Goal: Communication & Community: Answer question/provide support

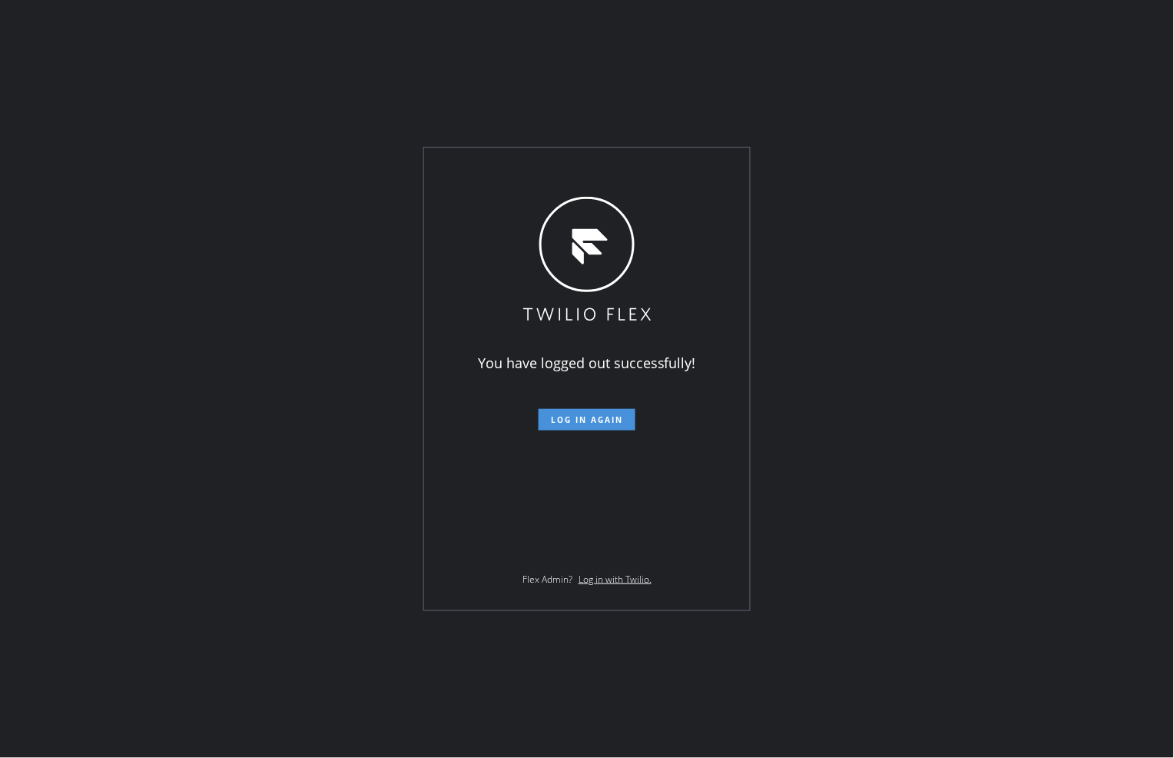
click at [606, 417] on span "Log in again" at bounding box center [587, 419] width 72 height 11
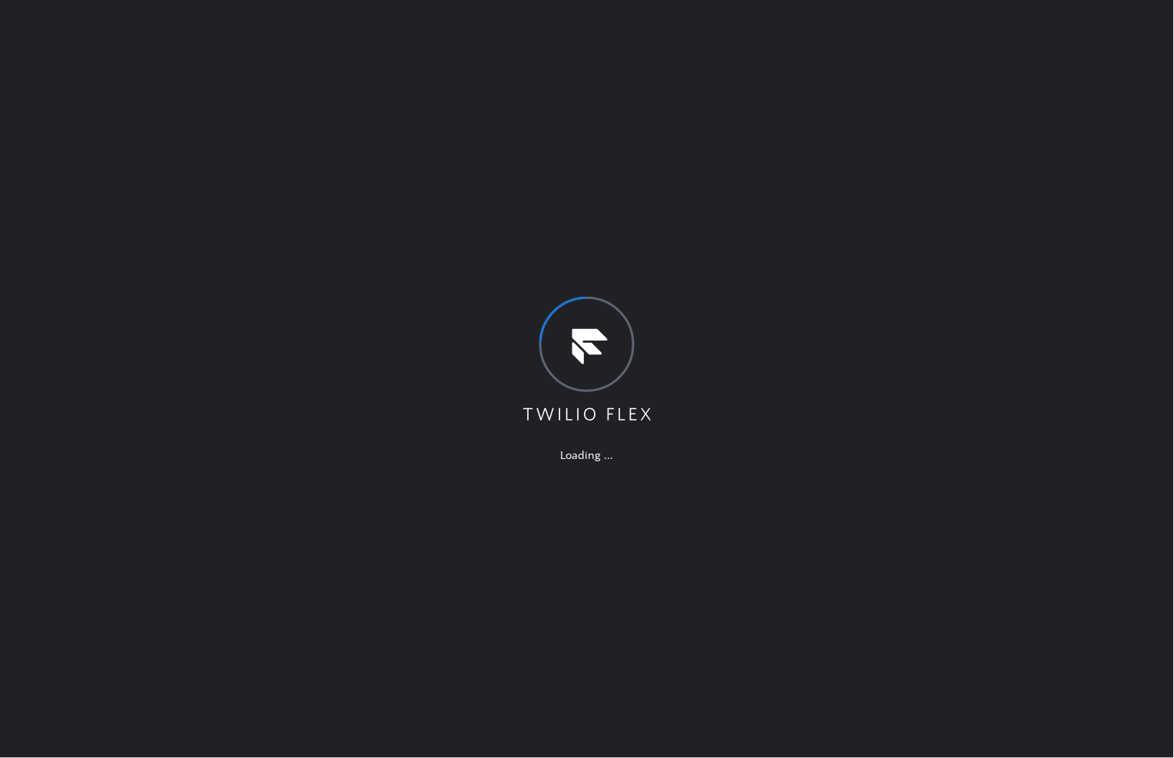
click at [812, 697] on div "Loading ..." at bounding box center [587, 379] width 1174 height 758
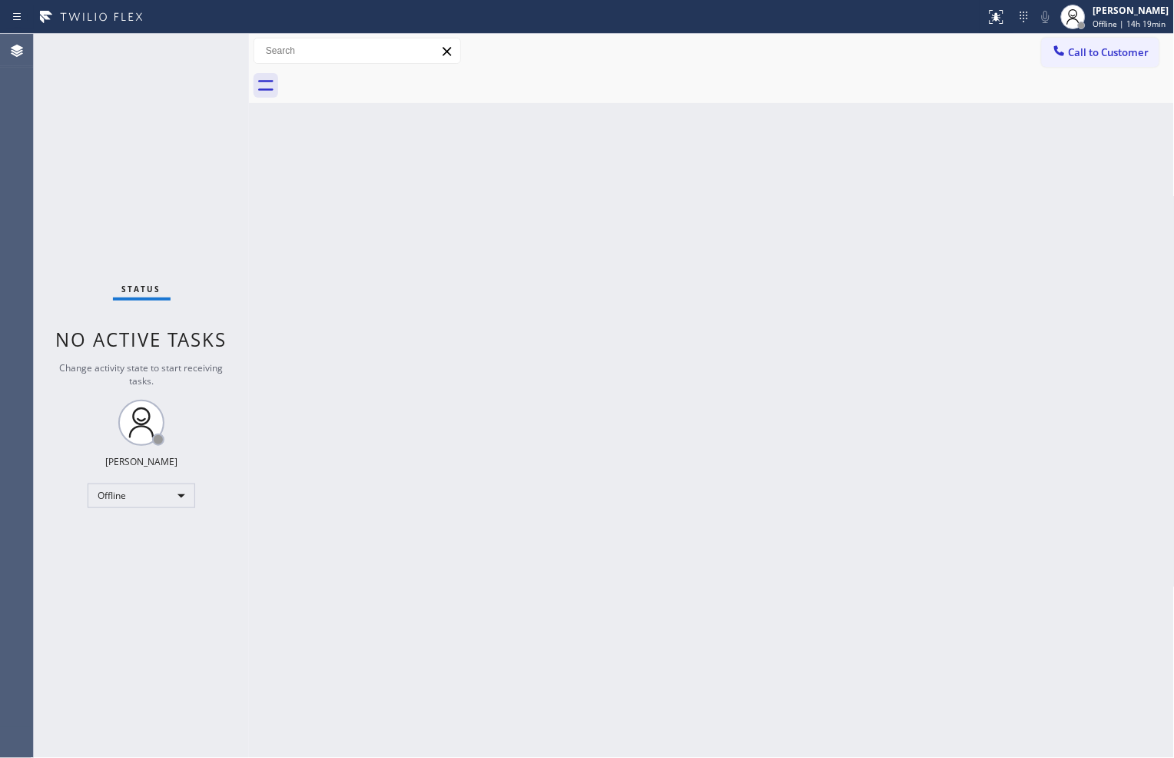
click at [298, 273] on div "Back to Dashboard Change Sender ID Customers Technicians Select a contact Outbo…" at bounding box center [712, 396] width 926 height 724
click at [127, 312] on div "Status No active tasks Change activity state to start receiving tasks. Zachi Ky…" at bounding box center [141, 396] width 215 height 724
click at [302, 194] on div "Back to Dashboard Change Sender ID Customers Technicians Select a contact Outbo…" at bounding box center [712, 396] width 926 height 724
click at [318, 221] on div "Back to Dashboard Change Sender ID Customers Technicians Select a contact Outbo…" at bounding box center [712, 396] width 926 height 724
click at [173, 488] on div "Offline" at bounding box center [142, 495] width 108 height 25
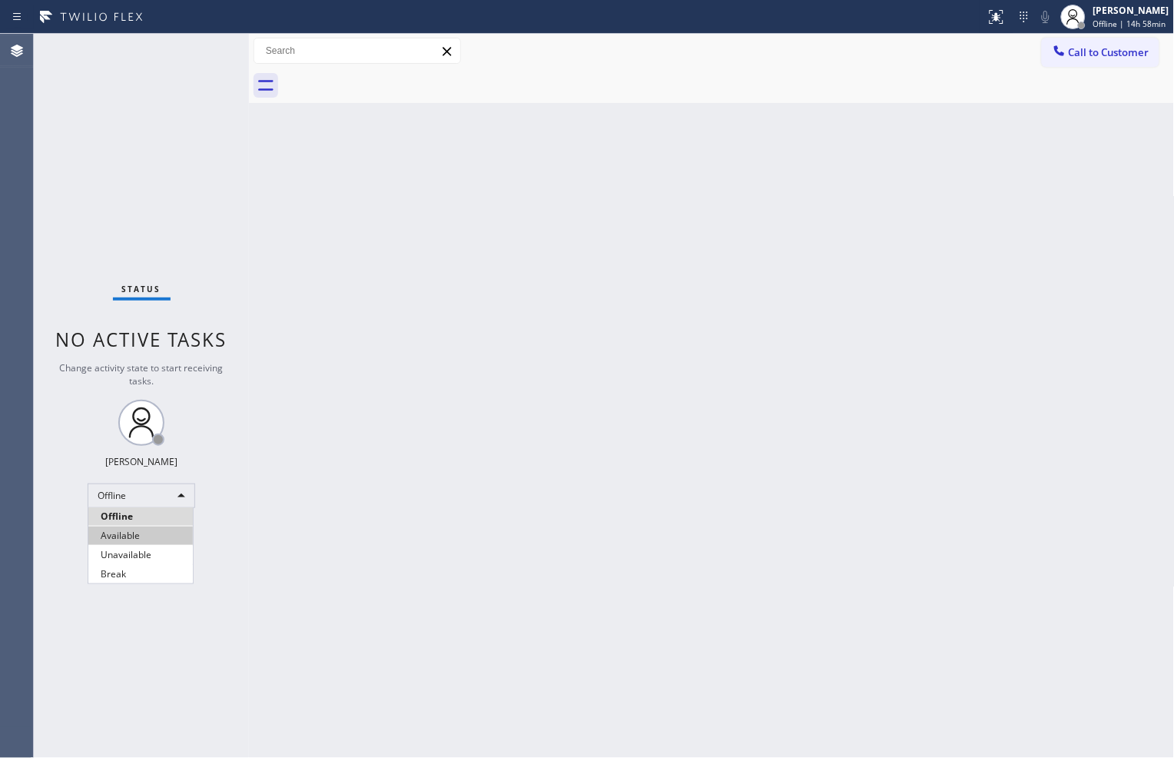
click at [150, 539] on li "Available" at bounding box center [140, 535] width 105 height 18
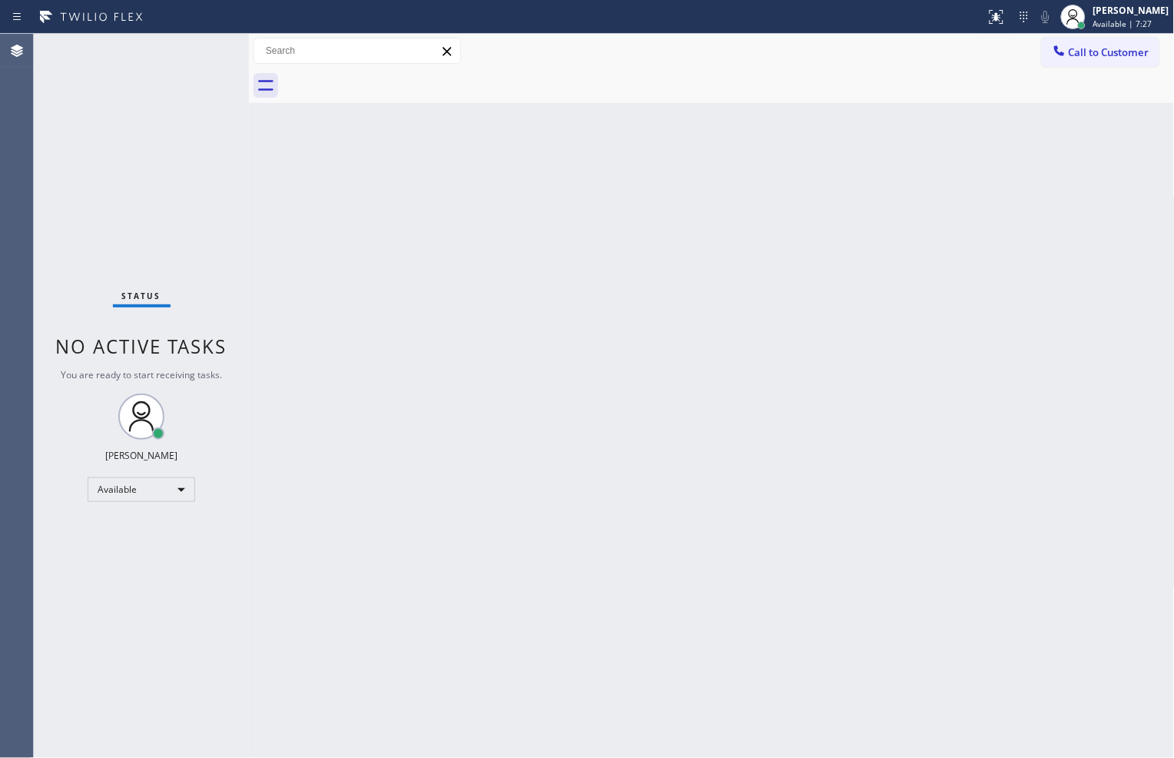
click at [134, 166] on div "Status No active tasks You are ready to start receiving tasks. [PERSON_NAME] Av…" at bounding box center [141, 396] width 215 height 724
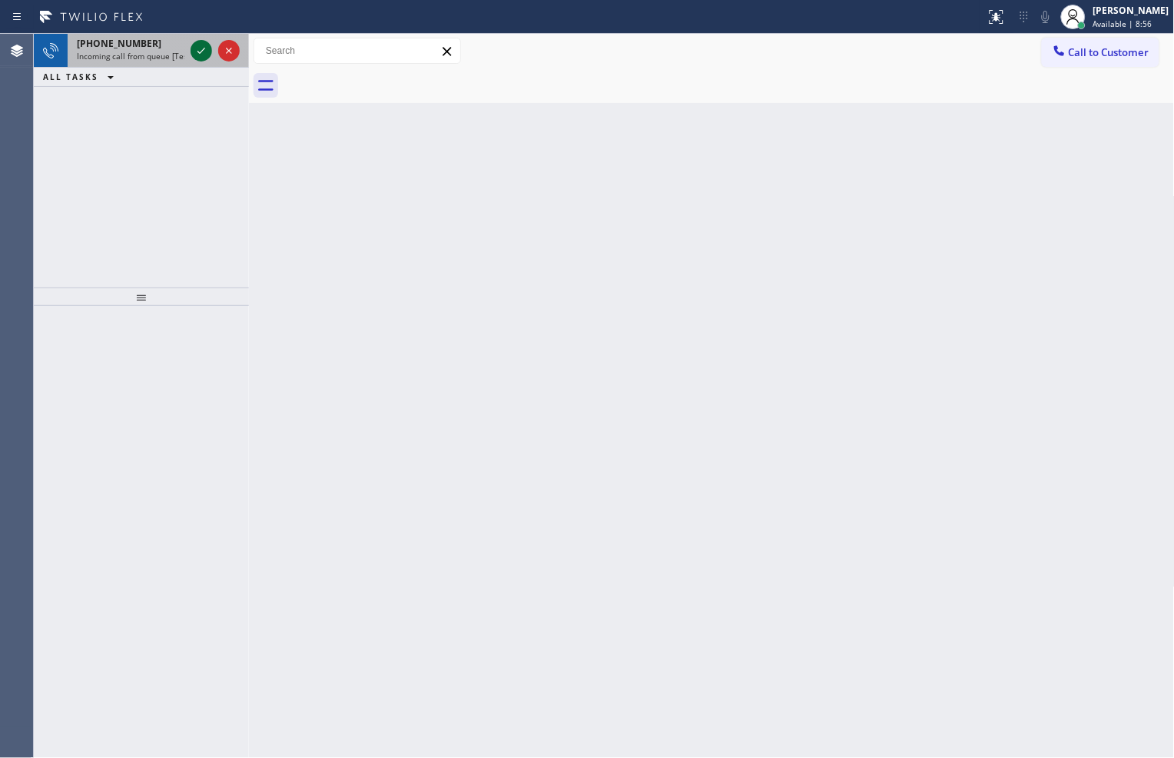
click at [195, 55] on icon at bounding box center [201, 51] width 18 height 18
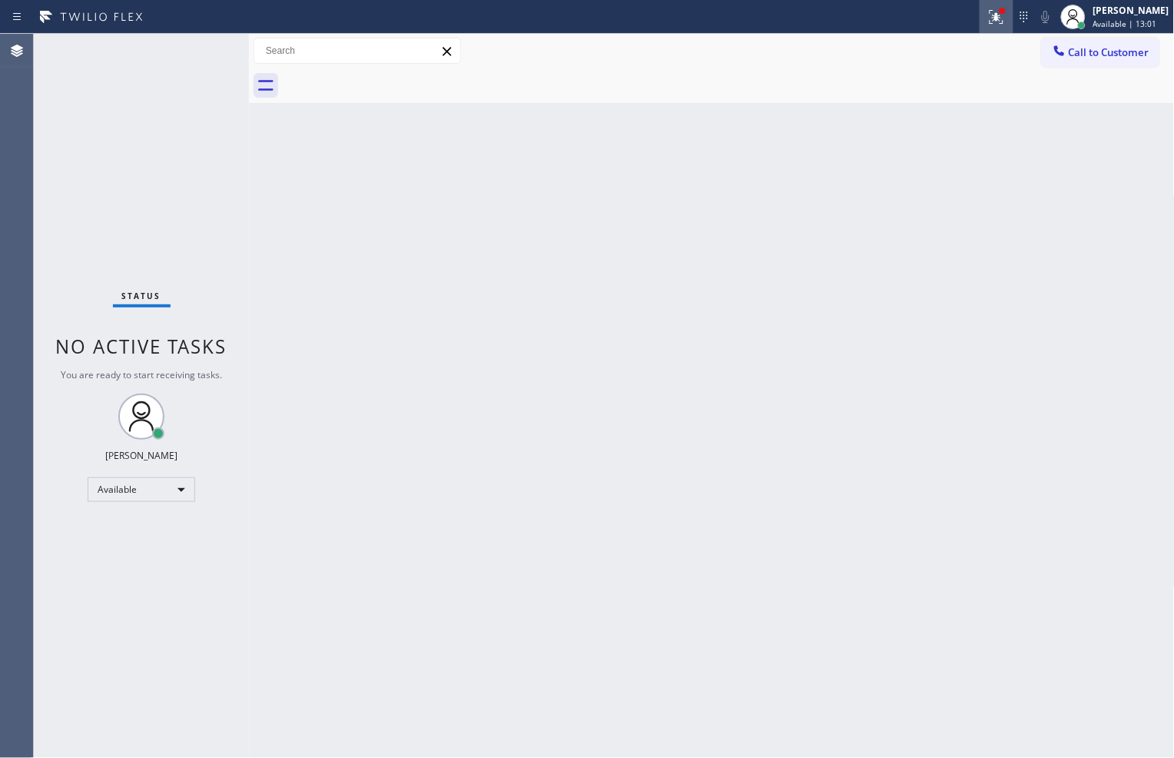
click at [988, 14] on icon at bounding box center [997, 17] width 18 height 18
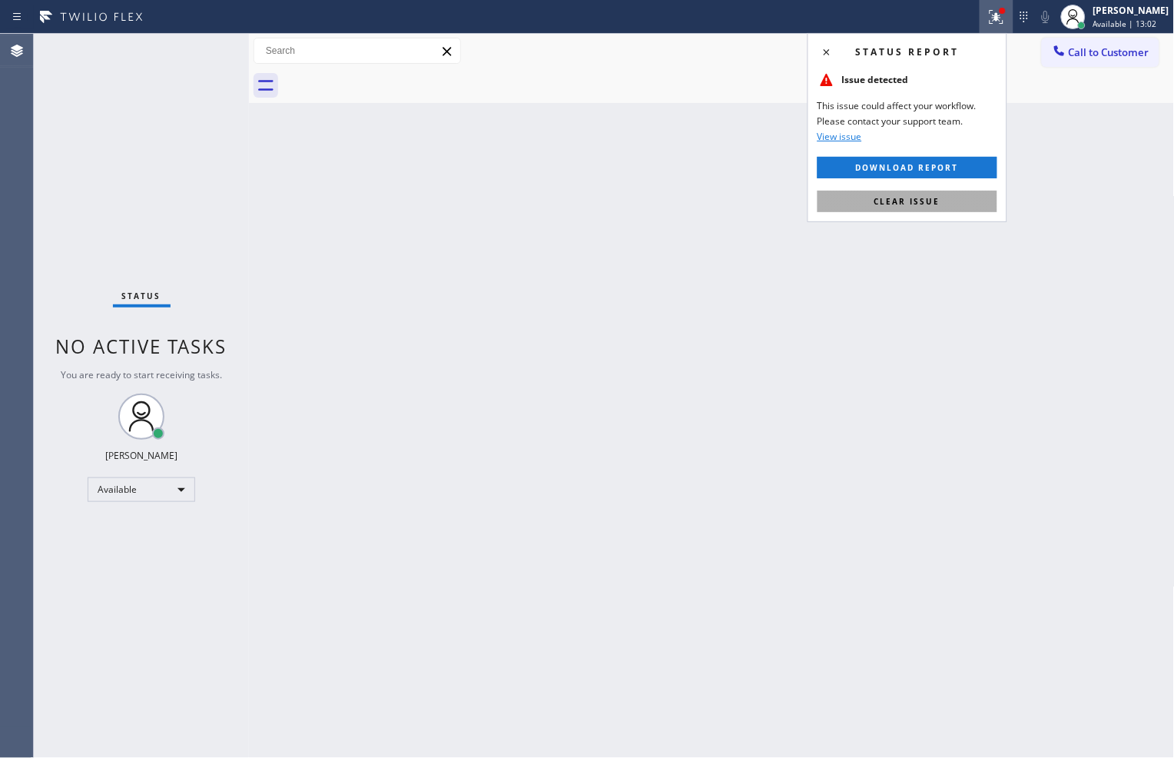
click at [918, 193] on button "Clear issue" at bounding box center [908, 202] width 180 height 22
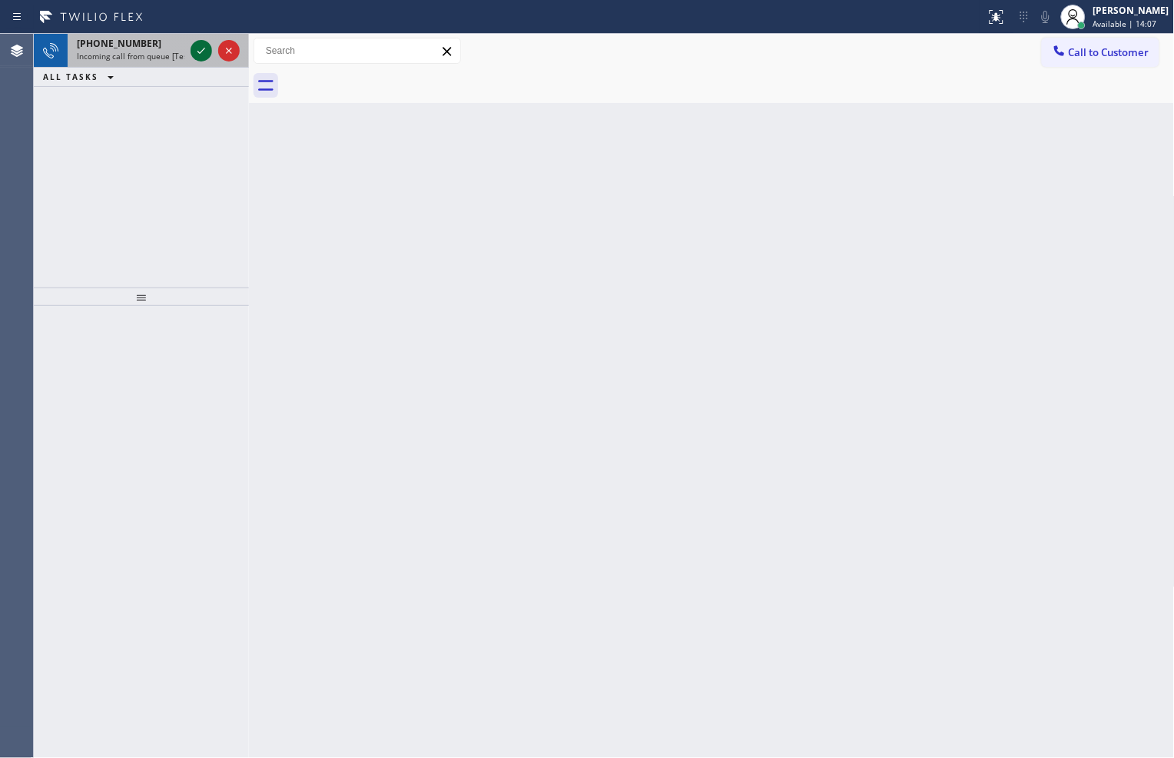
click at [201, 59] on icon at bounding box center [201, 51] width 18 height 18
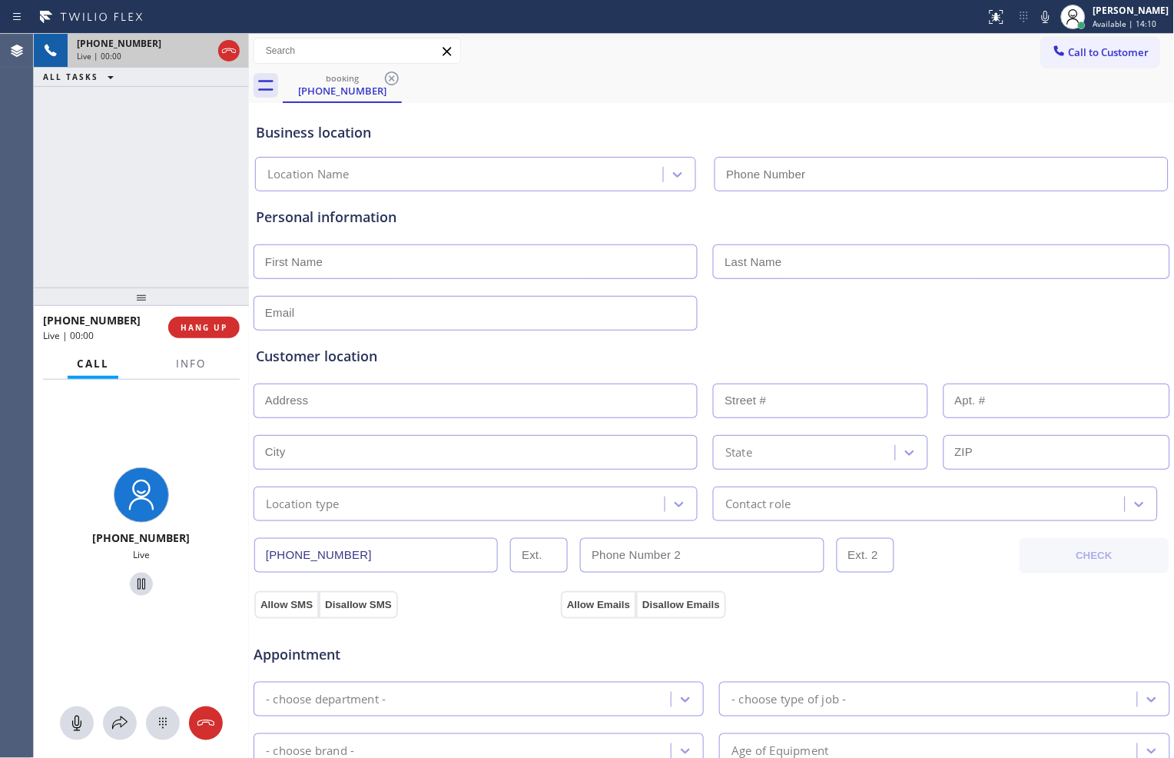
type input "[PHONE_NUMBER]"
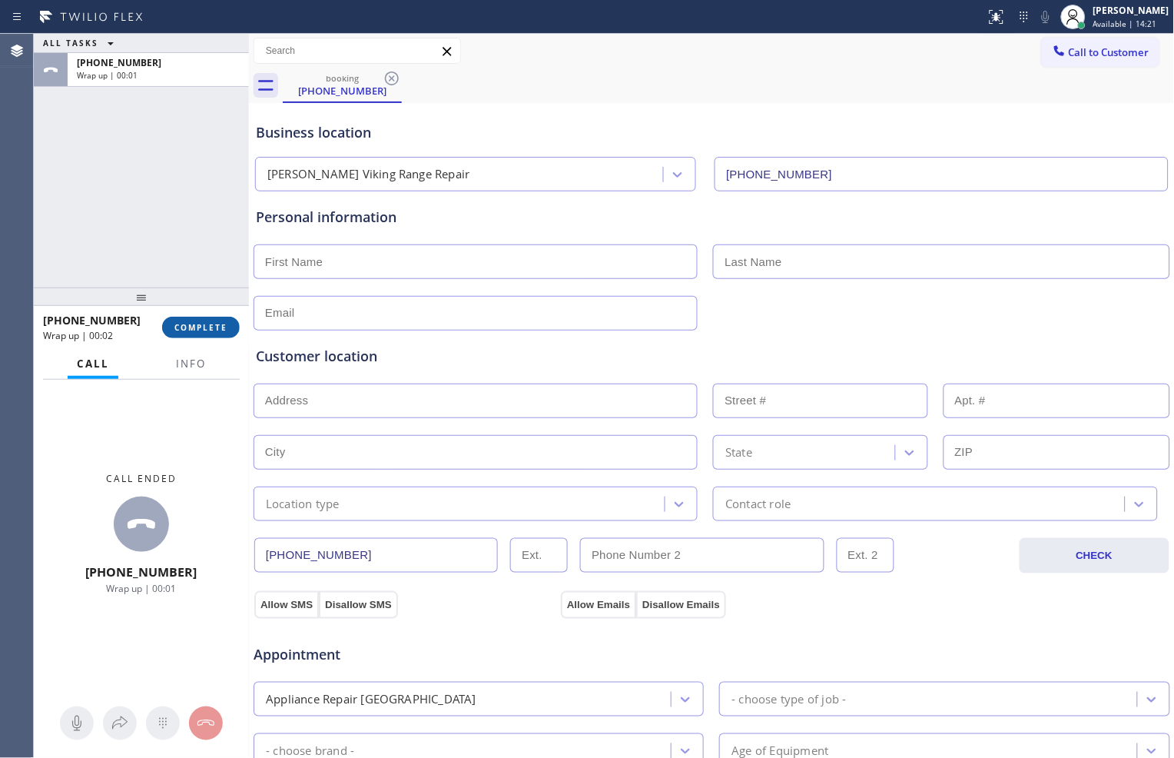
click at [178, 317] on button "COMPLETE" at bounding box center [201, 328] width 78 height 22
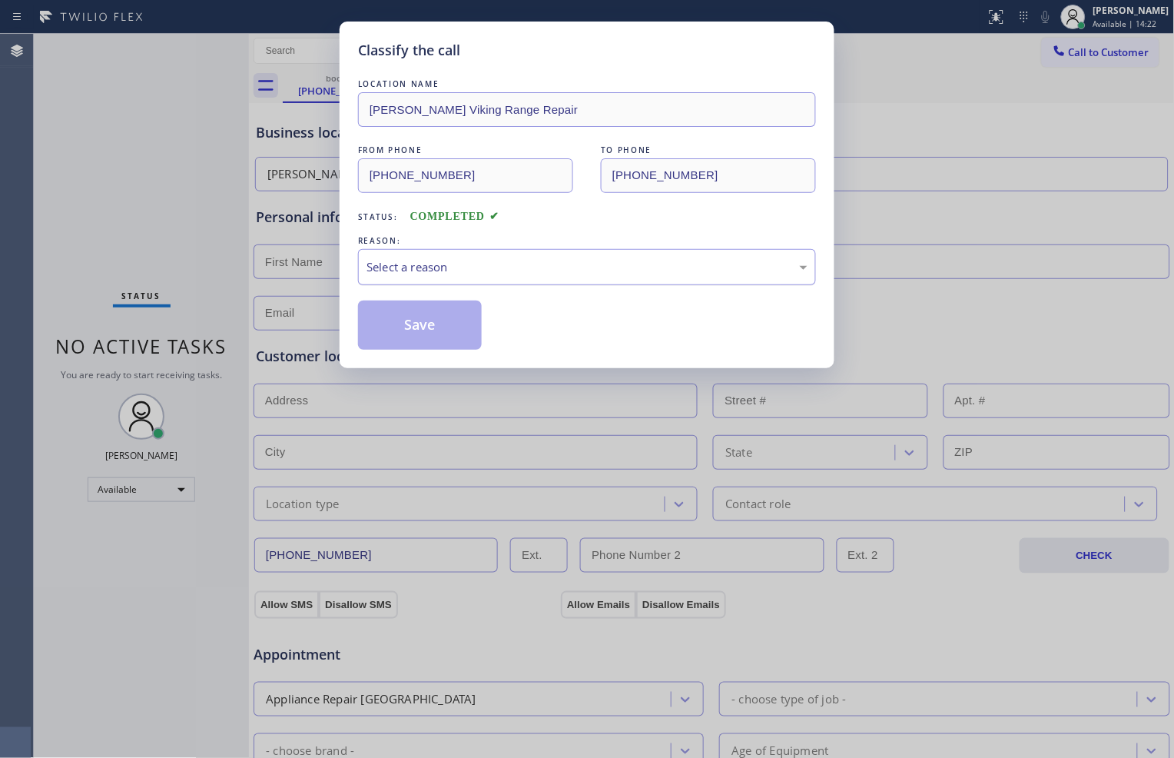
click at [513, 265] on div "Select a reason" at bounding box center [587, 267] width 441 height 18
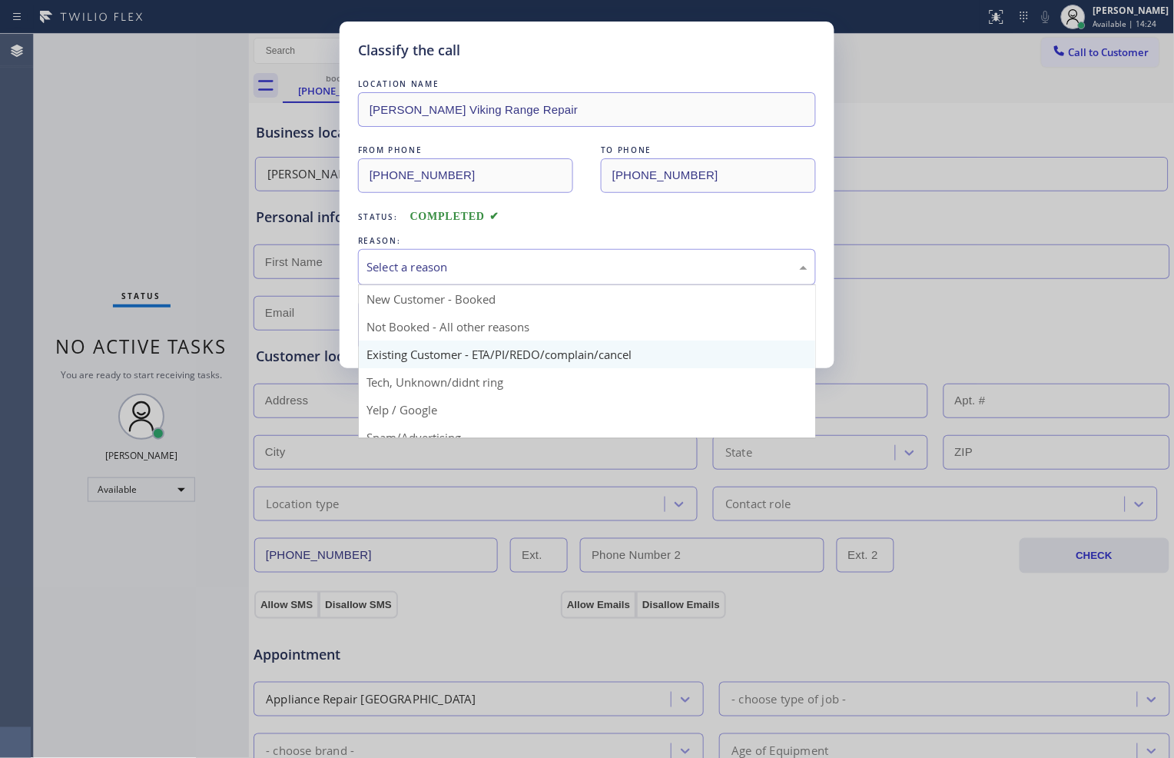
scroll to position [85, 0]
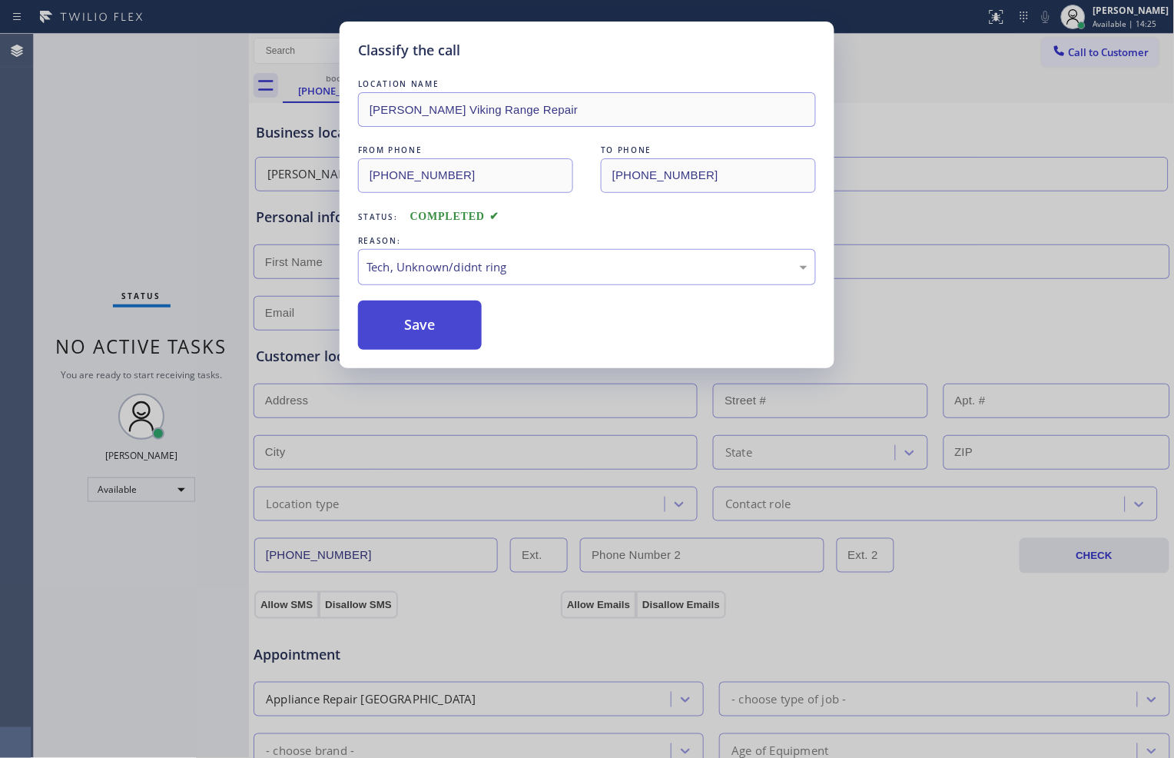
click at [447, 324] on button "Save" at bounding box center [420, 325] width 124 height 49
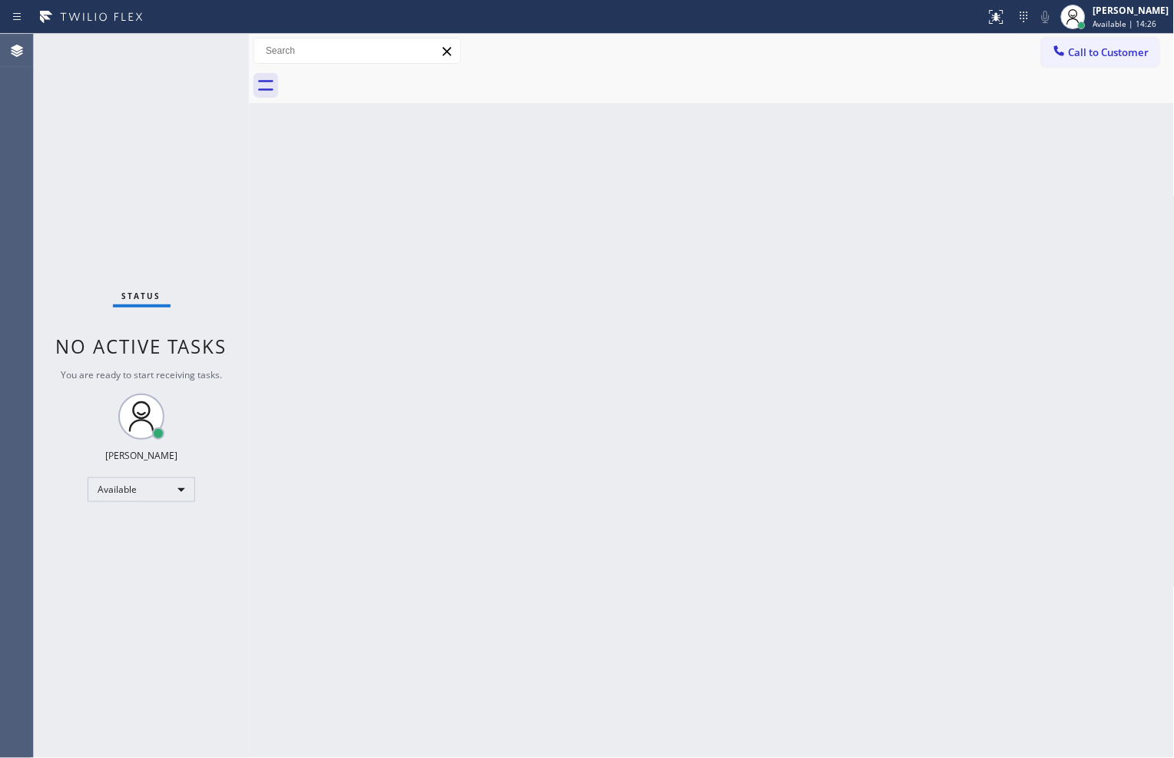
click at [849, 451] on div "Back to Dashboard Change Sender ID Customers Technicians Select a contact Outbo…" at bounding box center [712, 396] width 926 height 724
click at [273, 371] on div "Back to Dashboard Change Sender ID Customers Technicians Select a contact Outbo…" at bounding box center [712, 396] width 926 height 724
click at [286, 278] on div "Back to Dashboard Change Sender ID Customers Technicians Select a contact Outbo…" at bounding box center [712, 396] width 926 height 724
click at [766, 436] on div "Back to Dashboard Change Sender ID Customers Technicians Select a contact Outbo…" at bounding box center [712, 396] width 926 height 724
click at [203, 58] on div "Status No active tasks You are ready to start receiving tasks. [PERSON_NAME] Av…" at bounding box center [141, 396] width 215 height 724
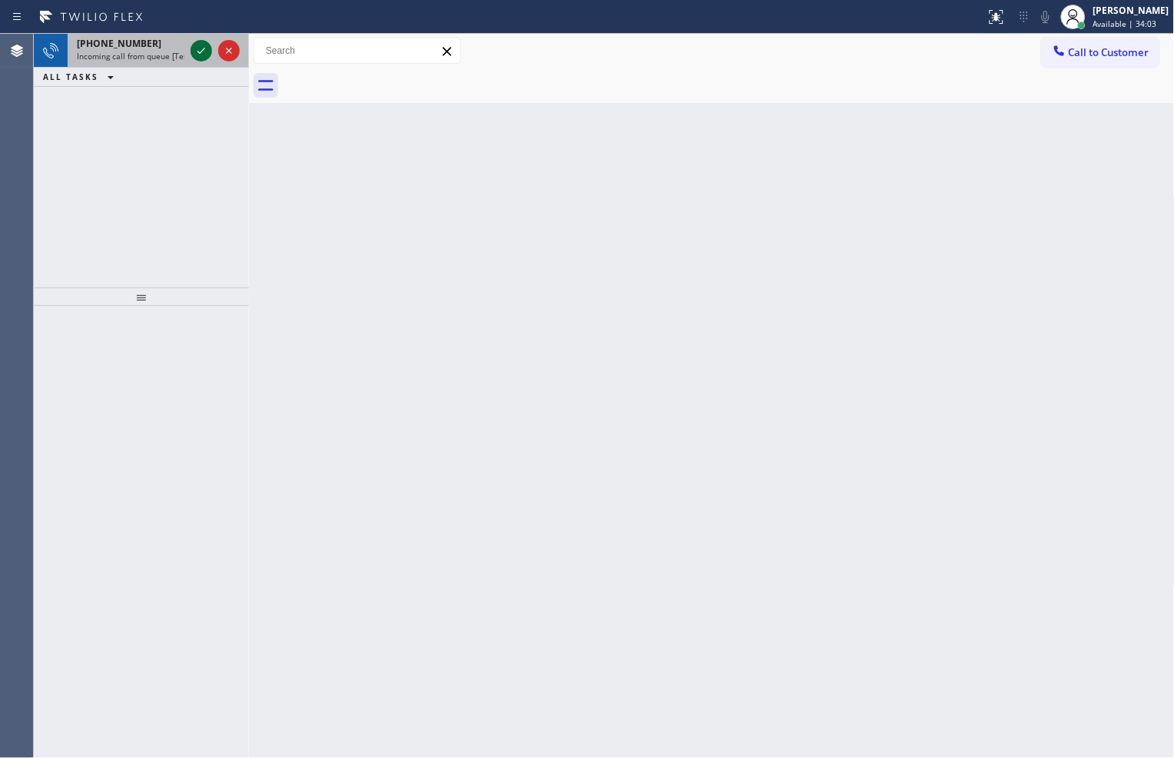
click at [208, 54] on icon at bounding box center [201, 51] width 18 height 18
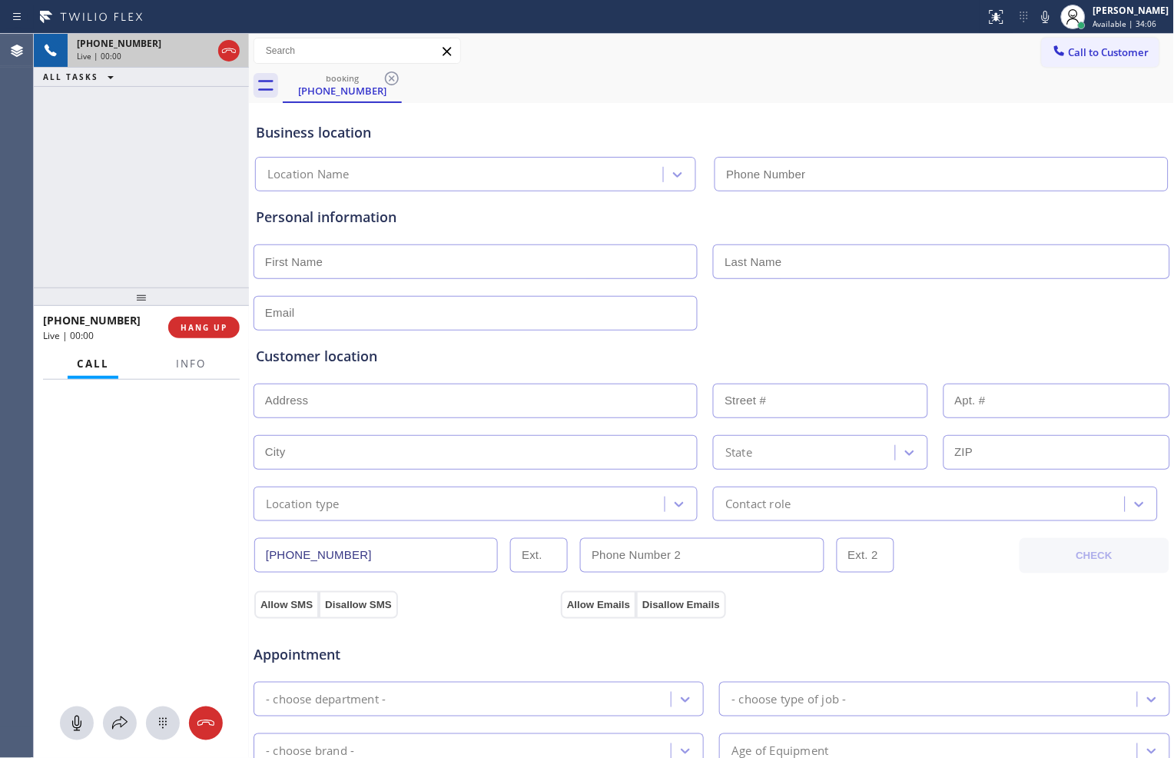
type input "[PHONE_NUMBER]"
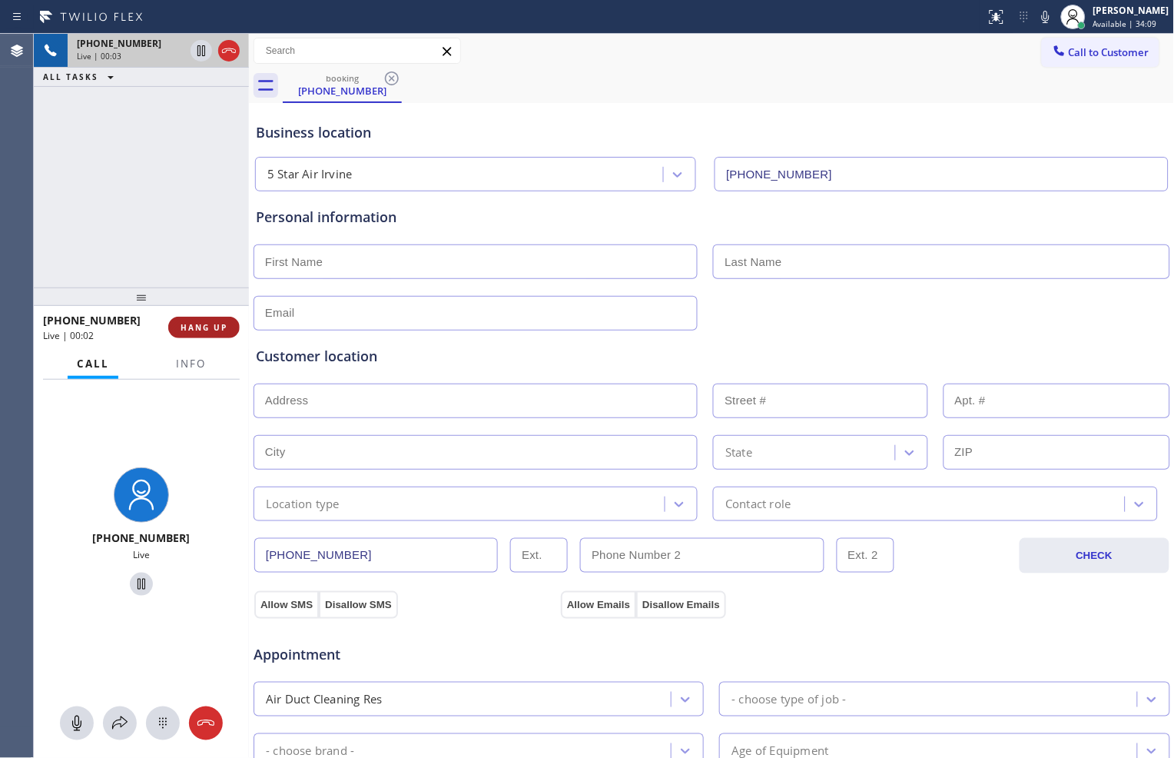
click at [229, 320] on button "HANG UP" at bounding box center [203, 328] width 71 height 22
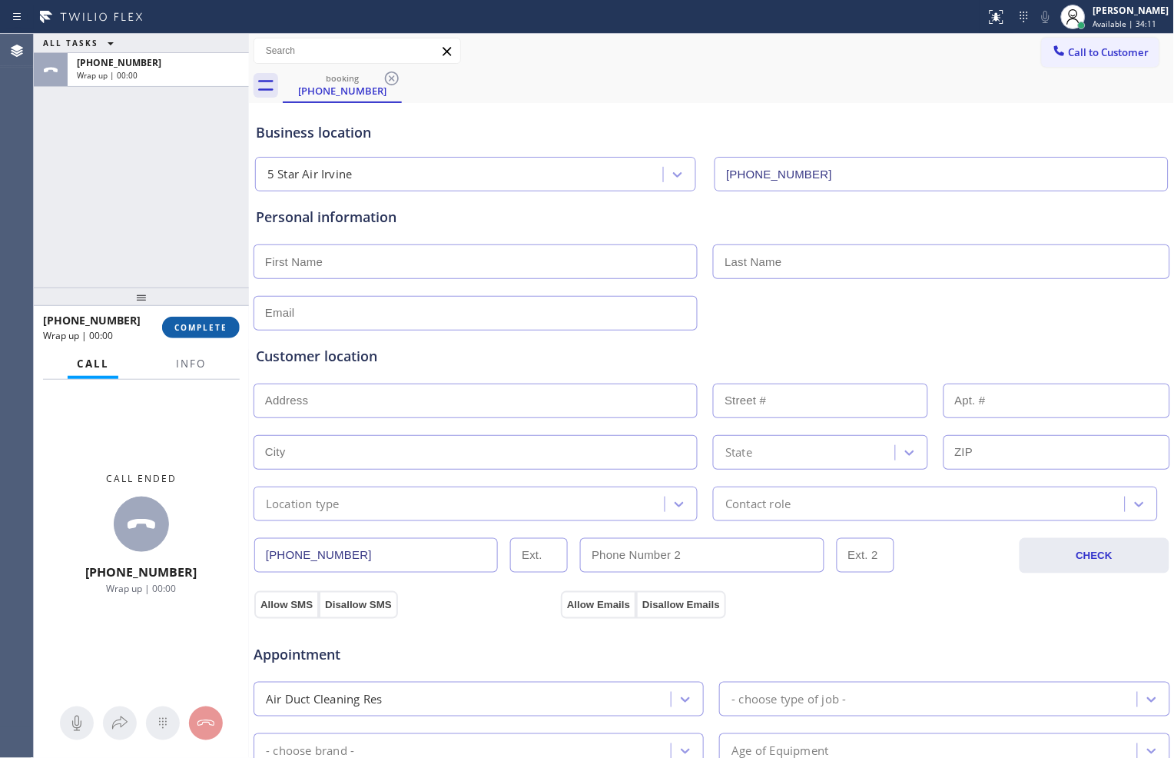
click at [215, 324] on span "COMPLETE" at bounding box center [200, 327] width 53 height 11
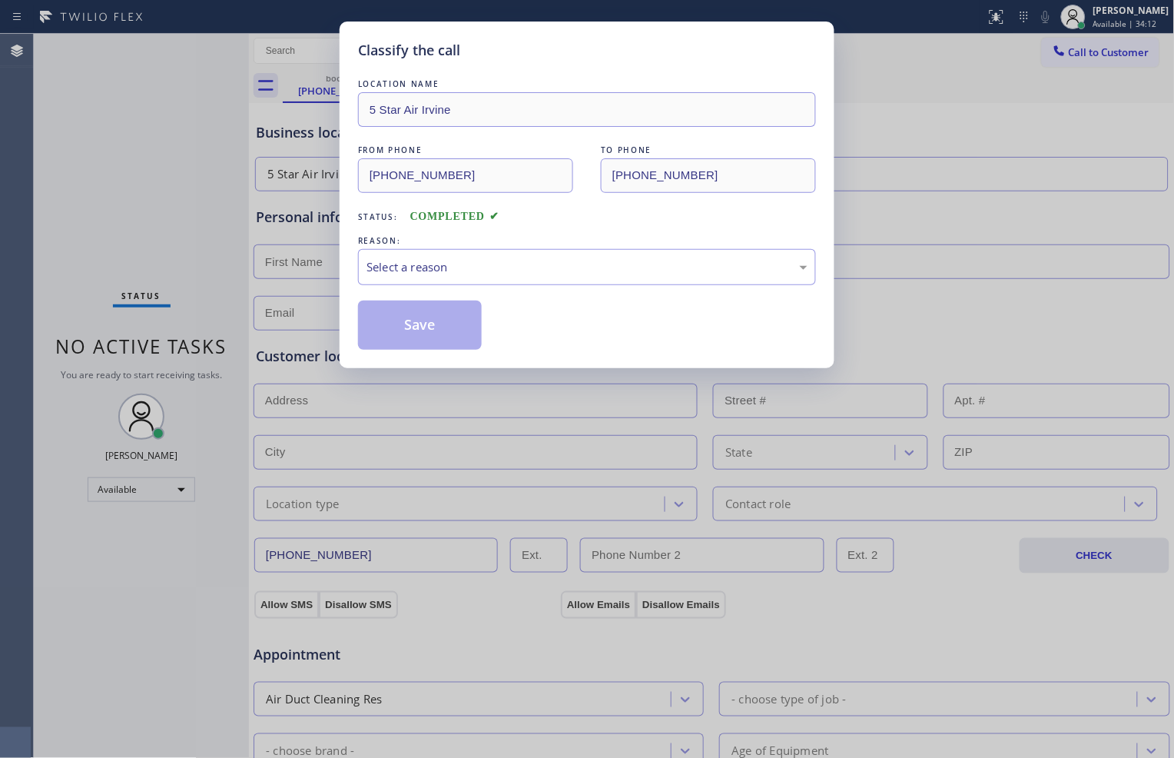
click at [525, 247] on div "REASON:" at bounding box center [587, 241] width 458 height 16
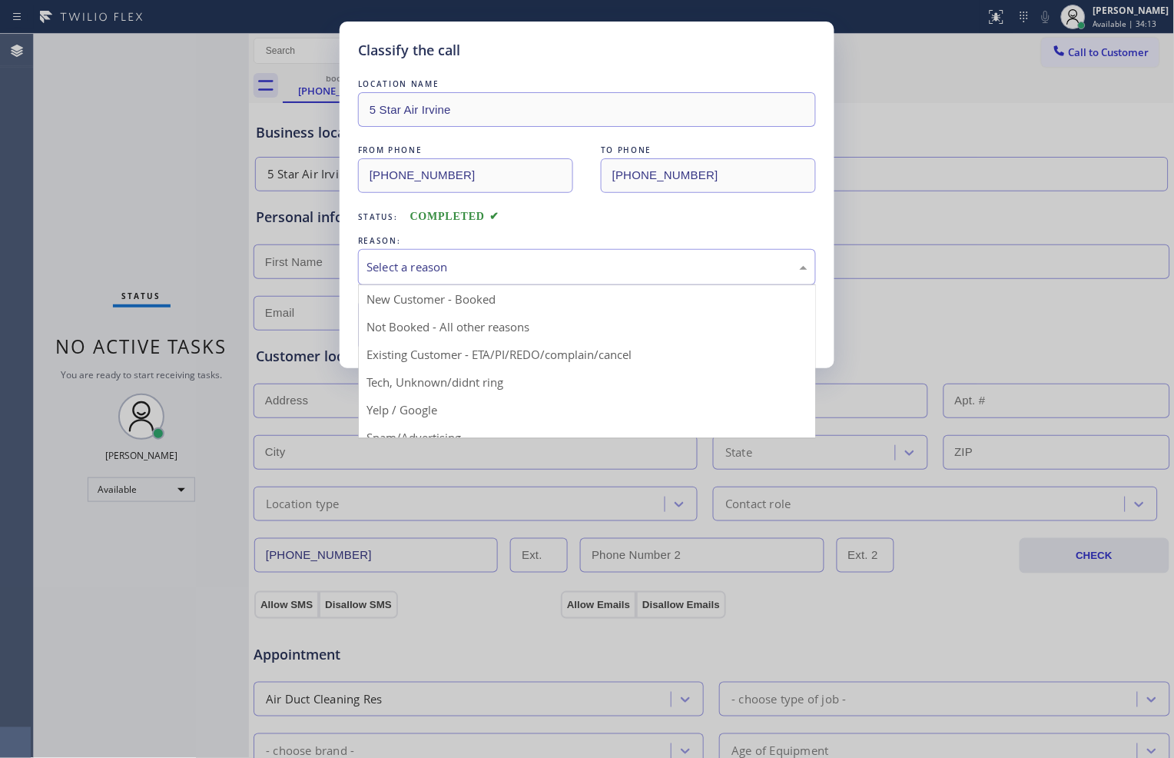
click at [526, 264] on div "Select a reason" at bounding box center [587, 267] width 441 height 18
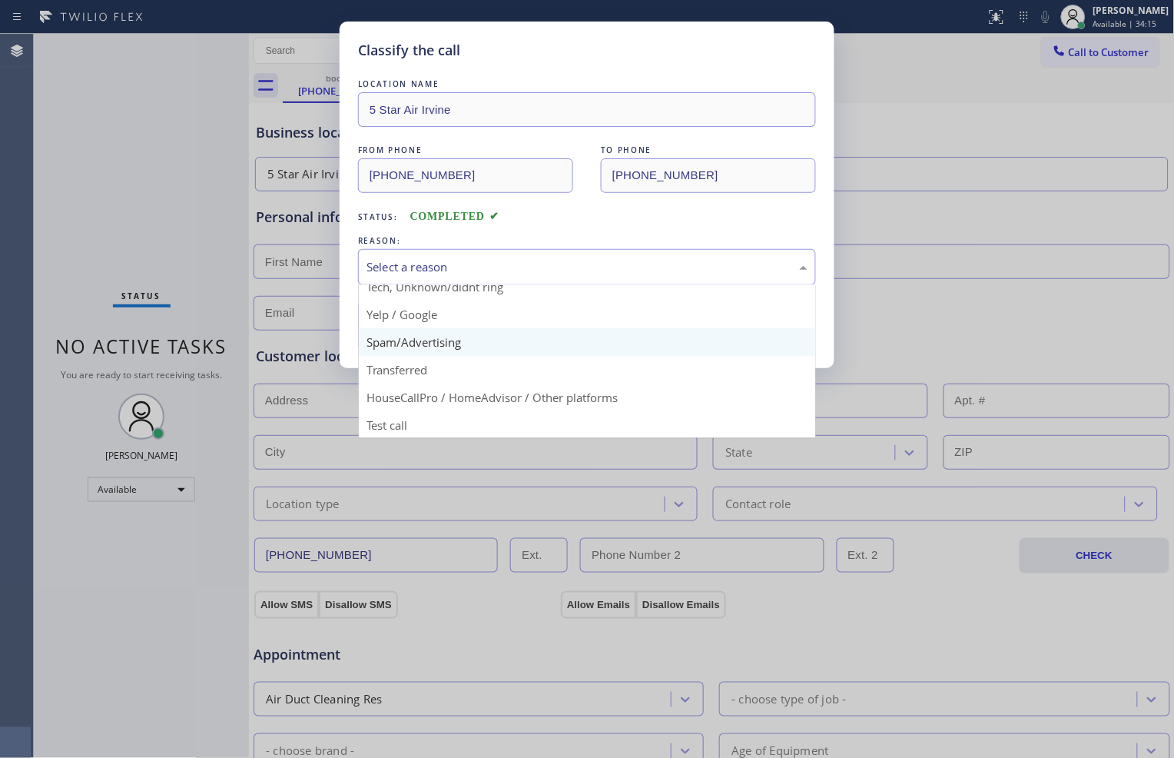
scroll to position [96, 0]
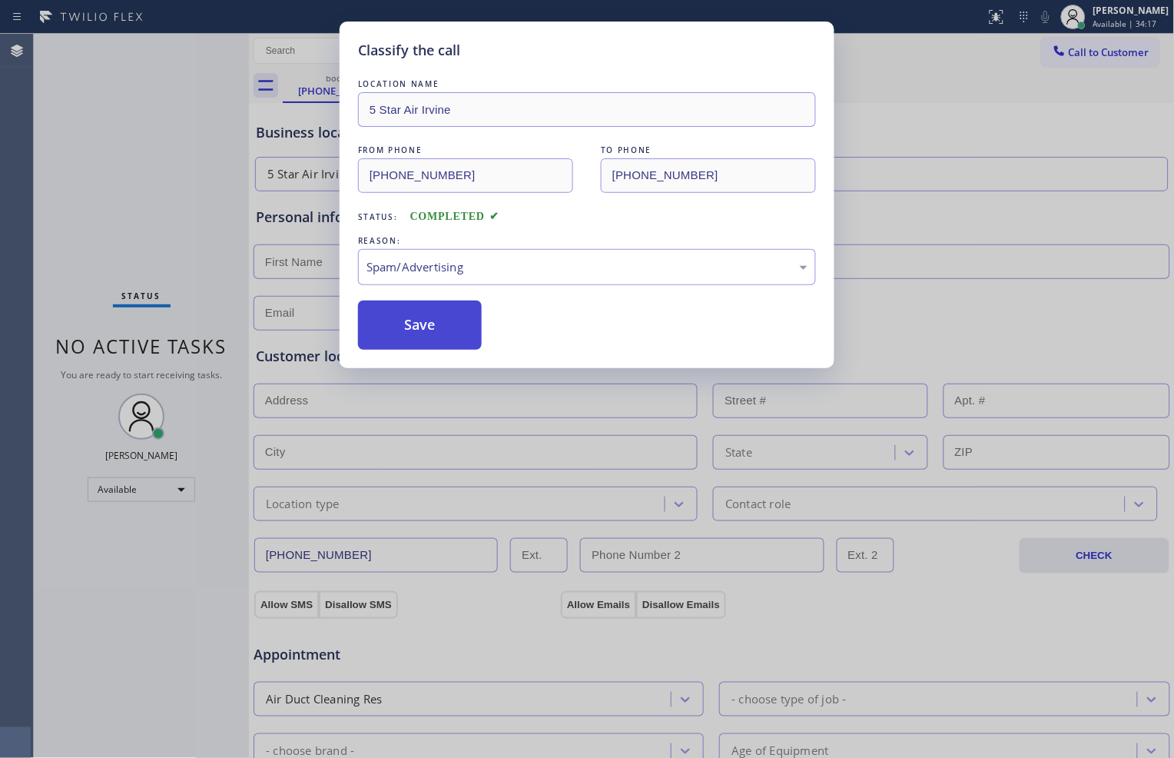
click at [444, 333] on button "Save" at bounding box center [420, 325] width 124 height 49
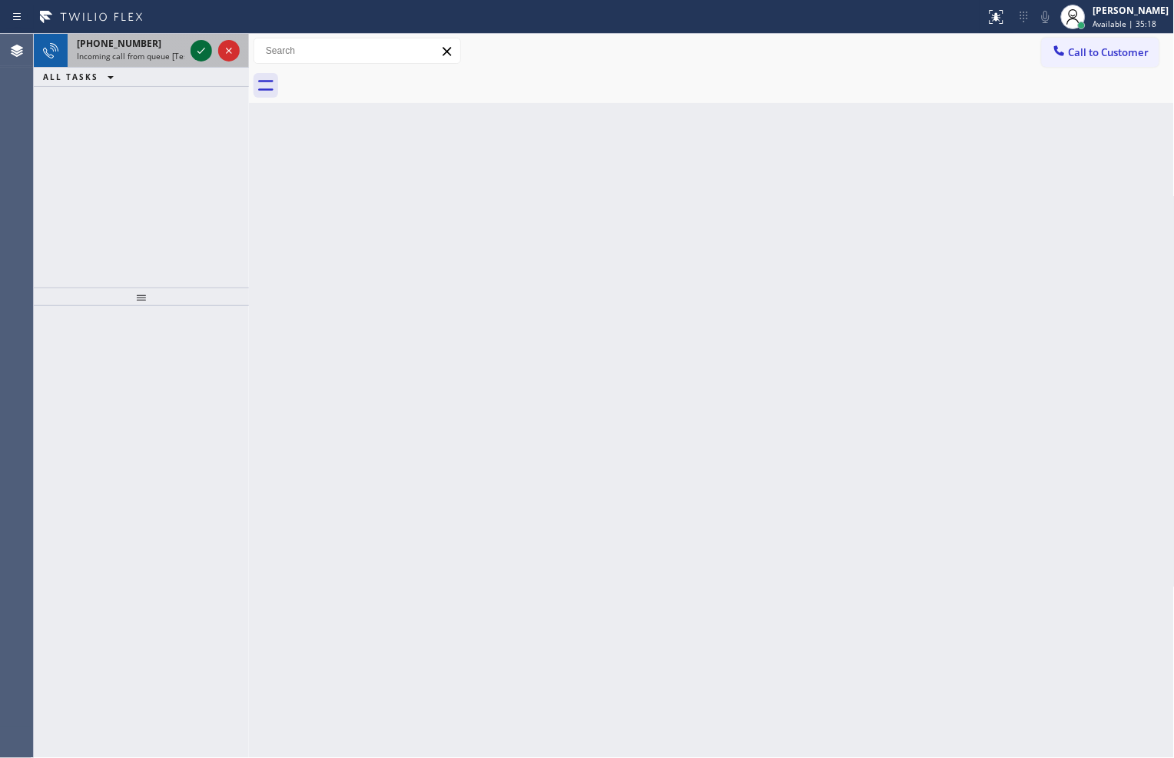
click at [201, 58] on icon at bounding box center [201, 51] width 18 height 18
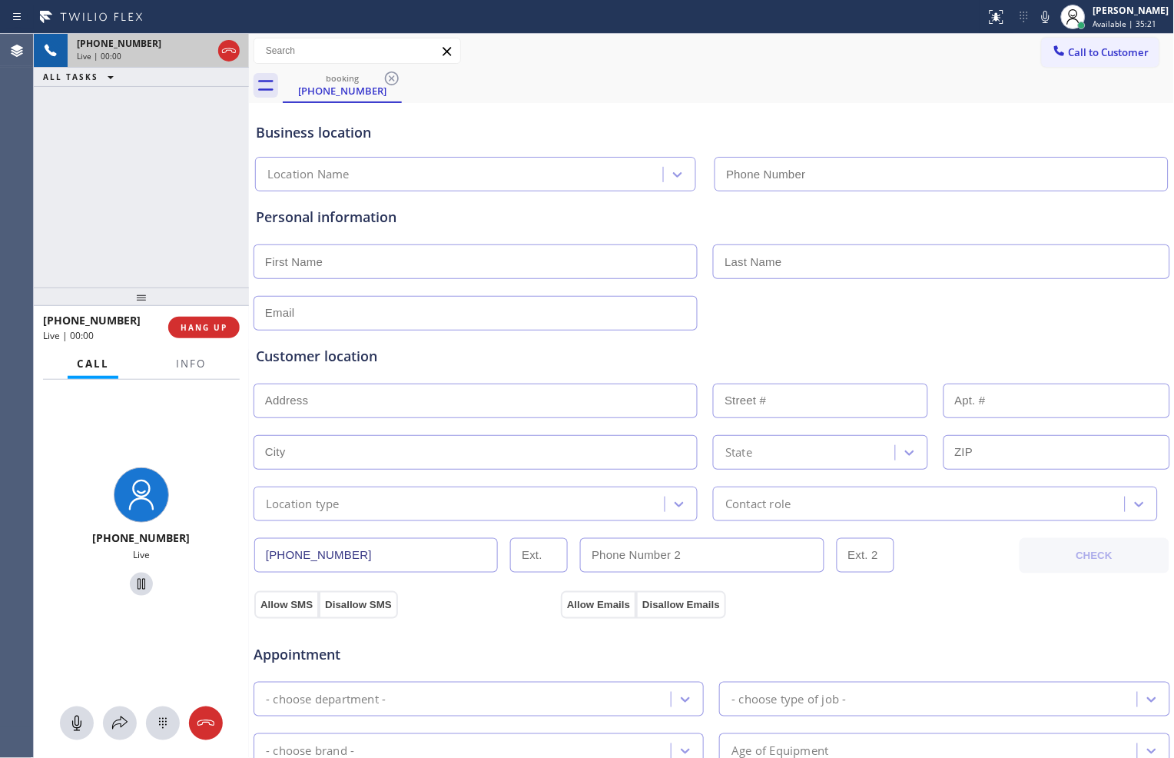
type input "[PHONE_NUMBER]"
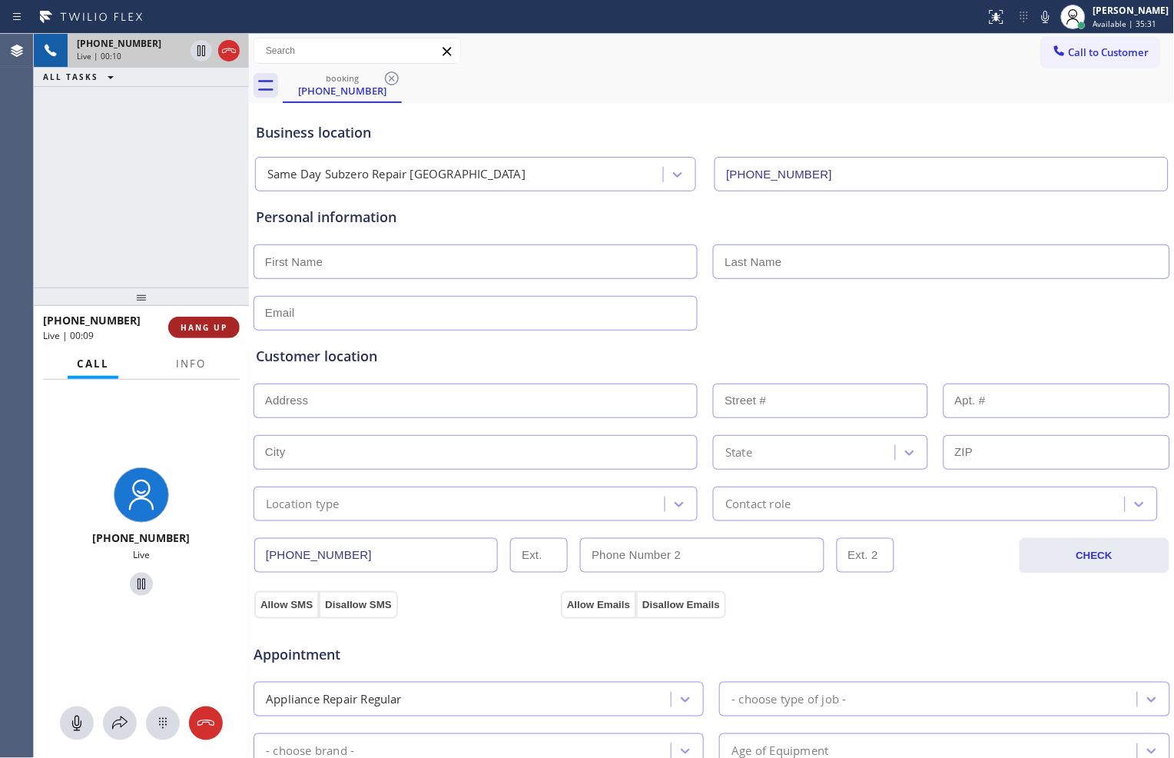
click at [219, 327] on span "HANG UP" at bounding box center [204, 327] width 47 height 11
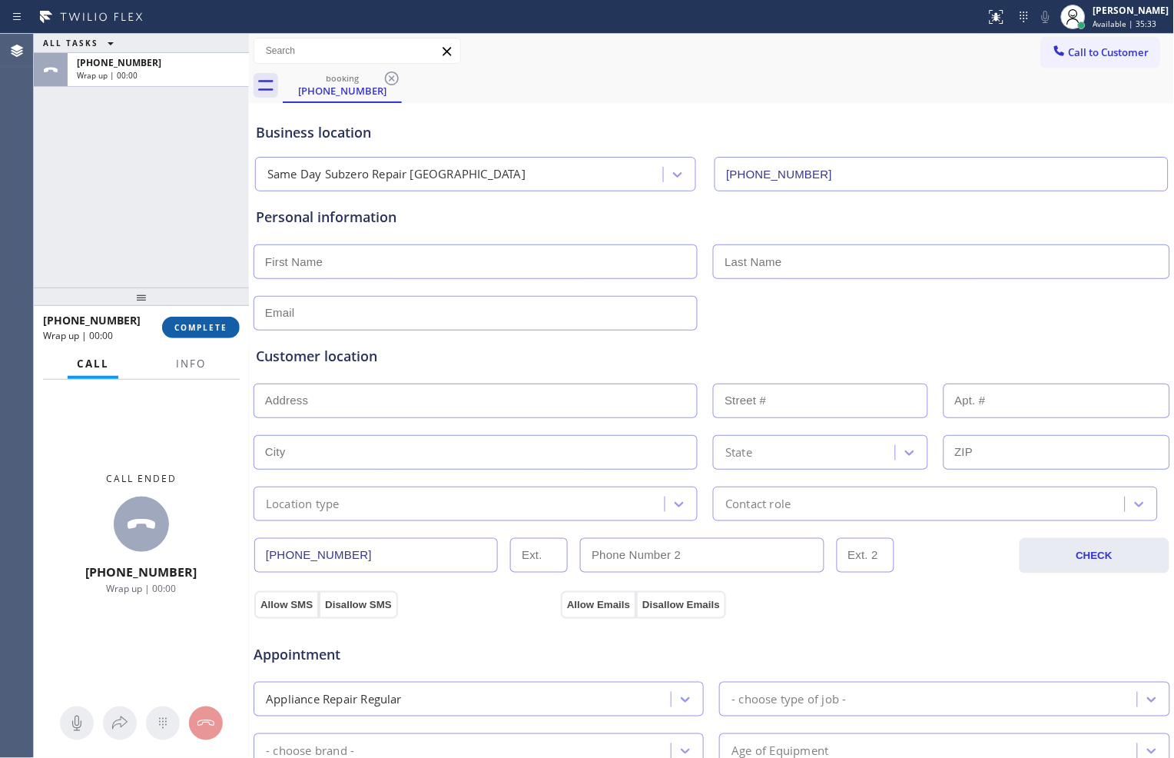
click at [204, 323] on span "COMPLETE" at bounding box center [200, 327] width 53 height 11
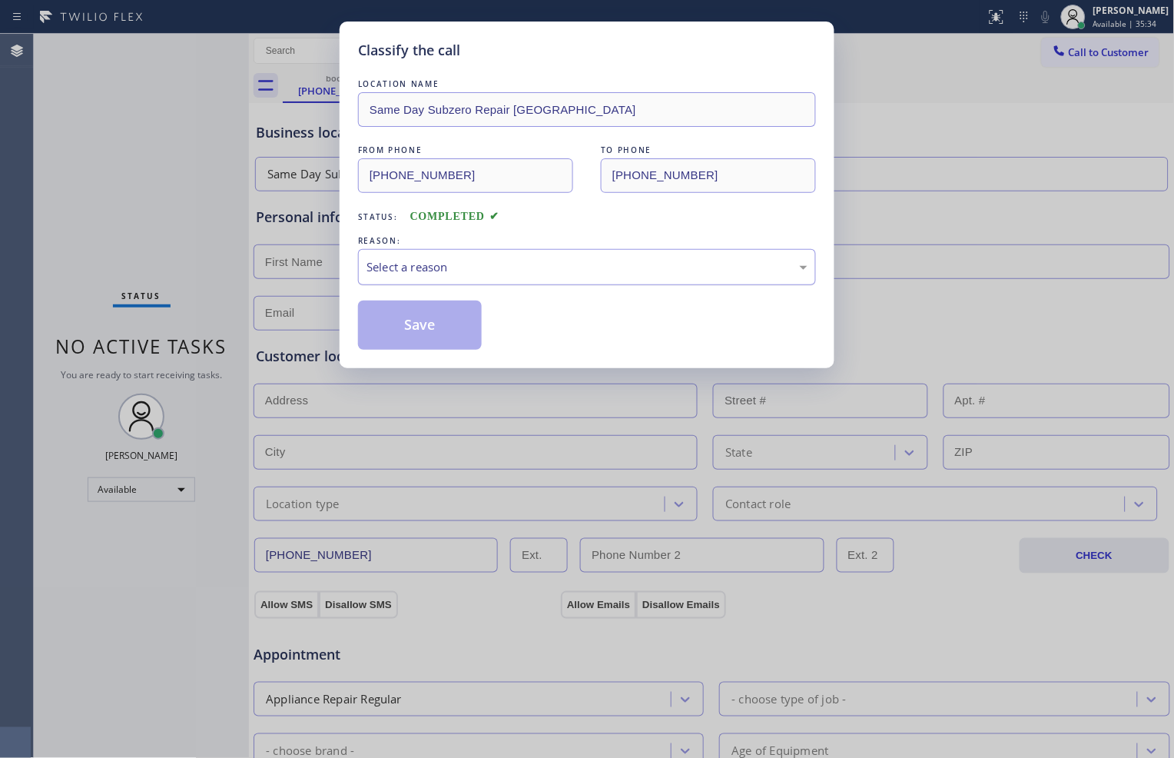
click at [494, 267] on div "Select a reason" at bounding box center [587, 267] width 441 height 18
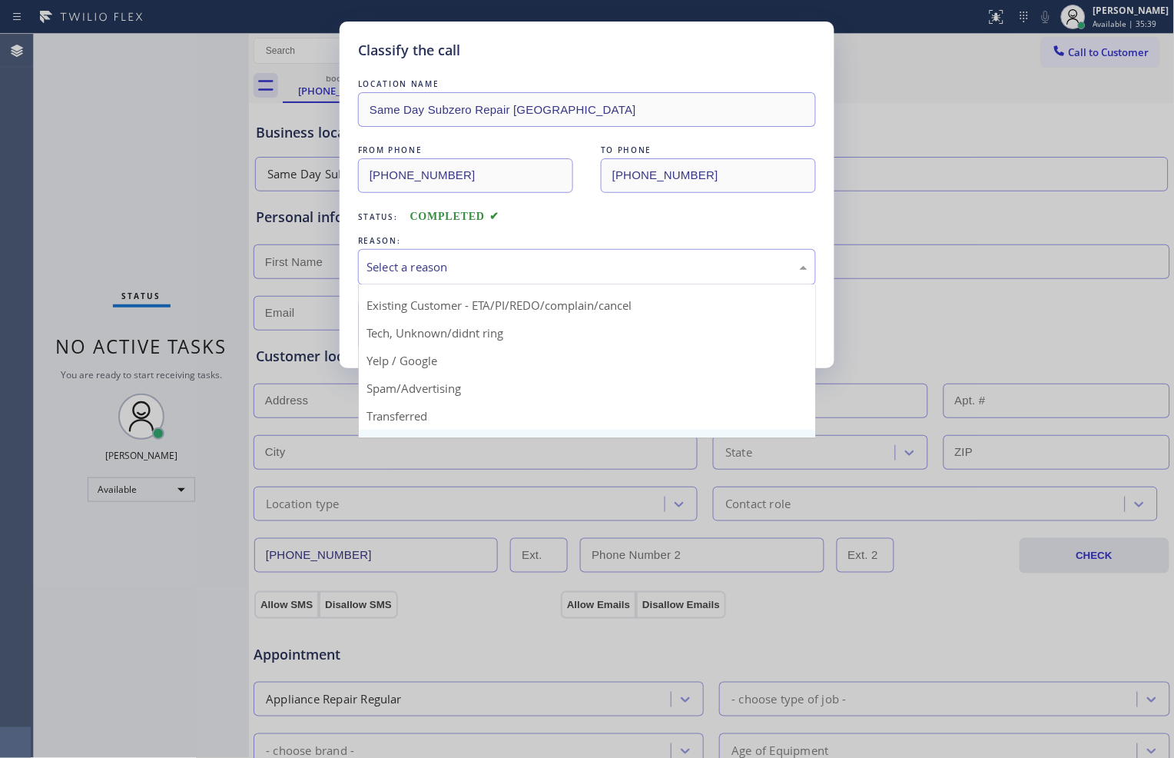
scroll to position [12, 0]
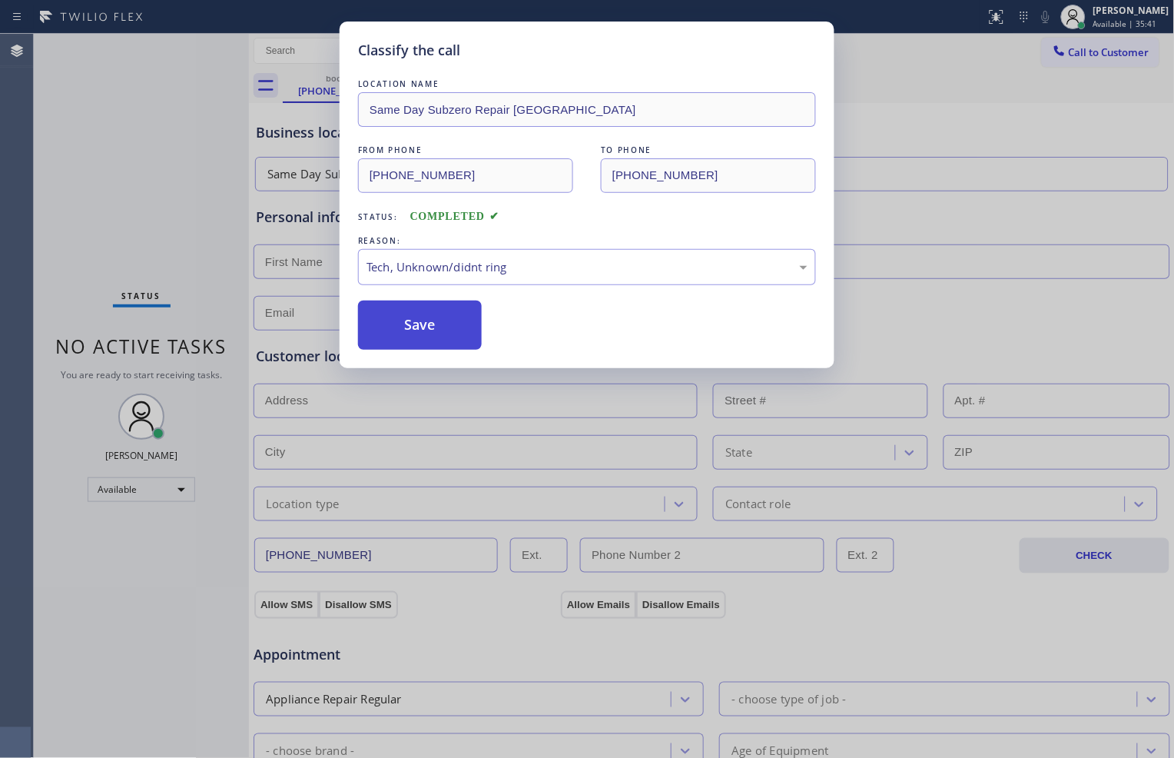
click at [409, 304] on button "Save" at bounding box center [420, 325] width 124 height 49
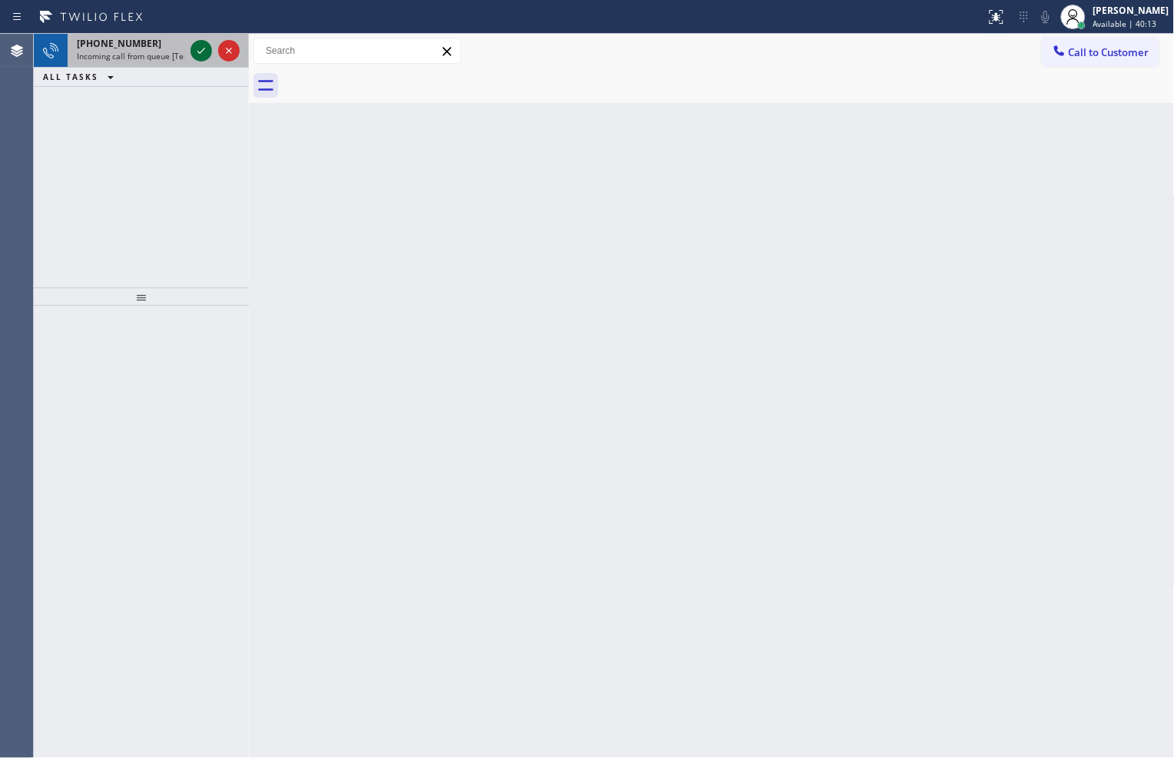
click at [192, 57] on icon at bounding box center [201, 51] width 18 height 18
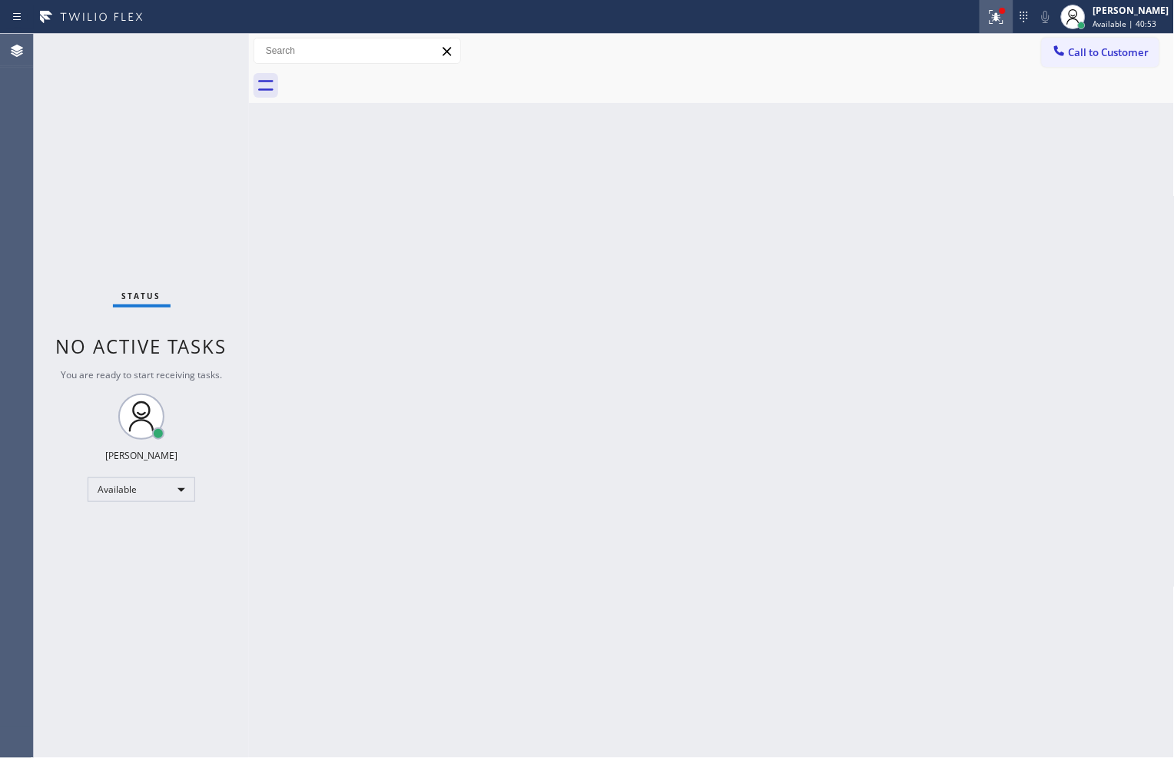
click at [994, 17] on icon at bounding box center [996, 14] width 9 height 5
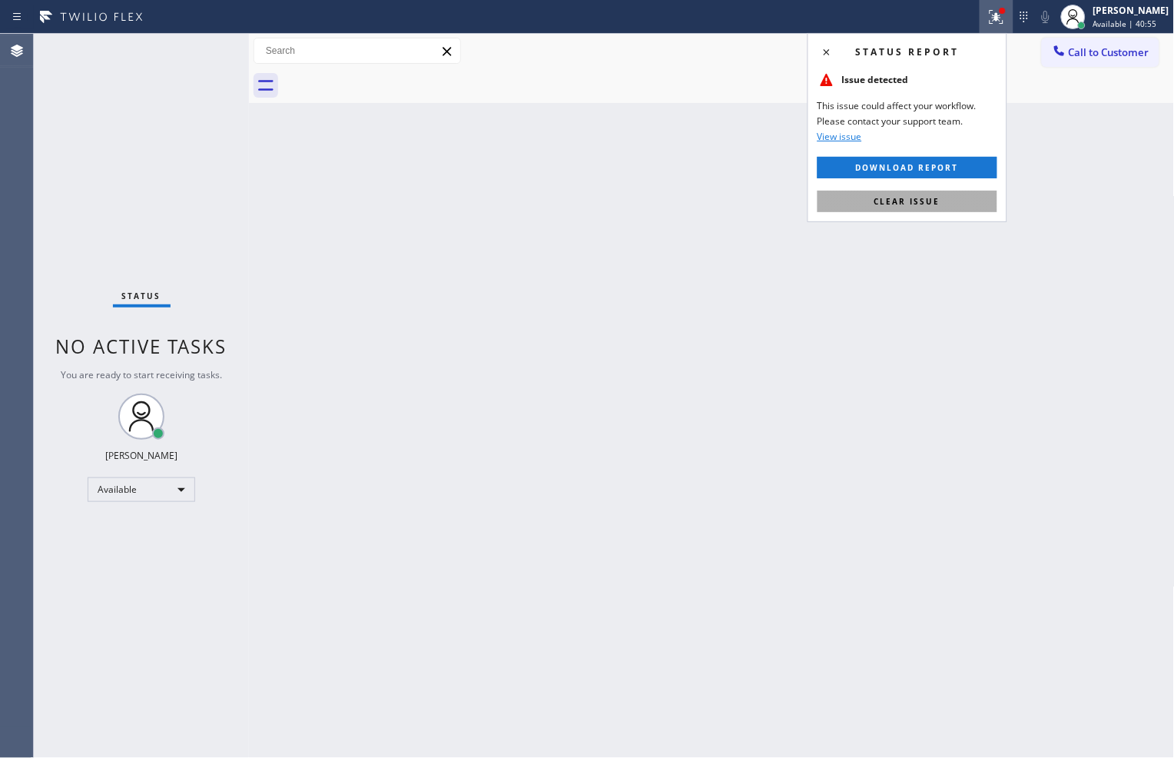
click at [933, 194] on button "Clear issue" at bounding box center [908, 202] width 180 height 22
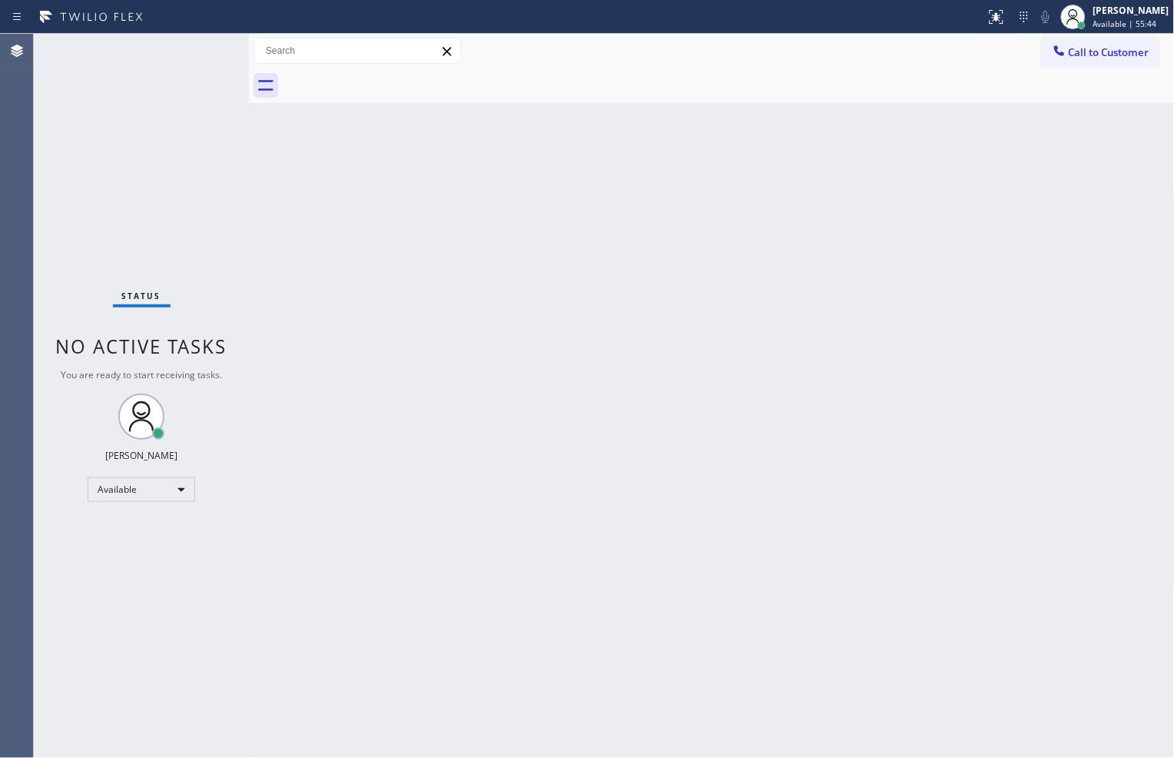
click at [103, 154] on div "Status No active tasks You are ready to start receiving tasks. [PERSON_NAME] Av…" at bounding box center [141, 396] width 215 height 724
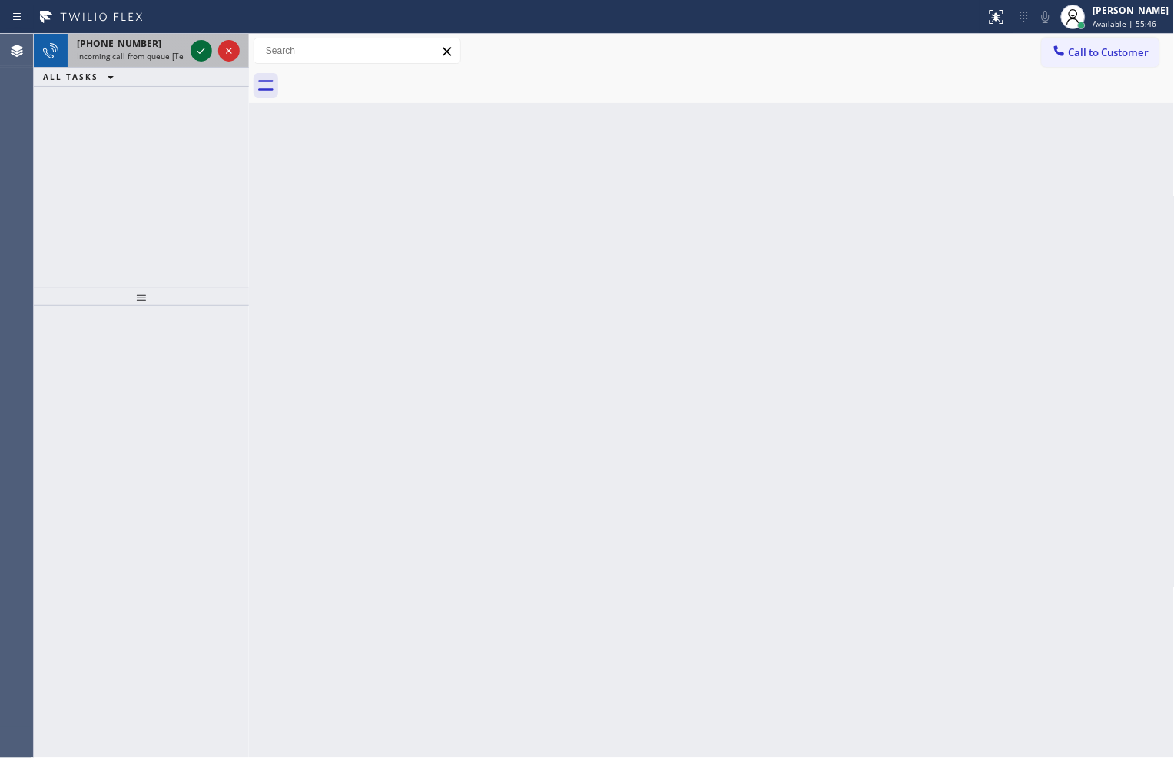
click at [200, 54] on icon at bounding box center [201, 51] width 18 height 18
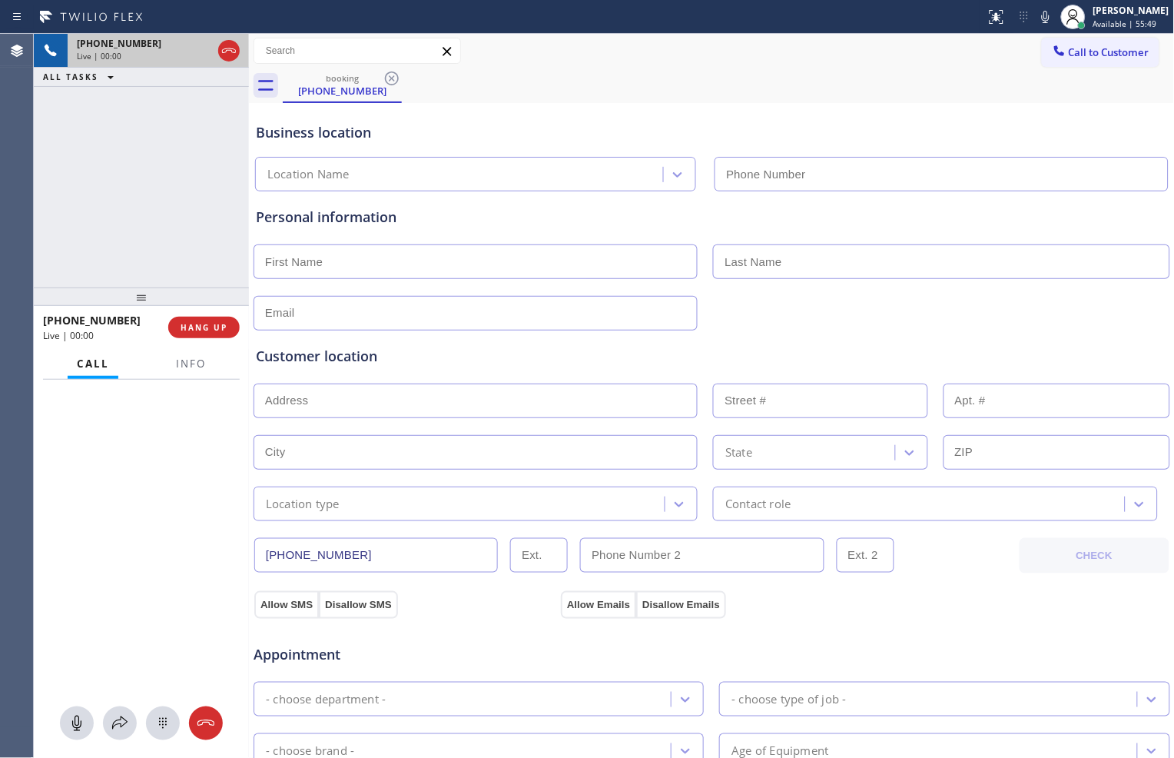
type input "[PHONE_NUMBER]"
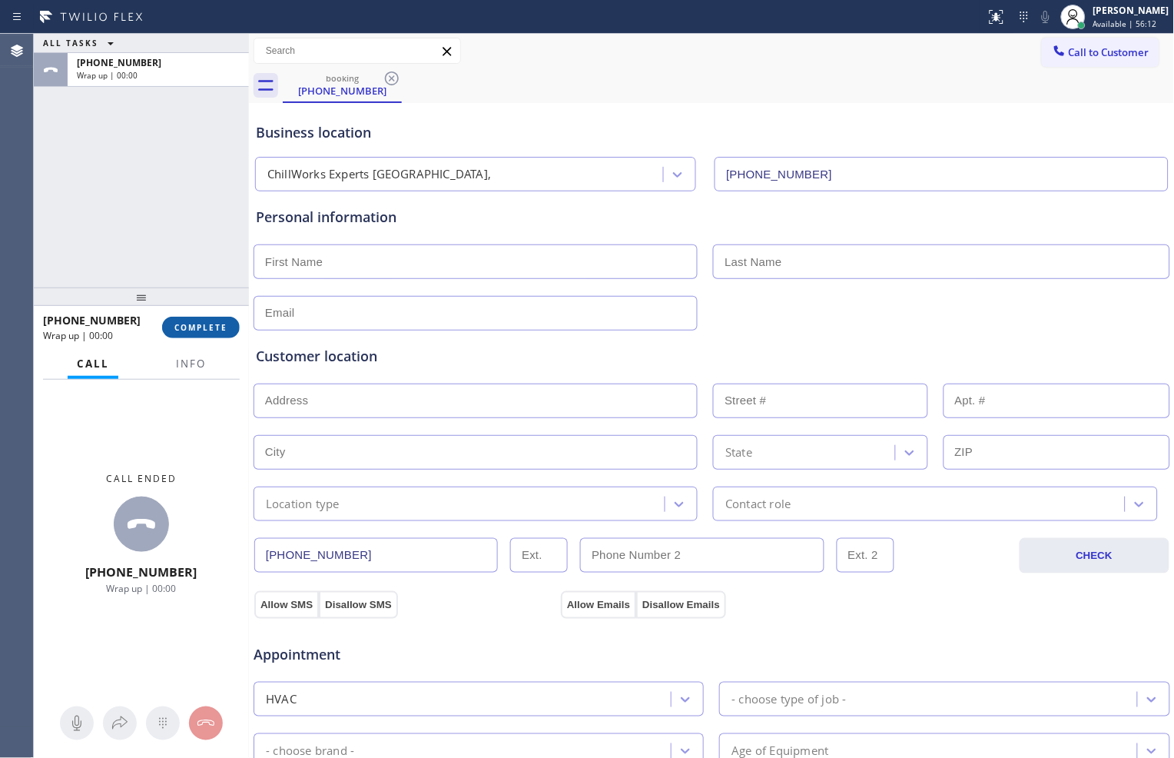
click at [212, 327] on span "COMPLETE" at bounding box center [200, 327] width 53 height 11
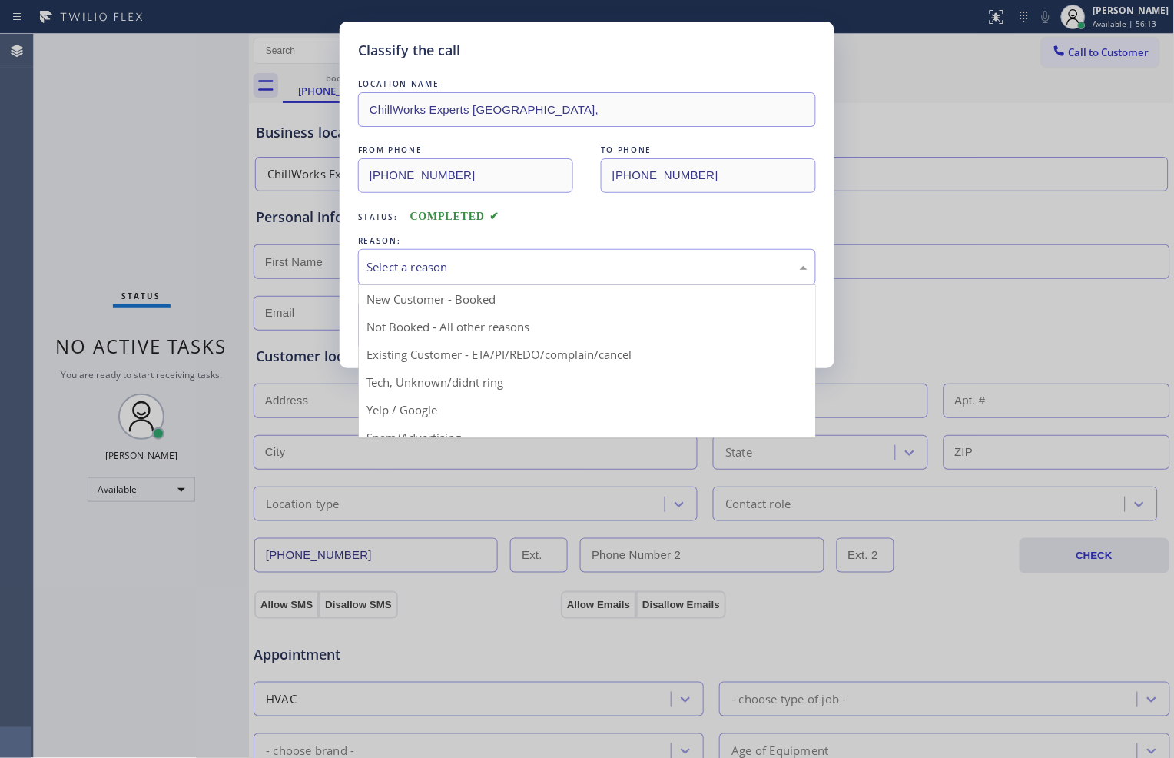
click at [540, 274] on div "Select a reason" at bounding box center [587, 267] width 441 height 18
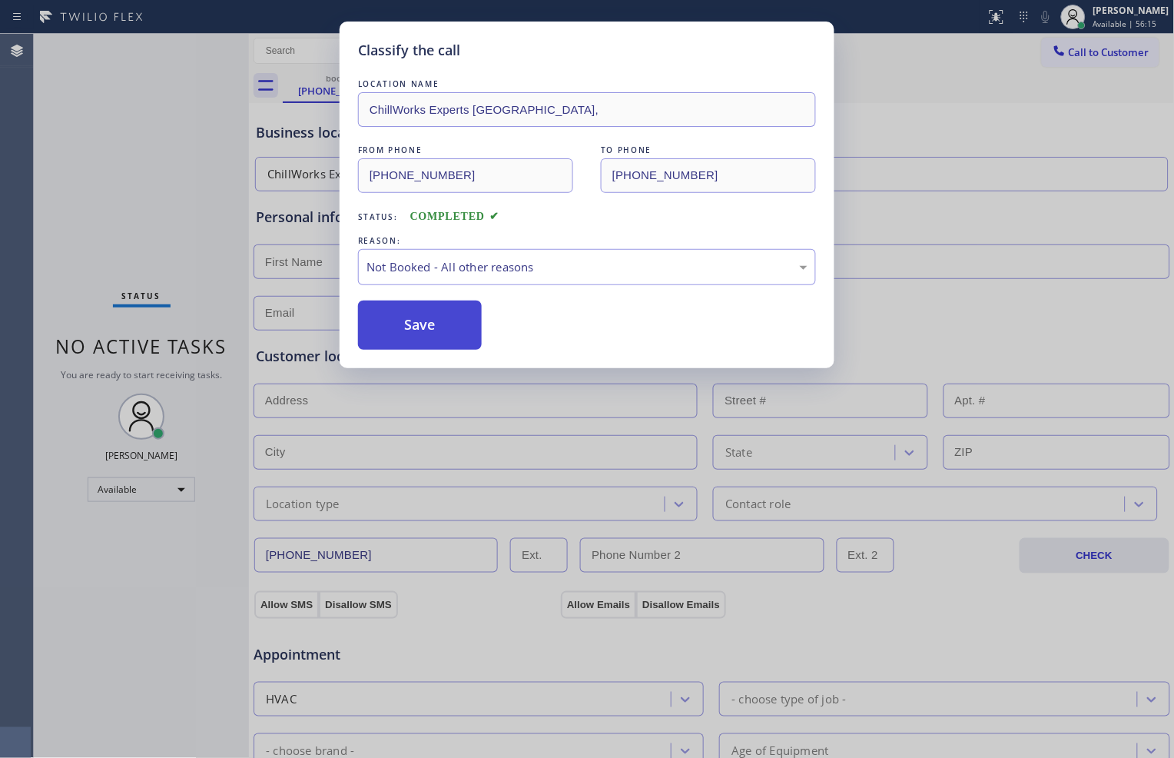
click at [465, 316] on button "Save" at bounding box center [420, 325] width 124 height 49
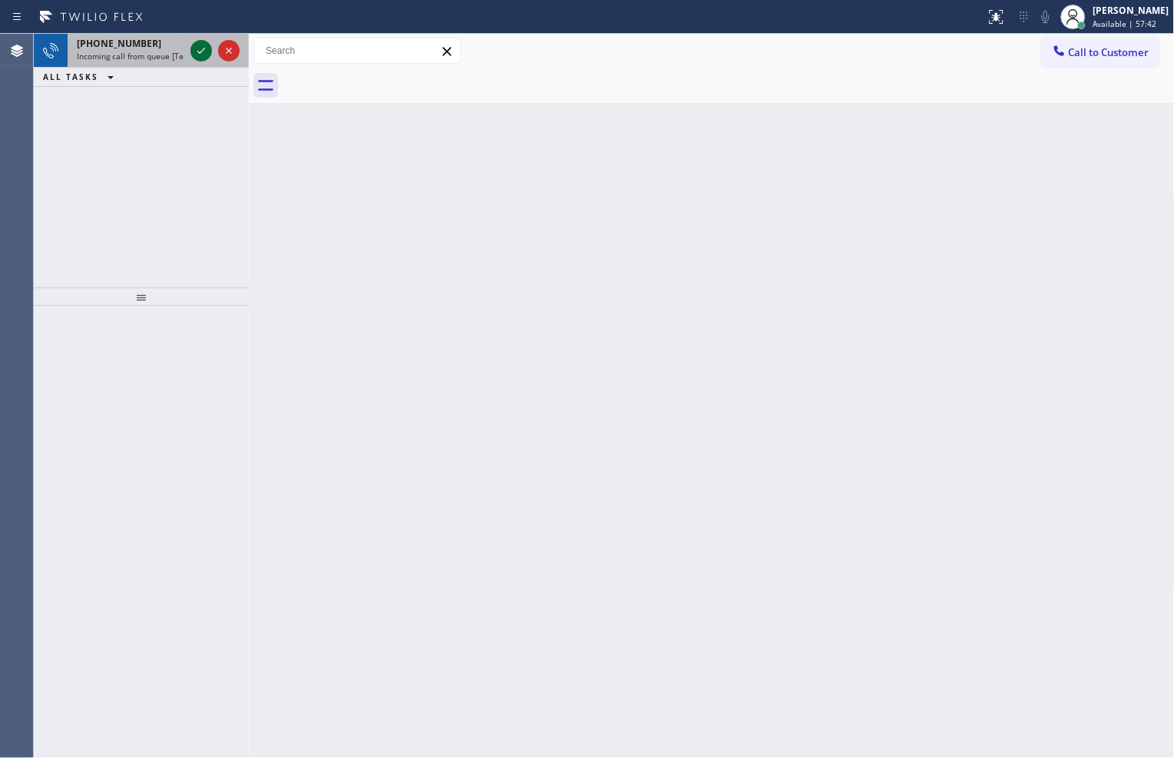
click at [204, 54] on icon at bounding box center [201, 51] width 18 height 18
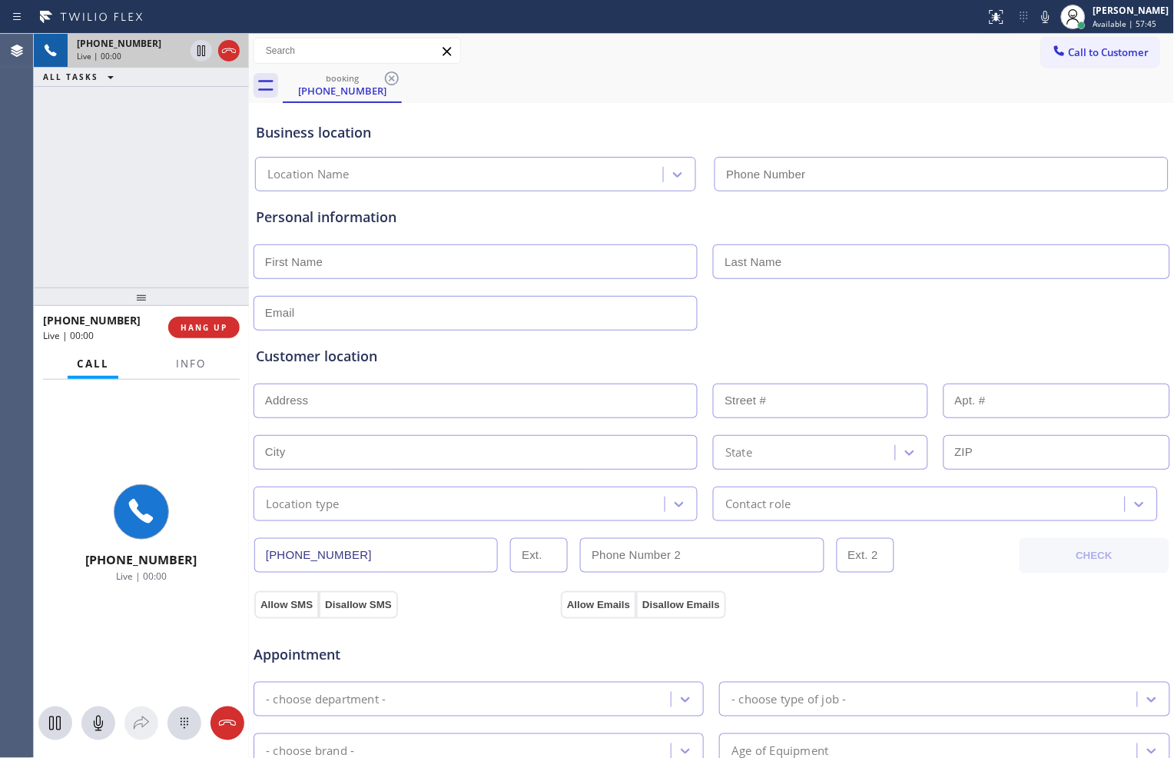
type input "[PHONE_NUMBER]"
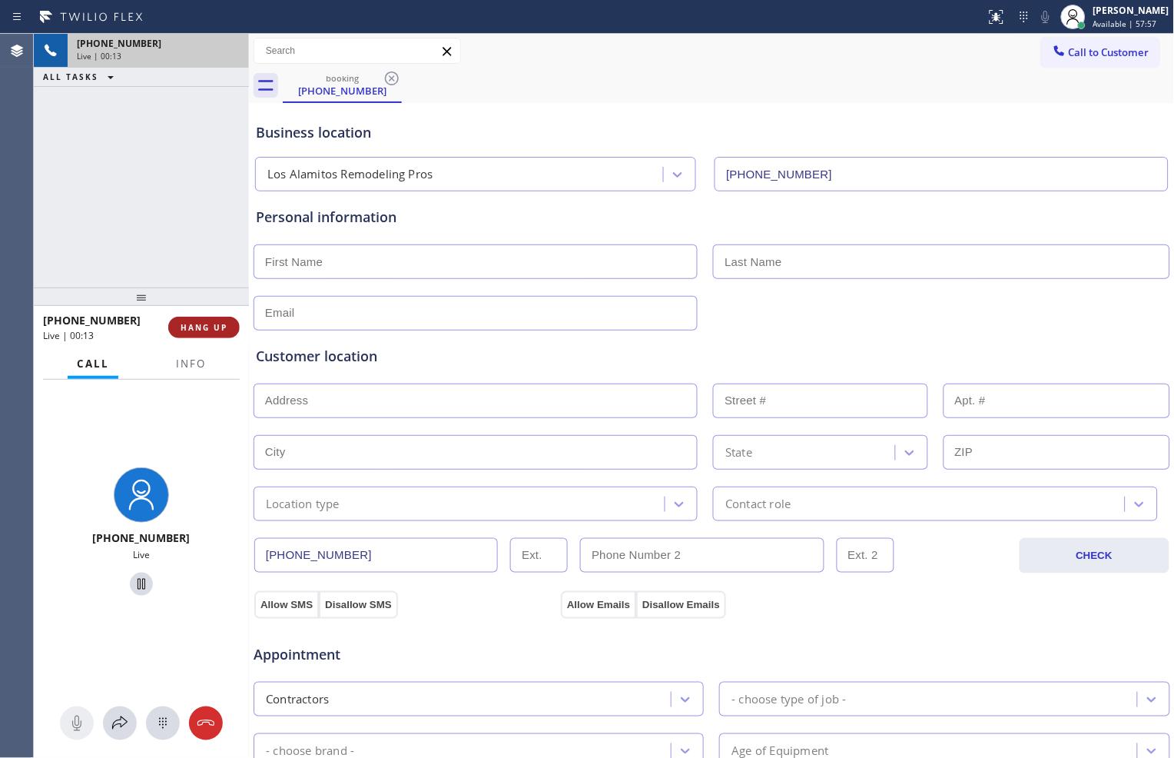
click at [211, 326] on span "HANG UP" at bounding box center [204, 327] width 47 height 11
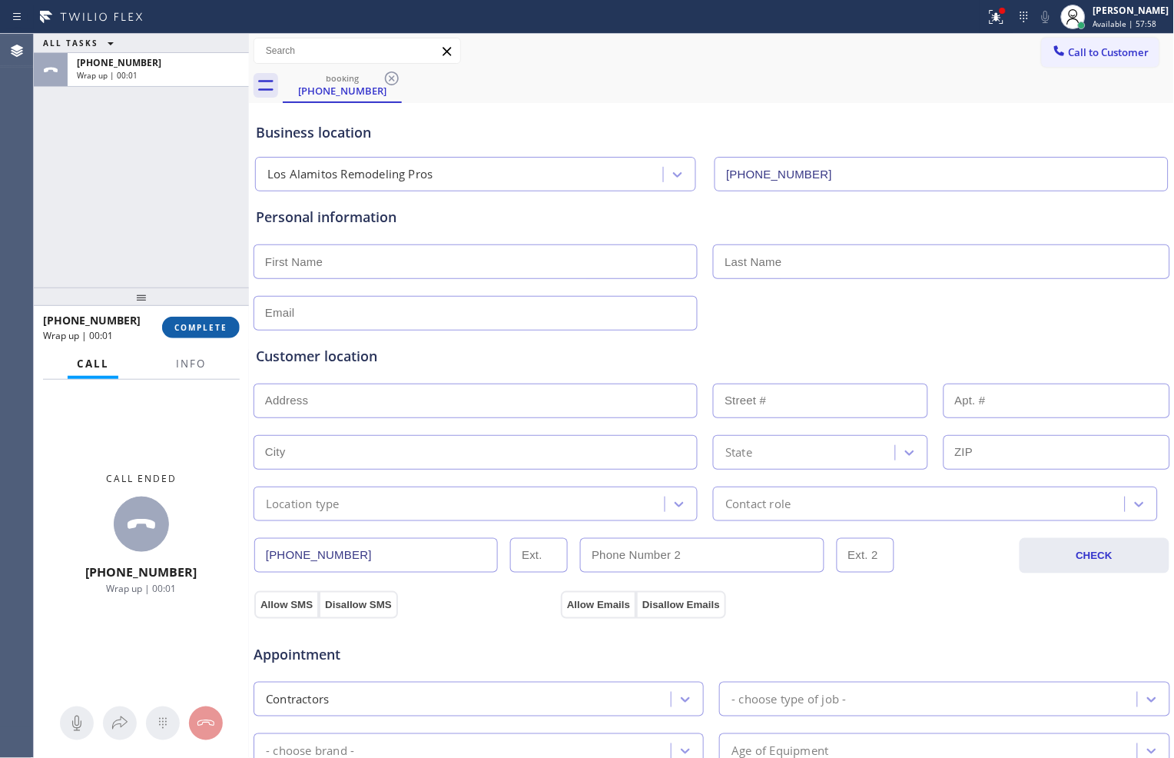
click at [209, 326] on span "COMPLETE" at bounding box center [200, 327] width 53 height 11
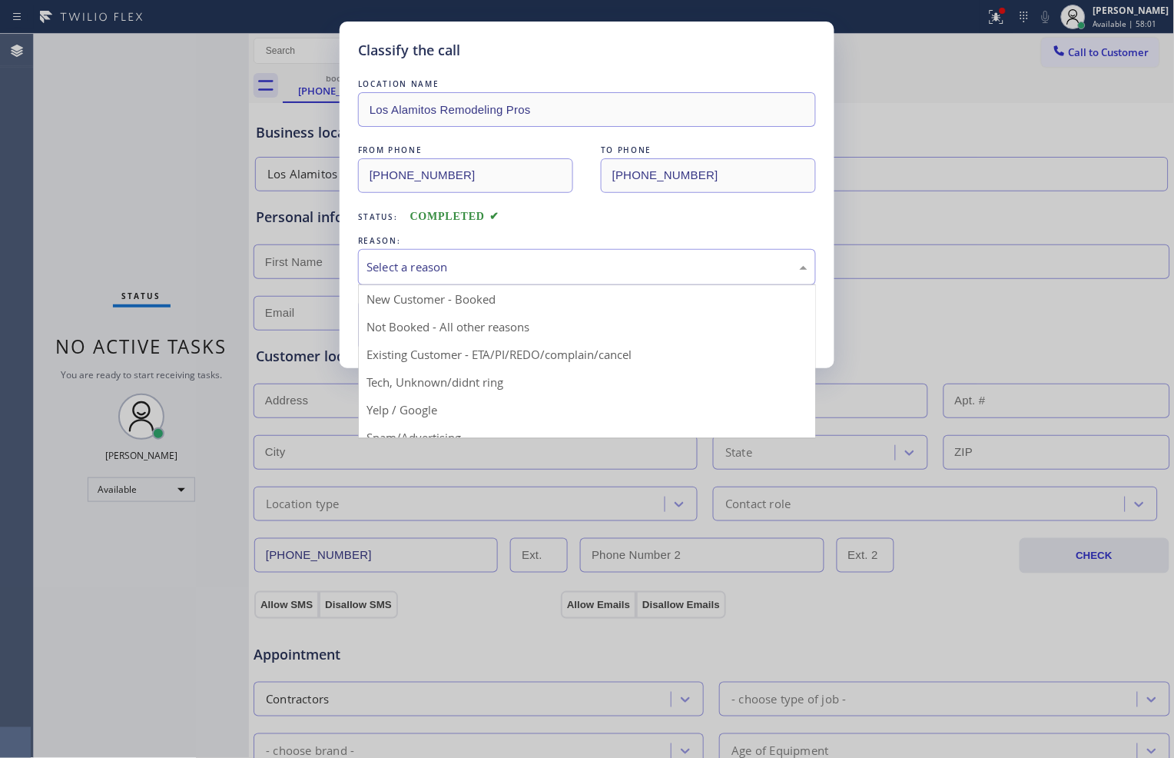
click at [530, 266] on div "Select a reason" at bounding box center [587, 267] width 441 height 18
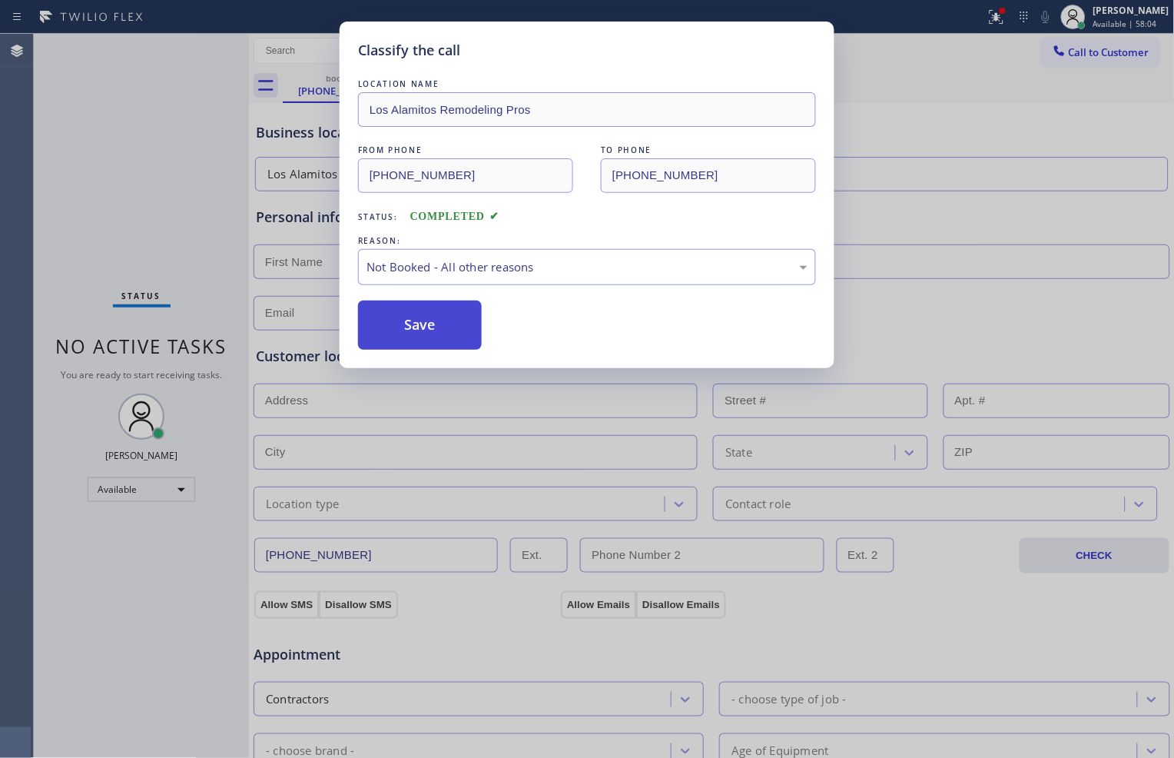
click at [435, 327] on button "Save" at bounding box center [420, 325] width 124 height 49
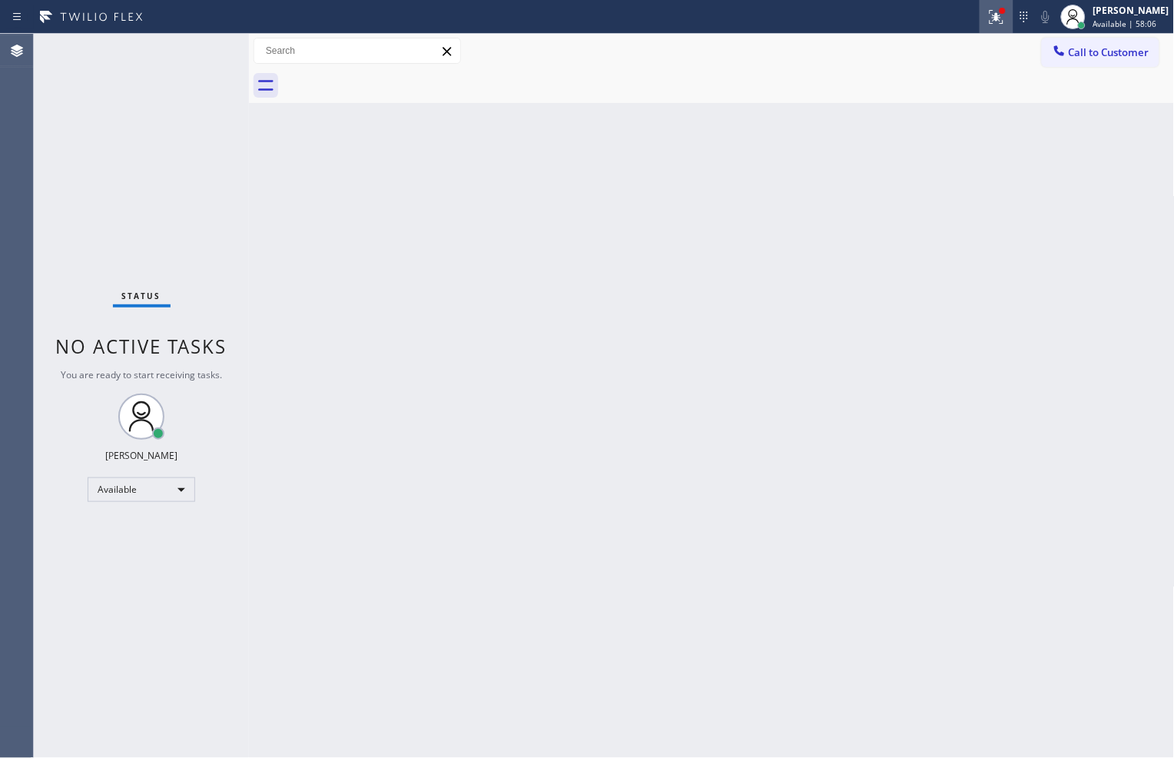
click at [991, 16] on icon at bounding box center [994, 15] width 9 height 11
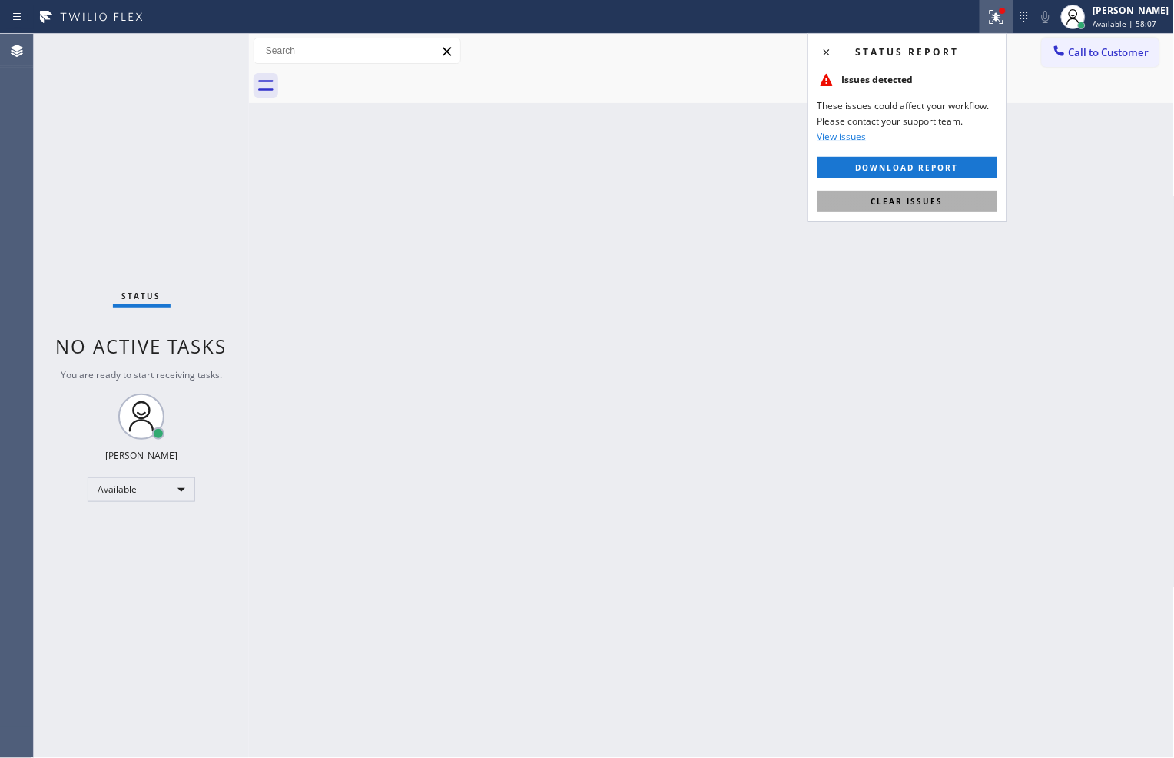
click at [907, 203] on span "Clear issues" at bounding box center [908, 201] width 72 height 11
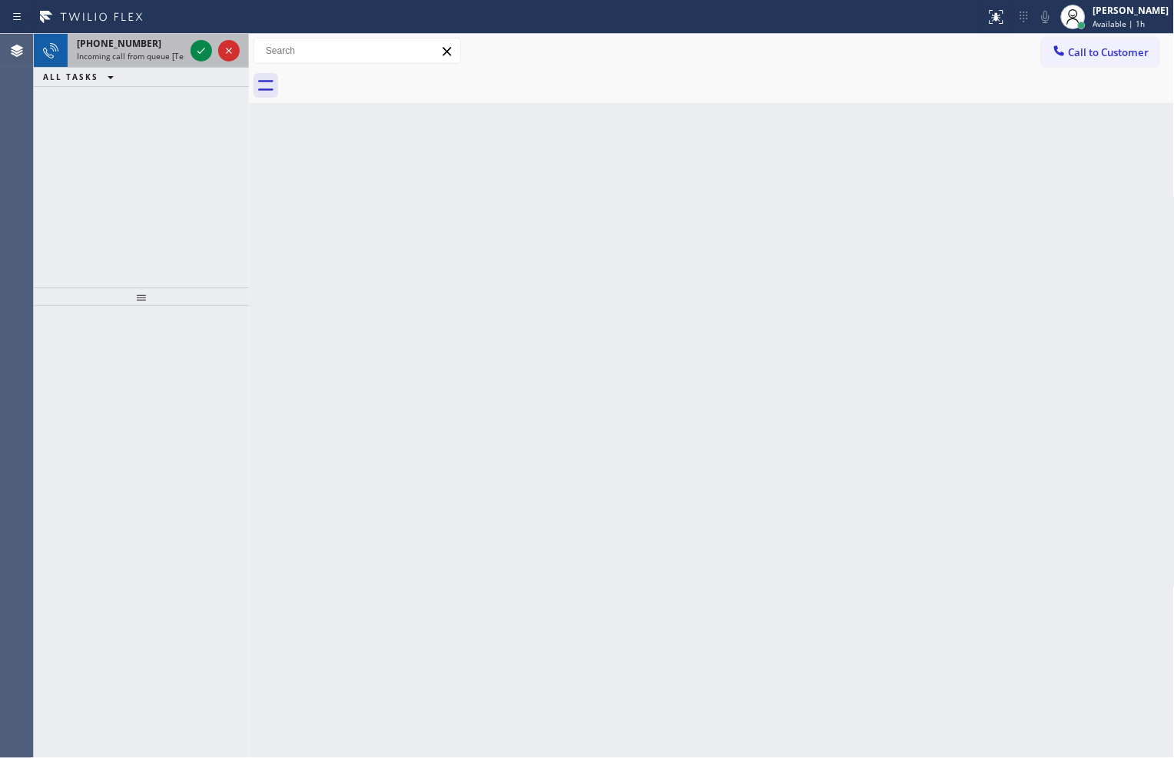
click at [212, 51] on div at bounding box center [215, 51] width 55 height 34
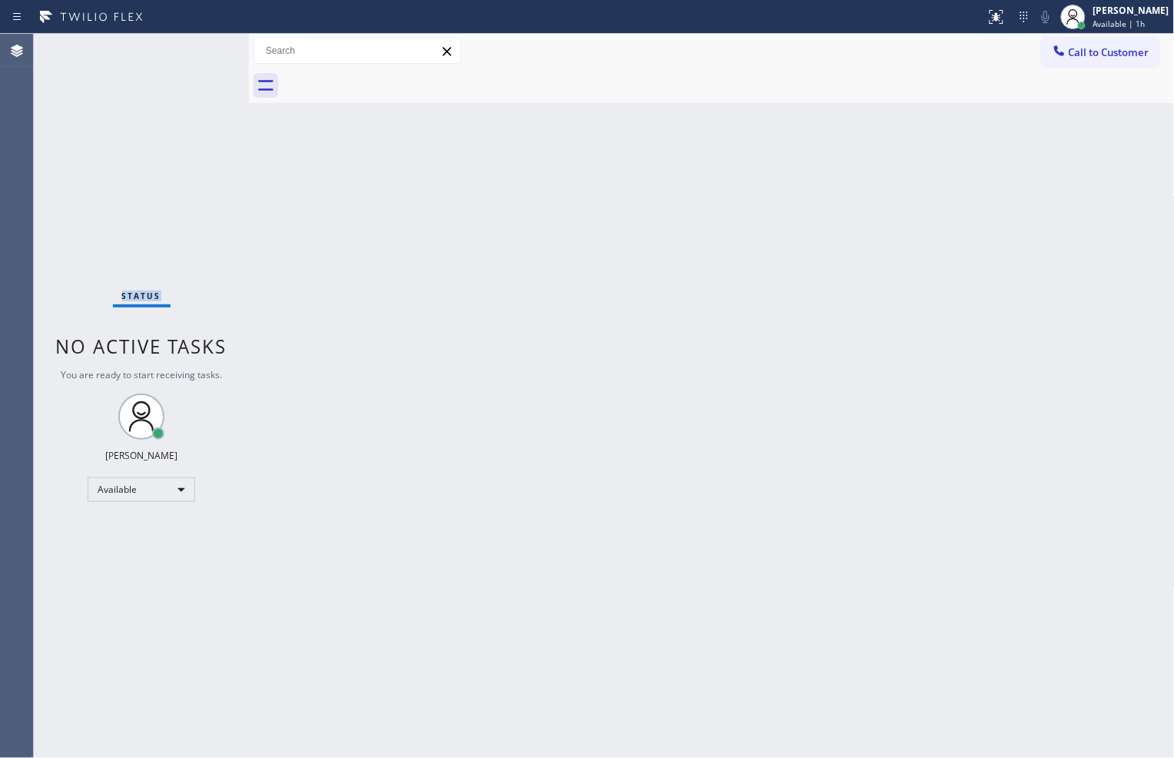
click at [212, 51] on div "Status No active tasks You are ready to start receiving tasks. [PERSON_NAME] Av…" at bounding box center [141, 396] width 215 height 724
click at [493, 211] on div "Back to Dashboard Change Sender ID Customers Technicians Select a contact Outbo…" at bounding box center [712, 396] width 926 height 724
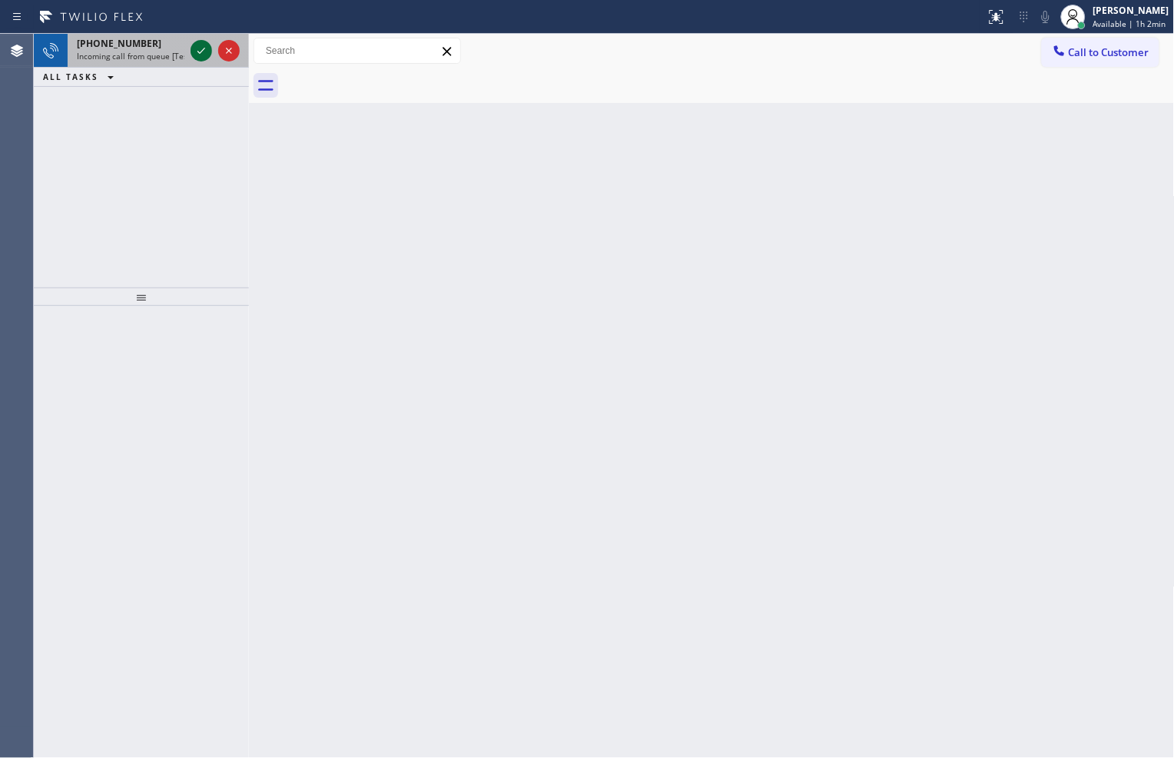
click at [195, 57] on icon at bounding box center [201, 51] width 18 height 18
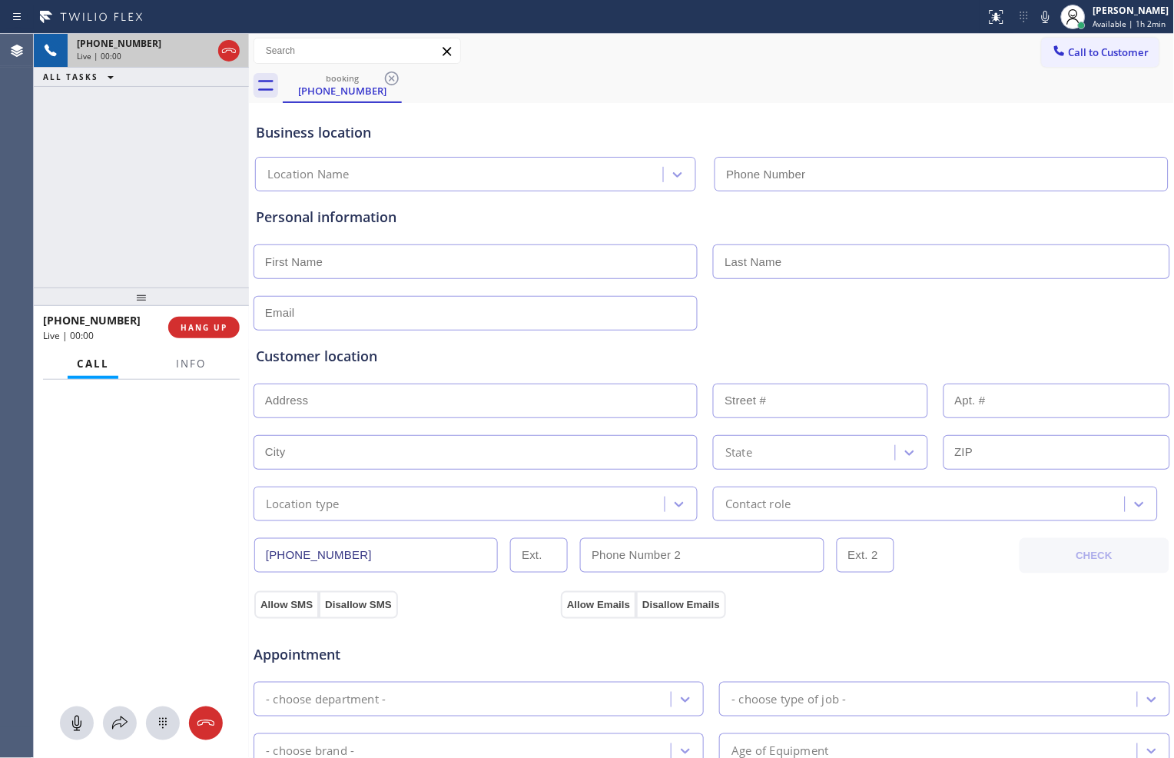
type input "[PHONE_NUMBER]"
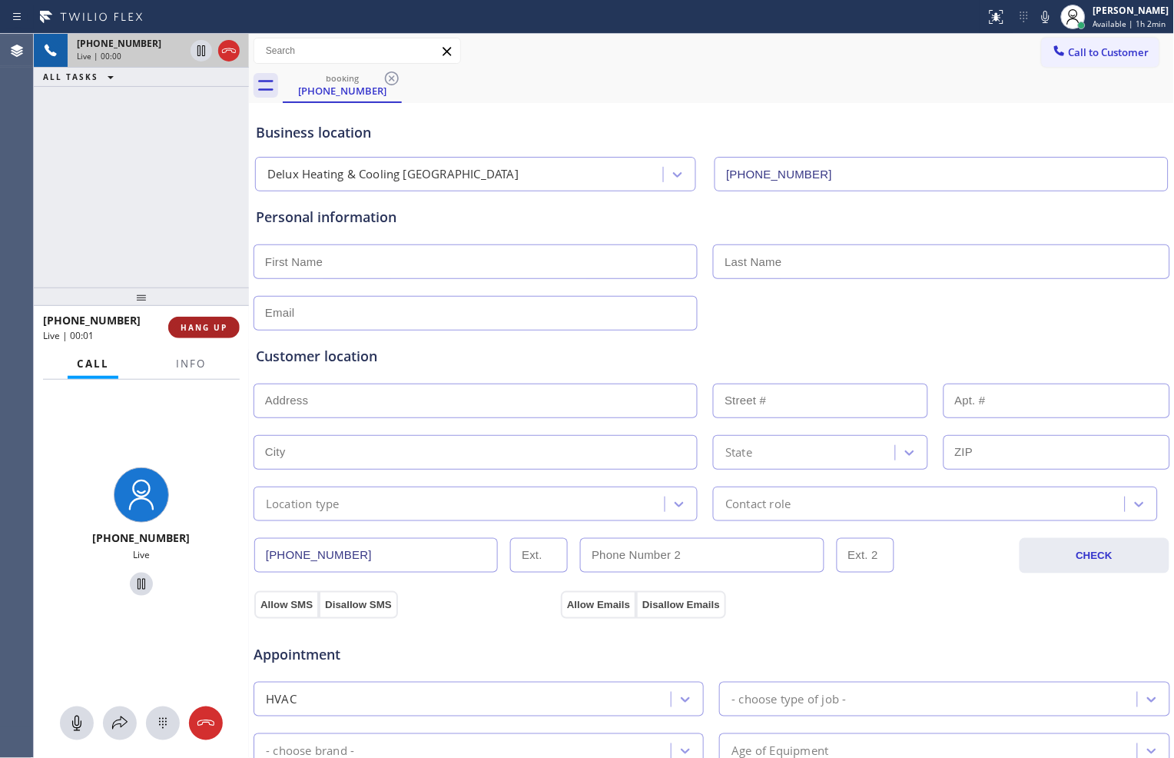
click at [204, 327] on span "HANG UP" at bounding box center [204, 327] width 47 height 11
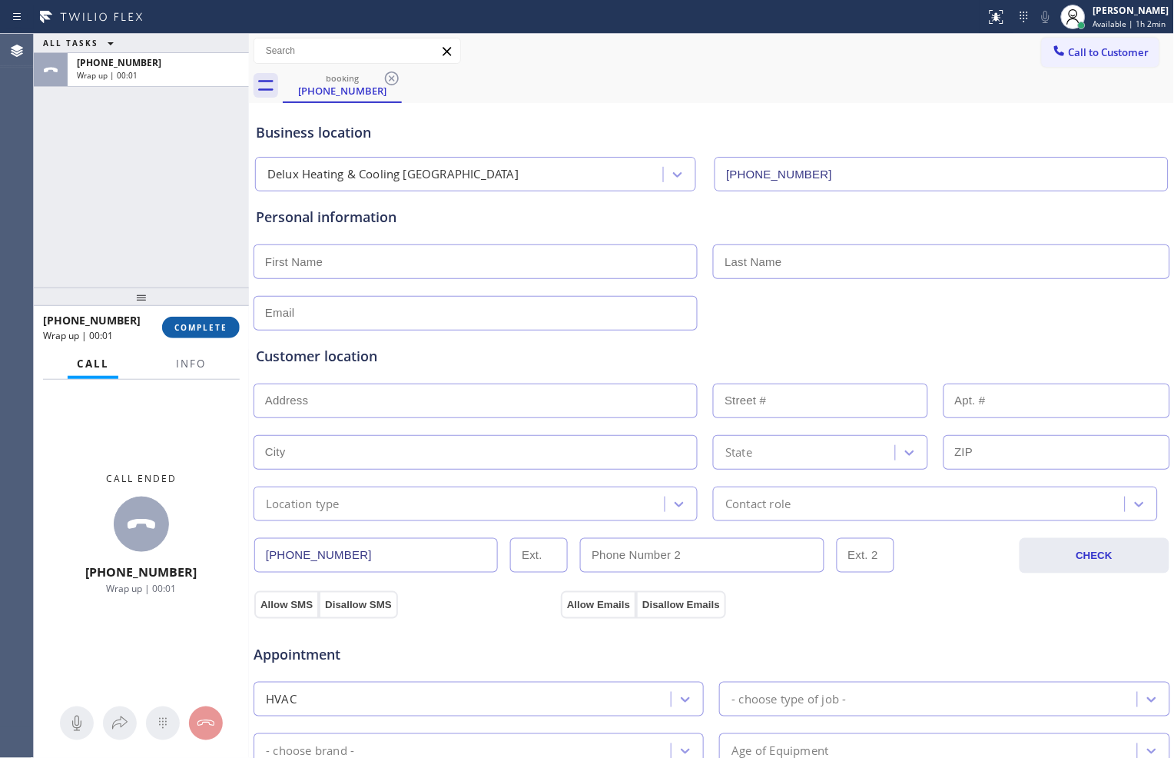
click at [204, 327] on span "COMPLETE" at bounding box center [200, 327] width 53 height 11
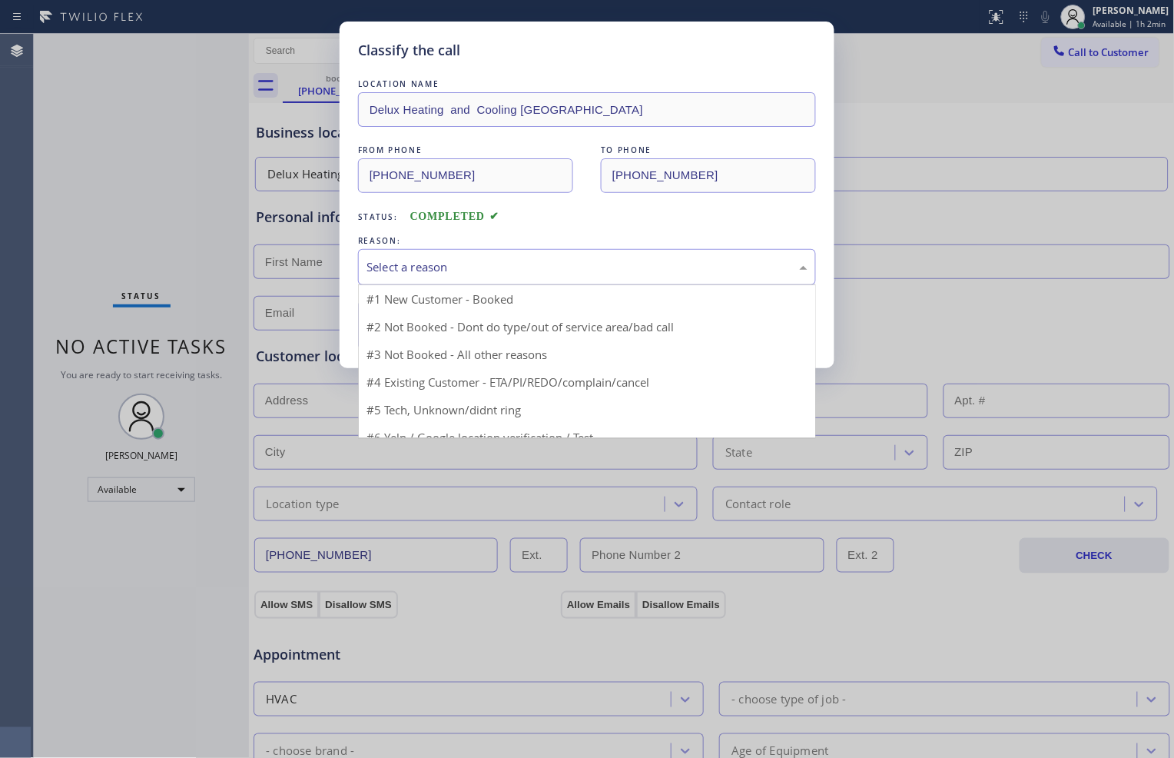
click at [510, 277] on div "Select a reason" at bounding box center [587, 267] width 458 height 36
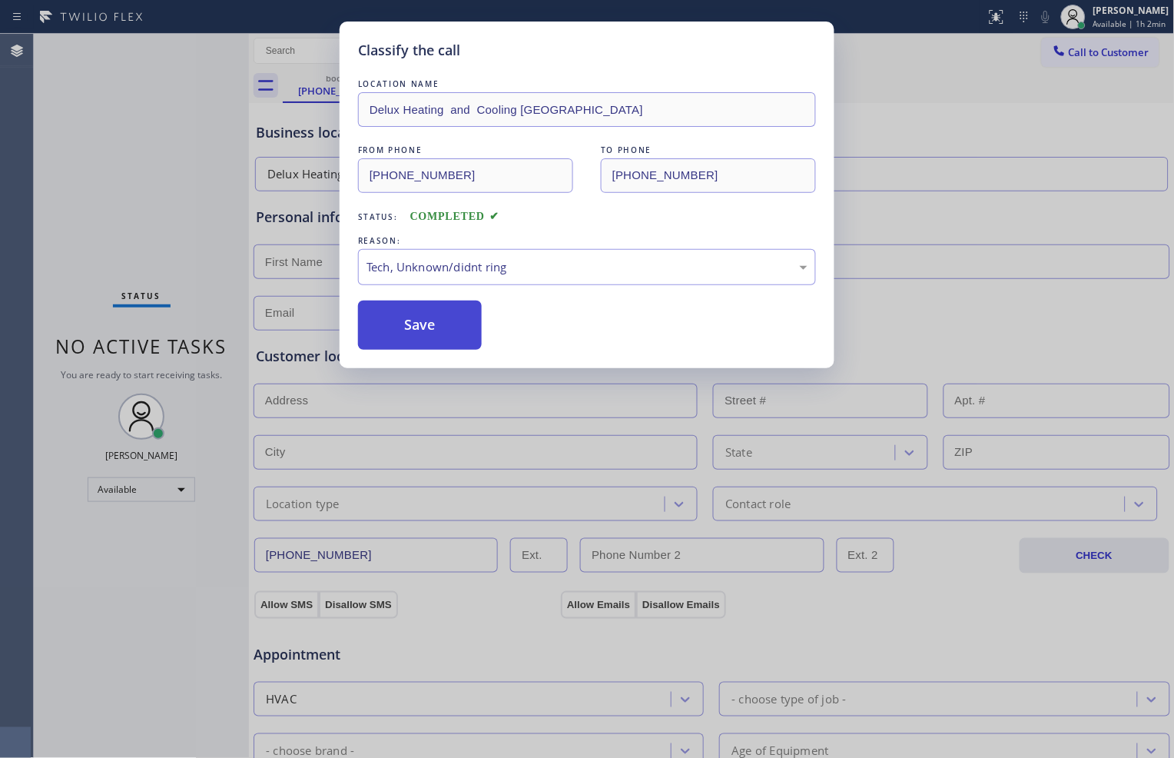
click at [437, 331] on button "Save" at bounding box center [420, 325] width 124 height 49
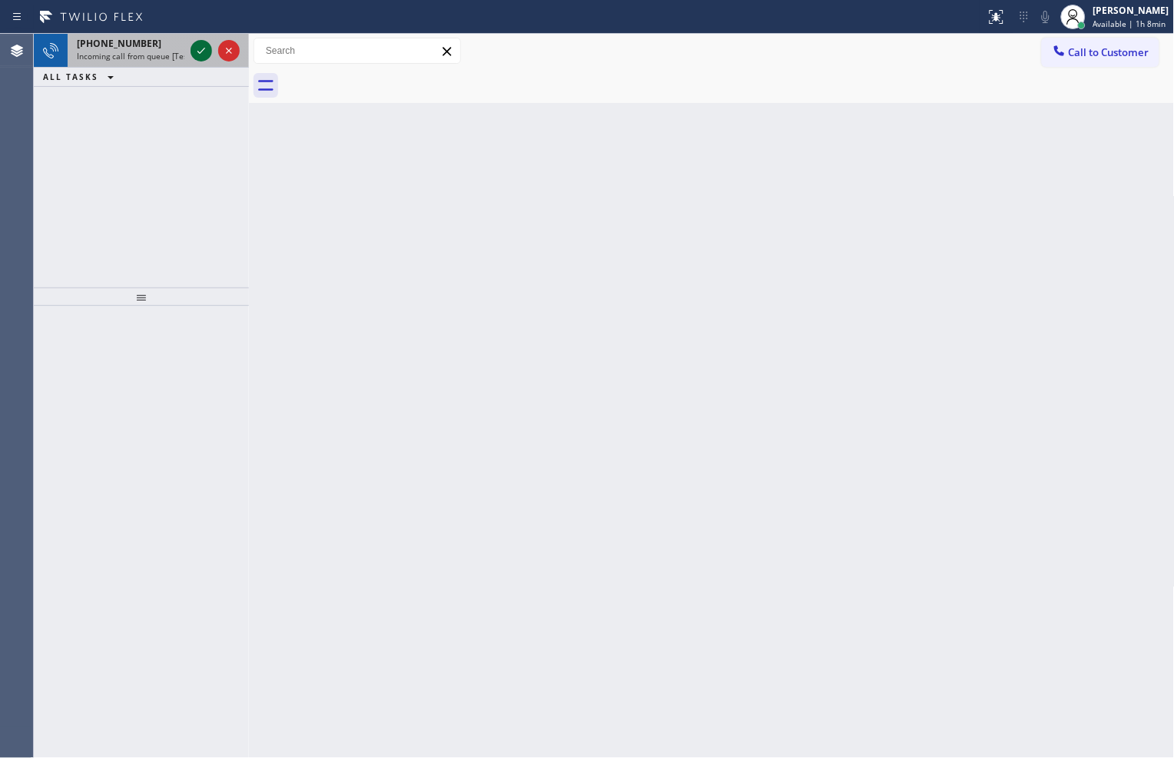
click at [200, 55] on icon at bounding box center [201, 51] width 18 height 18
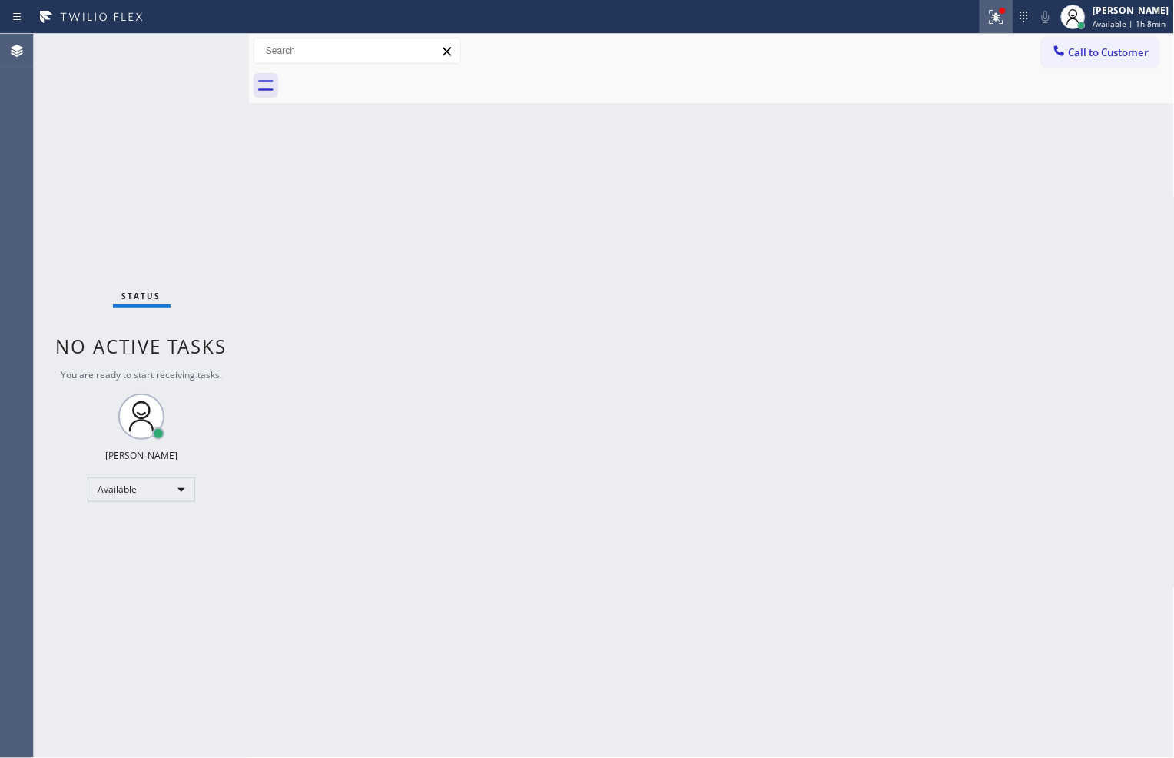
click at [990, 18] on icon at bounding box center [994, 15] width 9 height 11
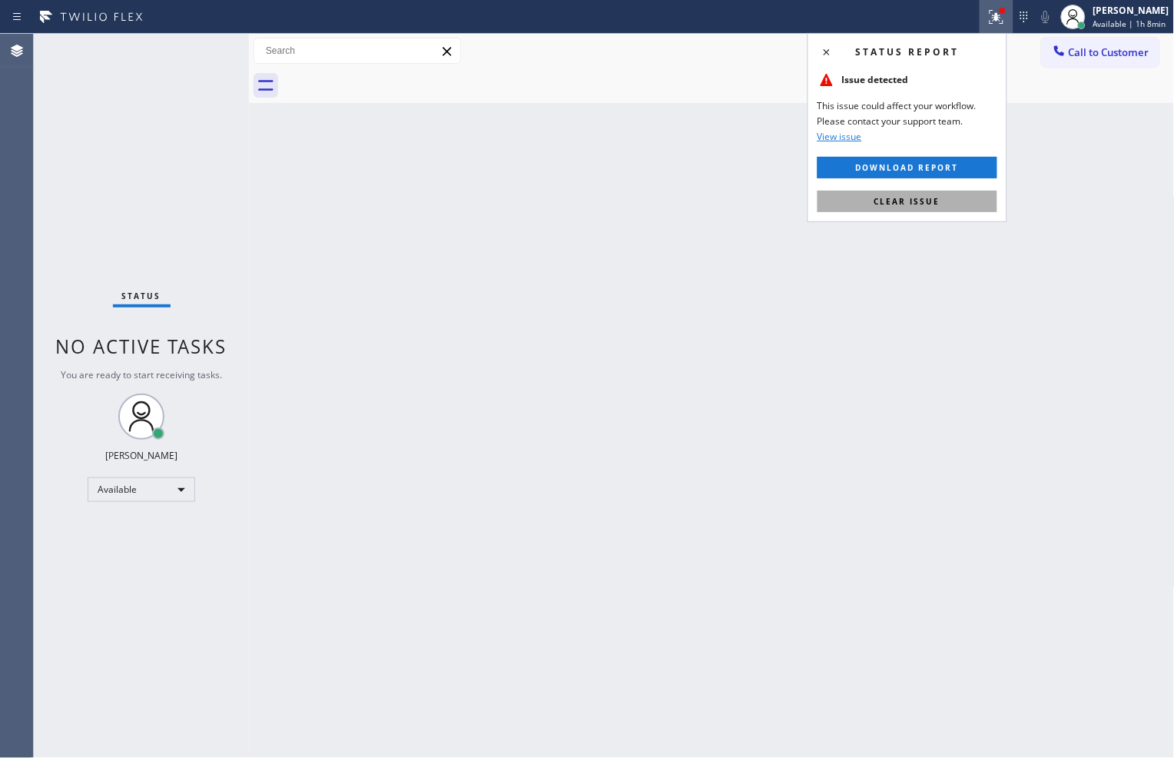
click at [895, 196] on span "Clear issue" at bounding box center [908, 201] width 66 height 11
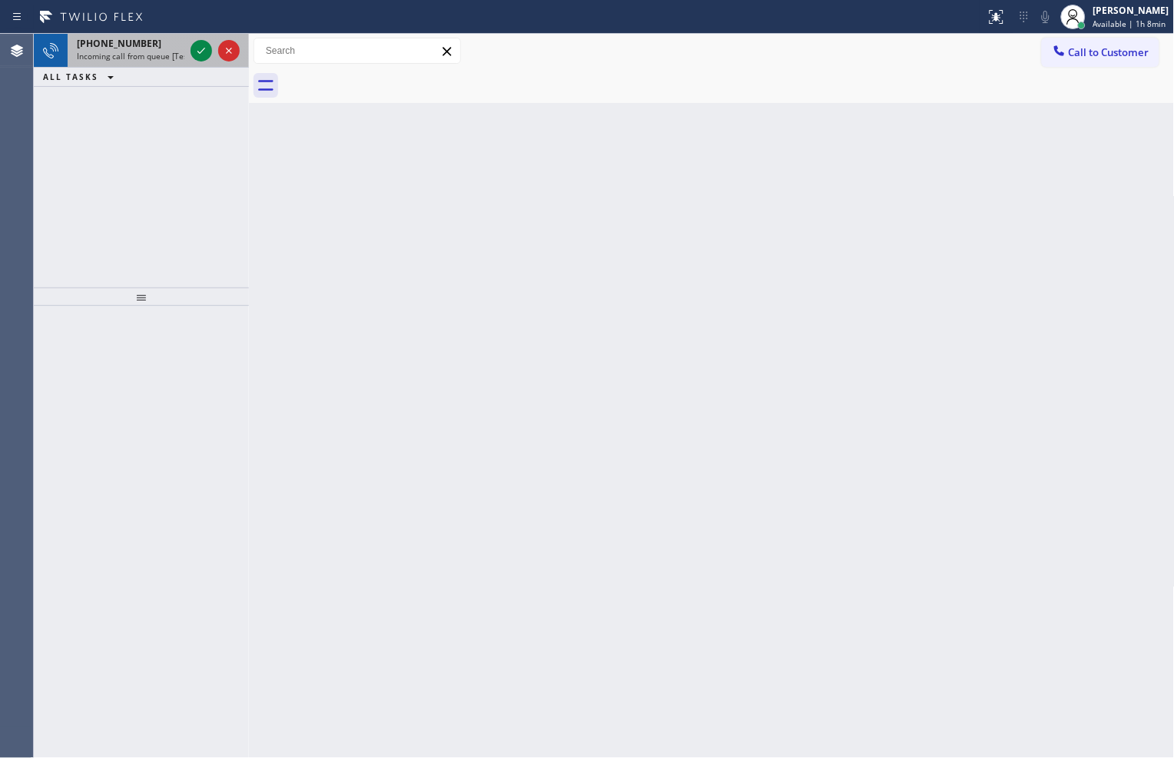
click at [189, 48] on div at bounding box center [215, 51] width 55 height 34
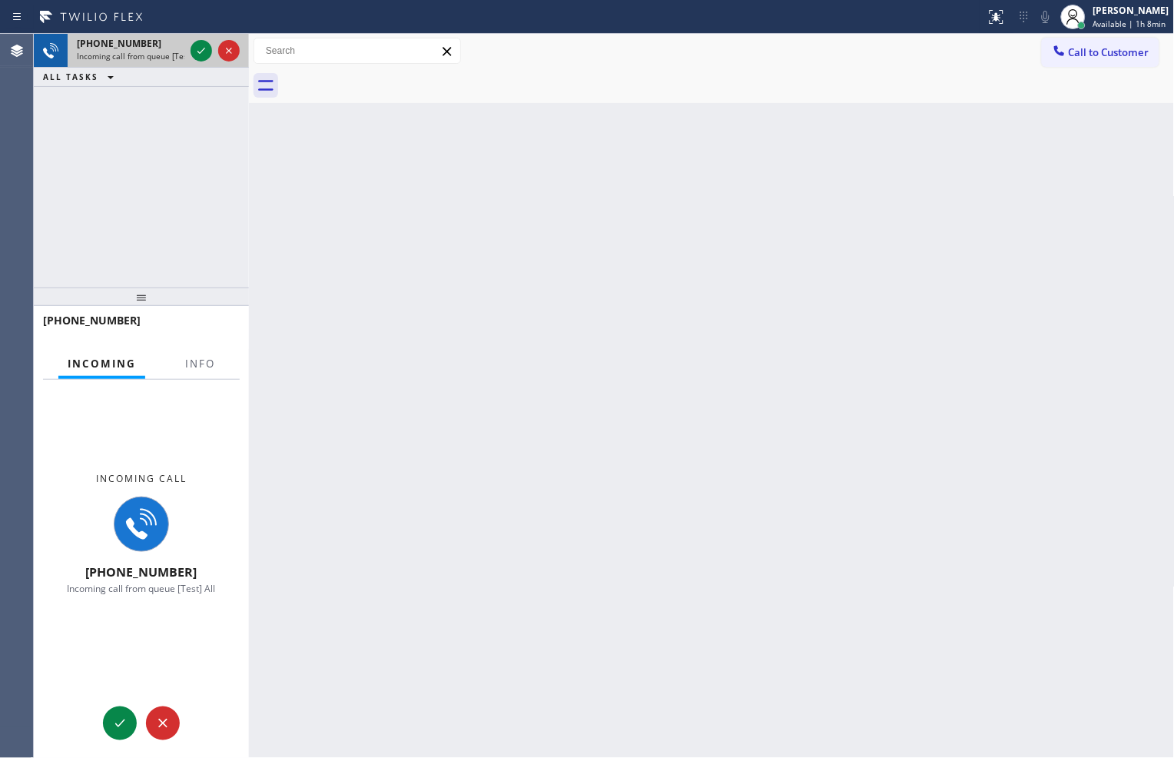
click at [189, 48] on div at bounding box center [215, 51] width 55 height 34
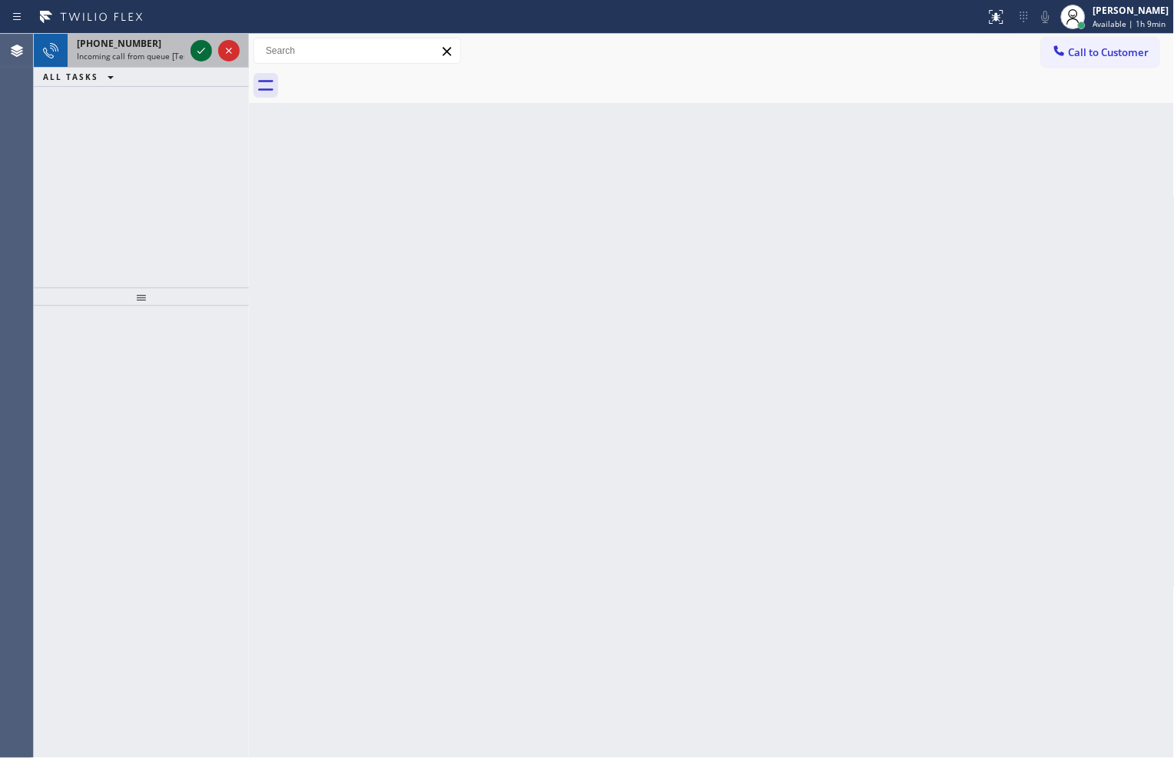
click at [197, 57] on icon at bounding box center [201, 51] width 18 height 18
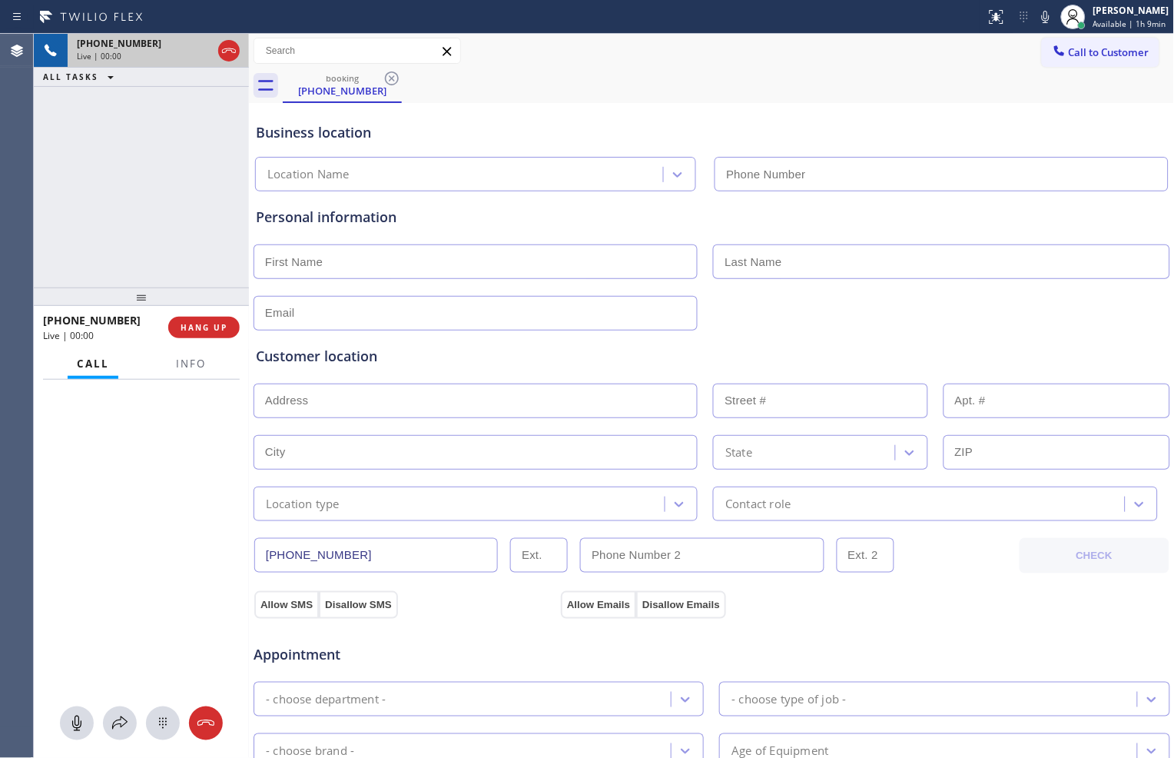
type input "[PHONE_NUMBER]"
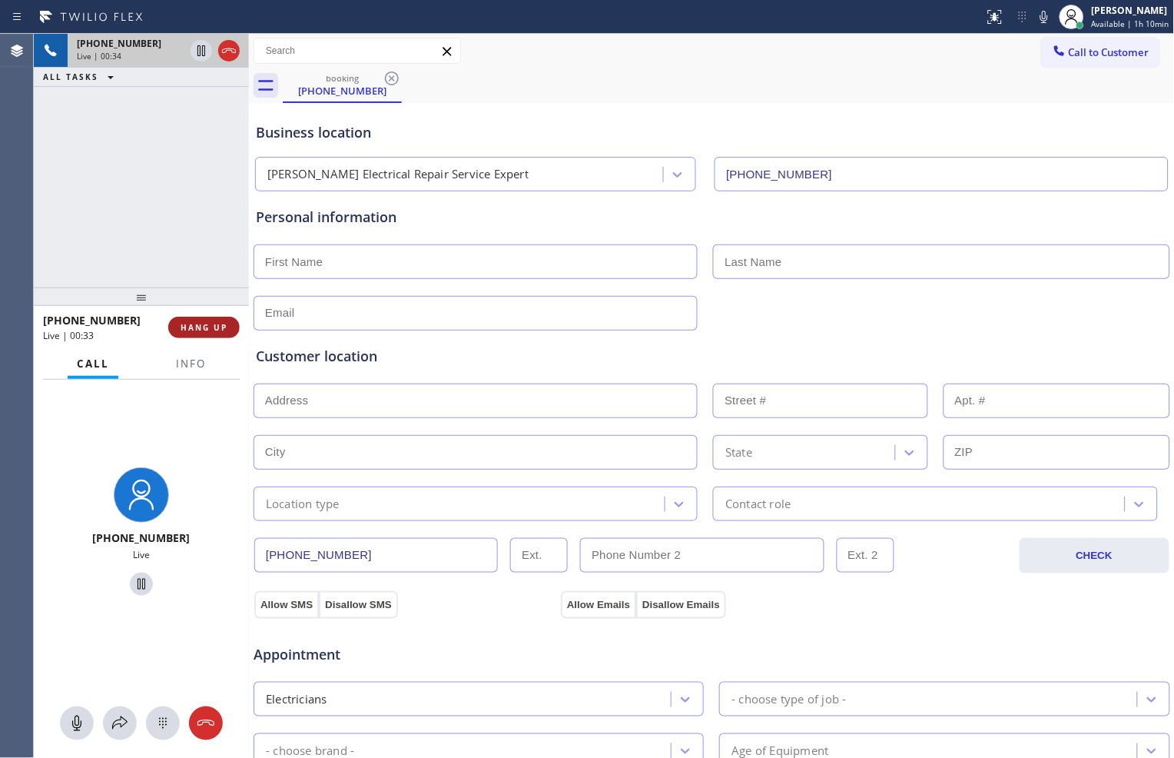
click at [210, 334] on button "HANG UP" at bounding box center [203, 328] width 71 height 22
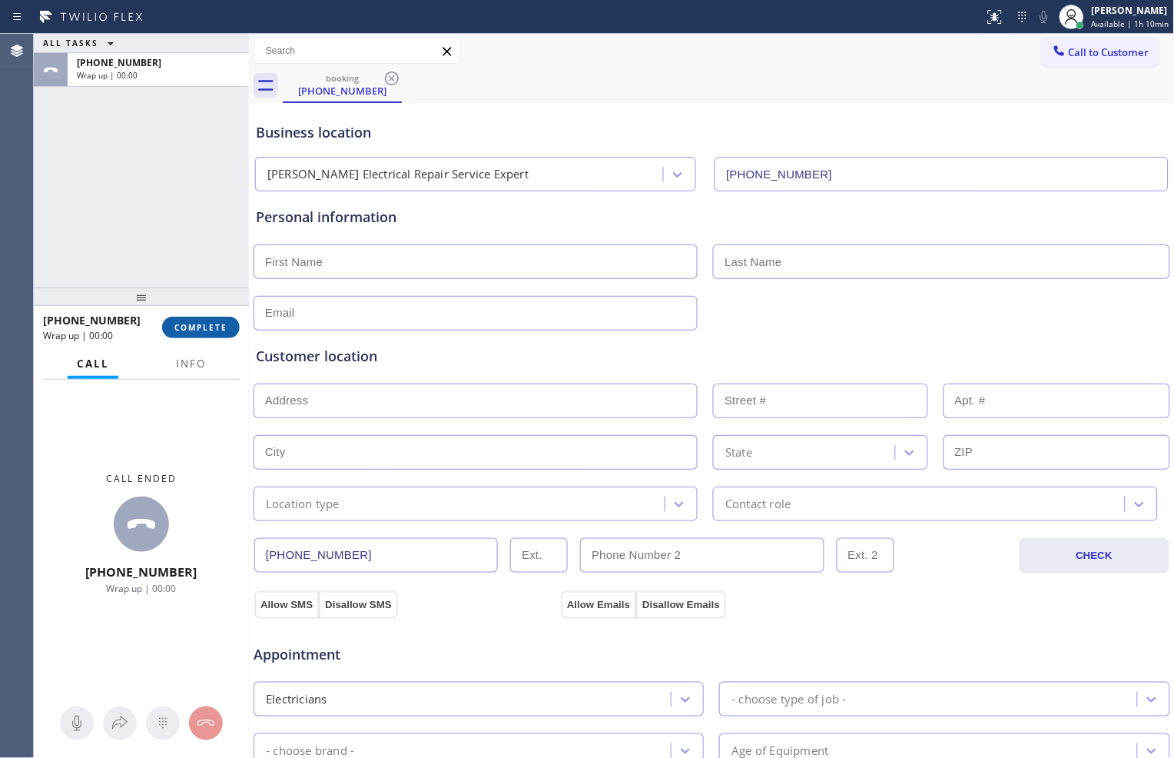
drag, startPoint x: 210, startPoint y: 334, endPoint x: 218, endPoint y: 334, distance: 7.7
click at [210, 334] on button "COMPLETE" at bounding box center [201, 328] width 78 height 22
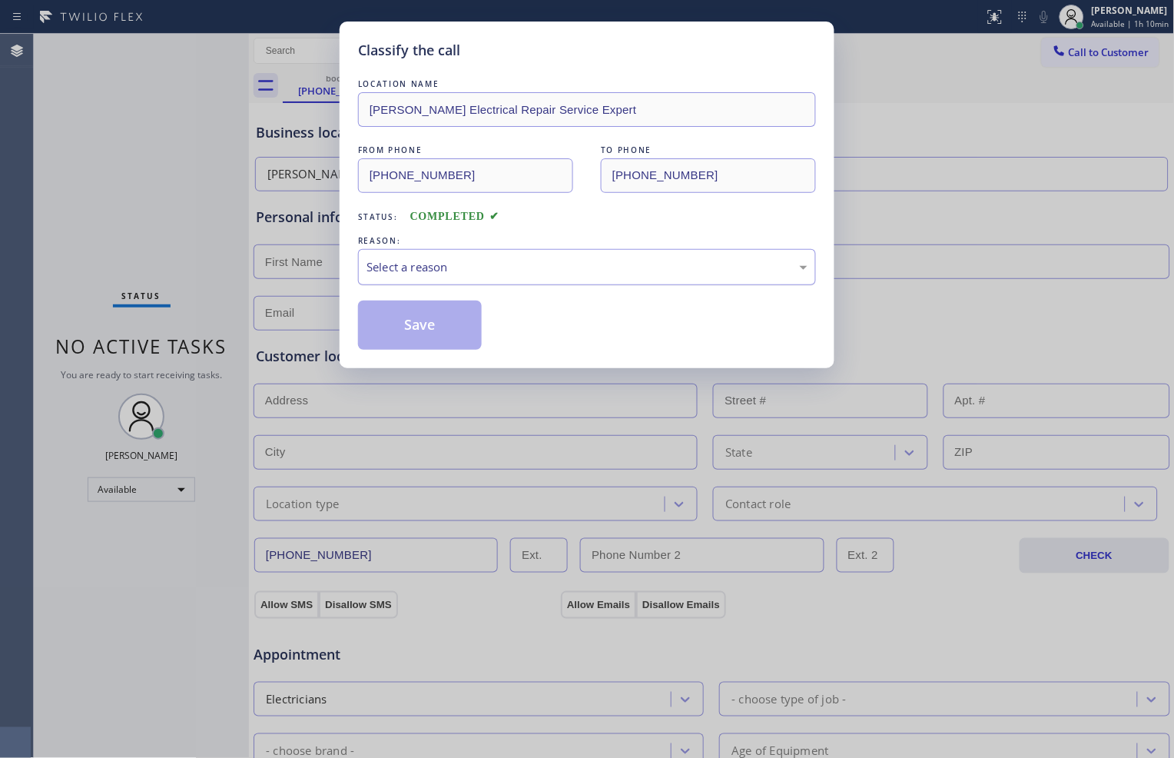
click at [544, 265] on div "Select a reason" at bounding box center [587, 267] width 441 height 18
click at [418, 341] on button "Save" at bounding box center [420, 325] width 124 height 49
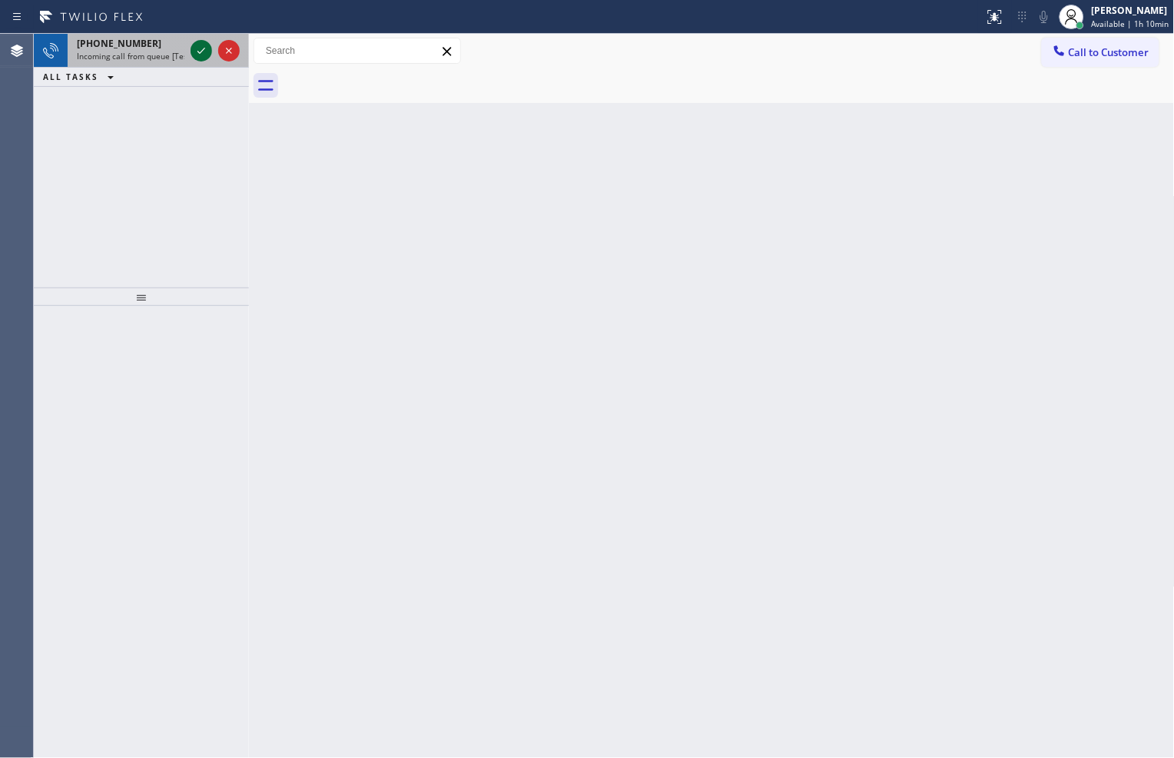
click at [202, 55] on icon at bounding box center [201, 51] width 18 height 18
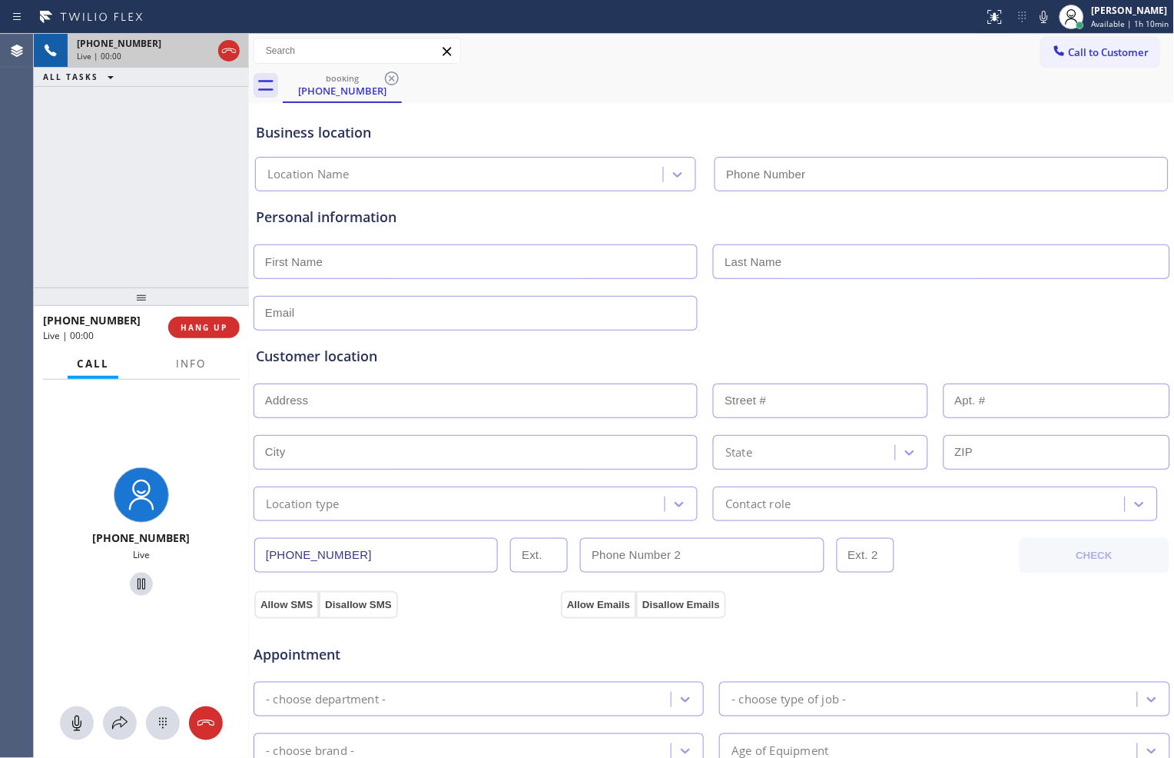
type input "[PHONE_NUMBER]"
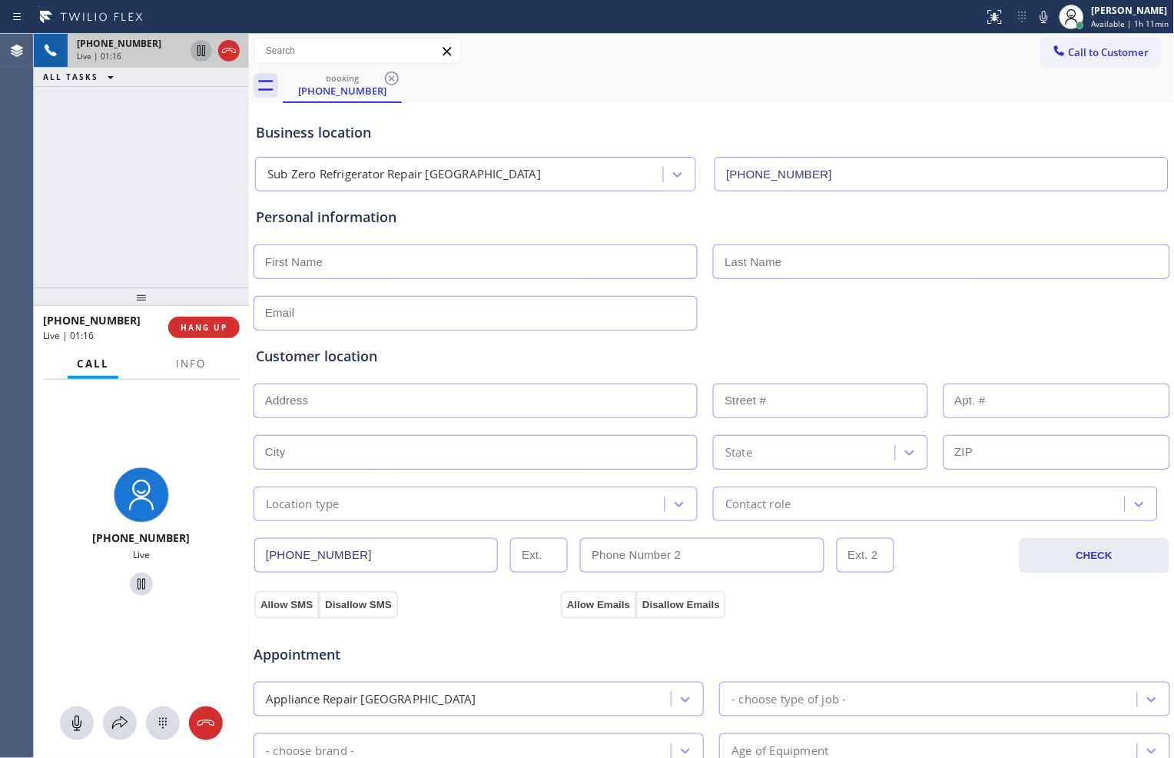
click at [198, 50] on icon at bounding box center [201, 51] width 18 height 18
click at [1041, 14] on icon at bounding box center [1045, 17] width 8 height 12
click at [196, 55] on icon at bounding box center [201, 51] width 18 height 18
click at [1038, 12] on icon at bounding box center [1044, 17] width 18 height 18
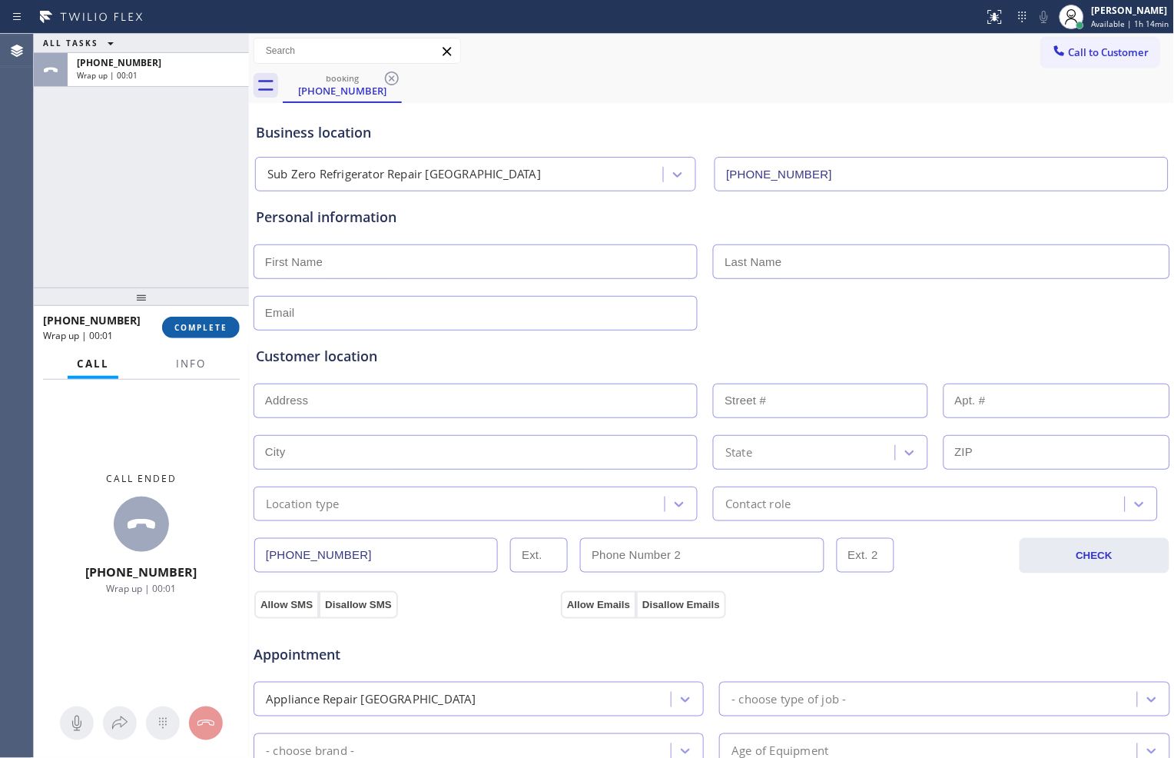
click at [217, 328] on span "COMPLETE" at bounding box center [200, 327] width 53 height 11
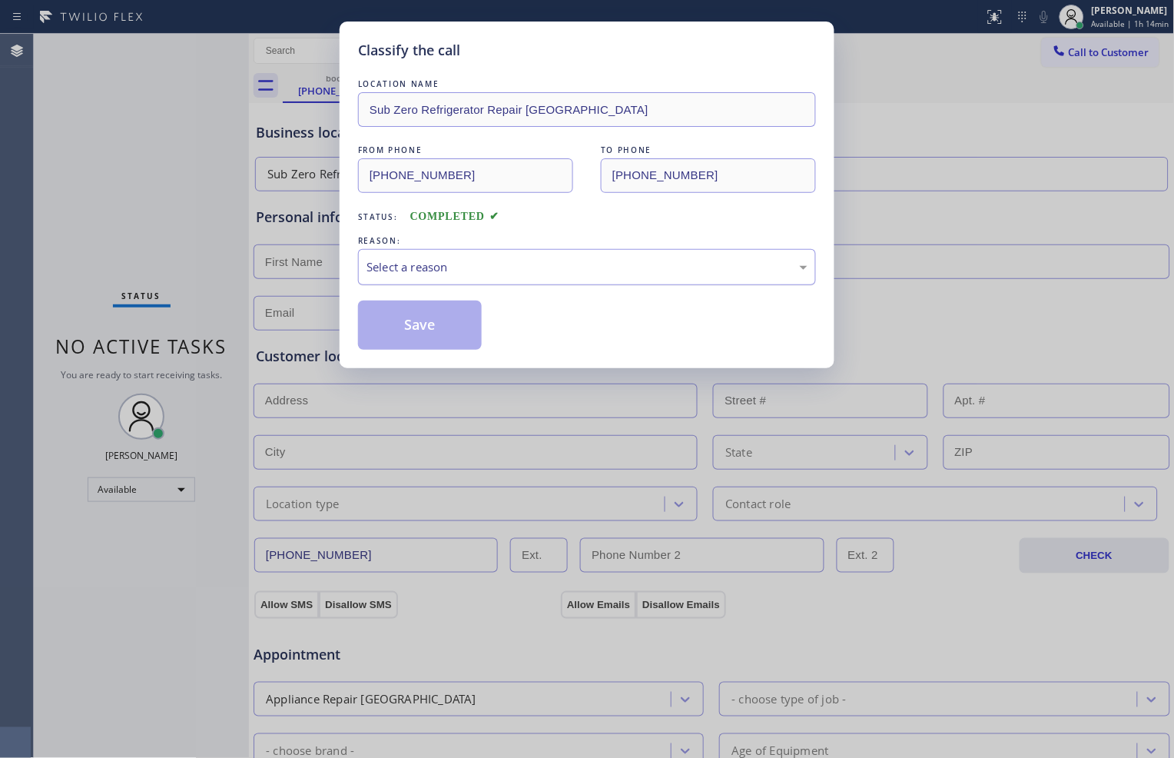
click at [587, 254] on div "Select a reason" at bounding box center [587, 267] width 458 height 36
click at [436, 329] on button "Save" at bounding box center [420, 325] width 124 height 49
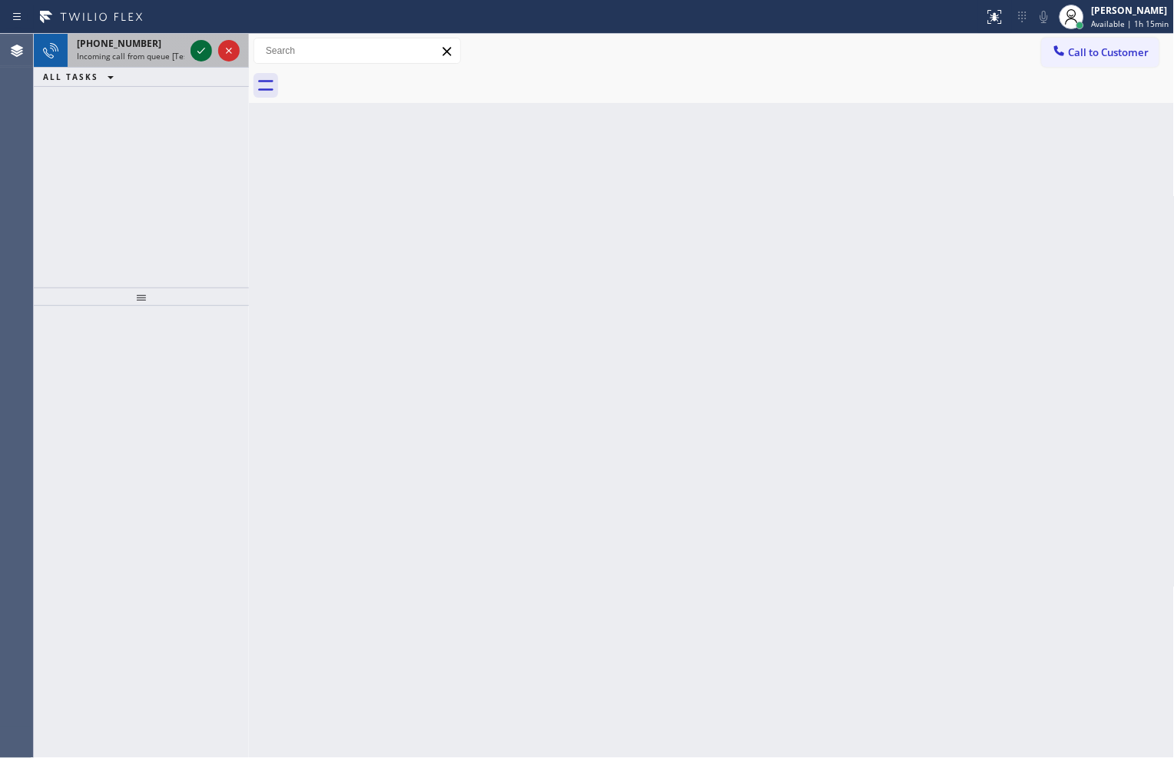
click at [193, 51] on icon at bounding box center [201, 51] width 18 height 18
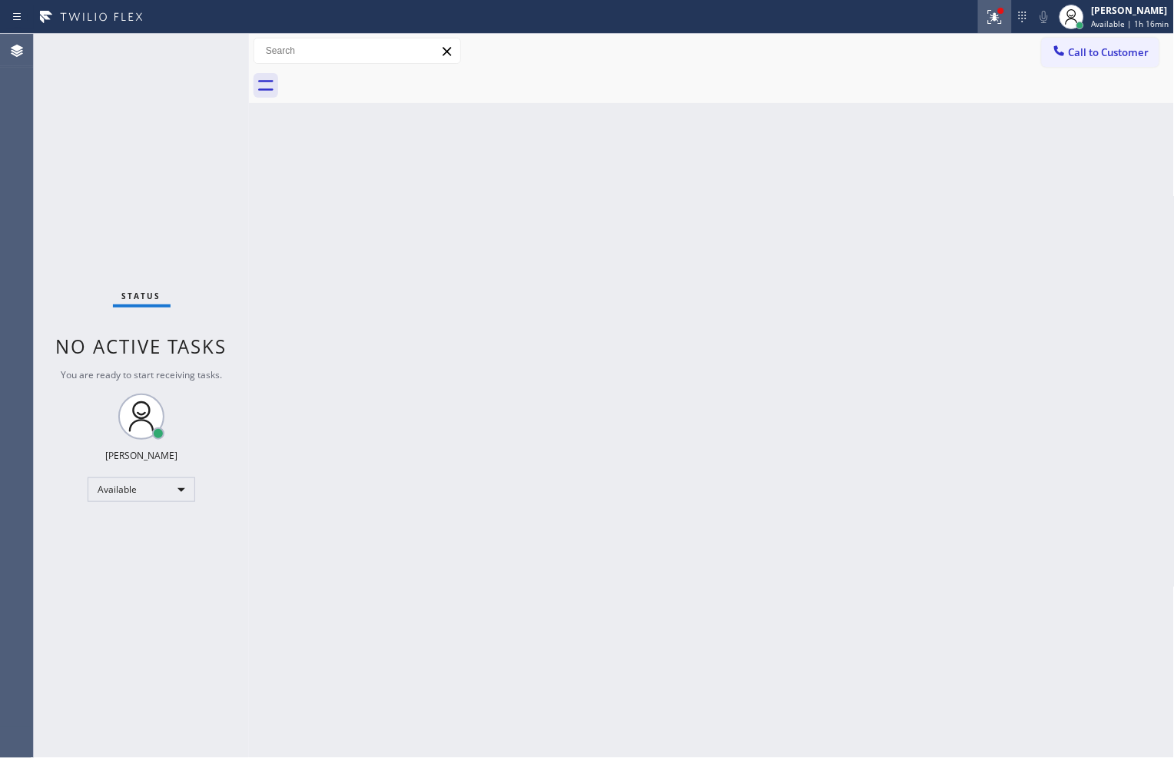
click at [991, 8] on icon at bounding box center [995, 17] width 18 height 18
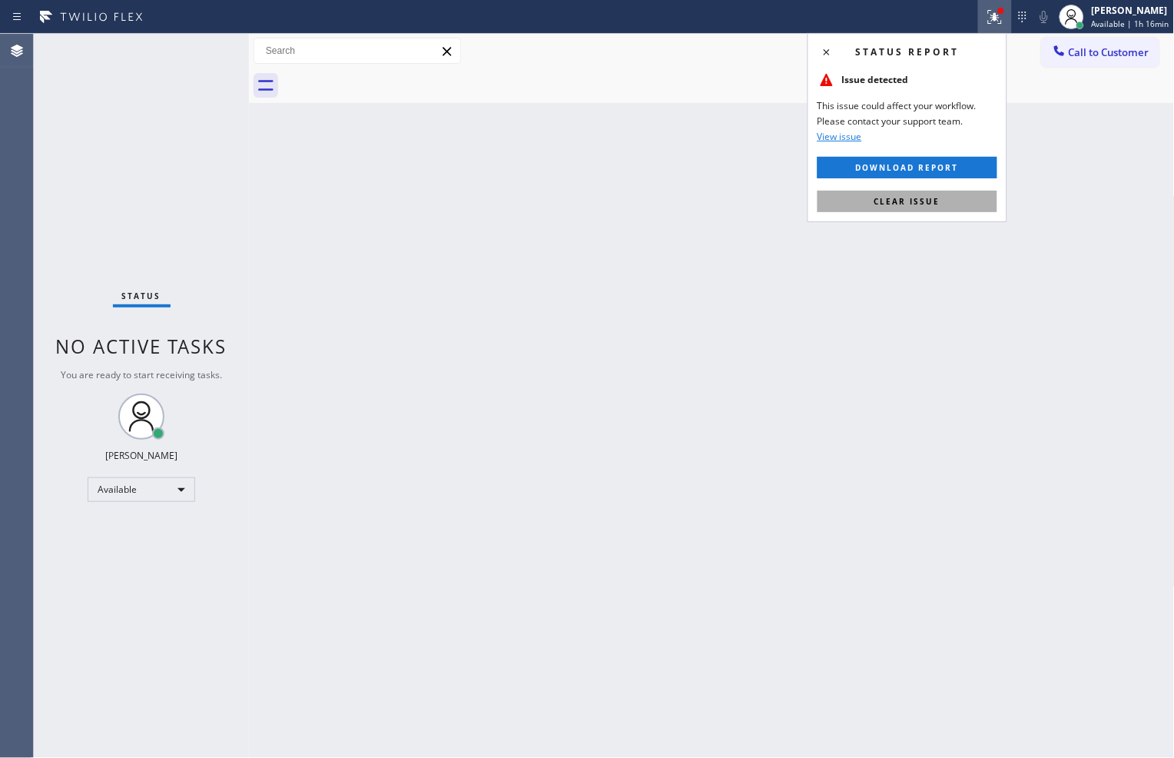
click at [925, 205] on span "Clear issue" at bounding box center [908, 201] width 66 height 11
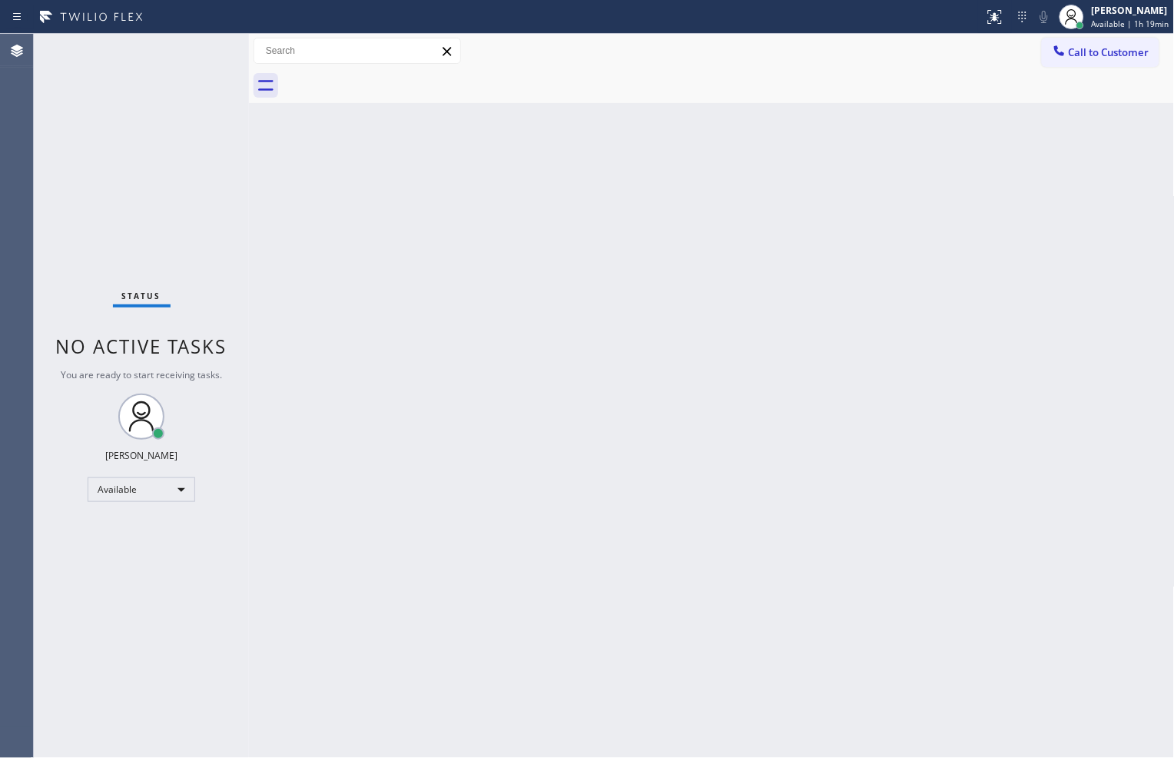
click at [181, 250] on div "Status No active tasks You are ready to start receiving tasks. [PERSON_NAME] Av…" at bounding box center [141, 396] width 215 height 724
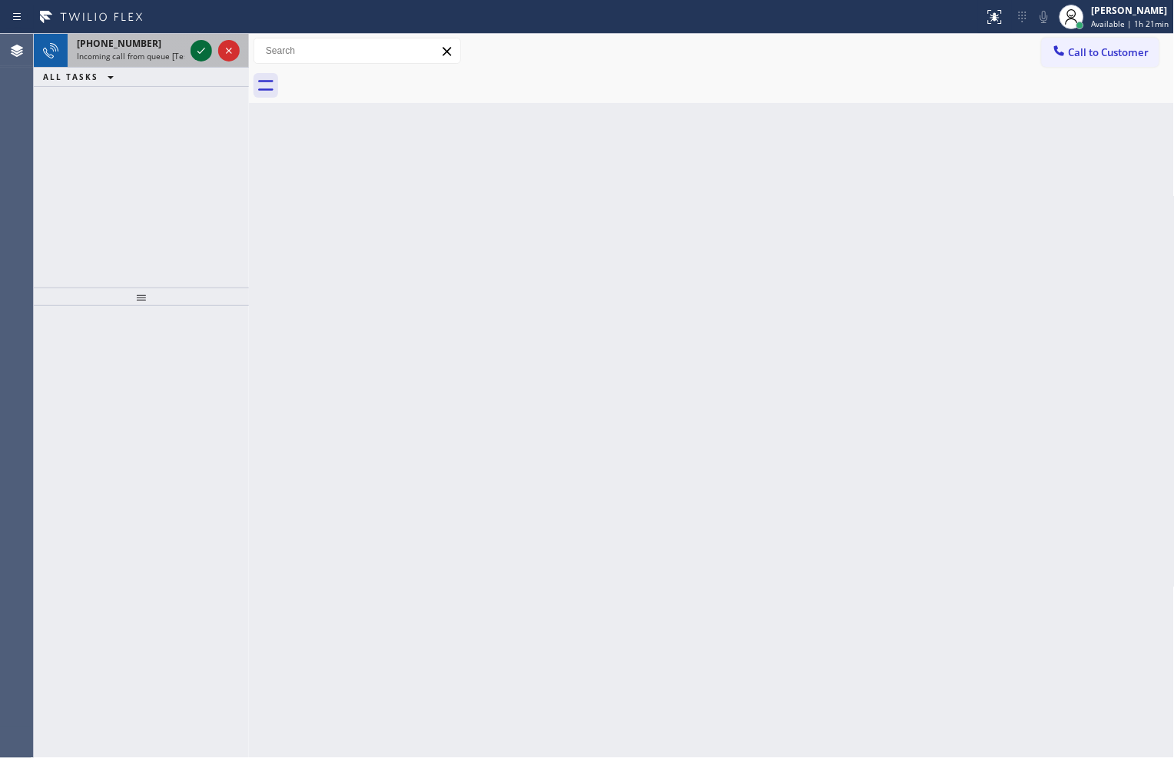
click at [208, 58] on icon at bounding box center [201, 51] width 18 height 18
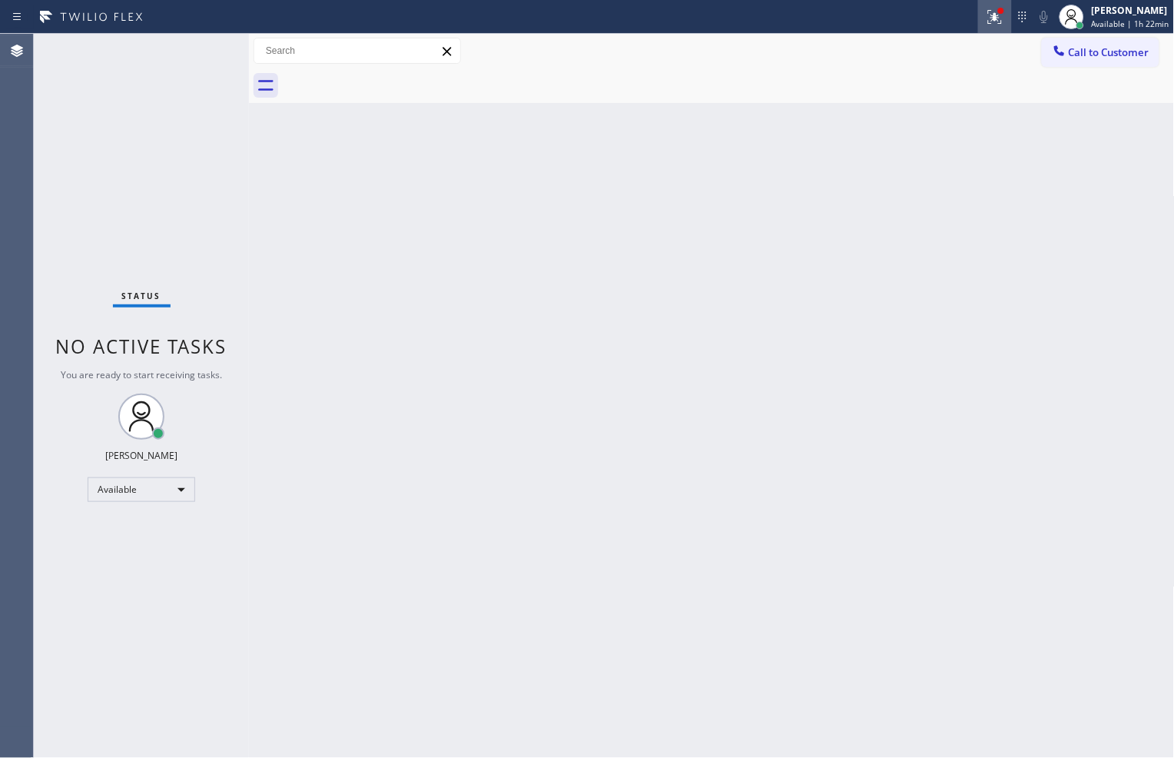
click at [986, 14] on icon at bounding box center [995, 17] width 18 height 18
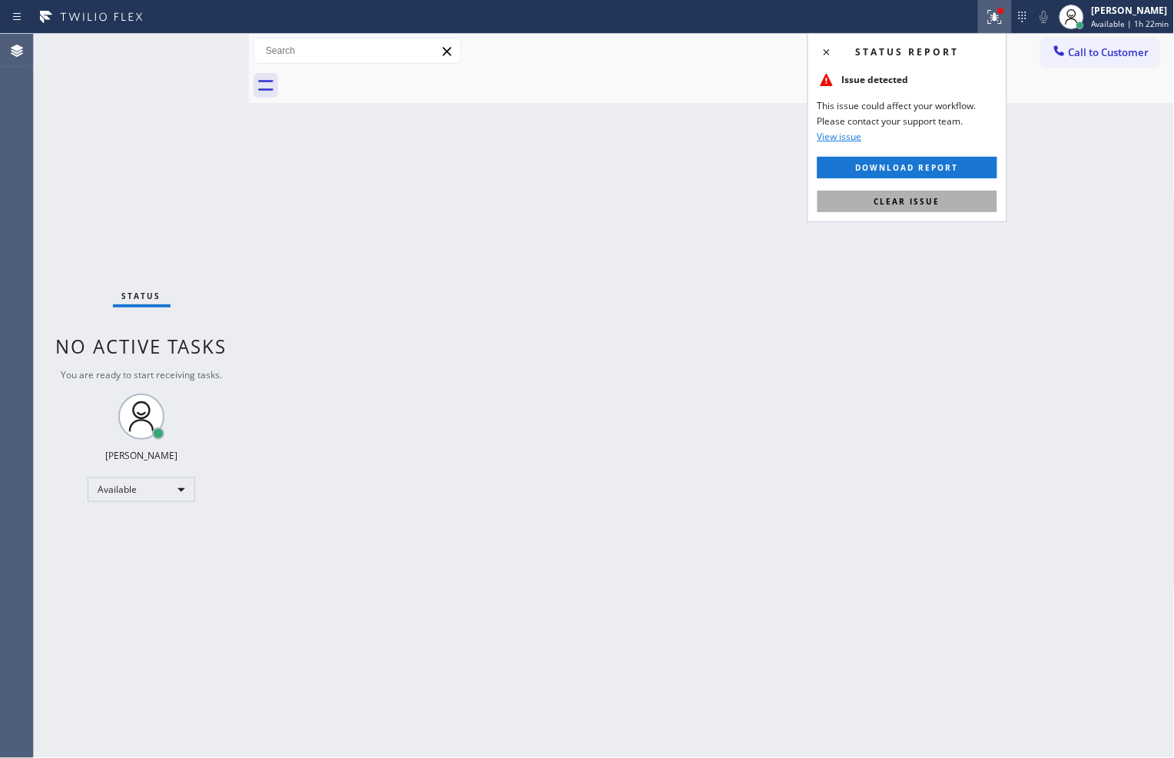
click at [962, 196] on button "Clear issue" at bounding box center [908, 202] width 180 height 22
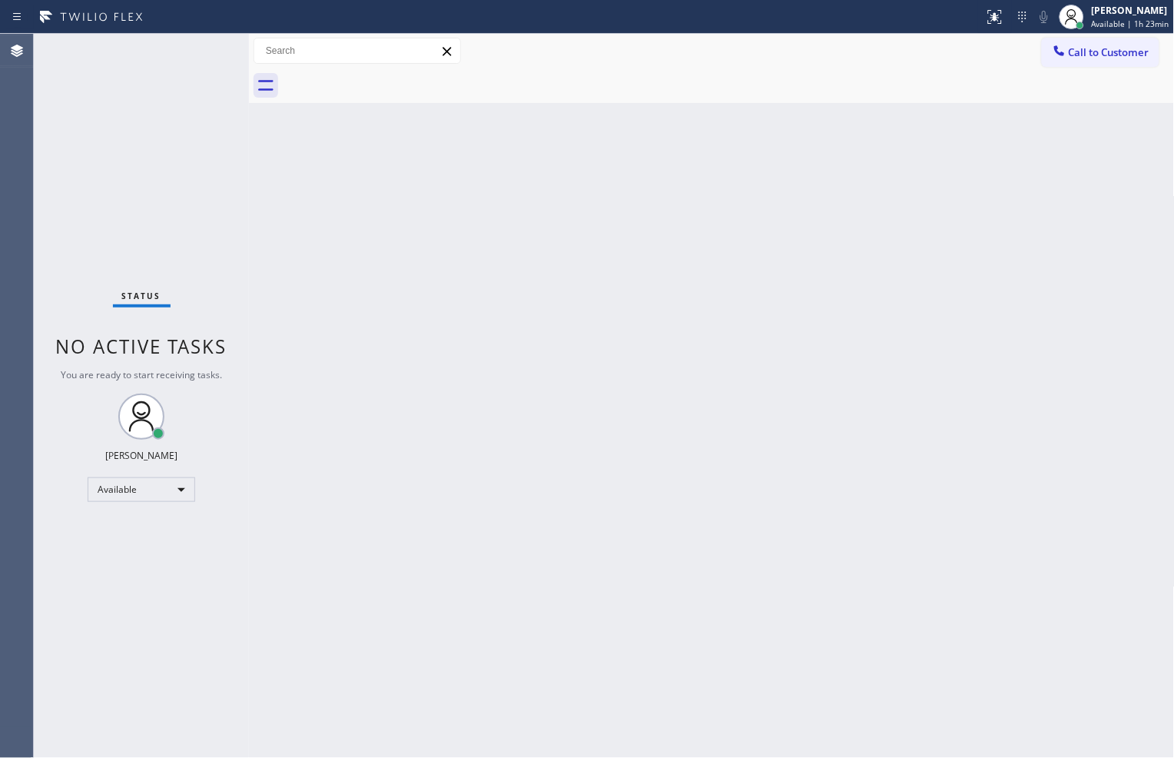
click at [1096, 523] on div "Back to Dashboard Change Sender ID Customers Technicians Select a contact Outbo…" at bounding box center [712, 396] width 926 height 724
click at [761, 470] on div "Back to Dashboard Change Sender ID Customers Technicians Select a contact Outbo…" at bounding box center [712, 396] width 926 height 724
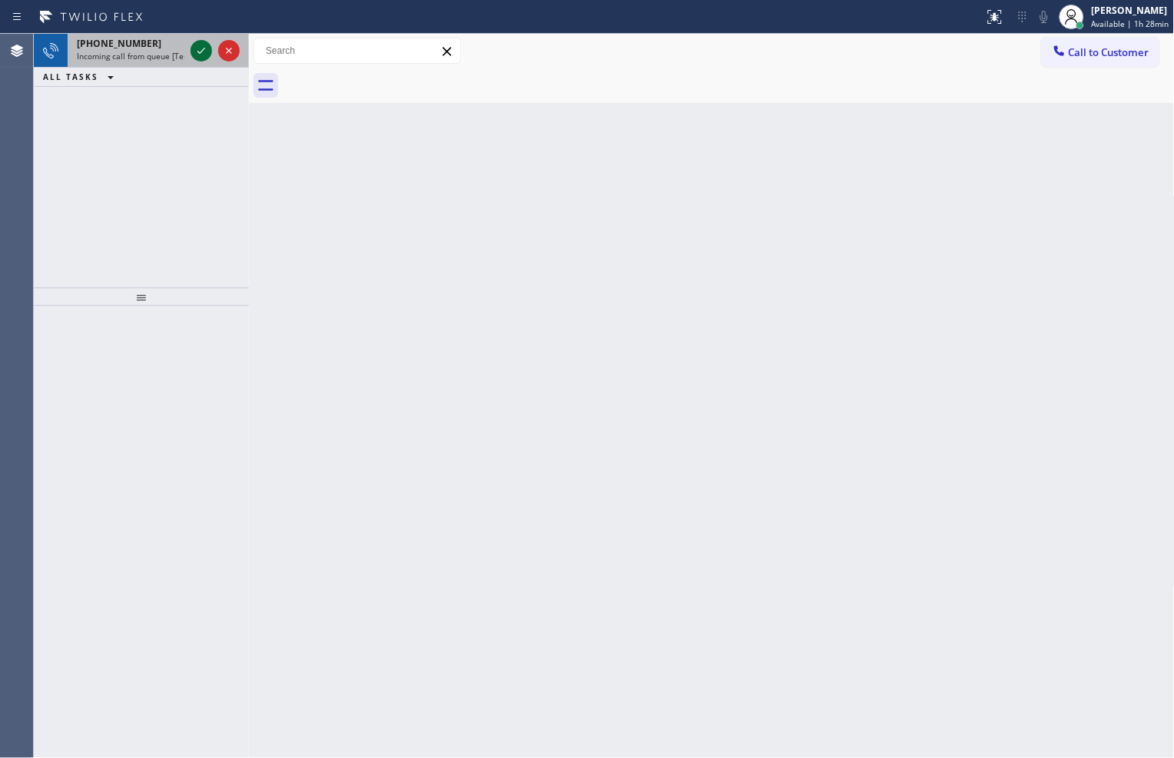
click at [204, 54] on icon at bounding box center [201, 51] width 18 height 18
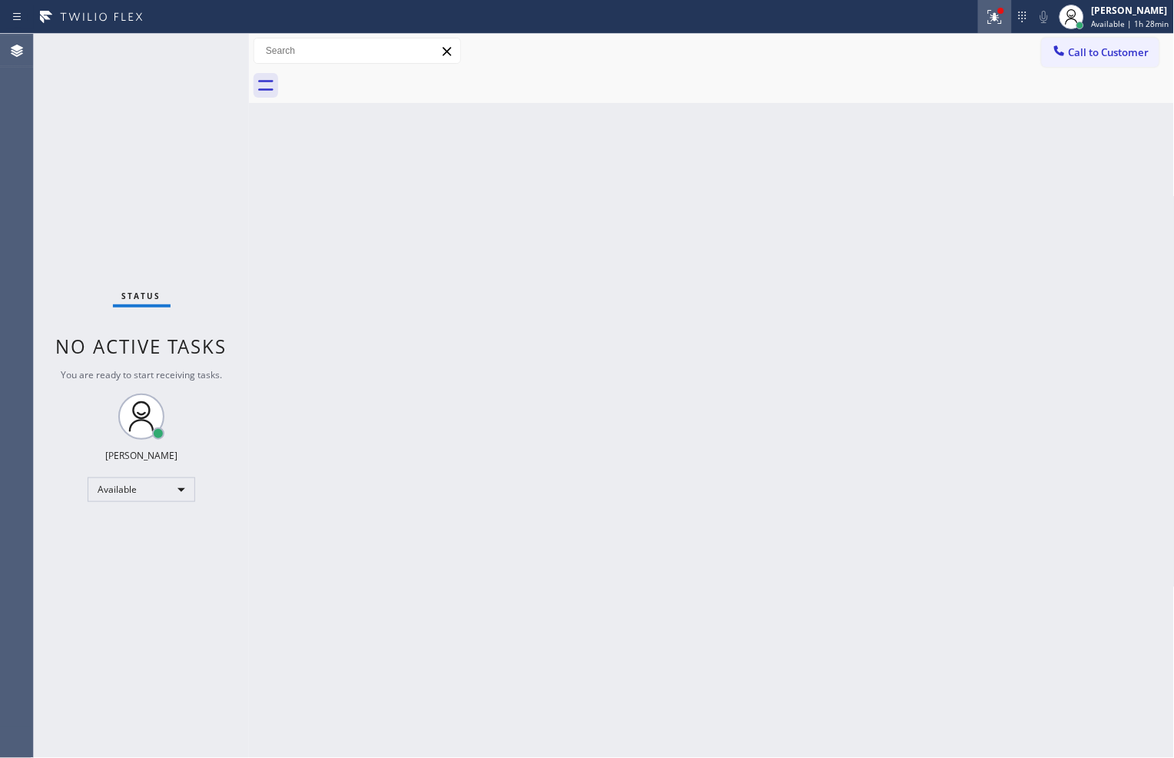
click at [999, 25] on icon at bounding box center [995, 17] width 18 height 18
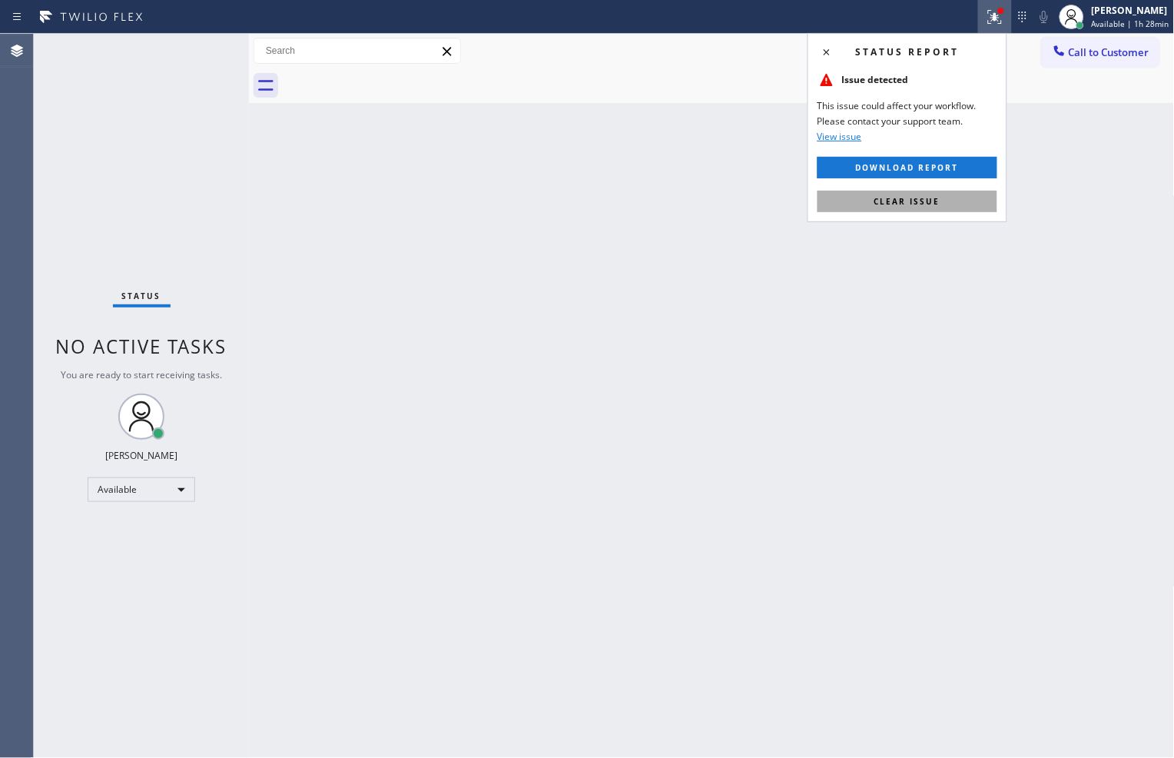
click at [903, 197] on span "Clear issue" at bounding box center [908, 201] width 66 height 11
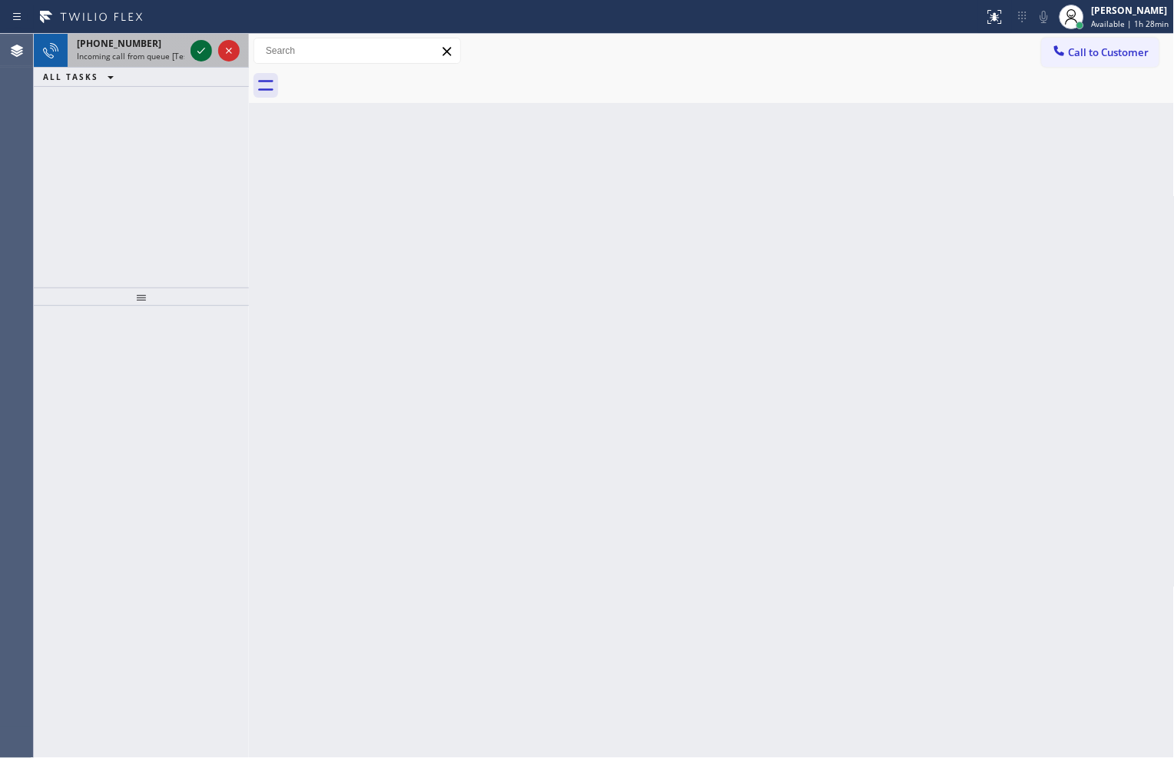
click at [201, 51] on icon at bounding box center [201, 51] width 18 height 18
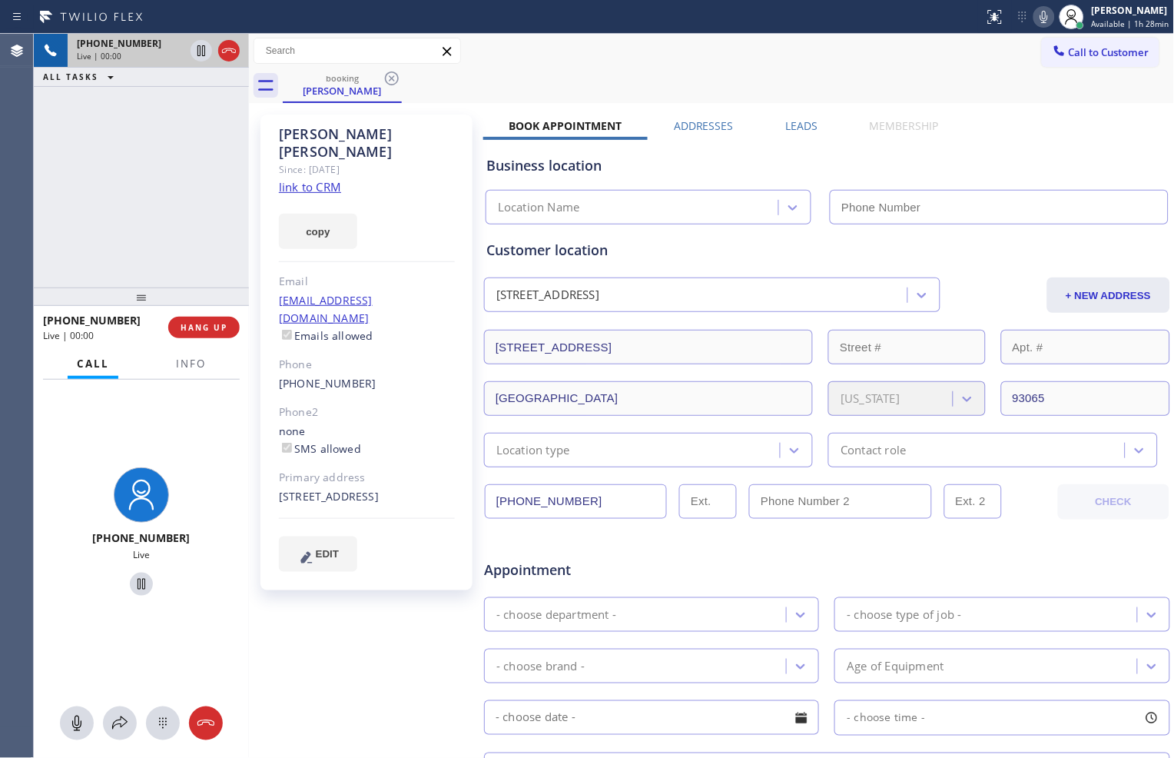
type input "[PHONE_NUMBER]"
click at [329, 179] on link "link to CRM" at bounding box center [310, 186] width 62 height 15
click at [316, 179] on link "link to CRM" at bounding box center [310, 186] width 62 height 15
click at [208, 50] on icon at bounding box center [201, 51] width 18 height 18
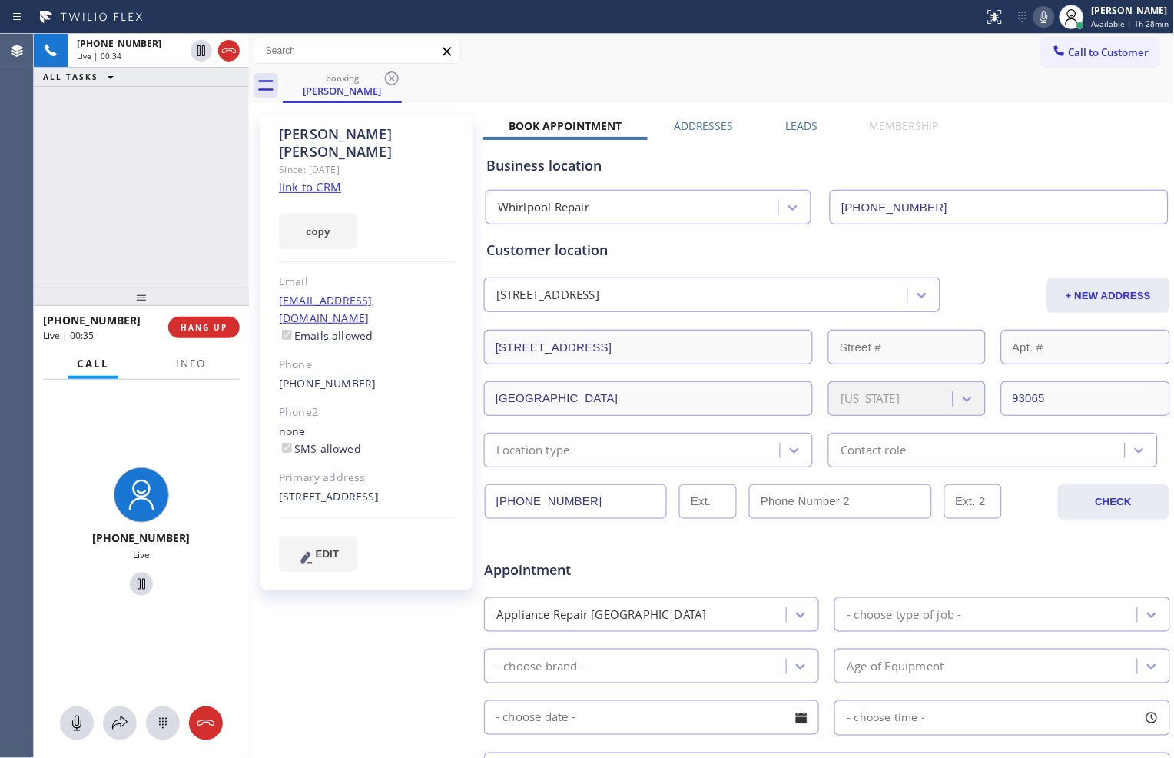
click at [1038, 19] on icon at bounding box center [1044, 17] width 18 height 18
click at [305, 179] on link "link to CRM" at bounding box center [310, 186] width 62 height 15
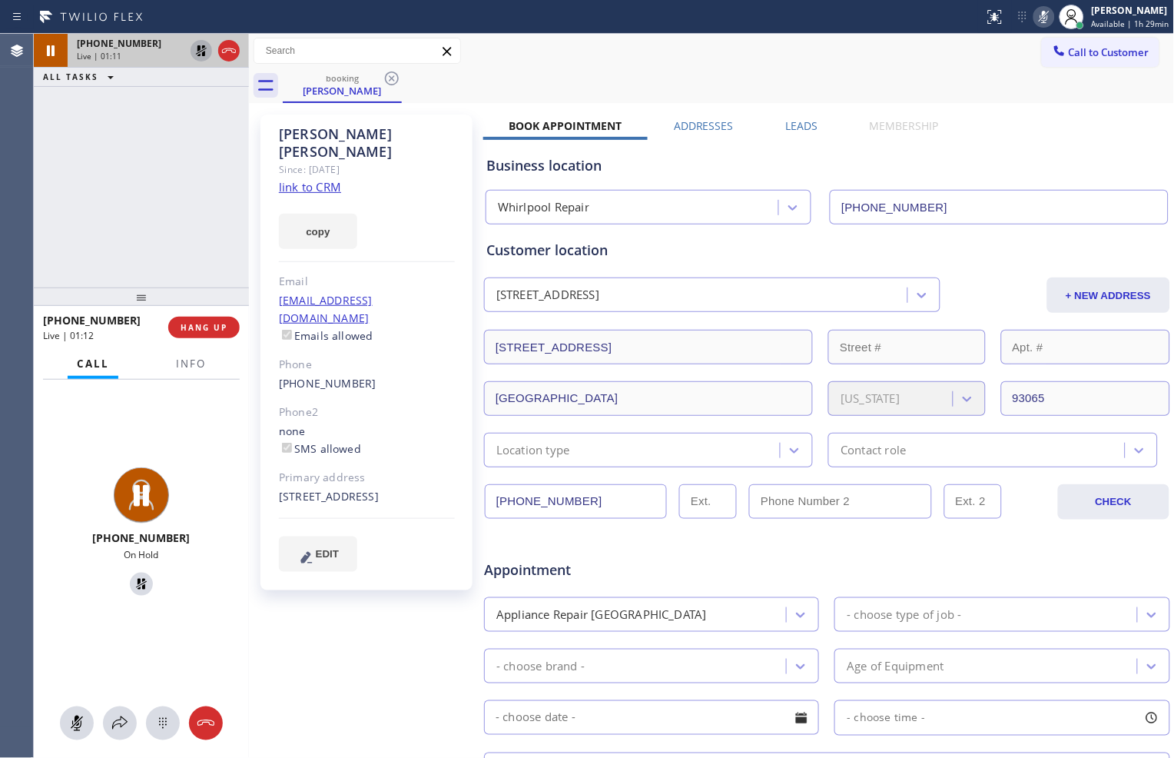
click at [201, 42] on icon at bounding box center [201, 51] width 18 height 18
click at [1035, 19] on icon at bounding box center [1044, 17] width 18 height 18
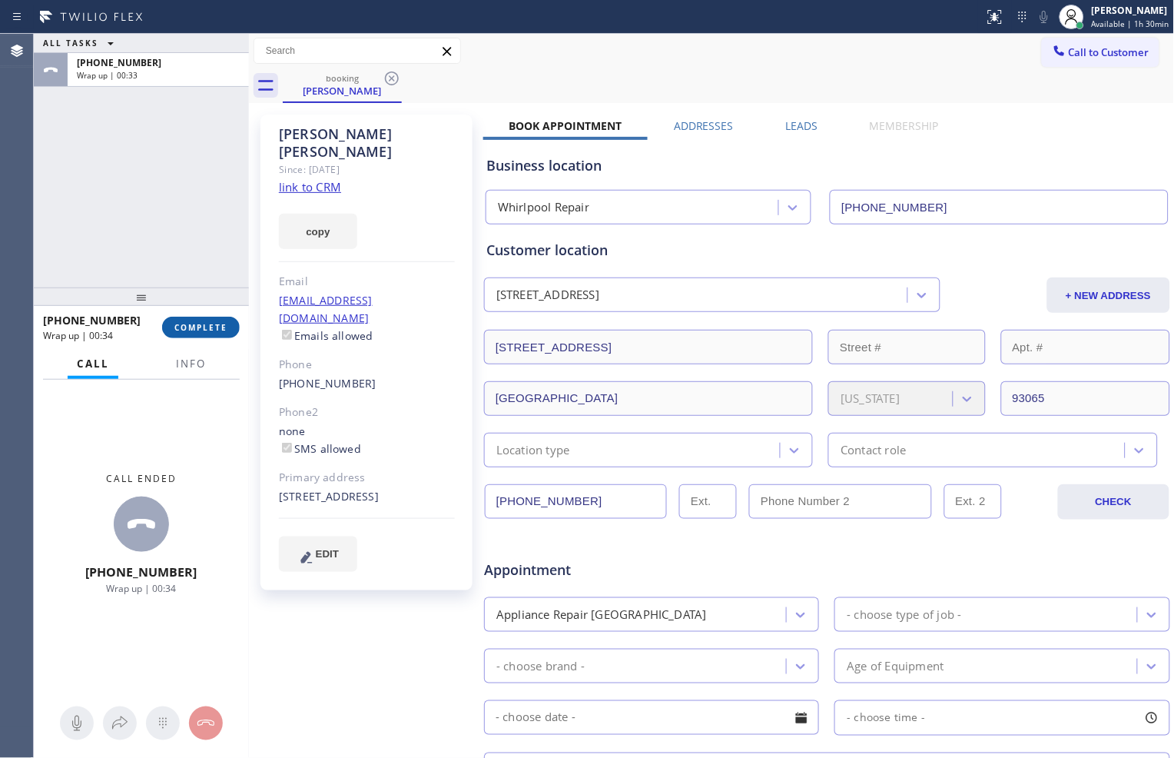
click at [201, 331] on span "COMPLETE" at bounding box center [200, 327] width 53 height 11
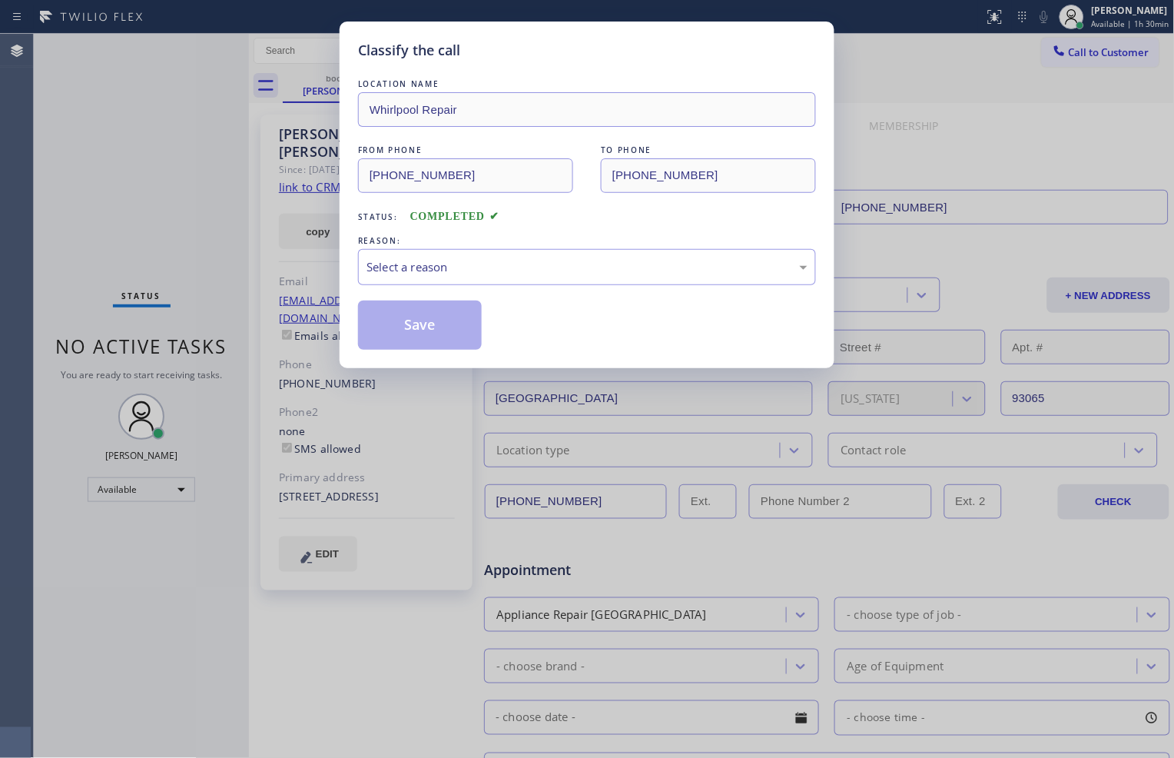
click at [397, 247] on div "REASON:" at bounding box center [587, 241] width 458 height 16
click at [402, 261] on div "Select a reason" at bounding box center [587, 267] width 441 height 18
click at [418, 328] on button "Save" at bounding box center [420, 325] width 124 height 49
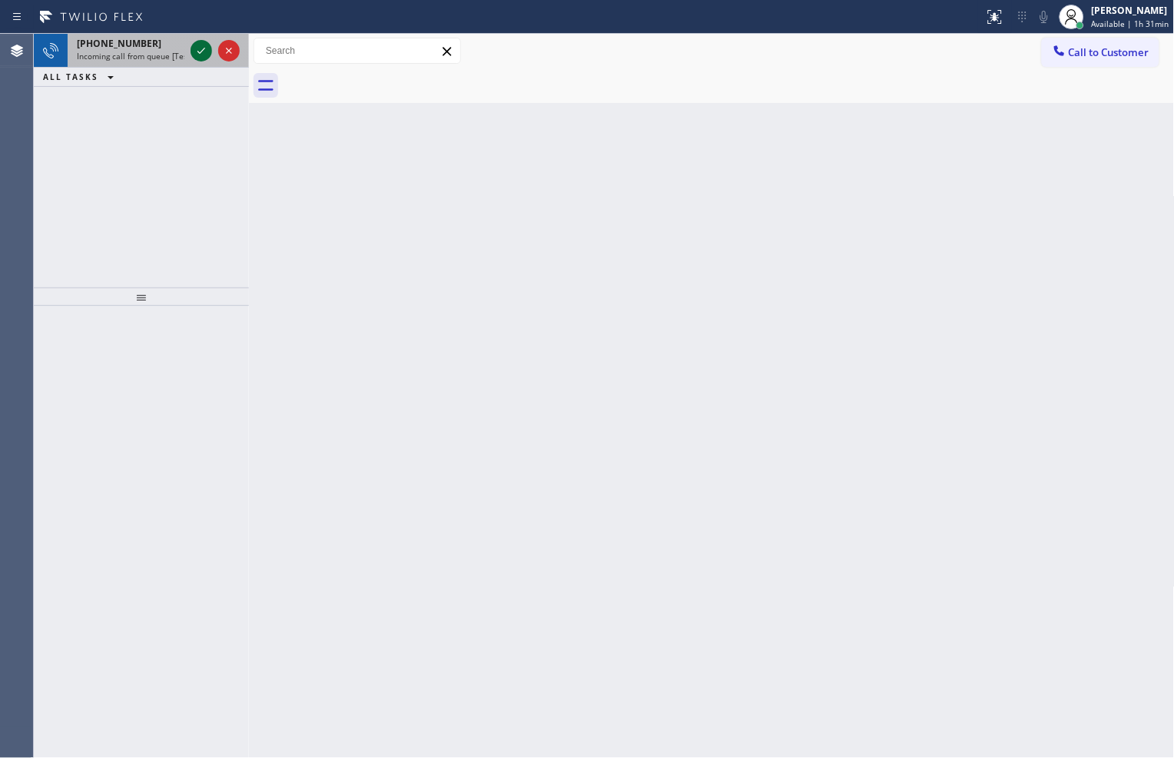
click at [201, 57] on icon at bounding box center [201, 51] width 18 height 18
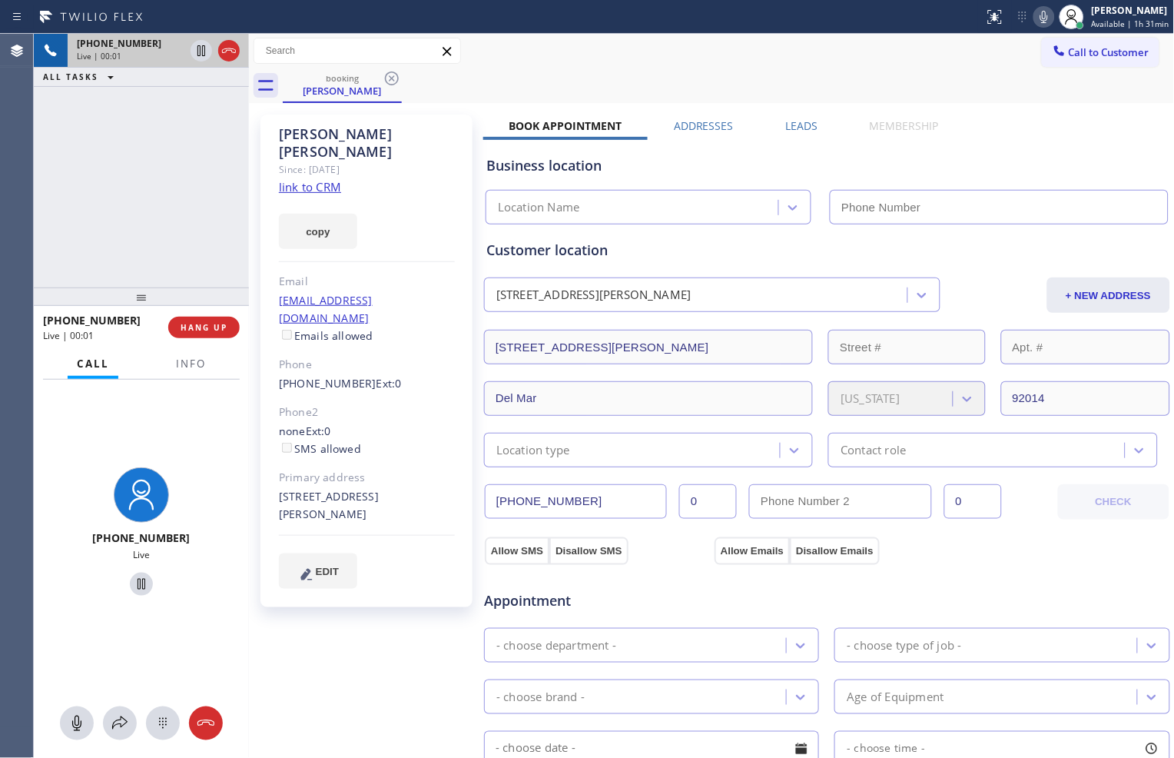
type input "[PHONE_NUMBER]"
click at [314, 179] on link "link to CRM" at bounding box center [310, 186] width 62 height 15
click at [198, 52] on icon at bounding box center [202, 50] width 8 height 11
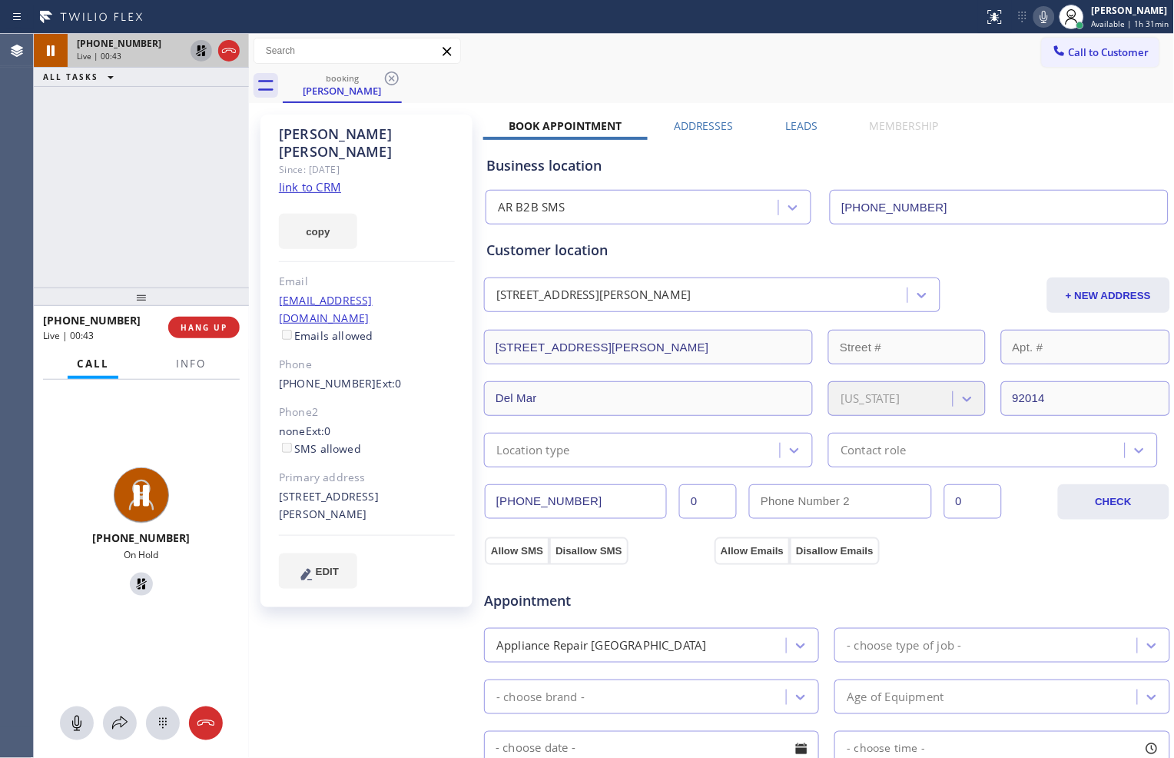
click at [1036, 18] on icon at bounding box center [1044, 17] width 18 height 18
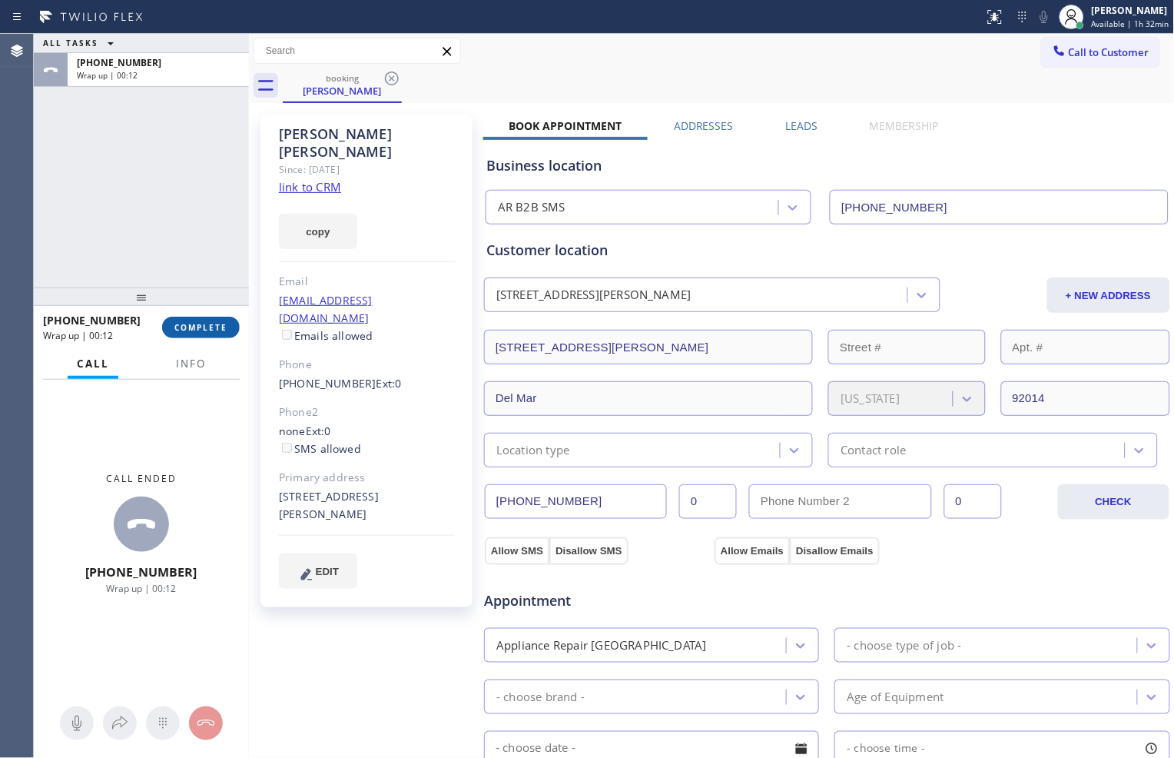
click at [200, 326] on span "COMPLETE" at bounding box center [200, 327] width 53 height 11
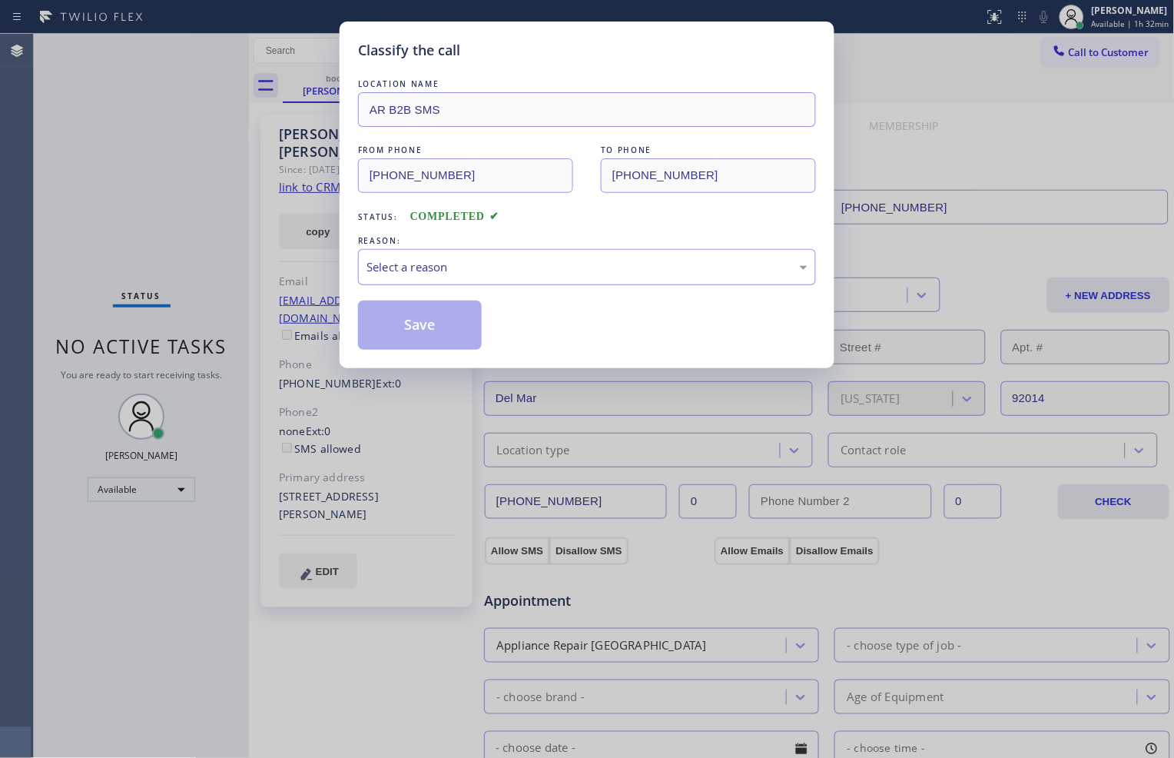
click at [429, 271] on div "Select a reason" at bounding box center [587, 267] width 441 height 18
click at [407, 321] on button "Save" at bounding box center [420, 325] width 124 height 49
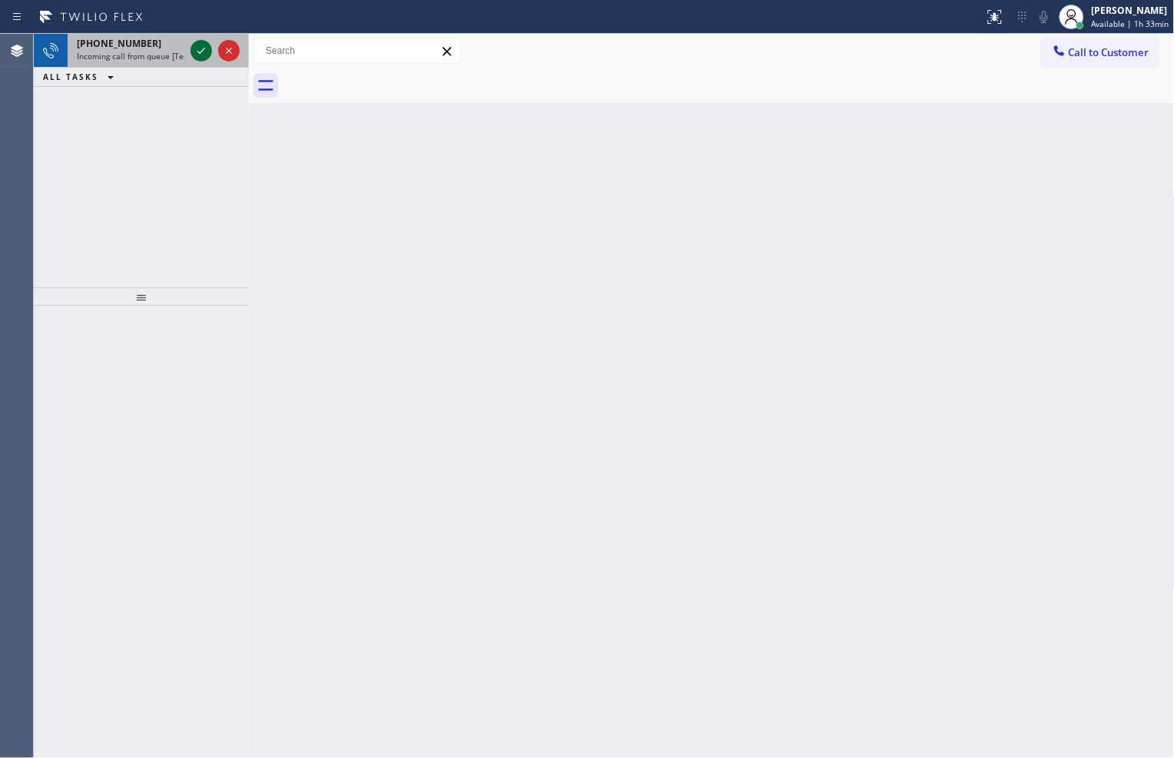
click at [198, 59] on icon at bounding box center [201, 51] width 18 height 18
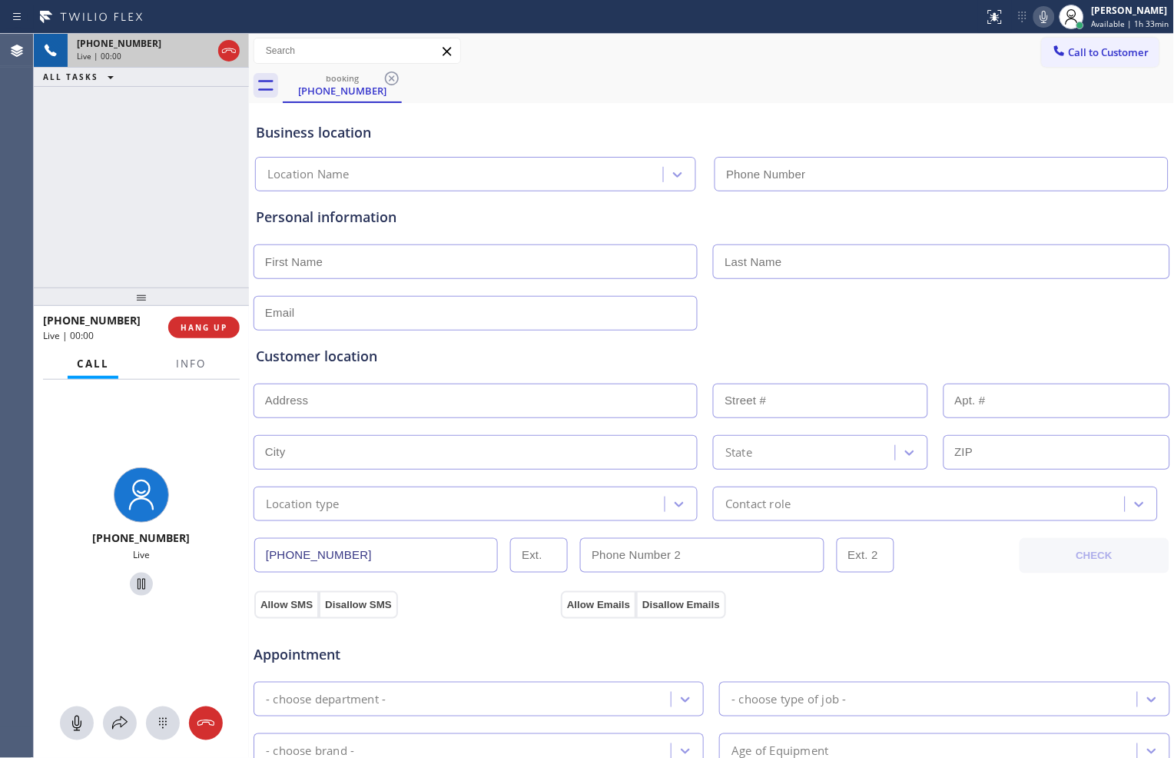
type input "[PHONE_NUMBER]"
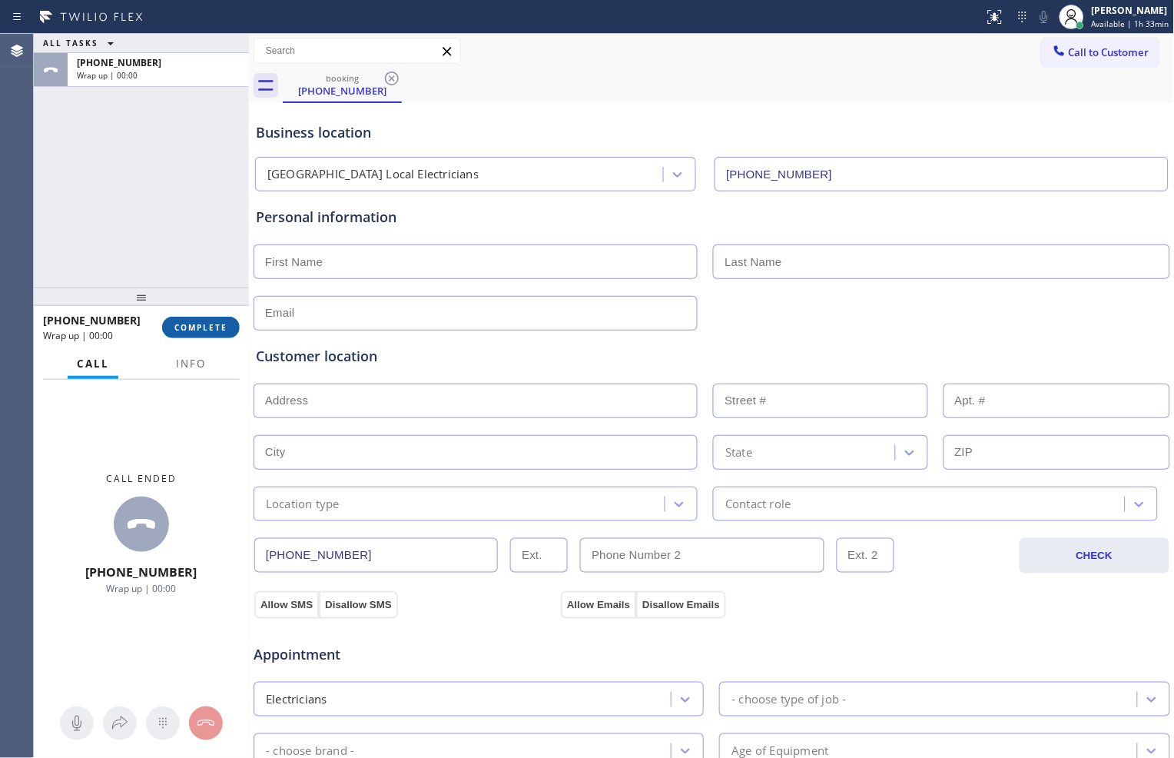
click at [215, 328] on span "COMPLETE" at bounding box center [200, 327] width 53 height 11
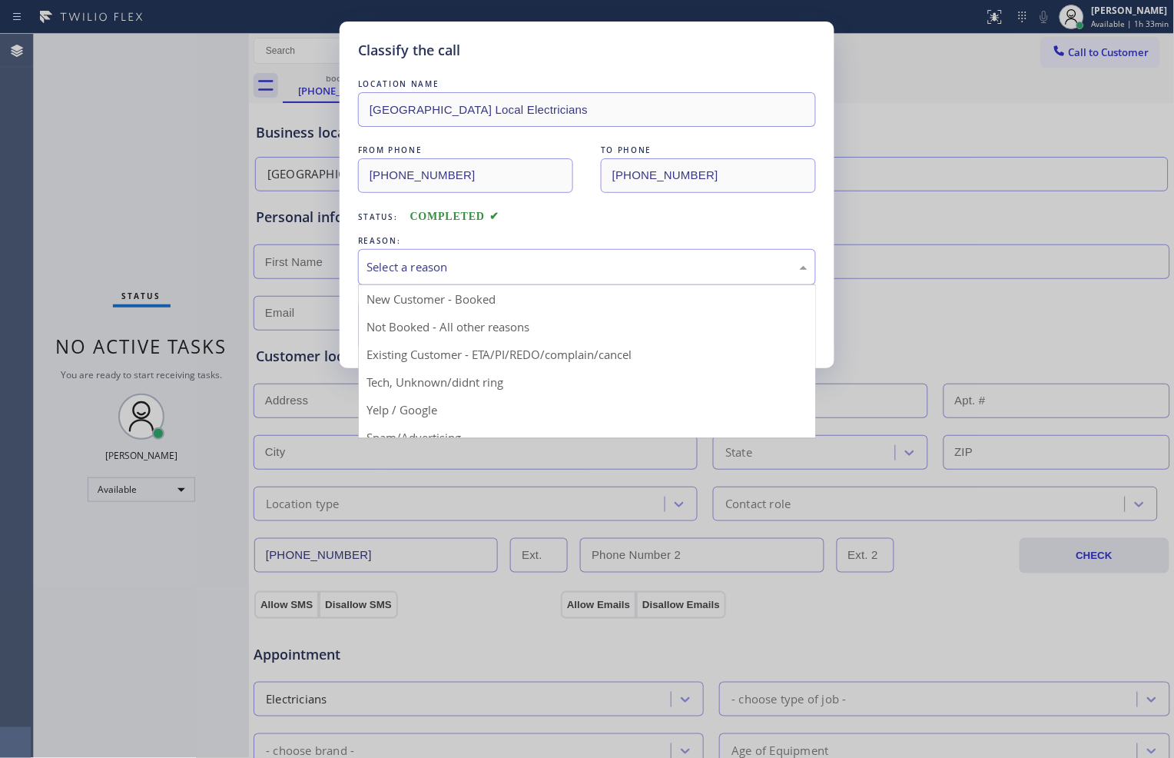
click at [472, 278] on div "Select a reason" at bounding box center [587, 267] width 458 height 36
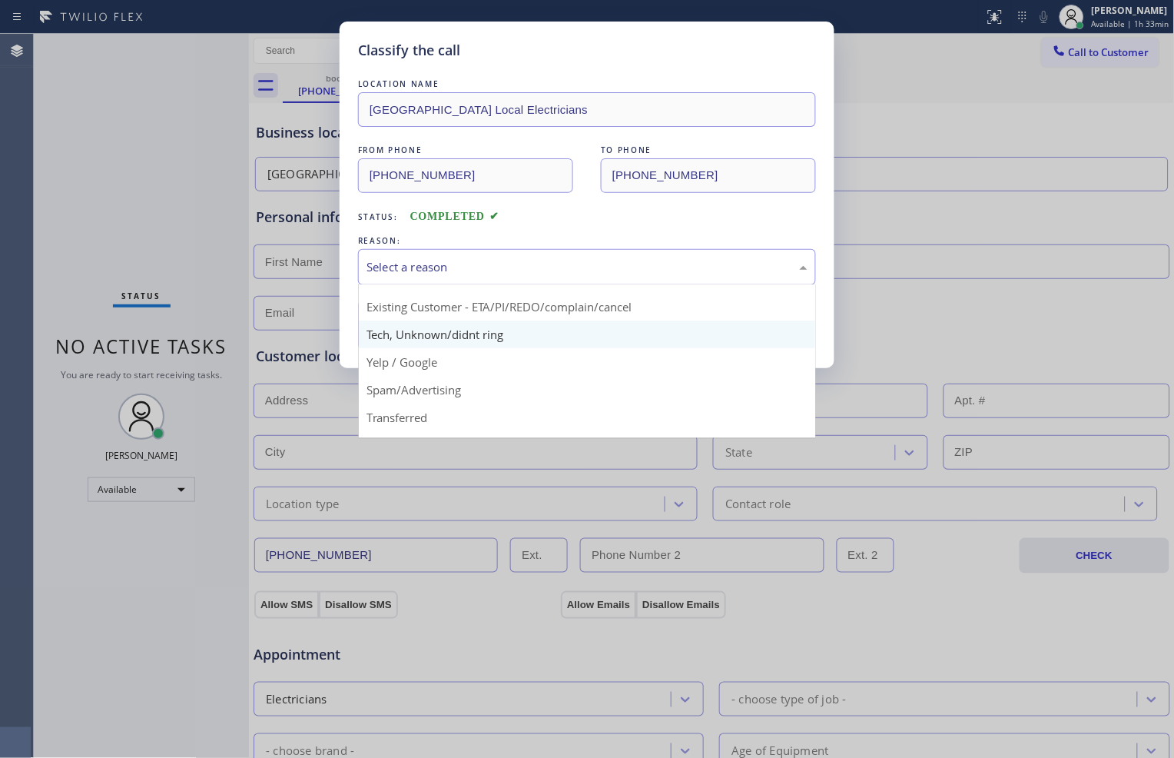
scroll to position [85, 0]
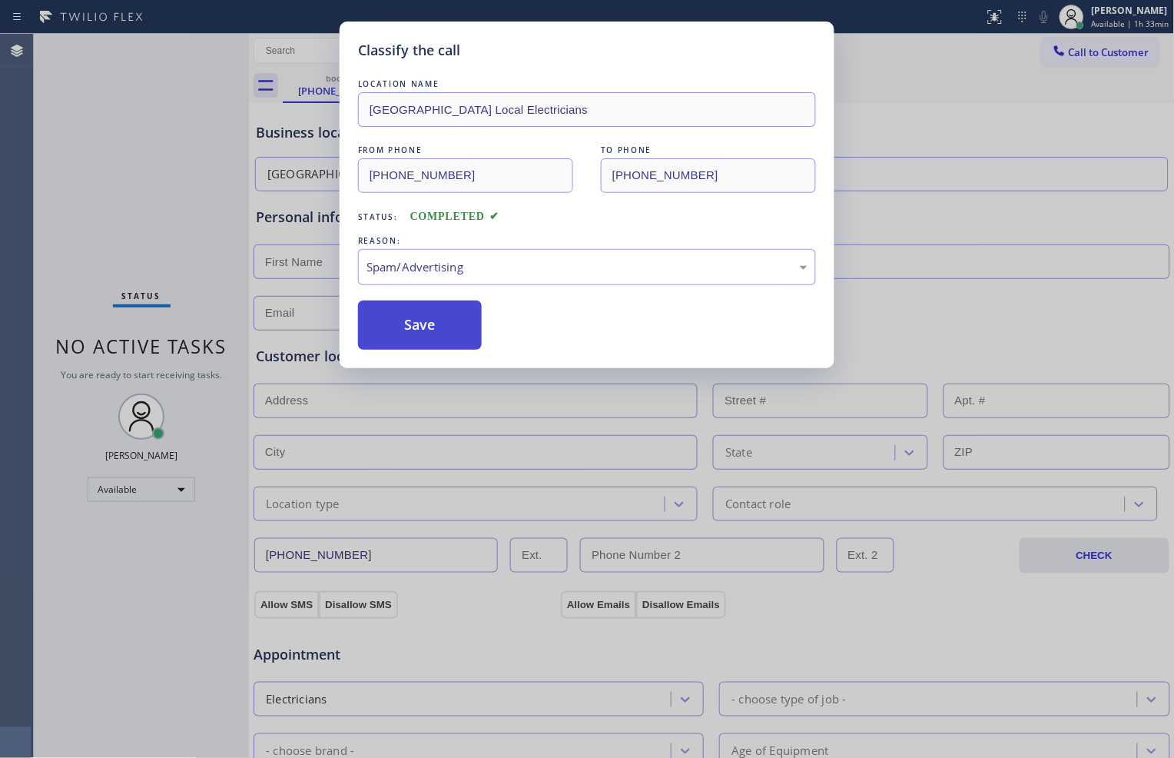
click at [434, 343] on button "Save" at bounding box center [420, 325] width 124 height 49
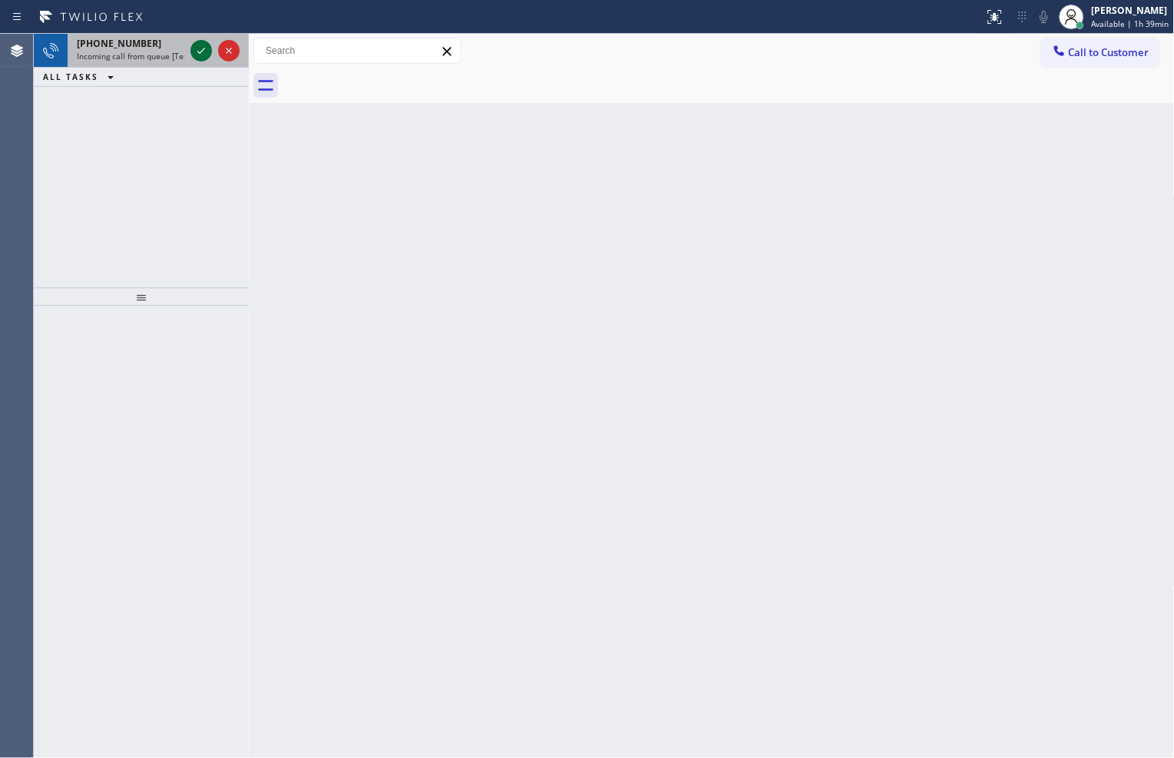
click at [206, 45] on icon at bounding box center [201, 51] width 18 height 18
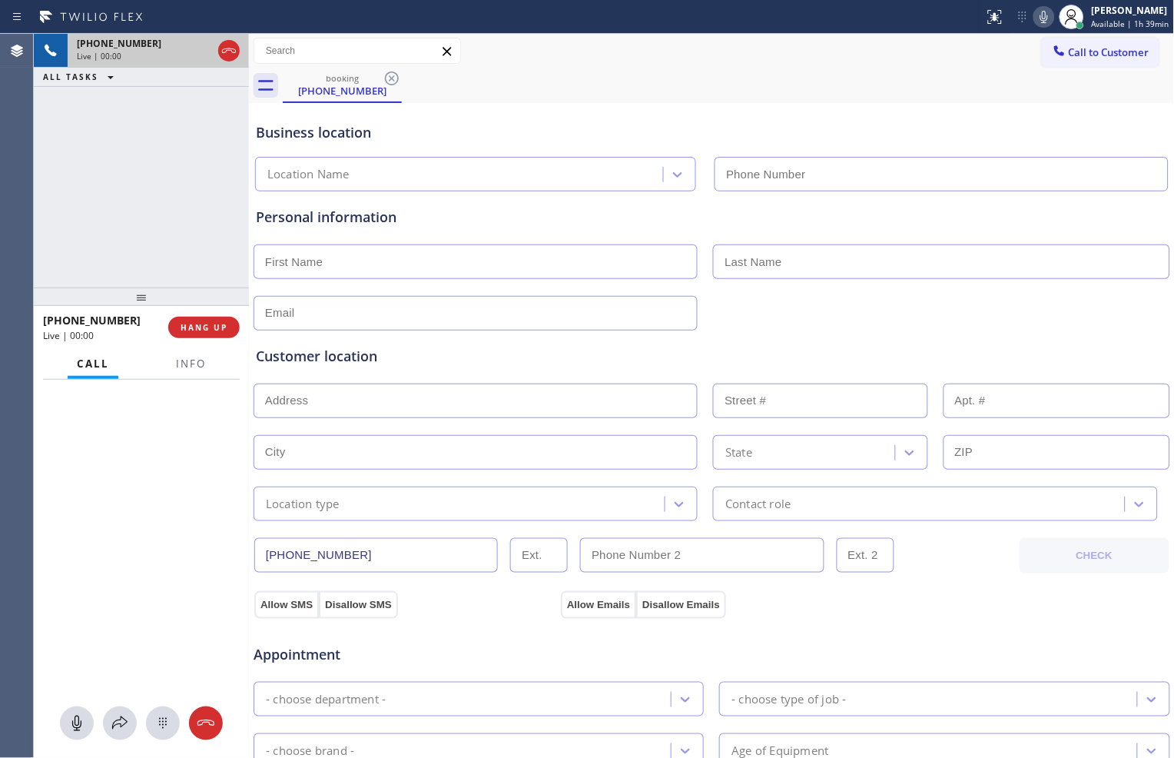
type input "[PHONE_NUMBER]"
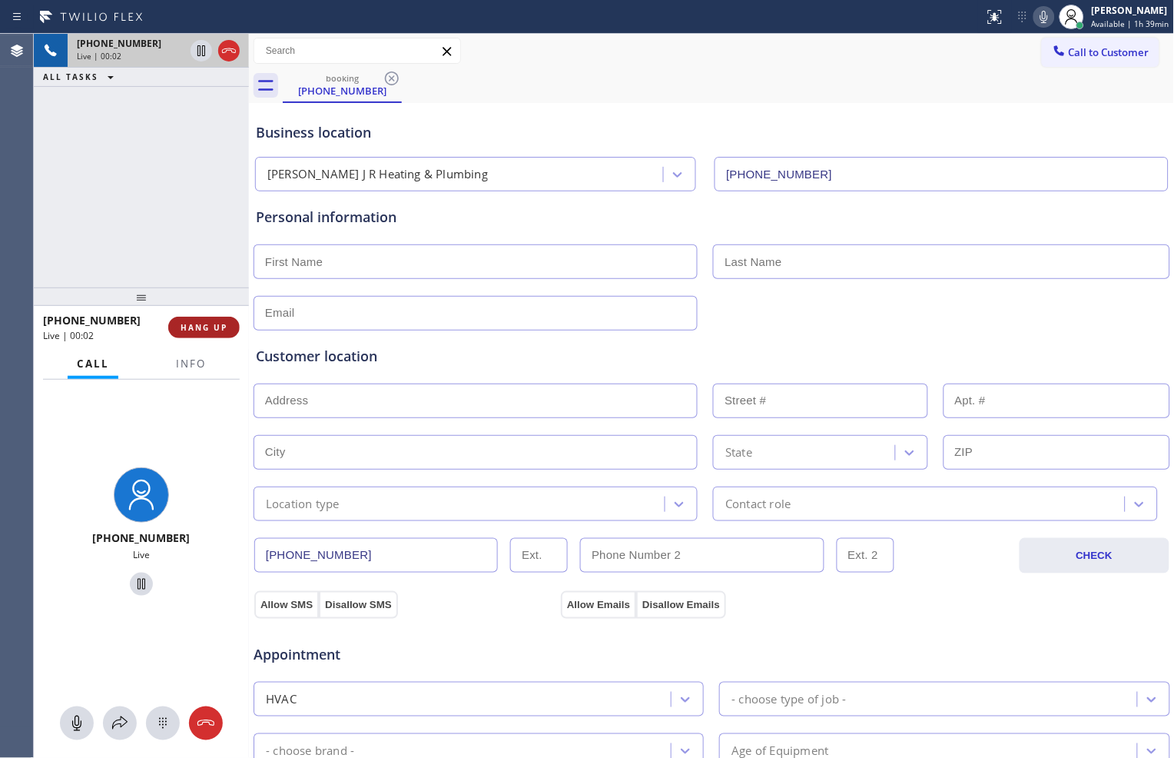
click at [225, 323] on span "HANG UP" at bounding box center [204, 327] width 47 height 11
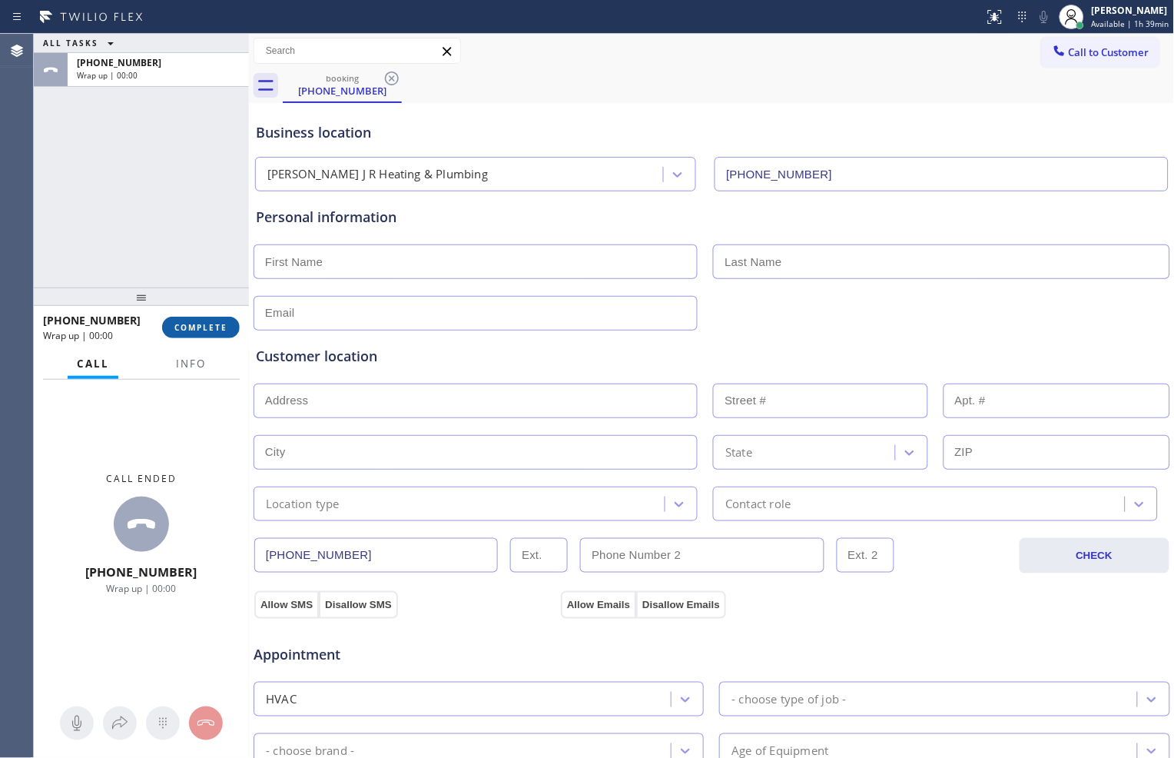
click at [225, 323] on span "COMPLETE" at bounding box center [200, 327] width 53 height 11
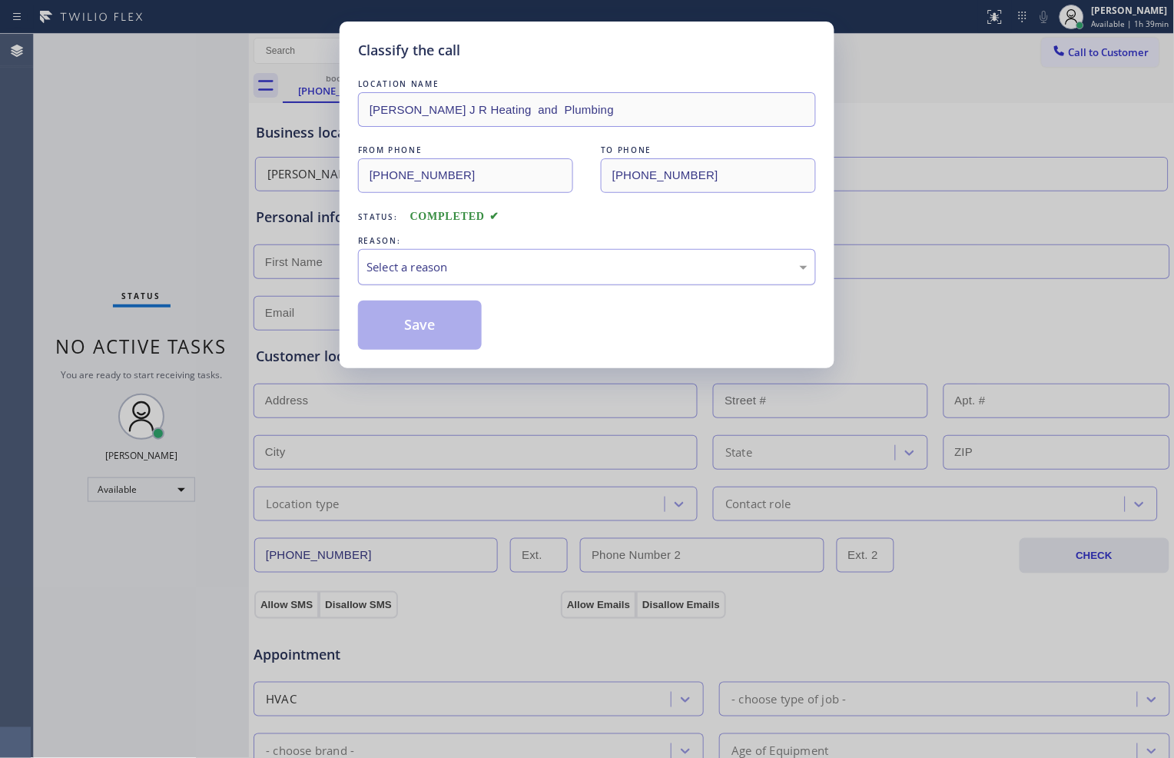
click at [466, 267] on div "Select a reason" at bounding box center [587, 267] width 441 height 18
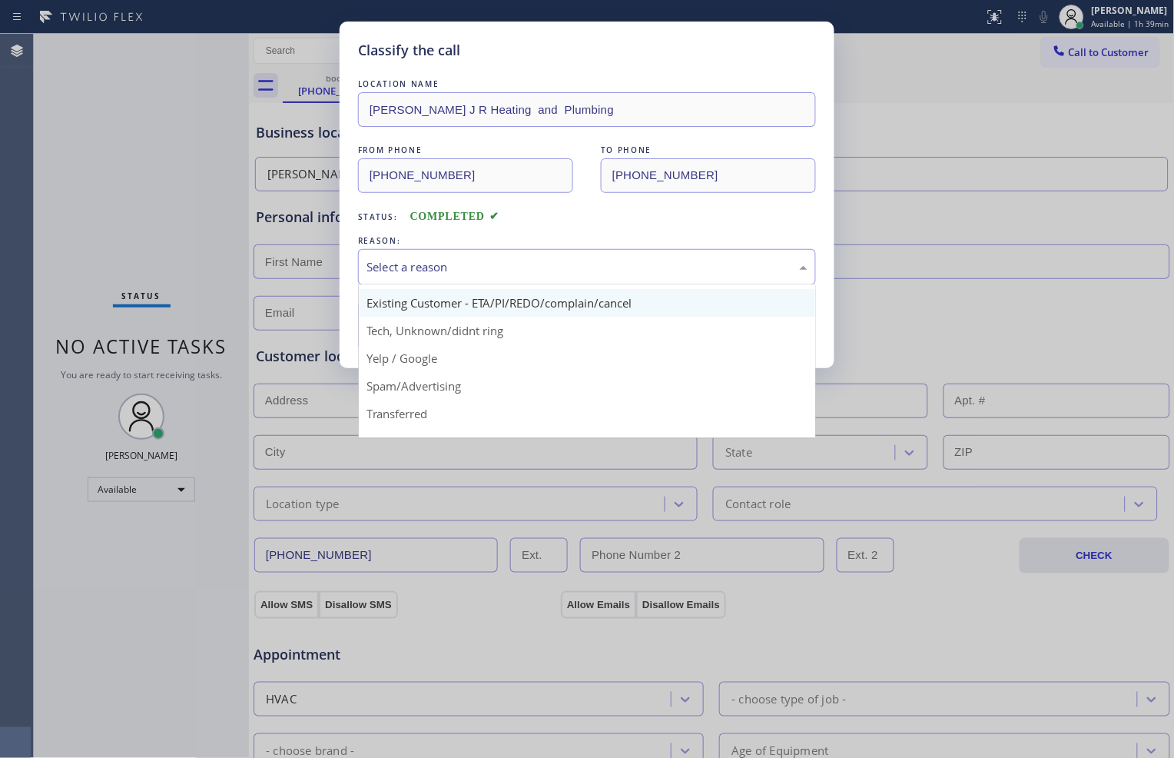
scroll to position [96, 0]
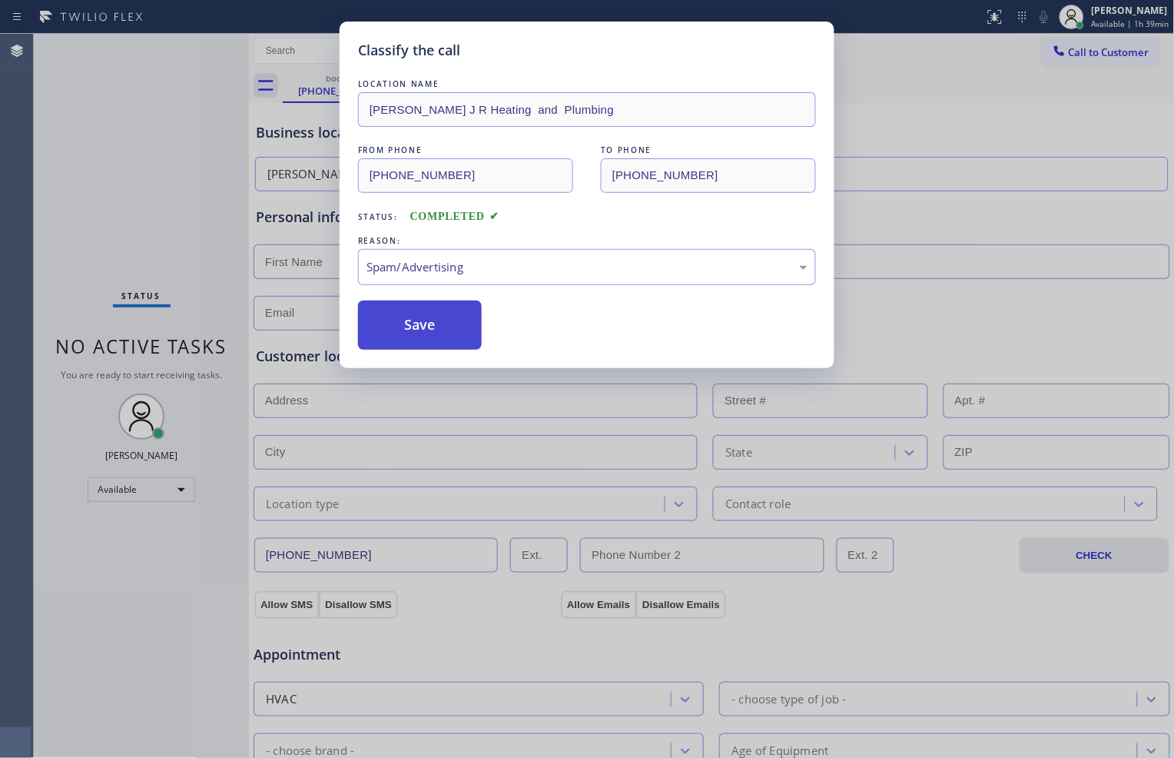
click at [465, 324] on button "Save" at bounding box center [420, 325] width 124 height 49
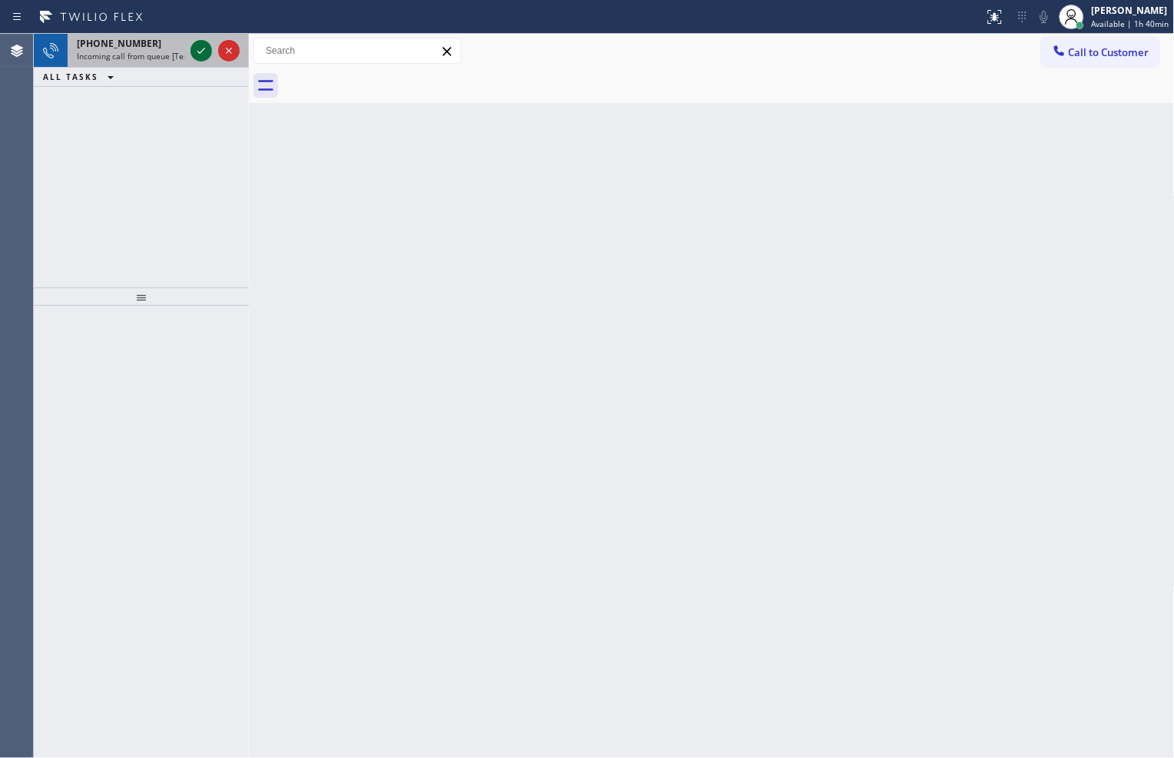
click at [201, 48] on icon at bounding box center [201, 51] width 18 height 18
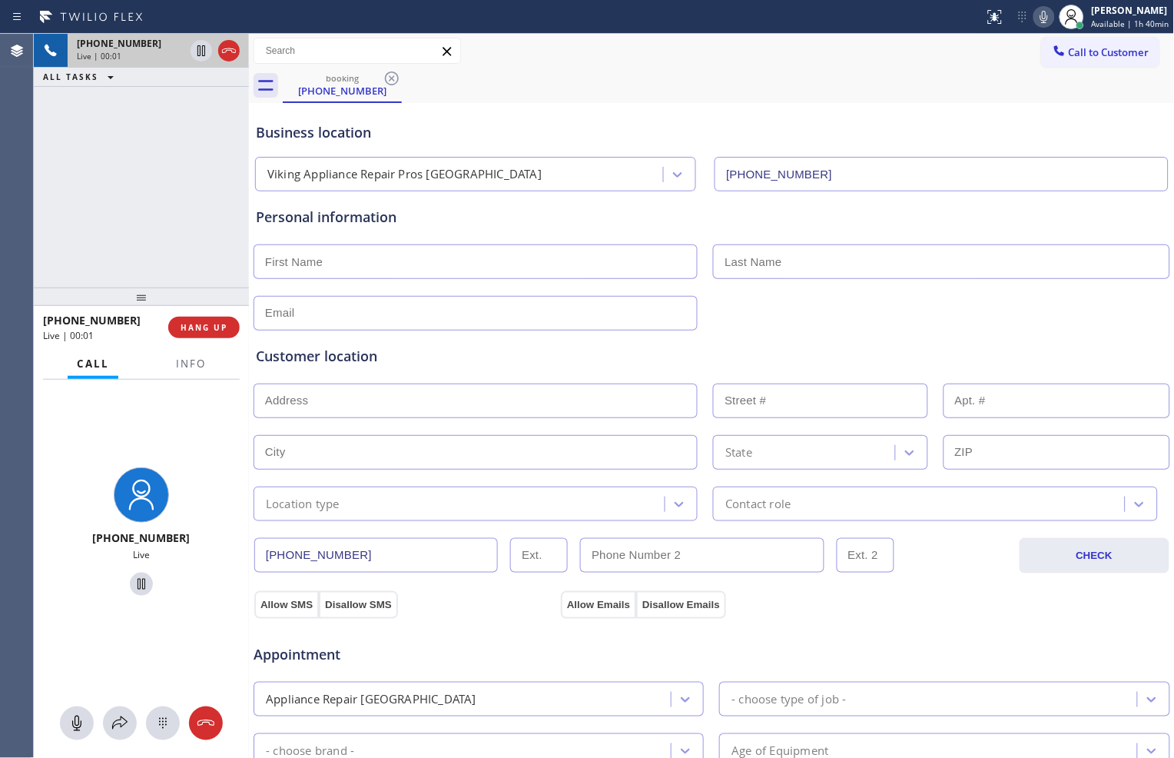
type input "[PHONE_NUMBER]"
click at [210, 327] on span "HANG UP" at bounding box center [204, 327] width 47 height 11
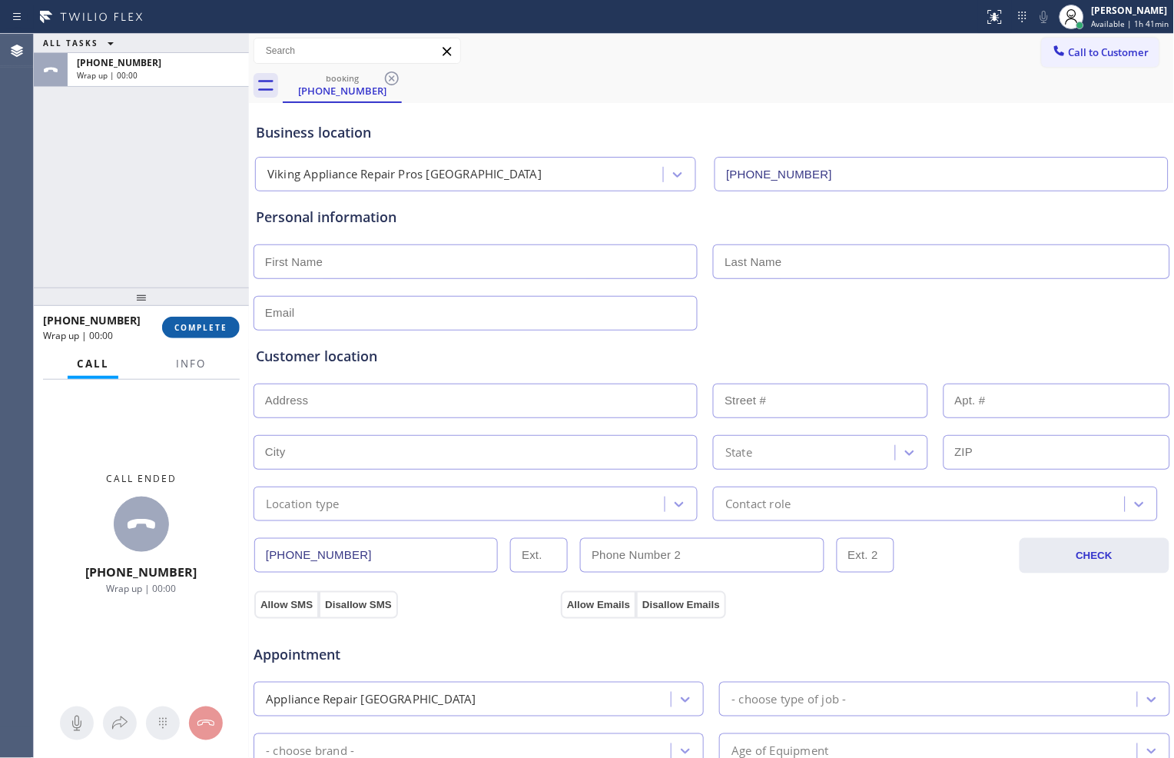
click at [210, 327] on span "COMPLETE" at bounding box center [200, 327] width 53 height 11
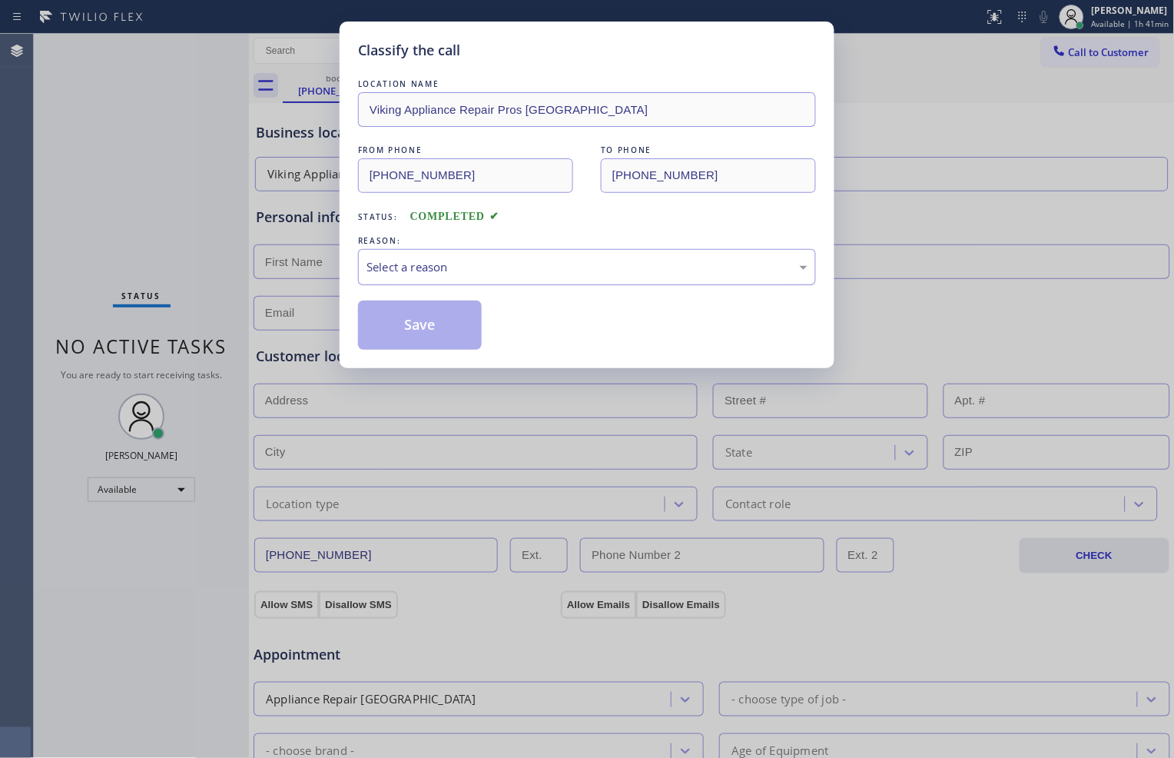
click at [410, 258] on div "Select a reason" at bounding box center [587, 267] width 441 height 18
click at [417, 327] on button "Save" at bounding box center [420, 325] width 124 height 49
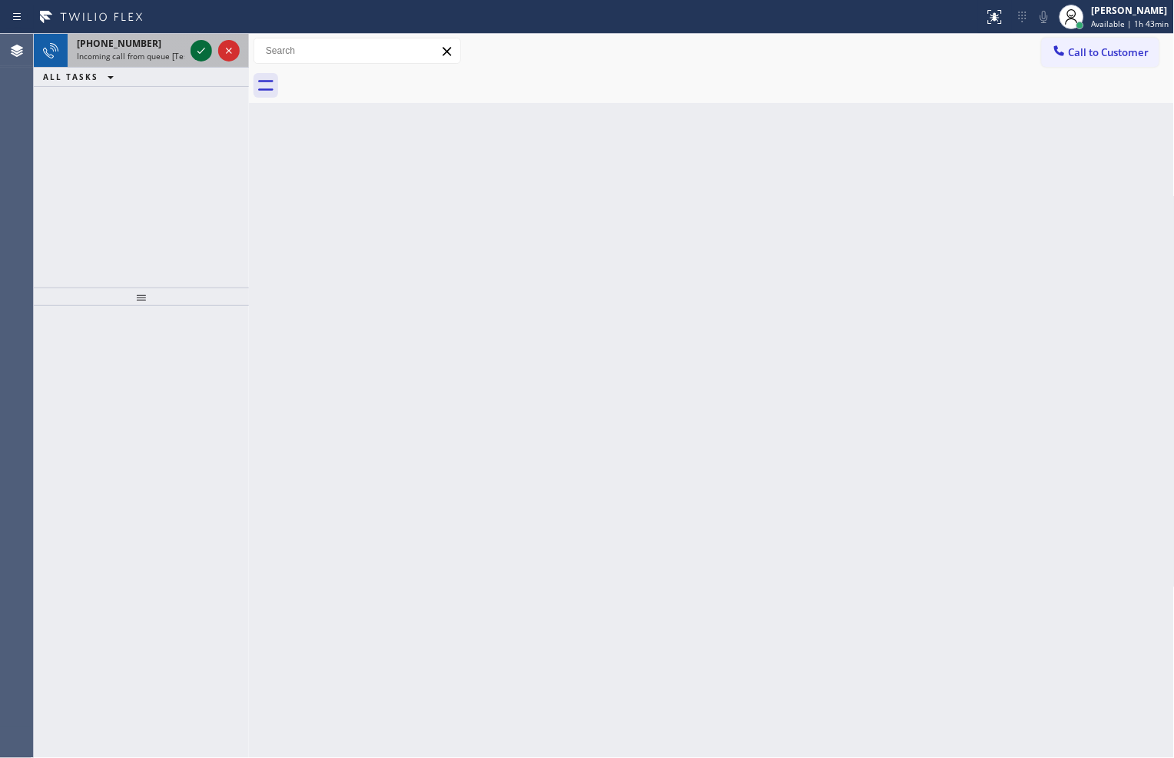
click at [204, 54] on icon at bounding box center [201, 51] width 18 height 18
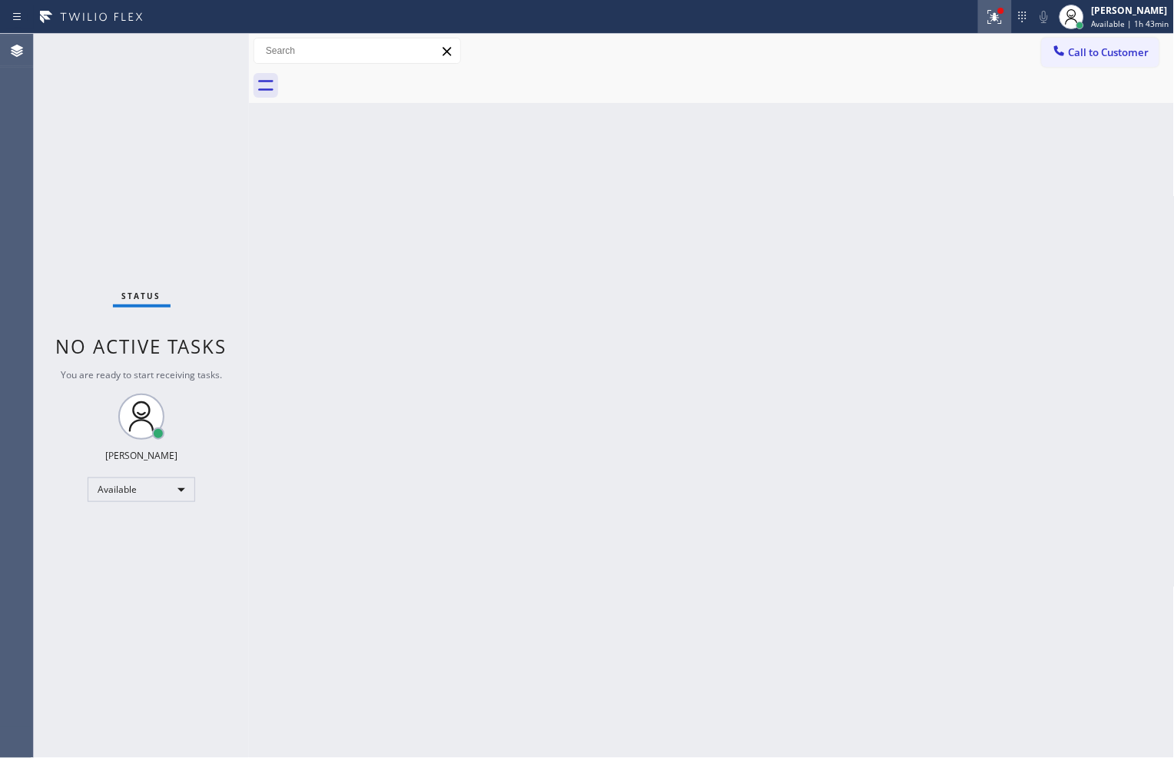
click at [988, 10] on icon at bounding box center [992, 15] width 9 height 11
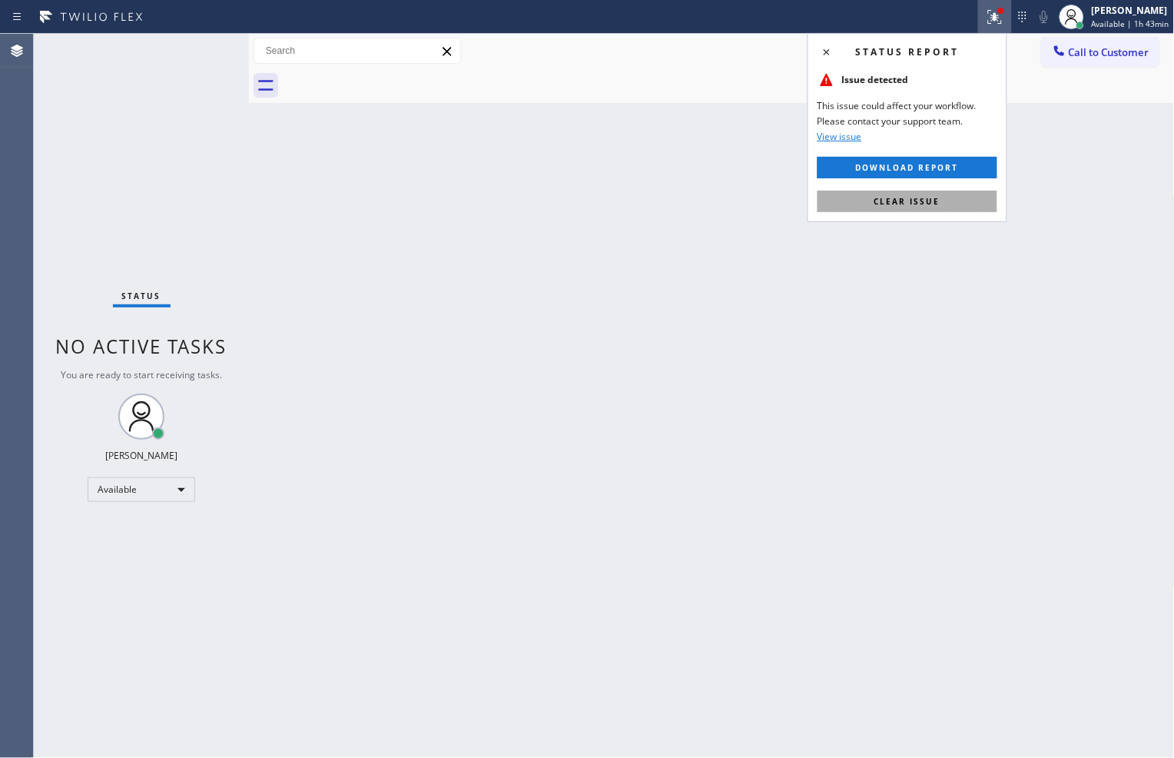
click at [940, 198] on button "Clear issue" at bounding box center [908, 202] width 180 height 22
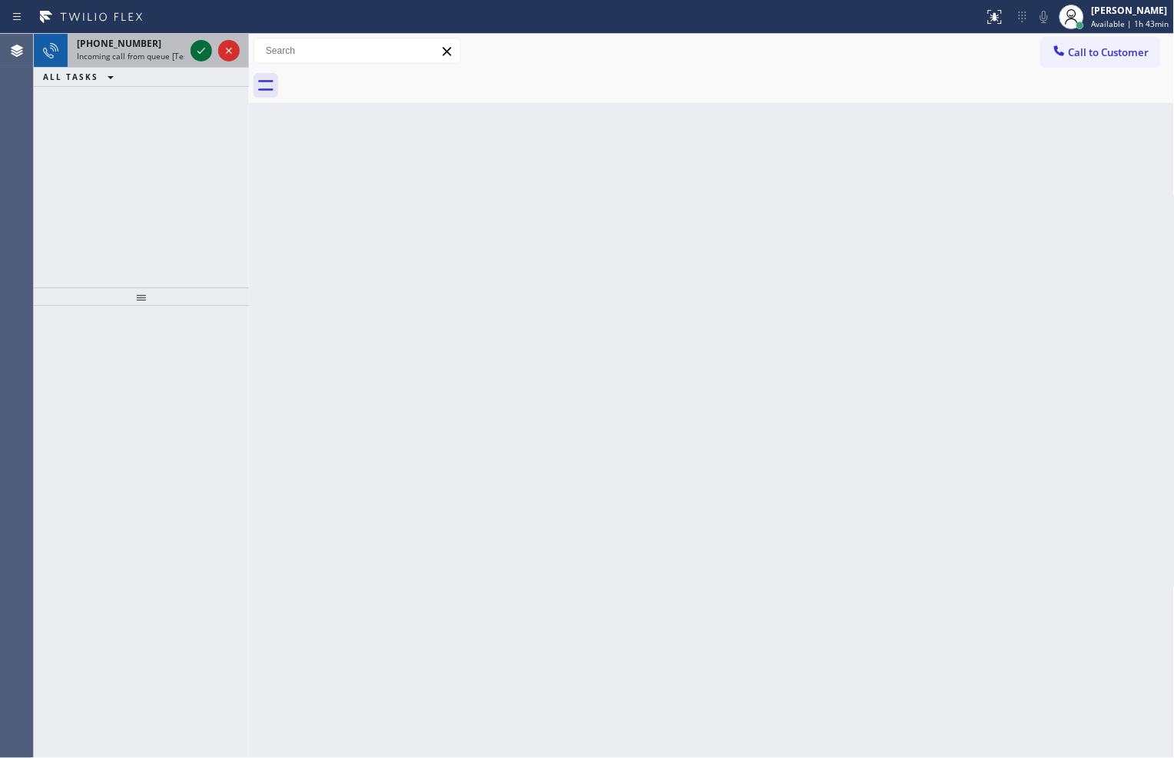
click at [202, 46] on icon at bounding box center [201, 51] width 18 height 18
click at [202, 45] on icon at bounding box center [201, 51] width 18 height 18
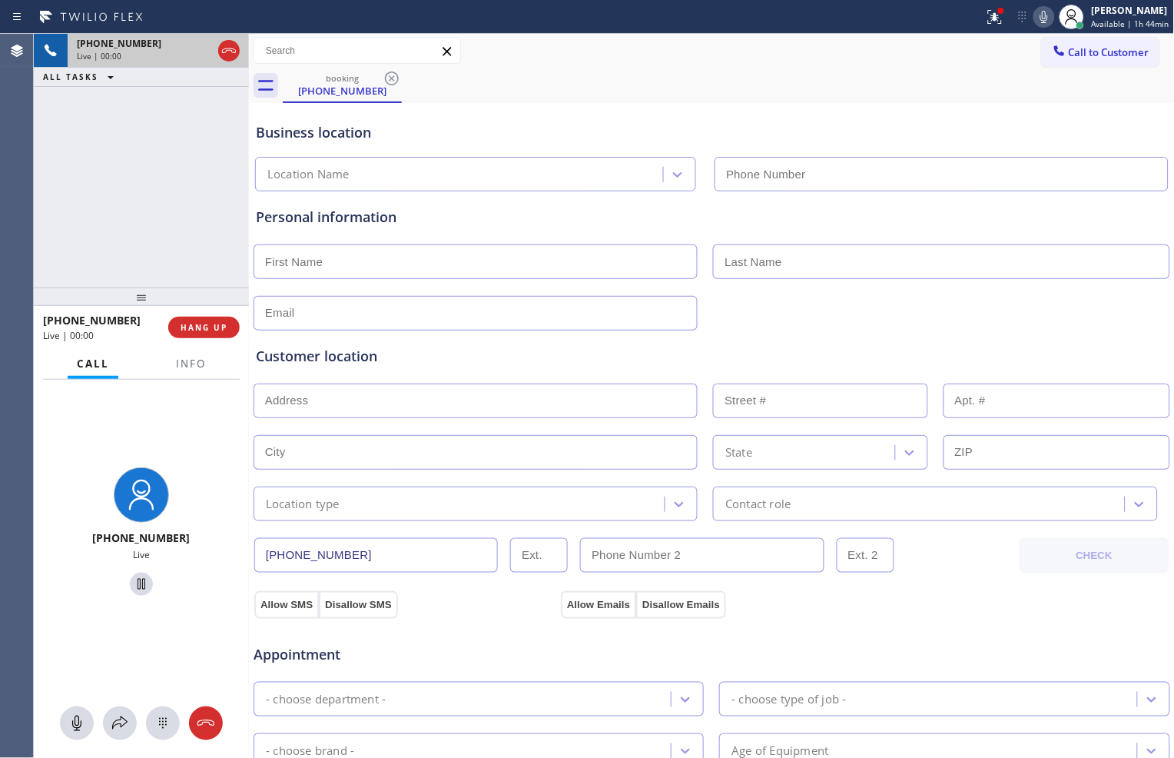
type input "[PHONE_NUMBER]"
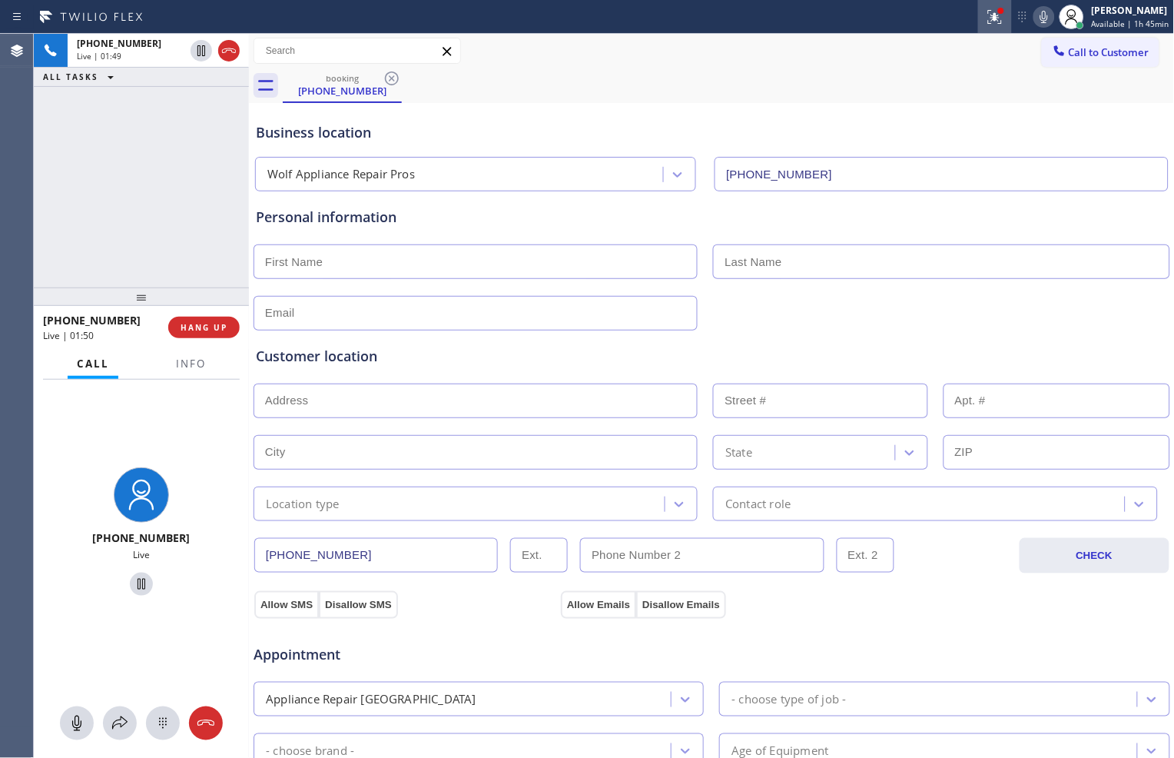
click at [990, 26] on button at bounding box center [995, 17] width 34 height 34
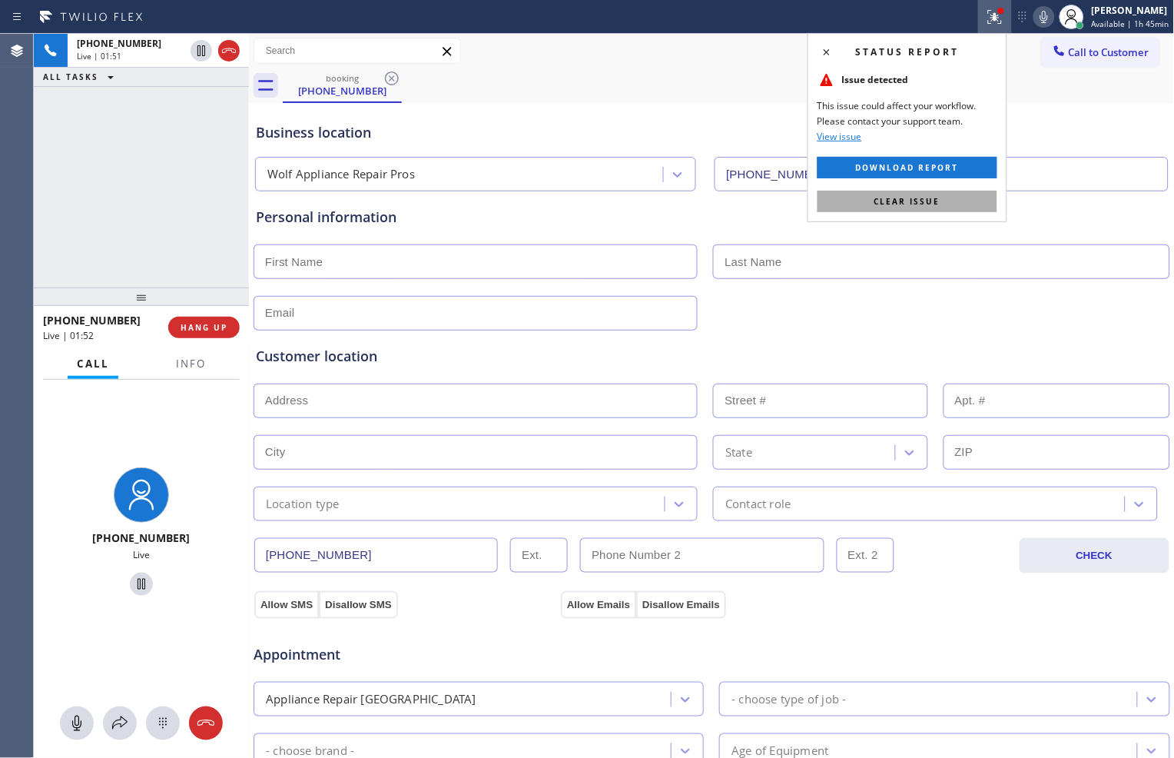
click at [915, 204] on span "Clear issue" at bounding box center [908, 201] width 66 height 11
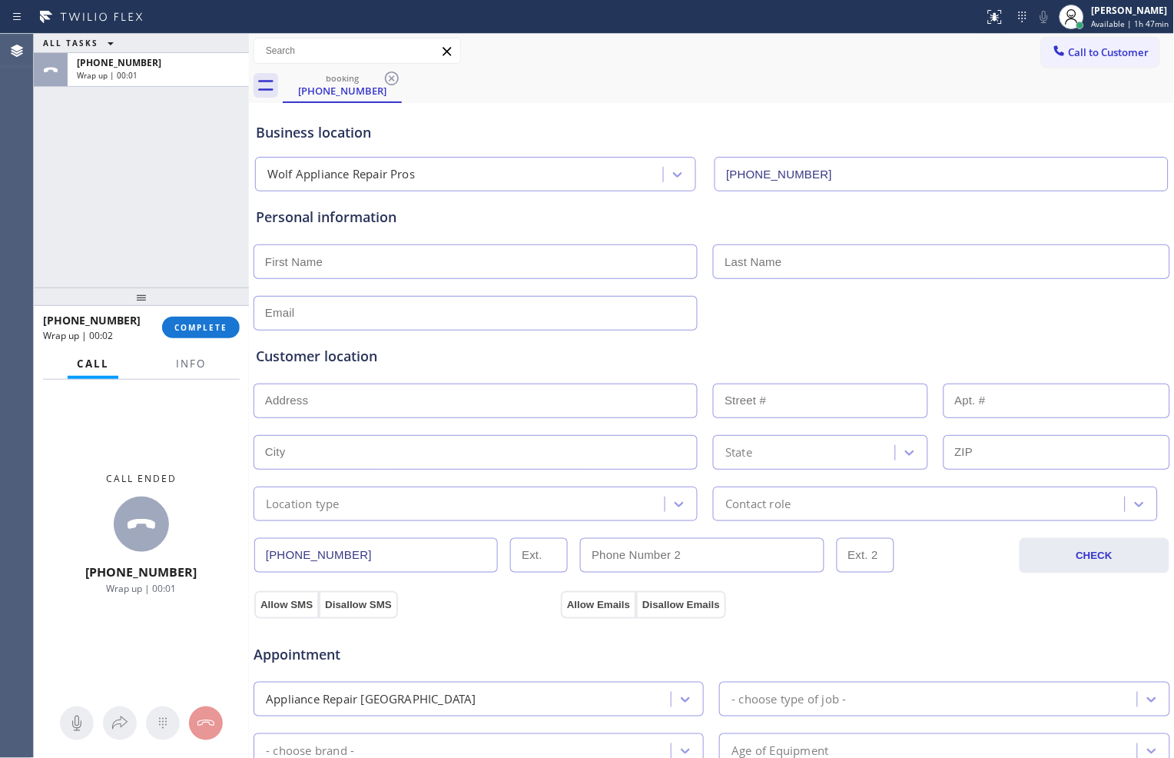
click at [393, 271] on input "text" at bounding box center [476, 261] width 444 height 35
type input "Ms"
click at [410, 301] on input "text" at bounding box center [476, 313] width 444 height 35
click at [315, 310] on input "no@gmai.com" at bounding box center [476, 313] width 444 height 35
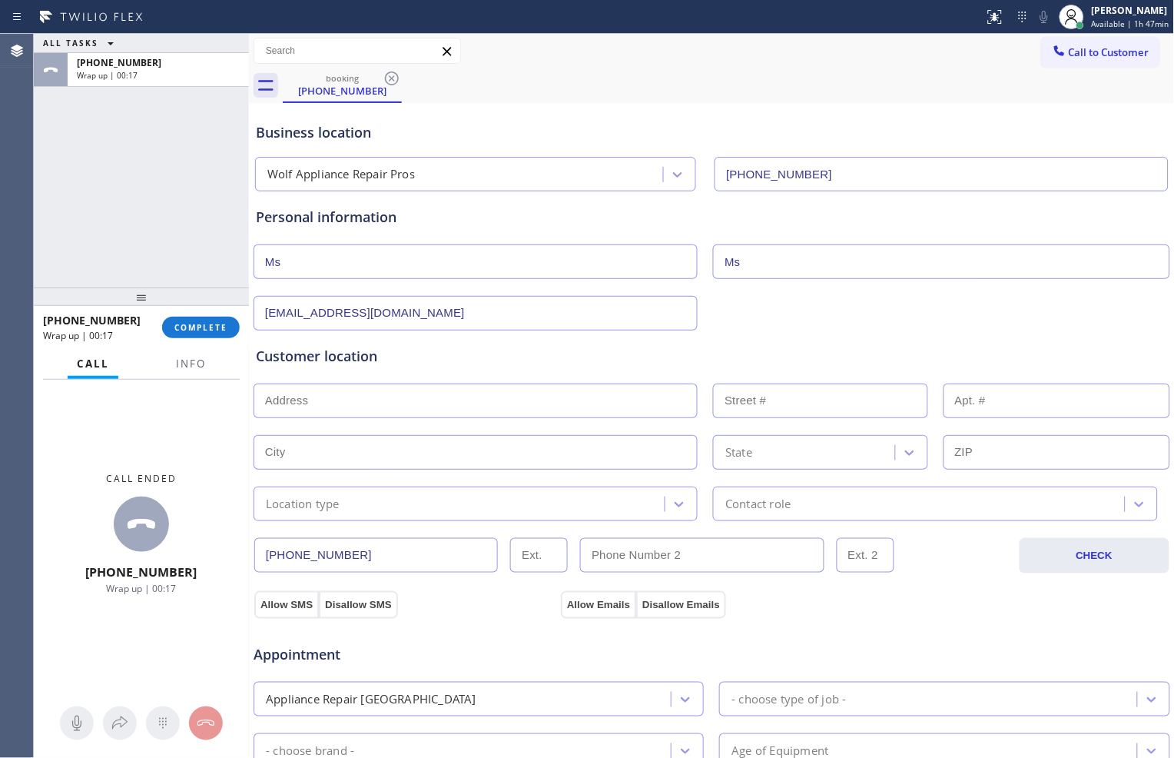
type input "no@gmail.com"
click at [477, 408] on input "text" at bounding box center [476, 401] width 444 height 35
click at [339, 404] on input "text" at bounding box center [476, 401] width 444 height 35
paste input "Philadelphia, PA 19119"
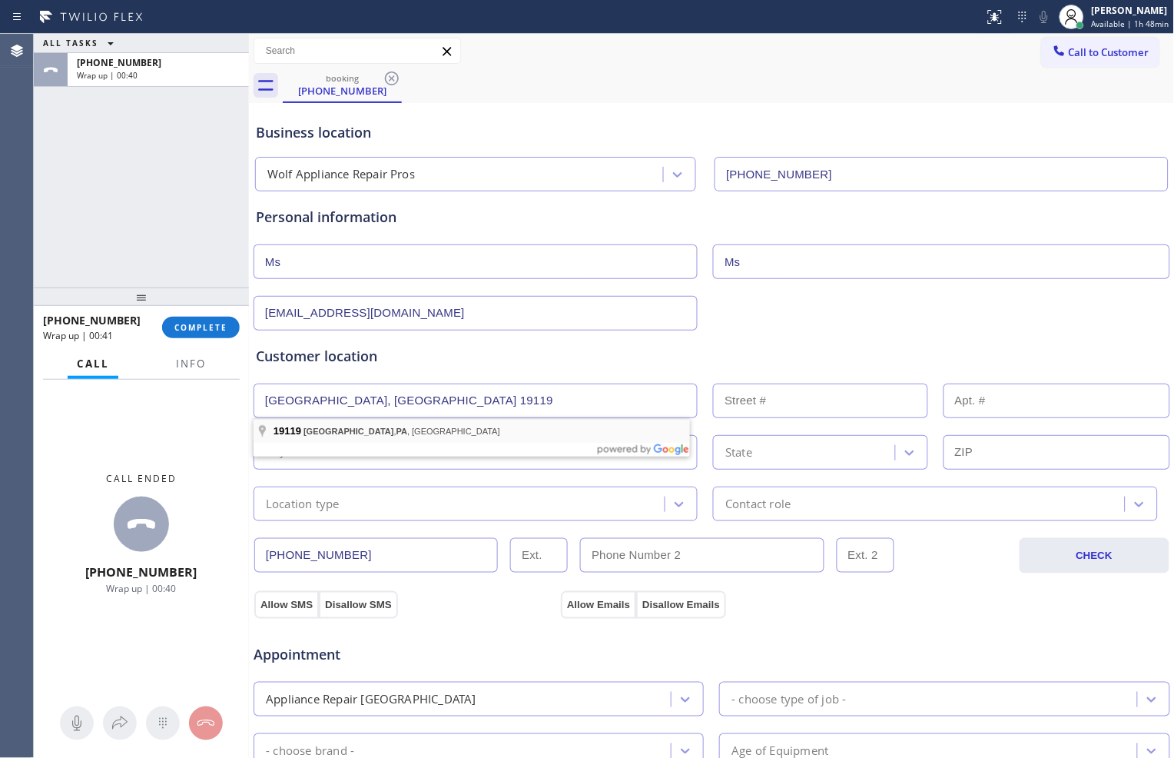
type input "Philadelphia, PA 19119, USA"
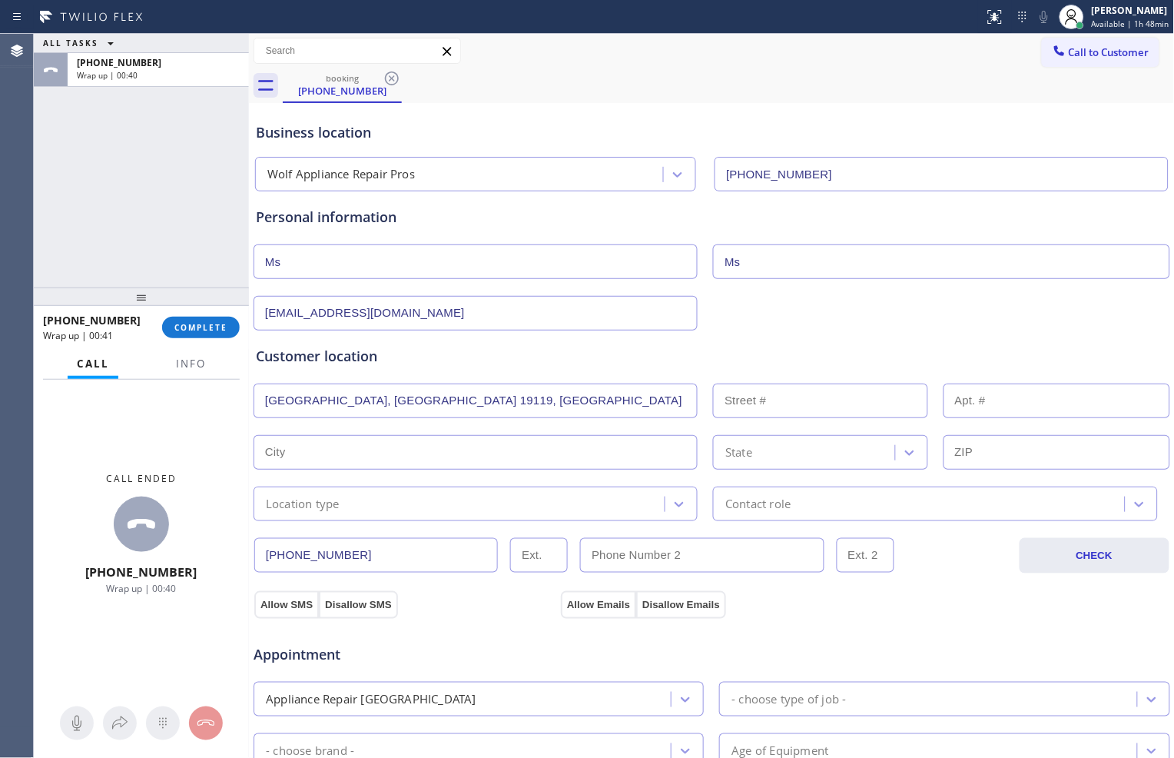
type input "Philadelphia"
type input "19119"
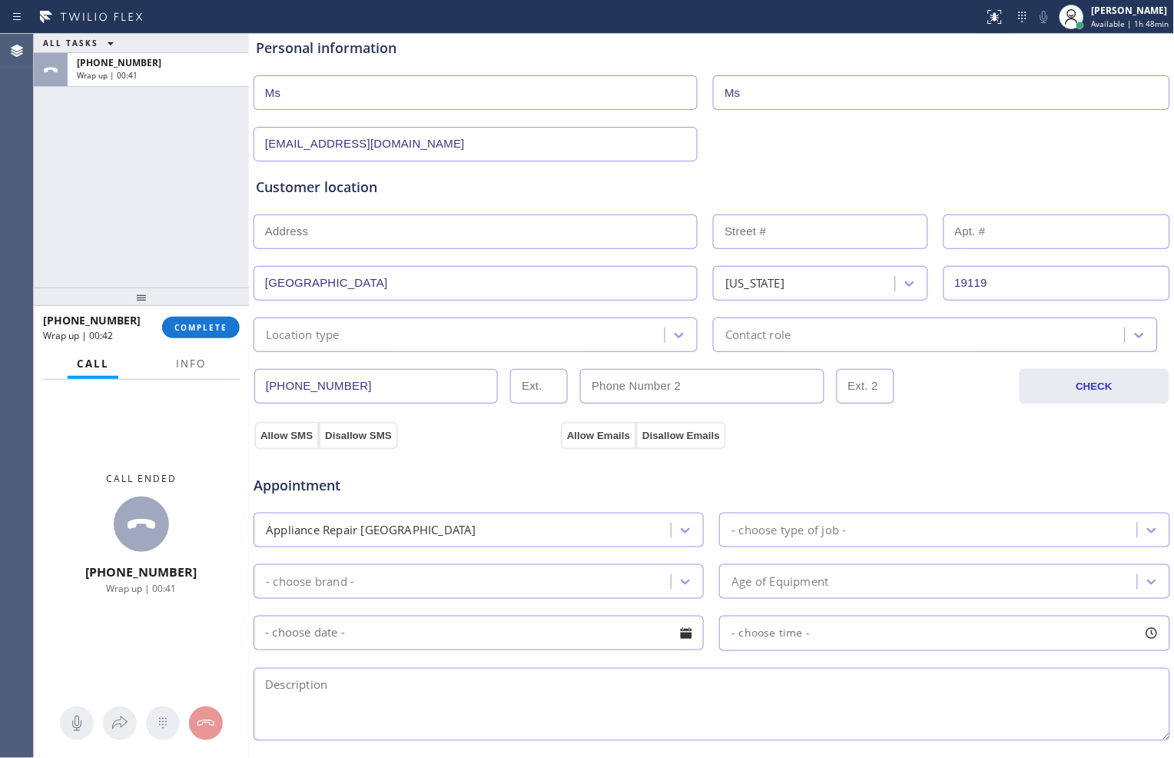
scroll to position [171, 0]
click at [470, 341] on div "Location type" at bounding box center [461, 333] width 407 height 27
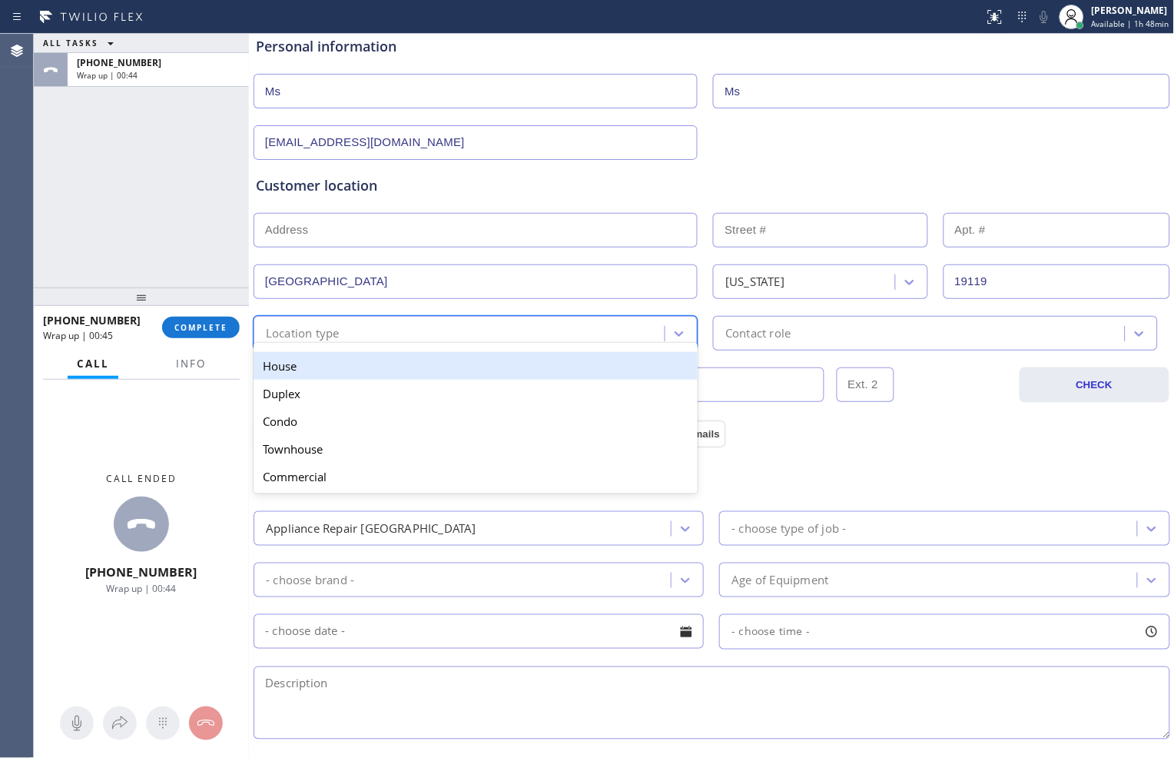
click at [448, 374] on div "House" at bounding box center [476, 366] width 444 height 28
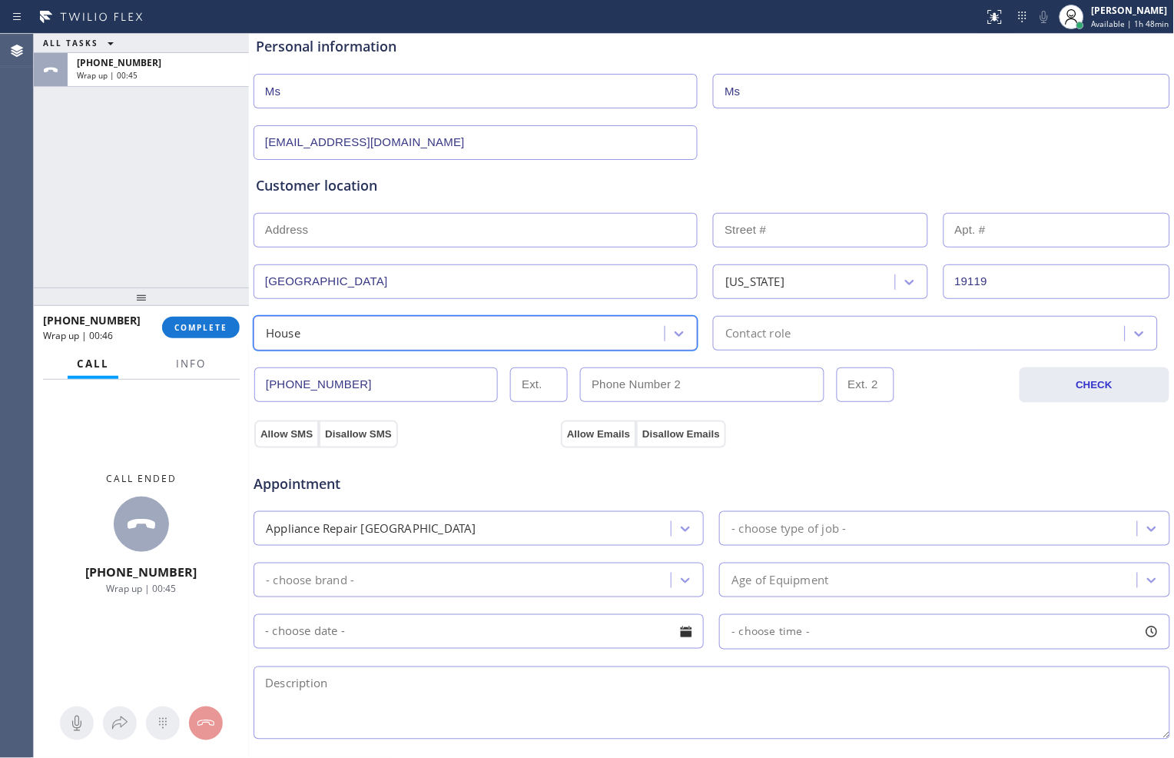
click at [789, 341] on div "Contact role" at bounding box center [921, 333] width 407 height 27
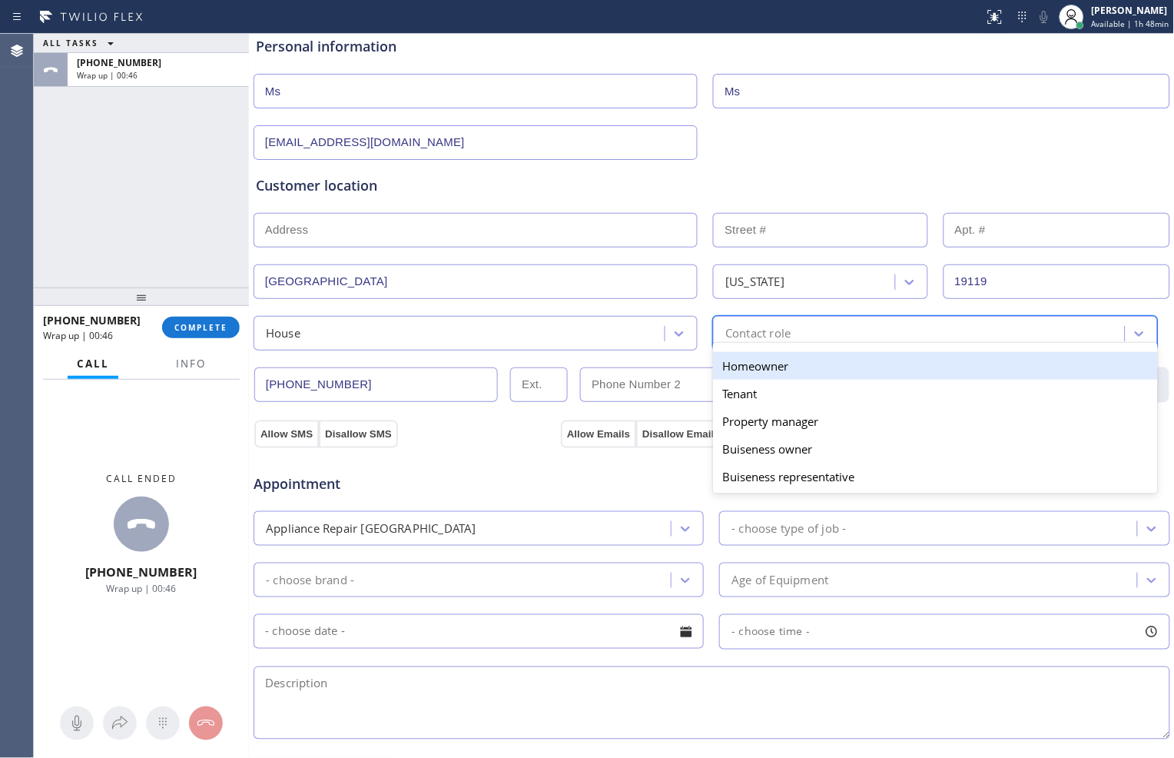
click at [778, 364] on div "Homeowner" at bounding box center [935, 366] width 444 height 28
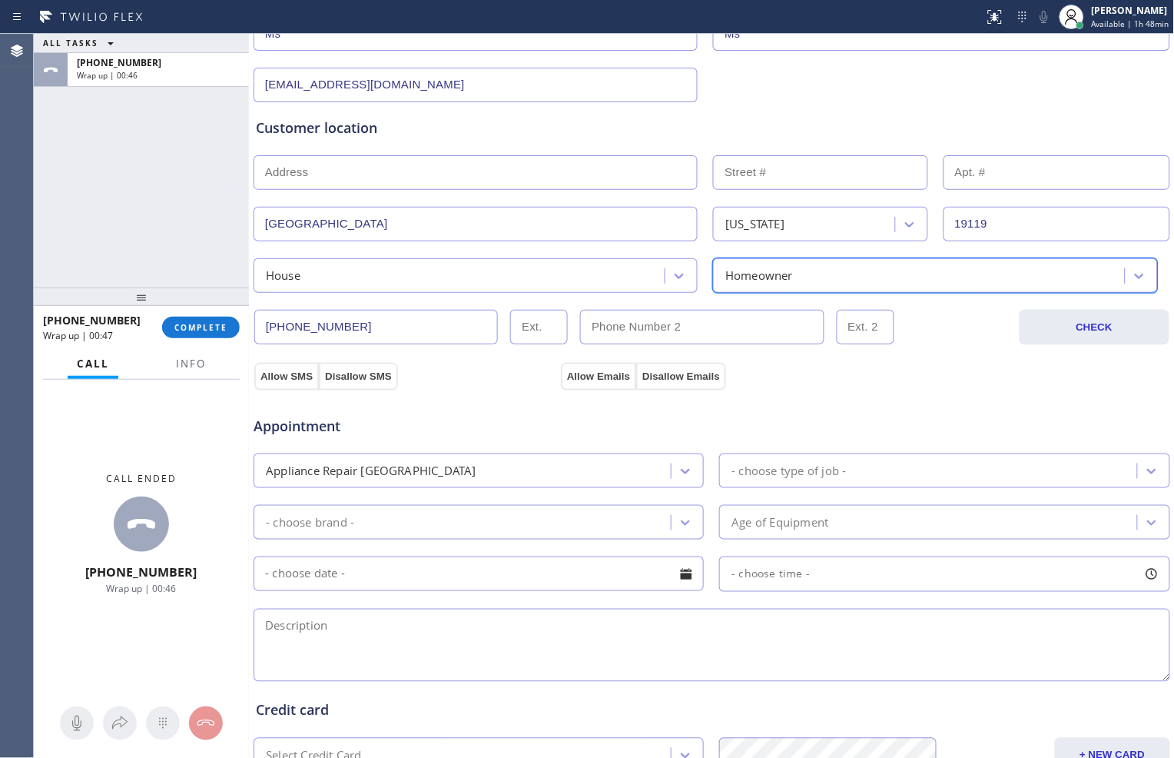
scroll to position [256, 0]
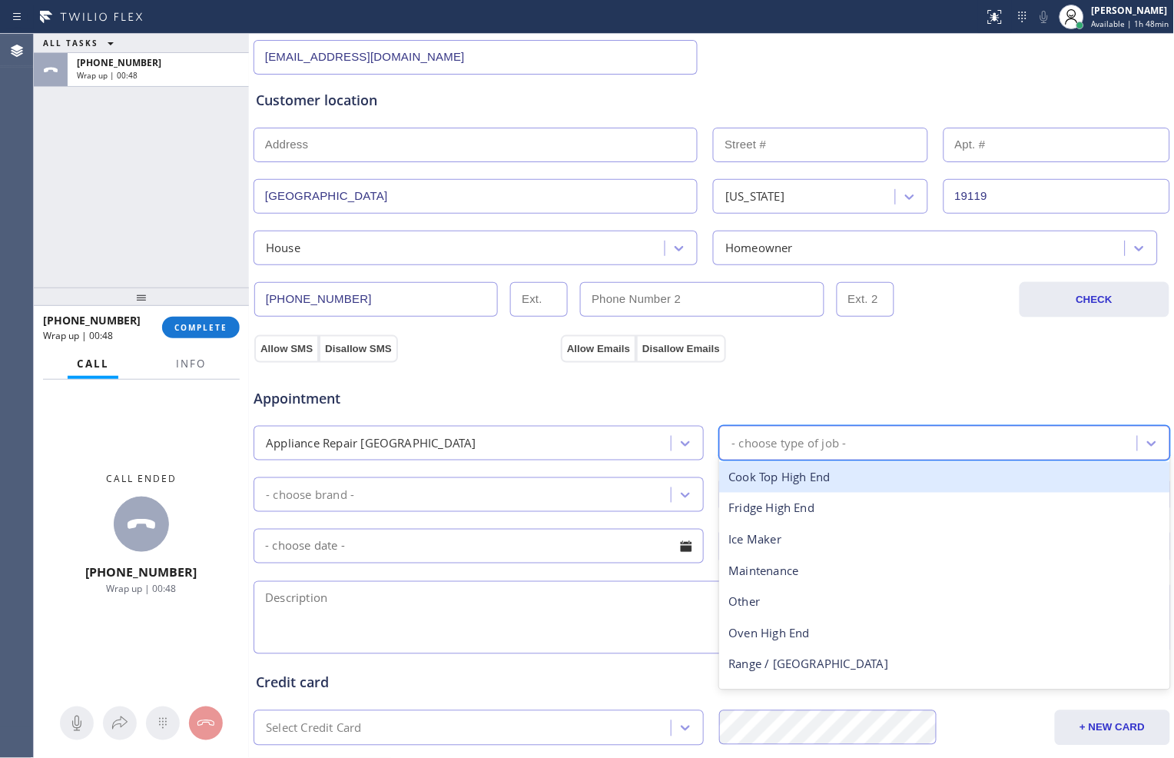
click at [782, 449] on div "- choose type of job -" at bounding box center [789, 443] width 115 height 18
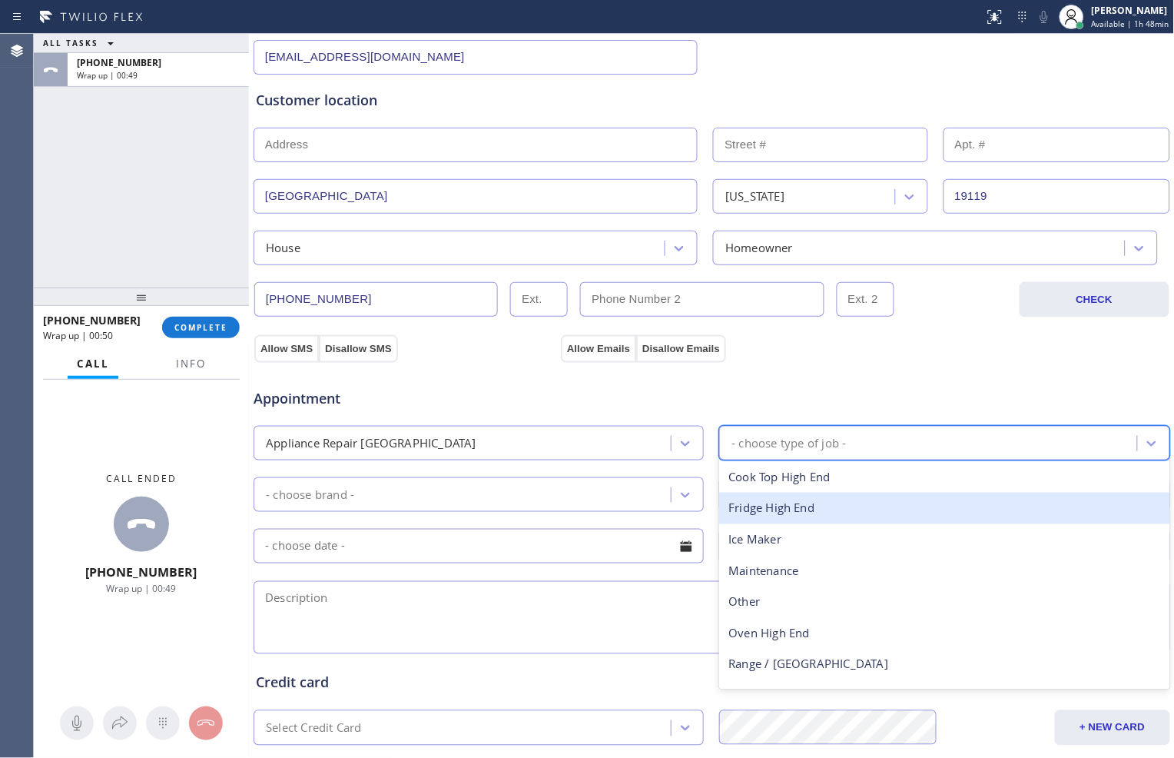
scroll to position [56, 0]
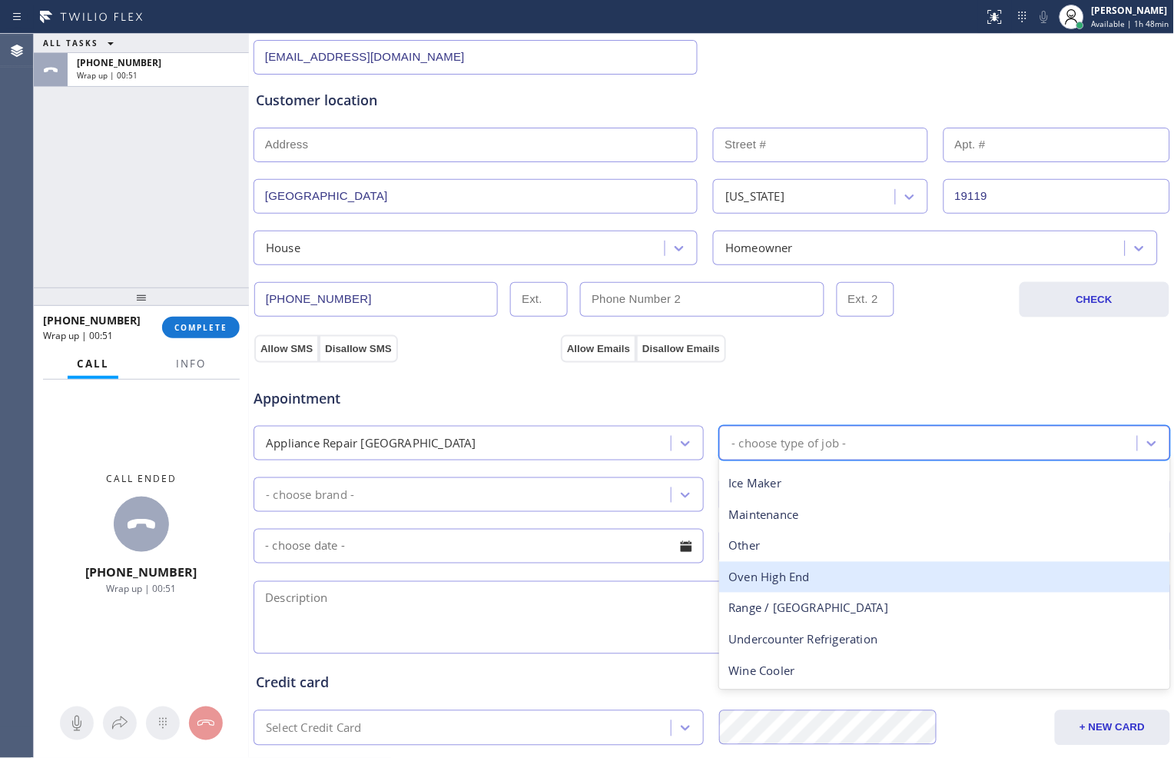
click at [766, 577] on div "Oven High End" at bounding box center [944, 578] width 450 height 32
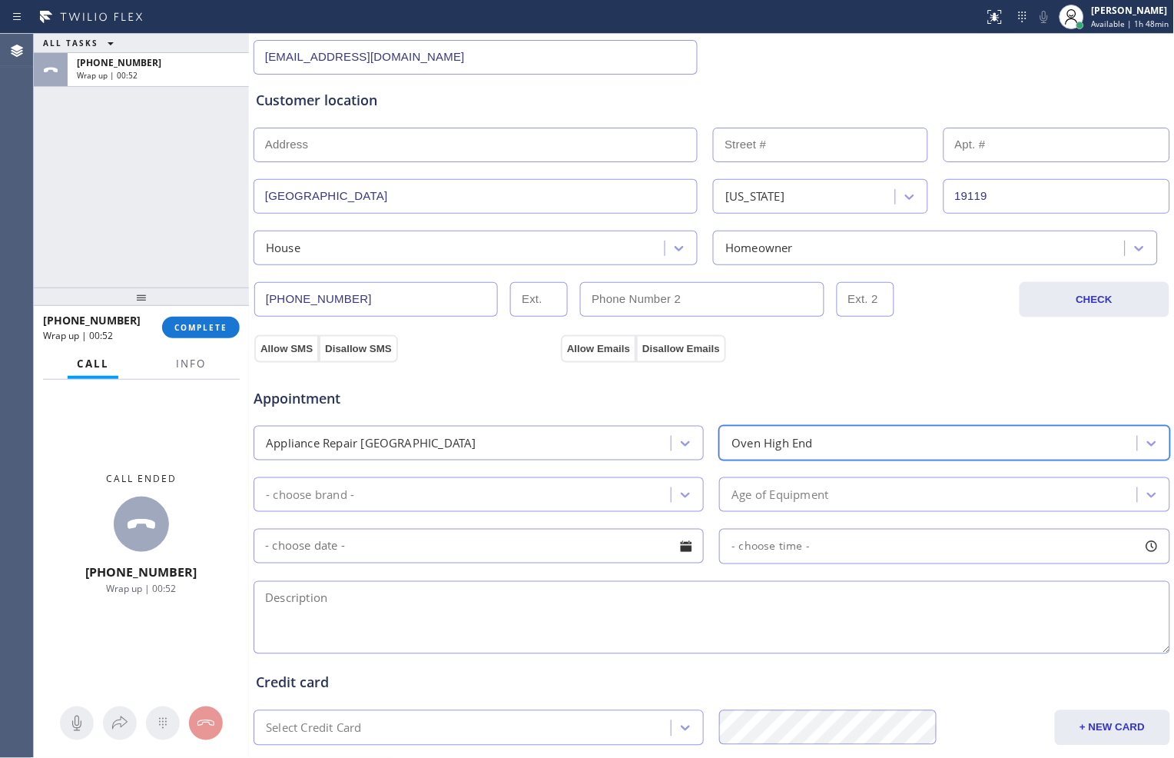
click at [623, 496] on div "- choose brand -" at bounding box center [464, 494] width 413 height 27
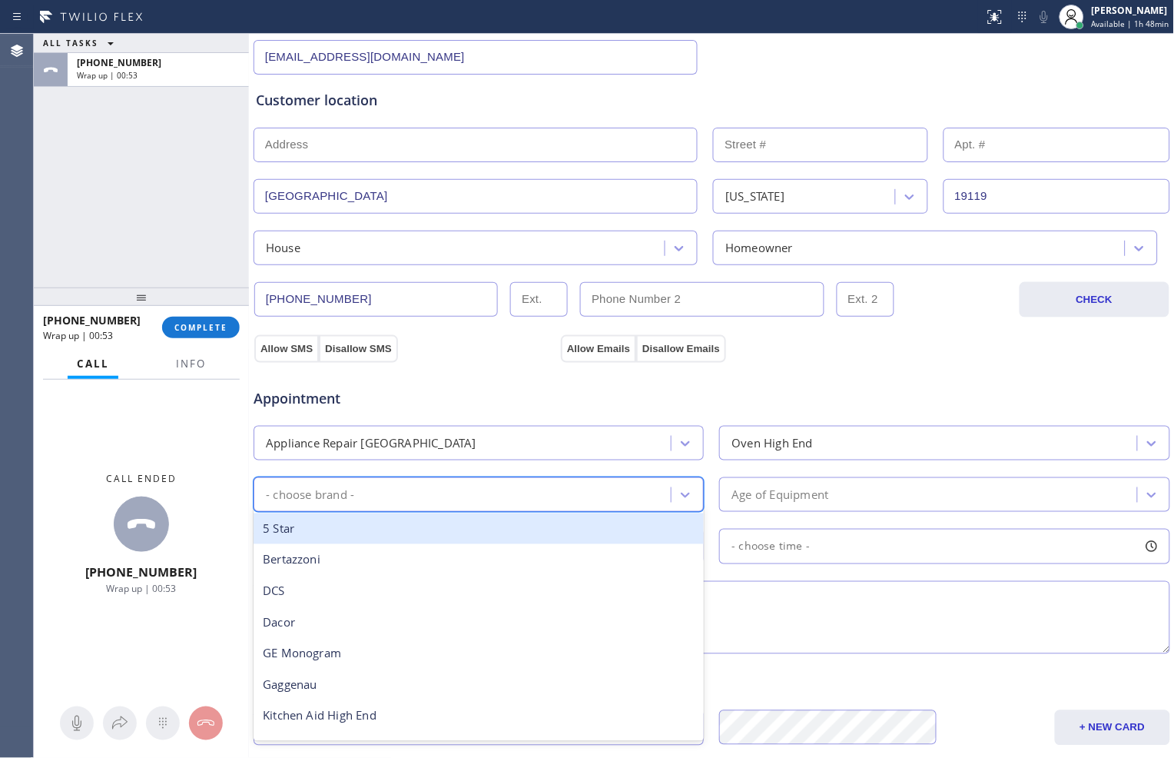
type input "v"
click at [516, 536] on div "Viking" at bounding box center [479, 529] width 450 height 32
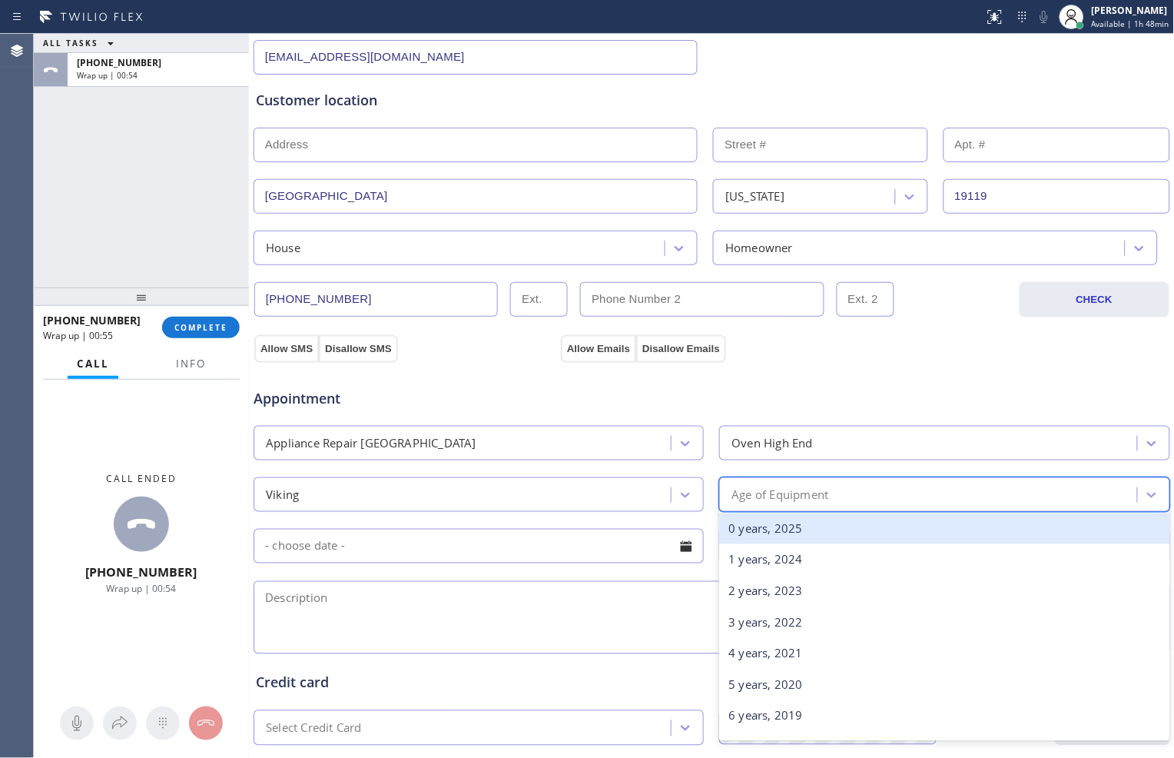
click at [742, 501] on div "Age of Equipment" at bounding box center [780, 495] width 97 height 18
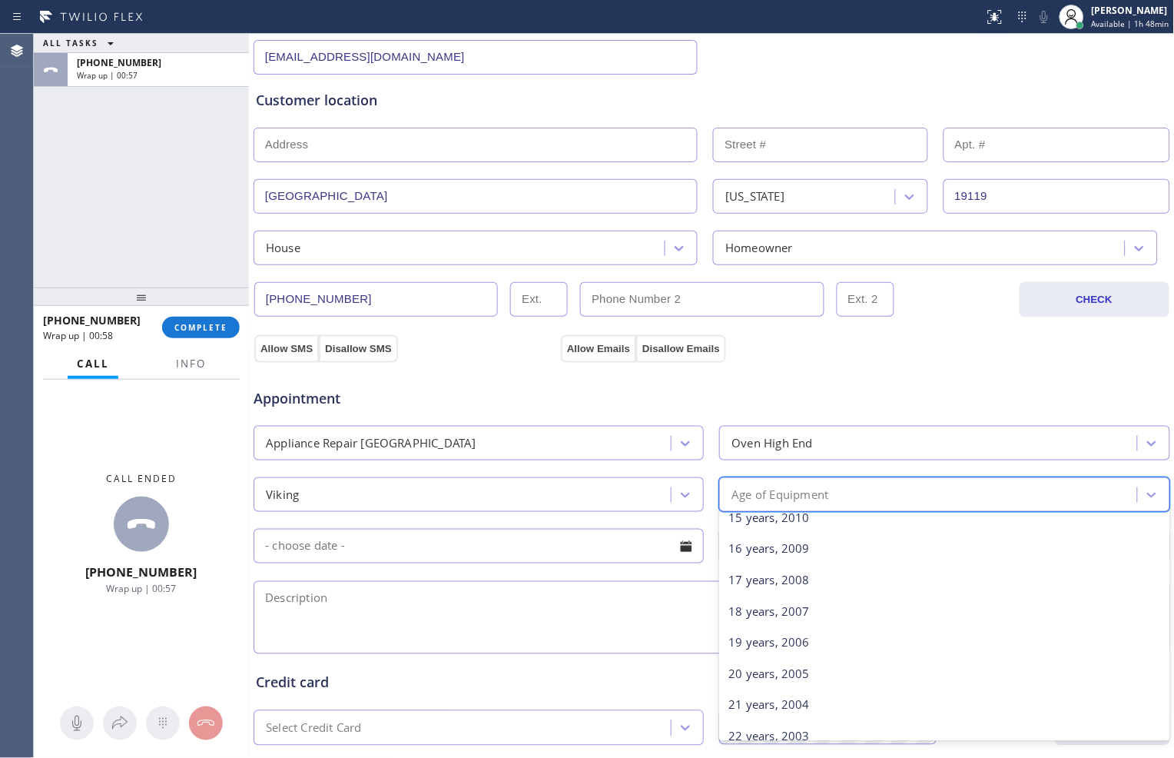
scroll to position [512, 0]
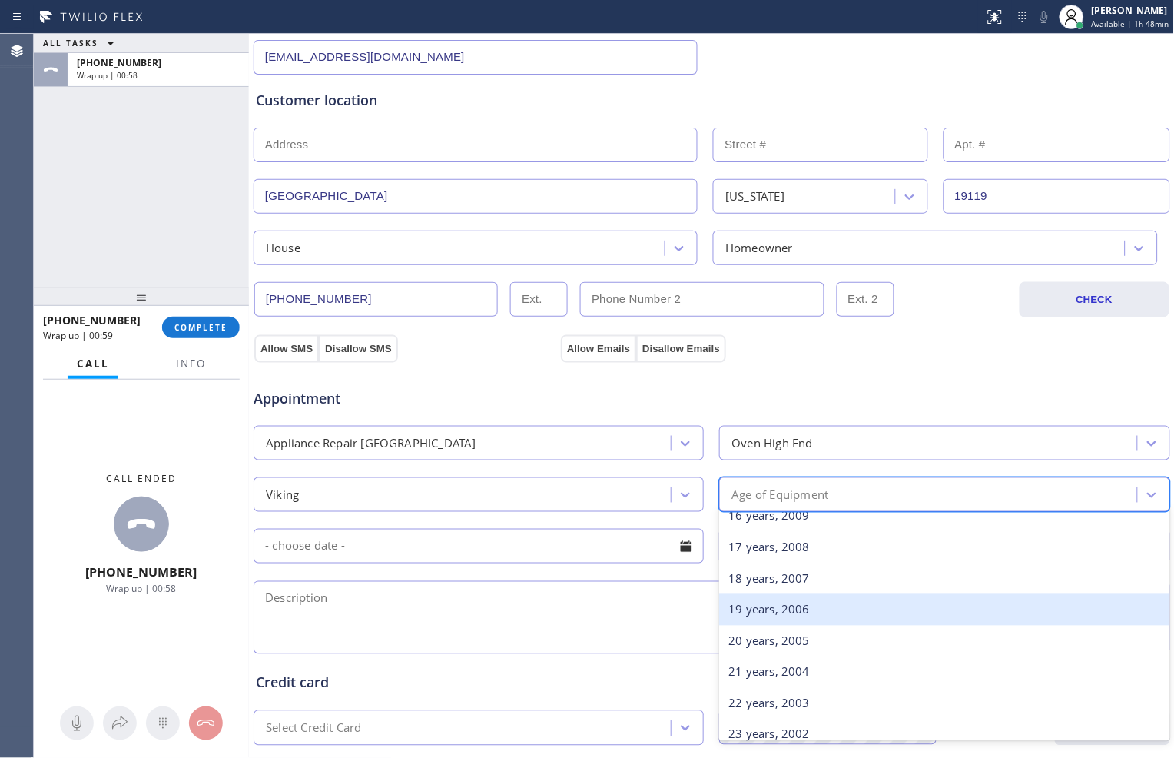
click at [788, 609] on div "19 years, 2006" at bounding box center [944, 610] width 450 height 32
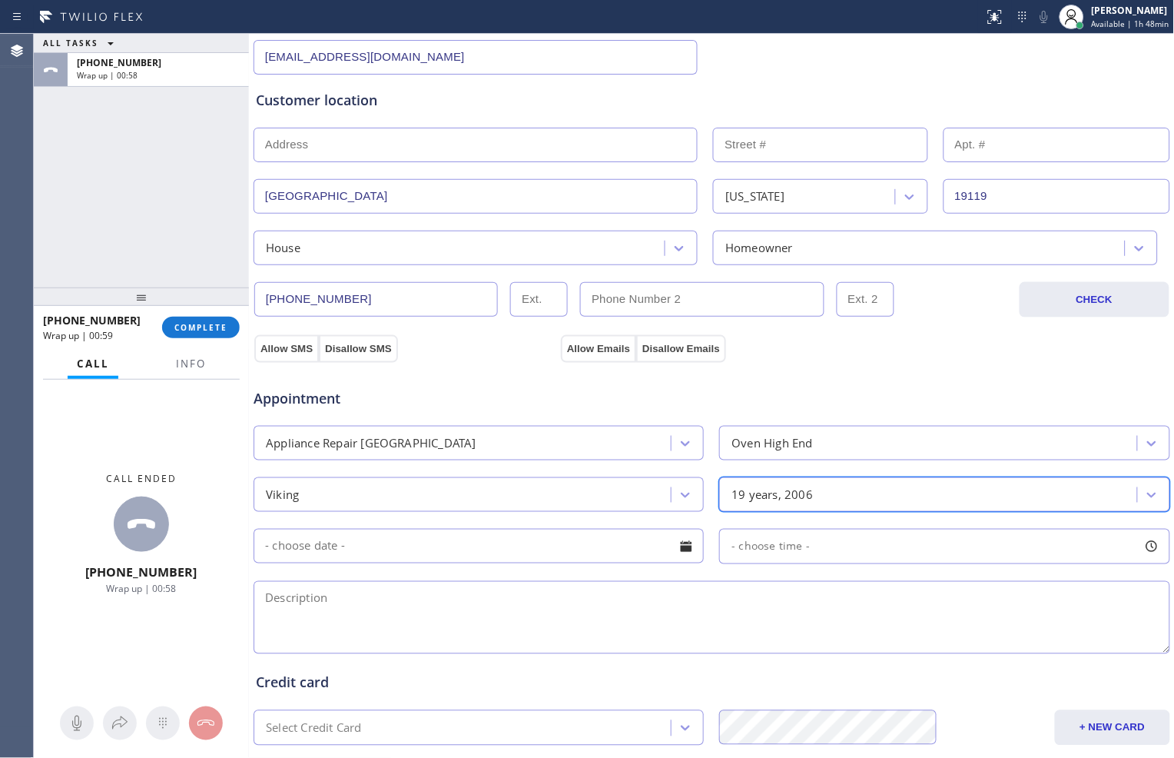
click at [566, 590] on textarea at bounding box center [712, 617] width 917 height 73
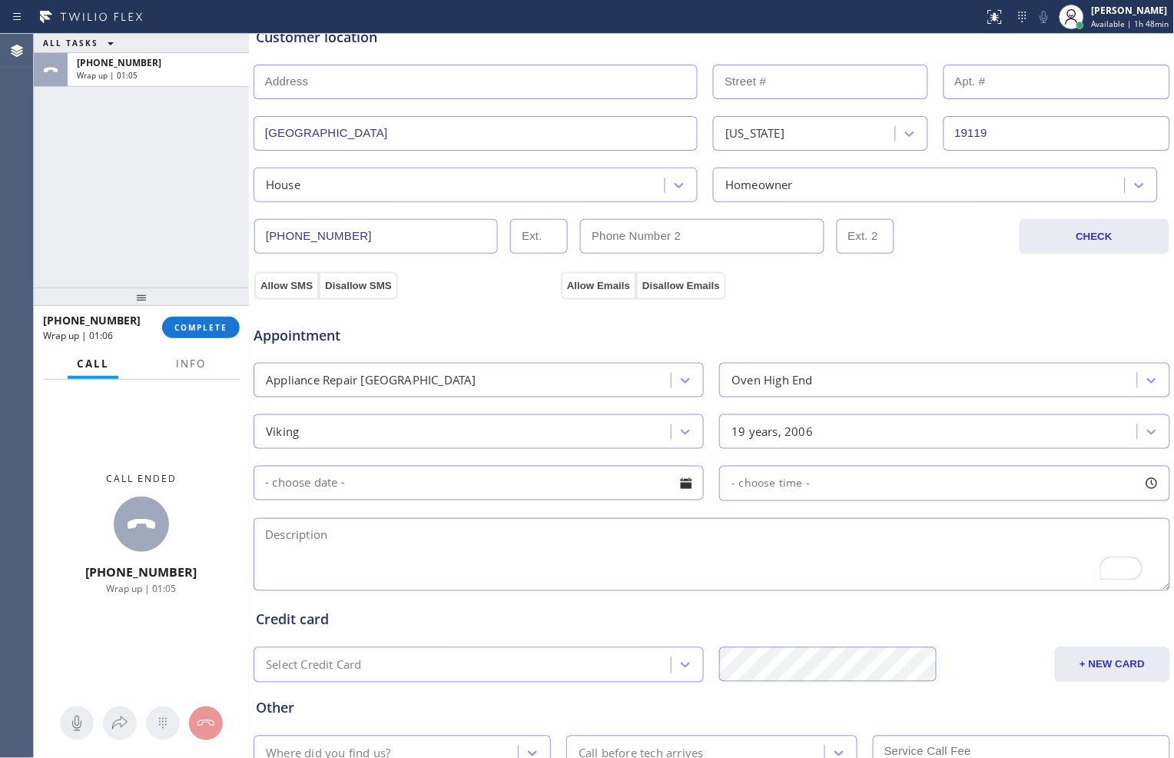
scroll to position [341, 0]
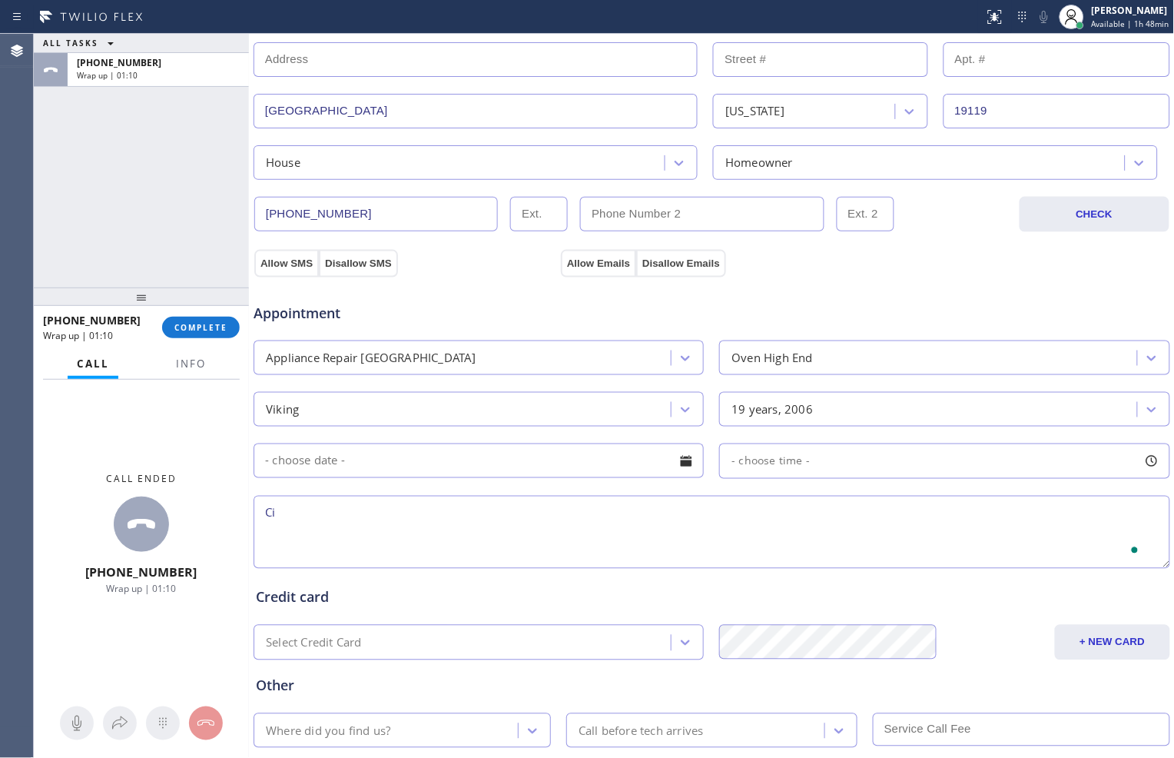
type textarea "C"
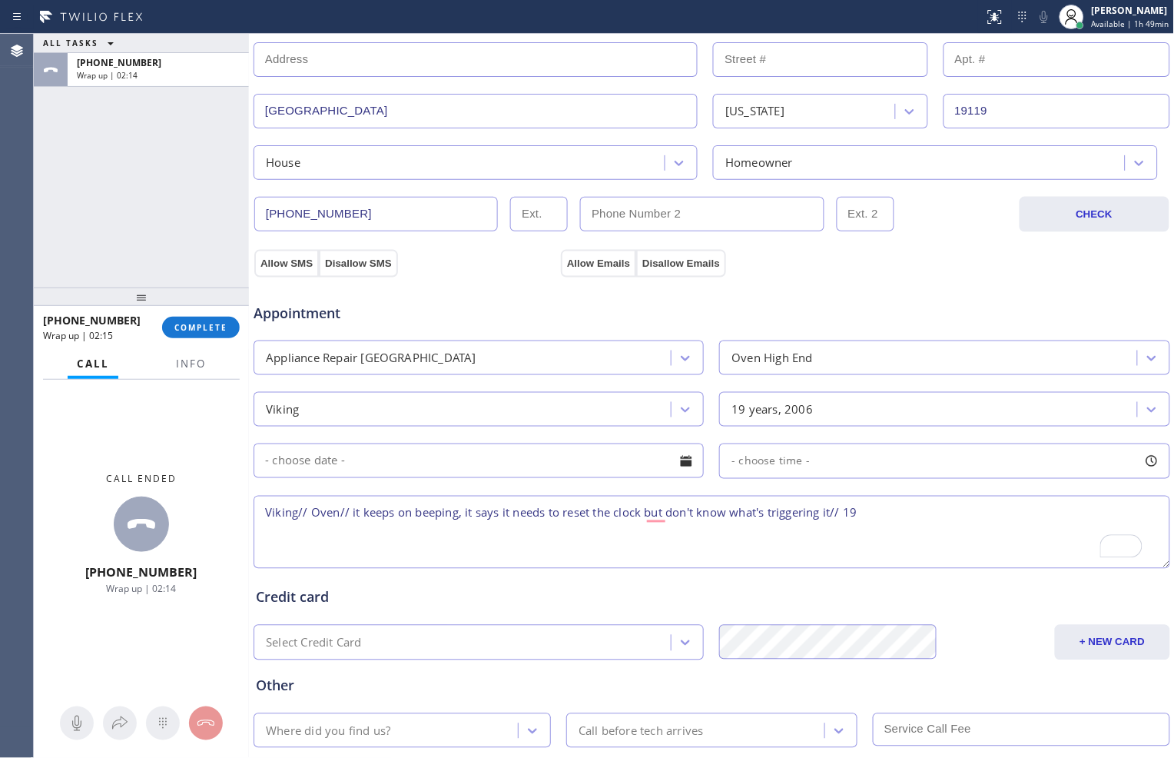
click at [924, 508] on textarea "Viking// Oven// it keeps on beeping, it says it needs to reset the clock but do…" at bounding box center [712, 532] width 917 height 73
click at [998, 512] on textarea "Viking// Oven// it keeps on beeping, it says it needs to reset the clock but do…" at bounding box center [712, 532] width 917 height 73
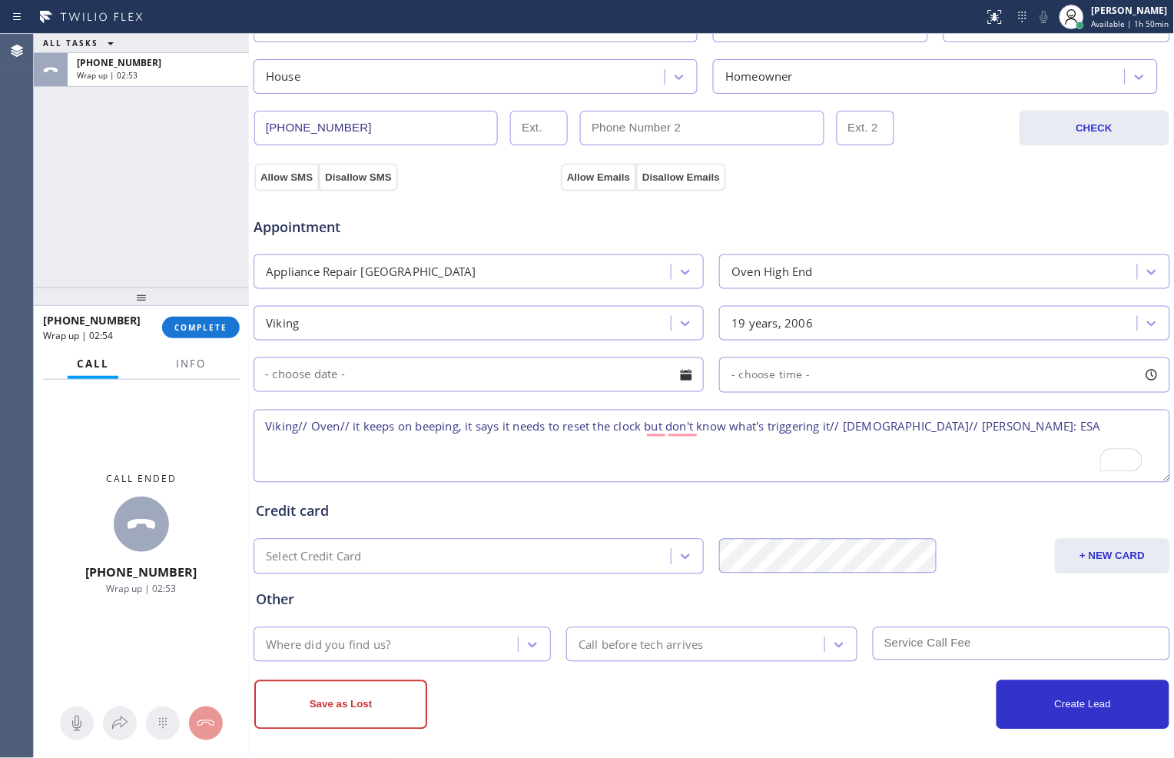
scroll to position [433, 0]
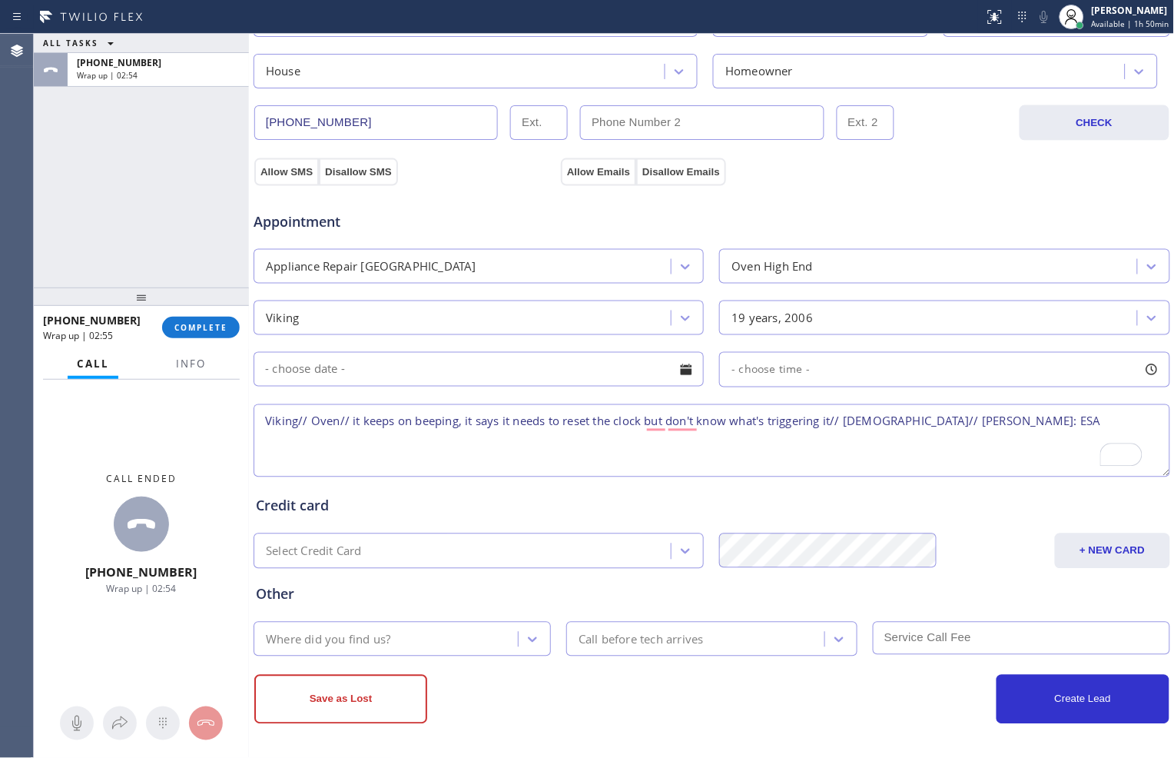
type textarea "Viking// Oven// it keeps on beeping, it says it needs to reset the clock but do…"
click at [500, 632] on div "Where did you find us?" at bounding box center [388, 639] width 260 height 27
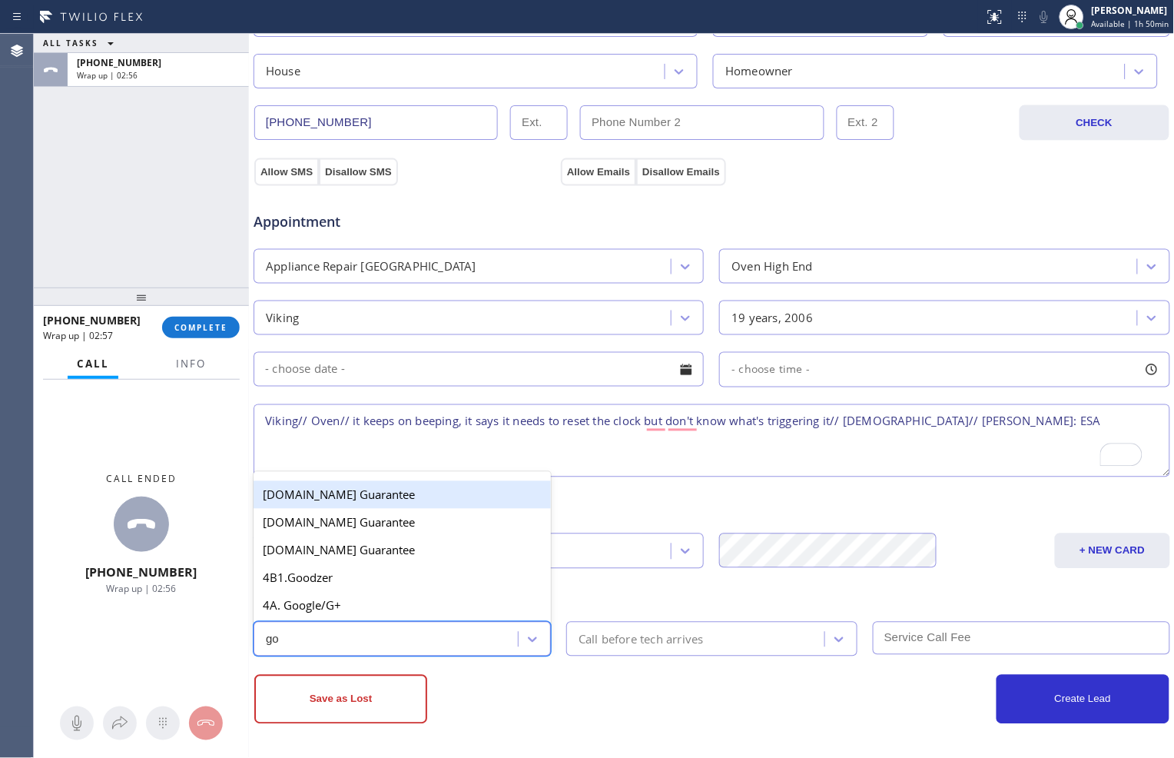
type input "goo"
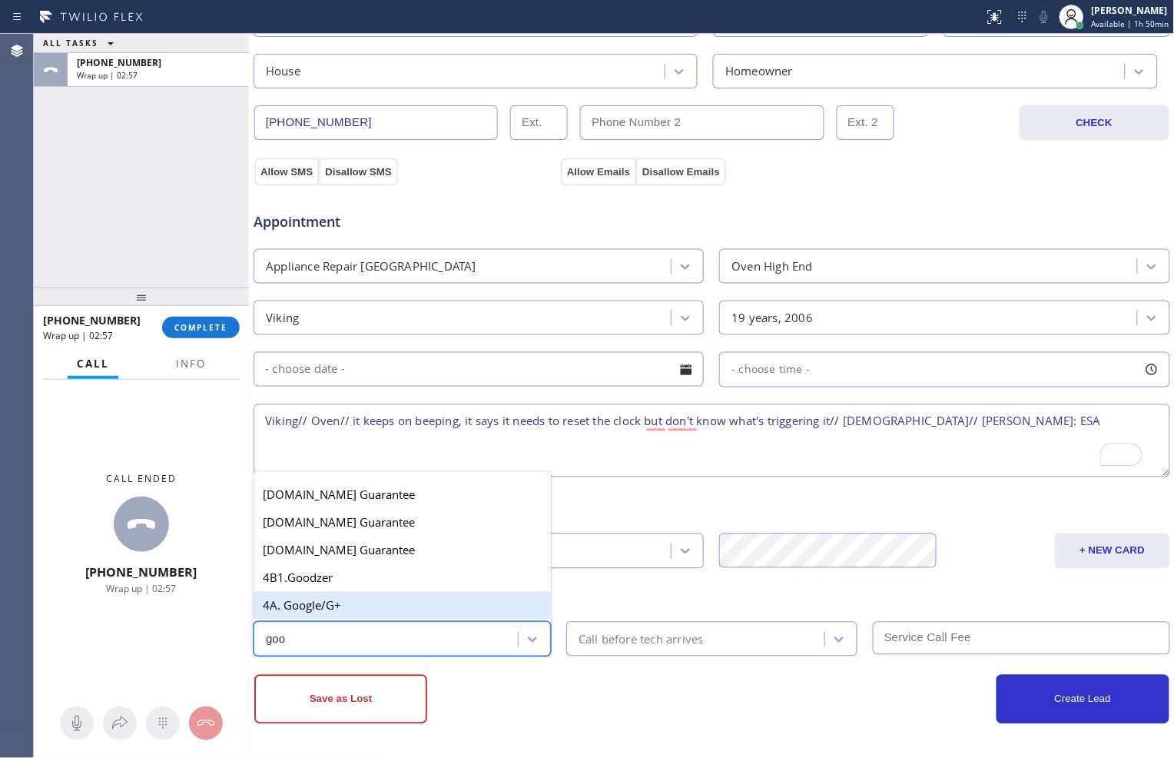
click at [441, 608] on div "4A. Google/G+" at bounding box center [402, 606] width 297 height 28
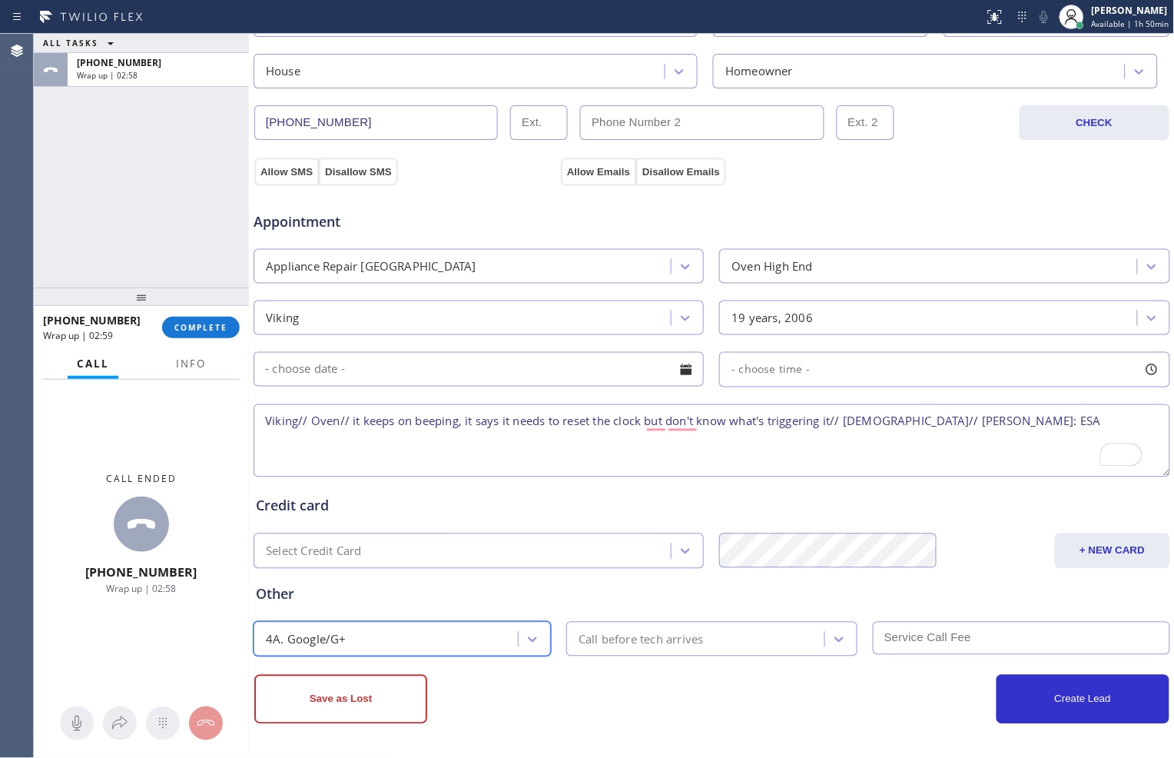
click at [639, 636] on div "Call before tech arrives" at bounding box center [641, 639] width 125 height 18
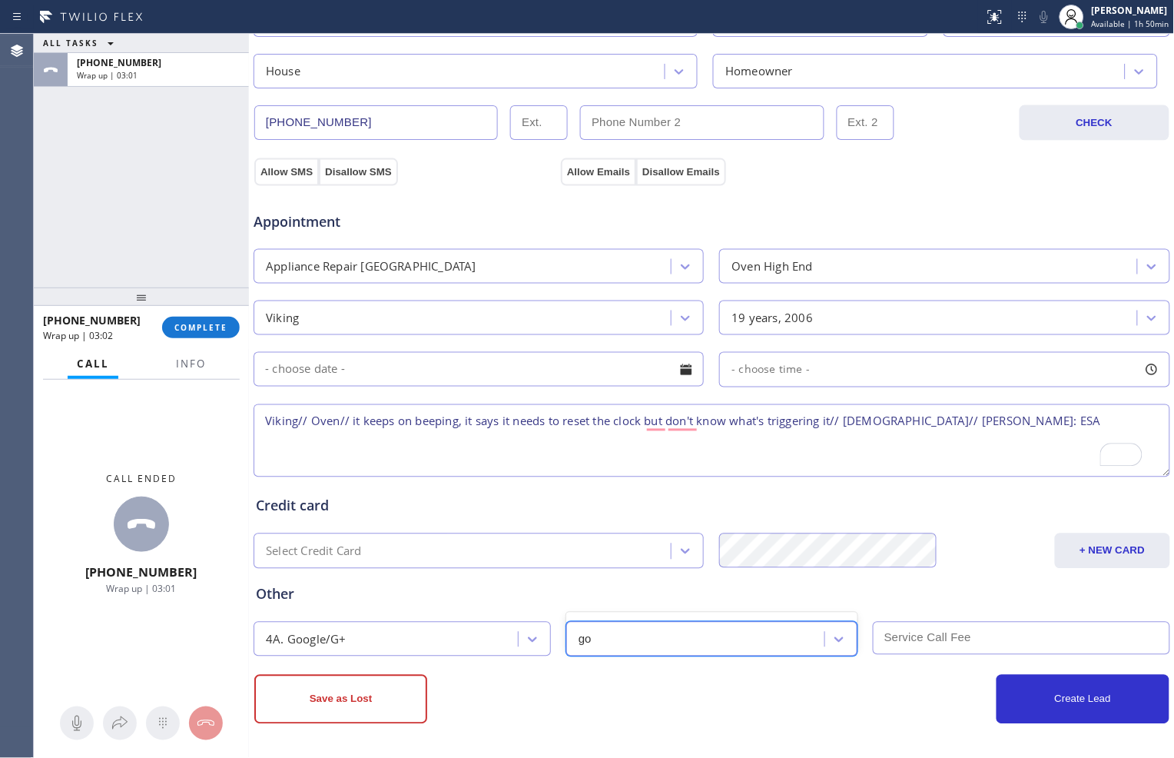
type input "g"
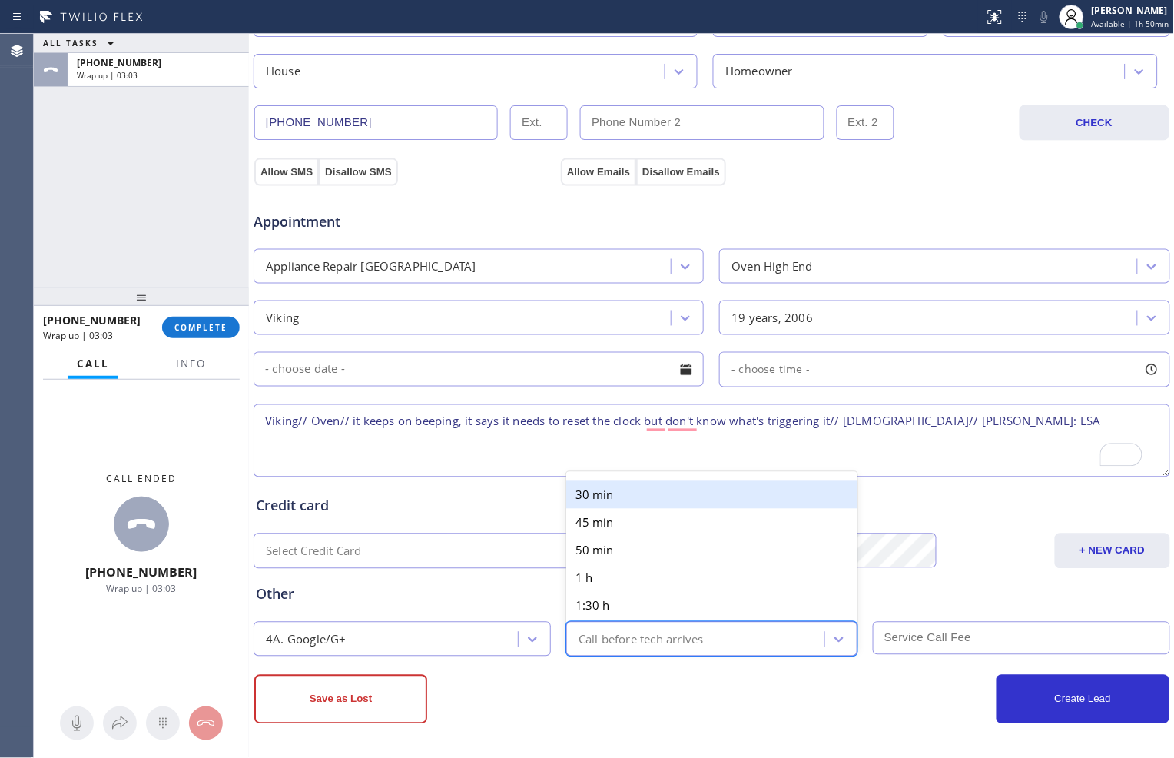
click at [666, 494] on div "30 min" at bounding box center [711, 495] width 291 height 28
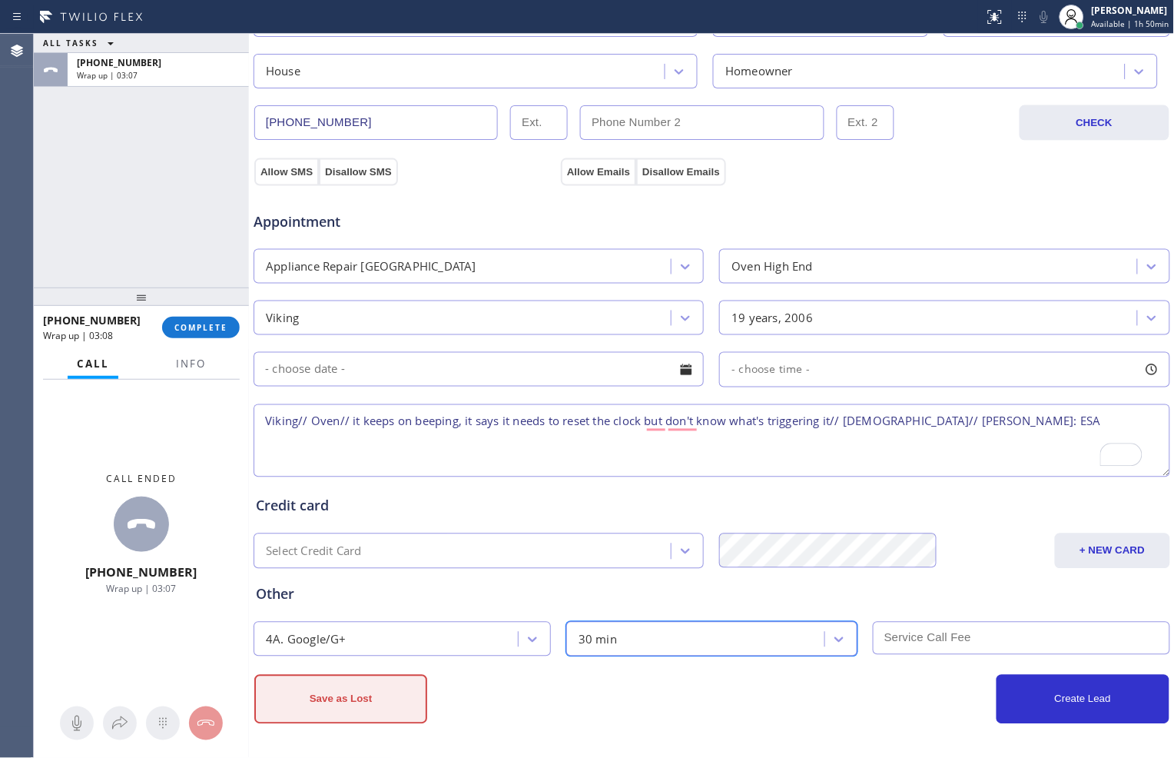
click at [413, 692] on button "Save as Lost" at bounding box center [340, 699] width 173 height 49
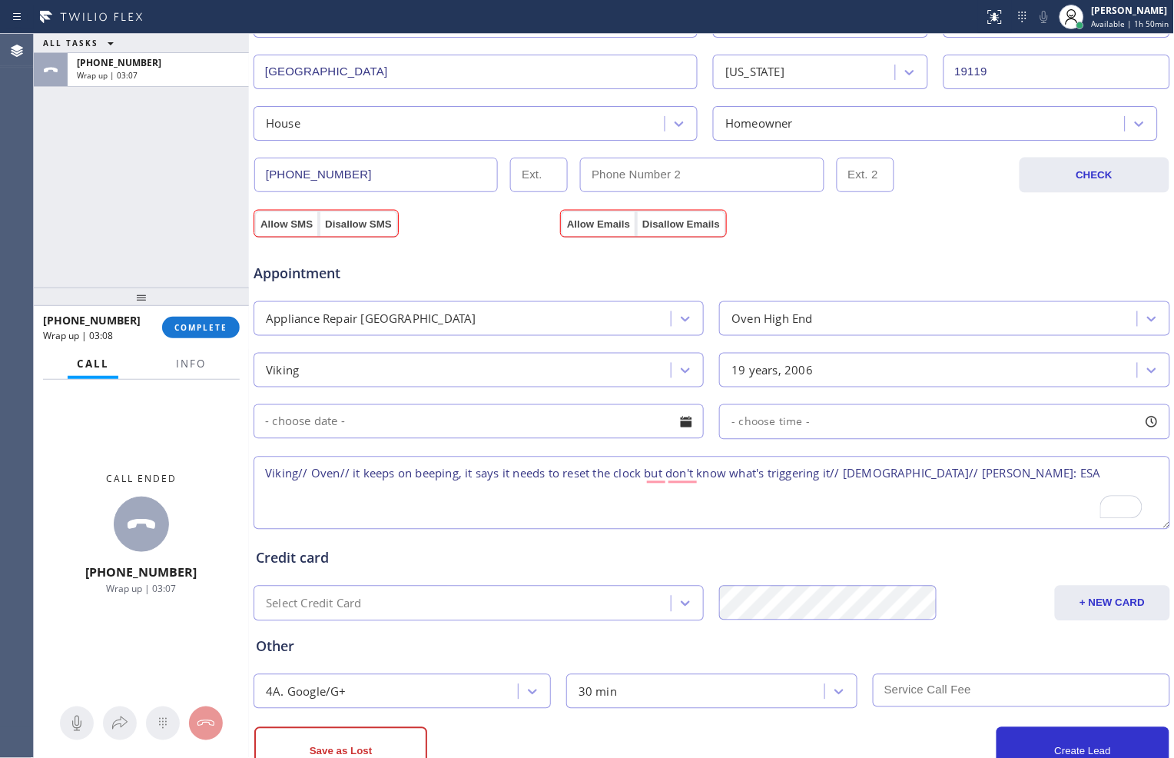
scroll to position [485, 0]
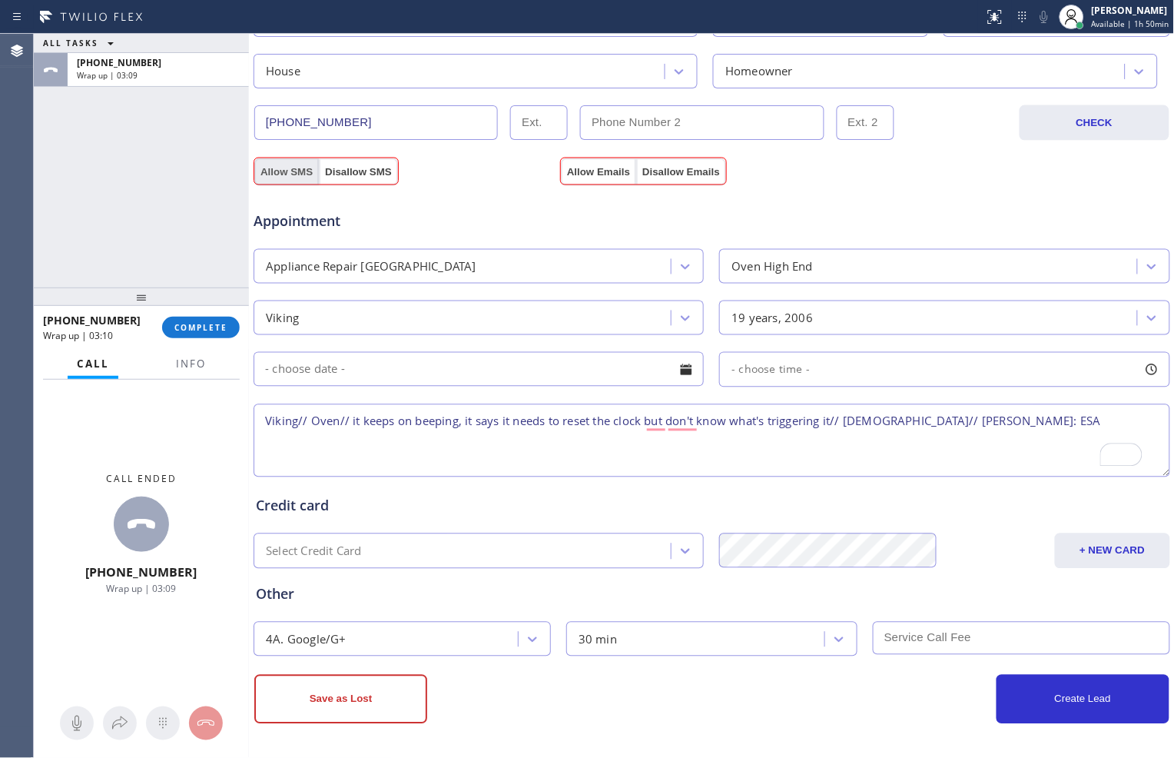
click at [291, 173] on button "Allow SMS" at bounding box center [286, 172] width 65 height 28
click at [574, 174] on button "Allow Emails" at bounding box center [598, 172] width 75 height 28
click at [1008, 424] on textarea "Viking// Oven// it keeps on beeping, it says it needs to reset the clock but do…" at bounding box center [712, 440] width 917 height 73
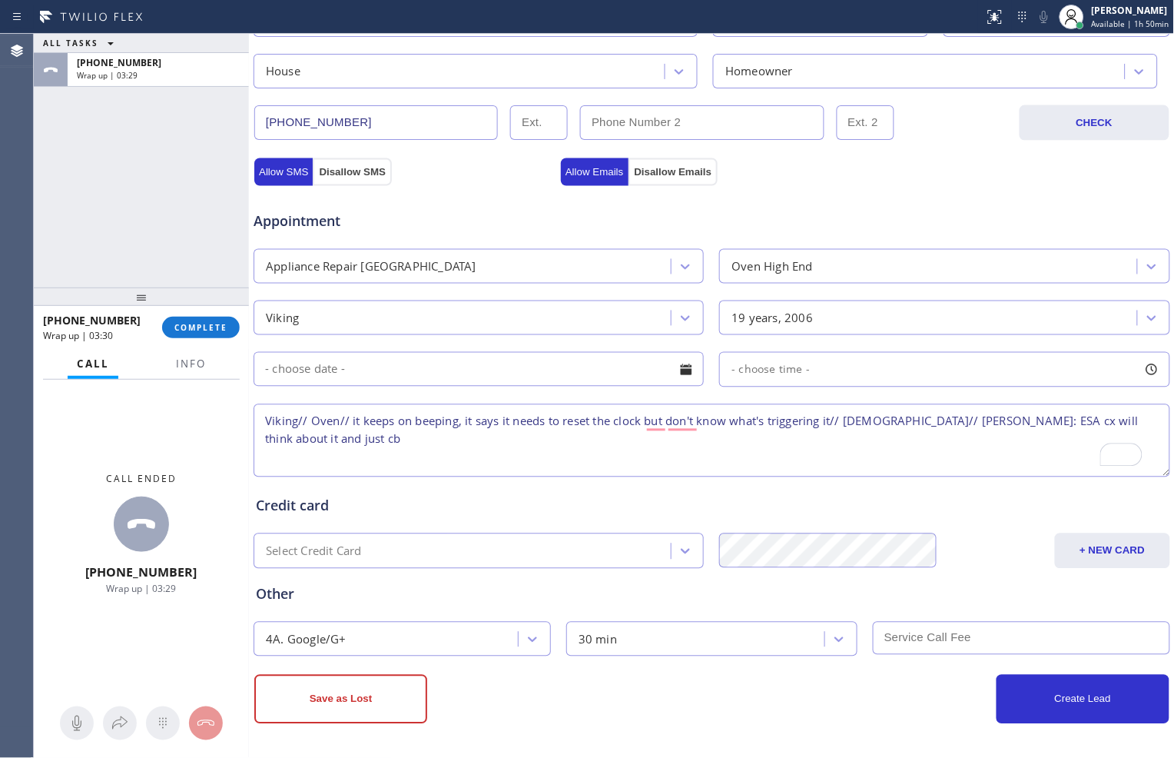
scroll to position [486, 0]
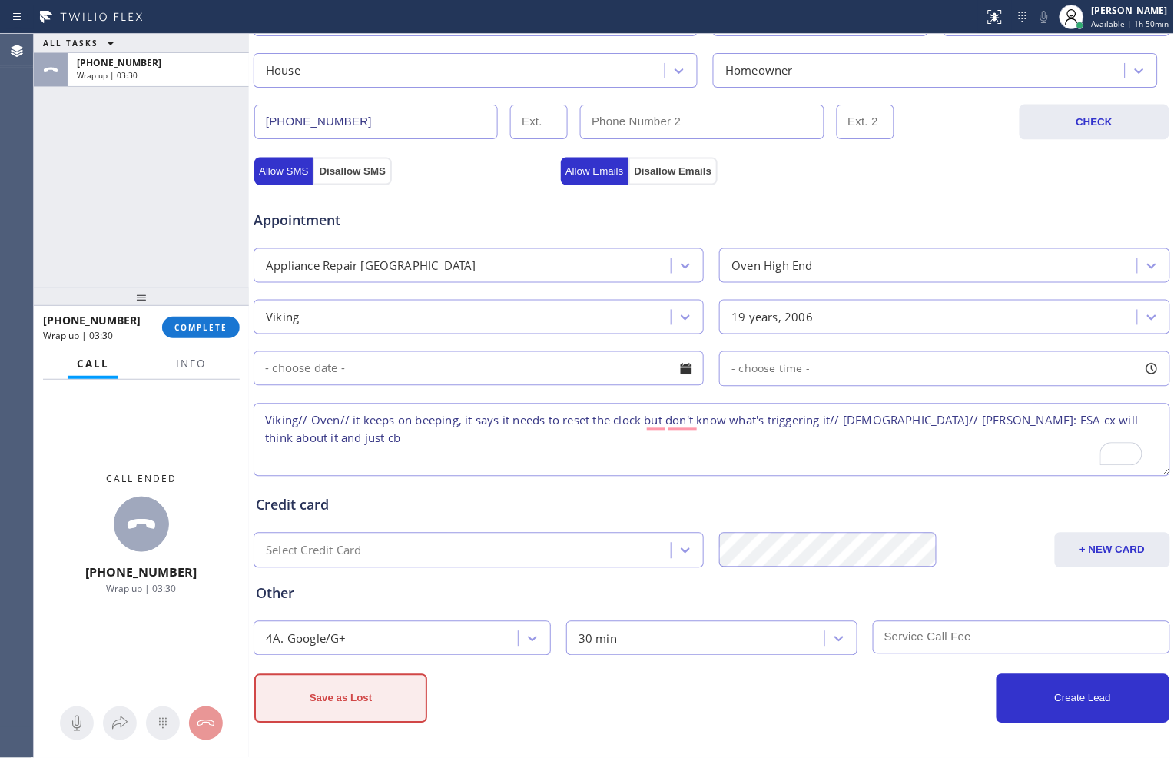
type textarea "Viking// Oven// it keeps on beeping, it says it needs to reset the clock but do…"
click at [354, 692] on button "Save as Lost" at bounding box center [340, 698] width 173 height 49
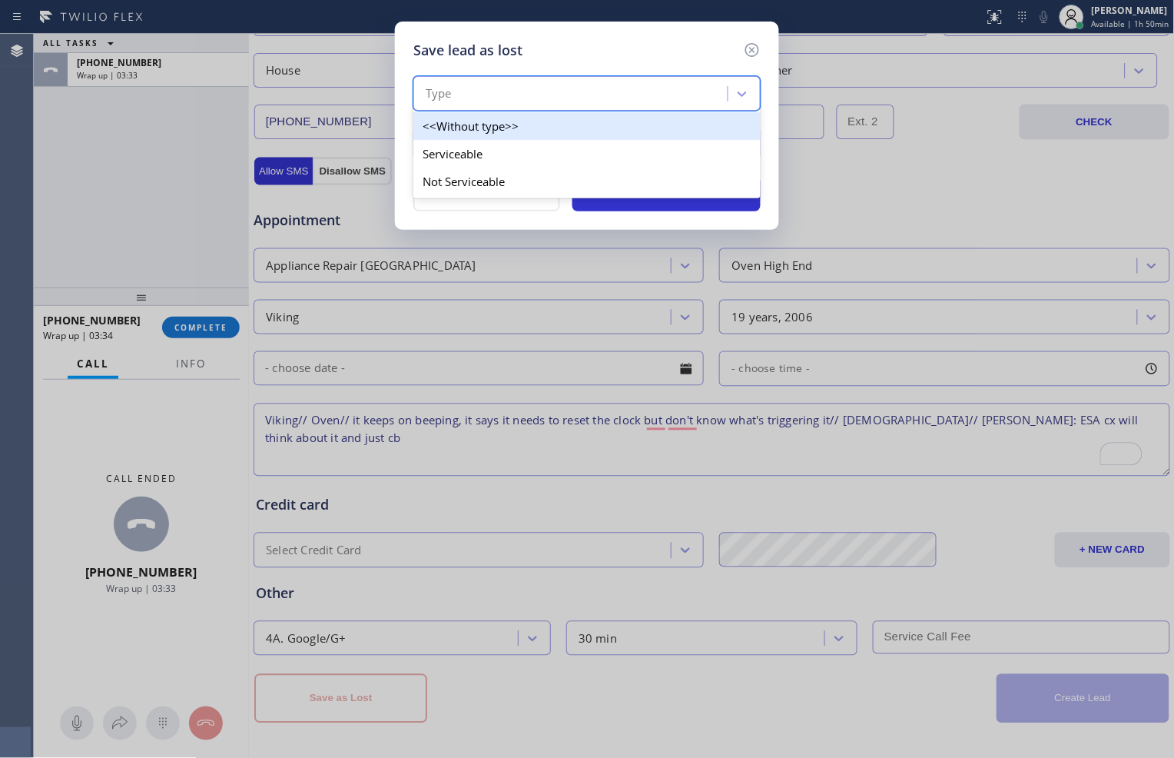
drag, startPoint x: 643, startPoint y: 83, endPoint x: 652, endPoint y: 86, distance: 9.7
click at [643, 85] on div "Type" at bounding box center [573, 94] width 310 height 27
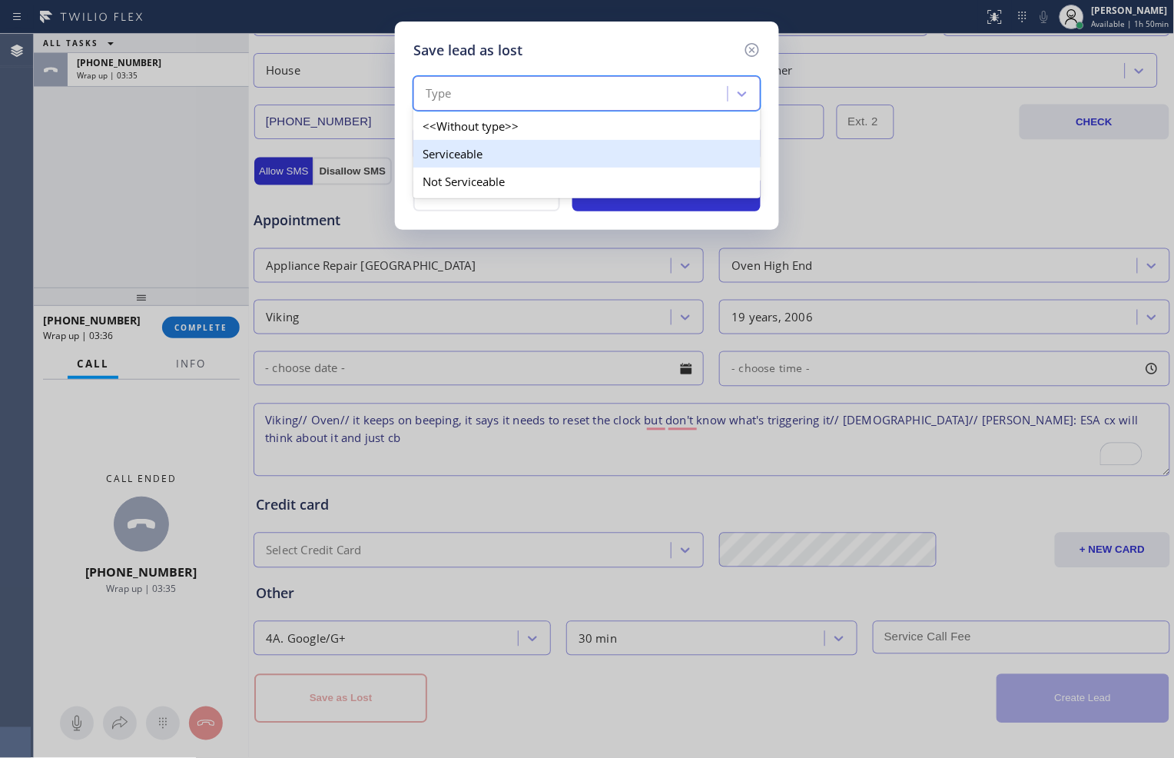
click at [608, 148] on div "Serviceable" at bounding box center [587, 154] width 347 height 28
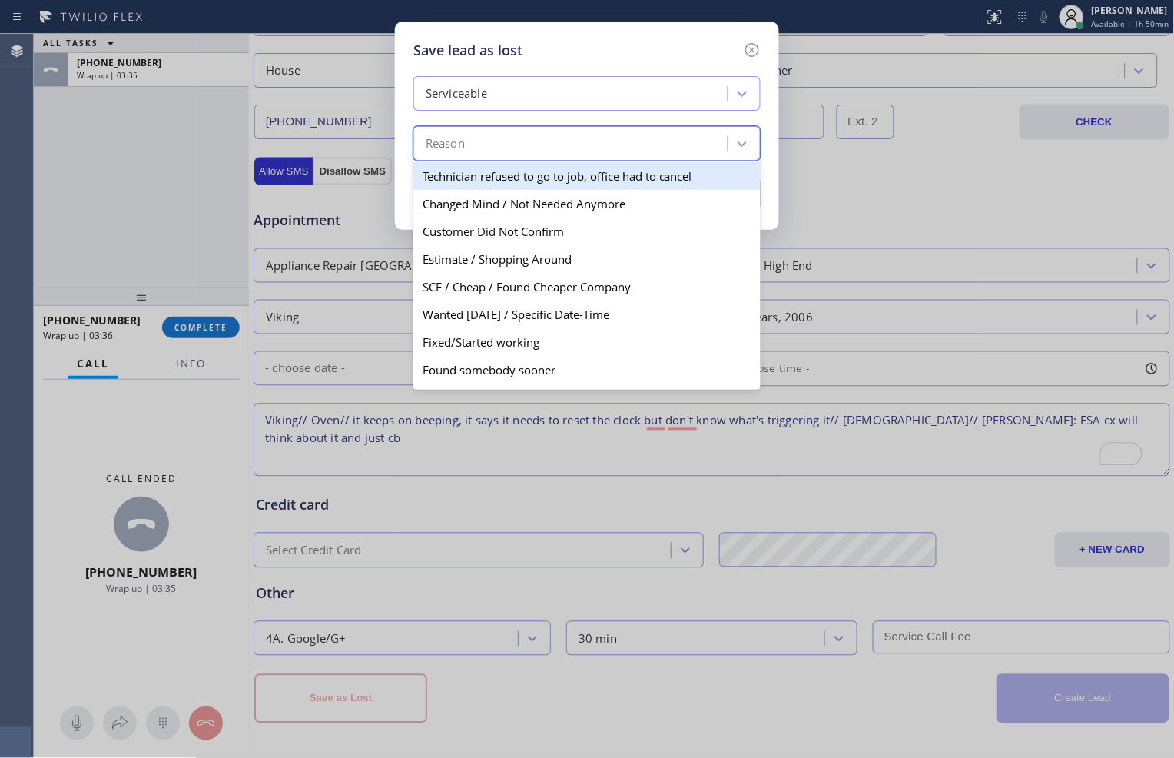
click at [610, 146] on div "Reason" at bounding box center [573, 144] width 310 height 27
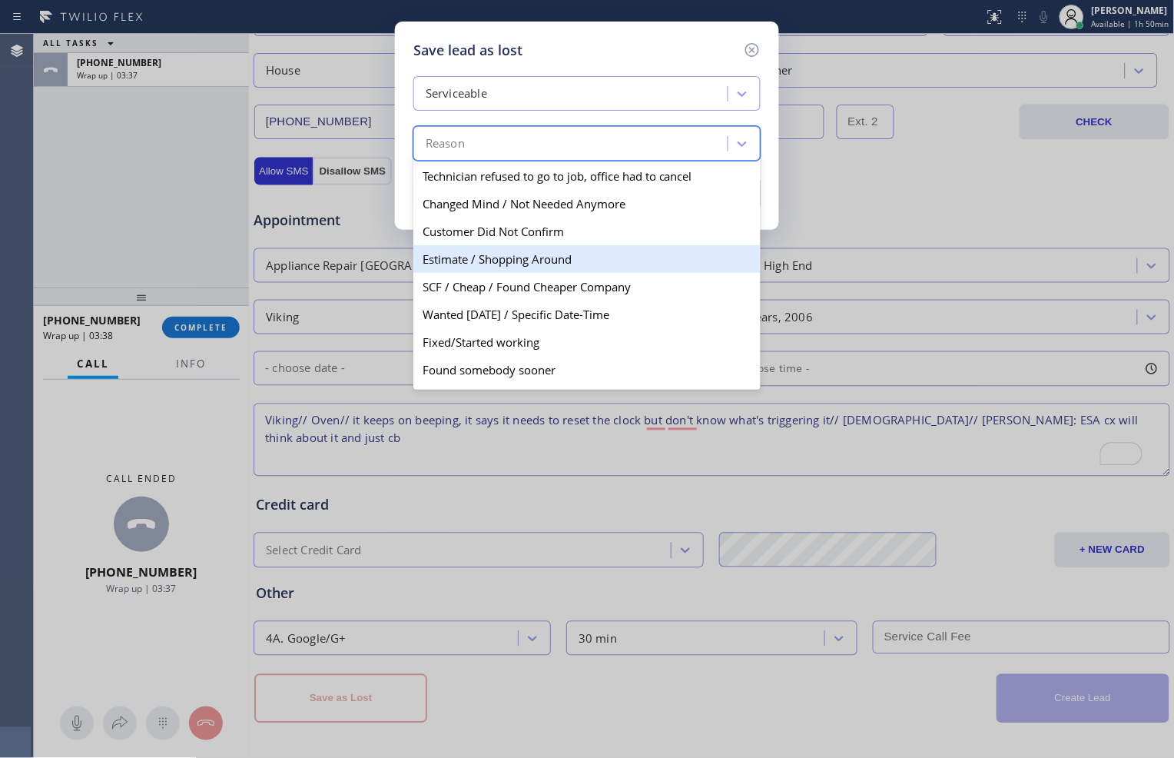
click at [593, 257] on div "Estimate / Shopping Around" at bounding box center [587, 259] width 347 height 28
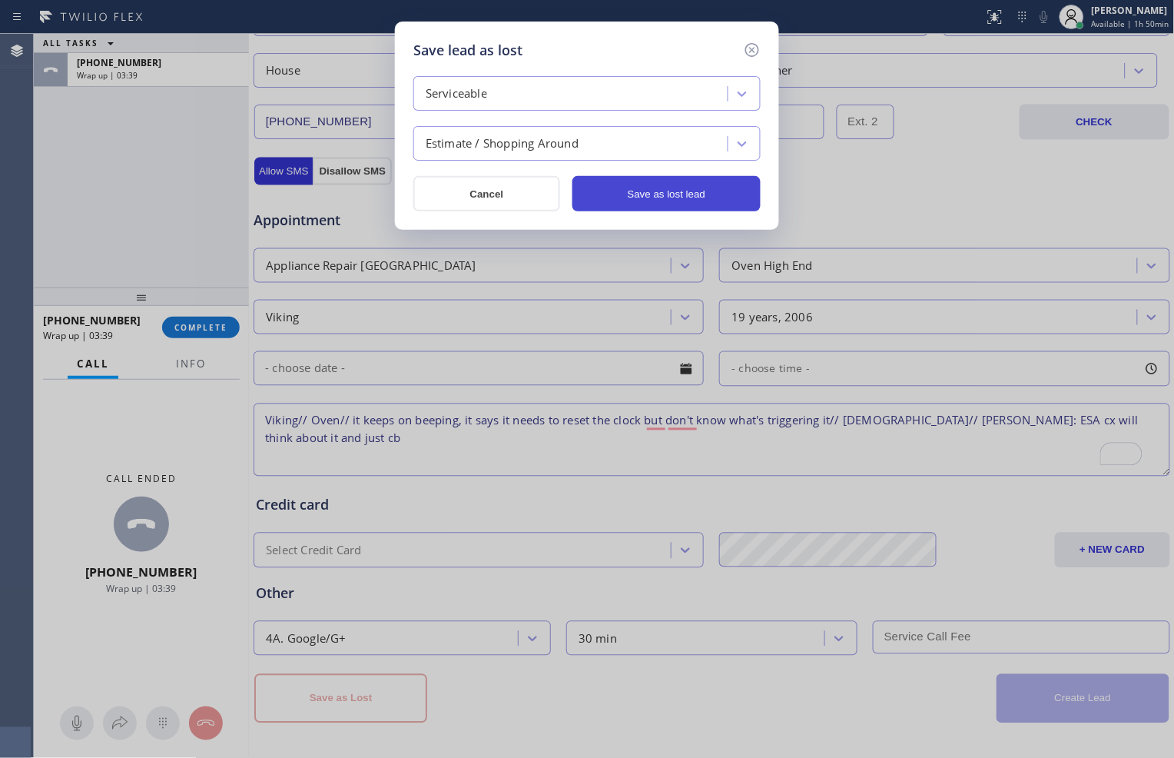
click at [649, 196] on button "Save as lost lead" at bounding box center [667, 193] width 188 height 35
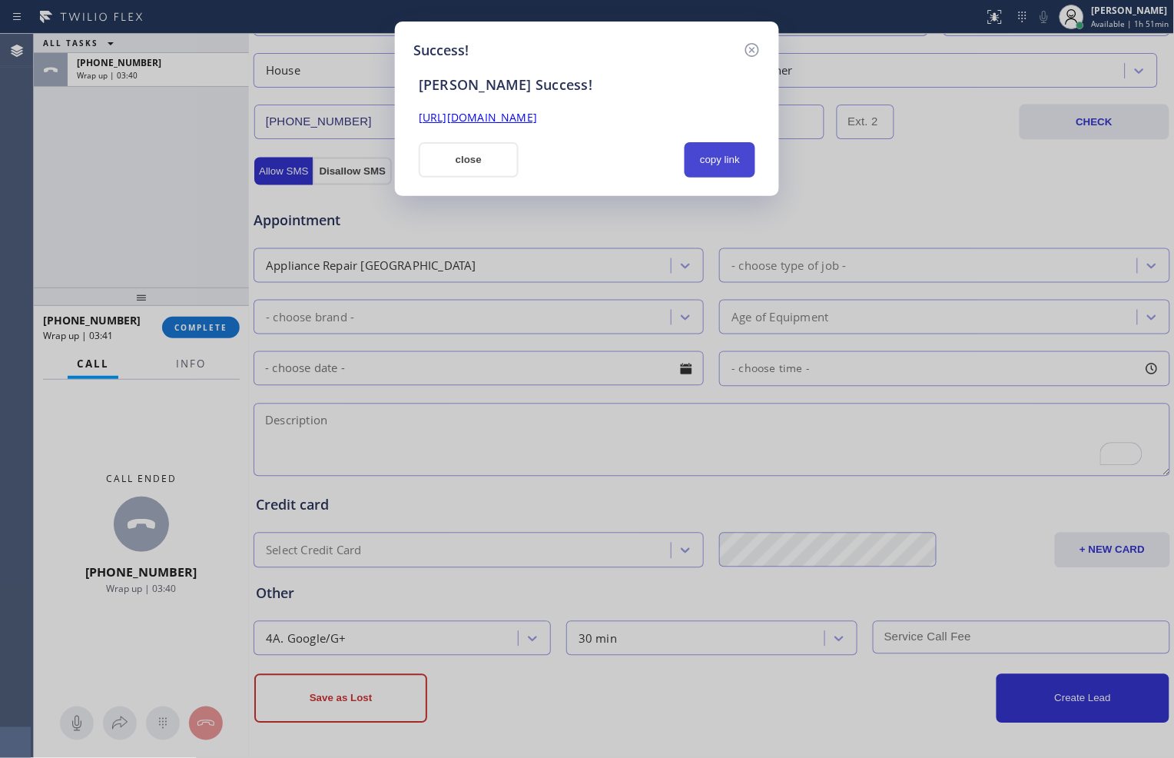
click at [732, 151] on button "copy link" at bounding box center [720, 159] width 71 height 35
click at [508, 152] on button "close" at bounding box center [469, 159] width 100 height 35
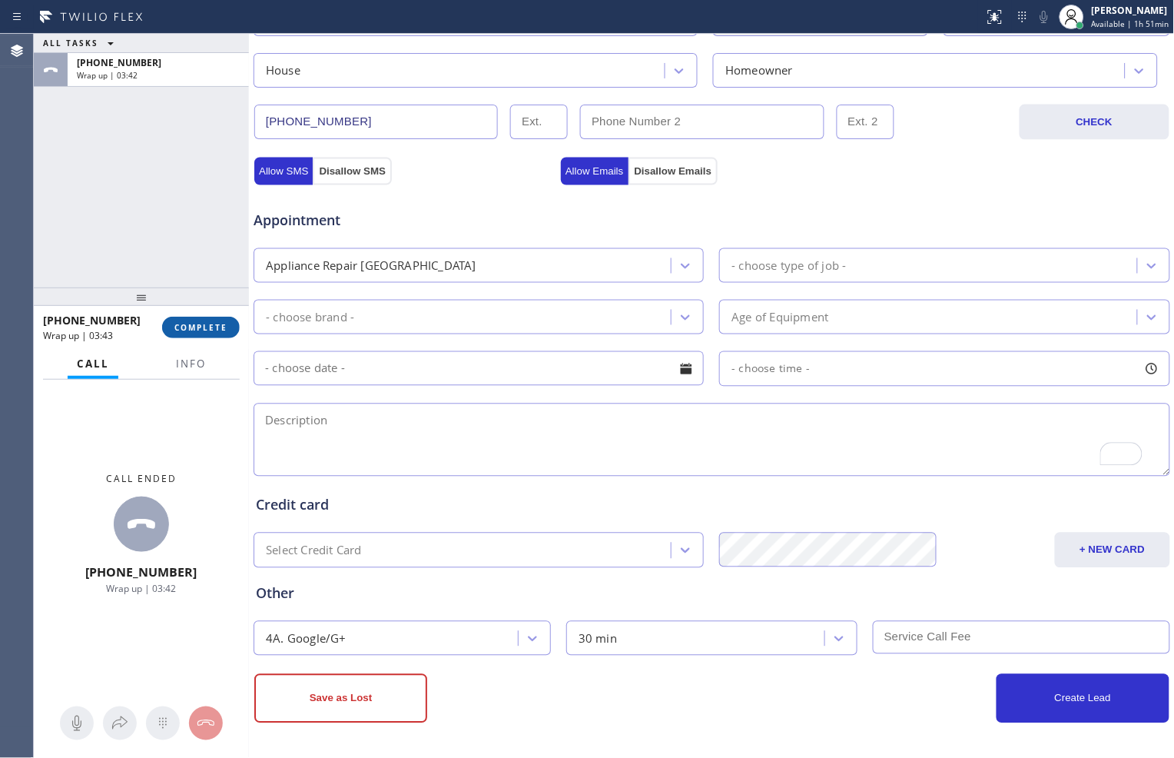
click at [223, 334] on button "COMPLETE" at bounding box center [201, 328] width 78 height 22
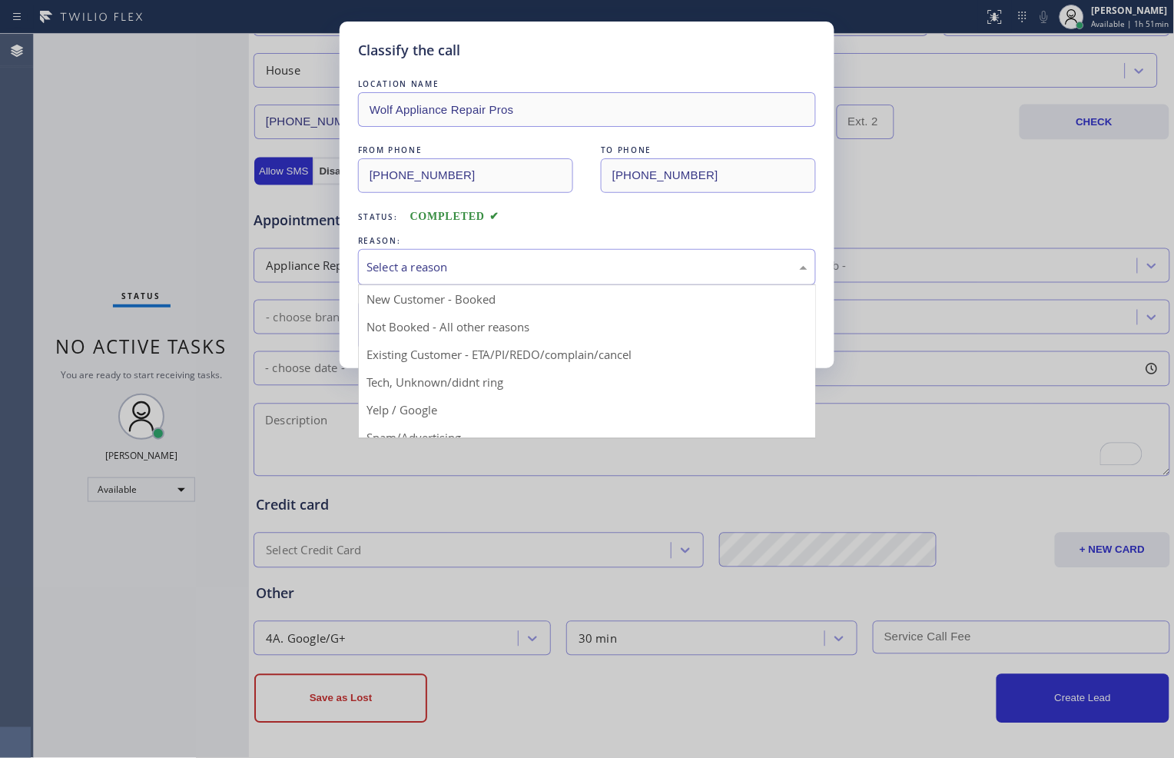
click at [467, 264] on div "Select a reason" at bounding box center [587, 267] width 441 height 18
click at [350, 112] on div "Classify the call LOCATION NAME Wolf Appliance Repair Pros FROM PHONE (215) 906…" at bounding box center [587, 195] width 495 height 347
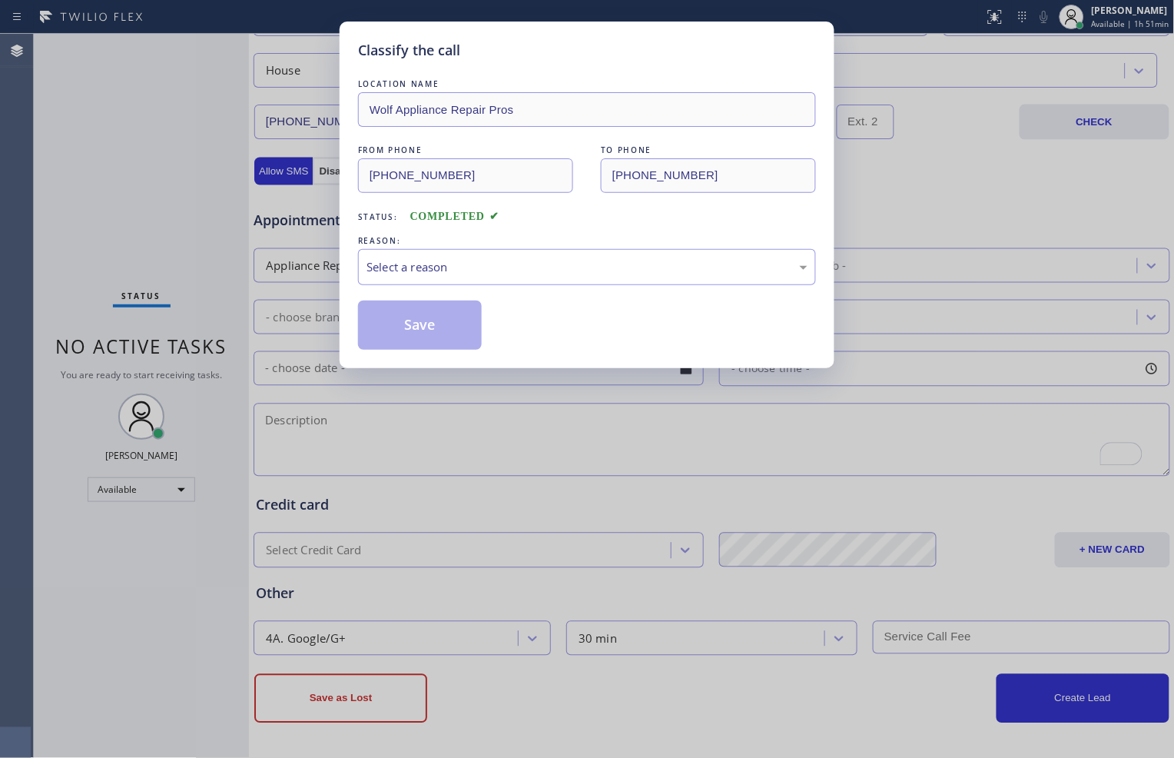
click at [349, 178] on div "Classify the call LOCATION NAME Wolf Appliance Repair Pros FROM PHONE (215) 906…" at bounding box center [587, 195] width 495 height 347
click at [577, 171] on div "FROM PHONE (215) 906-9661 TO PHONE (877) 684-1061" at bounding box center [587, 167] width 458 height 51
click at [382, 260] on div "Select a reason" at bounding box center [587, 267] width 441 height 18
click at [397, 321] on button "Save" at bounding box center [420, 325] width 124 height 49
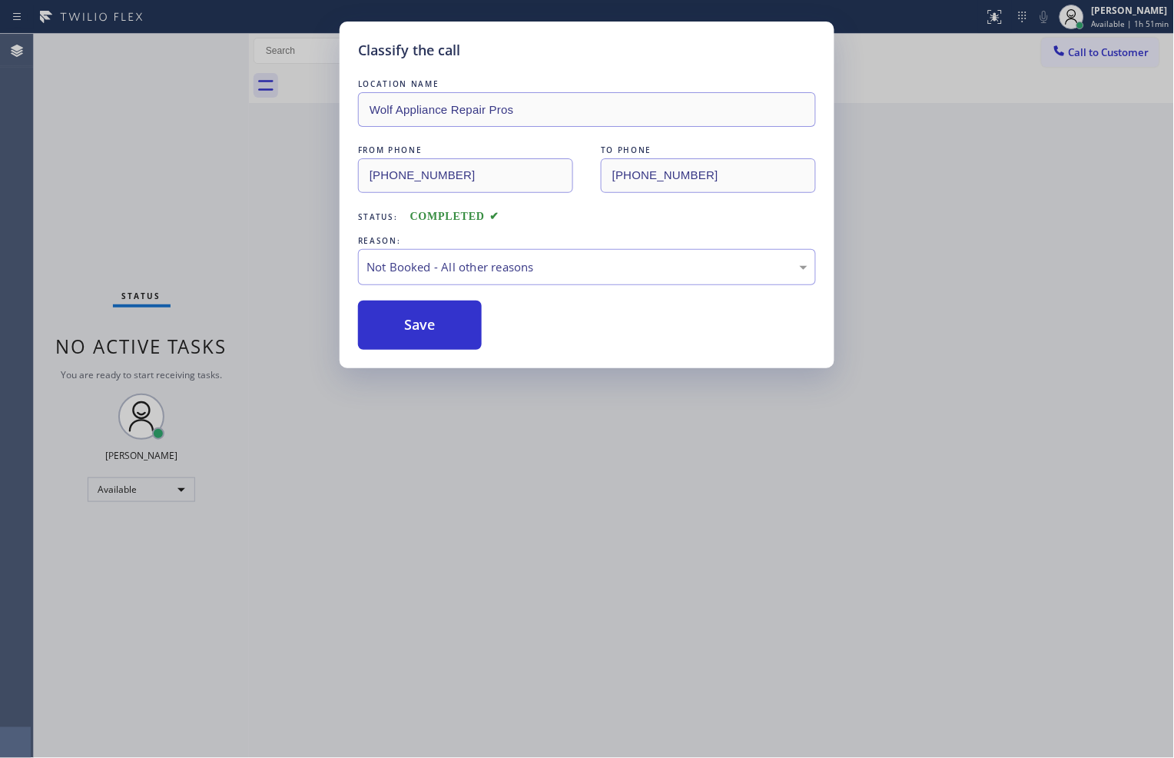
click at [998, 506] on div "Classify the call LOCATION NAME Perkins Viking Range Repair FROM PHONE (877) 25…" at bounding box center [604, 396] width 1141 height 724
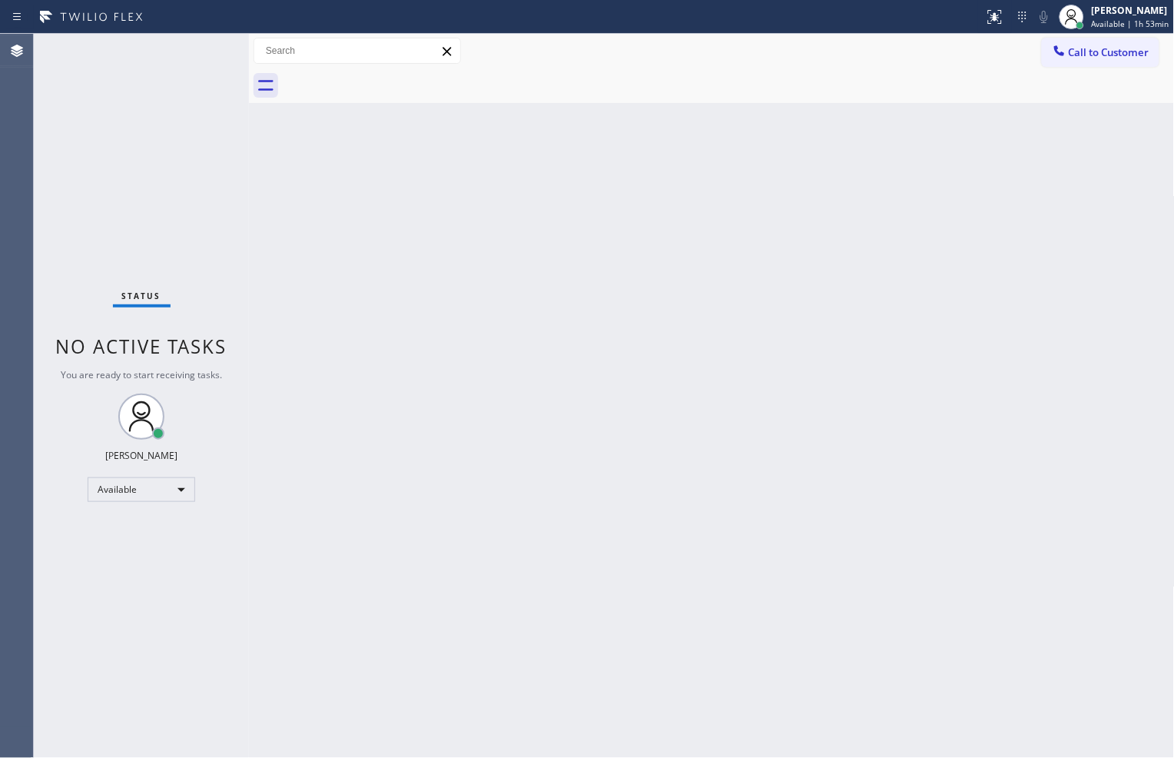
click at [893, 63] on div "Call to Customer Outbound call Location Search location Your caller id phone nu…" at bounding box center [712, 51] width 926 height 27
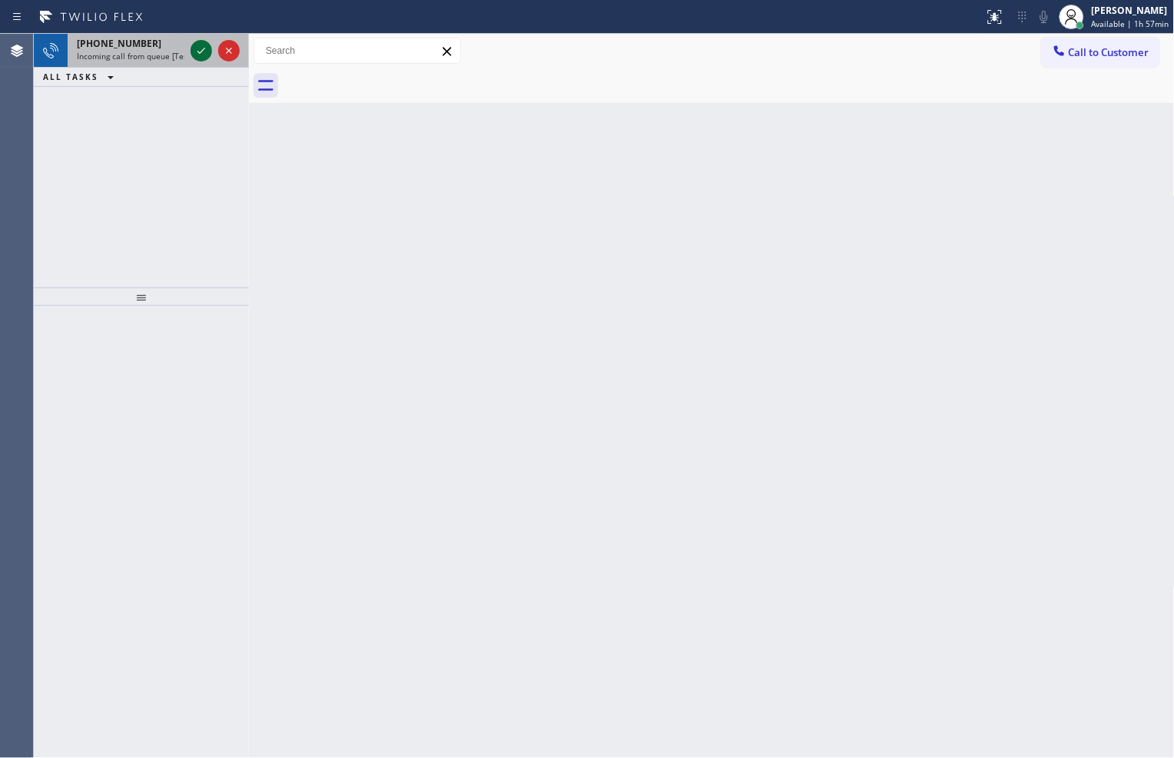
click at [202, 58] on icon at bounding box center [201, 51] width 18 height 18
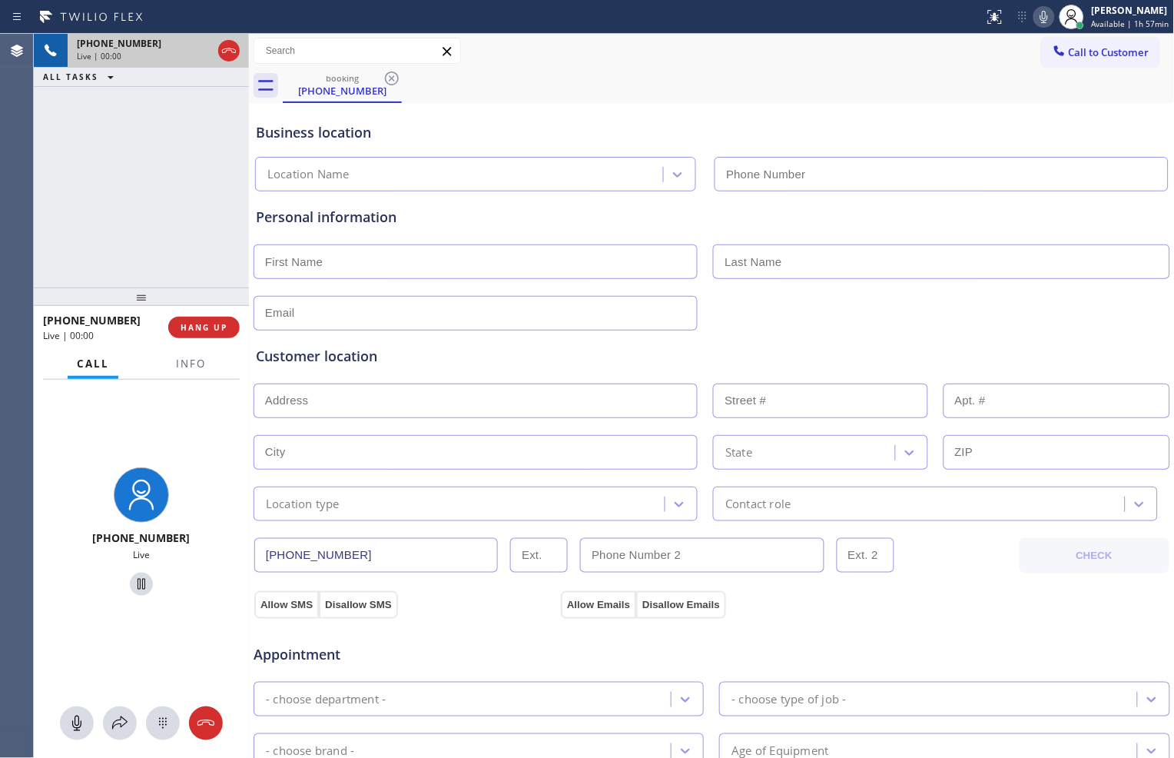
type input "[PHONE_NUMBER]"
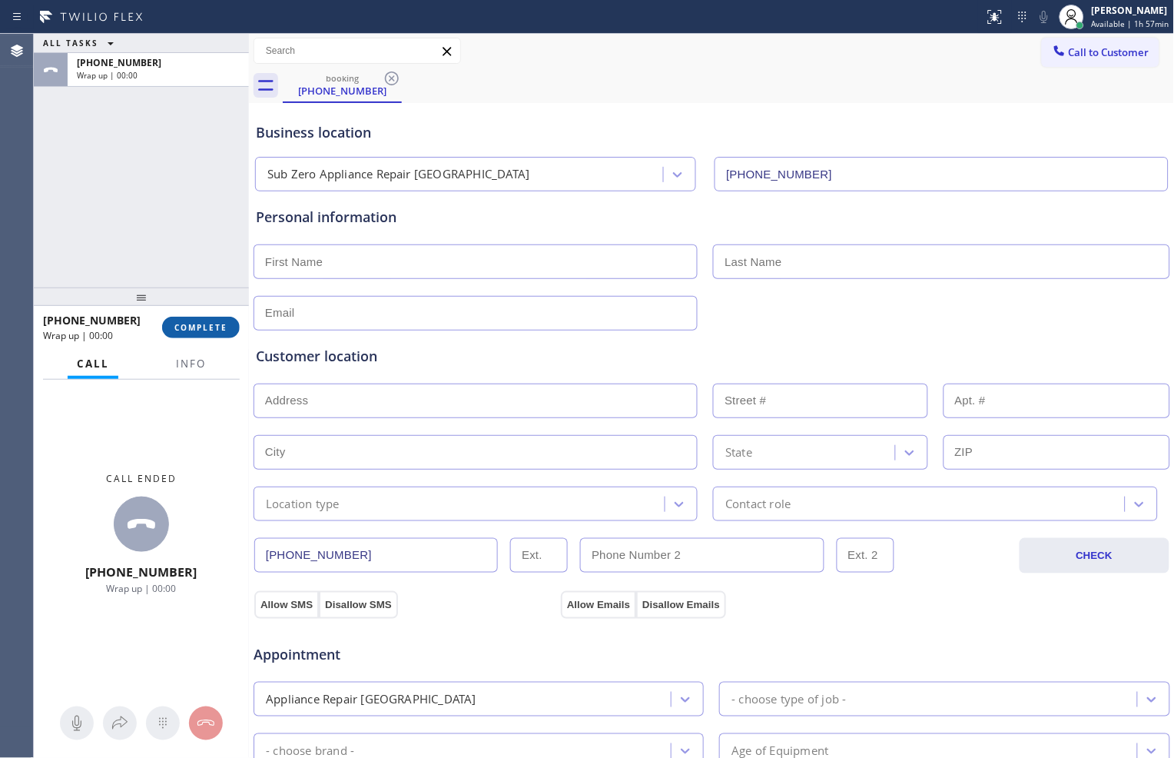
click at [212, 317] on button "COMPLETE" at bounding box center [201, 328] width 78 height 22
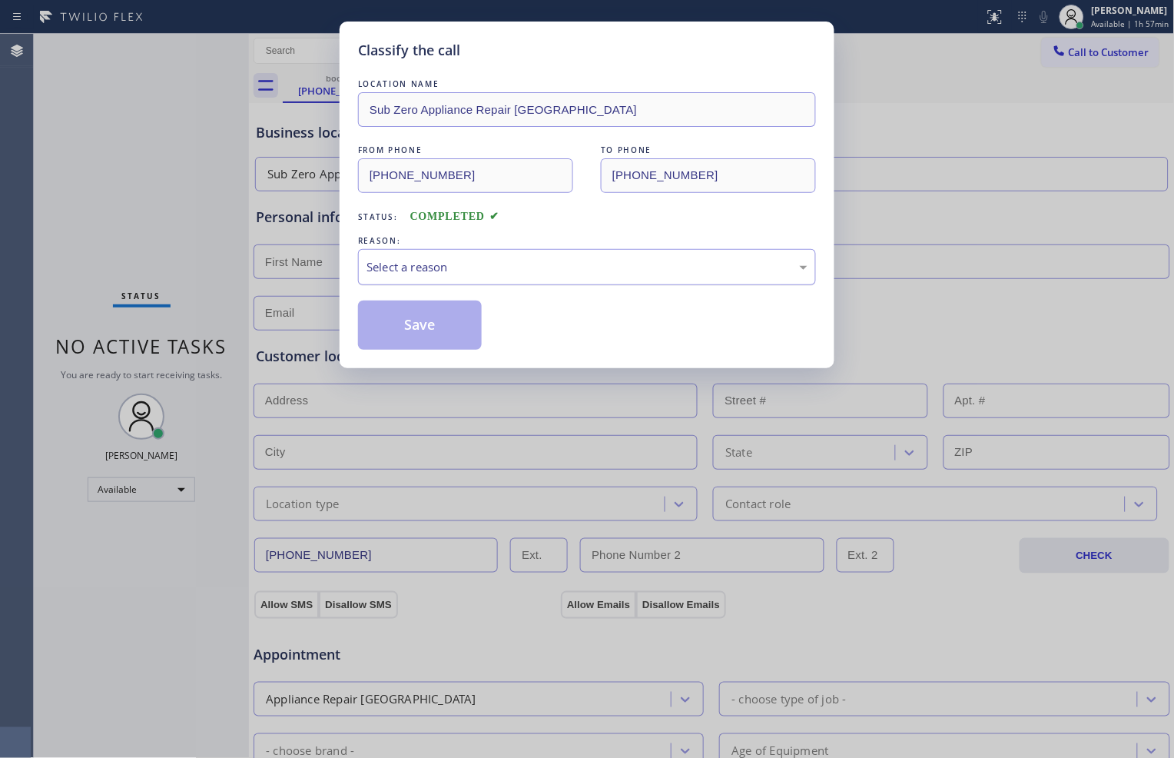
click at [490, 282] on div "Select a reason" at bounding box center [587, 267] width 458 height 36
click at [440, 319] on button "Save" at bounding box center [420, 325] width 124 height 49
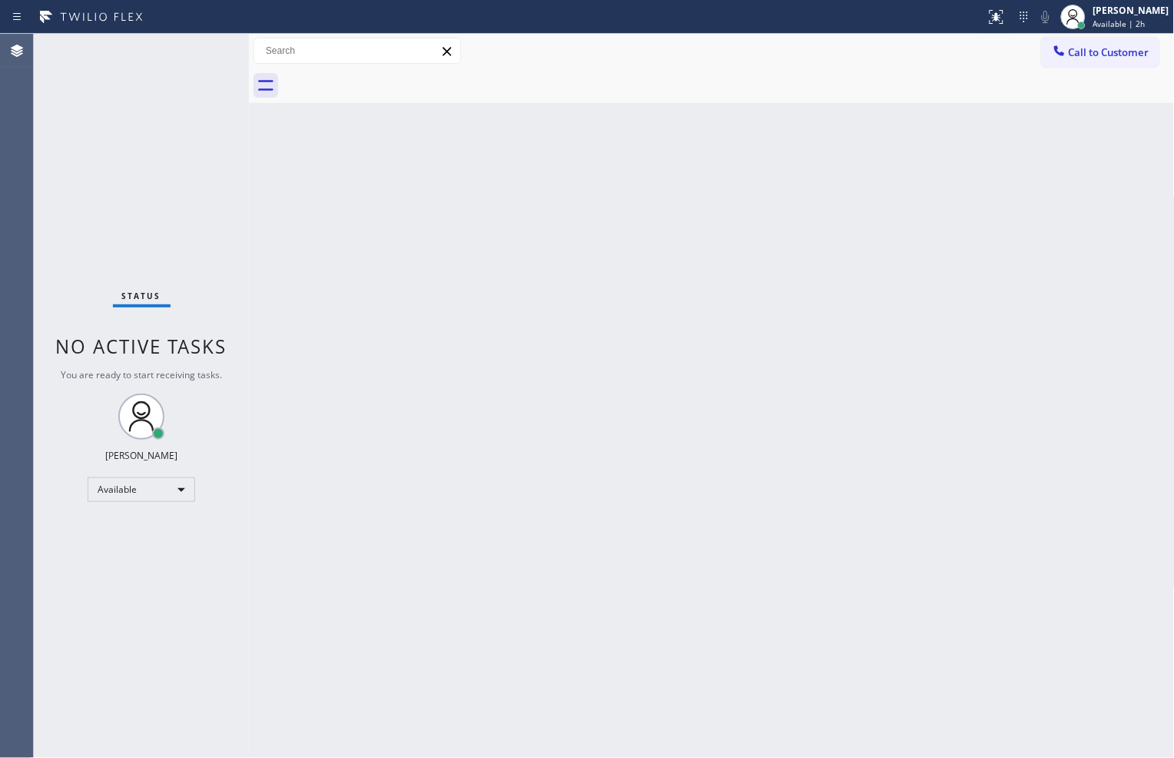
drag, startPoint x: 771, startPoint y: 71, endPoint x: 767, endPoint y: 80, distance: 9.3
click at [767, 80] on div at bounding box center [729, 85] width 892 height 35
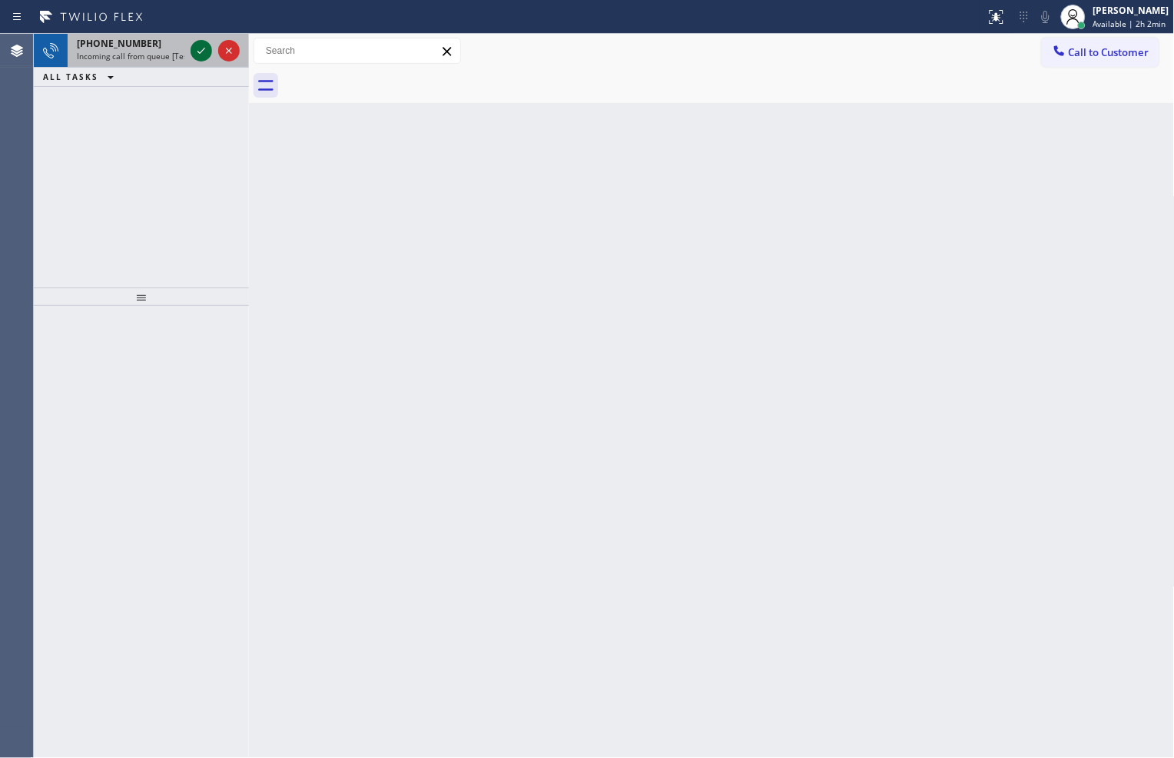
click at [202, 51] on icon at bounding box center [201, 51] width 18 height 18
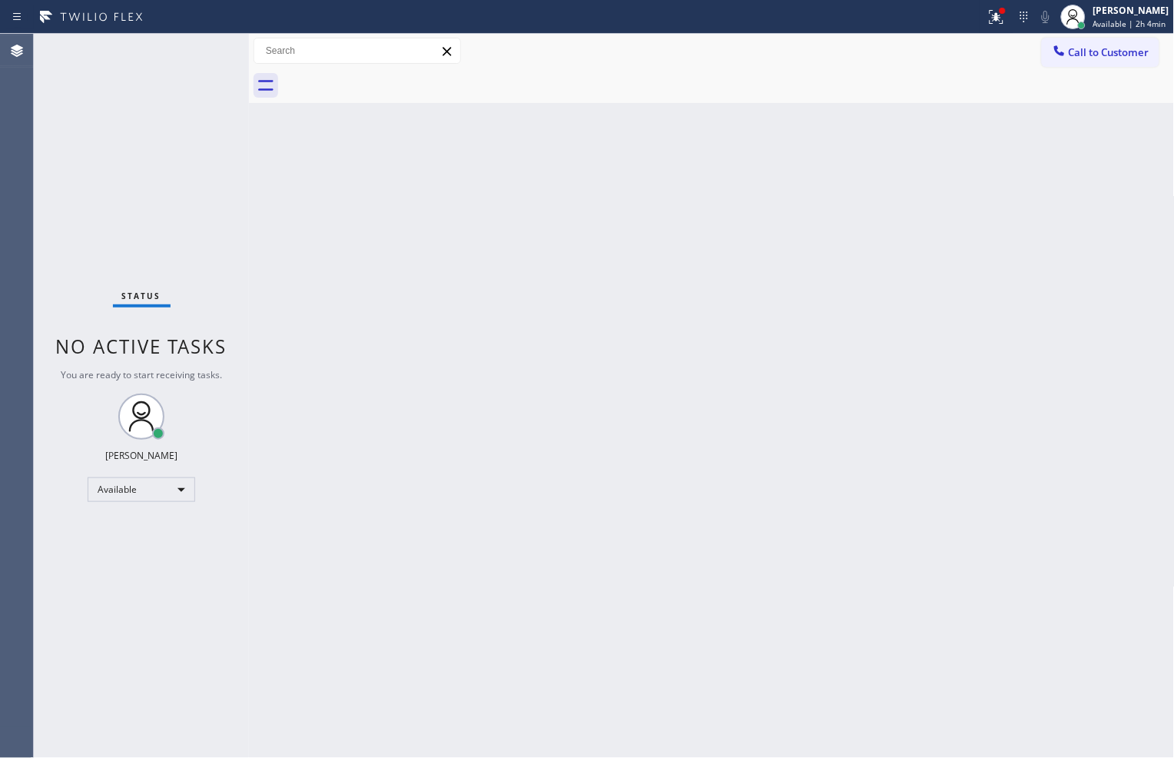
click at [159, 188] on div "Status No active tasks You are ready to start receiving tasks. [PERSON_NAME] Av…" at bounding box center [141, 396] width 215 height 724
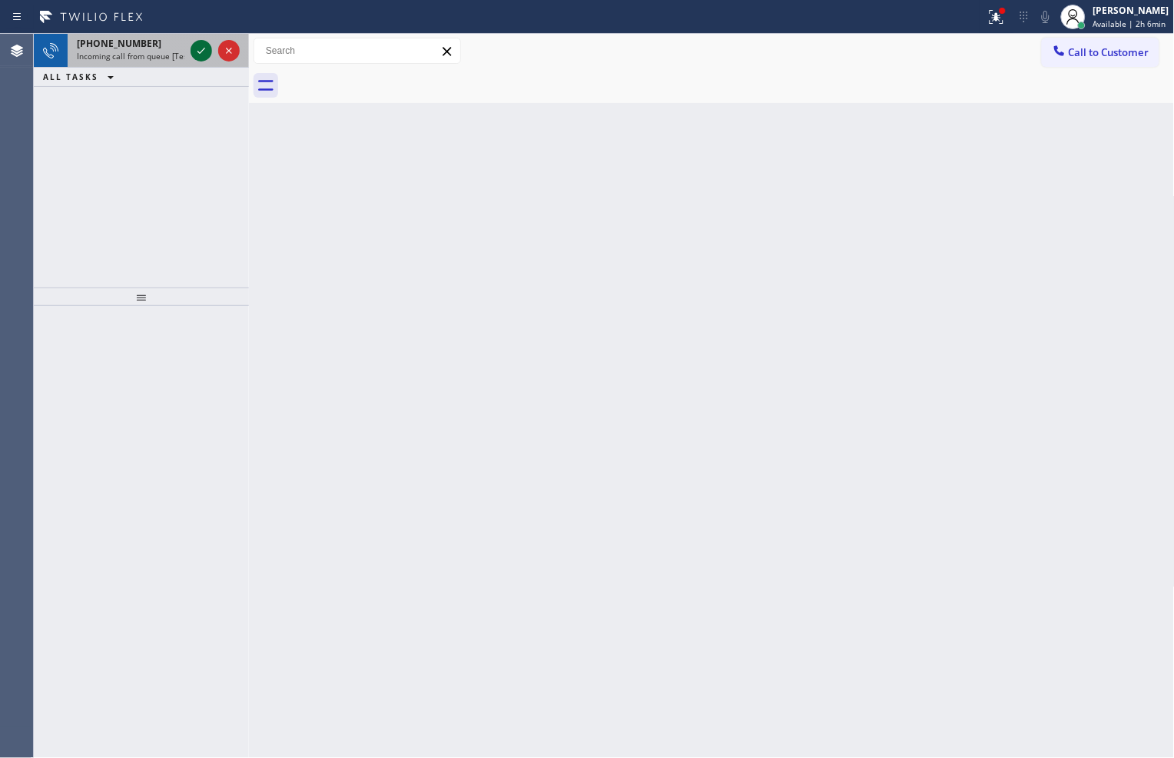
click at [193, 51] on icon at bounding box center [201, 51] width 18 height 18
click at [204, 54] on icon at bounding box center [201, 51] width 18 height 18
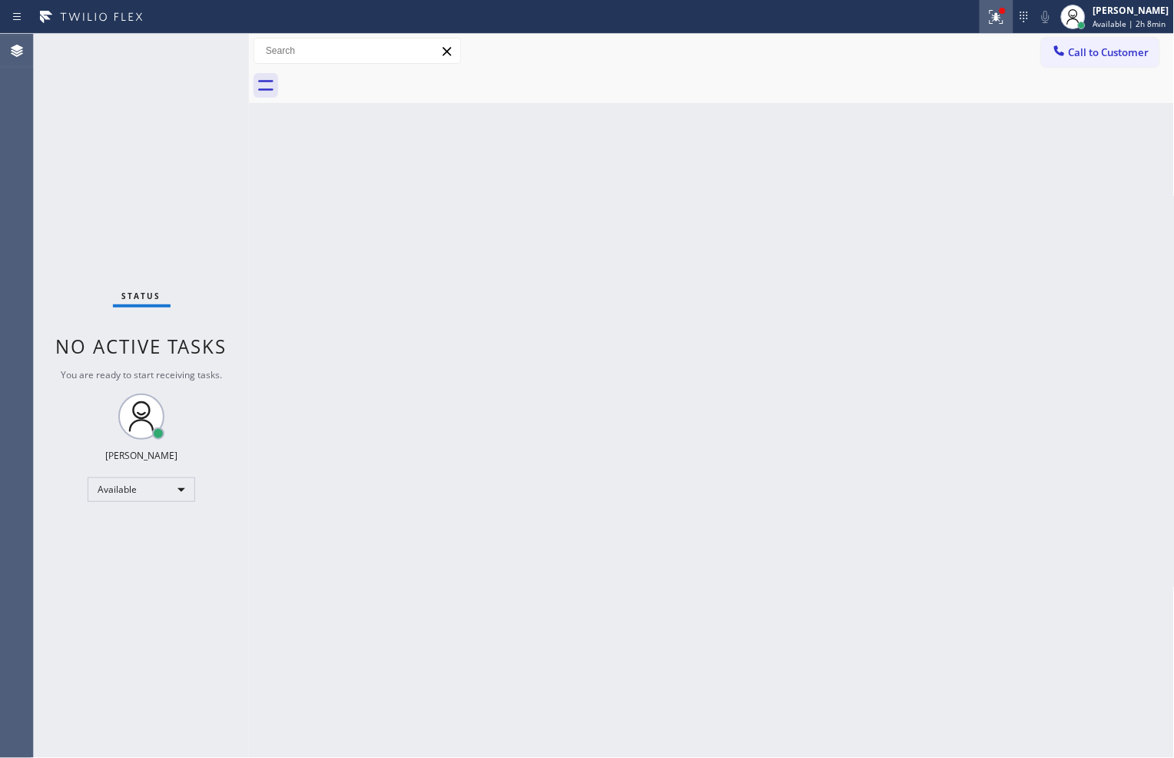
click at [988, 13] on icon at bounding box center [997, 17] width 18 height 18
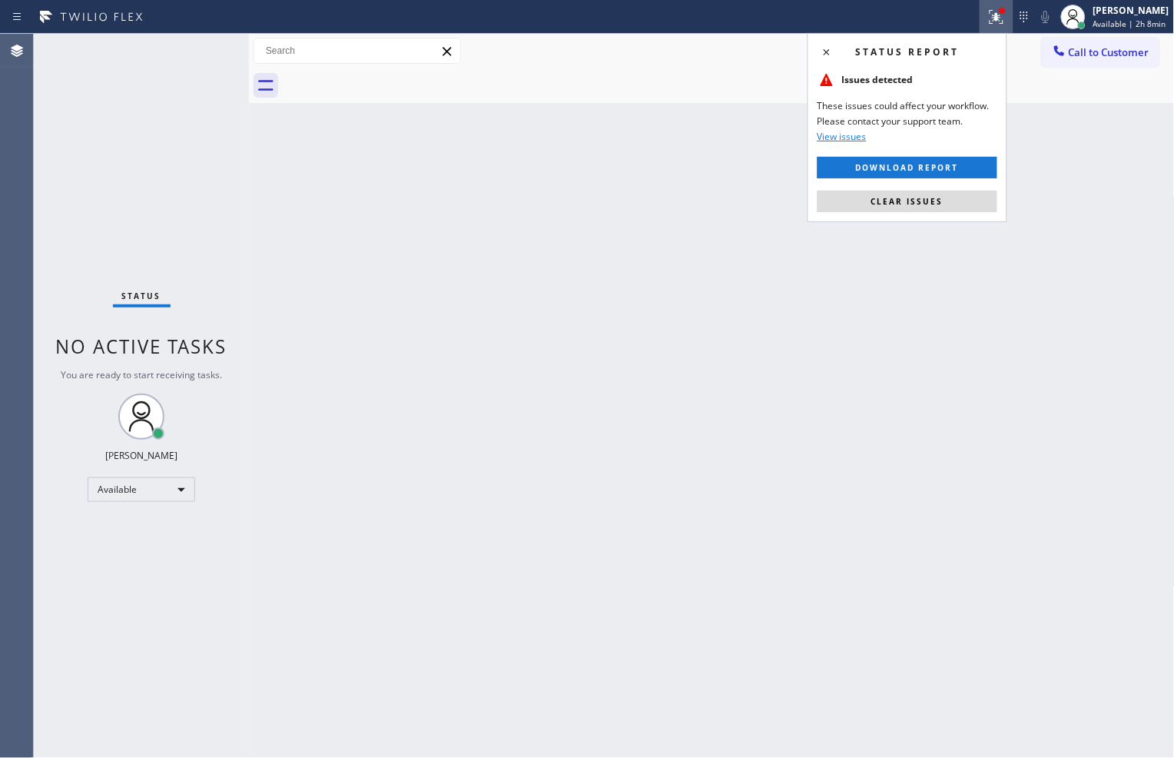
click at [953, 198] on button "Clear issues" at bounding box center [908, 202] width 180 height 22
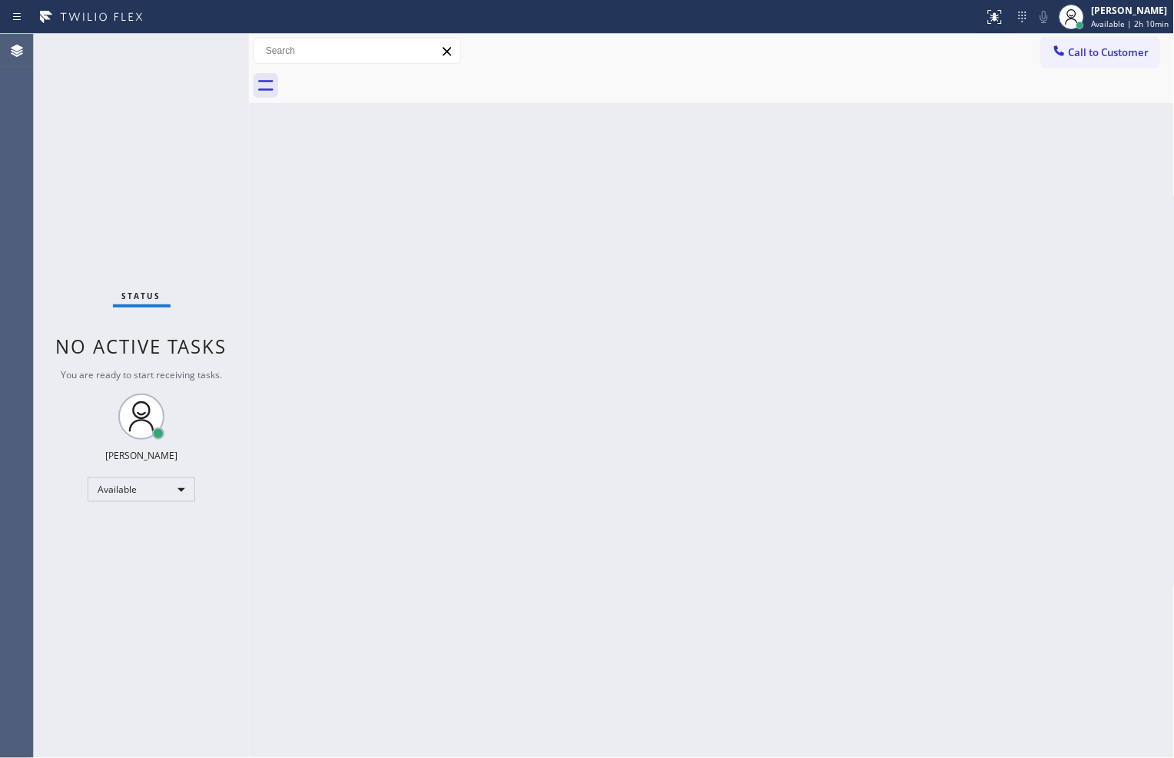
click at [198, 57] on div "Status No active tasks You are ready to start receiving tasks. [PERSON_NAME] Av…" at bounding box center [141, 396] width 215 height 724
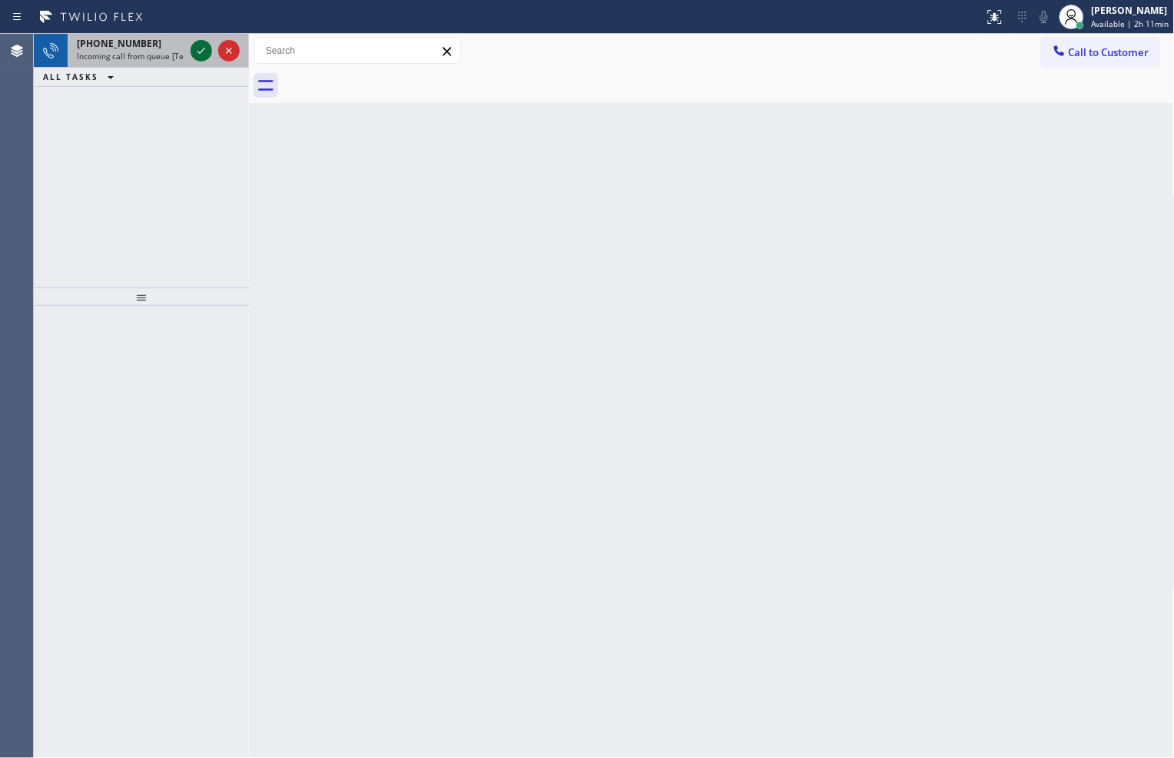
click at [204, 58] on icon at bounding box center [201, 51] width 18 height 18
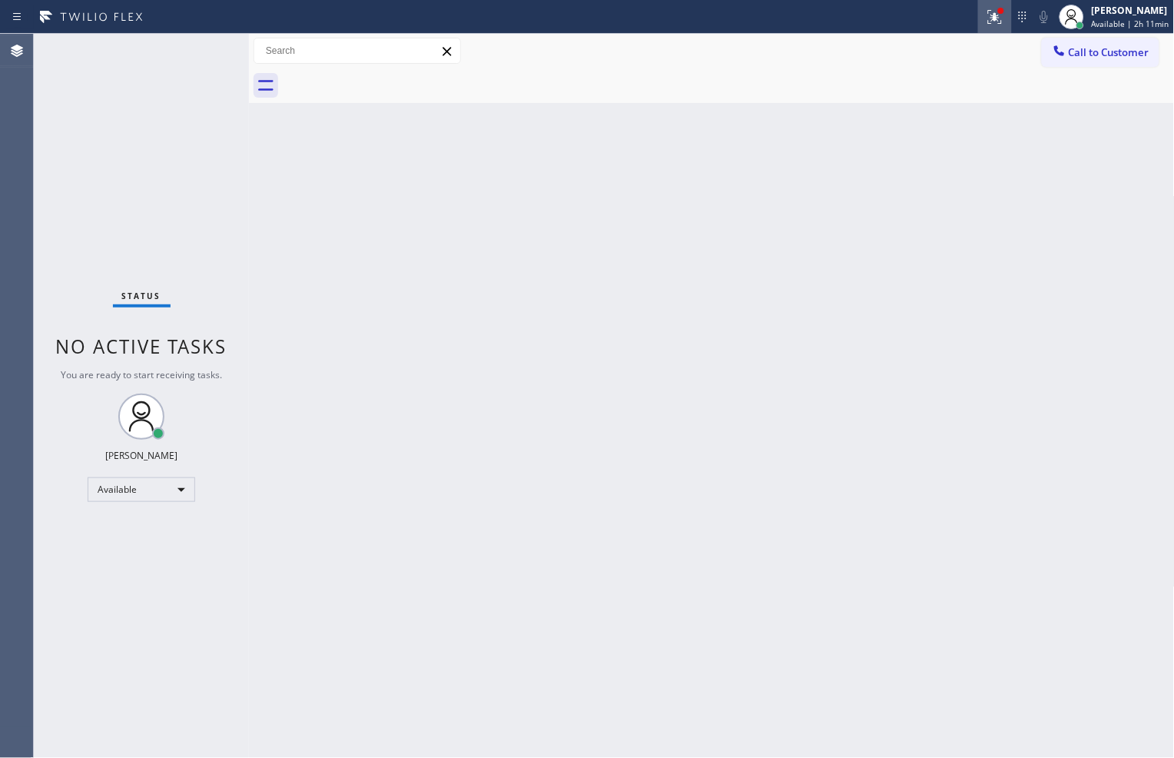
click at [990, 16] on icon at bounding box center [992, 15] width 9 height 11
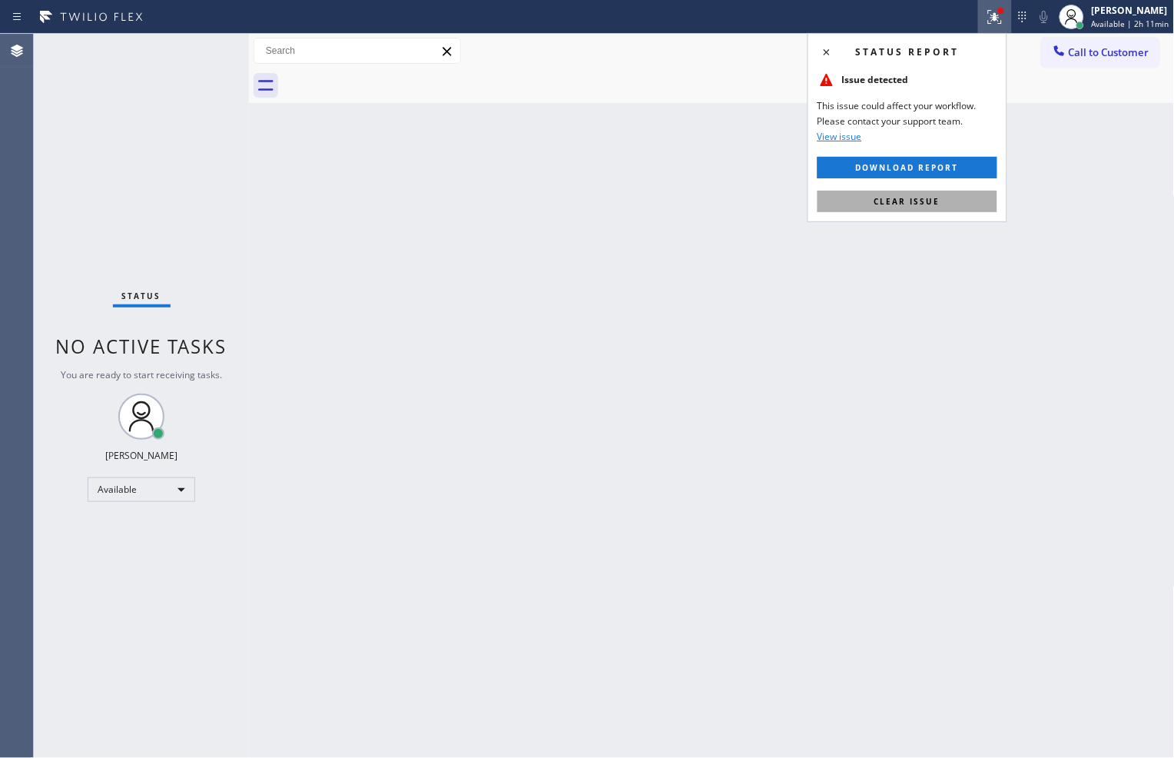
click at [935, 201] on span "Clear issue" at bounding box center [908, 201] width 66 height 11
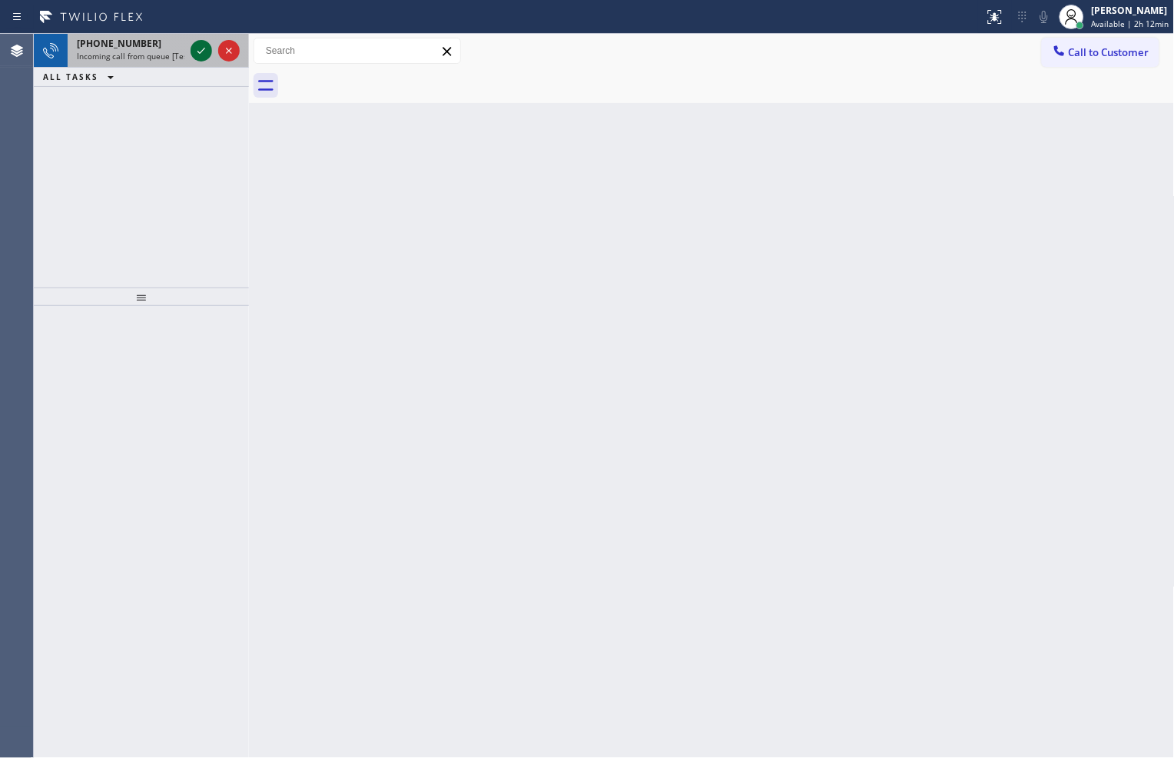
click at [201, 49] on icon at bounding box center [201, 51] width 18 height 18
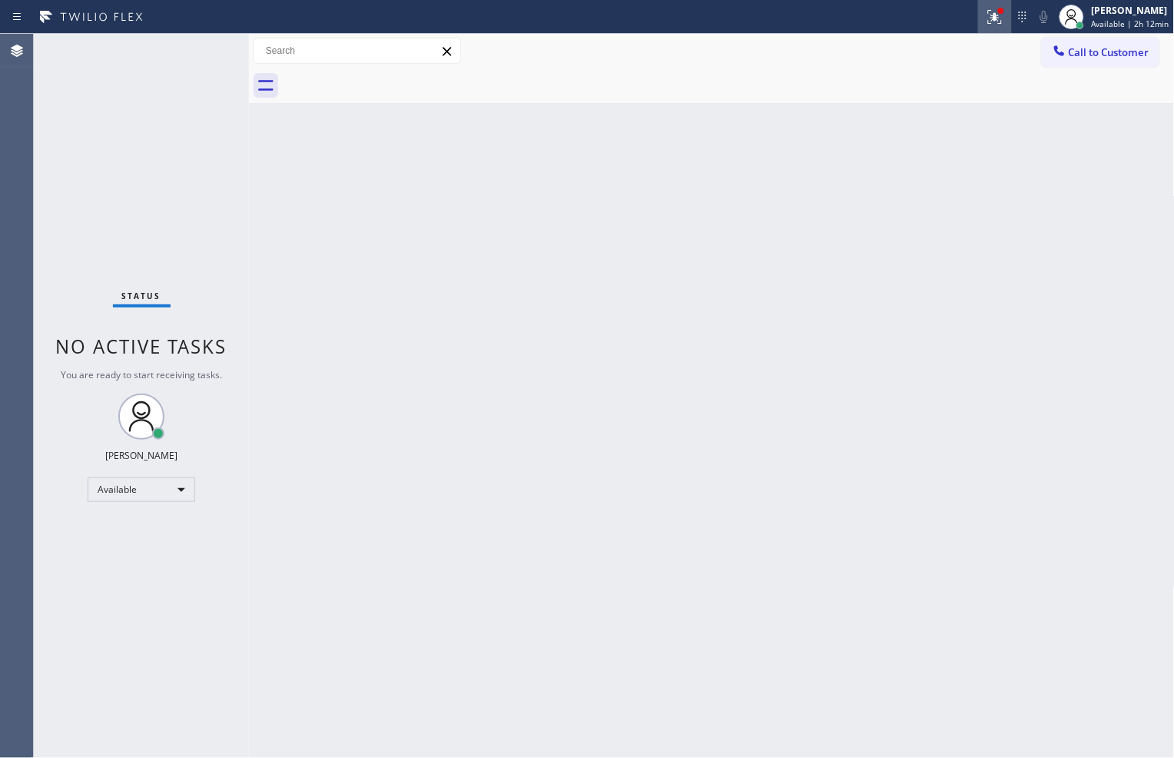
click at [995, 17] on icon at bounding box center [995, 17] width 18 height 18
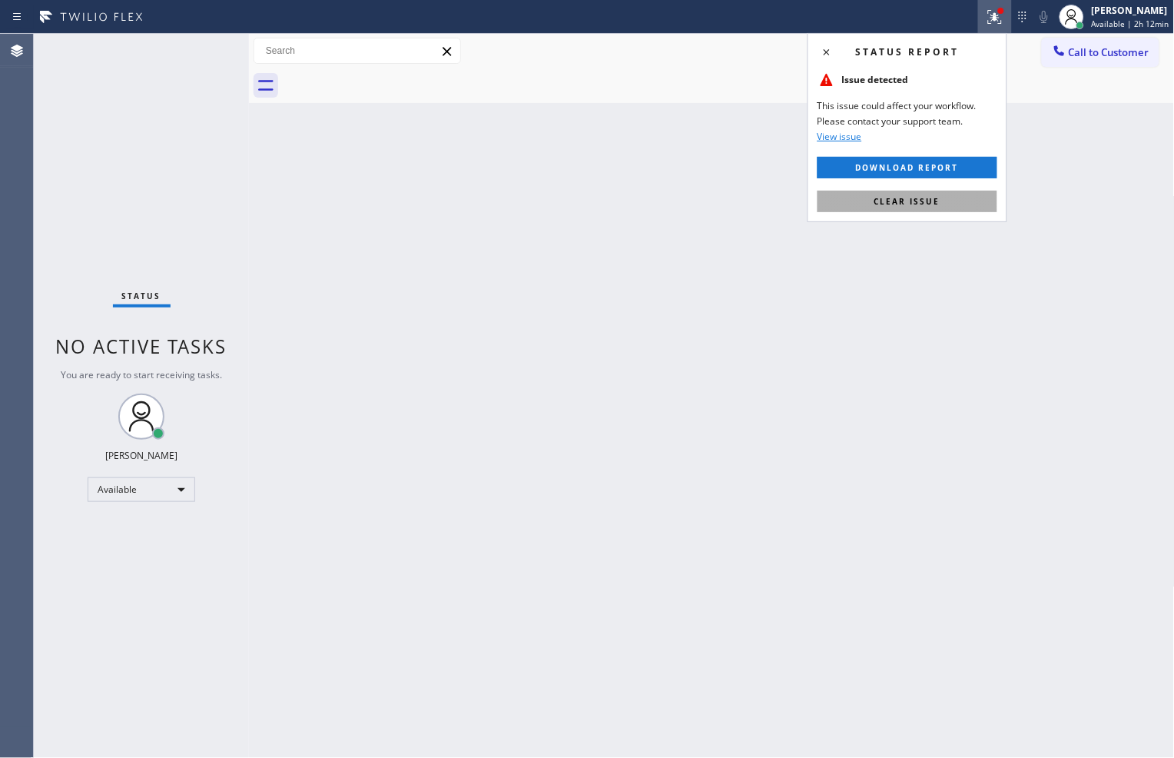
click at [952, 198] on button "Clear issue" at bounding box center [908, 202] width 180 height 22
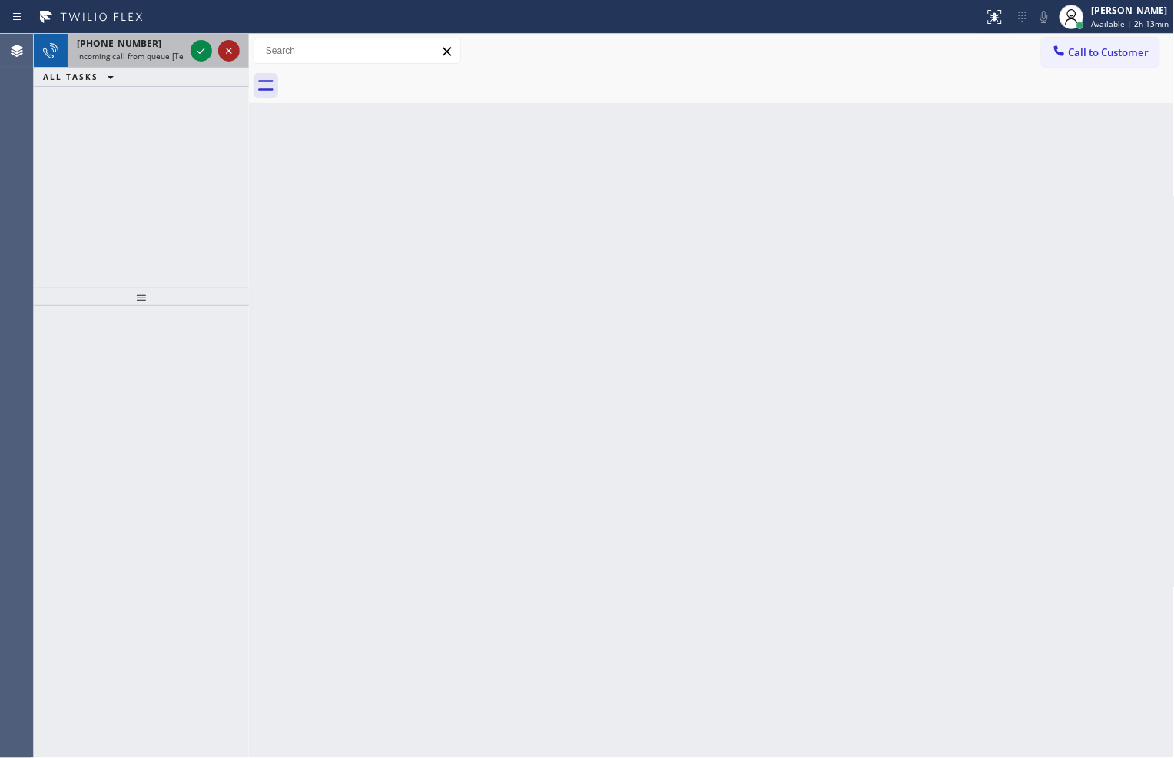
click at [233, 54] on icon at bounding box center [229, 51] width 18 height 18
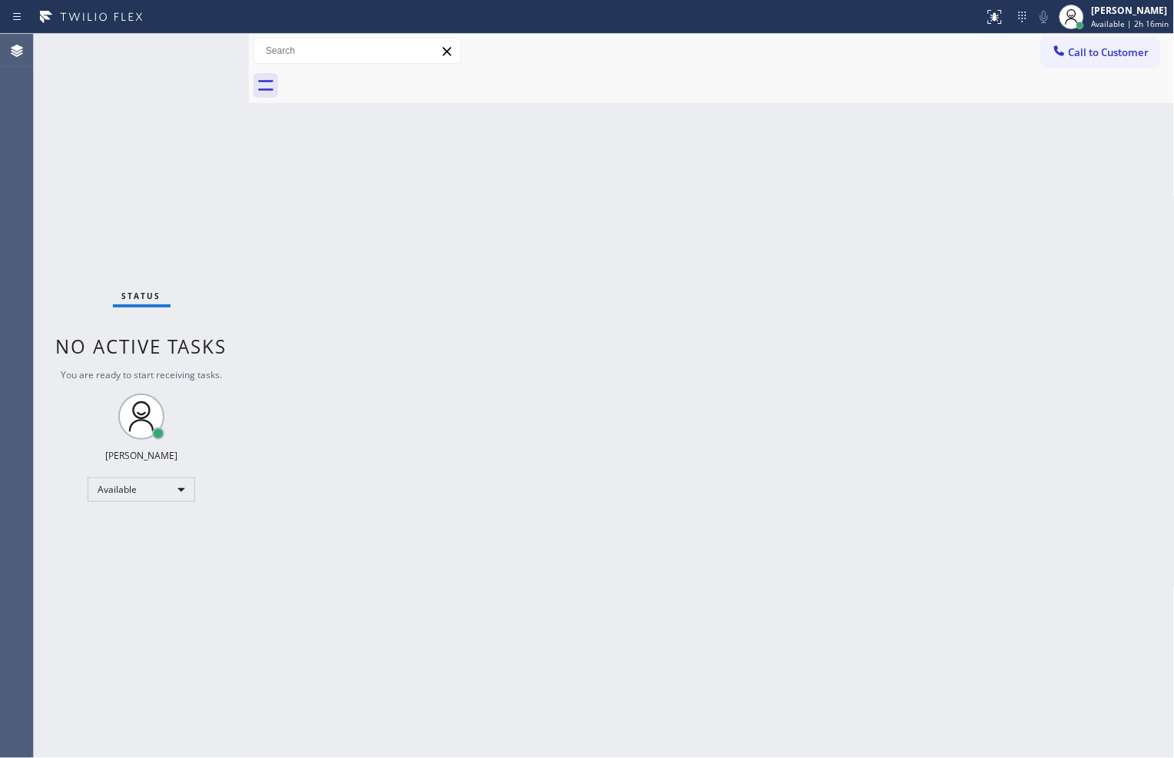
click at [196, 48] on div "Status No active tasks You are ready to start receiving tasks. [PERSON_NAME] Av…" at bounding box center [141, 396] width 215 height 724
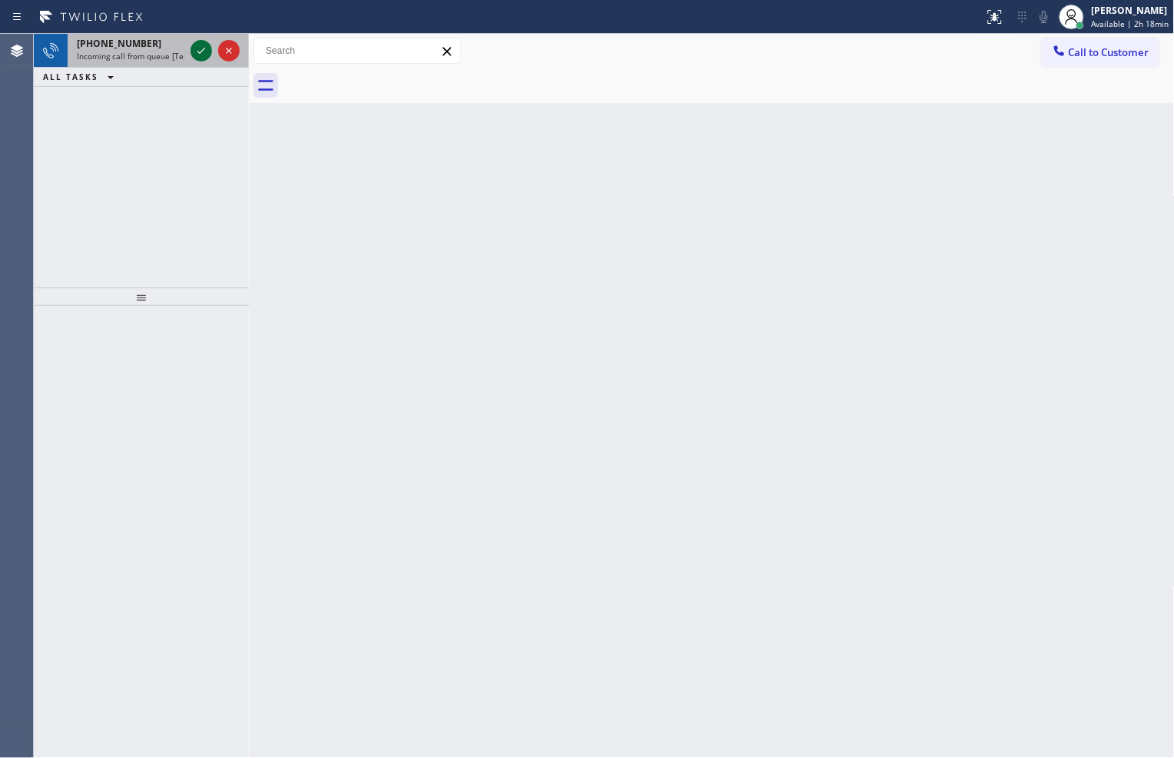
click at [205, 55] on icon at bounding box center [201, 51] width 18 height 18
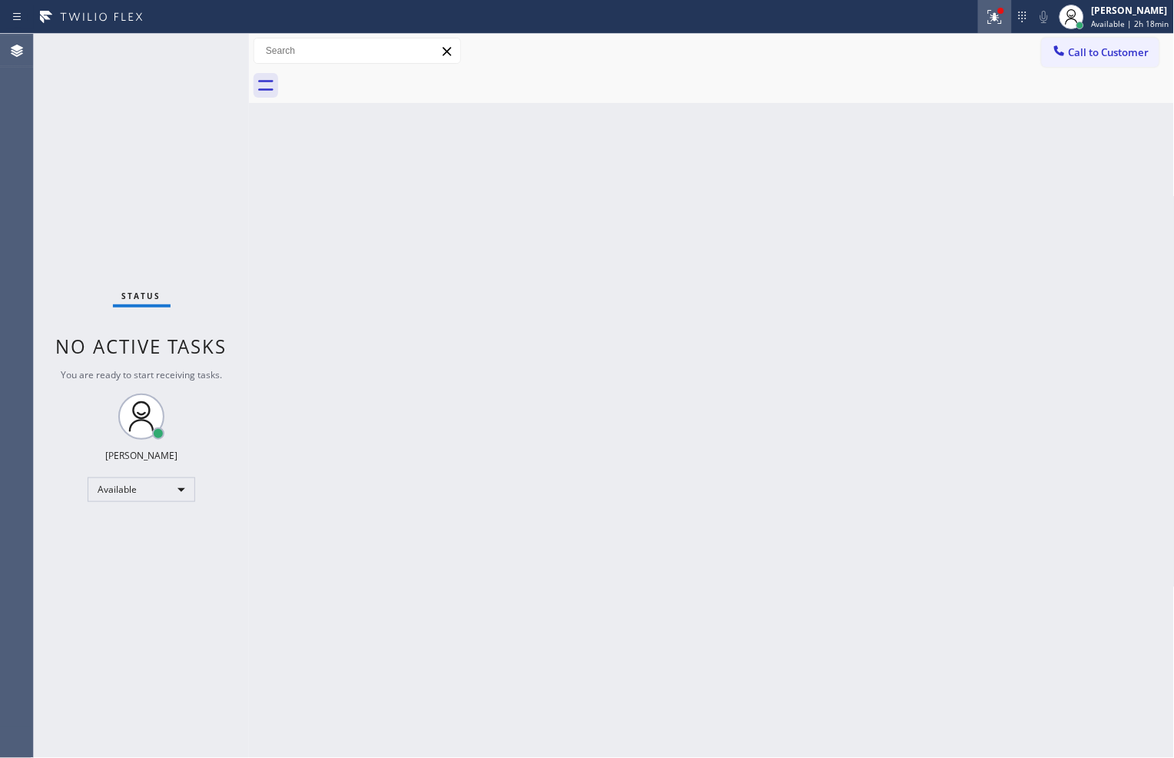
click at [992, 15] on icon at bounding box center [995, 17] width 14 height 14
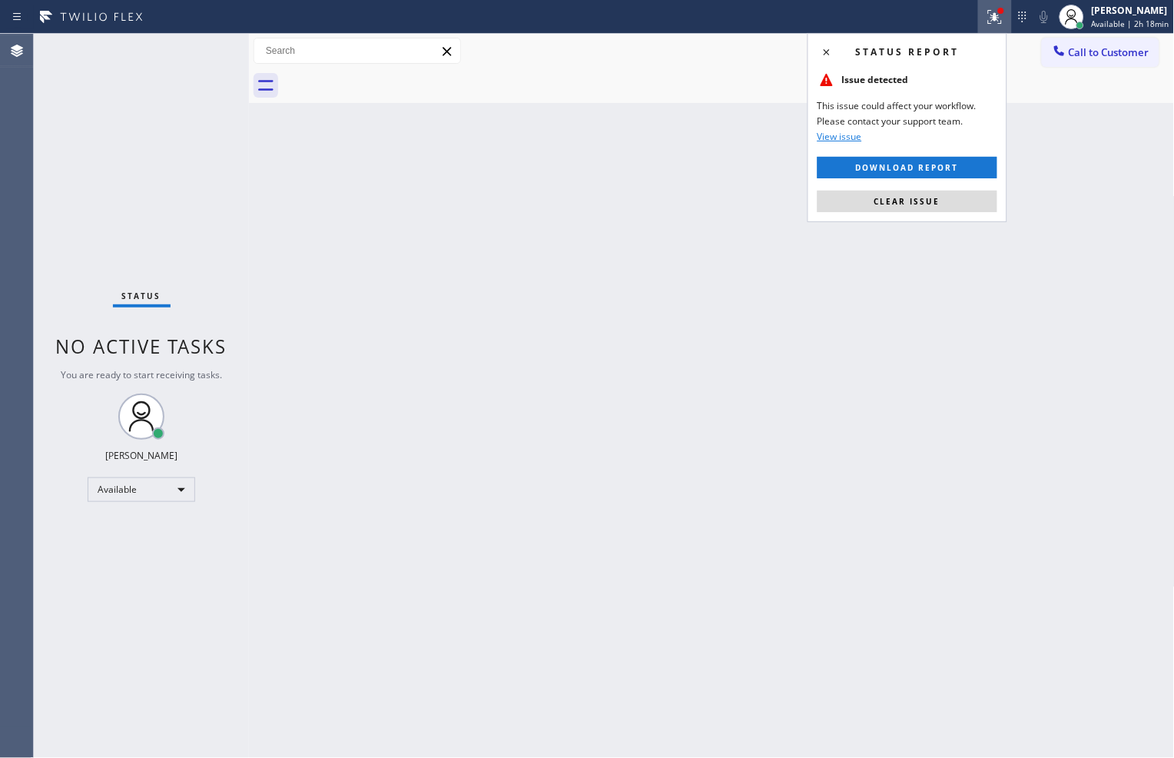
click at [962, 202] on button "Clear issue" at bounding box center [908, 202] width 180 height 22
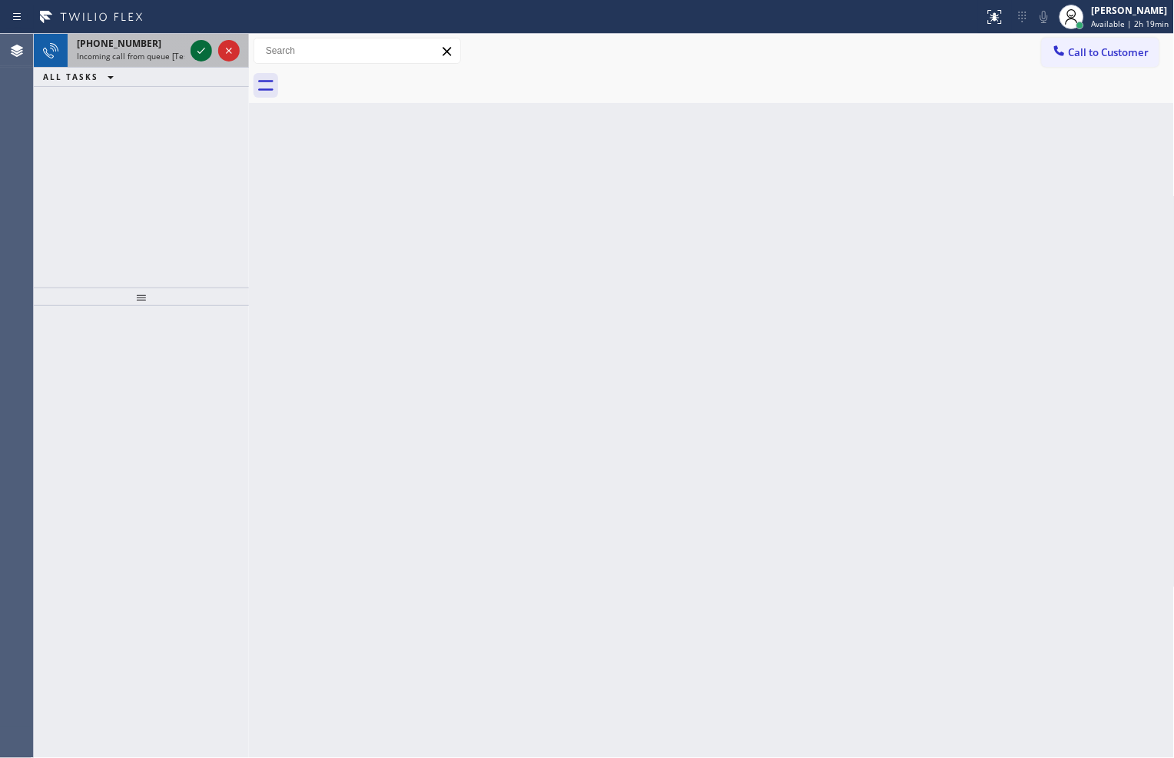
click at [206, 58] on icon at bounding box center [201, 51] width 18 height 18
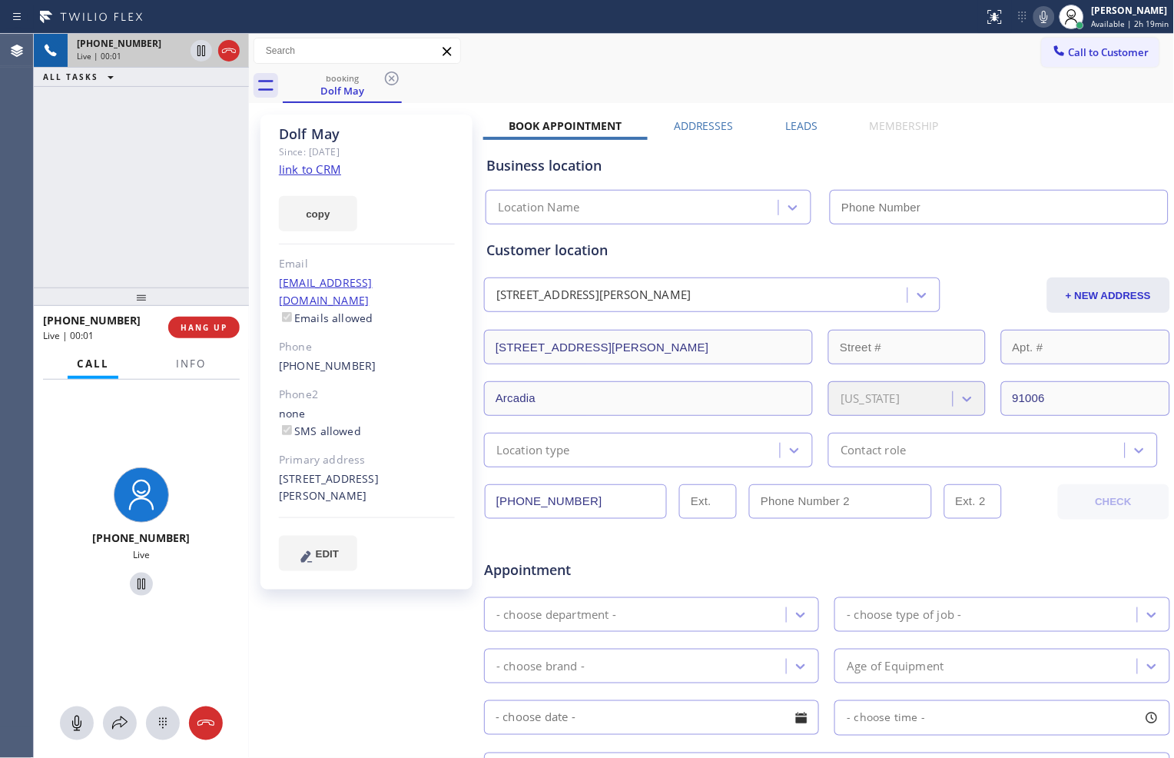
type input "[PHONE_NUMBER]"
click at [321, 171] on link "link to CRM" at bounding box center [310, 168] width 62 height 15
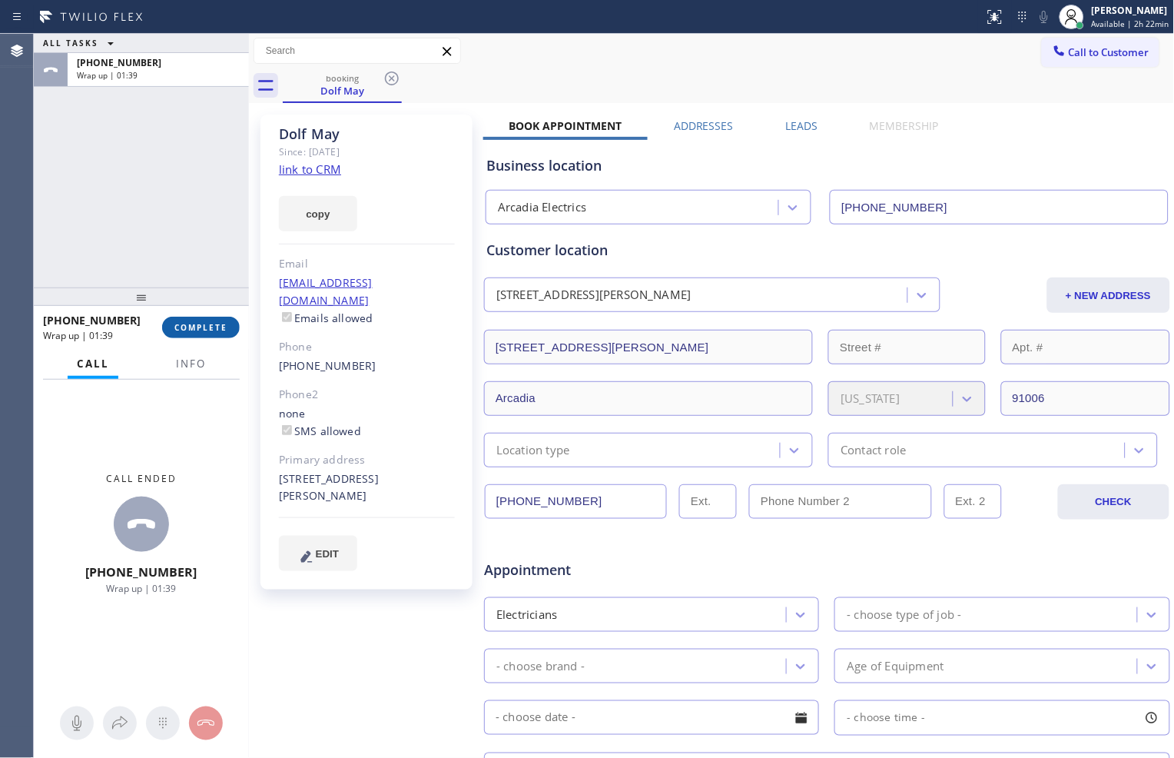
click at [211, 332] on button "COMPLETE" at bounding box center [201, 328] width 78 height 22
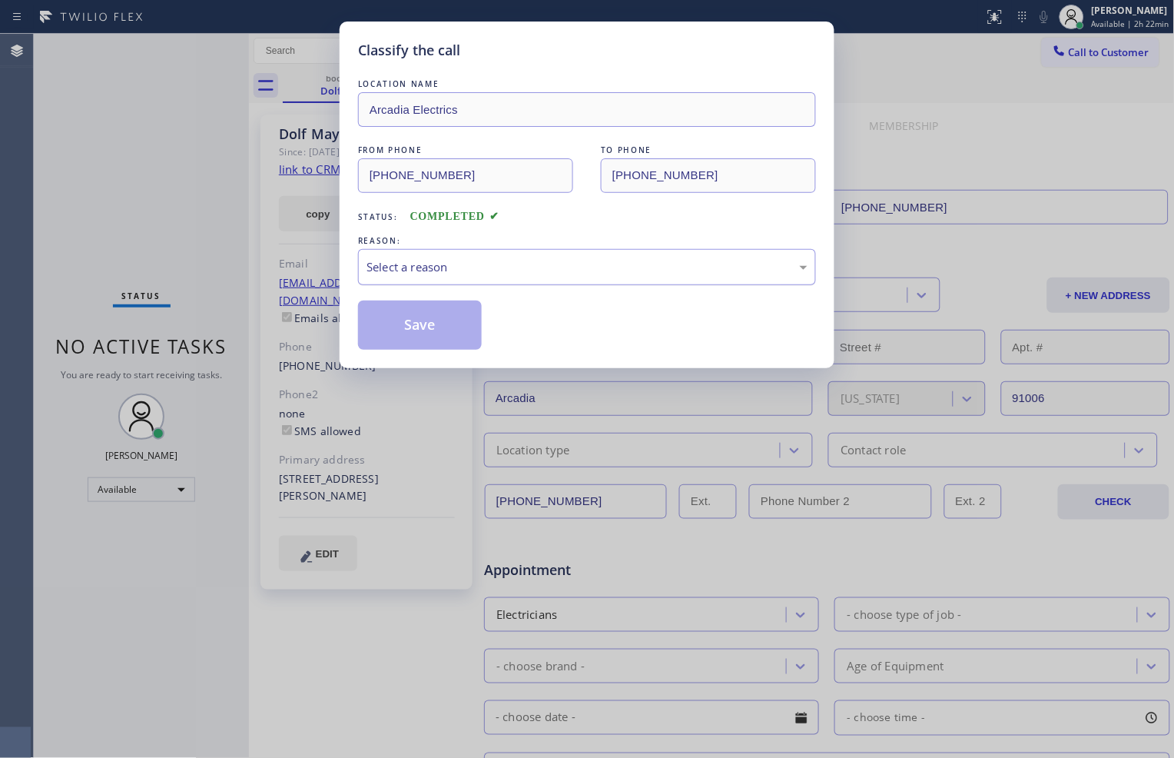
click at [471, 264] on div "Select a reason" at bounding box center [587, 267] width 441 height 18
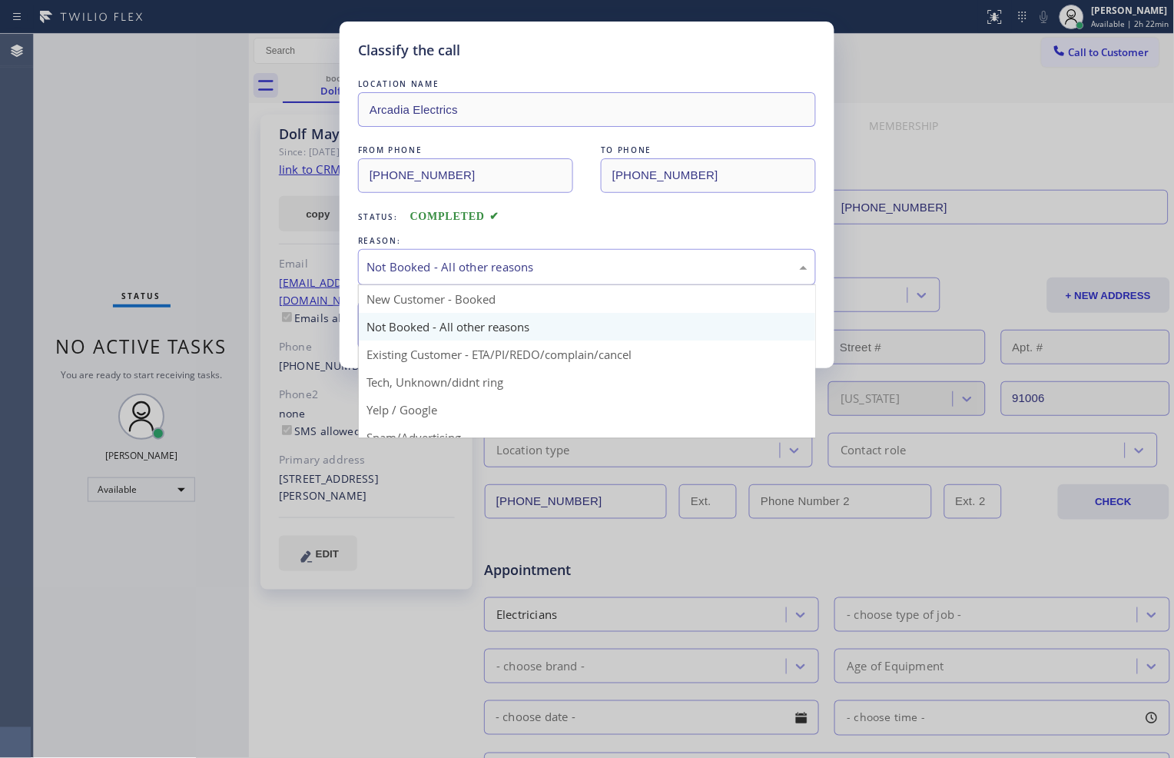
click at [497, 263] on div "Not Booked - All other reasons" at bounding box center [587, 267] width 441 height 18
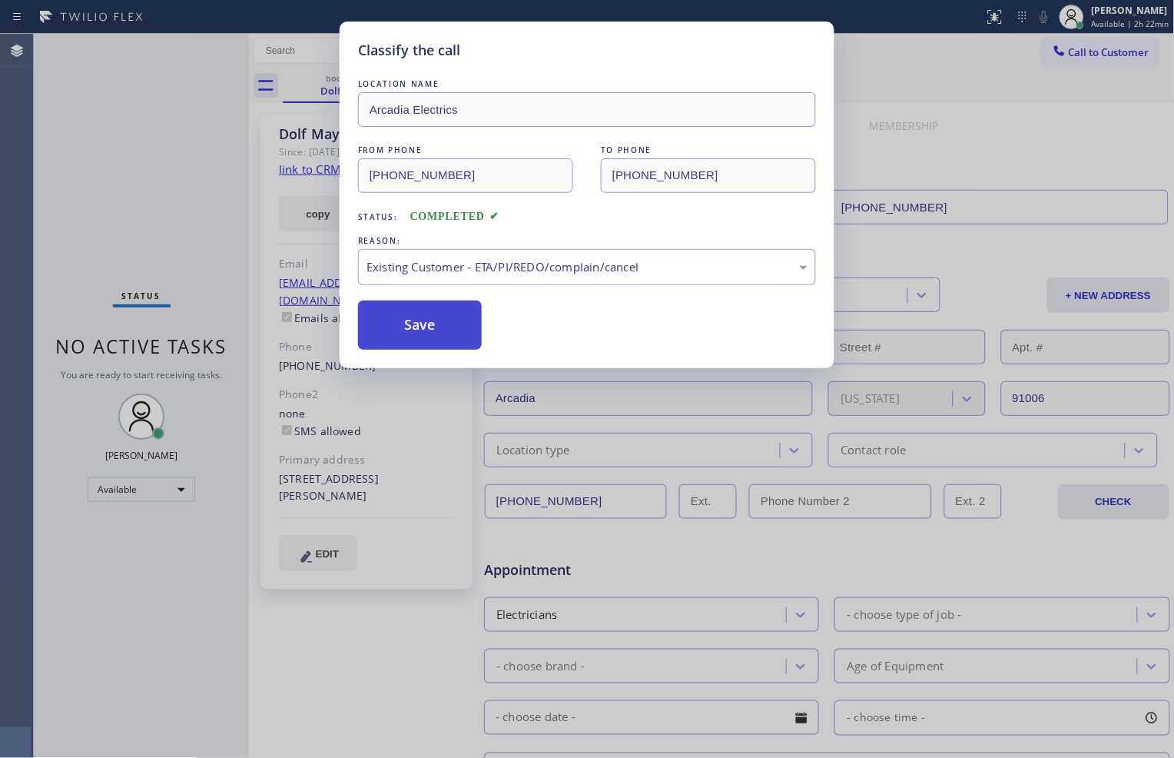
click at [447, 327] on button "Save" at bounding box center [420, 325] width 124 height 49
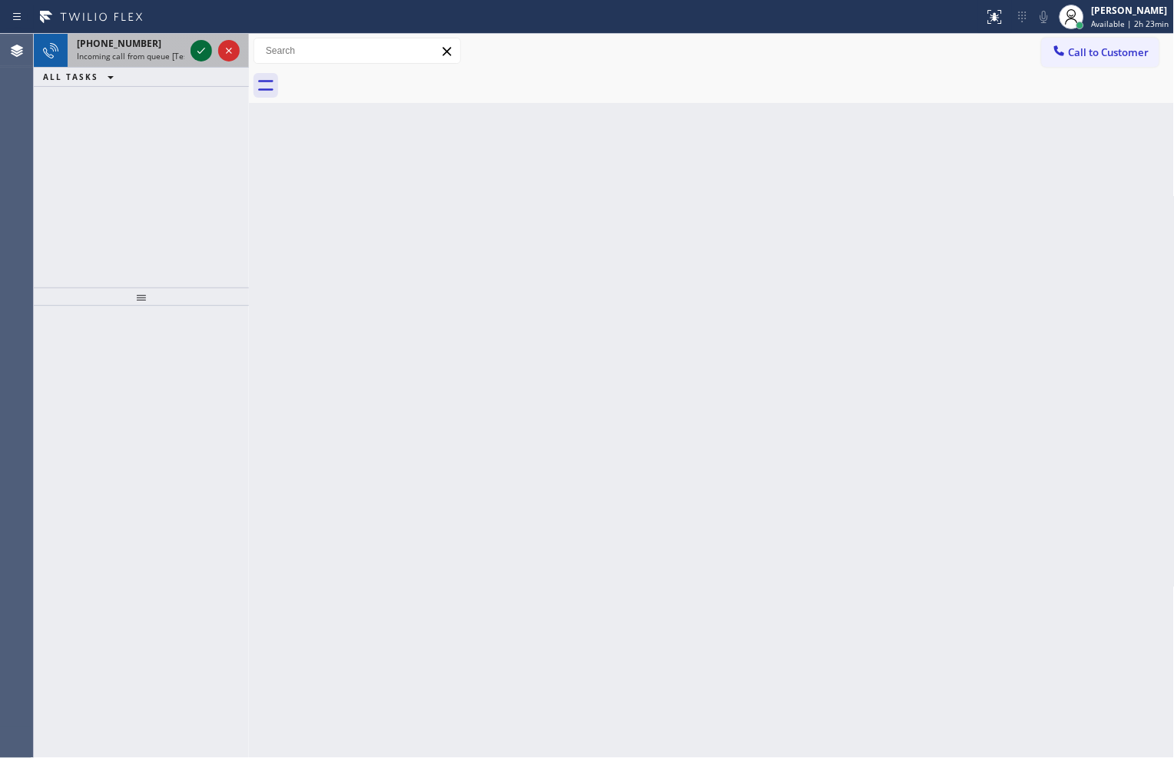
click at [195, 47] on icon at bounding box center [201, 51] width 18 height 18
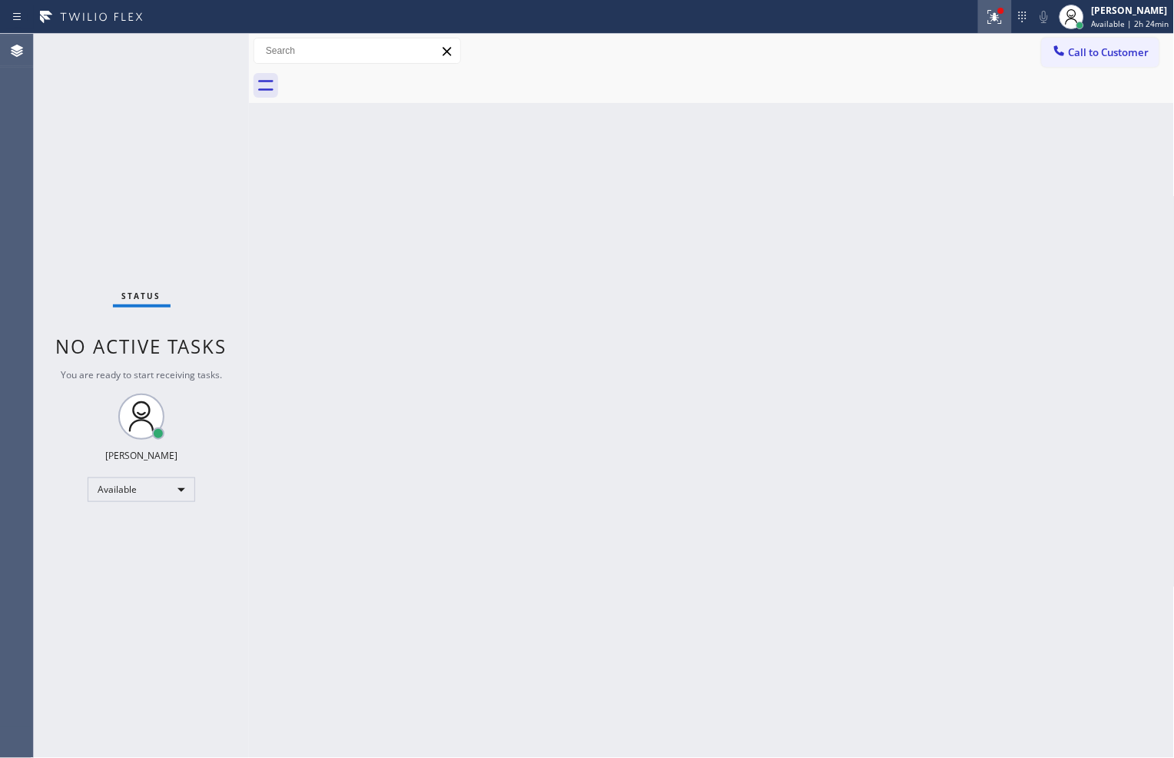
click at [986, 12] on icon at bounding box center [995, 17] width 18 height 18
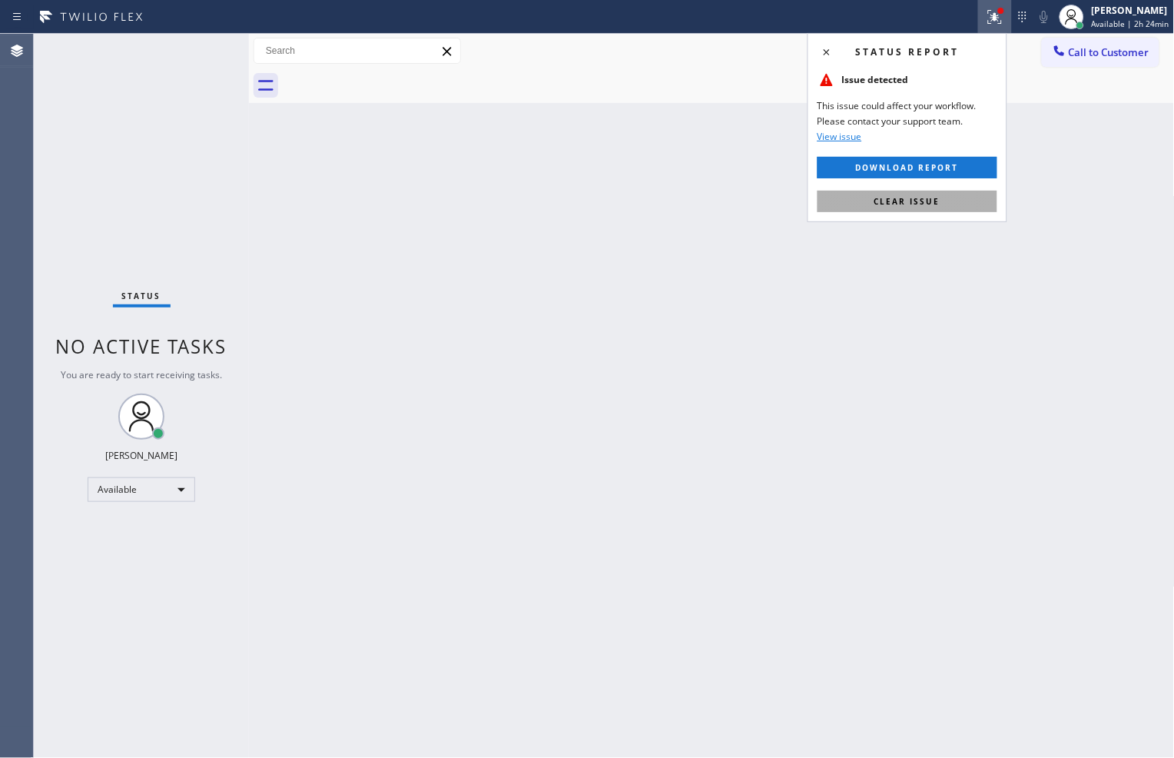
click at [916, 206] on span "Clear issue" at bounding box center [908, 201] width 66 height 11
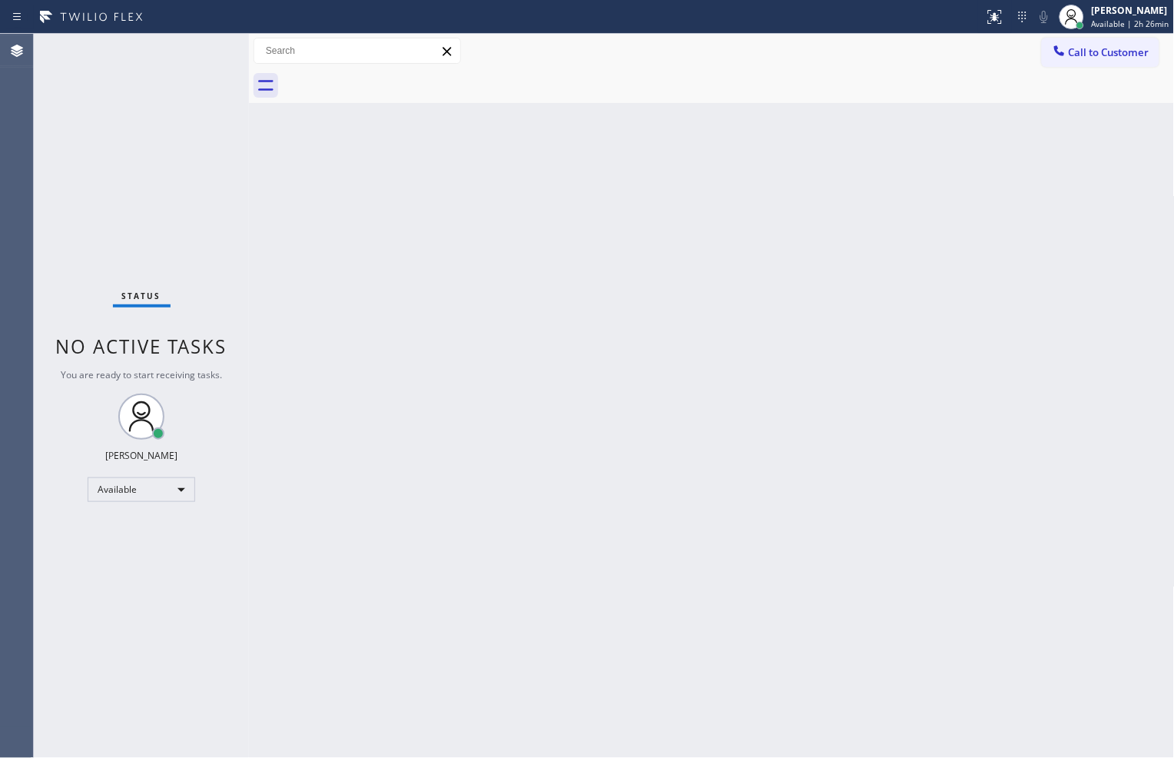
click at [684, 673] on div "Back to Dashboard Change Sender ID Customers Technicians Select a contact Outbo…" at bounding box center [712, 396] width 926 height 724
click at [126, 188] on div "Status No active tasks You are ready to start receiving tasks. [PERSON_NAME] Av…" at bounding box center [141, 396] width 215 height 724
click at [134, 495] on div "Available" at bounding box center [142, 489] width 108 height 25
click at [138, 564] on li "Break" at bounding box center [140, 568] width 105 height 18
click at [149, 493] on div "Break" at bounding box center [142, 495] width 108 height 25
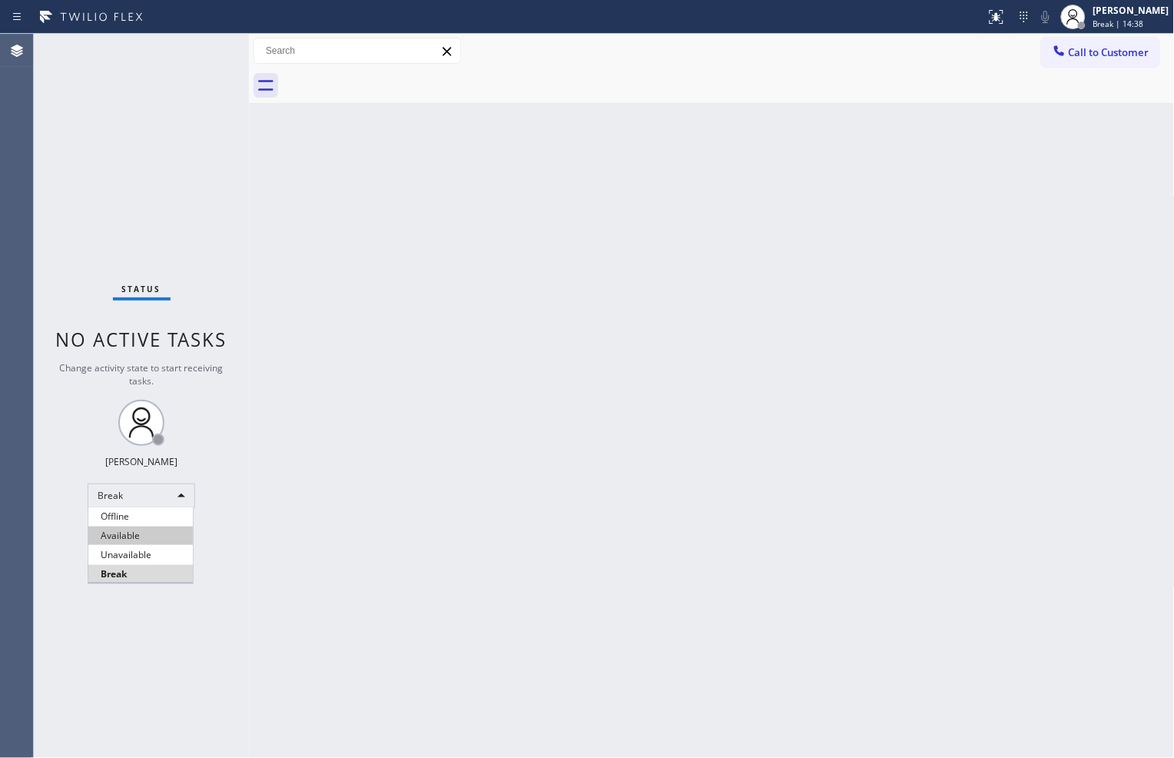
click at [141, 533] on li "Available" at bounding box center [140, 535] width 105 height 18
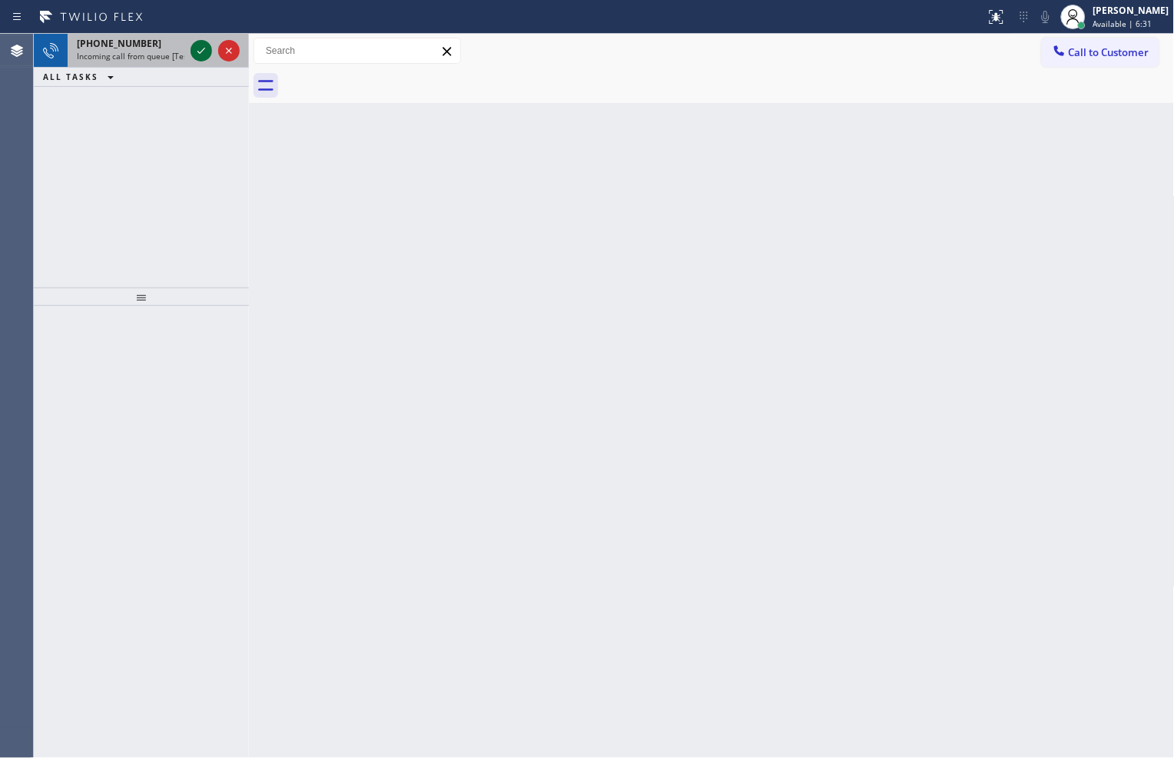
click at [201, 52] on icon at bounding box center [201, 51] width 18 height 18
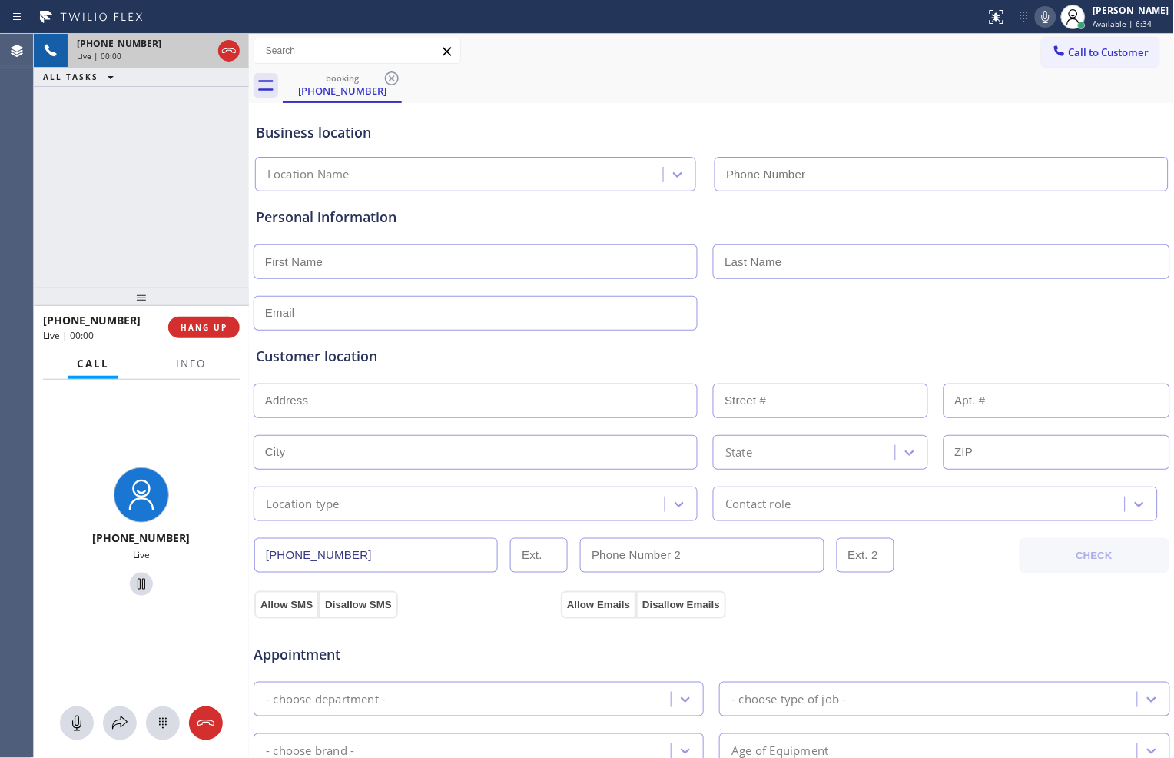
type input "[PHONE_NUMBER]"
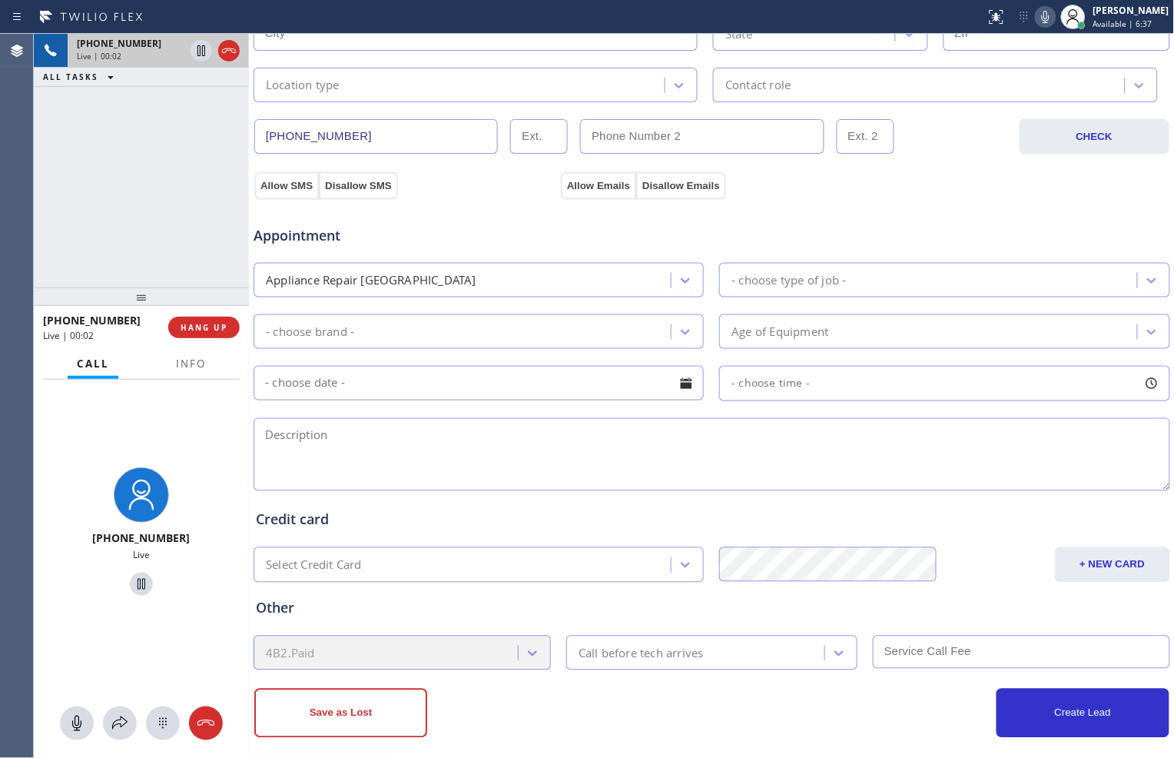
scroll to position [427, 0]
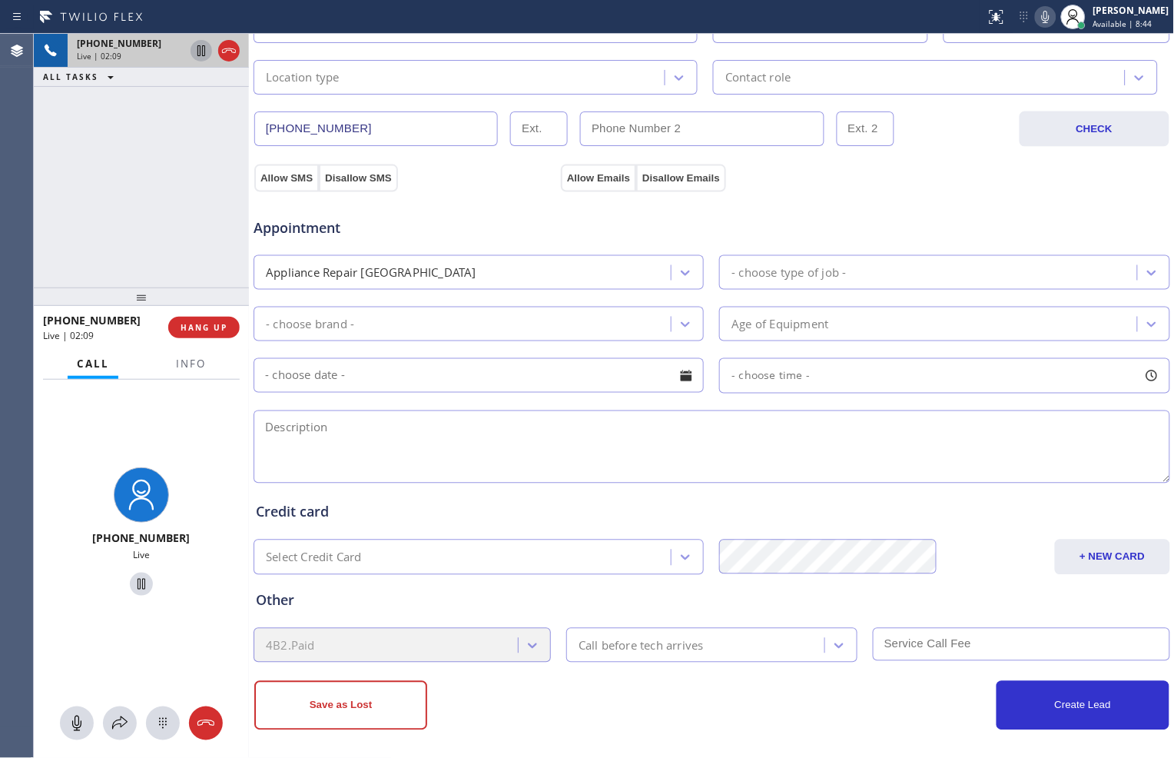
click at [198, 58] on icon at bounding box center [201, 51] width 18 height 18
click at [1042, 22] on icon at bounding box center [1046, 17] width 8 height 12
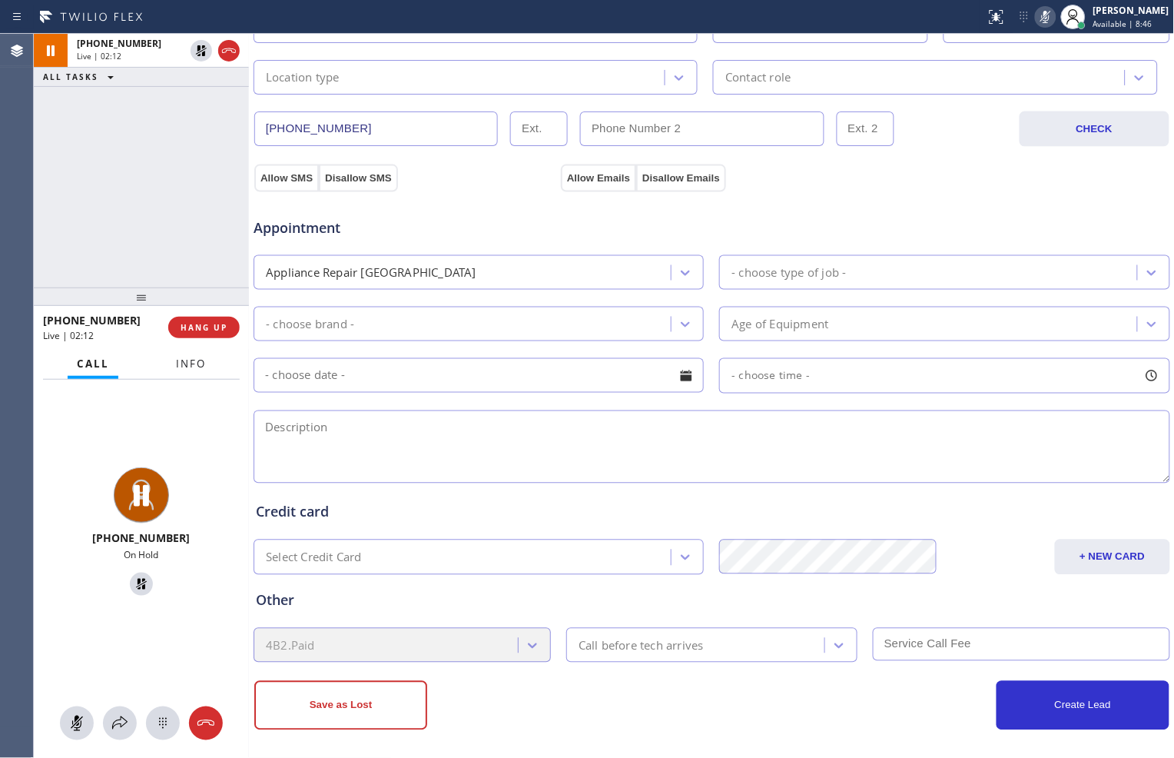
click at [200, 357] on span "Info" at bounding box center [191, 364] width 30 height 14
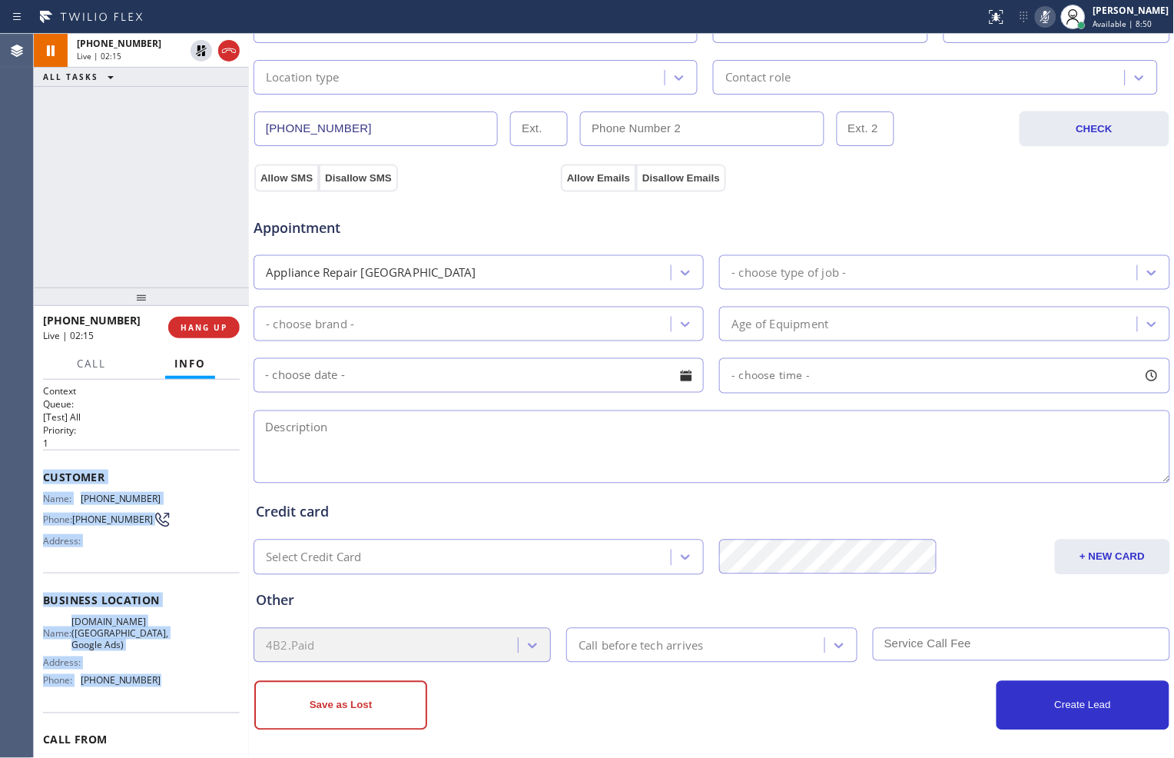
drag, startPoint x: 38, startPoint y: 470, endPoint x: 154, endPoint y: 679, distance: 238.7
click at [150, 682] on div "Context Queue: [Test] All Priority: 1 Customer Name: (650) 302-7285 Phone: (650…" at bounding box center [141, 569] width 215 height 379
copy div "Customer Name: (650) 302-7285 Phone: (650) 302-7285 Address: Business location …"
click at [198, 55] on icon at bounding box center [201, 51] width 18 height 18
drag, startPoint x: 1044, startPoint y: 25, endPoint x: 1040, endPoint y: 37, distance: 12.9
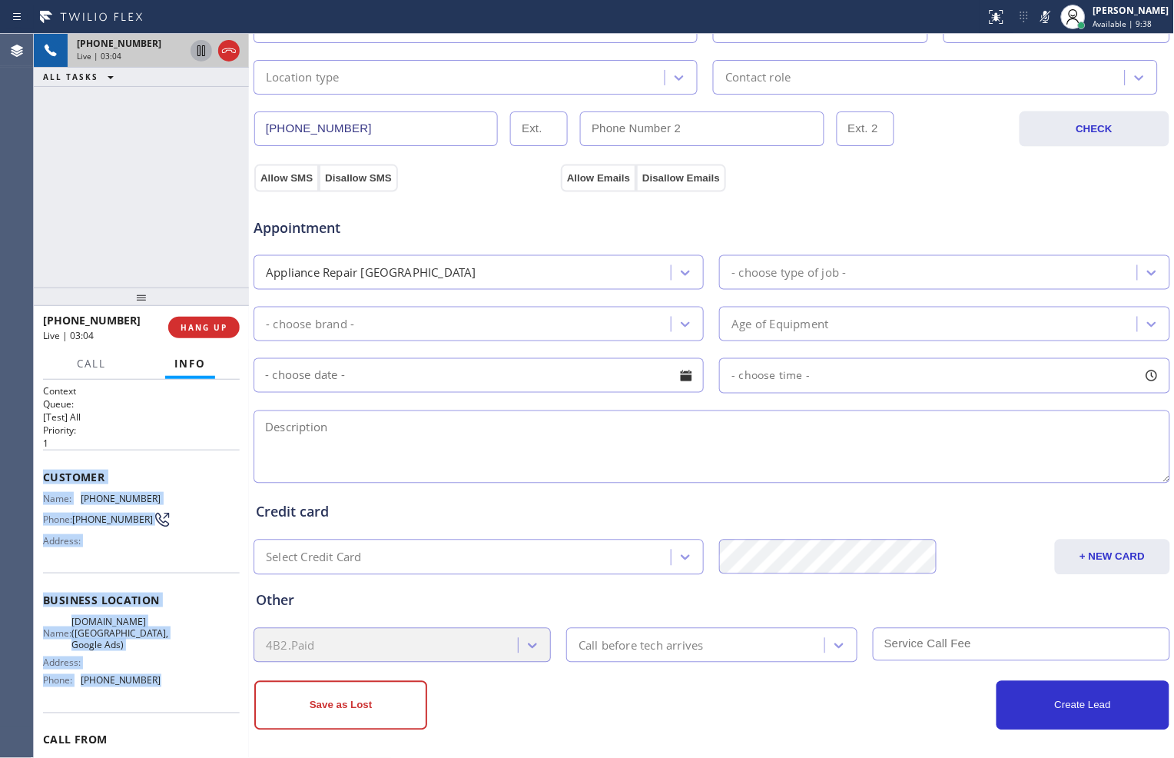
click at [1044, 24] on icon at bounding box center [1046, 17] width 18 height 18
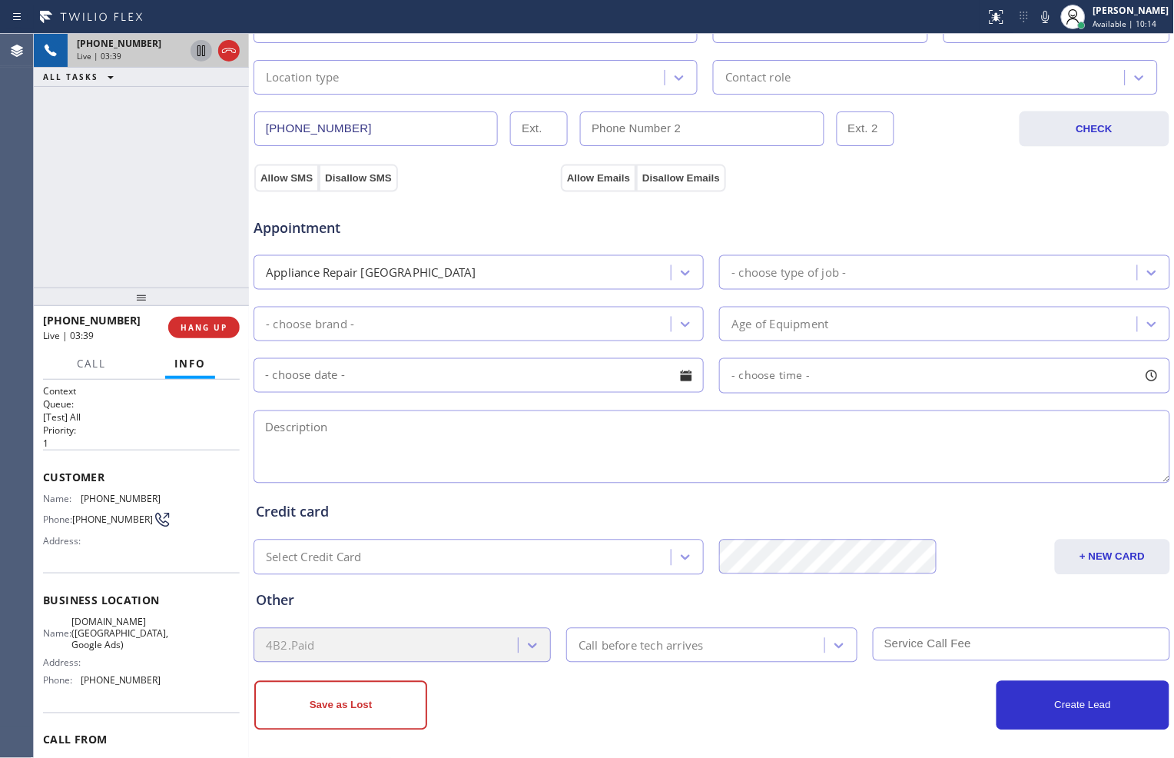
click at [171, 252] on div "+16503027285 Live | 03:39 ALL TASKS ALL TASKS ACTIVE TASKS TASKS IN WRAP UP" at bounding box center [141, 161] width 215 height 254
click at [196, 58] on icon at bounding box center [201, 51] width 18 height 18
click at [1037, 9] on icon at bounding box center [1046, 17] width 18 height 18
click at [149, 135] on div "+16503027285 Live | 04:56 ALL TASKS ALL TASKS ACTIVE TASKS TASKS IN WRAP UP" at bounding box center [141, 161] width 215 height 254
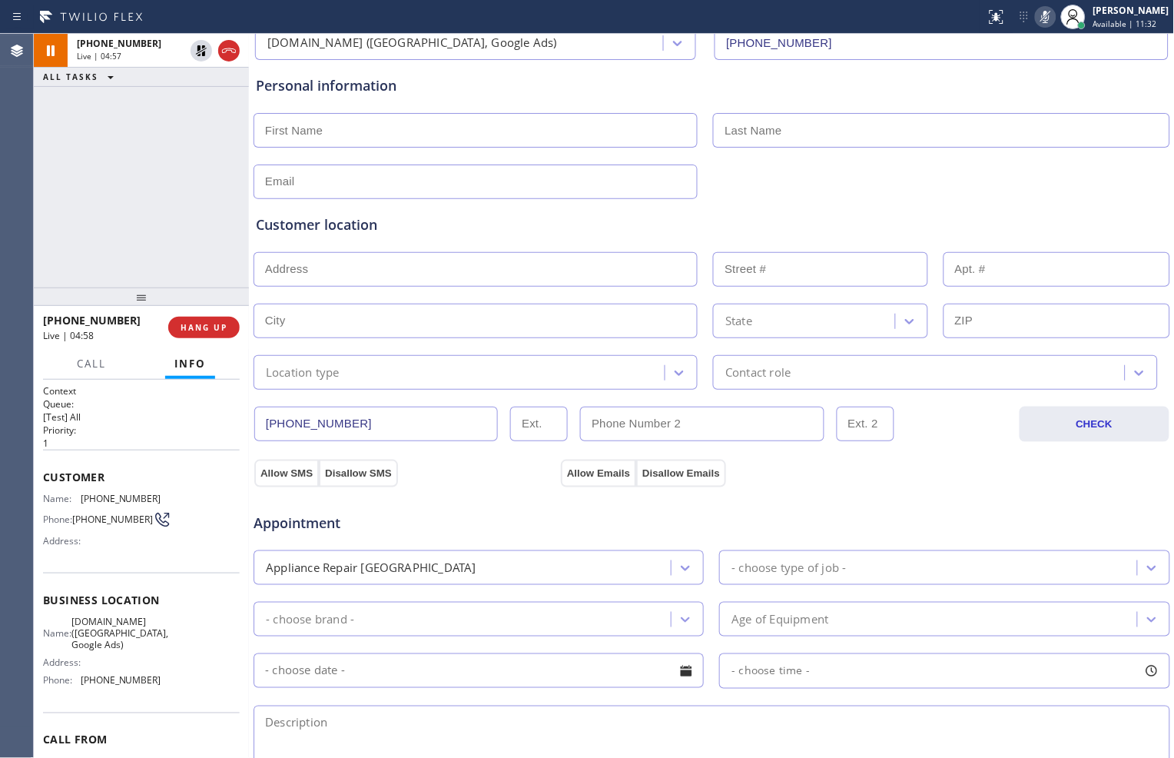
scroll to position [85, 0]
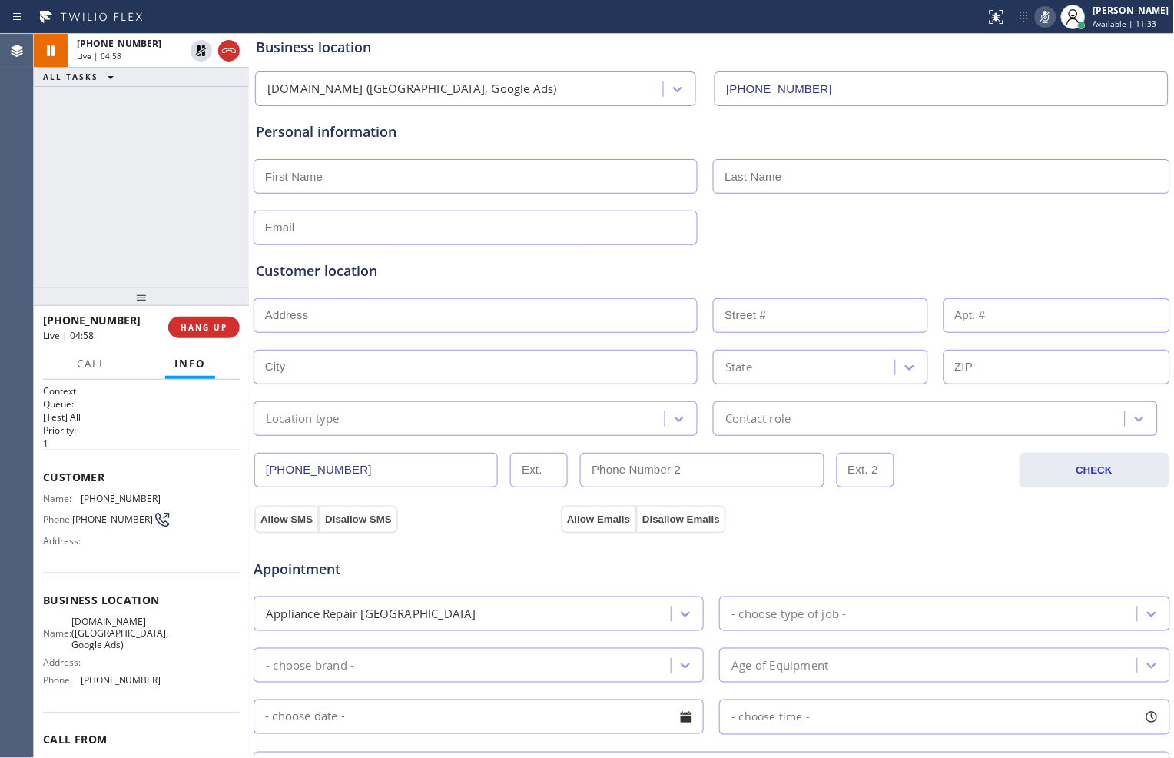
click at [480, 193] on input "text" at bounding box center [476, 176] width 444 height 35
type input "Julia"
type input "Scott"
click at [450, 224] on input "text" at bounding box center [476, 228] width 444 height 35
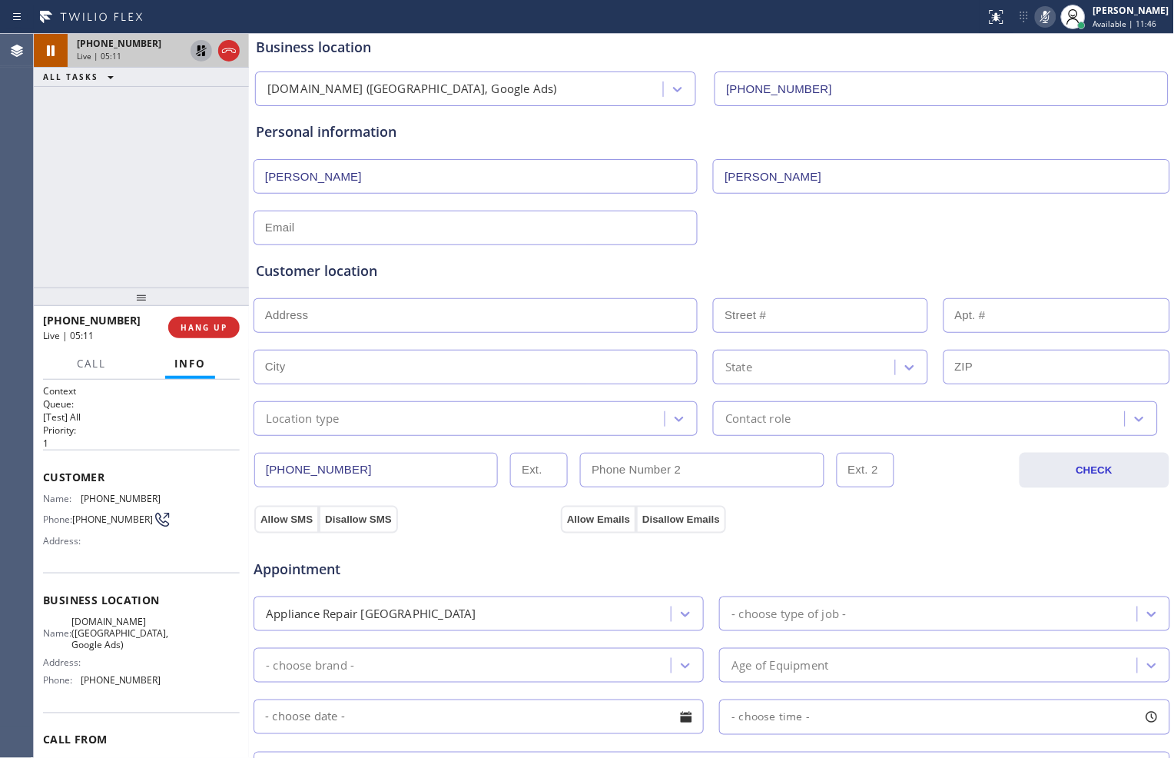
click at [198, 58] on icon at bounding box center [201, 51] width 18 height 18
click at [1042, 17] on icon at bounding box center [1046, 17] width 8 height 12
click at [196, 58] on icon at bounding box center [201, 51] width 18 height 18
click at [116, 357] on div "Call Info" at bounding box center [141, 364] width 197 height 31
click at [105, 369] on span "Call" at bounding box center [91, 364] width 29 height 14
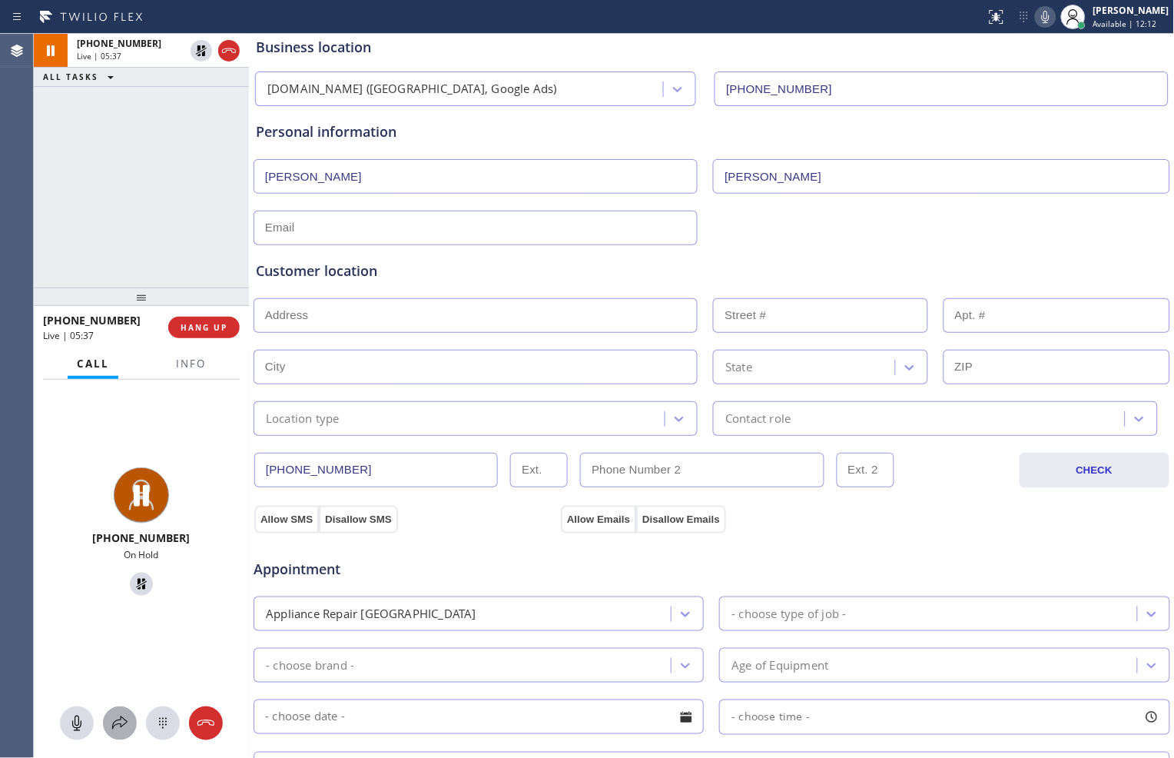
click at [117, 719] on icon at bounding box center [120, 723] width 18 height 18
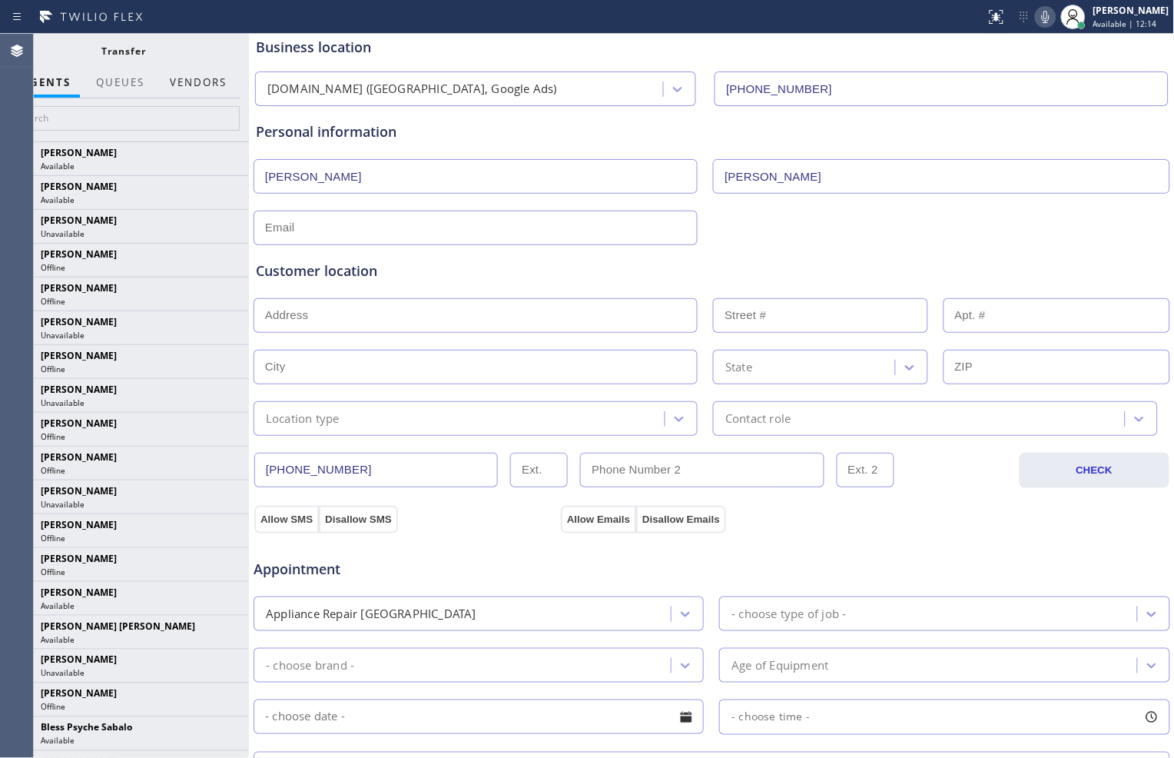
click at [190, 75] on button "Vendors" at bounding box center [198, 83] width 75 height 30
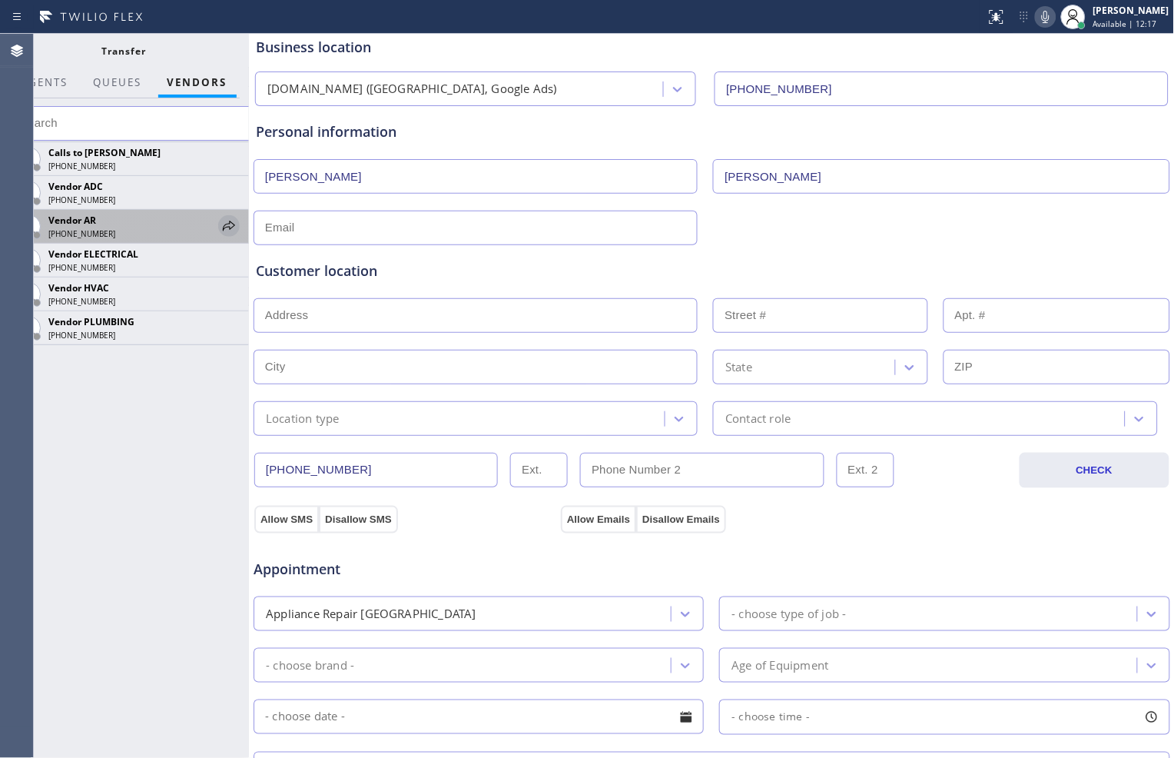
click at [221, 221] on icon at bounding box center [229, 226] width 18 height 18
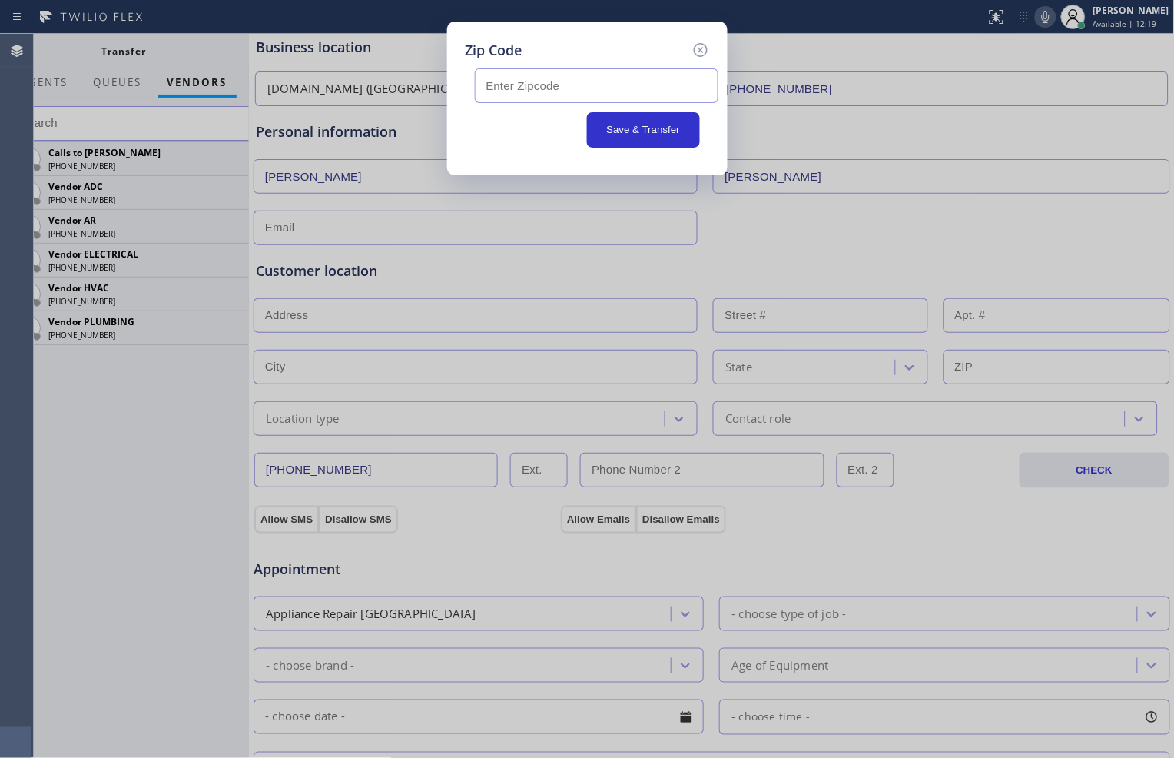
click at [619, 88] on input "text" at bounding box center [597, 85] width 244 height 35
click at [607, 82] on input "text" at bounding box center [597, 85] width 244 height 35
click at [588, 81] on input "text" at bounding box center [597, 85] width 244 height 35
paste input "94947"
type input "94947"
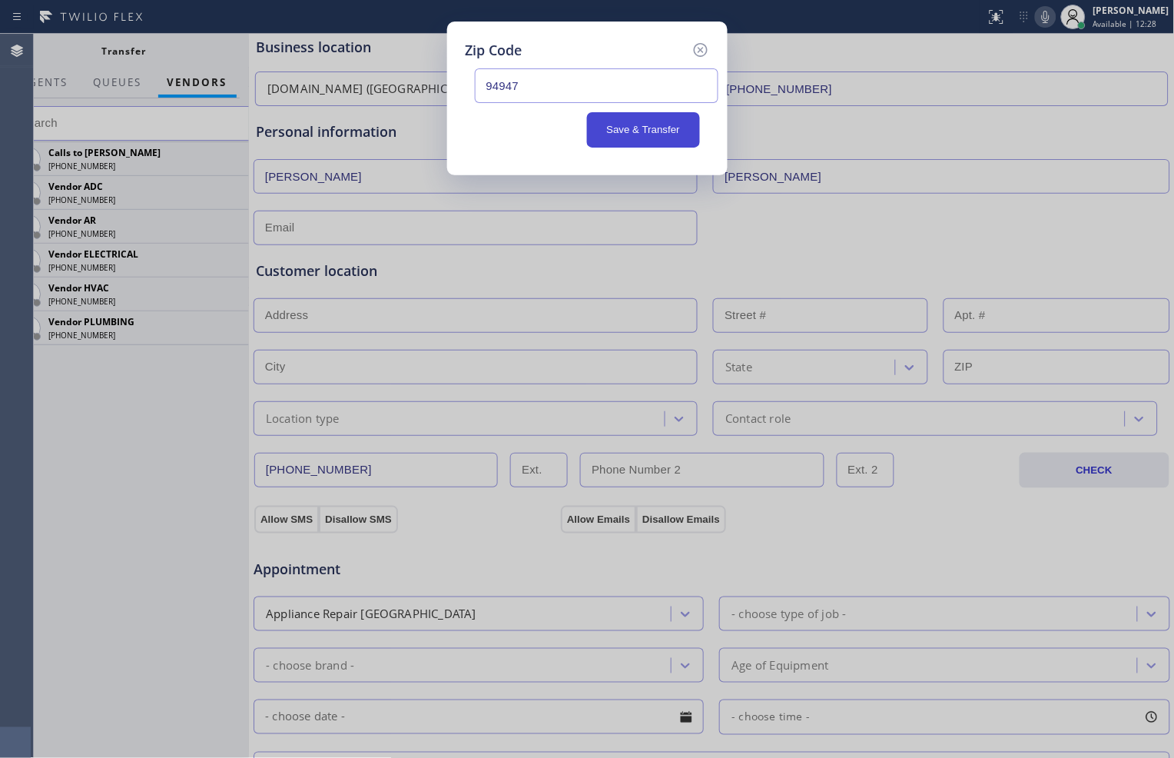
click at [642, 133] on button "Save & Transfer" at bounding box center [643, 129] width 113 height 35
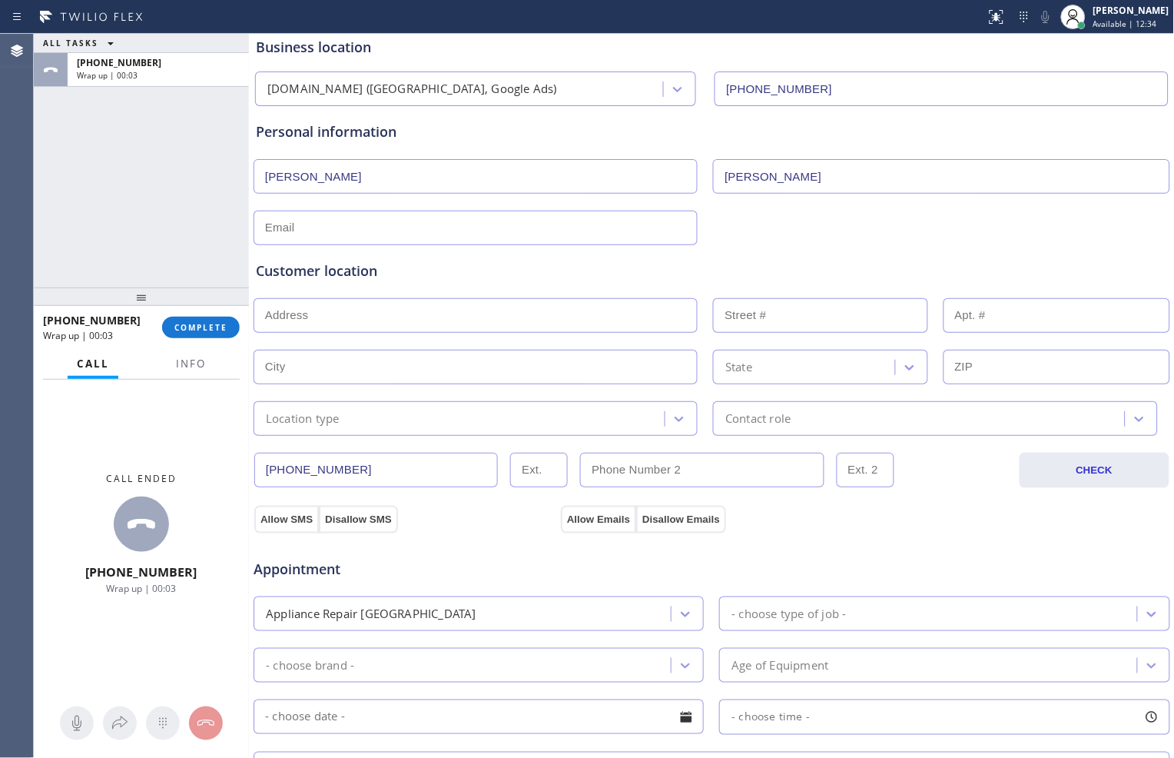
click at [441, 224] on input "text" at bounding box center [476, 228] width 444 height 35
type input "no@gmail.com"
click at [438, 305] on input "text" at bounding box center [476, 315] width 444 height 35
click at [377, 314] on input "text" at bounding box center [476, 315] width 444 height 35
paste input "Novato, CA 94947"
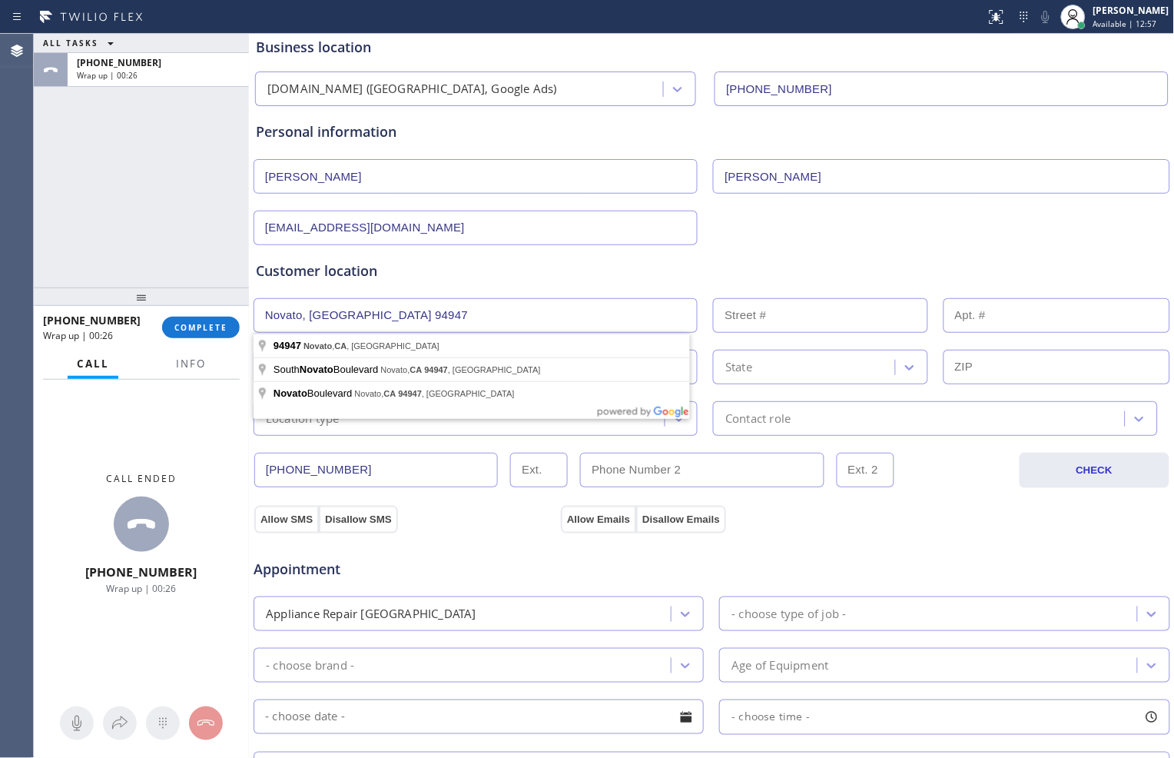
type input "Novato, CA 94947, USA"
type input "Novato"
type input "94947"
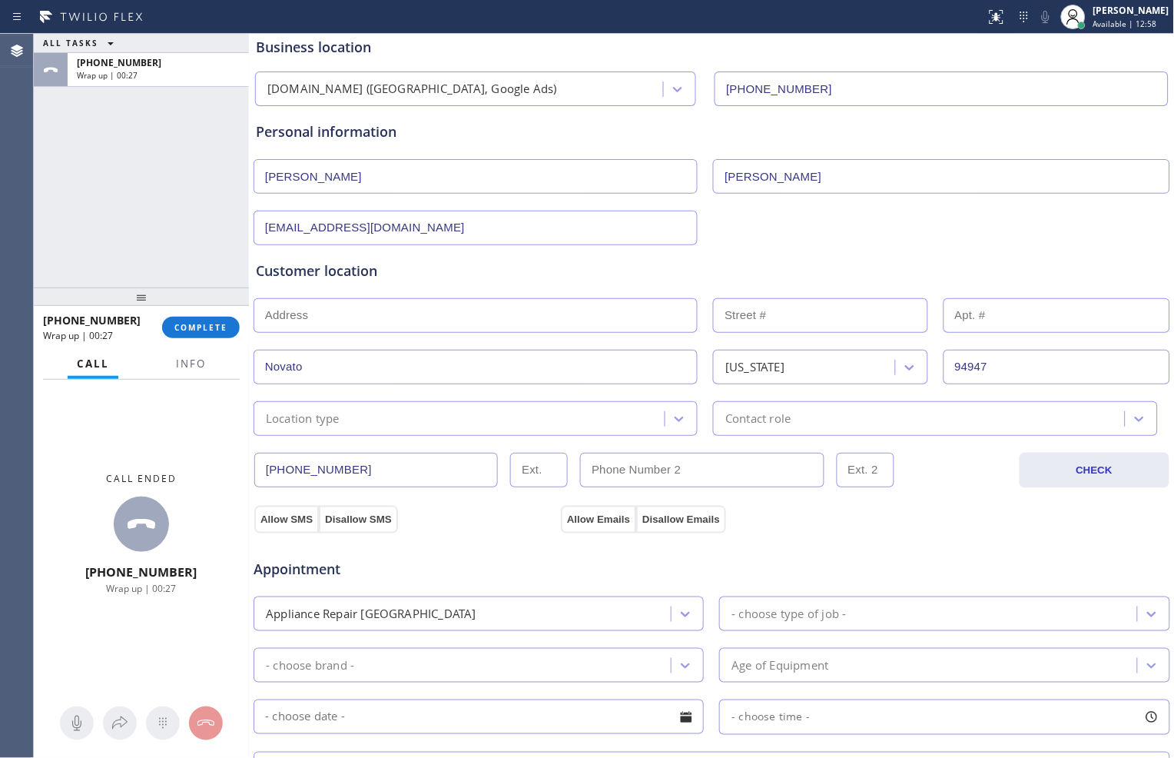
click at [406, 418] on div "Location type" at bounding box center [461, 418] width 407 height 27
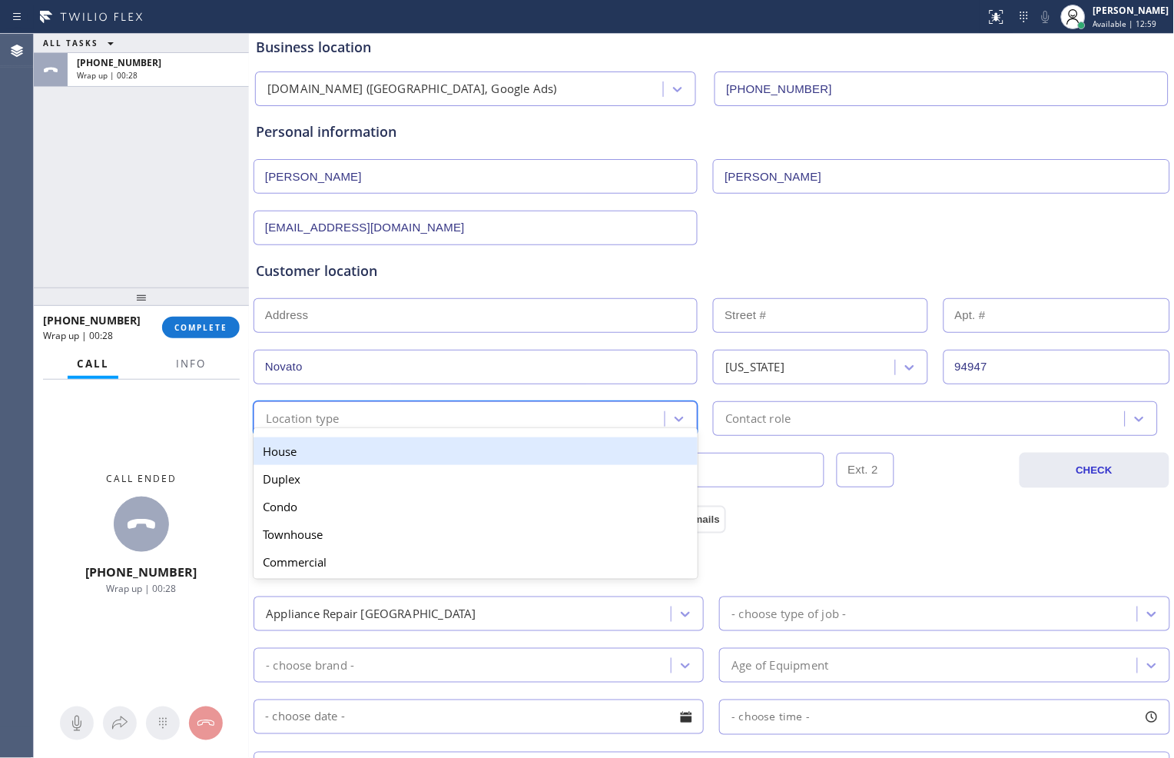
click at [414, 444] on div "House" at bounding box center [476, 451] width 444 height 28
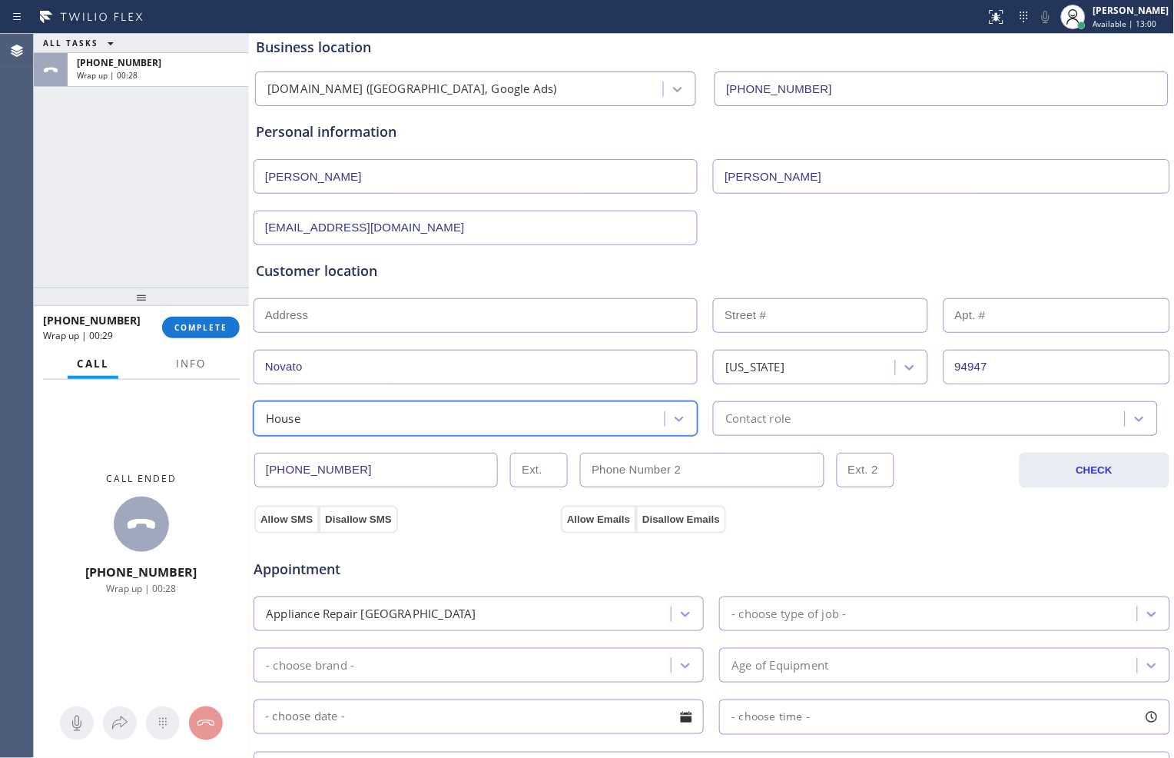
click at [733, 419] on div "Contact role" at bounding box center [758, 419] width 65 height 18
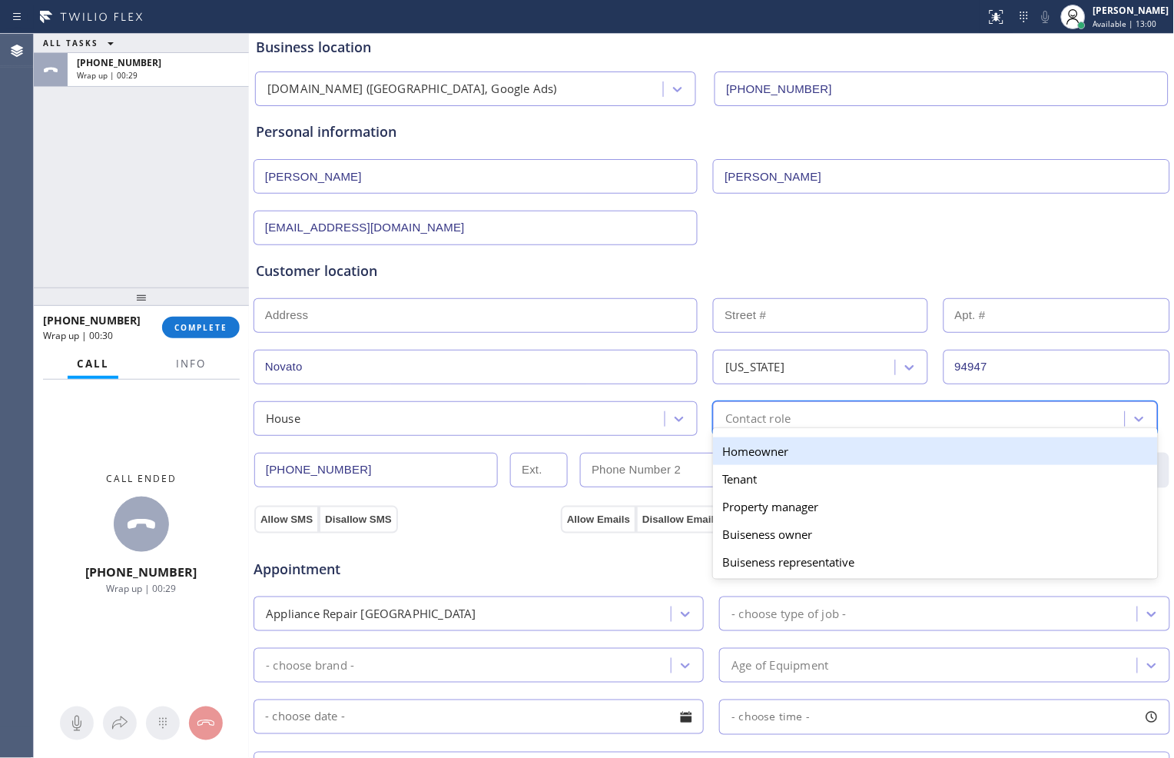
click at [740, 458] on div "Homeowner" at bounding box center [935, 451] width 444 height 28
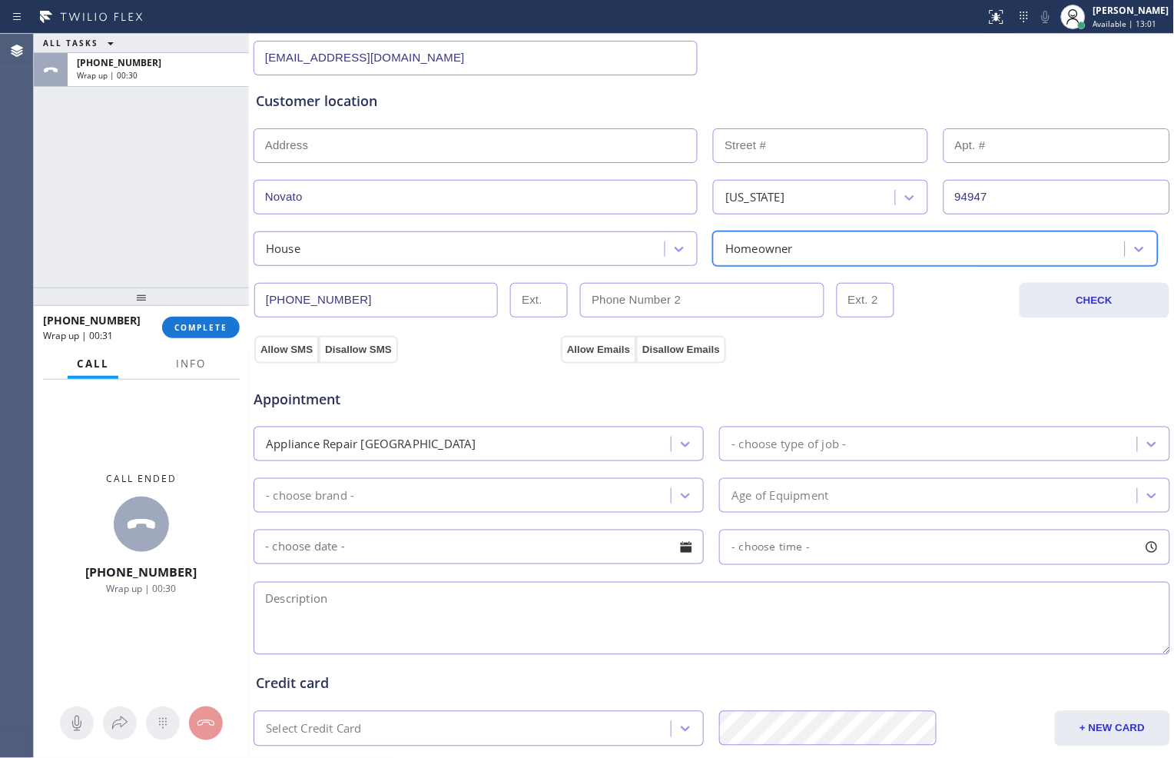
scroll to position [256, 0]
click at [773, 437] on div "- choose type of job -" at bounding box center [789, 443] width 115 height 18
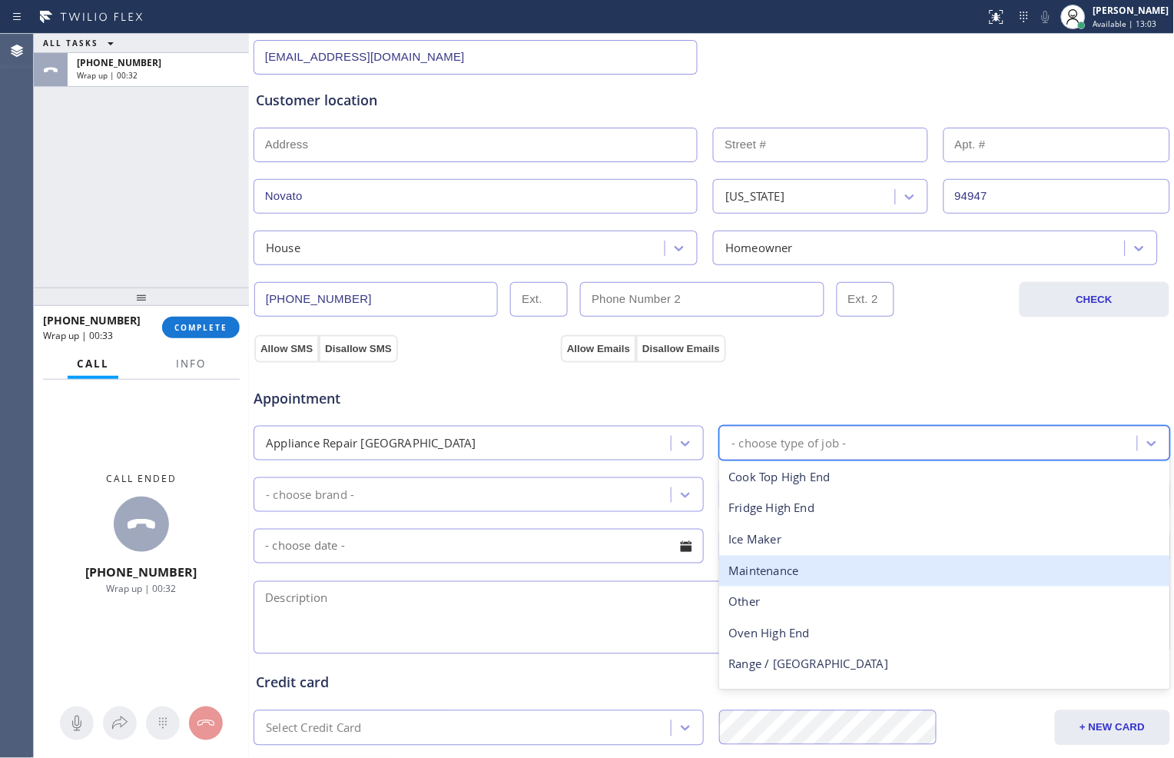
scroll to position [56, 0]
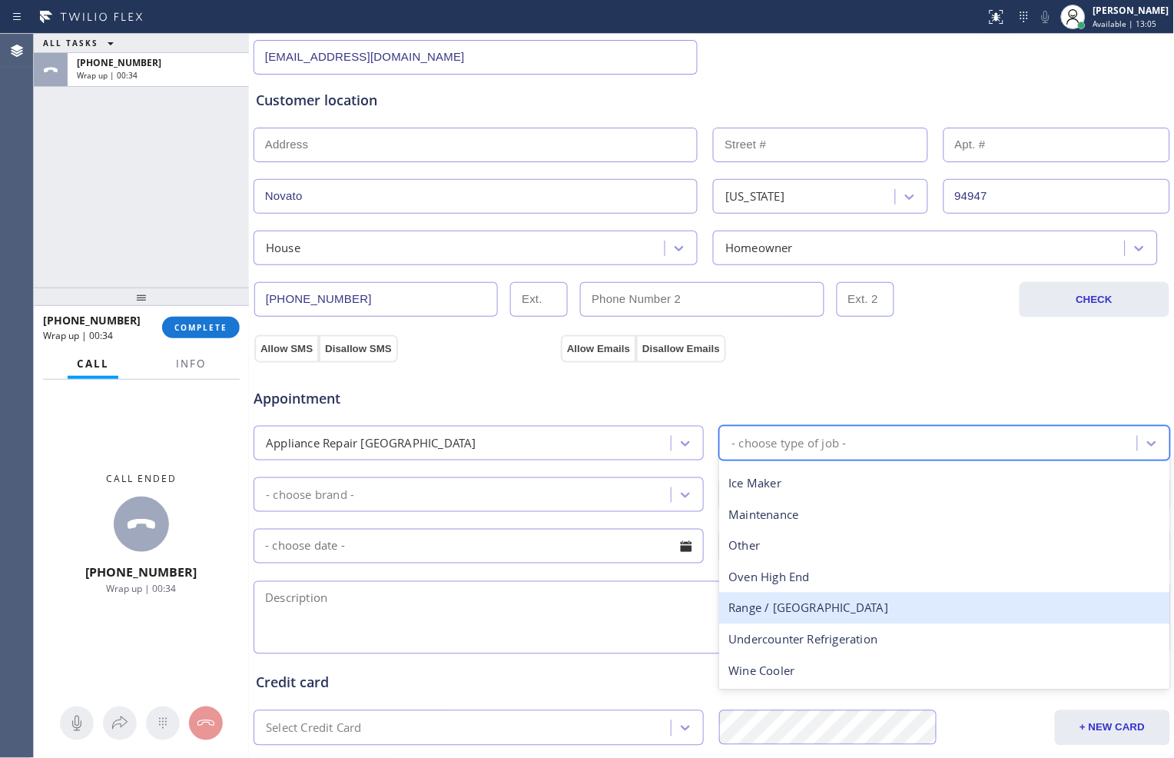
click at [789, 609] on div "Range / Stove High End" at bounding box center [944, 609] width 450 height 32
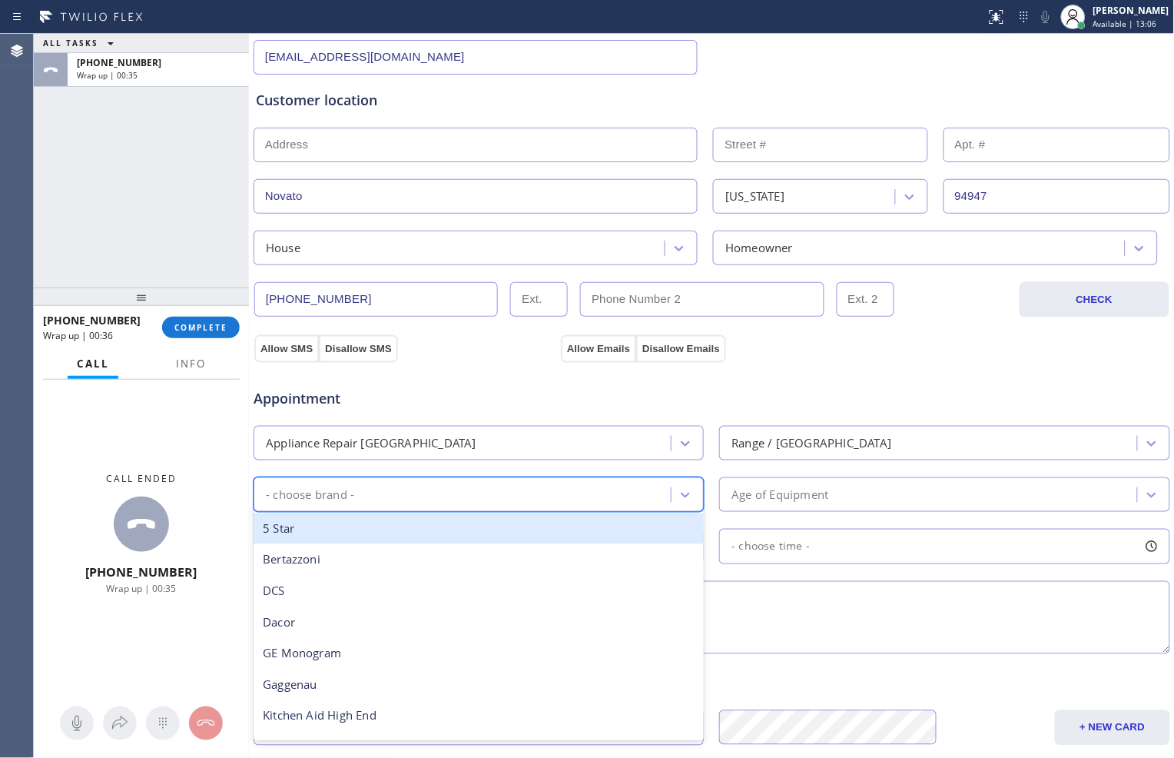
click at [484, 496] on div "- choose brand -" at bounding box center [464, 494] width 413 height 27
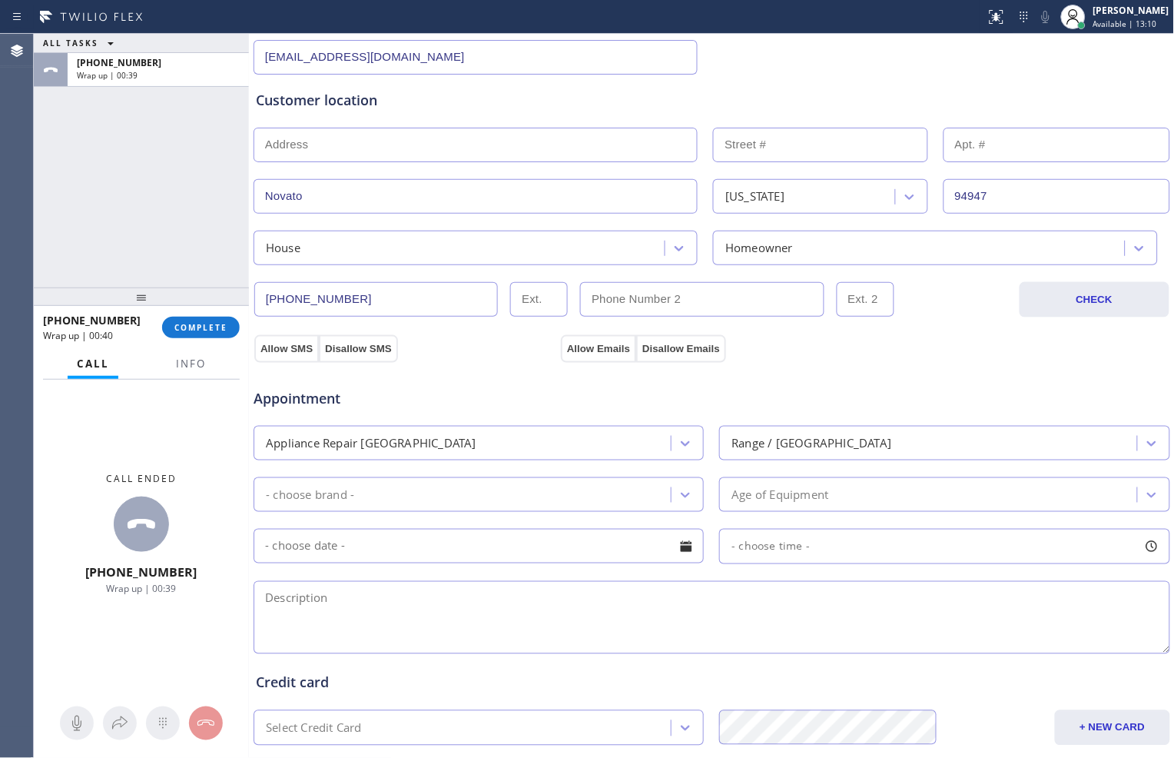
click at [496, 494] on div "- choose brand -" at bounding box center [464, 494] width 413 height 27
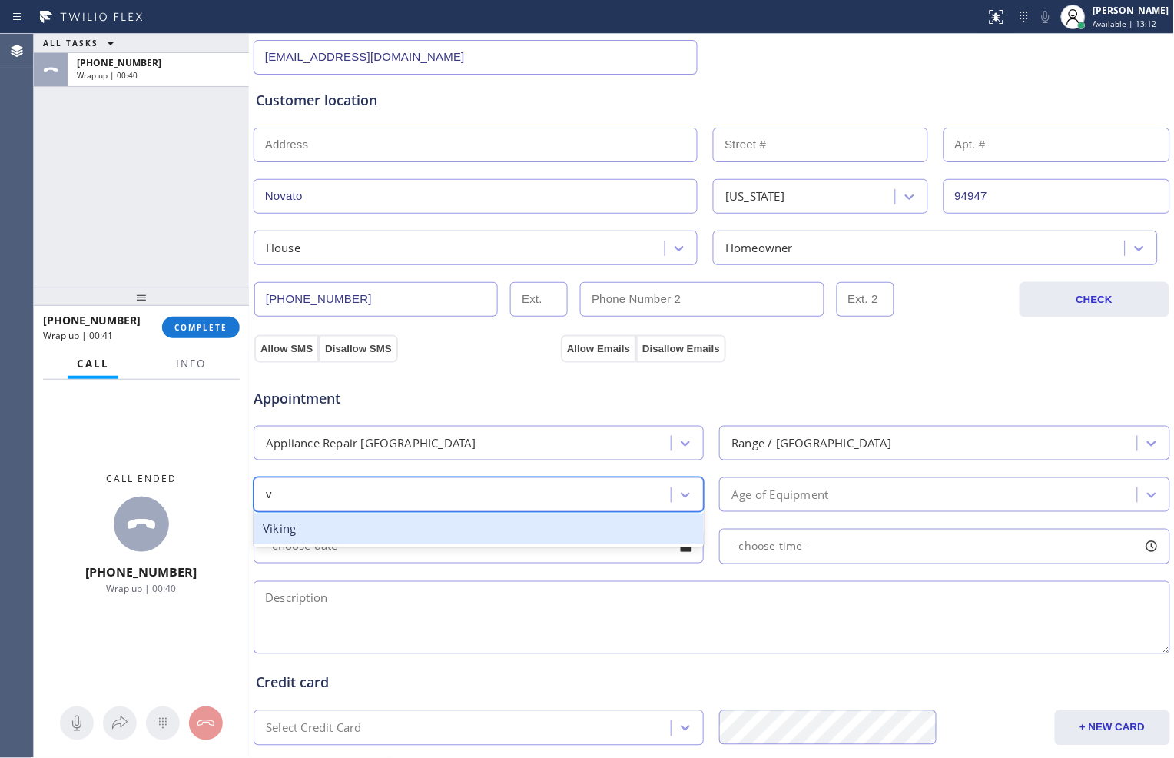
type input "vi"
click at [473, 530] on div "Viking" at bounding box center [479, 529] width 450 height 32
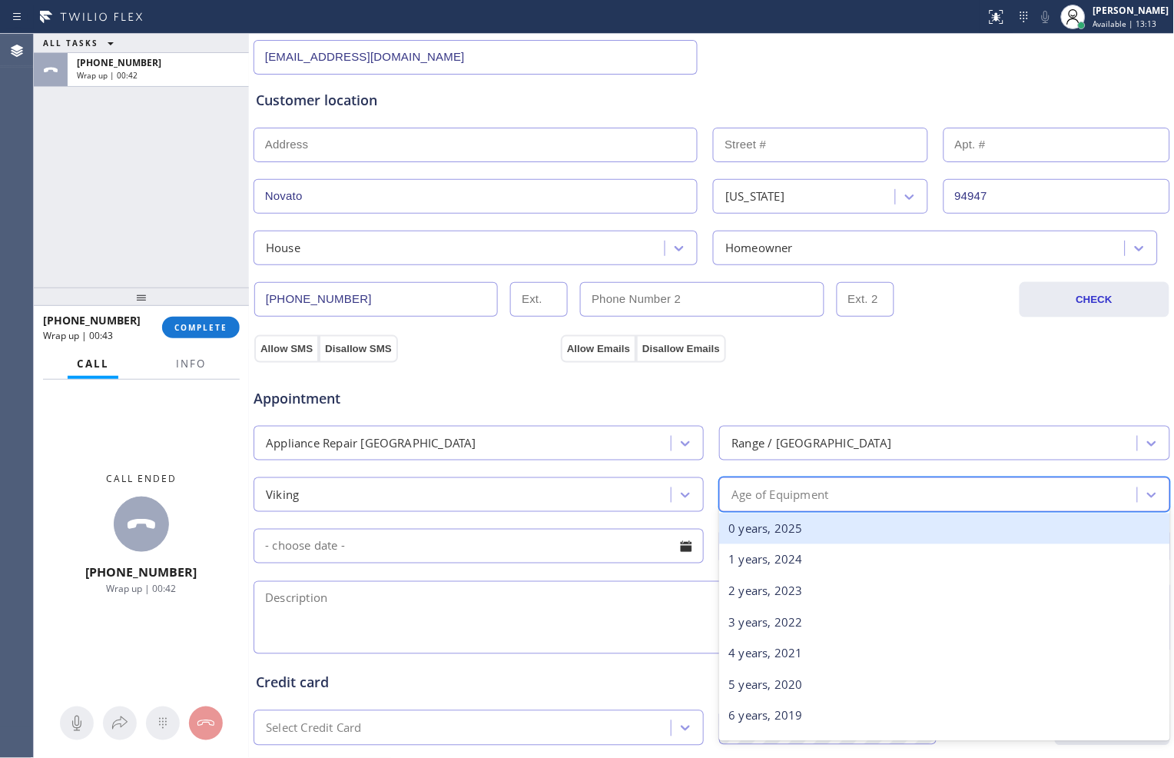
click at [803, 493] on div "Age of Equipment" at bounding box center [780, 495] width 97 height 18
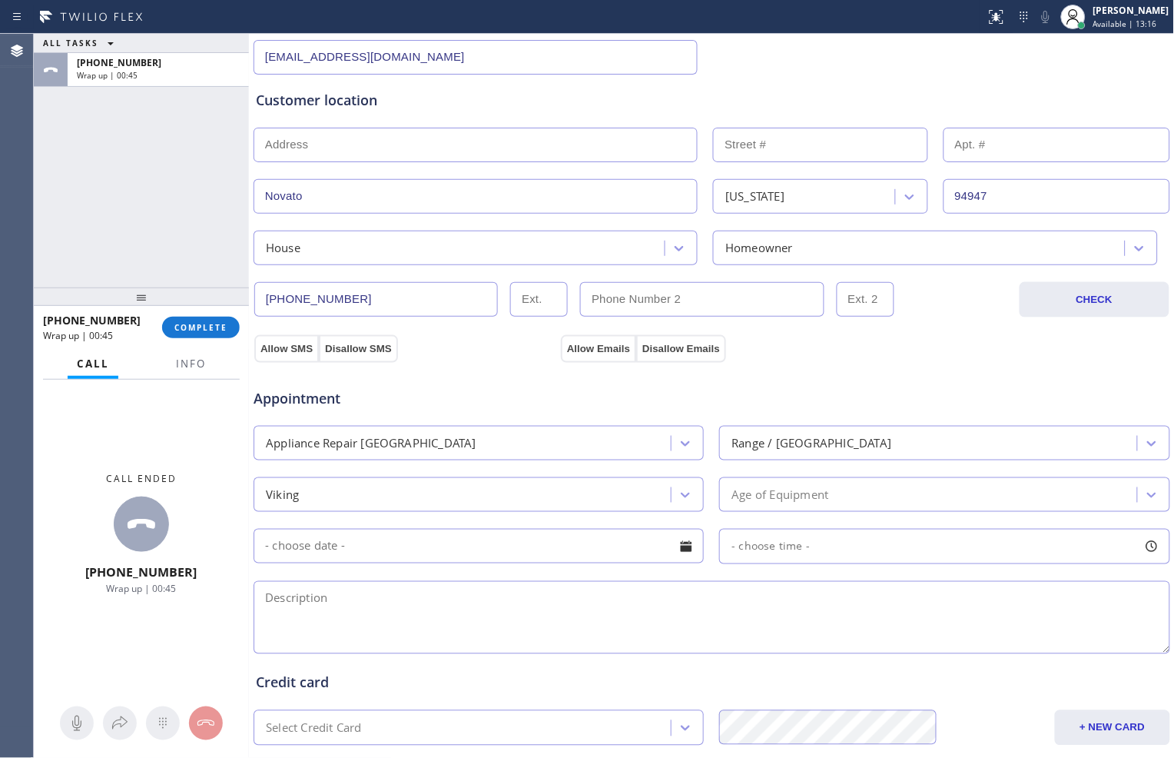
click at [938, 495] on div "Age of Equipment" at bounding box center [930, 494] width 413 height 27
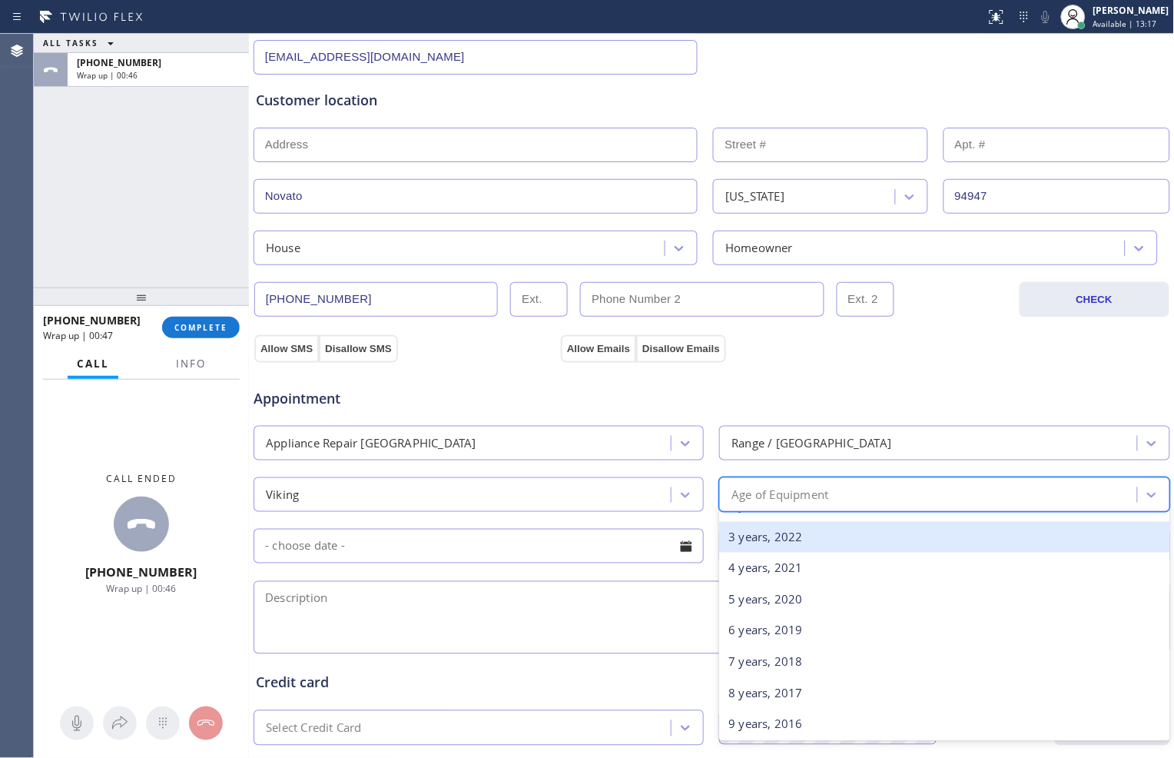
scroll to position [0, 0]
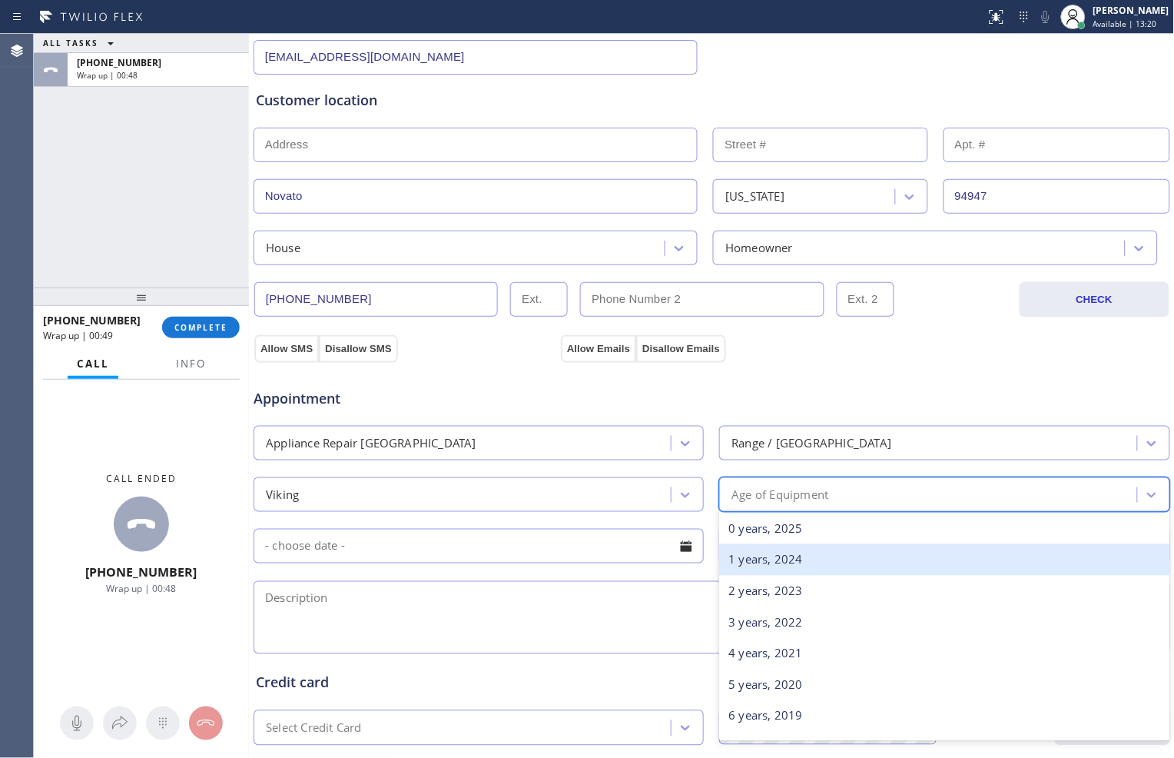
click at [832, 557] on div "1 years, 2024" at bounding box center [944, 560] width 450 height 32
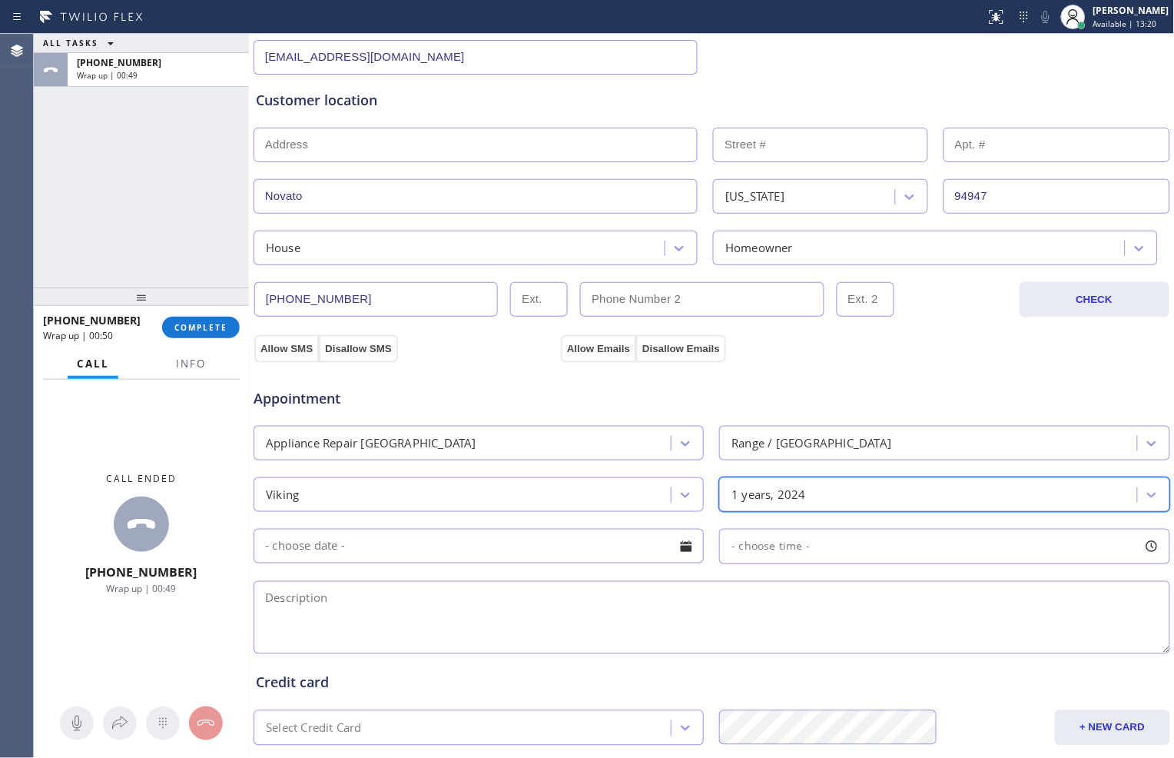
click at [521, 592] on textarea at bounding box center [712, 617] width 917 height 73
click at [795, 592] on textarea "To enrich screen reader interactions, please activate Accessibility in Grammarl…" at bounding box center [712, 617] width 917 height 73
click at [566, 603] on textarea "Viking// Range//" at bounding box center [712, 617] width 917 height 73
paste textarea "ont maintain with the tempt// sok=mekind of gas leak"
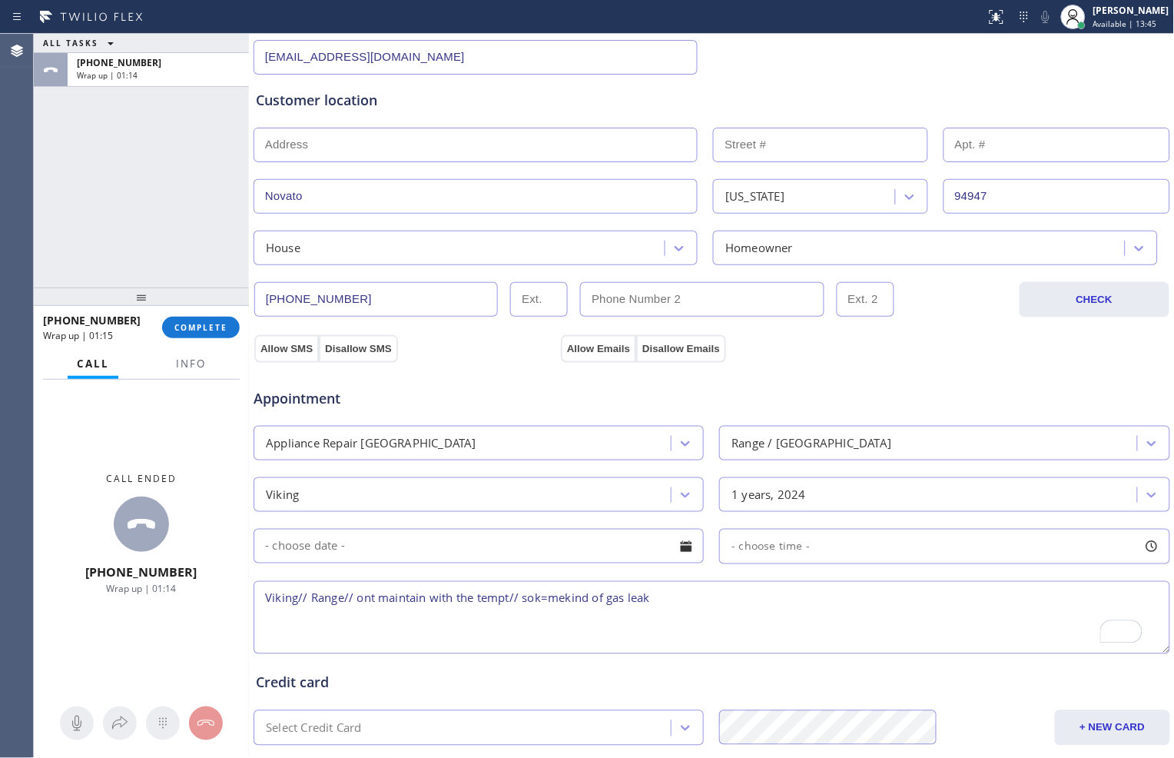
click at [552, 600] on textarea "Viking// Range// ont maintain with the tempt// sok=mekind of gas leak" at bounding box center [712, 617] width 917 height 73
click at [357, 597] on textarea "Viking// Range// ont maintain with the tempt// some kind of gas leak" at bounding box center [712, 617] width 917 height 73
click at [690, 602] on textarea "Viking// Range// dont maintain with the tempt// some kind of gas leak" at bounding box center [712, 617] width 917 height 73
paste textarea "Novato, CA 94947"
click at [174, 361] on button "Info" at bounding box center [191, 364] width 48 height 30
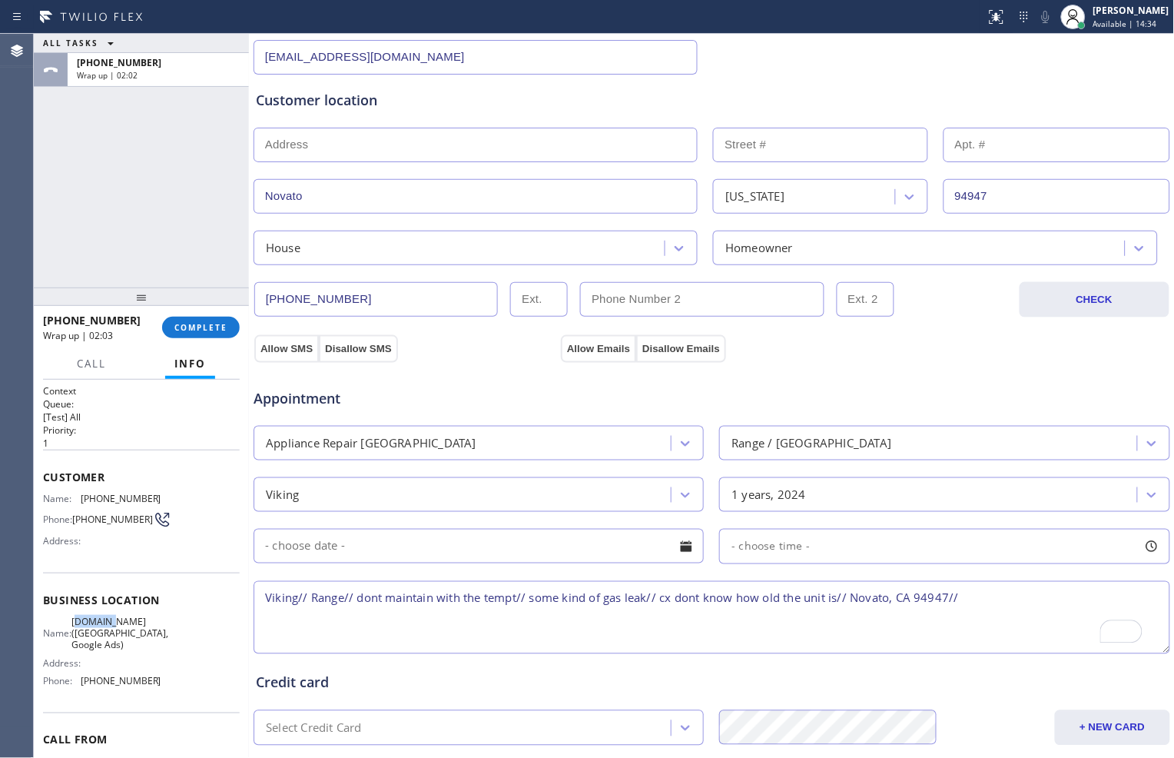
drag, startPoint x: 83, startPoint y: 625, endPoint x: 116, endPoint y: 623, distance: 33.1
click at [116, 623] on span "[DOMAIN_NAME] ([GEOGRAPHIC_DATA], Google Ads)" at bounding box center [119, 633] width 97 height 35
click at [102, 623] on span "[DOMAIN_NAME] ([GEOGRAPHIC_DATA], Google Ads)" at bounding box center [119, 633] width 97 height 35
drag, startPoint x: 75, startPoint y: 620, endPoint x: 132, endPoint y: 644, distance: 62.4
click at [132, 644] on div "Name: VikingCare.online (San Francisco, Google Ads)" at bounding box center [102, 633] width 118 height 35
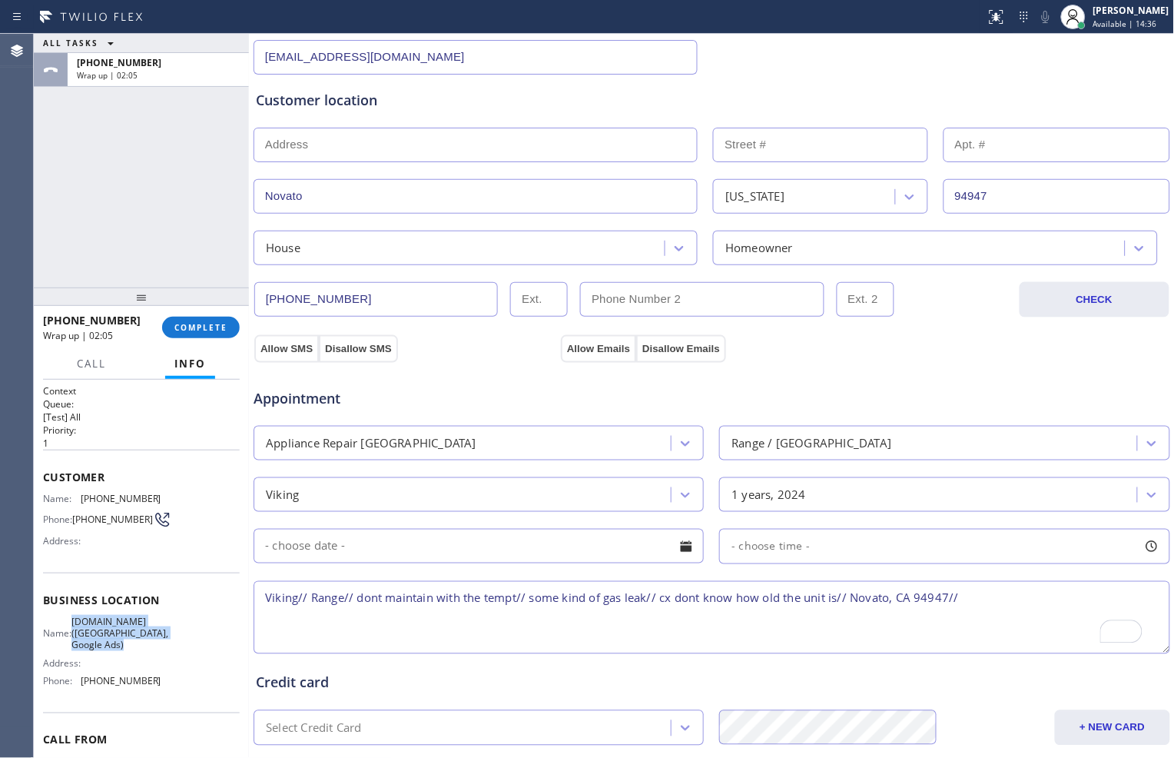
copy span "[DOMAIN_NAME] ([GEOGRAPHIC_DATA], Google Ads)"
click at [1005, 590] on textarea "Viking// Range// dont maintain with the tempt// some kind of gas leak// cx dont…" at bounding box center [712, 617] width 917 height 73
paste textarea "[DOMAIN_NAME] ([GEOGRAPHIC_DATA], Google Ads)"
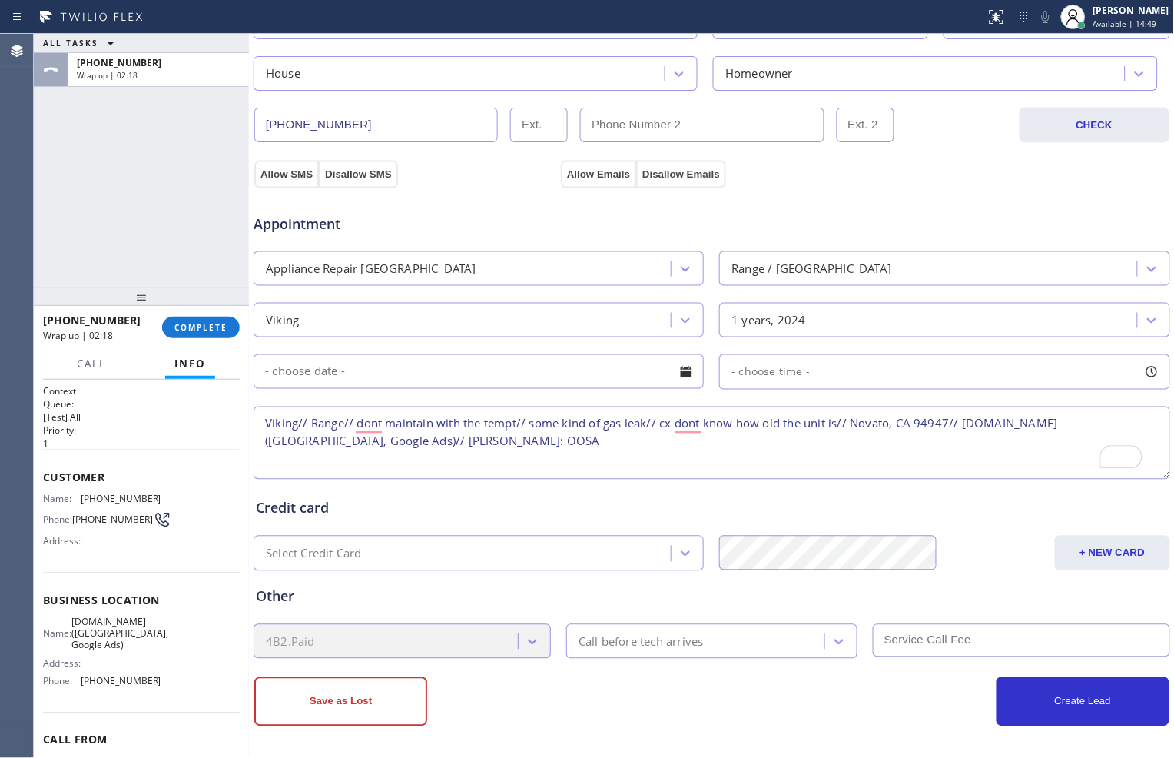
scroll to position [433, 0]
type textarea "Viking// Range// dont maintain with the tempt// some kind of gas leak// cx dont…"
click at [646, 643] on div "Call before tech arrives" at bounding box center [641, 639] width 125 height 18
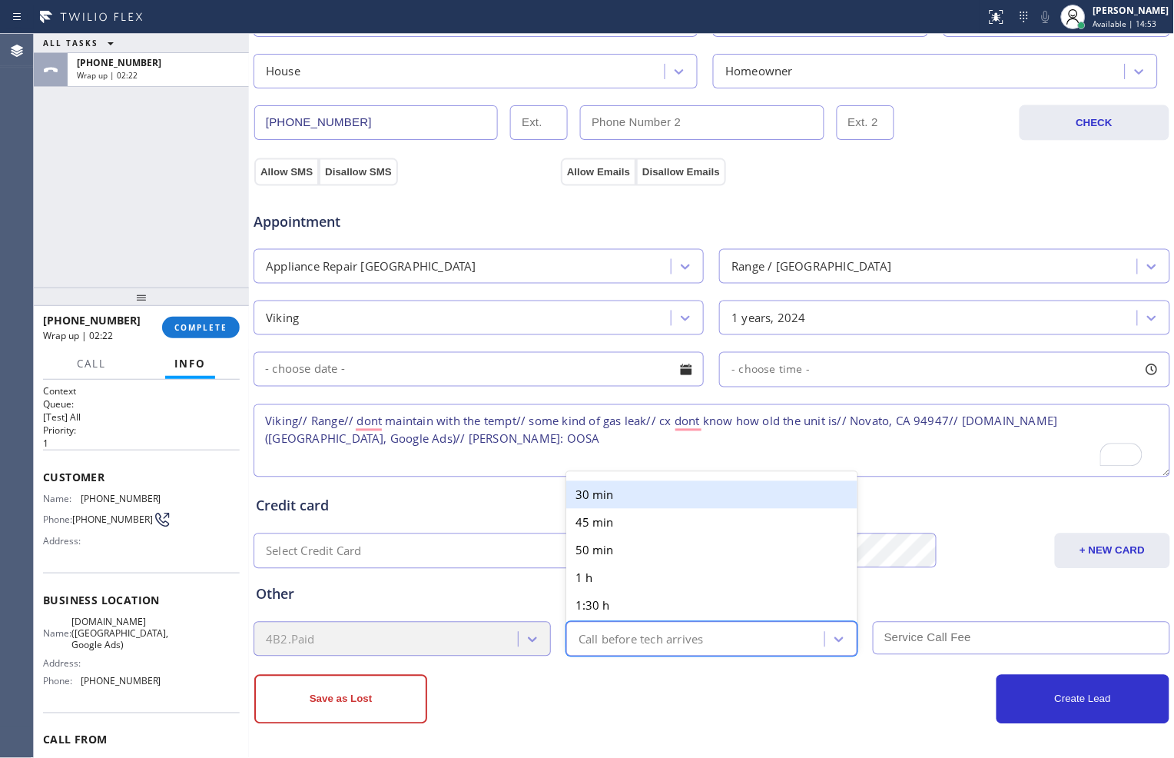
click at [633, 493] on div "30 min" at bounding box center [711, 495] width 291 height 28
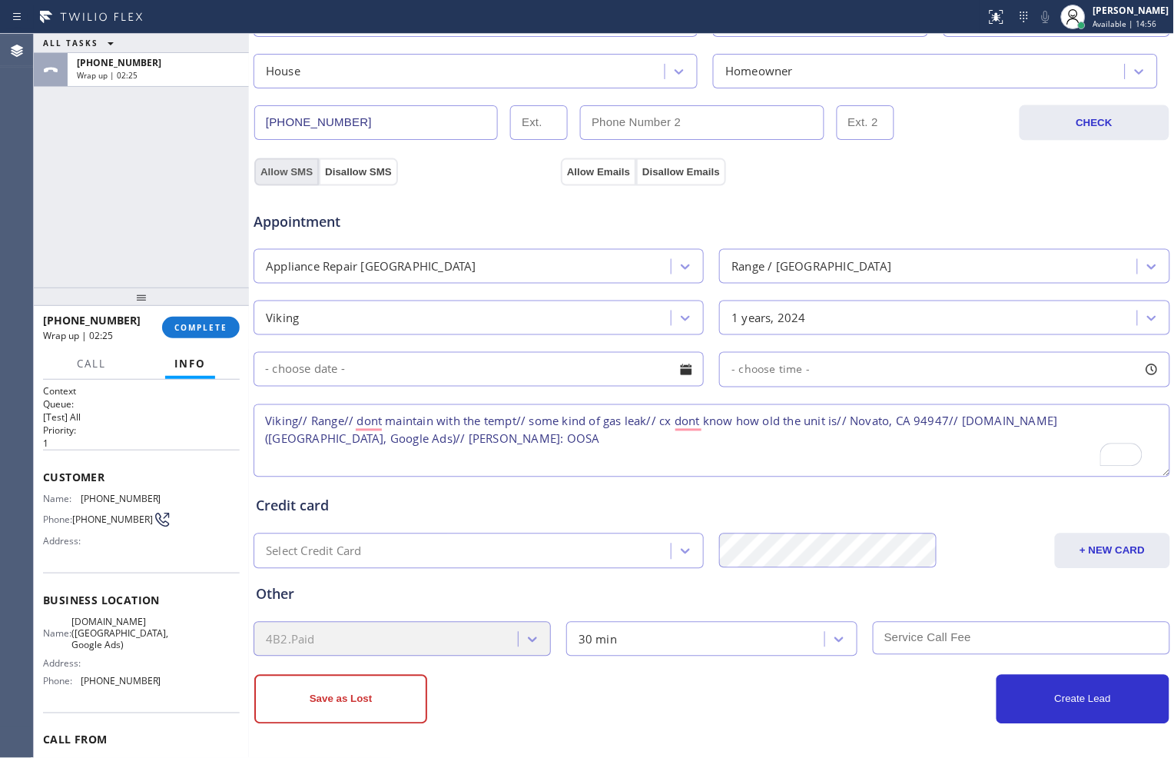
click at [298, 168] on button "Allow SMS" at bounding box center [286, 172] width 65 height 28
click at [585, 174] on button "Allow Emails" at bounding box center [598, 172] width 75 height 28
click at [380, 709] on button "Save as Lost" at bounding box center [340, 699] width 173 height 49
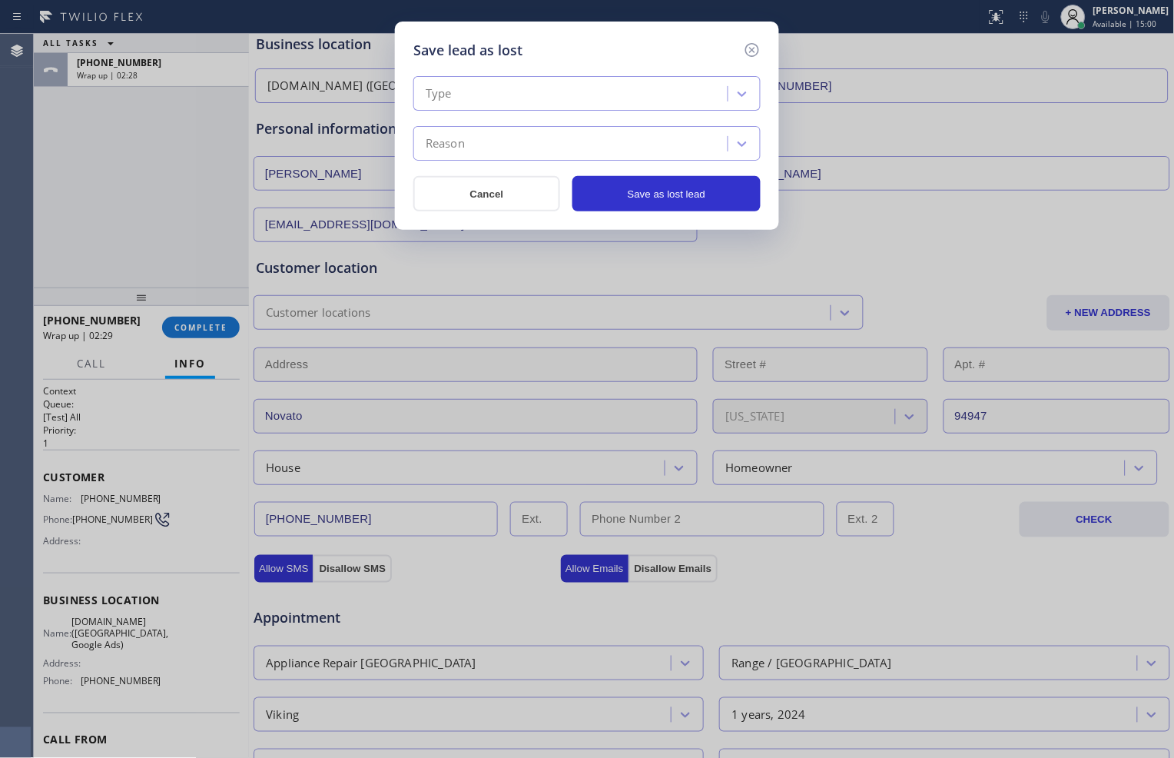
scroll to position [0, 0]
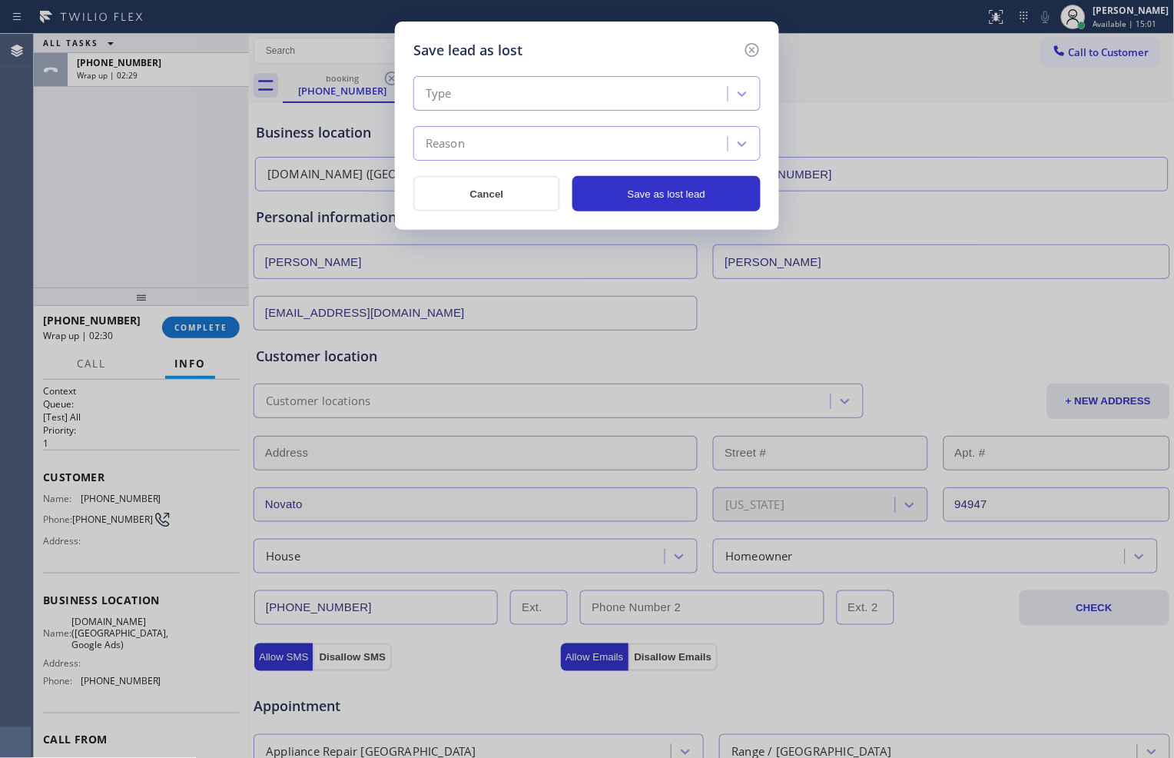
click at [681, 92] on div "Type" at bounding box center [573, 94] width 310 height 27
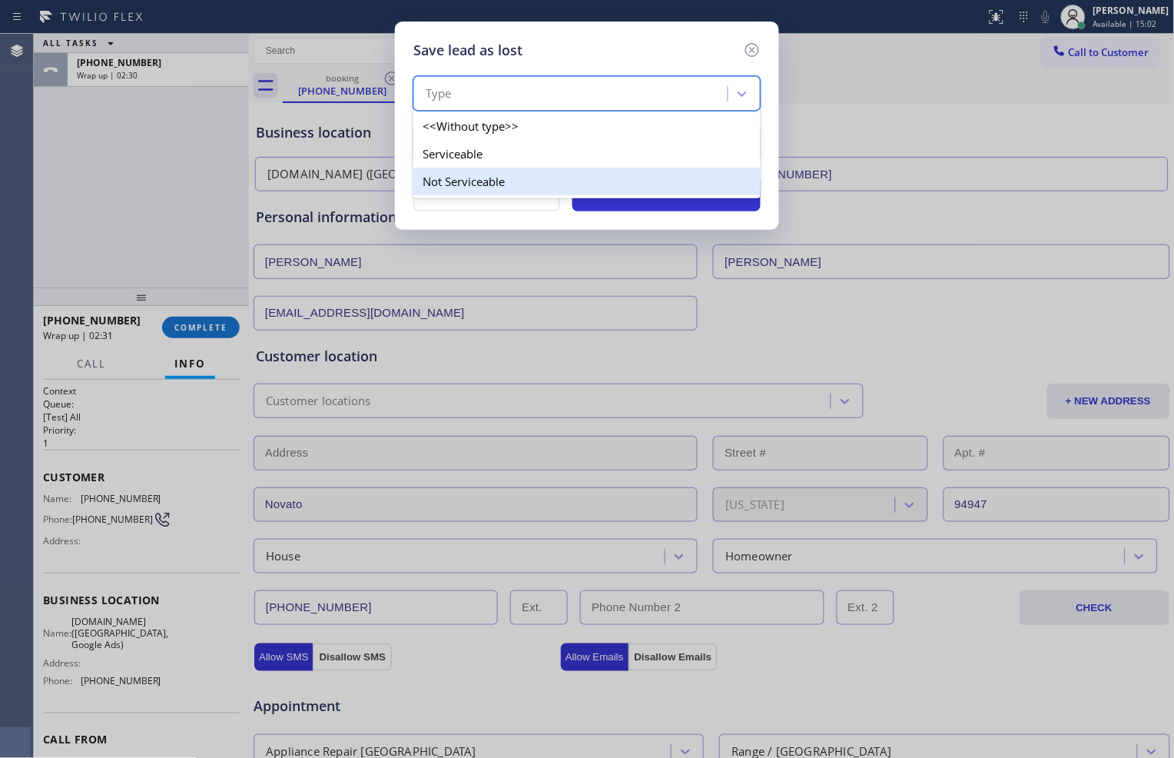
click at [629, 178] on div "Not Serviceable" at bounding box center [587, 182] width 347 height 28
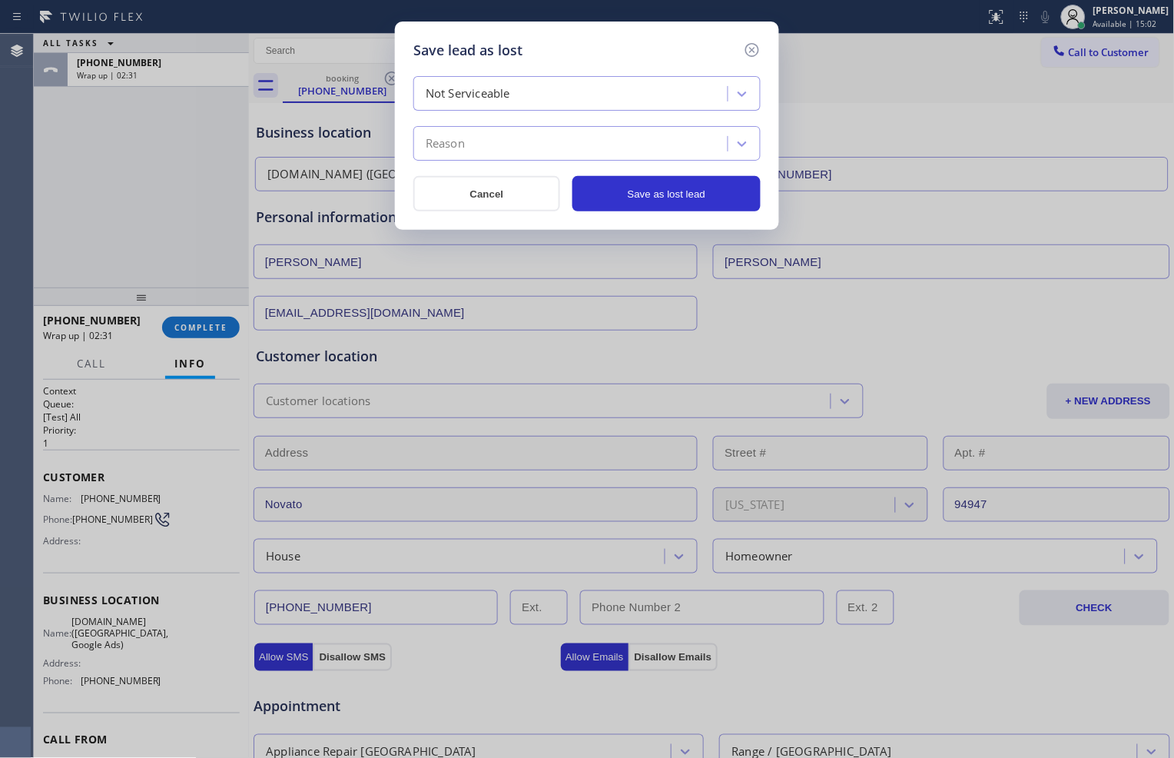
click at [644, 148] on div "Reason" at bounding box center [573, 144] width 310 height 27
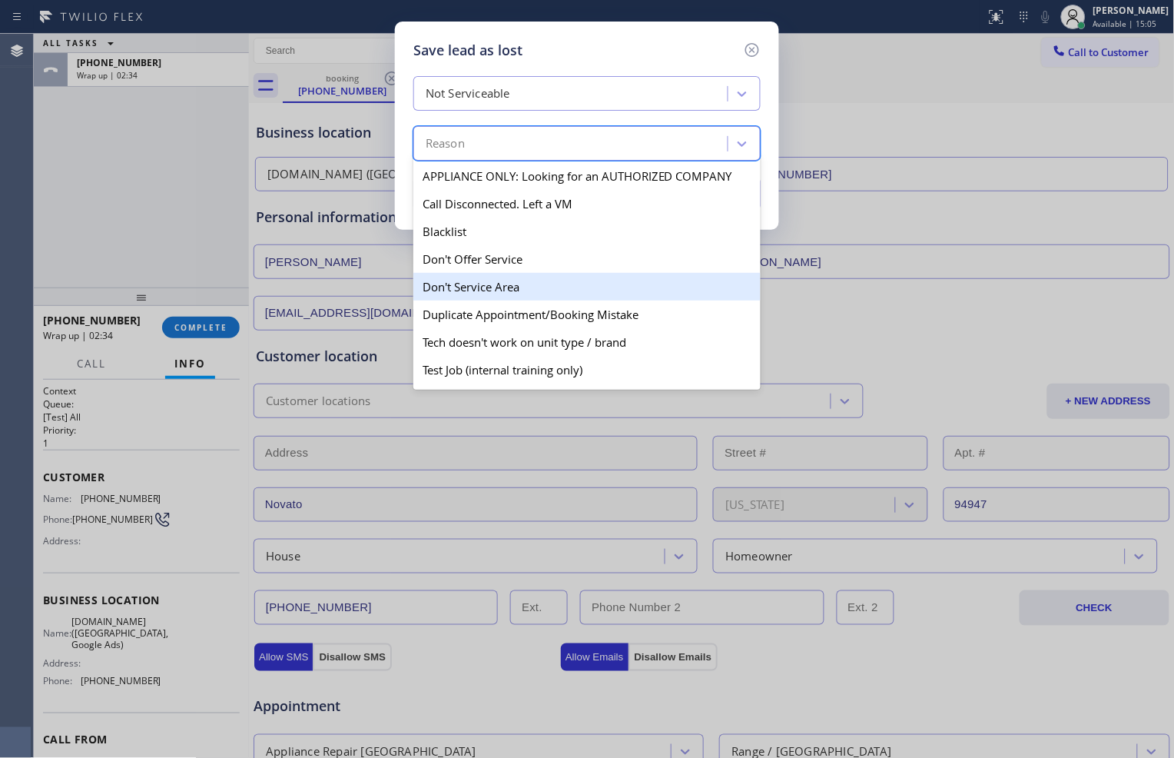
click at [590, 279] on div "Don't Service Area" at bounding box center [587, 287] width 347 height 28
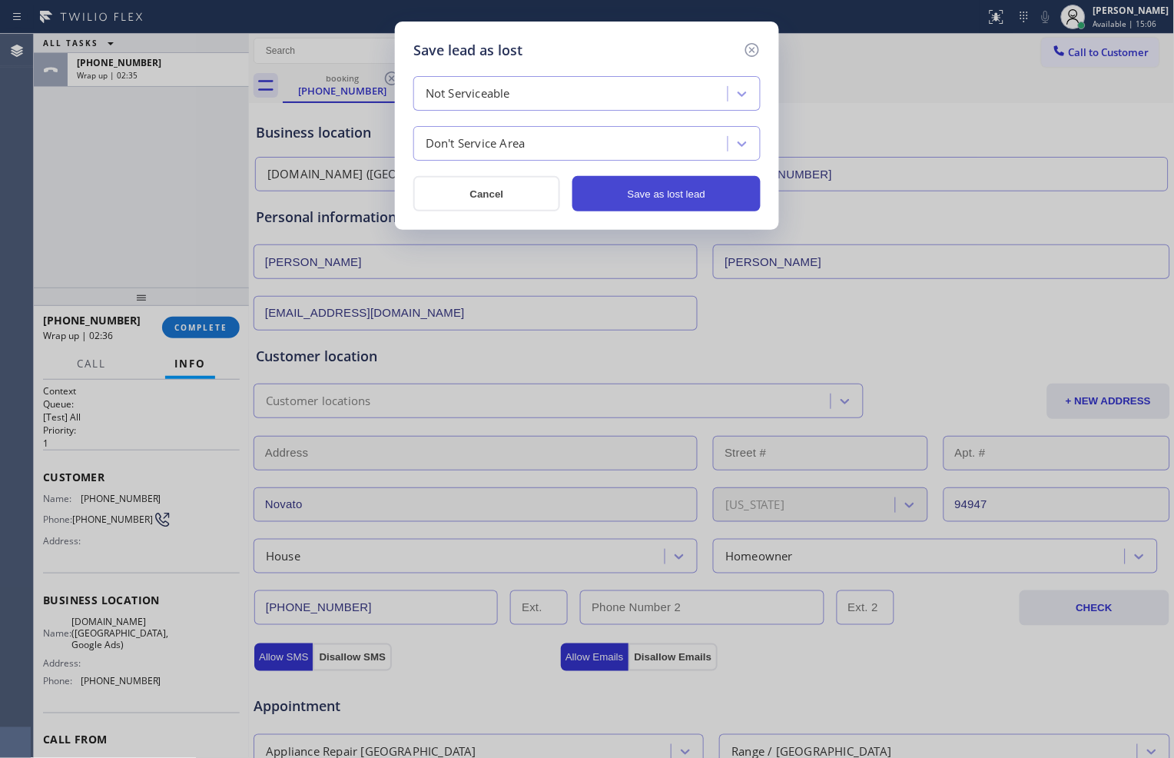
click at [655, 196] on button "Save as lost lead" at bounding box center [667, 193] width 188 height 35
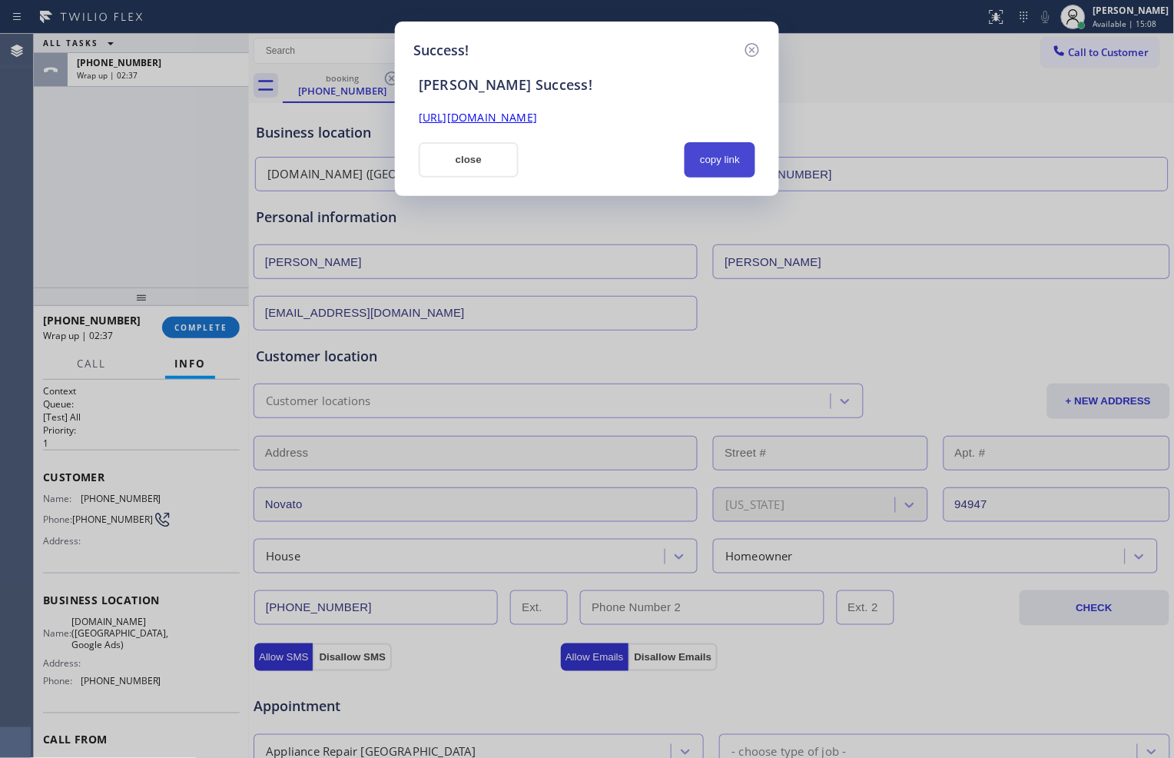
click at [707, 149] on button "copy link" at bounding box center [720, 159] width 71 height 35
click at [433, 164] on button "close" at bounding box center [469, 159] width 100 height 35
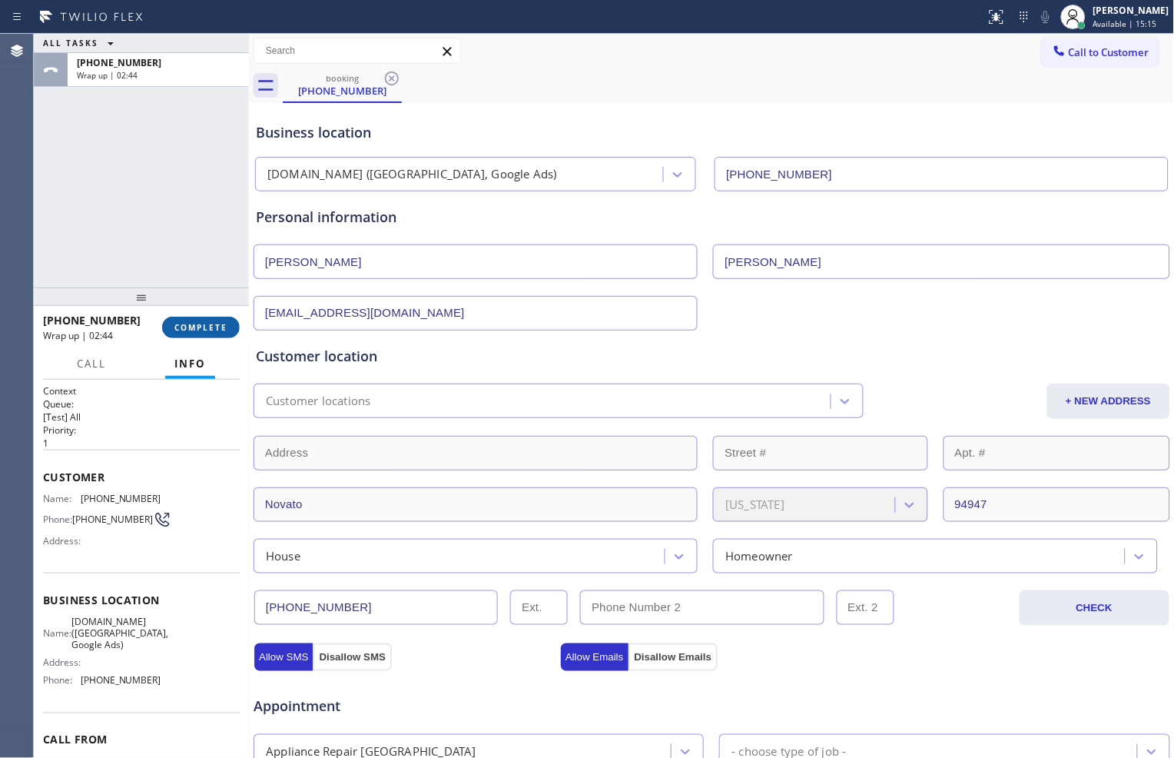
click at [218, 332] on span "COMPLETE" at bounding box center [200, 327] width 53 height 11
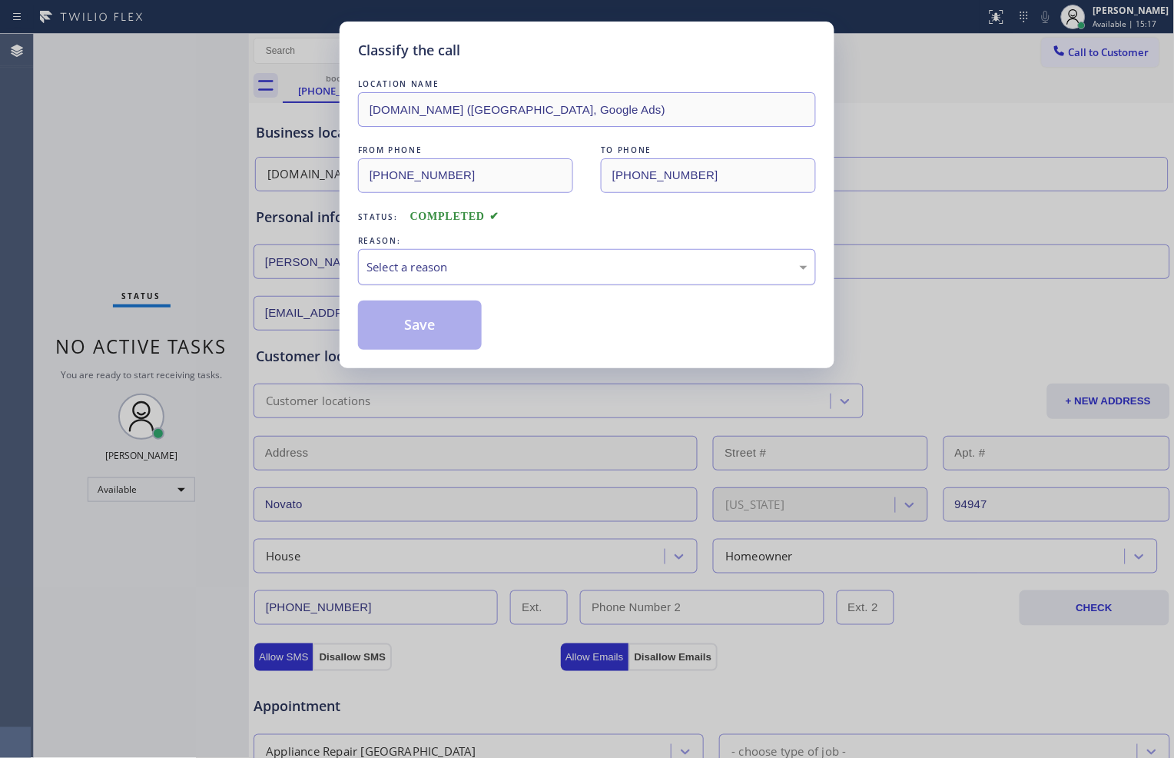
click at [510, 274] on div "Select a reason" at bounding box center [587, 267] width 441 height 18
click at [457, 317] on button "Save" at bounding box center [420, 325] width 124 height 49
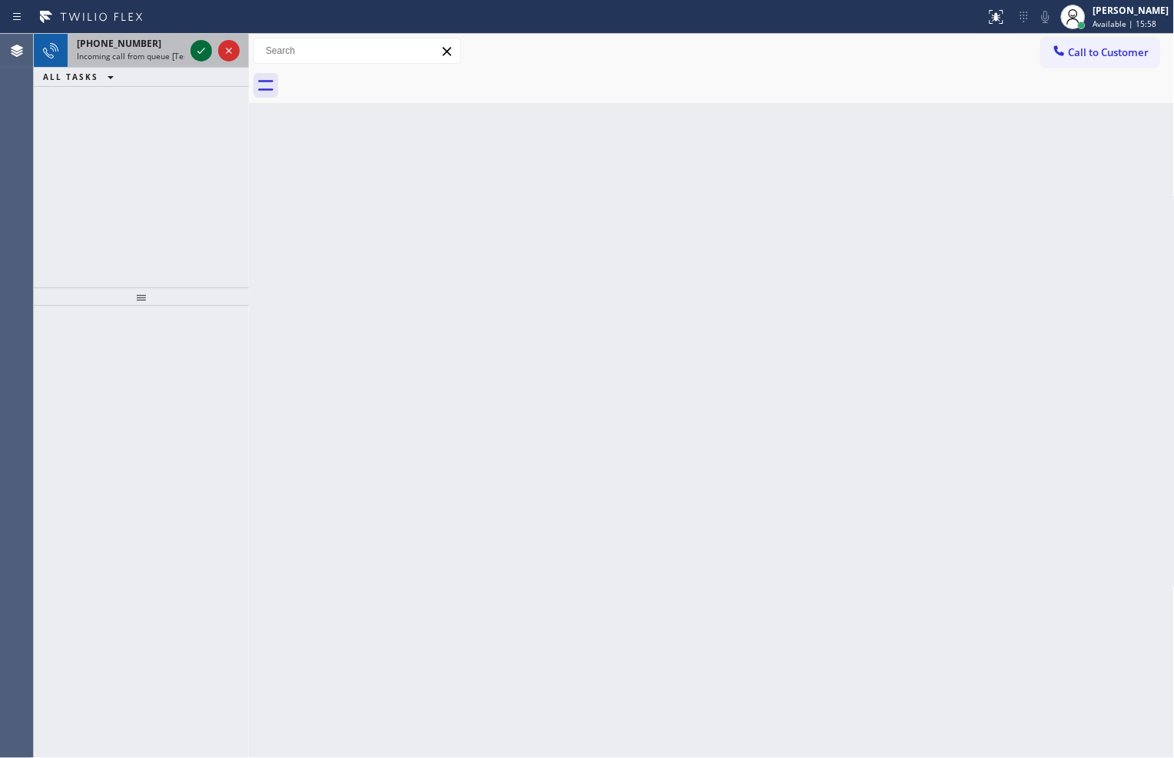
click at [201, 51] on icon at bounding box center [202, 51] width 8 height 6
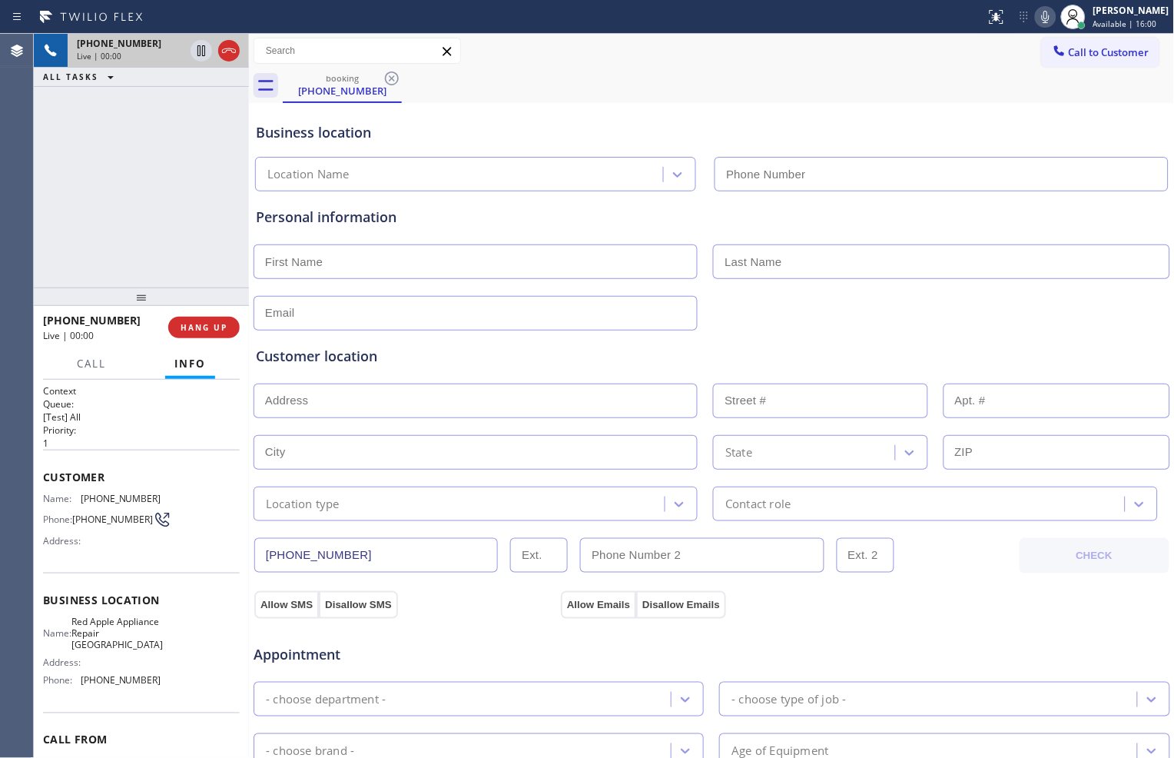
type input "[PHONE_NUMBER]"
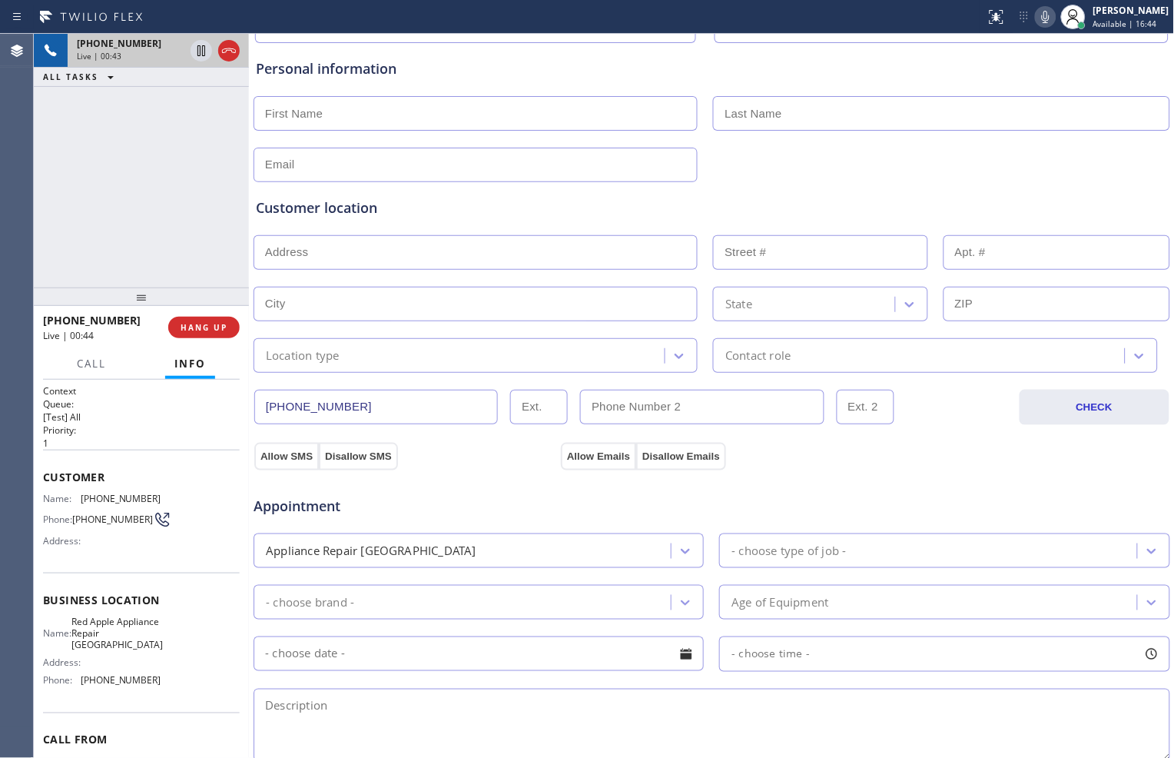
scroll to position [171, 0]
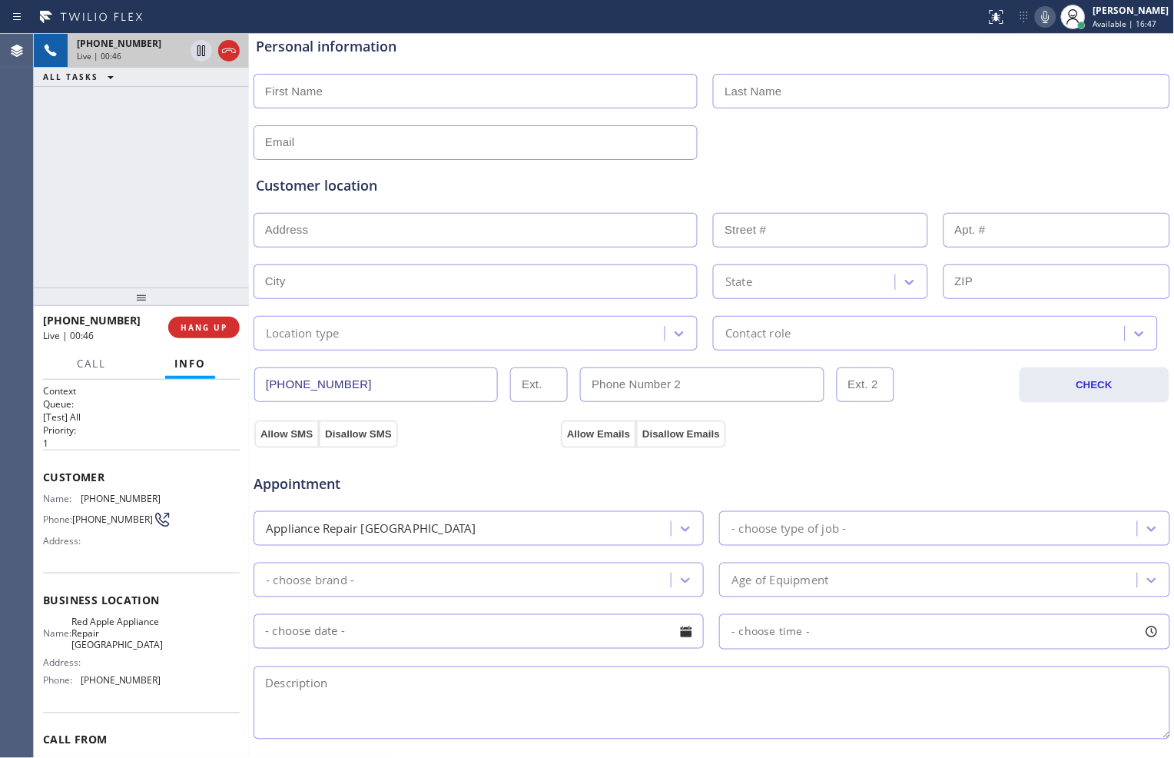
click at [1045, 11] on icon at bounding box center [1046, 17] width 18 height 18
drag, startPoint x: 1047, startPoint y: 23, endPoint x: 1061, endPoint y: 46, distance: 27.3
click at [1047, 23] on icon at bounding box center [1046, 17] width 18 height 18
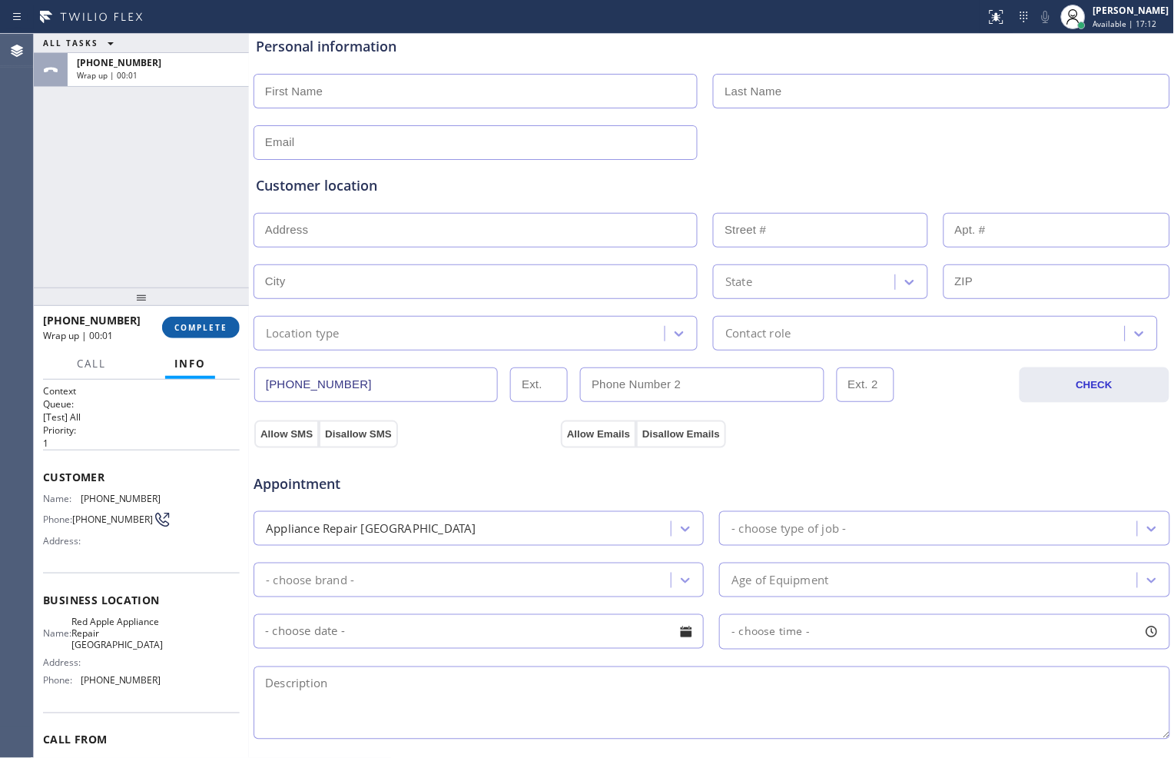
click at [190, 323] on span "COMPLETE" at bounding box center [200, 327] width 53 height 11
click at [212, 323] on span "COMPLETE" at bounding box center [200, 327] width 53 height 11
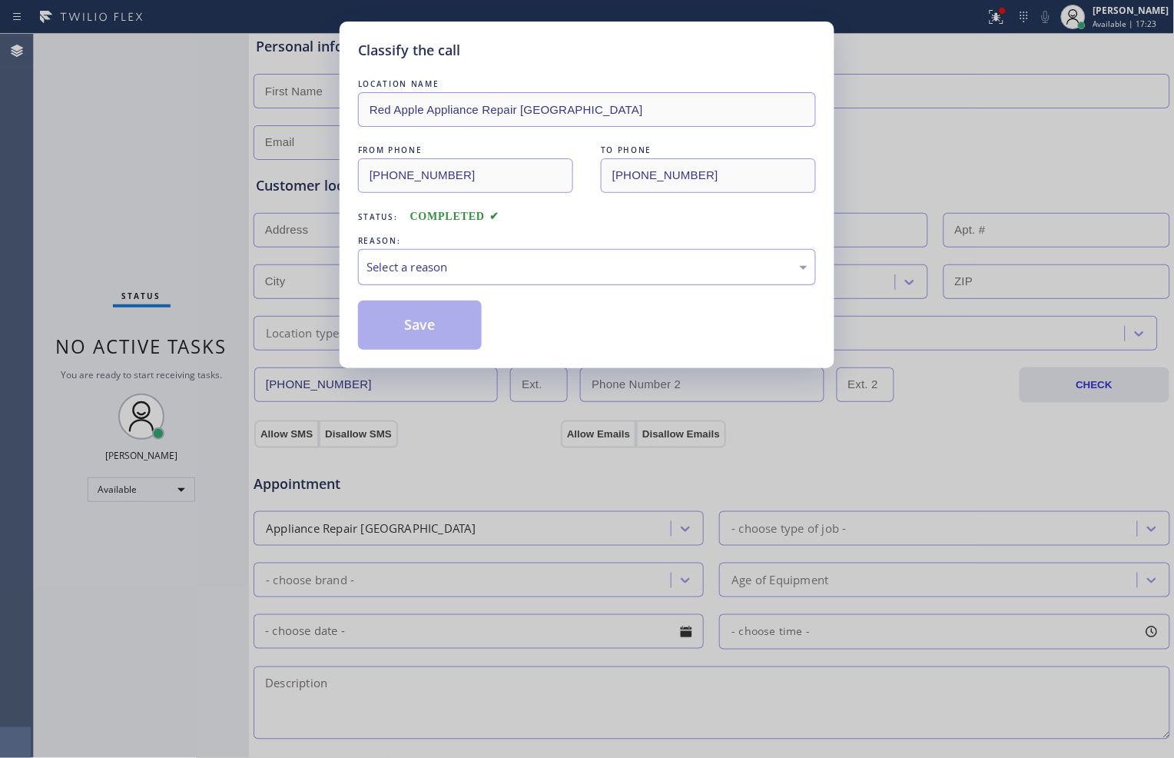
click at [495, 263] on div "Select a reason" at bounding box center [587, 267] width 441 height 18
click at [429, 329] on button "Save" at bounding box center [420, 325] width 124 height 49
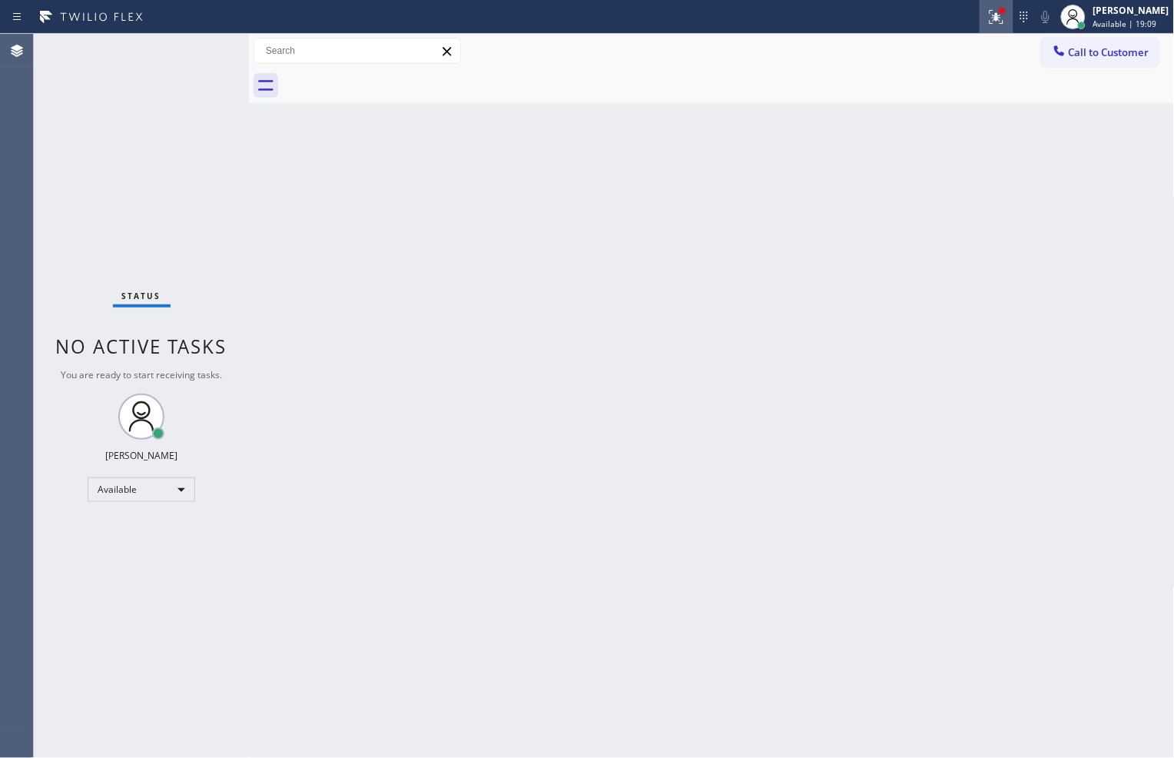
click at [993, 15] on icon at bounding box center [997, 17] width 14 height 14
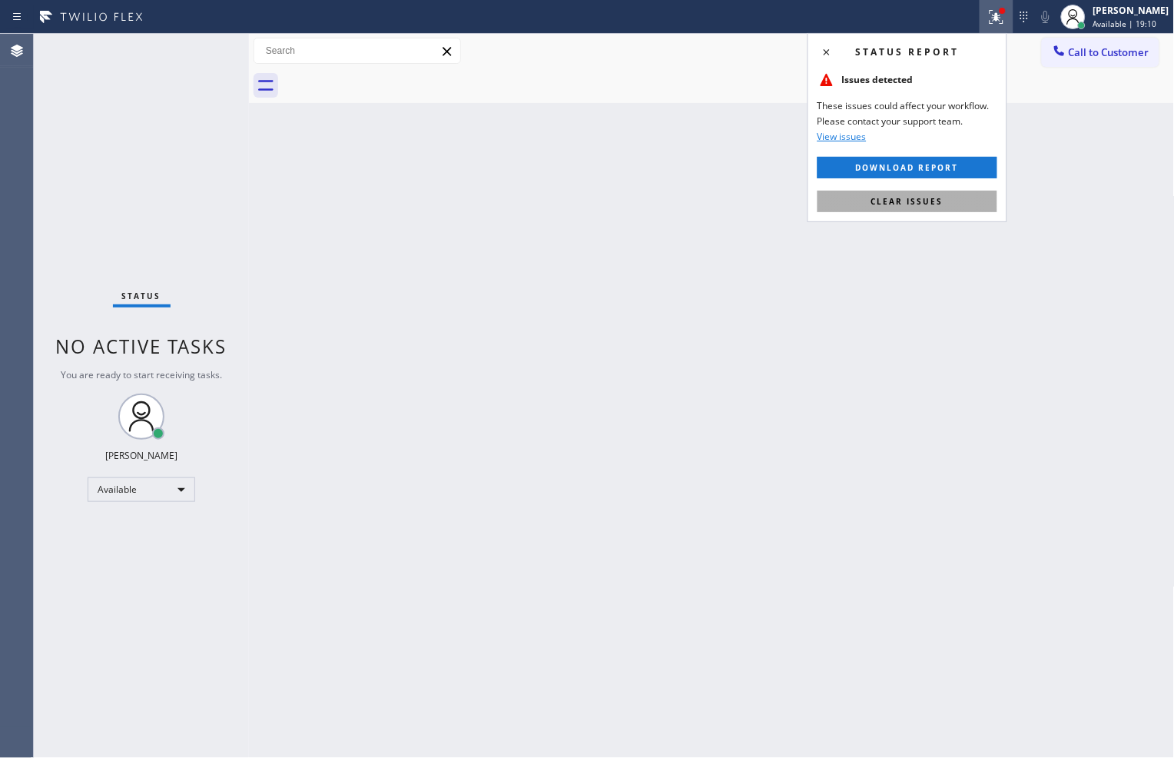
click at [928, 198] on span "Clear issues" at bounding box center [908, 201] width 72 height 11
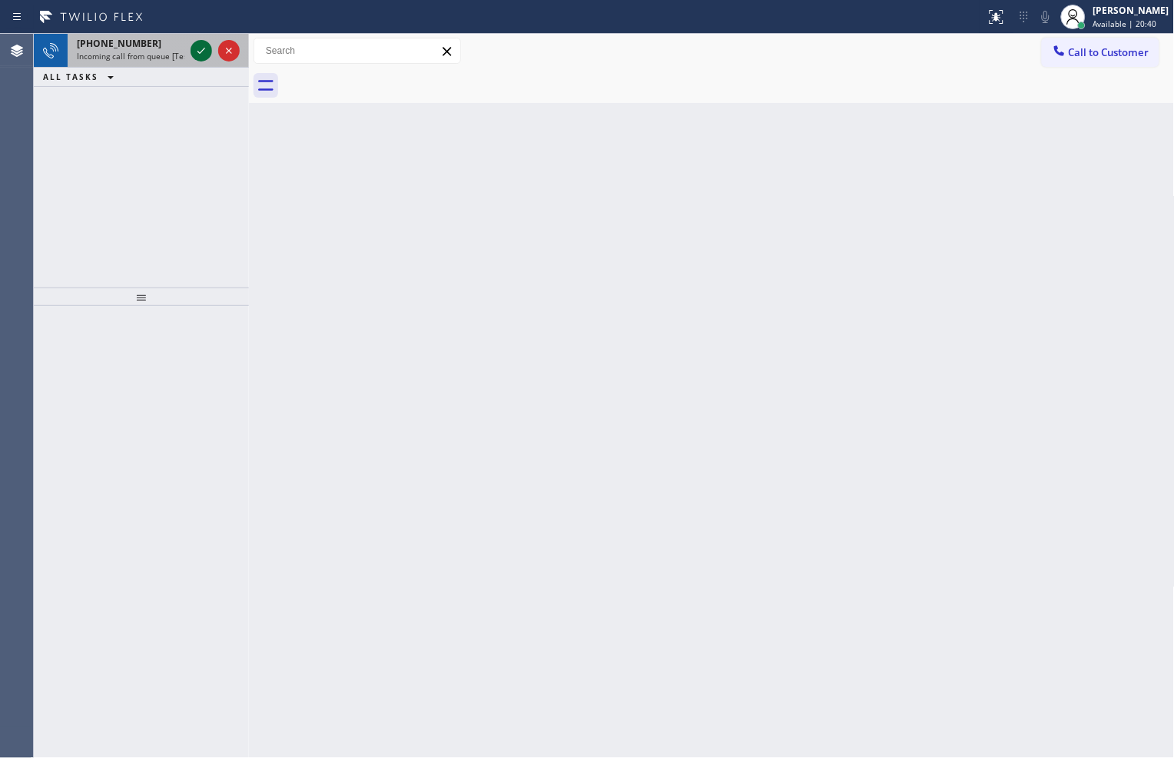
click at [208, 51] on icon at bounding box center [201, 51] width 18 height 18
click at [195, 54] on icon at bounding box center [201, 51] width 18 height 18
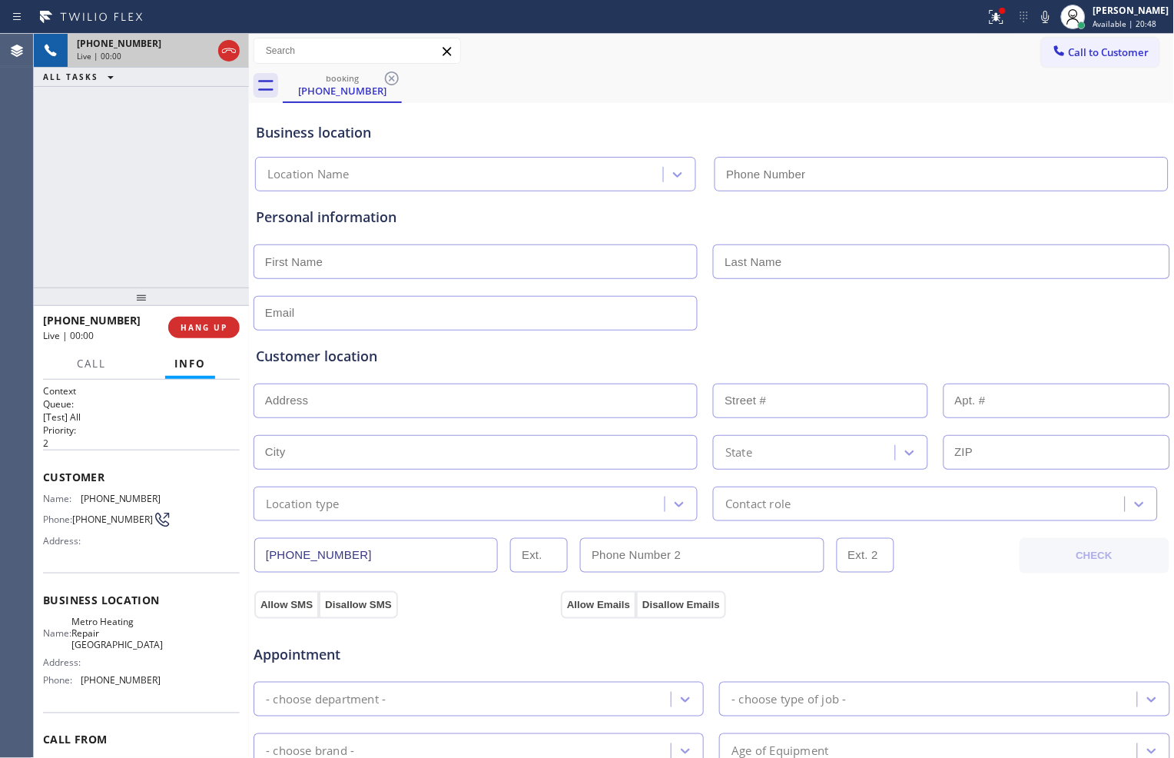
type input "[PHONE_NUMBER]"
click at [1003, 20] on div at bounding box center [997, 17] width 34 height 18
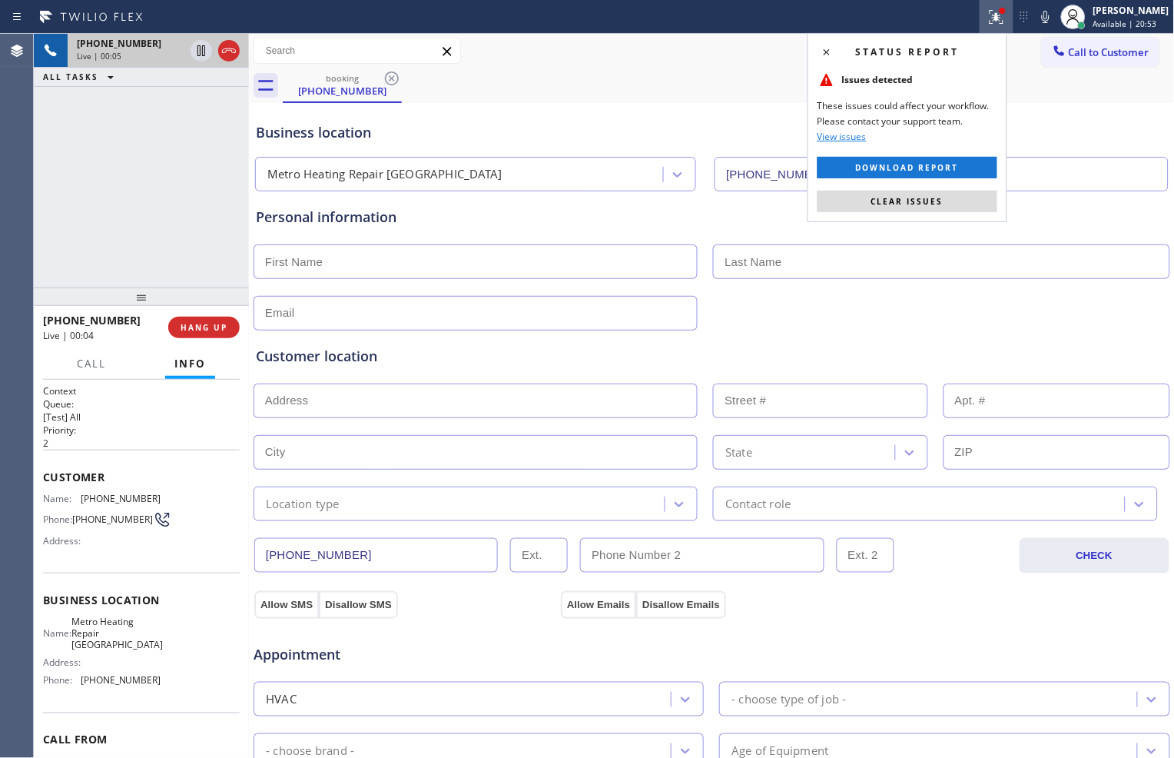
click at [941, 196] on button "Clear issues" at bounding box center [908, 202] width 180 height 22
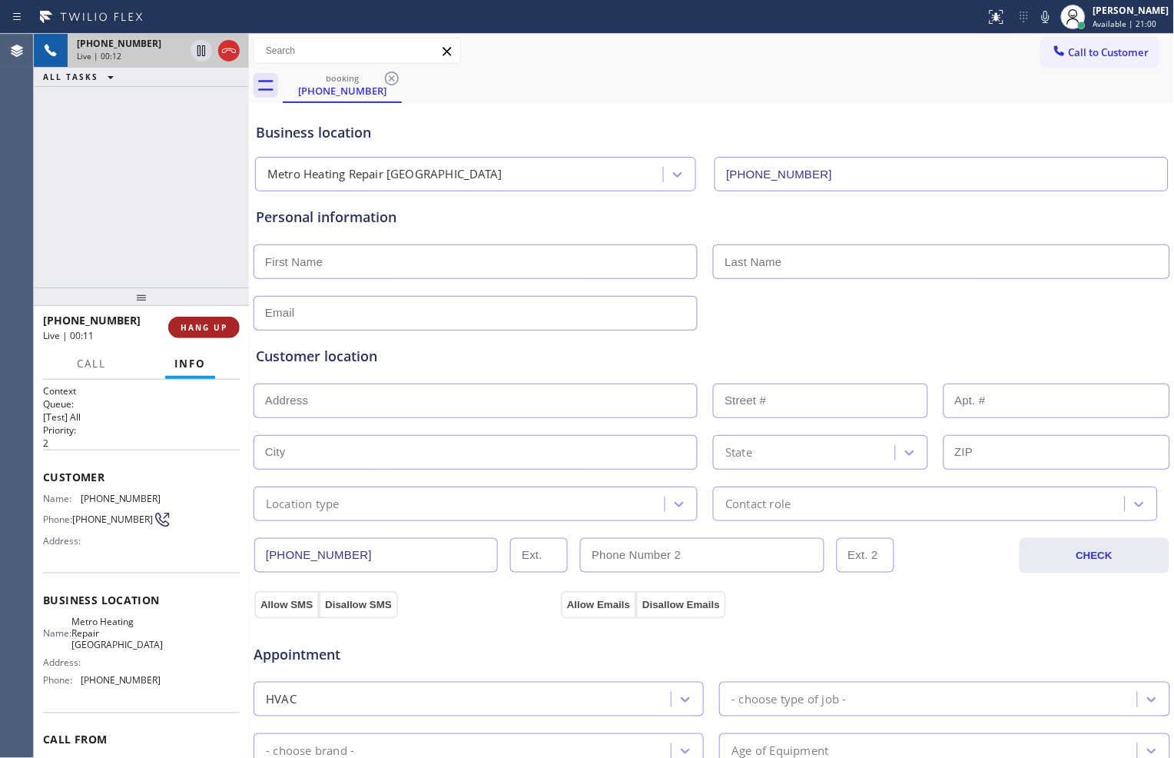
click at [218, 329] on span "HANG UP" at bounding box center [204, 327] width 47 height 11
click at [223, 327] on span "HANG UP" at bounding box center [204, 327] width 47 height 11
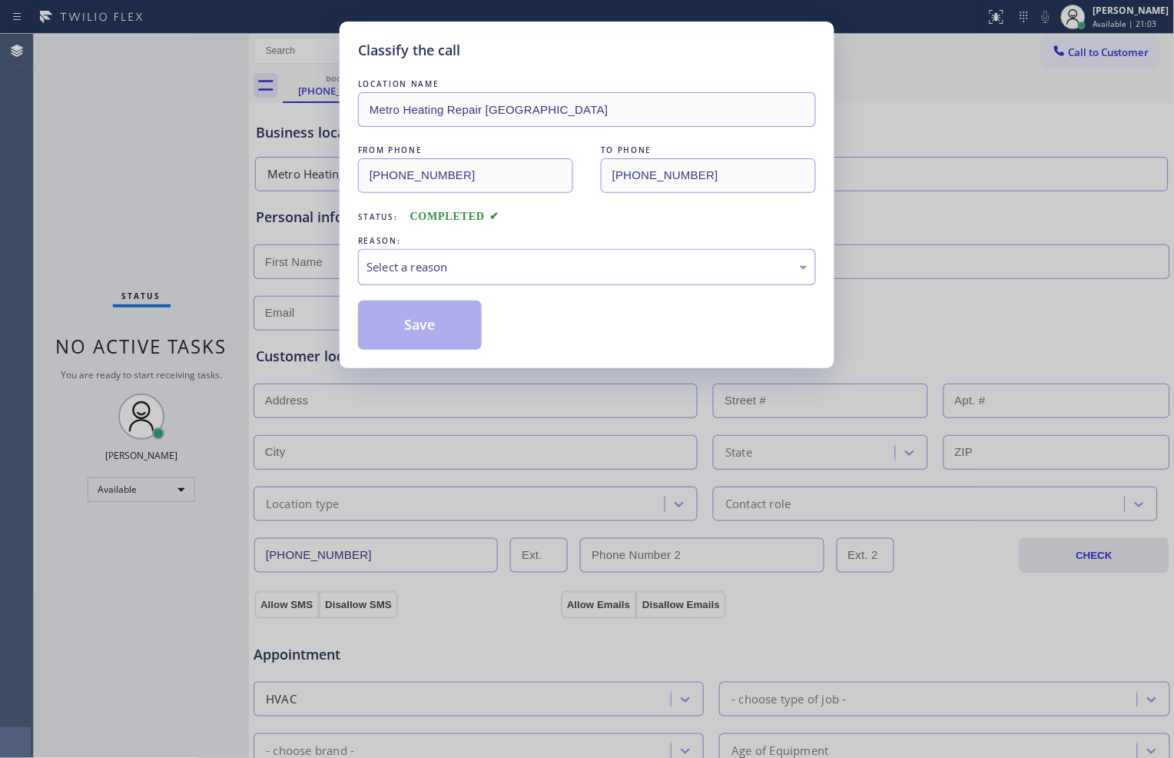
click at [424, 267] on div "Select a reason" at bounding box center [587, 267] width 441 height 18
click at [396, 306] on button "Save" at bounding box center [420, 325] width 124 height 49
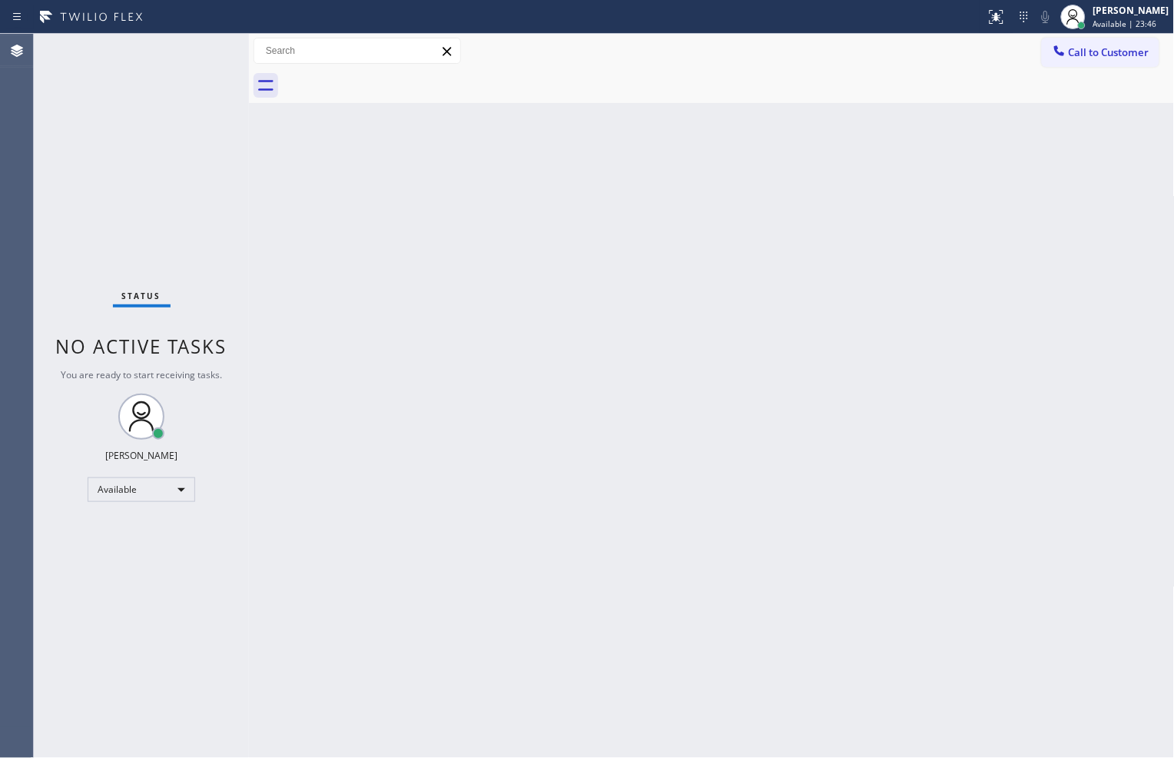
click at [957, 707] on div "Back to Dashboard Change Sender ID Customers Technicians Select a contact Outbo…" at bounding box center [712, 396] width 926 height 724
click at [344, 278] on div "Back to Dashboard Change Sender ID Customers Technicians Select a contact Outbo…" at bounding box center [712, 396] width 926 height 724
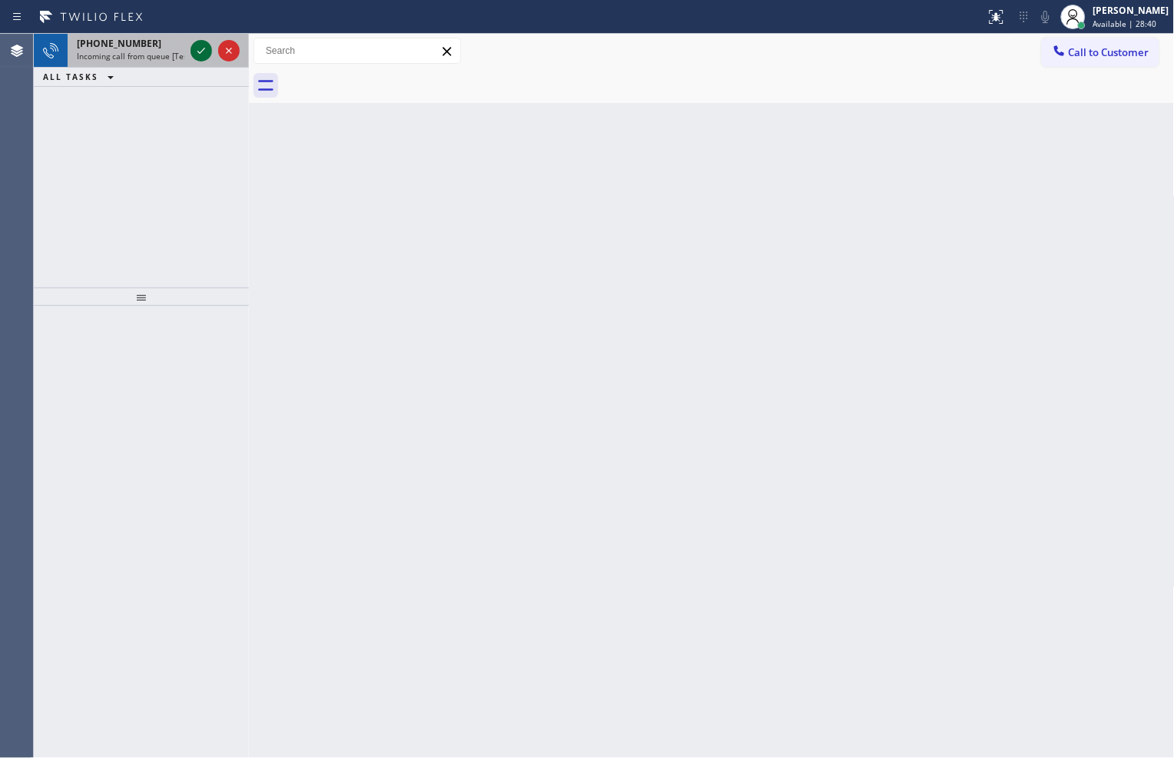
click at [210, 56] on icon at bounding box center [201, 51] width 18 height 18
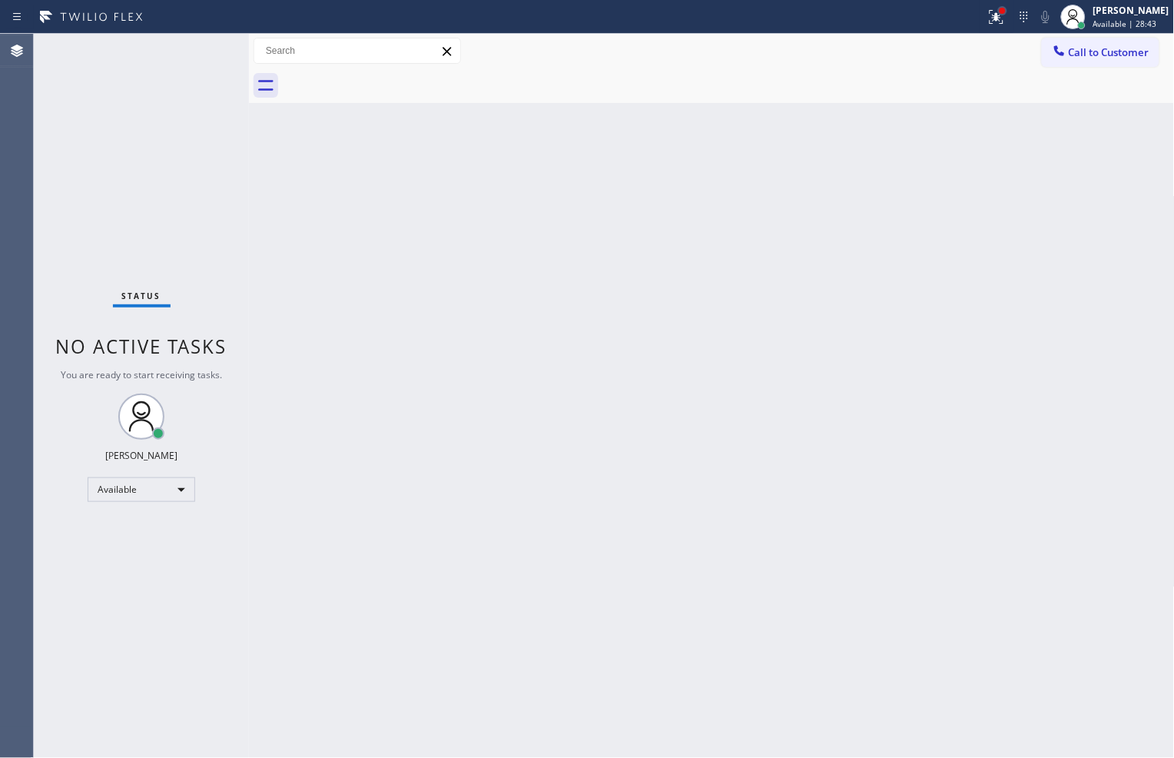
click at [998, 6] on div at bounding box center [1002, 10] width 9 height 9
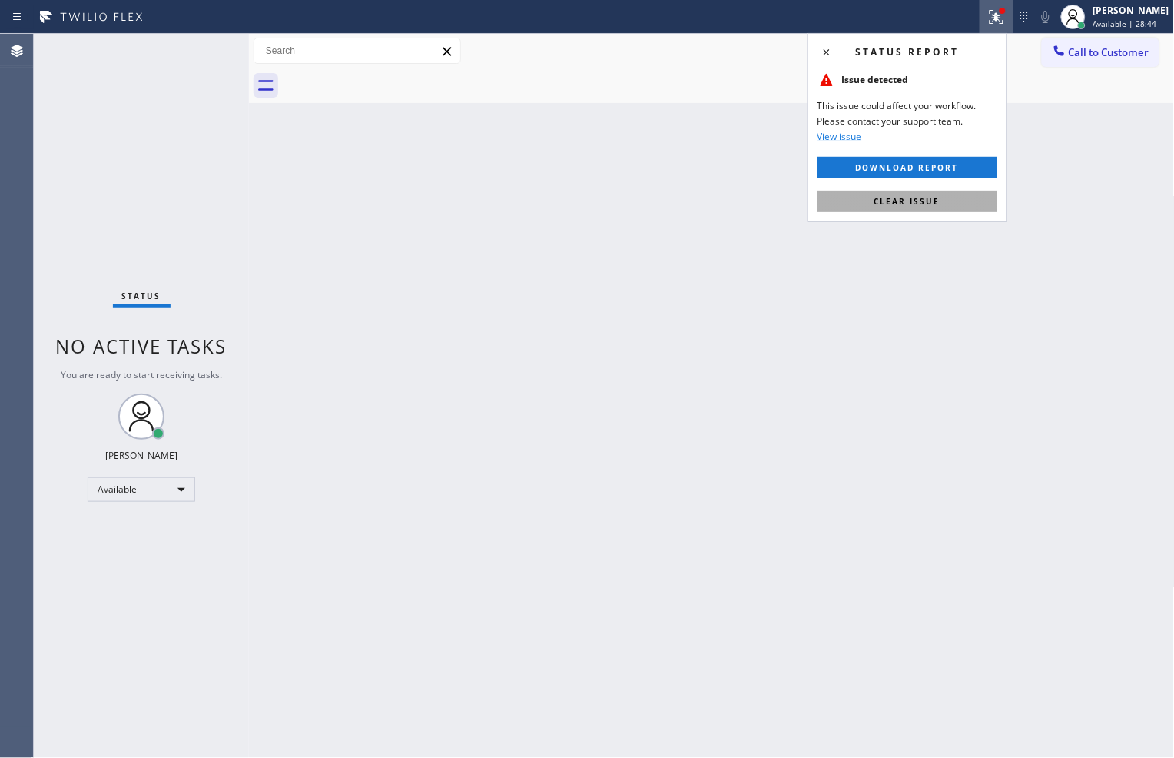
click at [939, 204] on span "Clear issue" at bounding box center [908, 201] width 66 height 11
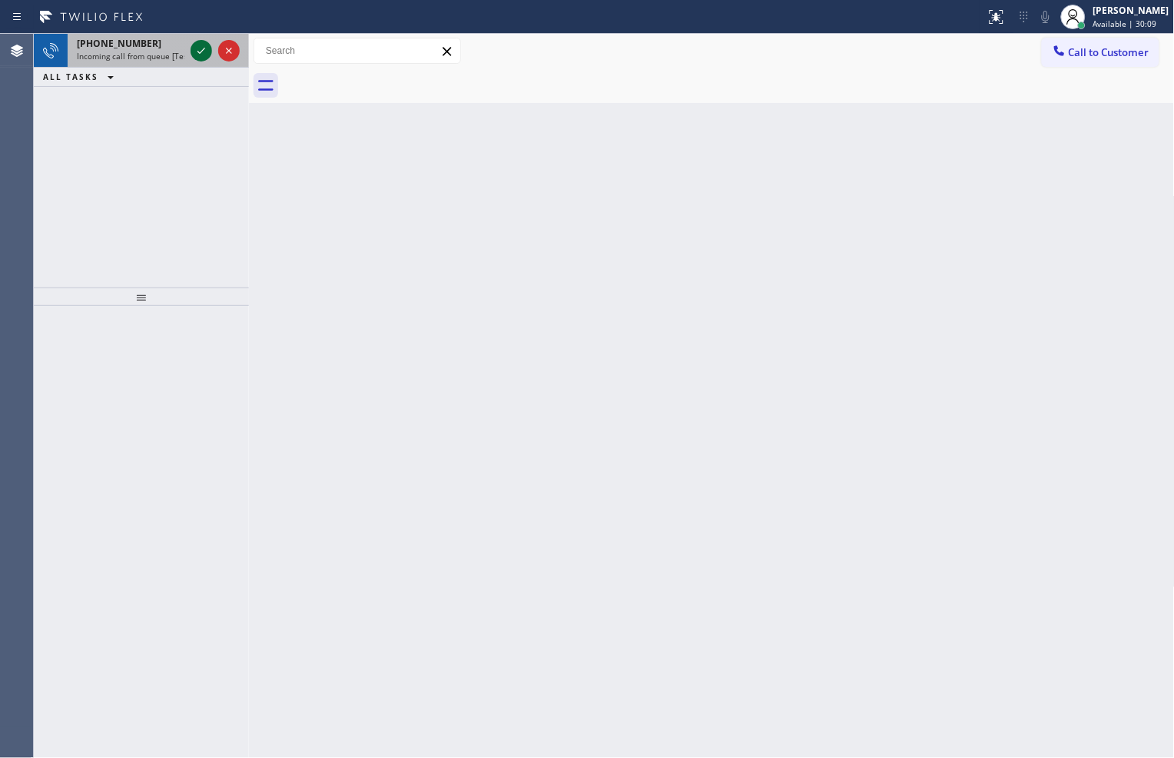
click at [208, 44] on icon at bounding box center [201, 51] width 18 height 18
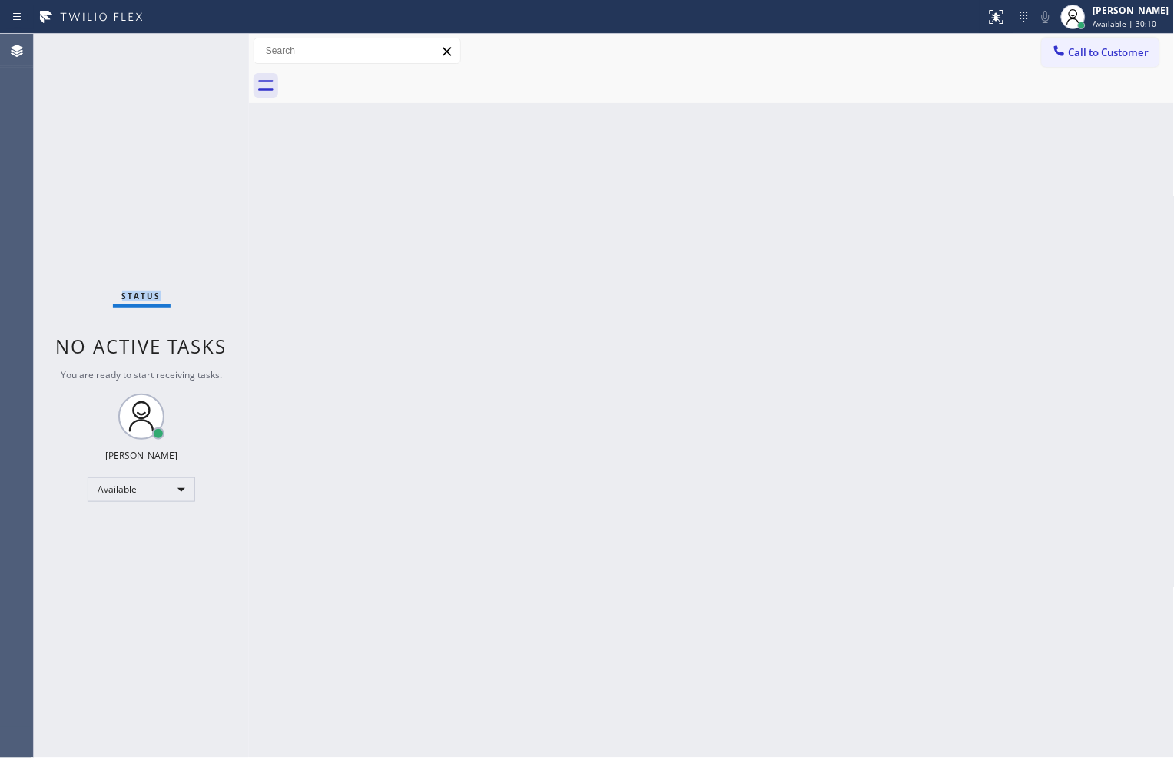
click at [208, 44] on div "Status No active tasks You are ready to start receiving tasks. [PERSON_NAME] Av…" at bounding box center [141, 396] width 215 height 724
click at [995, 25] on icon at bounding box center [997, 17] width 18 height 18
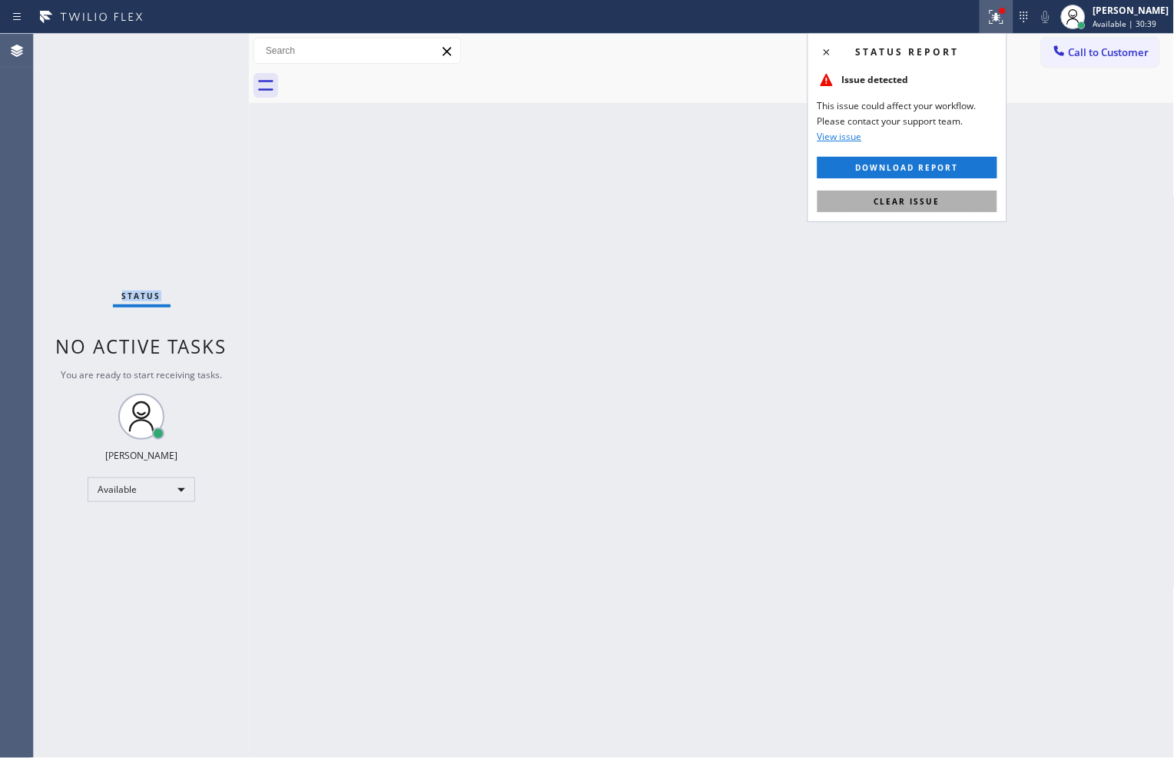
click at [951, 192] on button "Clear issue" at bounding box center [908, 202] width 180 height 22
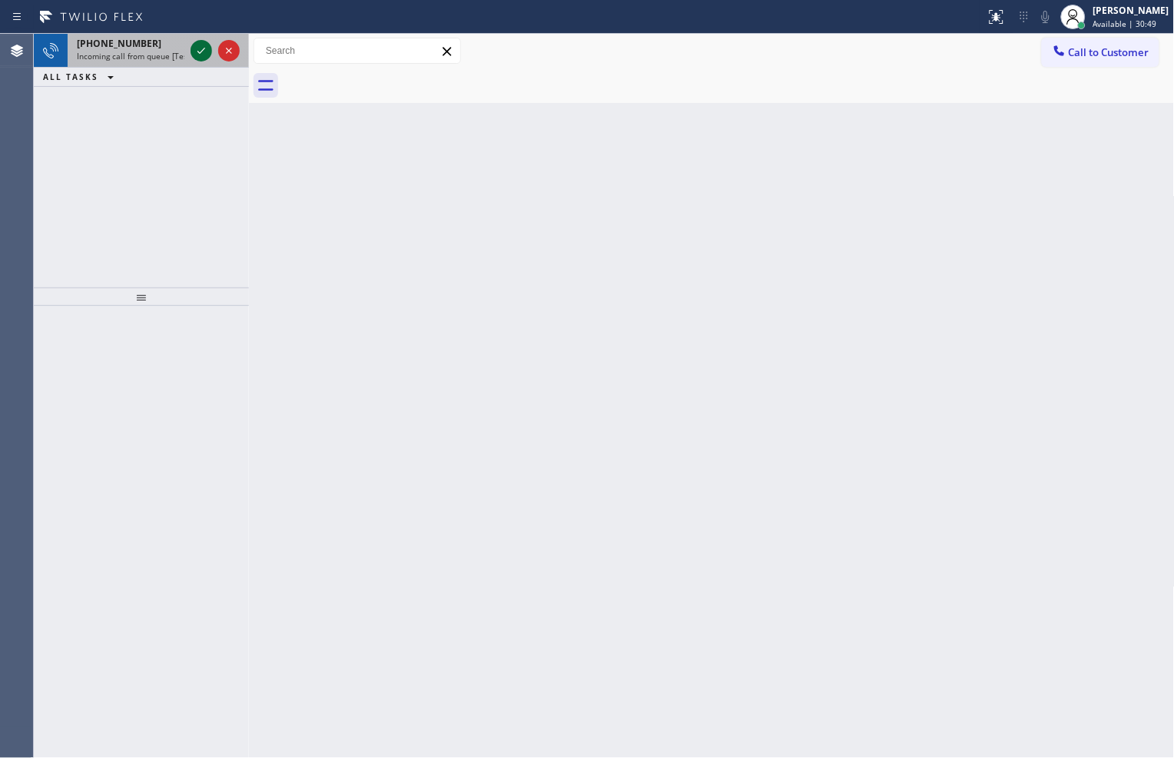
click at [209, 44] on icon at bounding box center [201, 51] width 18 height 18
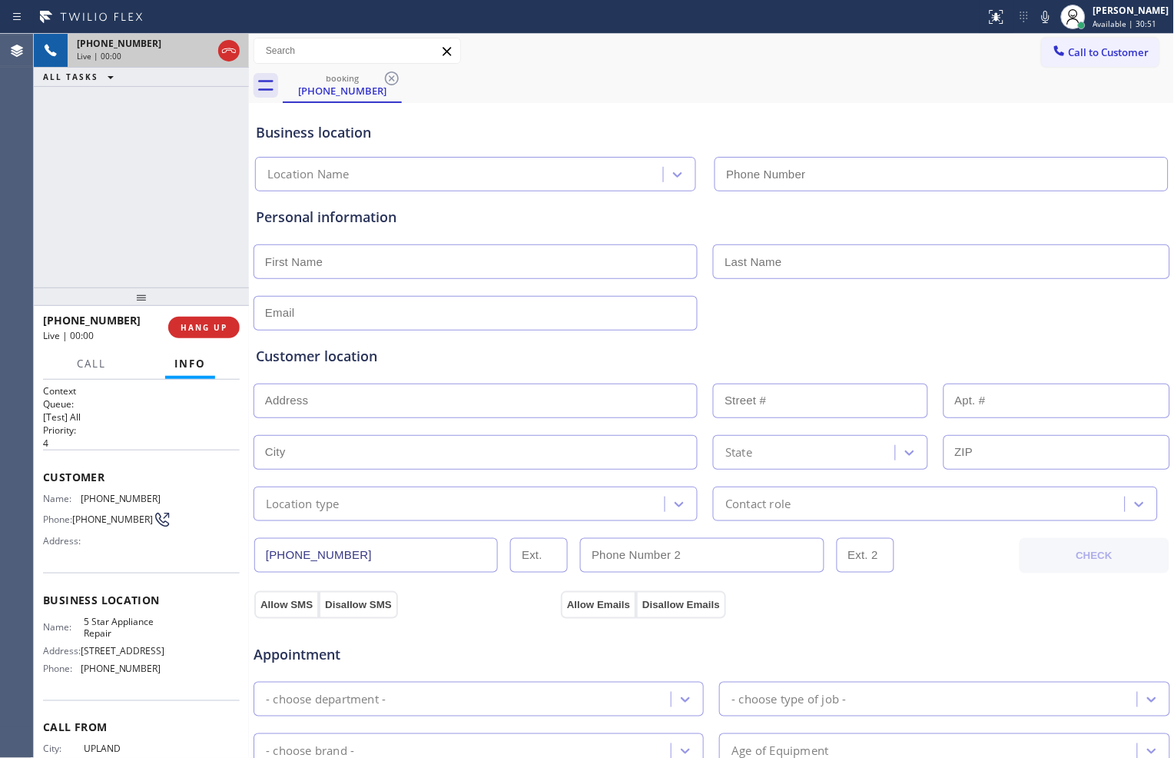
type input "[PHONE_NUMBER]"
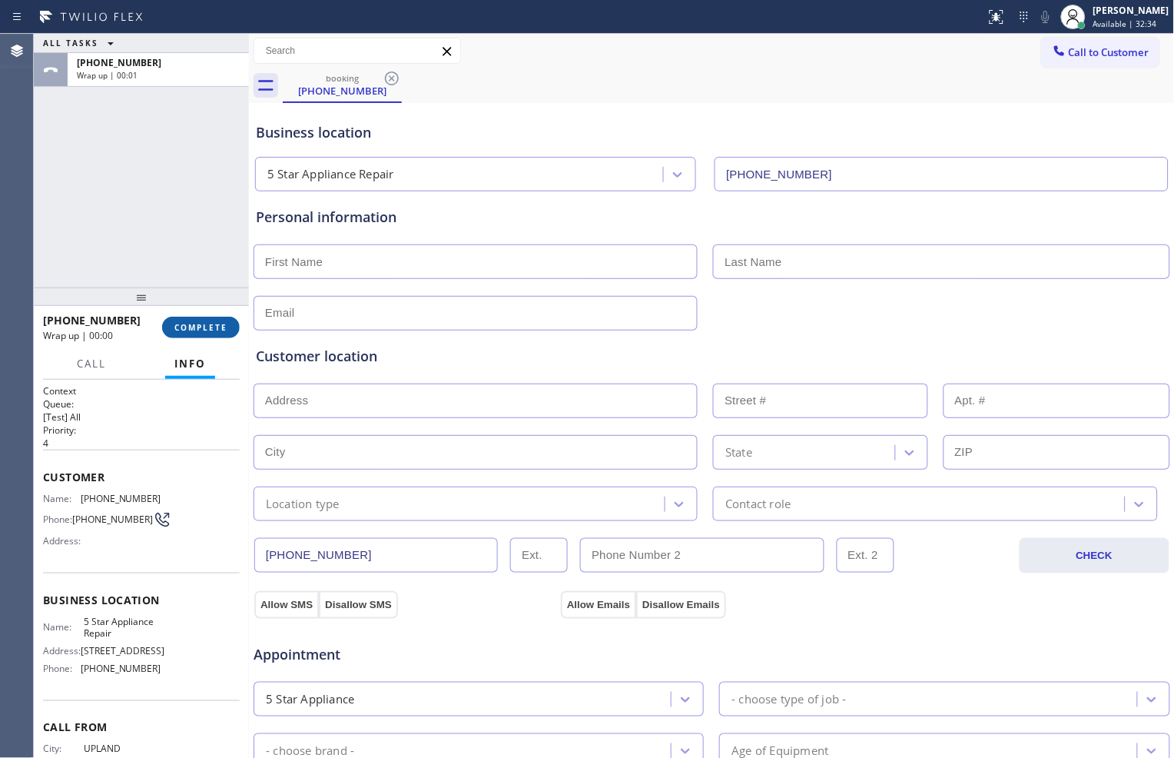
click at [218, 327] on span "COMPLETE" at bounding box center [200, 327] width 53 height 11
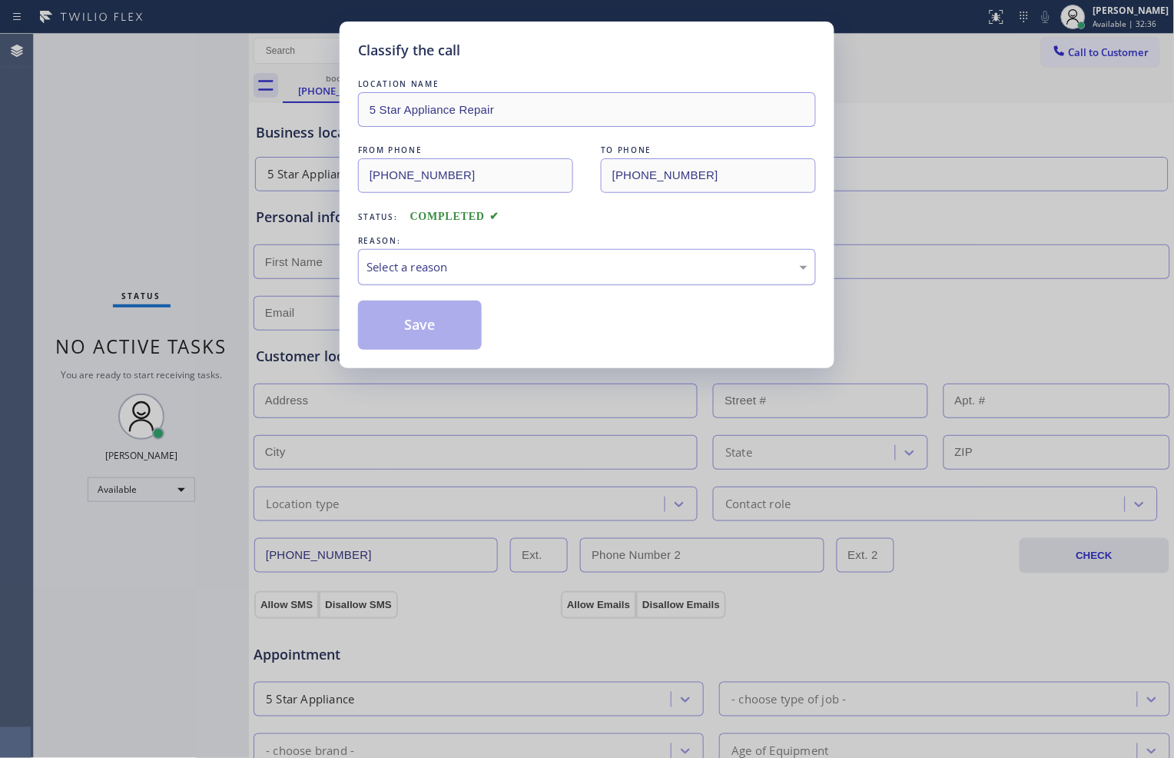
click at [498, 281] on div "Select a reason" at bounding box center [587, 267] width 458 height 36
click at [456, 326] on button "Save" at bounding box center [420, 325] width 124 height 49
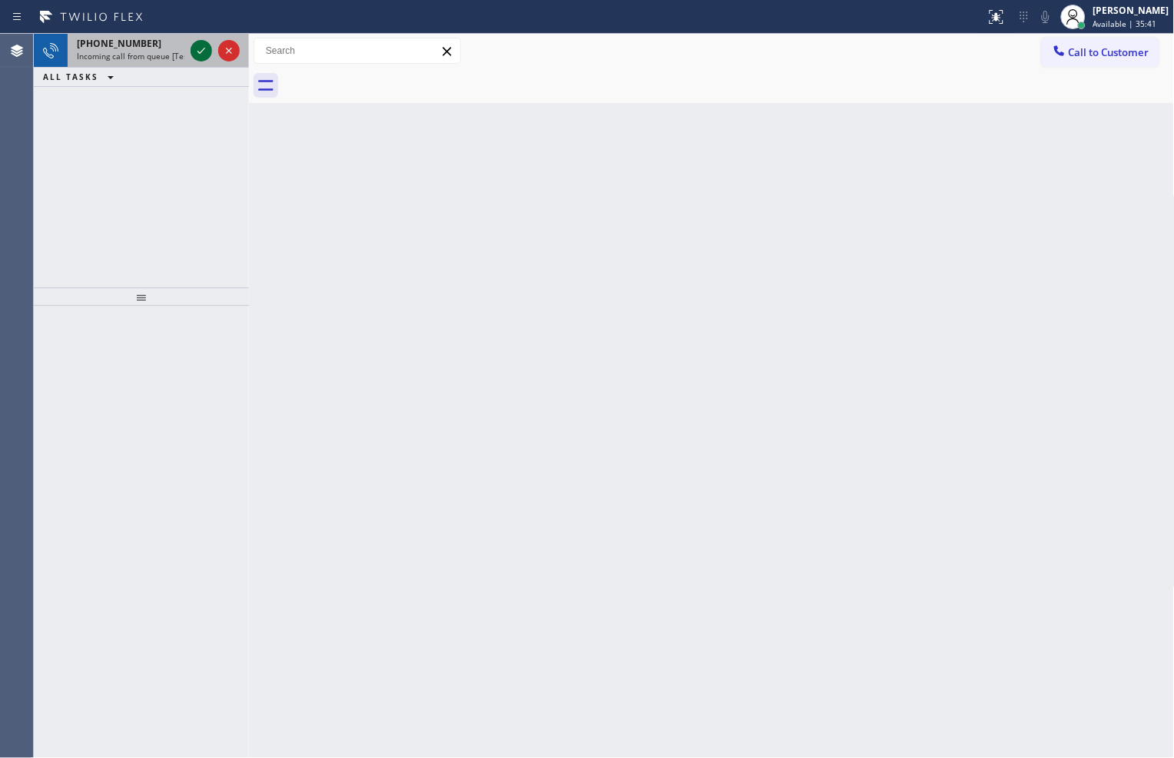
click at [193, 50] on icon at bounding box center [201, 51] width 18 height 18
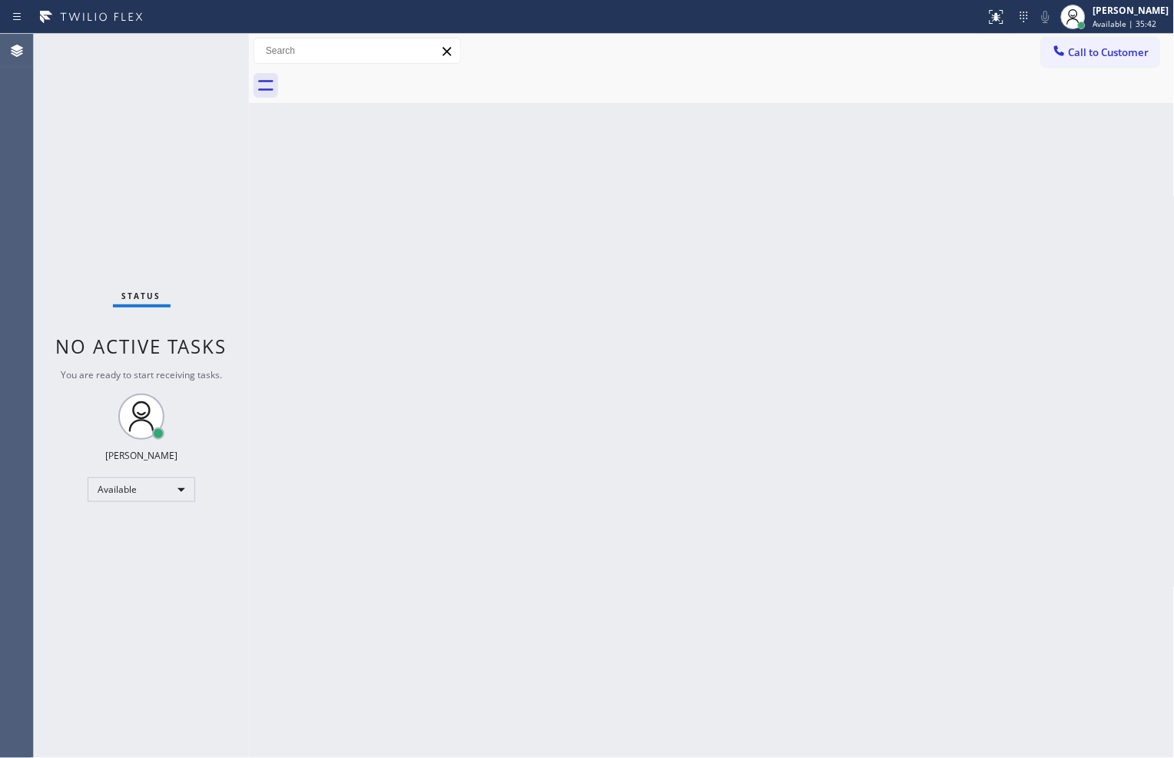
click at [193, 50] on div "Status No active tasks You are ready to start receiving tasks. [PERSON_NAME] Av…" at bounding box center [141, 396] width 215 height 724
click at [980, 28] on button at bounding box center [997, 17] width 34 height 34
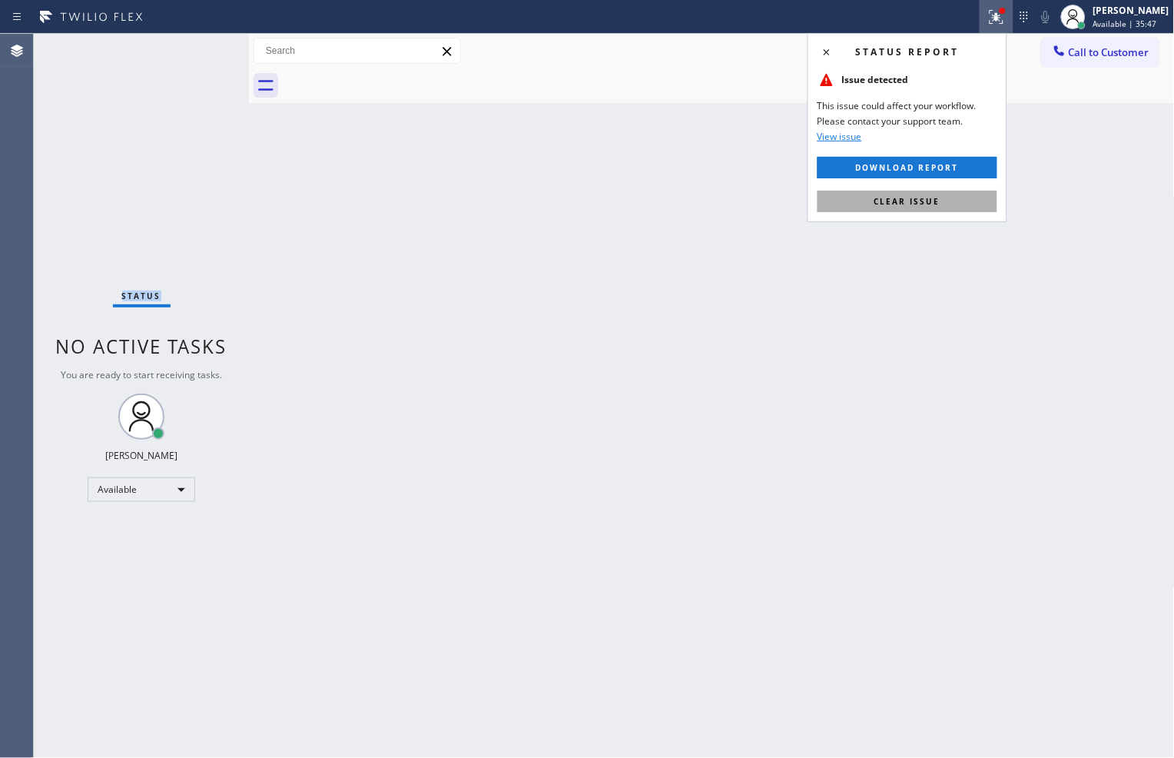
click at [915, 193] on button "Clear issue" at bounding box center [908, 202] width 180 height 22
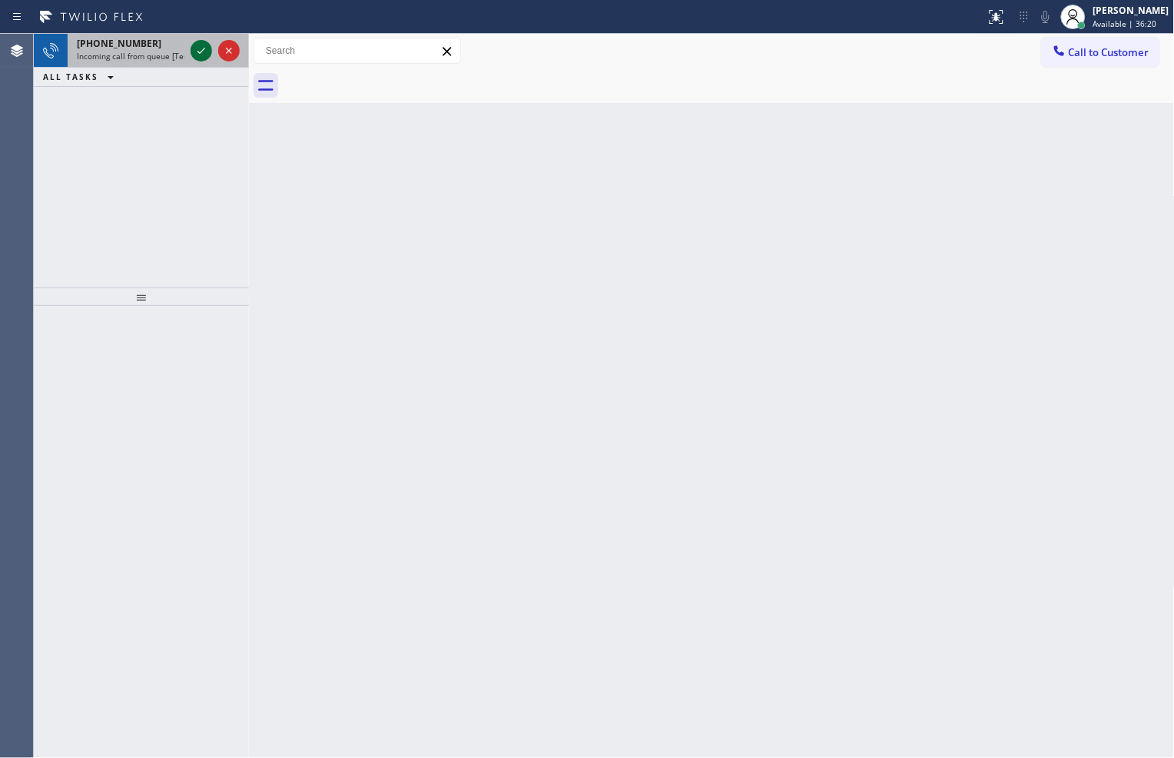
click at [202, 55] on icon at bounding box center [201, 51] width 18 height 18
click at [980, 12] on div at bounding box center [997, 17] width 34 height 18
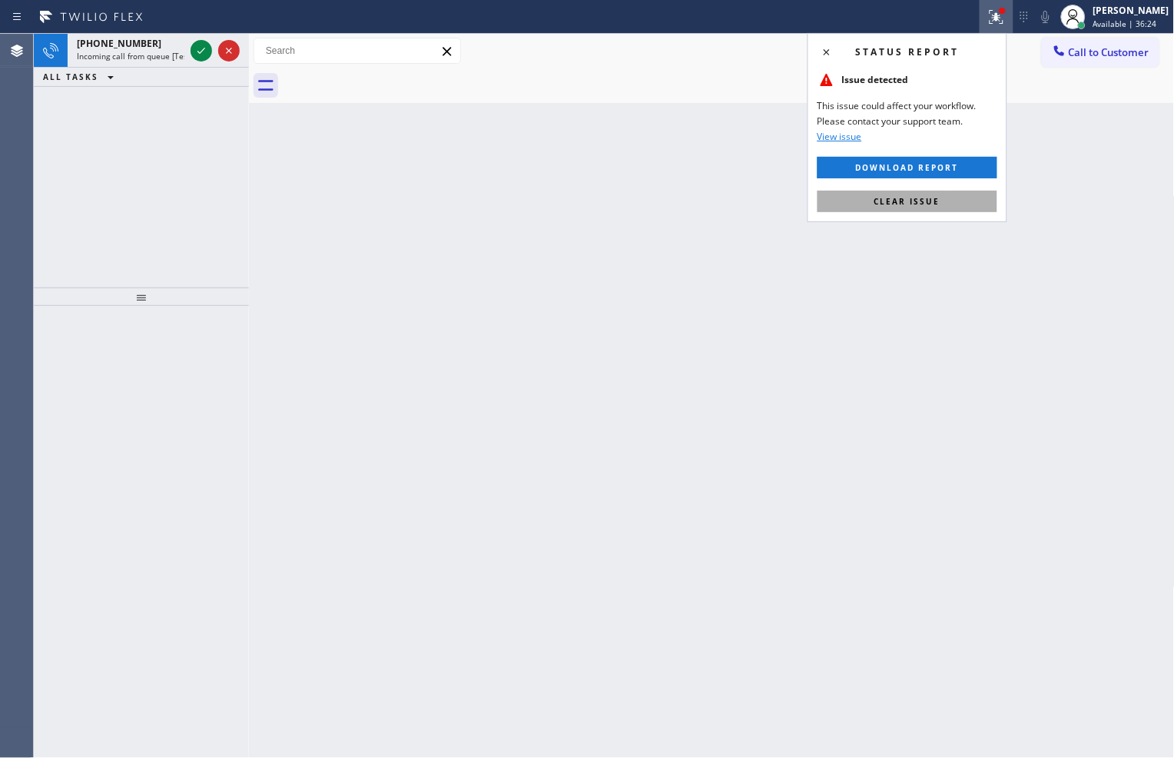
click at [869, 202] on button "Clear issue" at bounding box center [908, 202] width 180 height 22
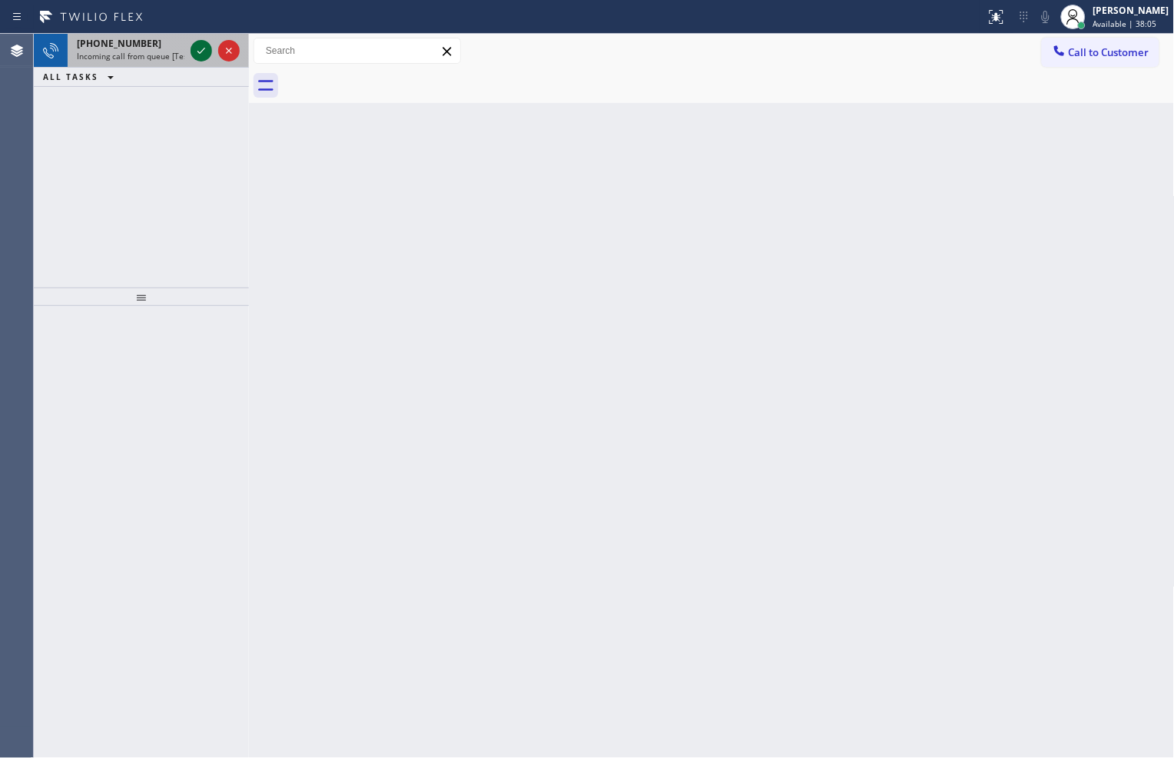
click at [195, 50] on icon at bounding box center [201, 51] width 18 height 18
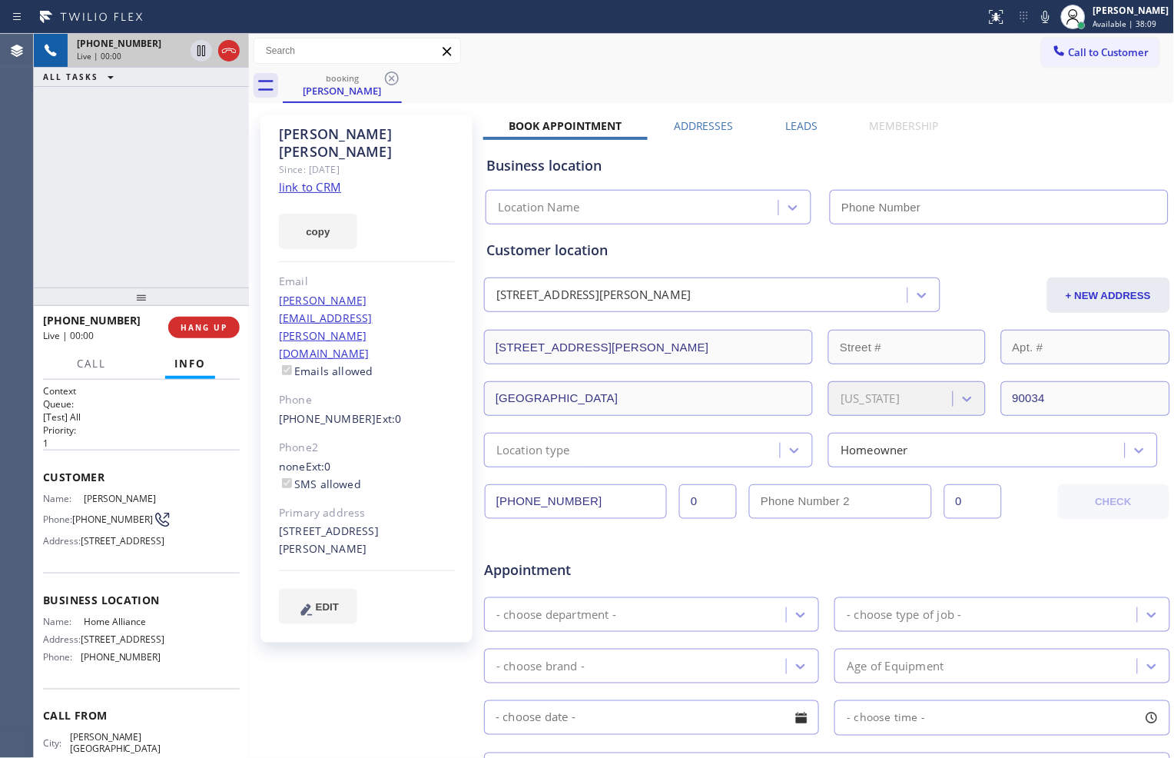
type input "[PHONE_NUMBER]"
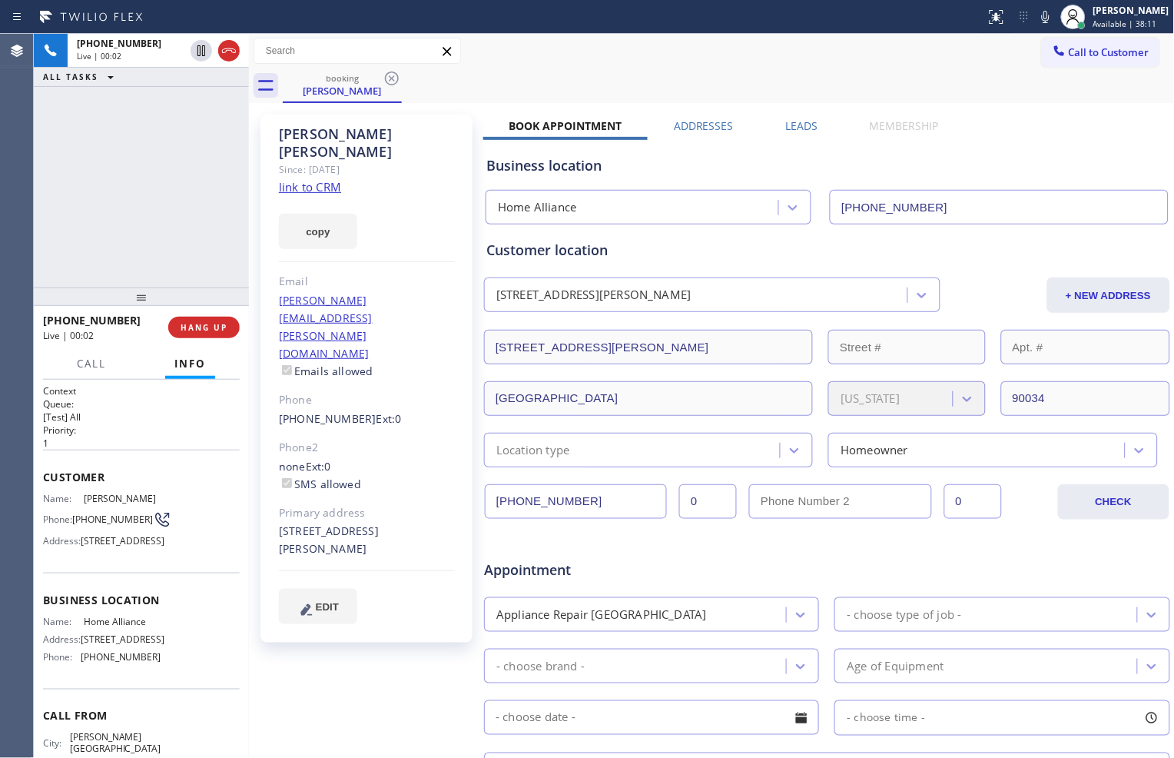
click at [305, 179] on link "link to CRM" at bounding box center [310, 186] width 62 height 15
click at [202, 52] on icon at bounding box center [202, 50] width 8 height 11
click at [1042, 22] on icon at bounding box center [1046, 17] width 8 height 12
click at [98, 365] on span "Call" at bounding box center [91, 364] width 29 height 14
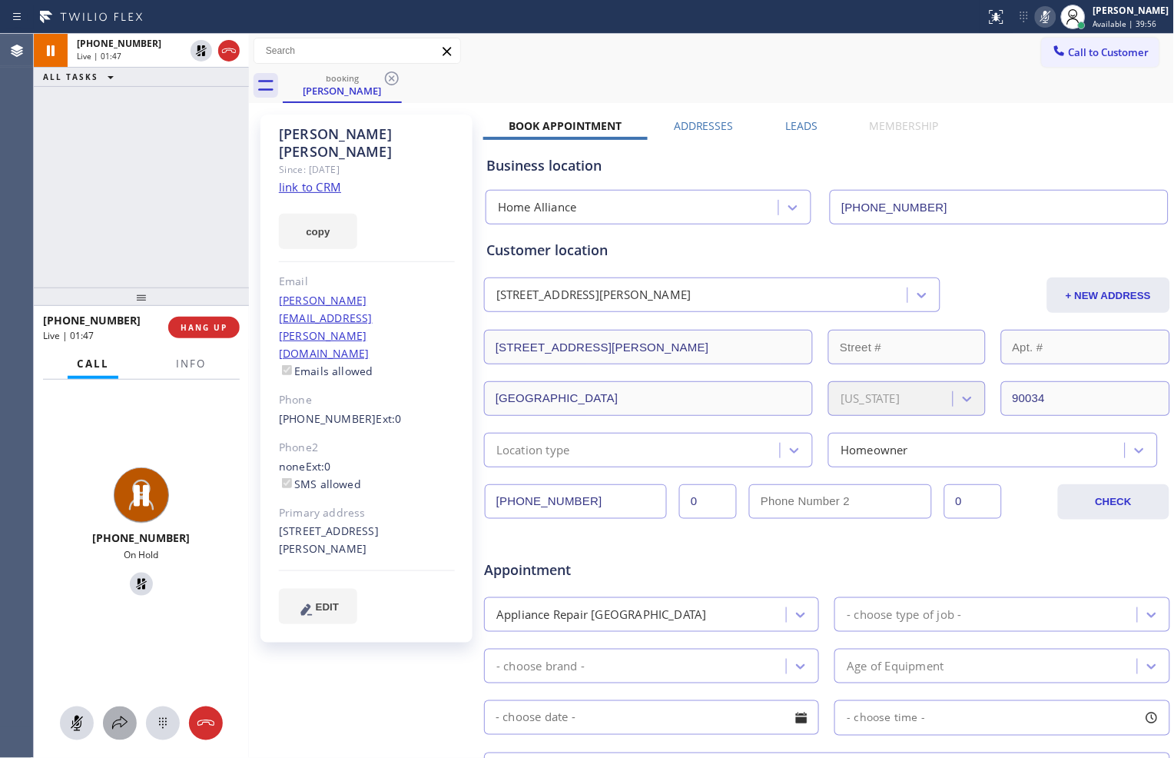
click at [111, 709] on button at bounding box center [120, 723] width 34 height 34
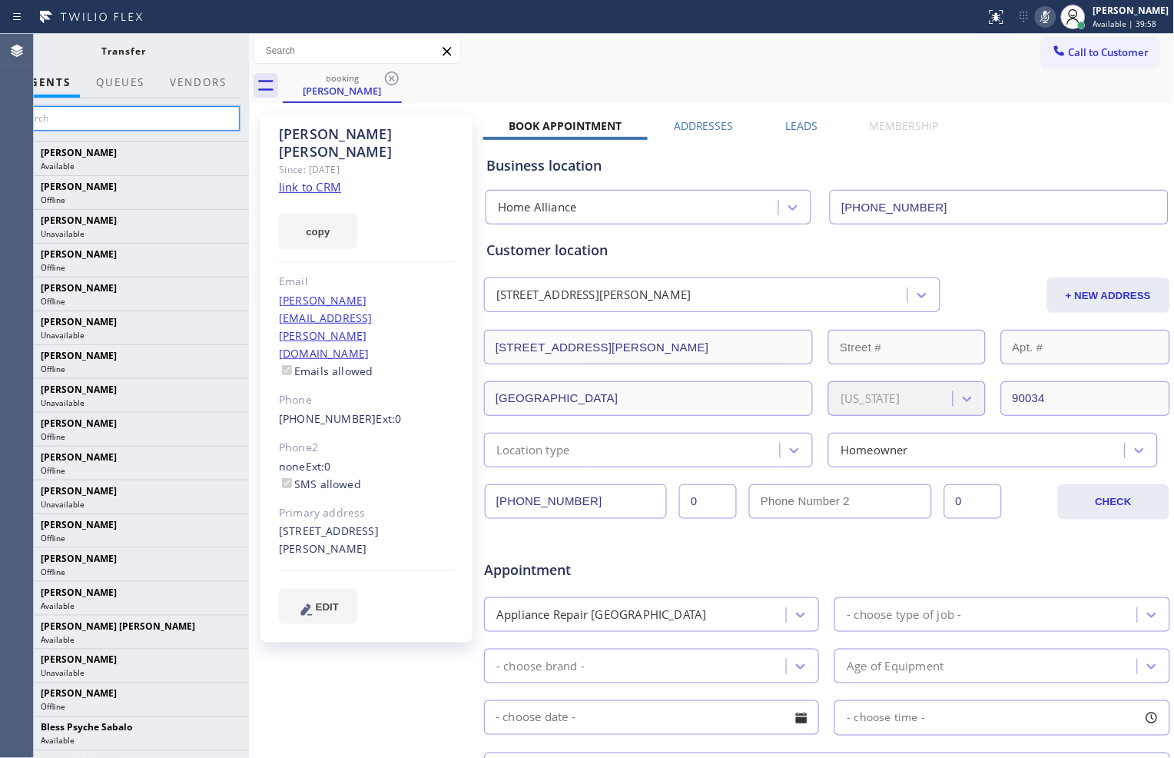
click at [126, 114] on input "text" at bounding box center [123, 118] width 231 height 25
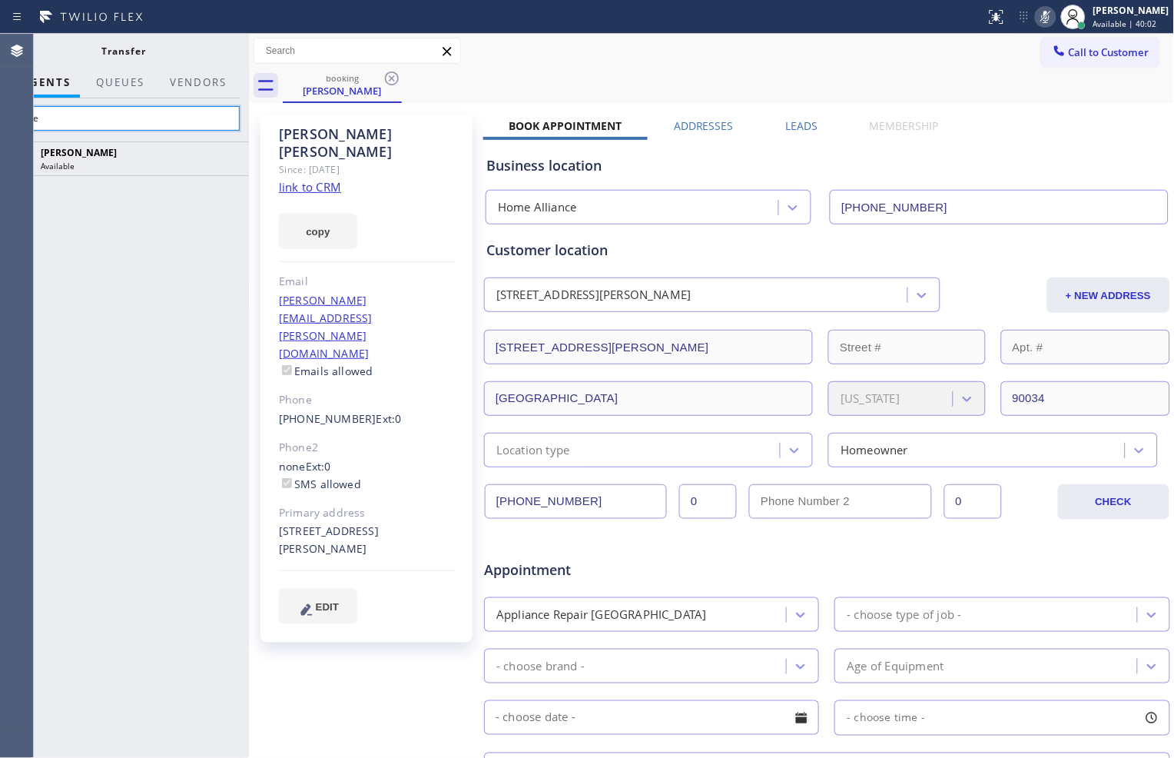
type input "Love"
click at [228, 212] on div "[PERSON_NAME] Available" at bounding box center [124, 449] width 250 height 616
click at [65, 82] on span "AGENTS" at bounding box center [46, 82] width 49 height 14
click at [128, 77] on span "QUEUES" at bounding box center [120, 82] width 48 height 14
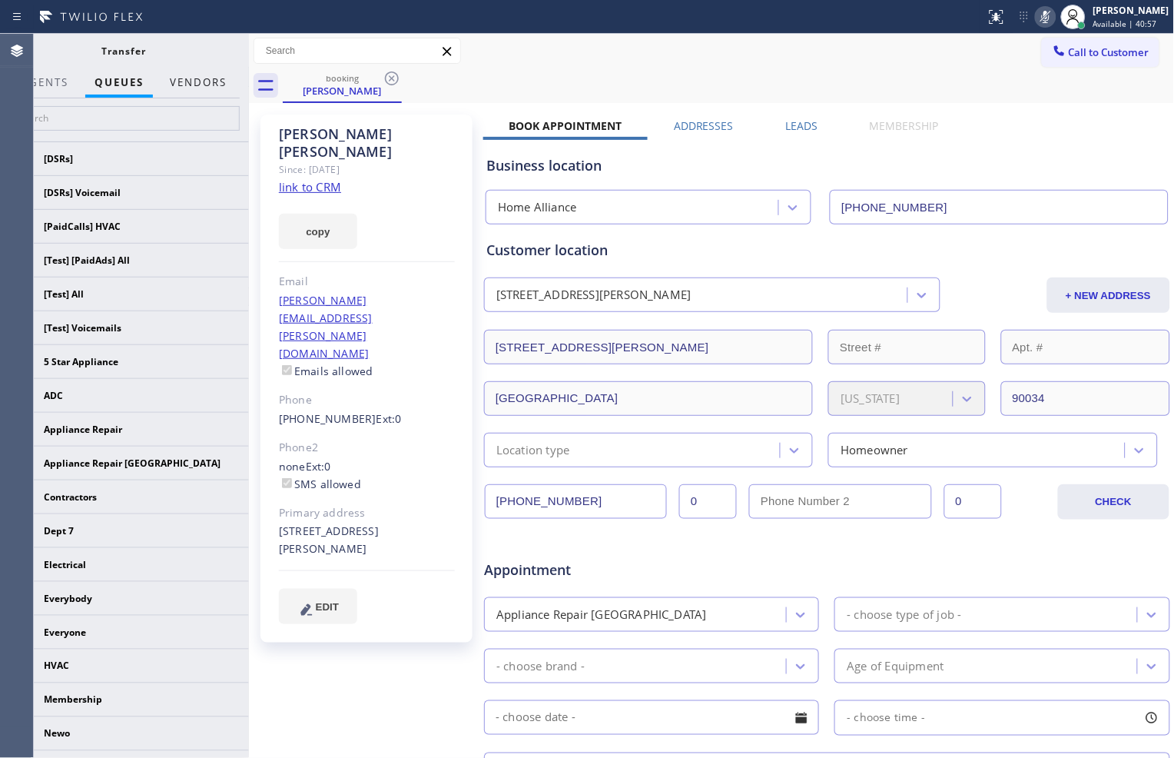
click at [190, 80] on button "Vendors" at bounding box center [198, 83] width 75 height 30
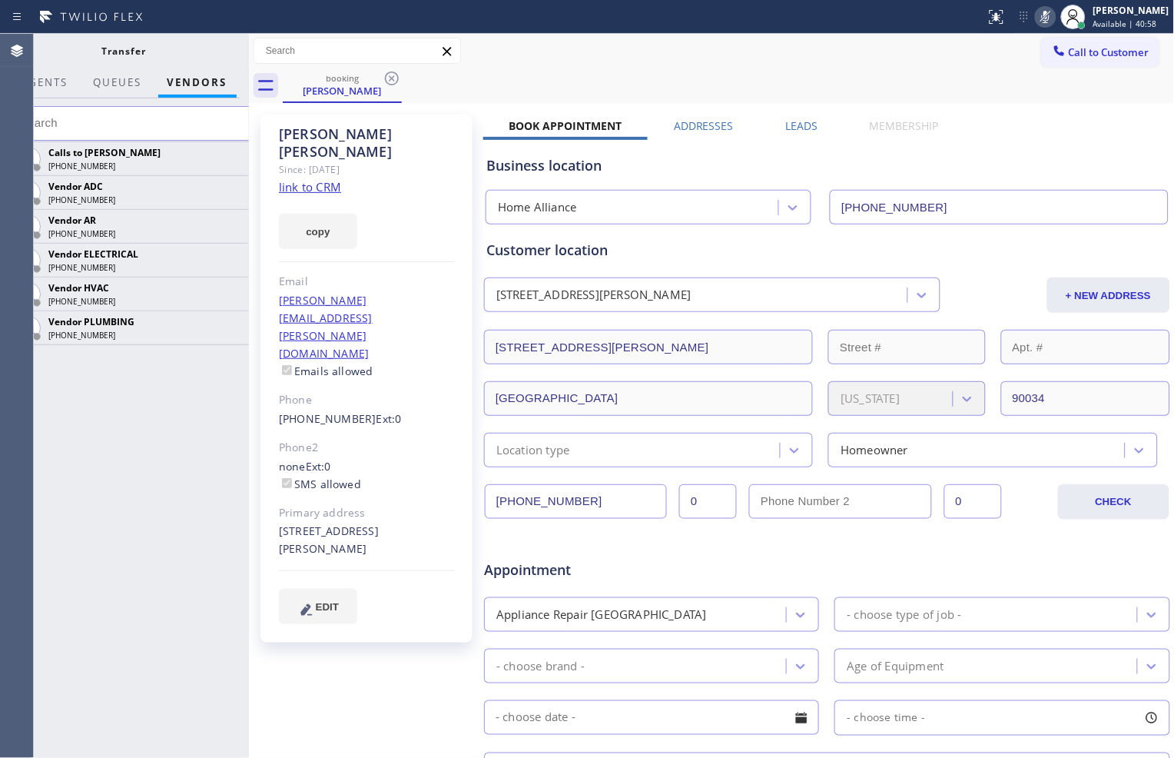
click at [150, 458] on div "Calls to [PERSON_NAME] [PHONE_NUMBER] Vendor ADC [PHONE_NUMBER] Vendor AR [PHON…" at bounding box center [124, 449] width 250 height 616
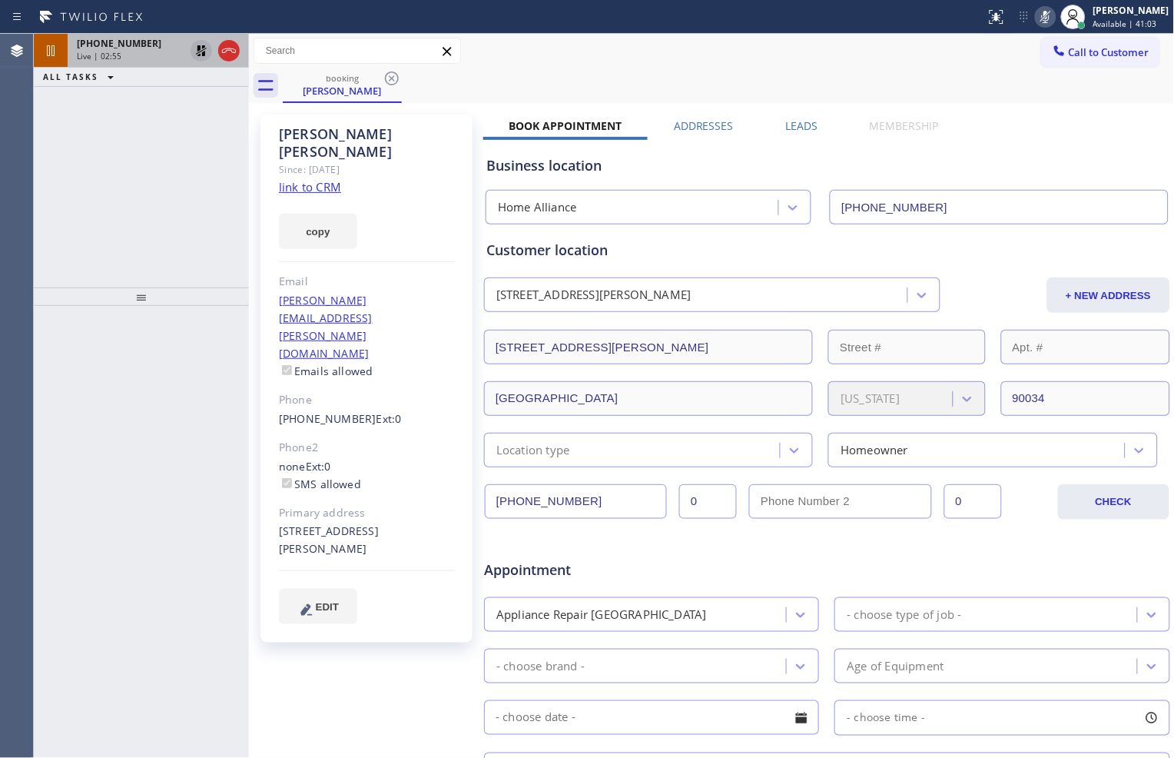
click at [201, 55] on icon at bounding box center [201, 51] width 18 height 18
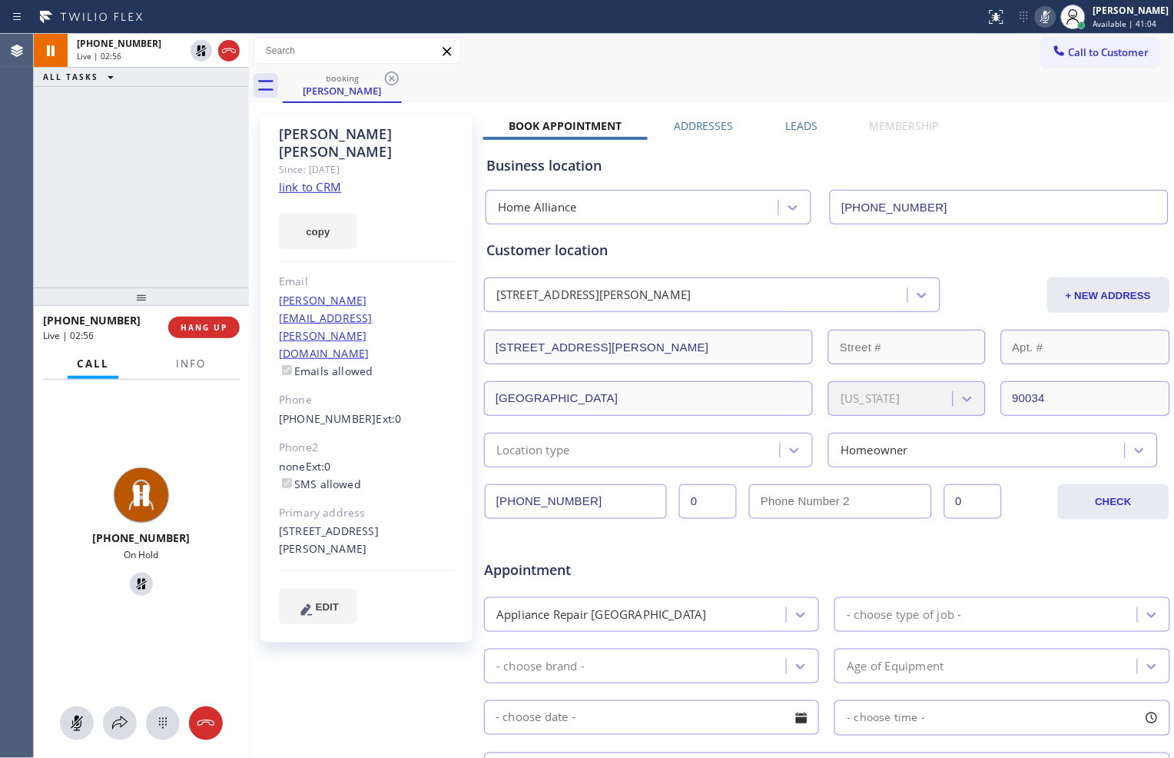
click at [1044, 18] on icon at bounding box center [1046, 17] width 18 height 18
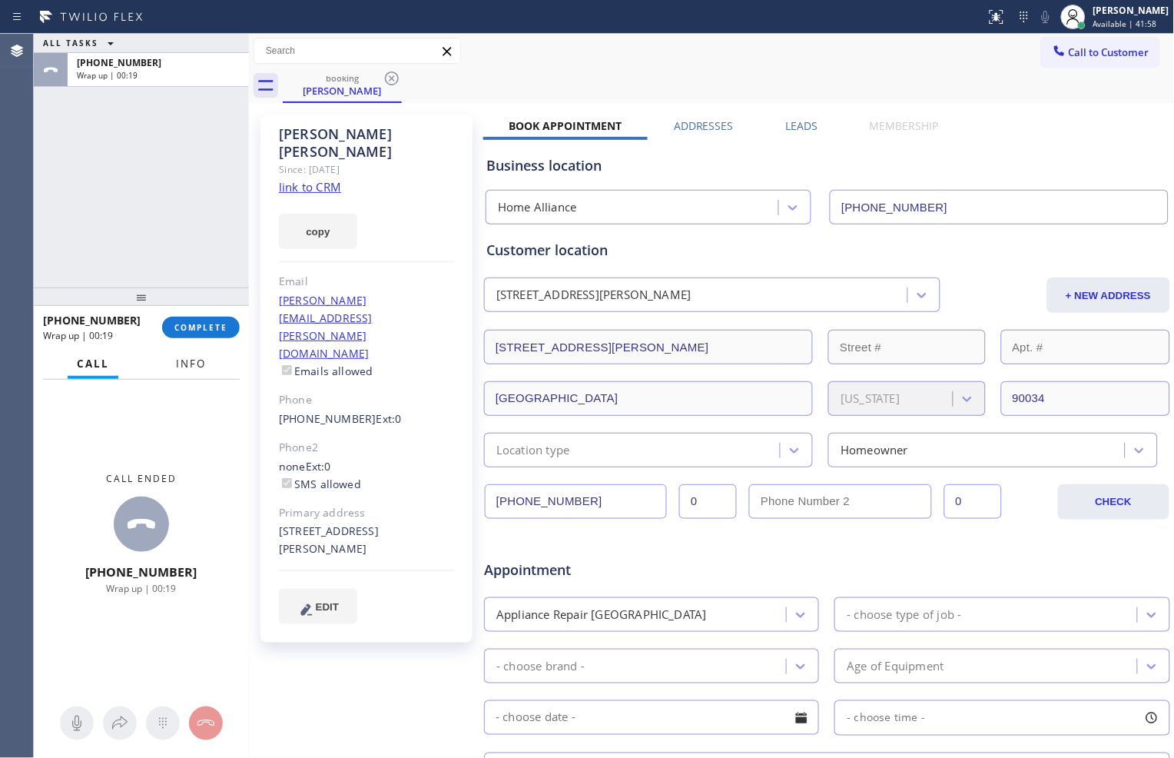
click at [188, 358] on span "Info" at bounding box center [191, 364] width 30 height 14
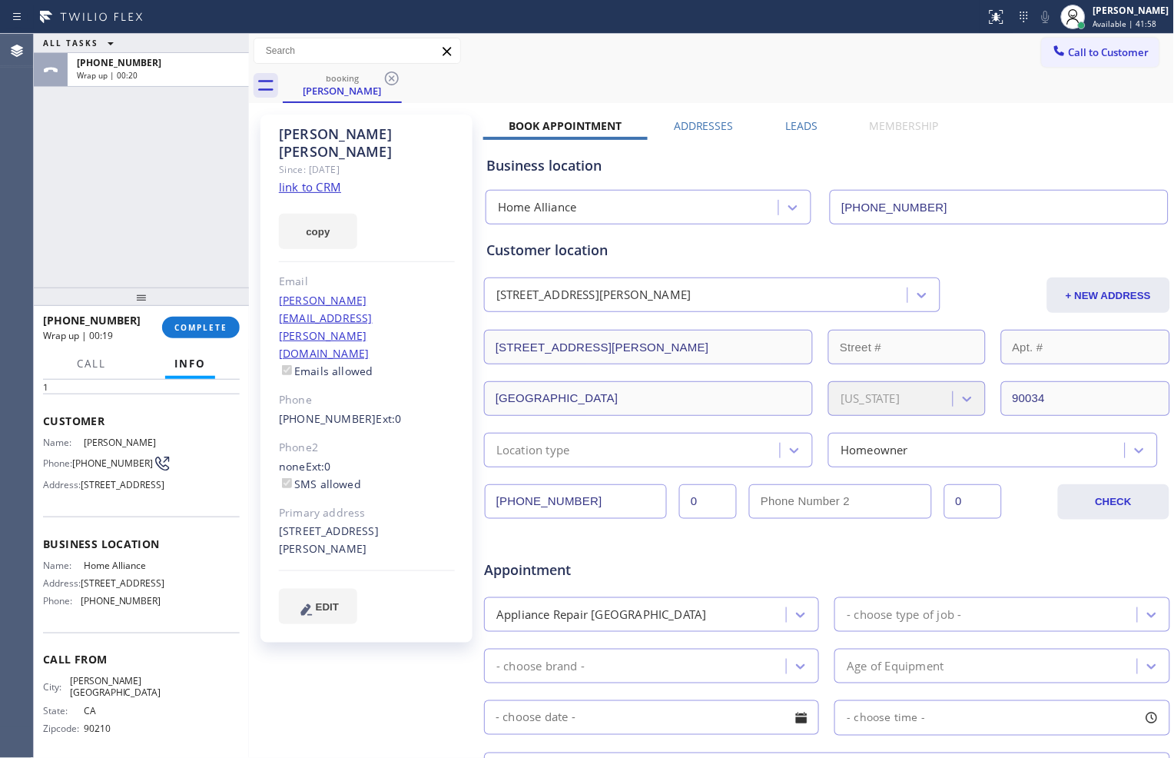
scroll to position [85, 0]
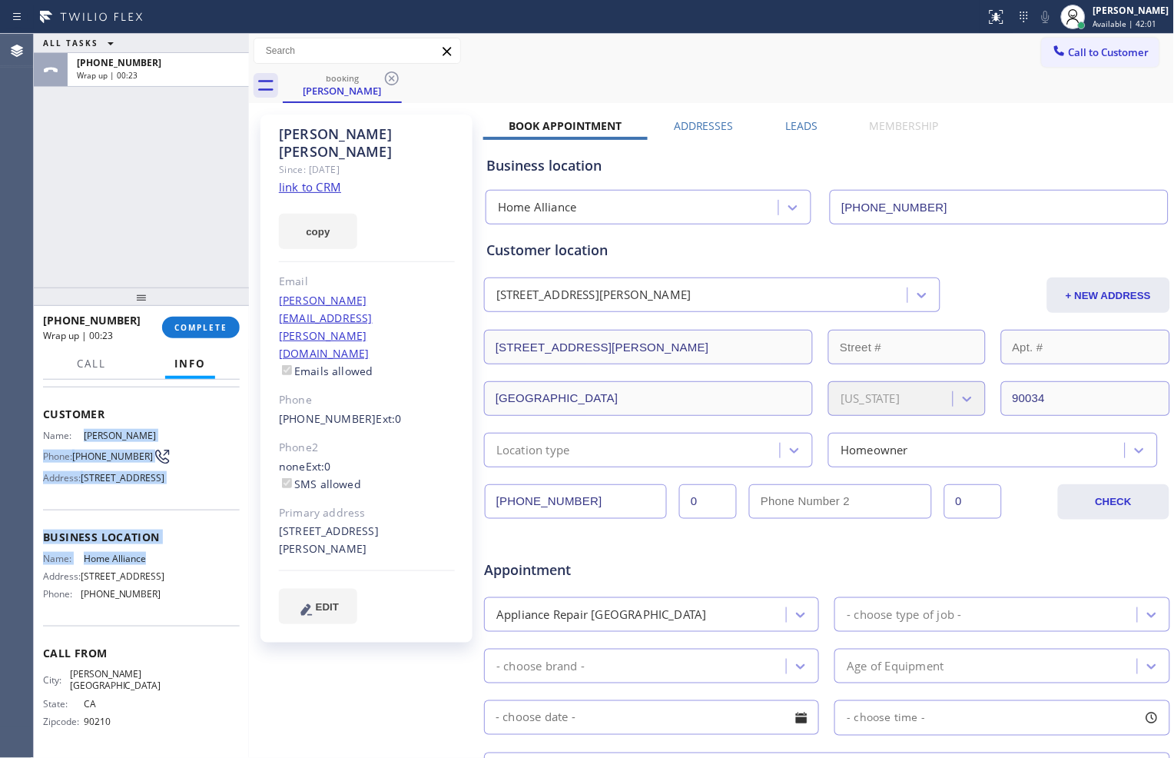
drag, startPoint x: 78, startPoint y: 404, endPoint x: 155, endPoint y: 563, distance: 177.0
click at [155, 563] on div "Context Queue: [Test] All Priority: 1 Customer Name: [PERSON_NAME] Phone: [PHON…" at bounding box center [141, 537] width 197 height 433
click at [57, 407] on span "Customer" at bounding box center [141, 414] width 197 height 15
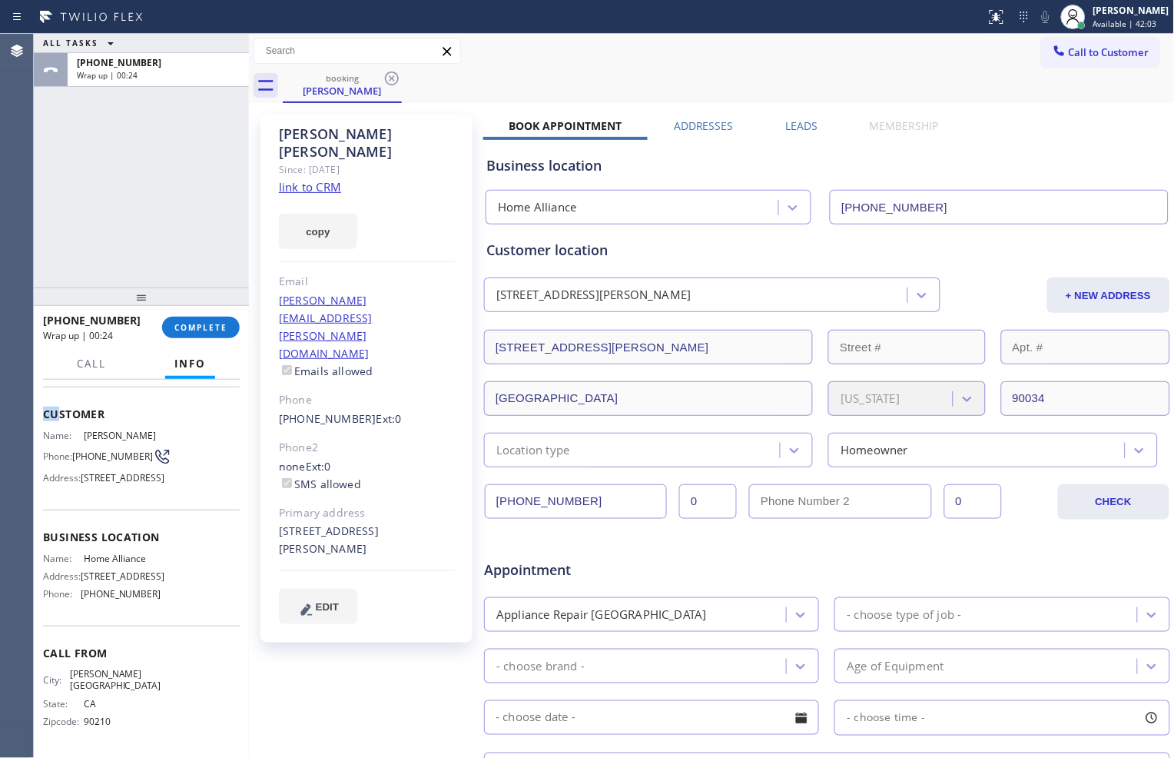
scroll to position [73, 0]
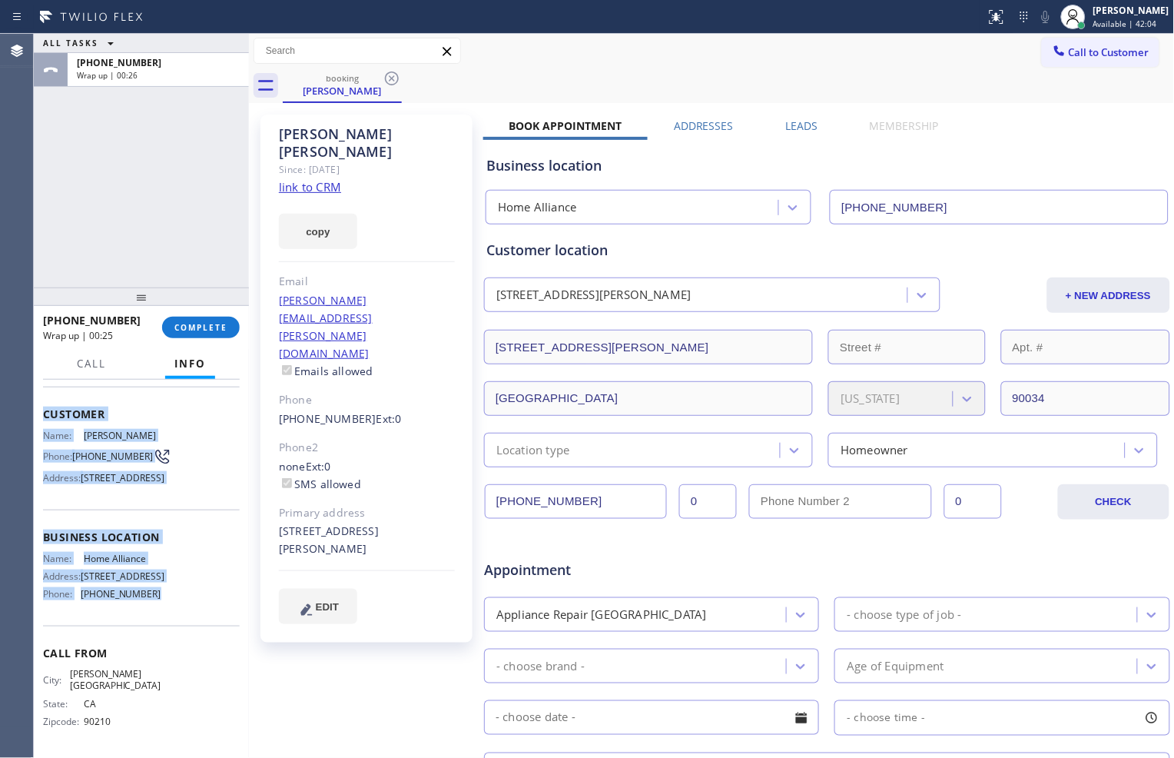
drag, startPoint x: 41, startPoint y: 388, endPoint x: 161, endPoint y: 619, distance: 260.9
click at [161, 619] on div "Context Queue: [Test] All Priority: 1 Customer Name: [PERSON_NAME] Phone: [PHON…" at bounding box center [141, 569] width 215 height 379
copy div "Customer Name: [PERSON_NAME] Phone: [PHONE_NUMBER] Address: [STREET_ADDRESS] Bu…"
click at [200, 323] on span "COMPLETE" at bounding box center [200, 327] width 53 height 11
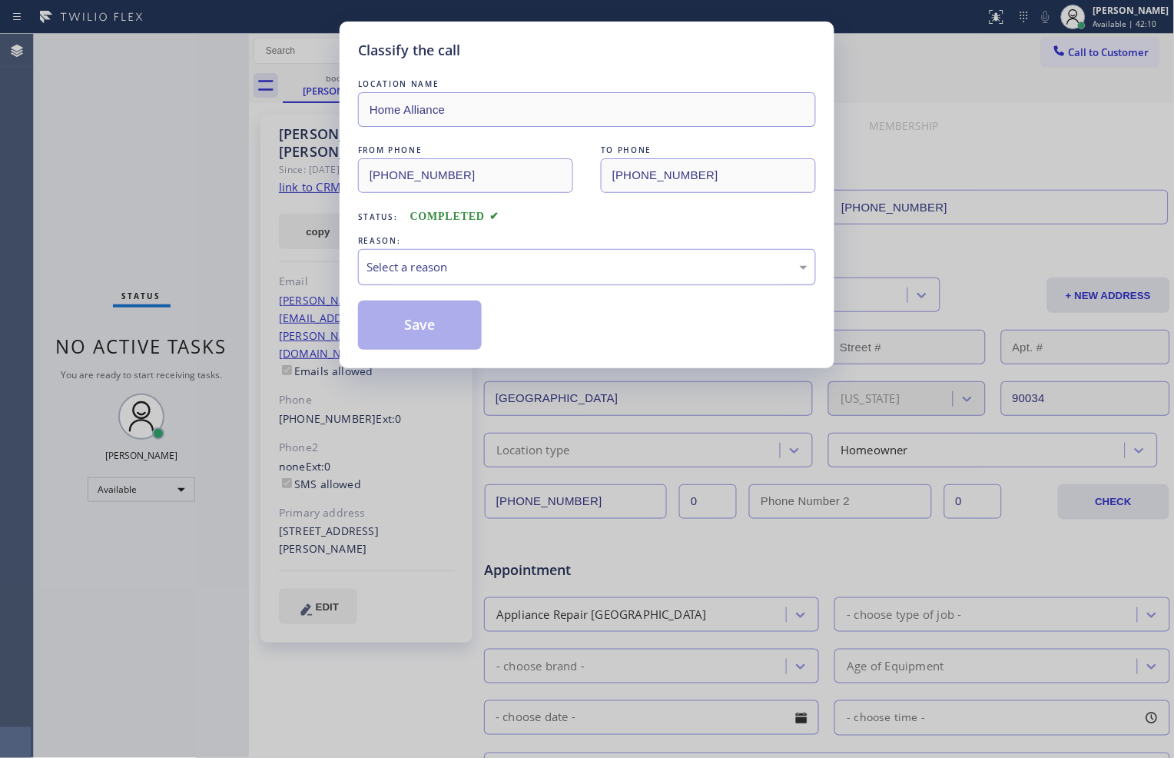
click at [463, 267] on div "Select a reason" at bounding box center [587, 267] width 441 height 18
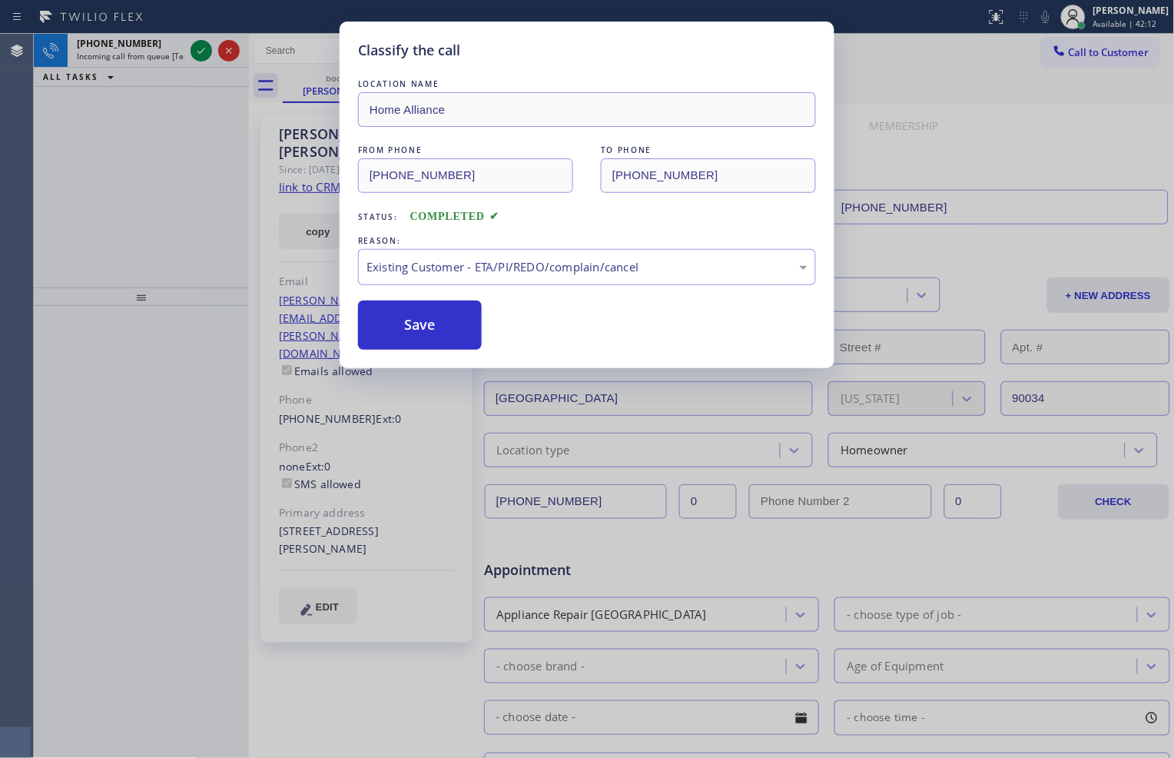
drag, startPoint x: 437, startPoint y: 320, endPoint x: 407, endPoint y: 298, distance: 36.3
click at [433, 321] on button "Save" at bounding box center [420, 325] width 124 height 49
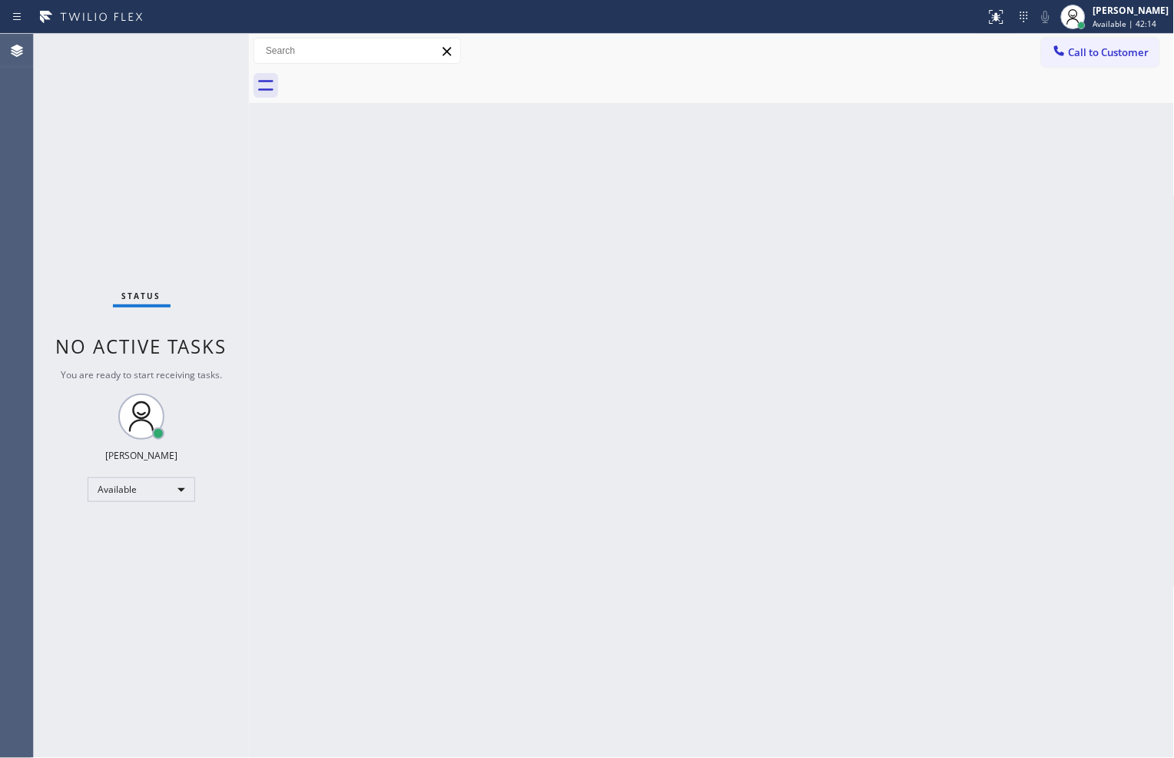
click at [196, 46] on div "Status No active tasks You are ready to start receiving tasks. [PERSON_NAME] Av…" at bounding box center [141, 396] width 215 height 724
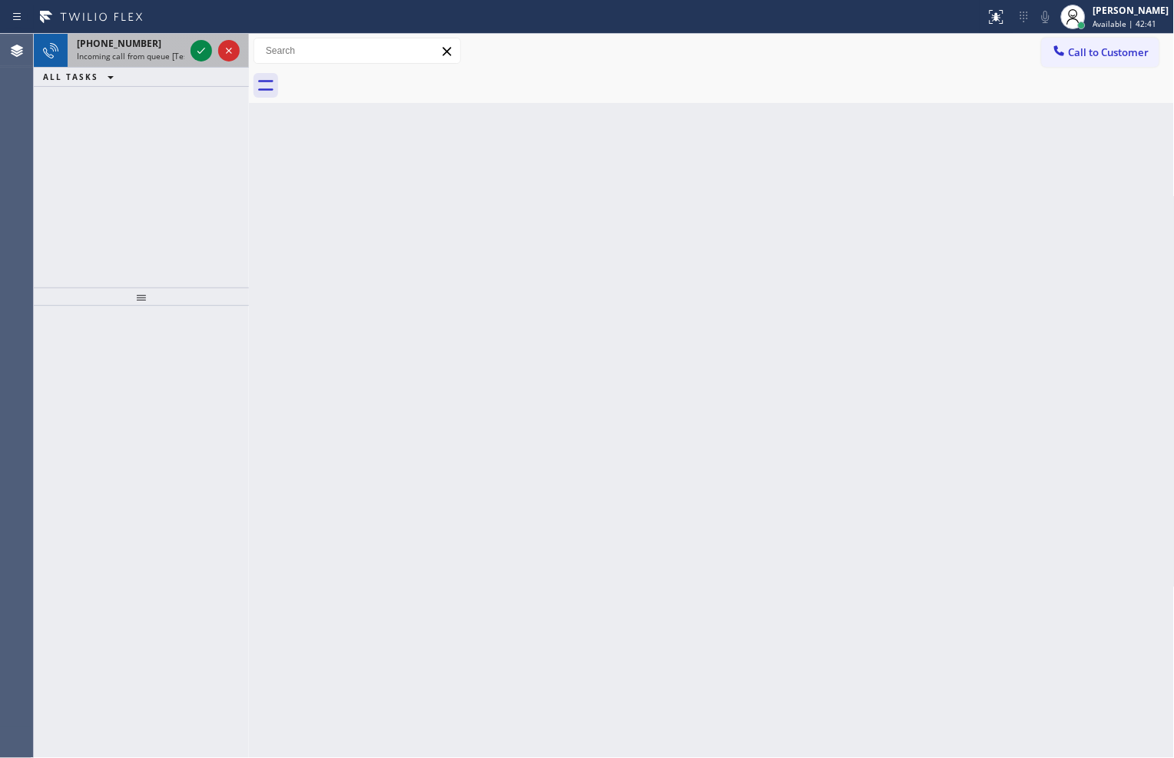
drag, startPoint x: 208, startPoint y: 65, endPoint x: 204, endPoint y: 58, distance: 7.9
click at [208, 65] on div at bounding box center [215, 51] width 55 height 34
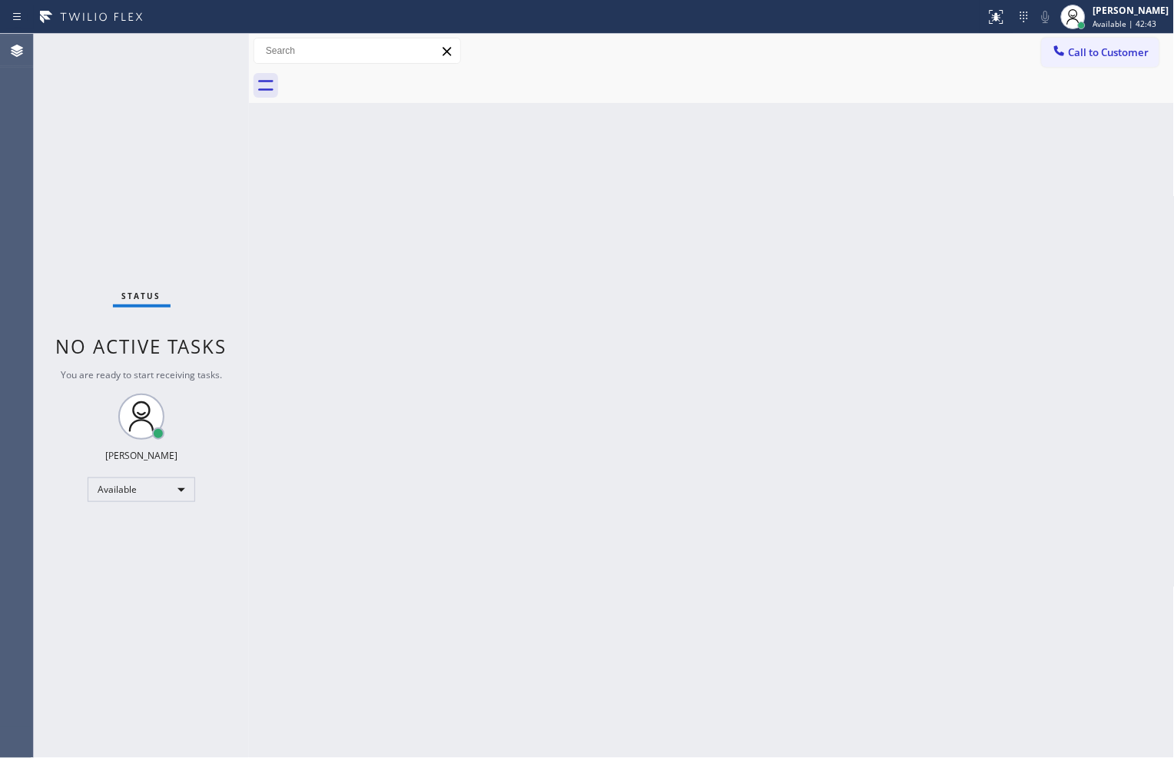
click at [204, 58] on div "Status No active tasks You are ready to start receiving tasks. [PERSON_NAME] Av…" at bounding box center [141, 396] width 215 height 724
click at [830, 592] on div "Back to Dashboard Change Sender ID Customers Technicians Select a contact Outbo…" at bounding box center [712, 396] width 926 height 724
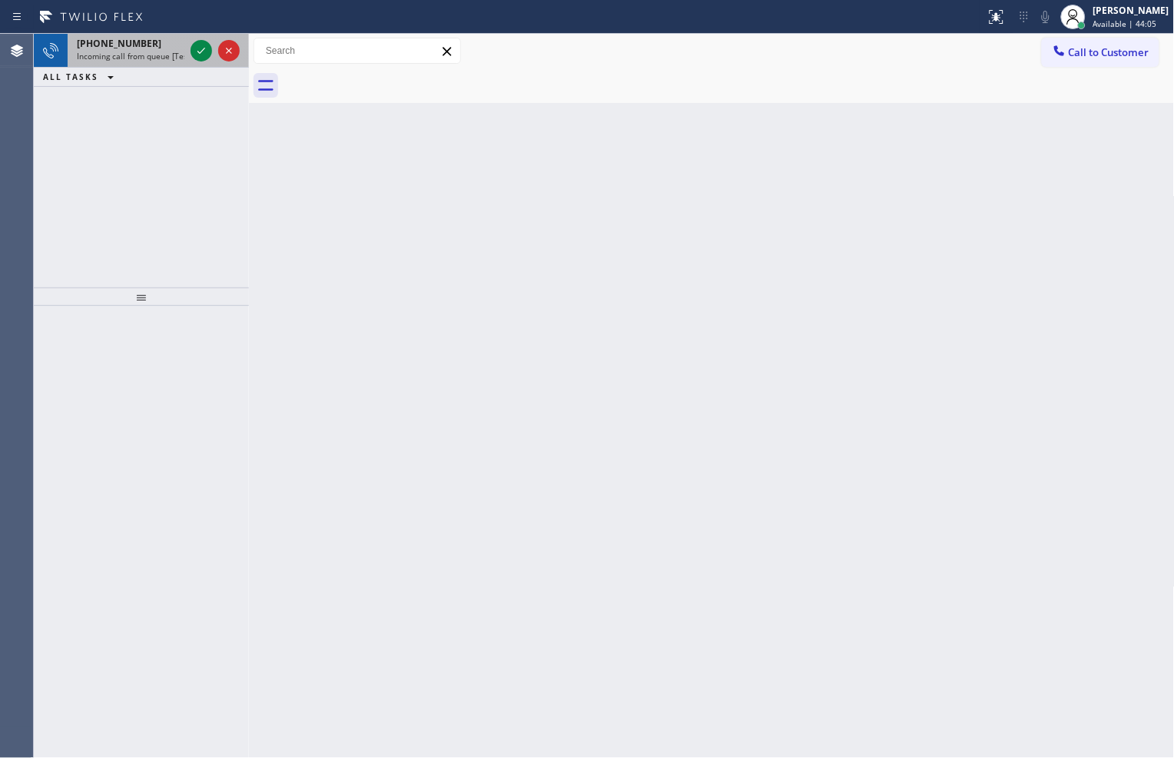
click at [188, 52] on div at bounding box center [215, 51] width 55 height 34
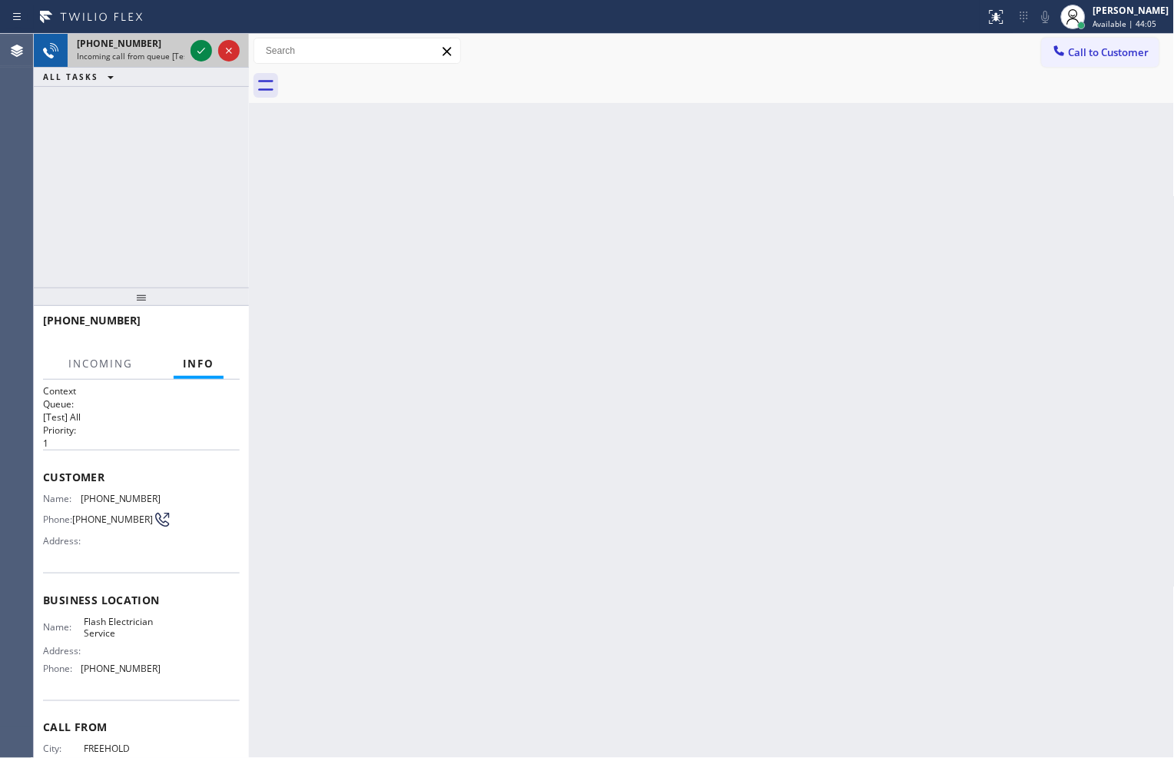
click at [189, 52] on div at bounding box center [215, 51] width 55 height 34
click at [196, 55] on icon at bounding box center [201, 51] width 18 height 18
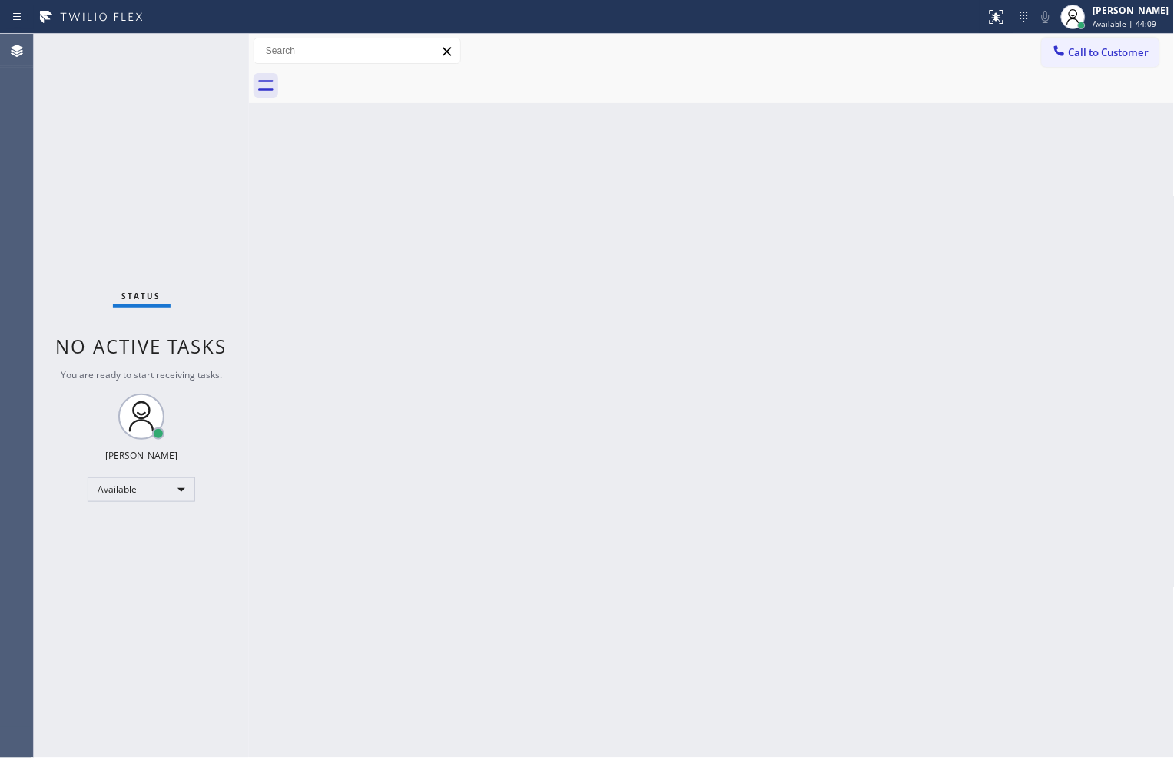
click at [196, 55] on div "Status No active tasks You are ready to start receiving tasks. [PERSON_NAME] Av…" at bounding box center [141, 396] width 215 height 724
click at [829, 307] on div "Back to Dashboard Change Sender ID Customers Technicians Select a contact Outbo…" at bounding box center [712, 396] width 926 height 724
click at [1000, 9] on div at bounding box center [1003, 11] width 6 height 6
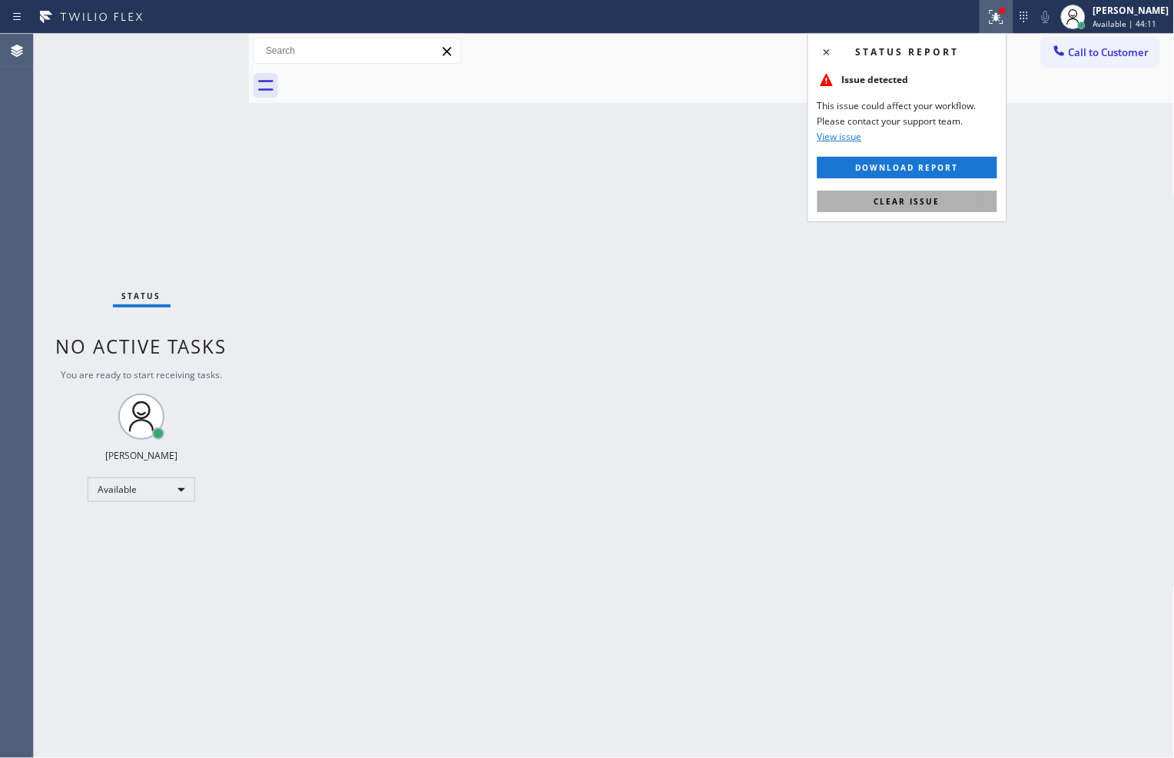
click at [921, 200] on span "Clear issue" at bounding box center [908, 201] width 66 height 11
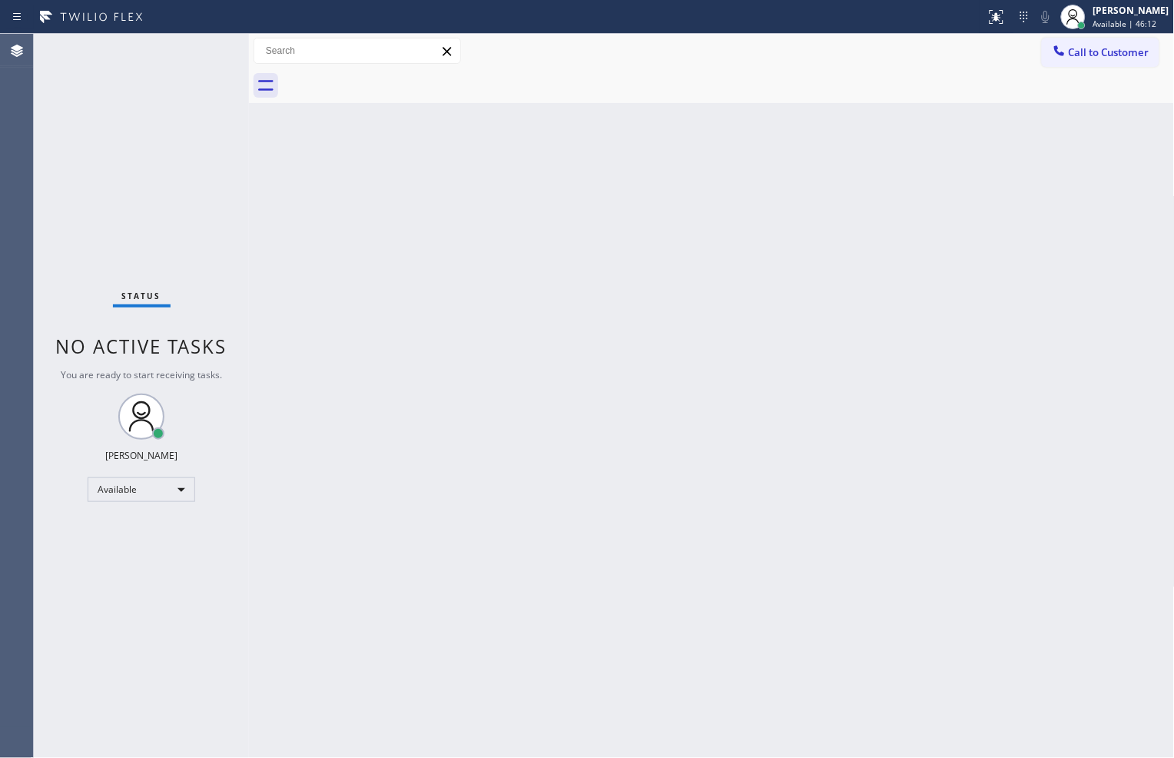
click at [211, 183] on div "Status No active tasks You are ready to start receiving tasks. [PERSON_NAME] Av…" at bounding box center [141, 396] width 215 height 724
click at [771, 631] on div "Back to Dashboard Change Sender ID Customers Technicians Select a contact Outbo…" at bounding box center [712, 396] width 926 height 724
click at [198, 231] on div "Status No active tasks You are ready to start receiving tasks. [PERSON_NAME] Av…" at bounding box center [141, 396] width 215 height 724
click at [165, 144] on div "Status No active tasks You are ready to start receiving tasks. [PERSON_NAME] Av…" at bounding box center [141, 396] width 215 height 724
click at [197, 201] on div "Status No active tasks You are ready to start receiving tasks. [PERSON_NAME] Av…" at bounding box center [141, 396] width 215 height 724
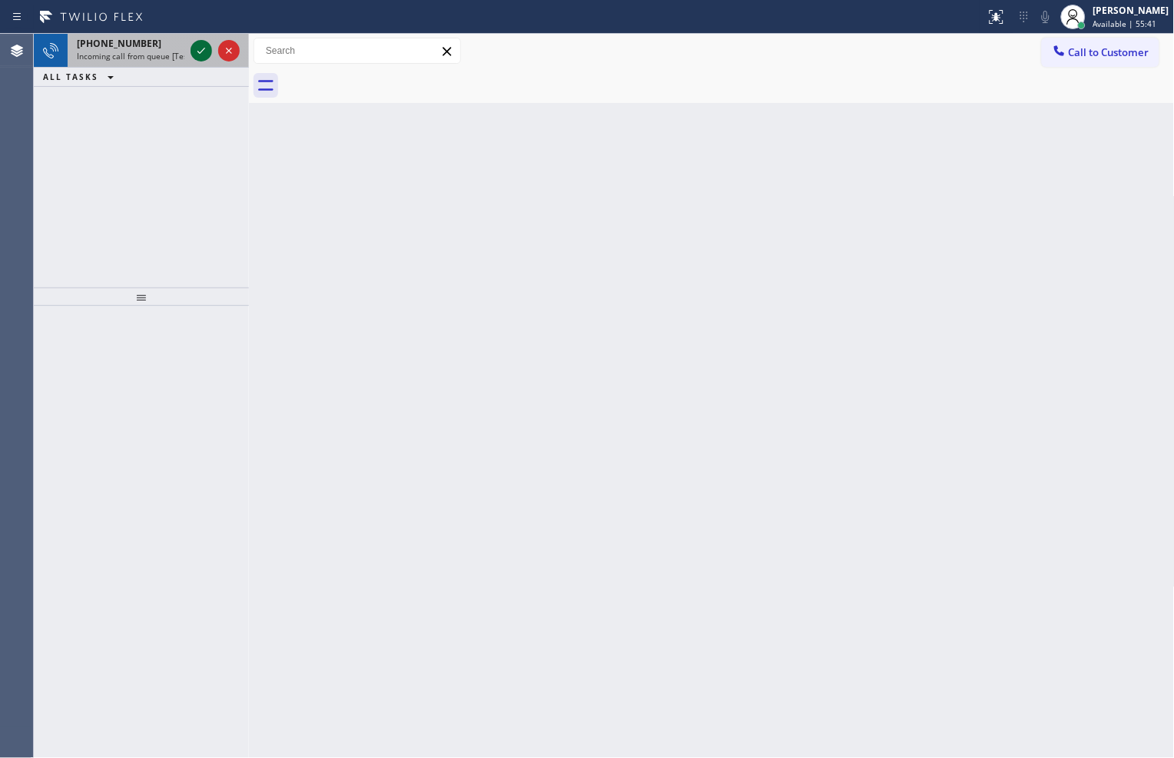
click at [201, 47] on icon at bounding box center [201, 51] width 18 height 18
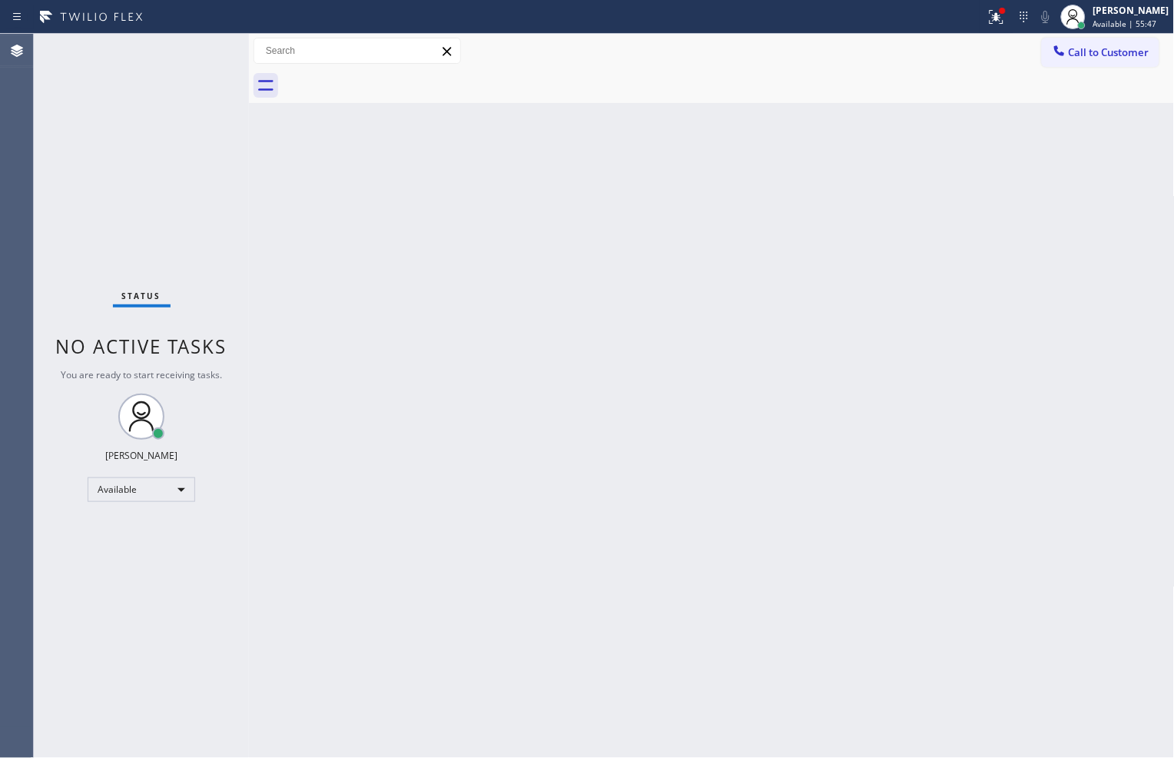
click at [767, 600] on div "Back to Dashboard Change Sender ID Customers Technicians Select a contact Outbo…" at bounding box center [712, 396] width 926 height 724
click at [988, 24] on icon at bounding box center [997, 17] width 18 height 18
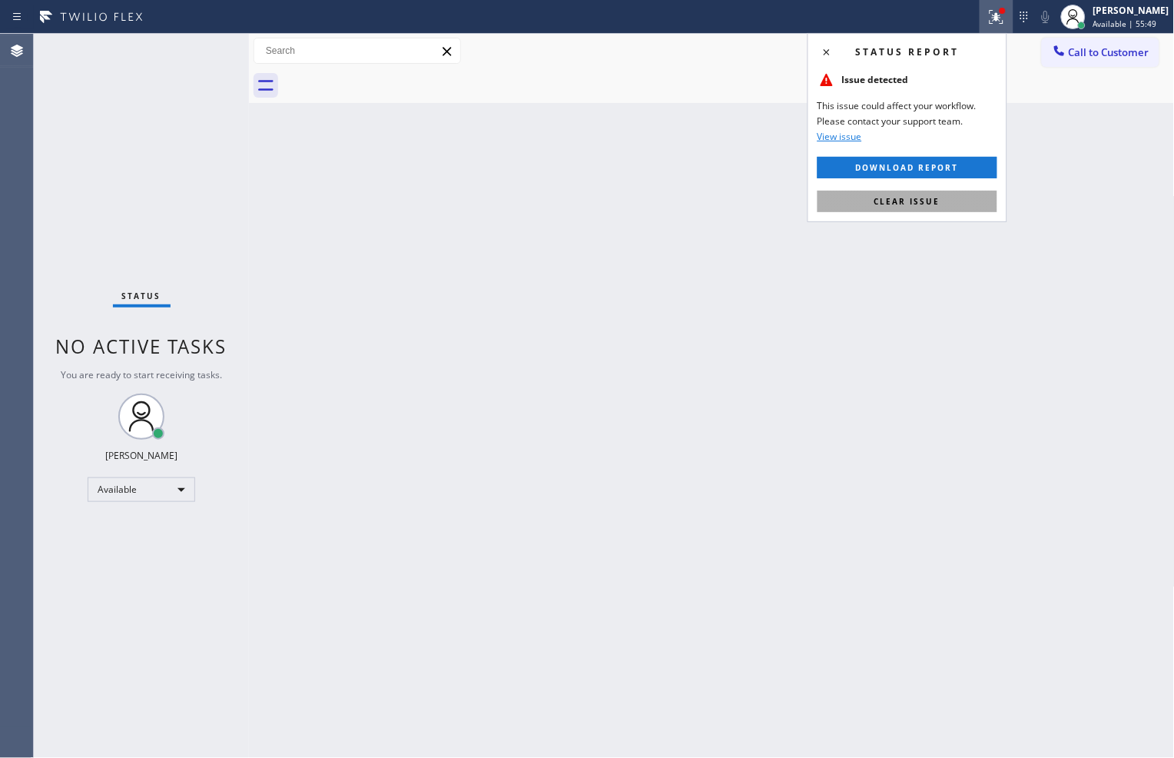
click at [900, 211] on button "Clear issue" at bounding box center [908, 202] width 180 height 22
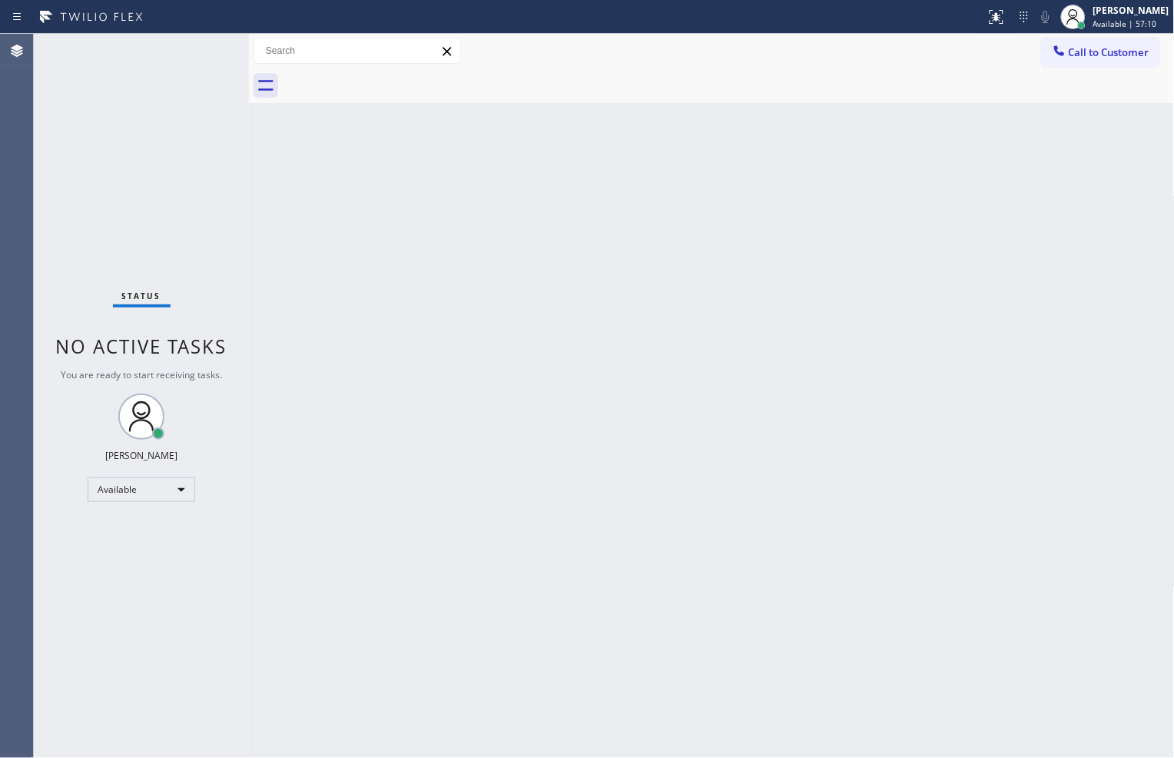
click at [241, 195] on div "Status No active tasks You are ready to start receiving tasks. [PERSON_NAME] Av…" at bounding box center [141, 396] width 215 height 724
click at [1073, 57] on span "Call to Customer" at bounding box center [1109, 52] width 81 height 14
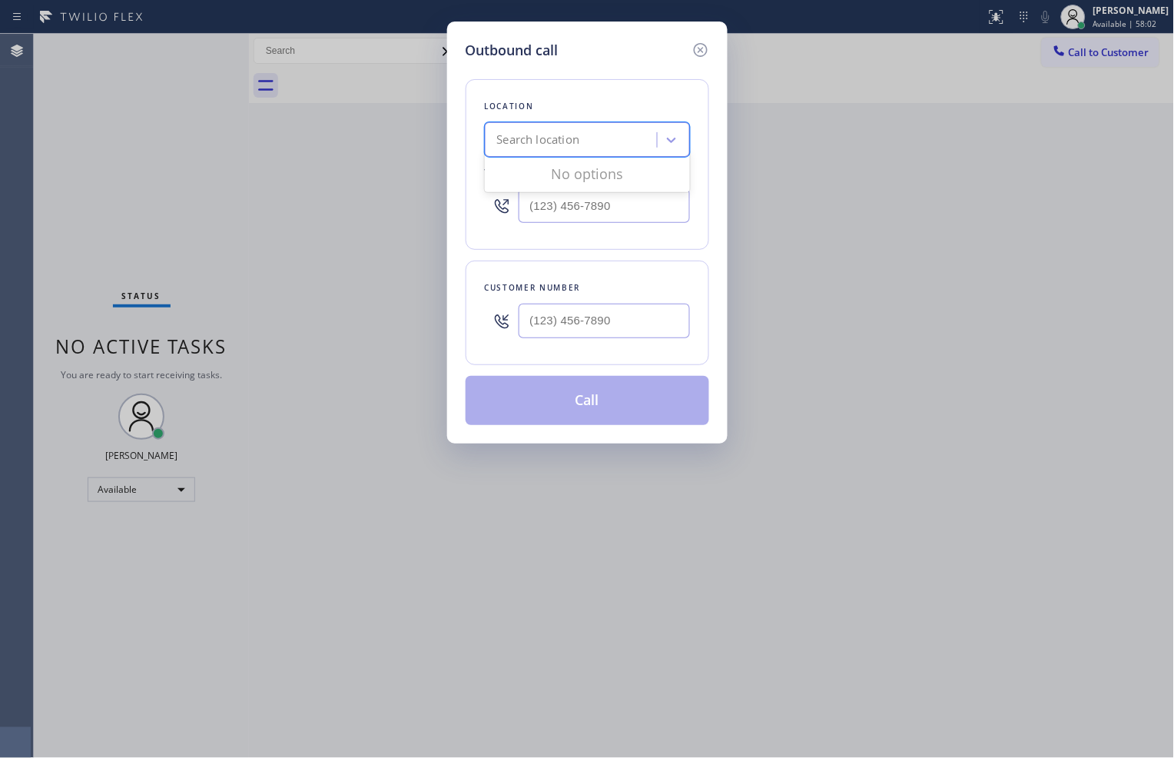
click at [554, 134] on div "Search location" at bounding box center [538, 140] width 83 height 18
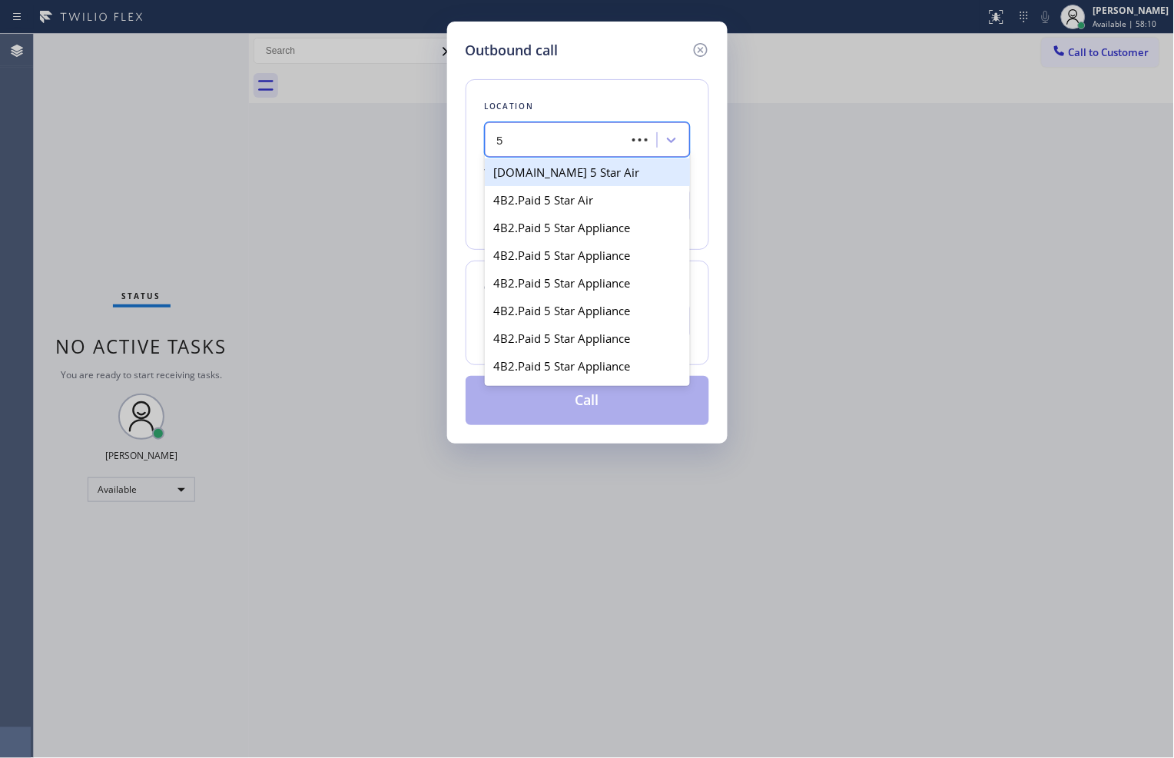
type input "5"
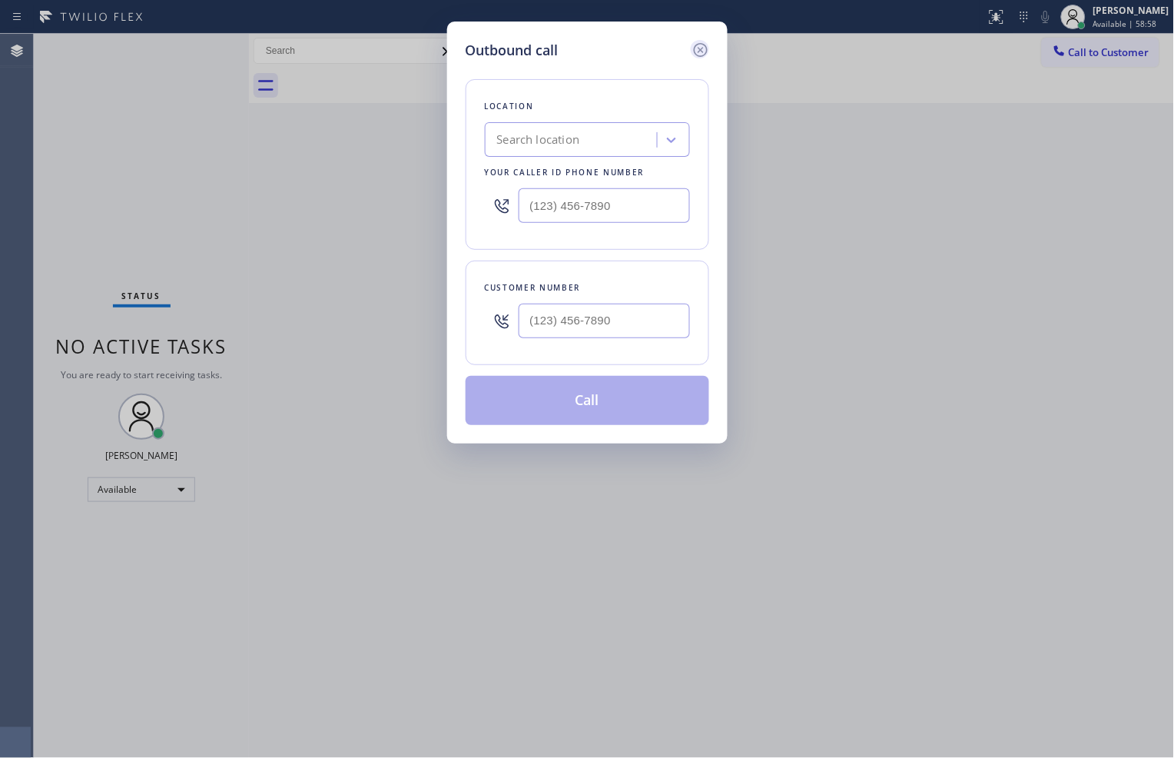
click at [705, 57] on icon at bounding box center [701, 50] width 18 height 18
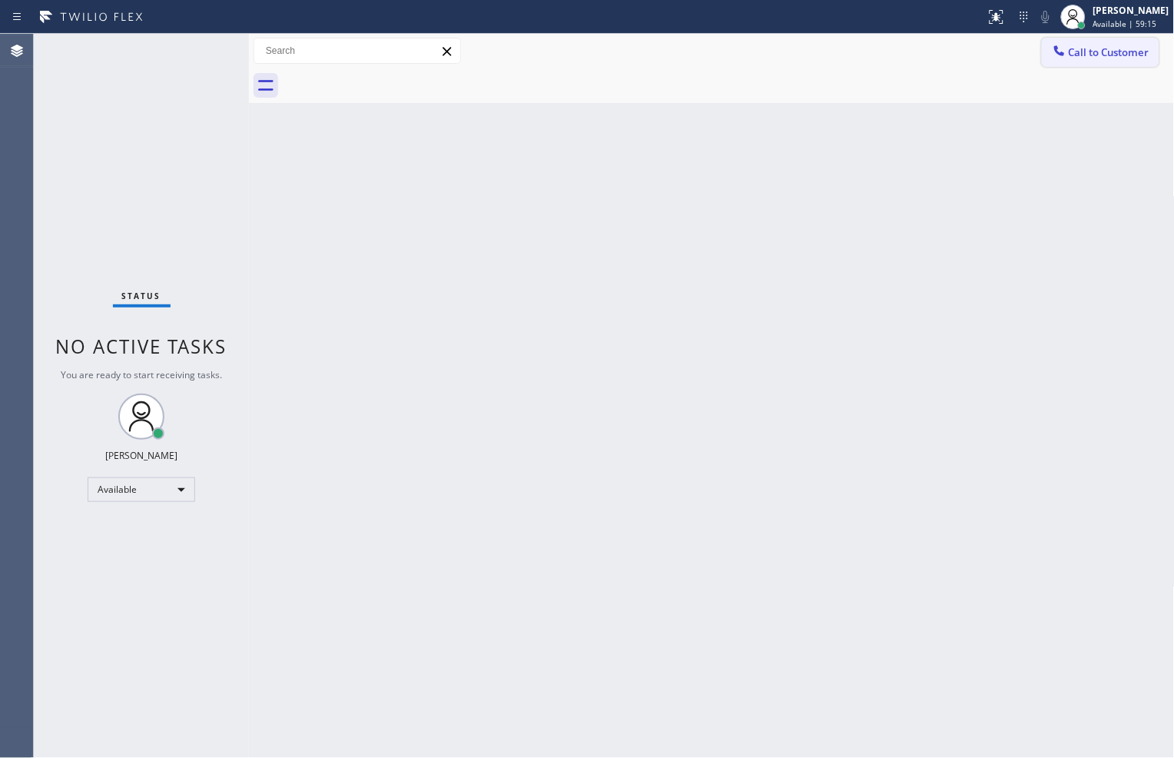
click at [1084, 47] on span "Call to Customer" at bounding box center [1109, 52] width 81 height 14
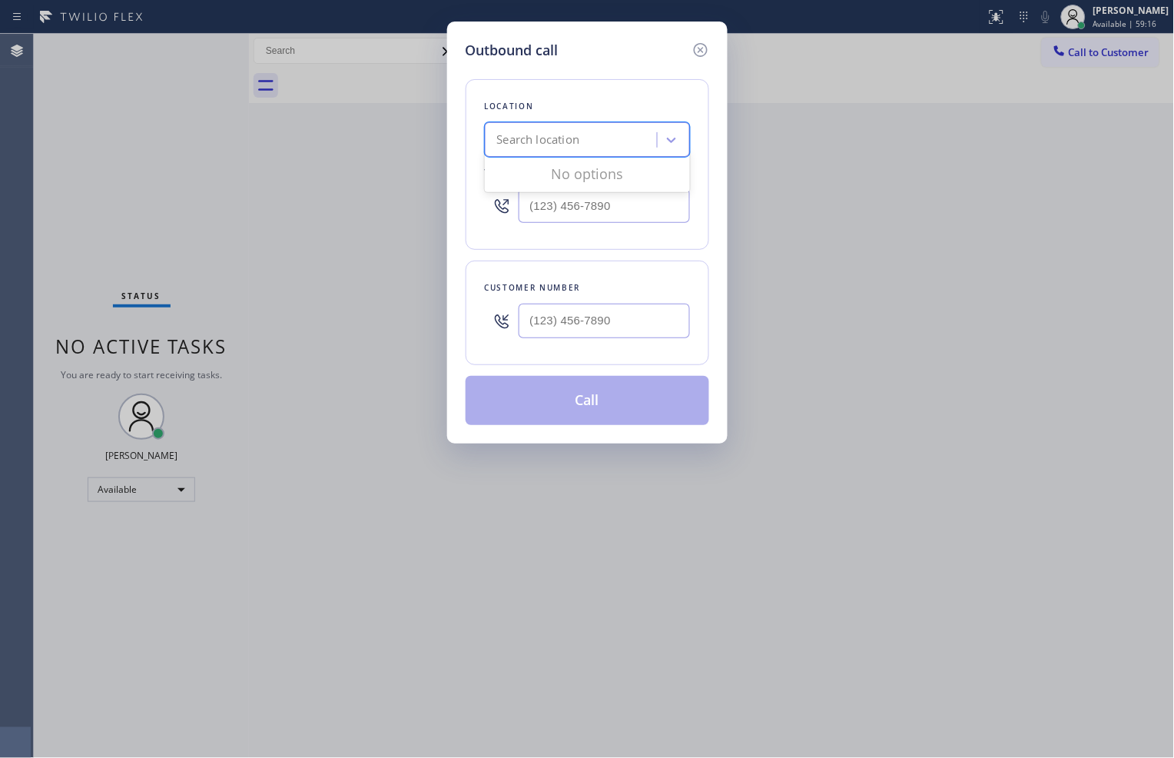
click at [563, 135] on div "Search location" at bounding box center [538, 140] width 83 height 18
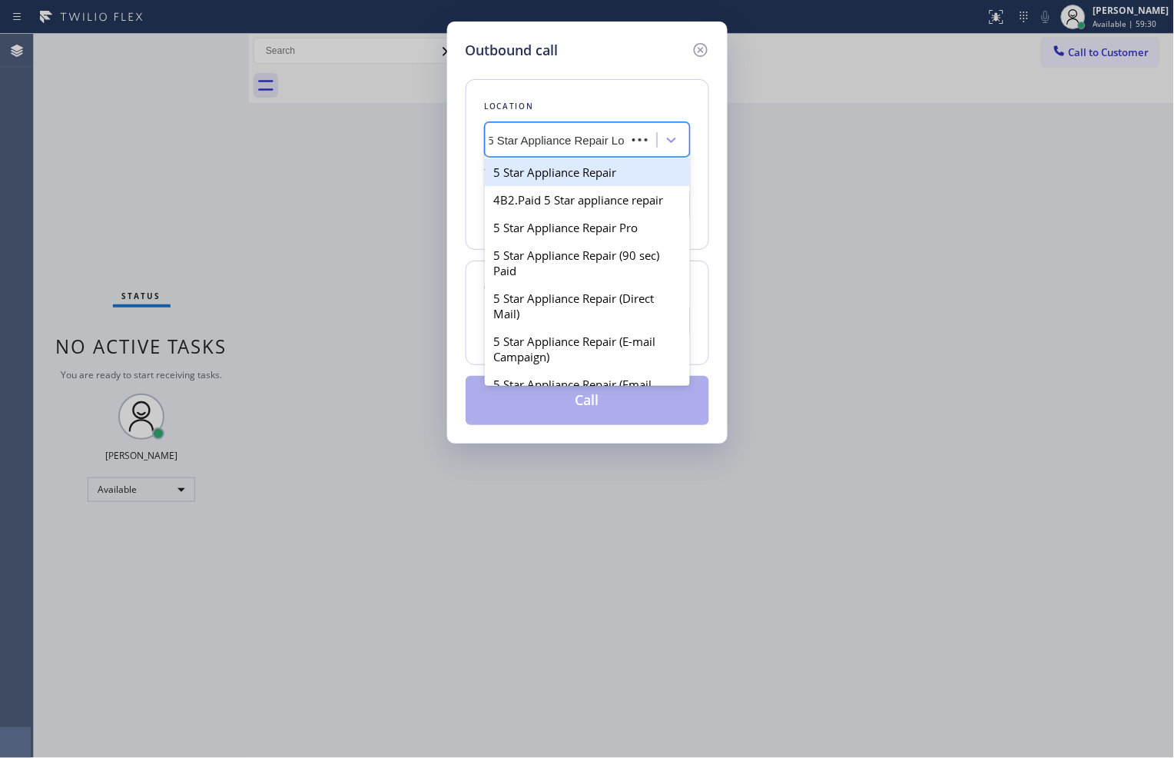
type input "5 Star Appliance Repair Los"
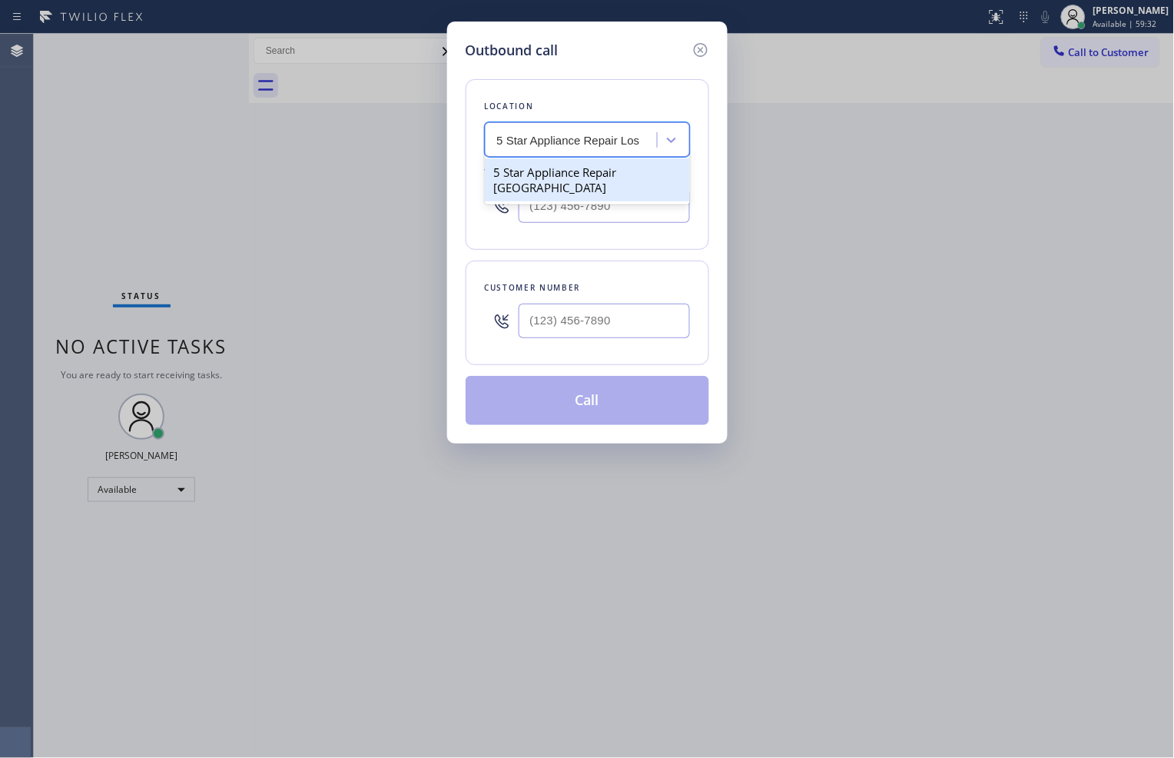
click at [527, 175] on div "5 Star Appliance Repair [GEOGRAPHIC_DATA]" at bounding box center [587, 179] width 205 height 43
type input "[PHONE_NUMBER]"
click at [619, 332] on input "(___) ___-____" at bounding box center [604, 321] width 171 height 35
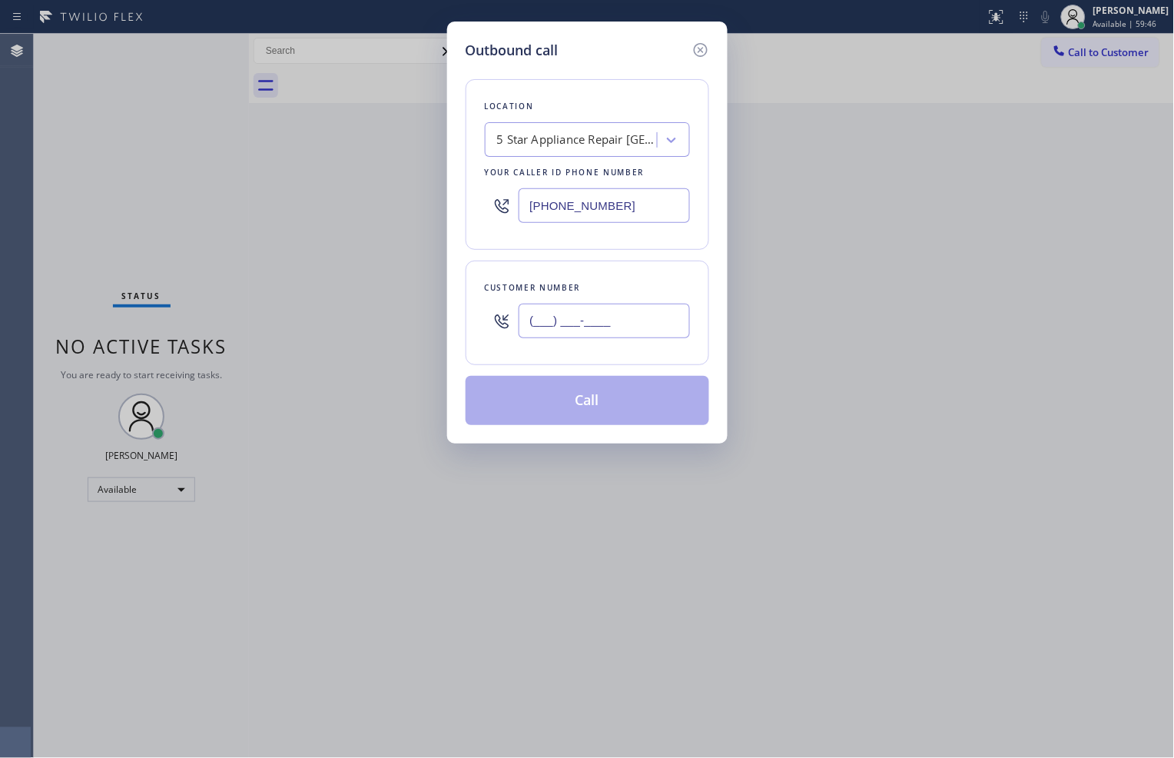
paste input "323) 449-9671"
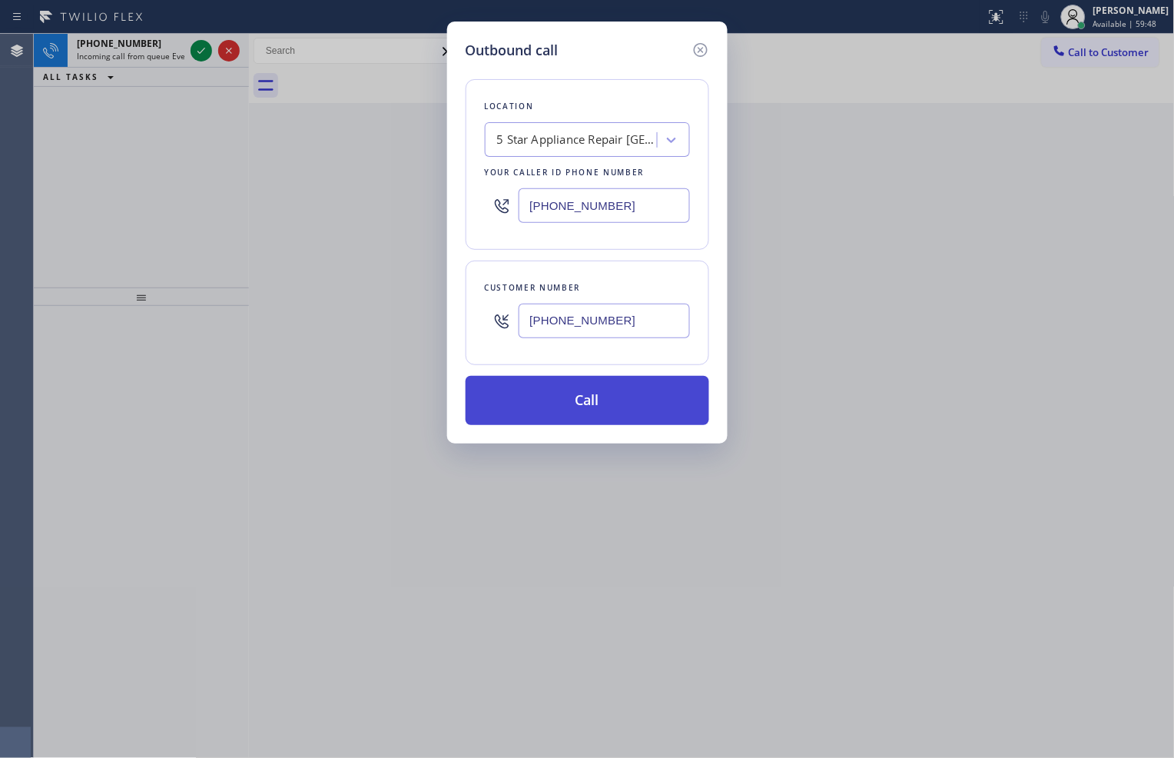
type input "[PHONE_NUMBER]"
click at [619, 393] on button "Call" at bounding box center [588, 400] width 244 height 49
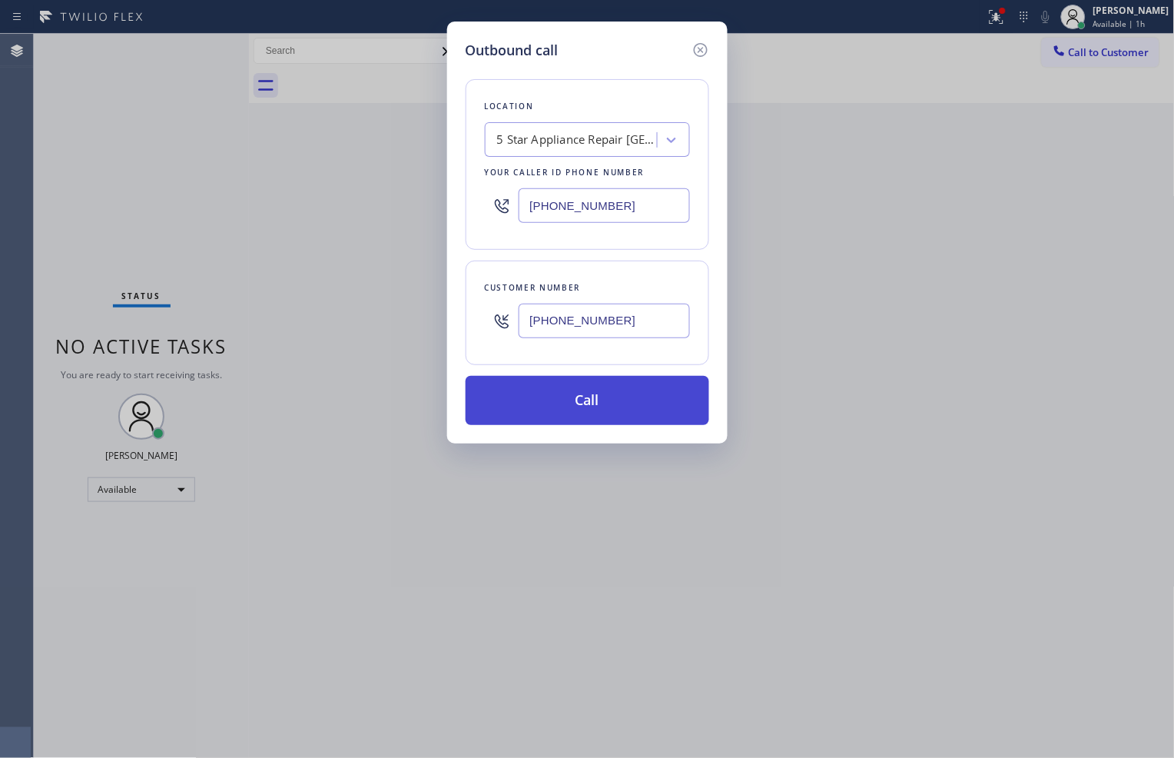
click at [554, 392] on button "Call" at bounding box center [588, 400] width 244 height 49
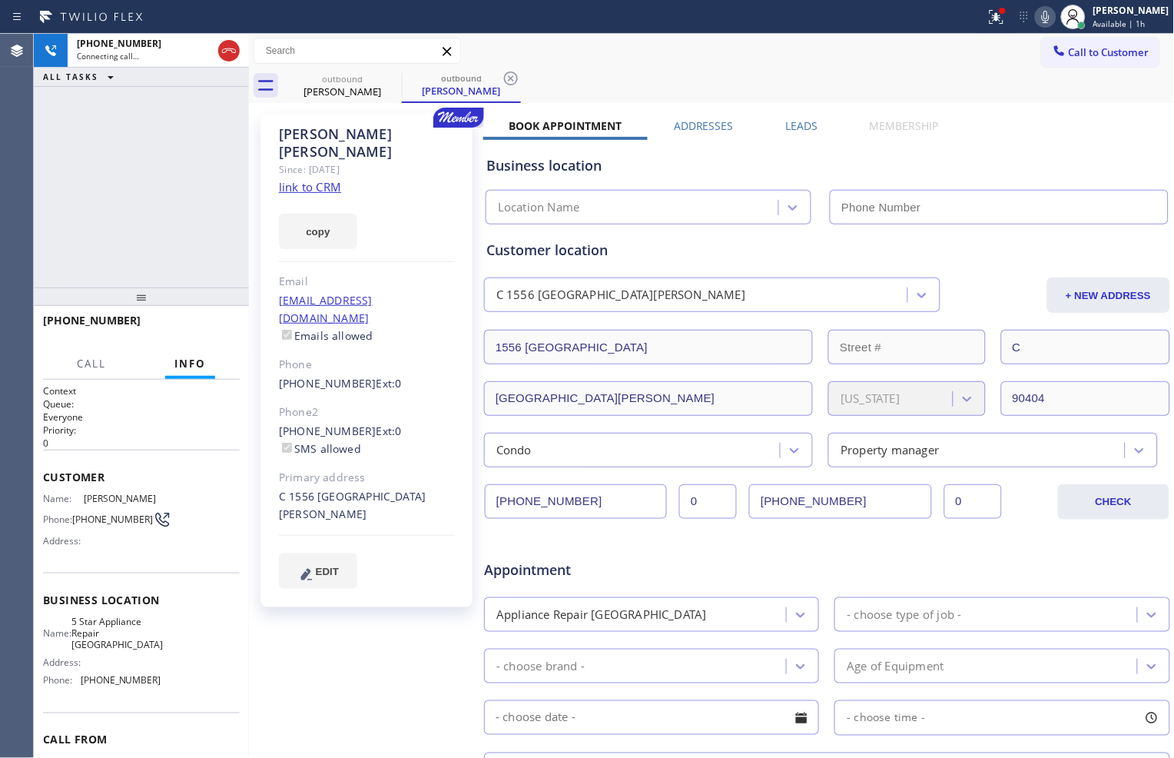
type input "[PHONE_NUMBER]"
click at [990, 19] on icon at bounding box center [994, 15] width 9 height 11
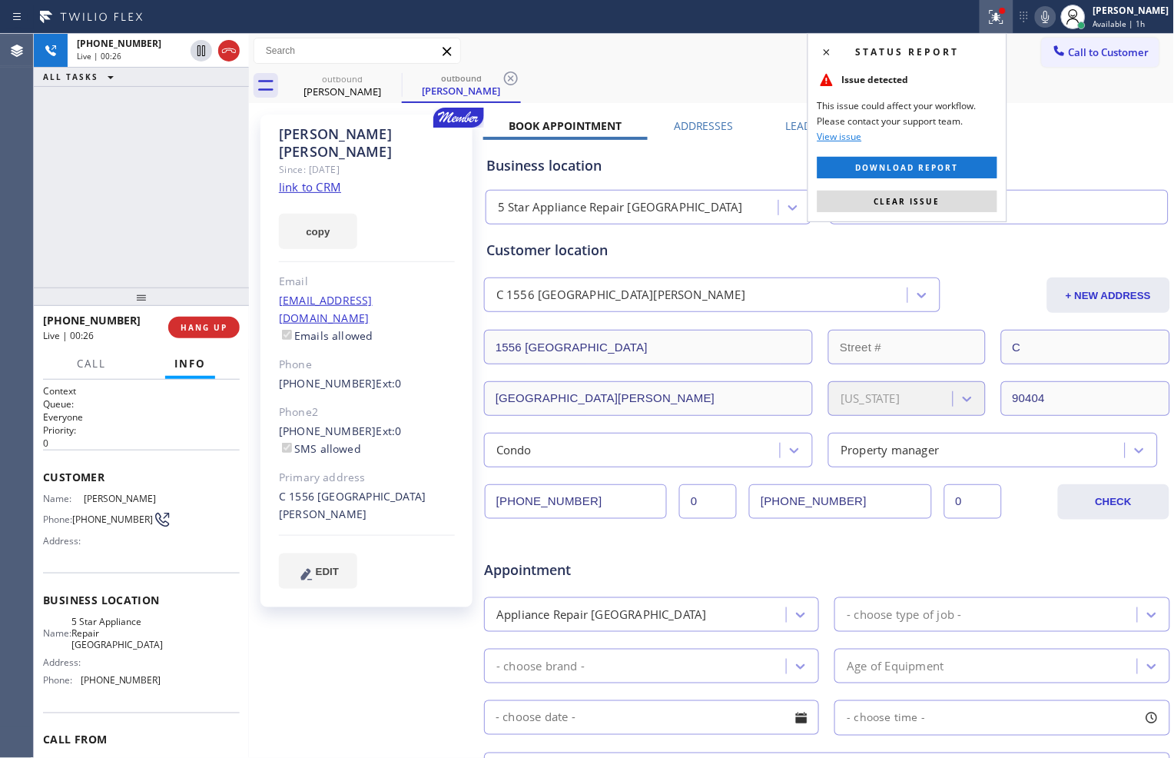
click at [948, 205] on button "Clear issue" at bounding box center [908, 202] width 180 height 22
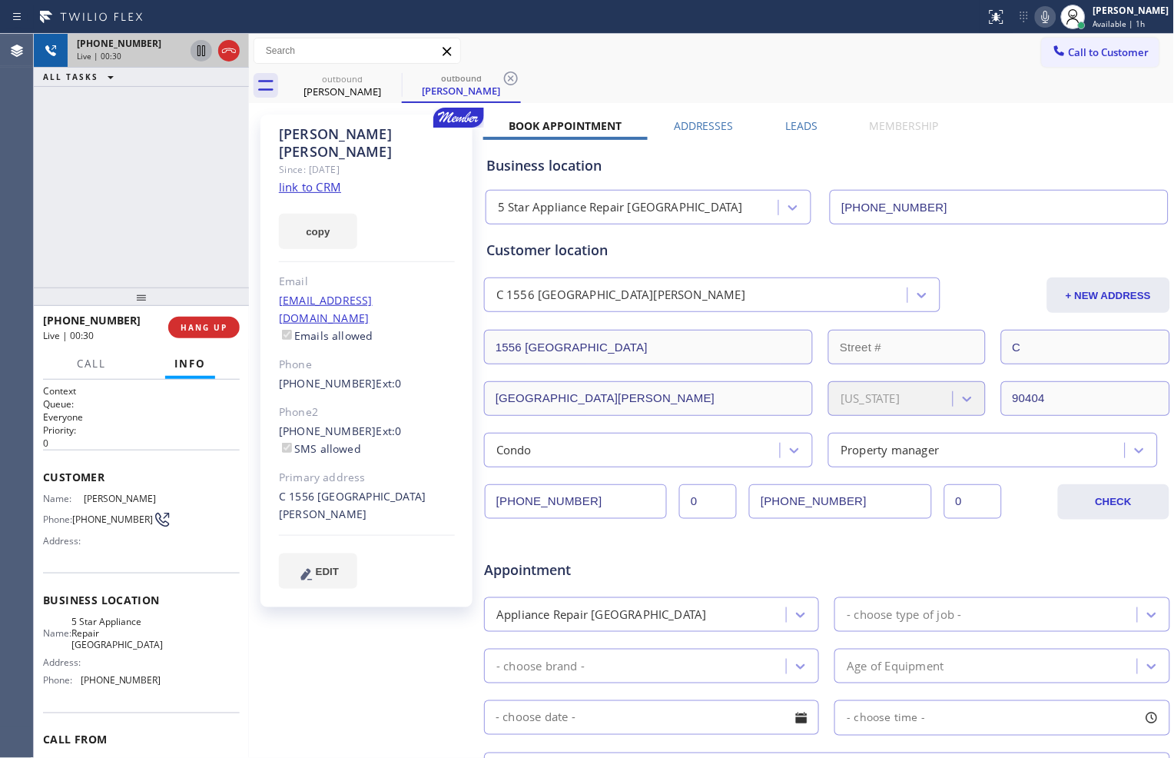
click at [198, 55] on icon at bounding box center [202, 50] width 8 height 11
click at [1040, 16] on icon at bounding box center [1046, 17] width 18 height 18
click at [210, 338] on div "[PHONE_NUMBER] Live | 00:34 HANG UP" at bounding box center [141, 327] width 197 height 40
click at [224, 322] on span "HANG UP" at bounding box center [204, 327] width 47 height 11
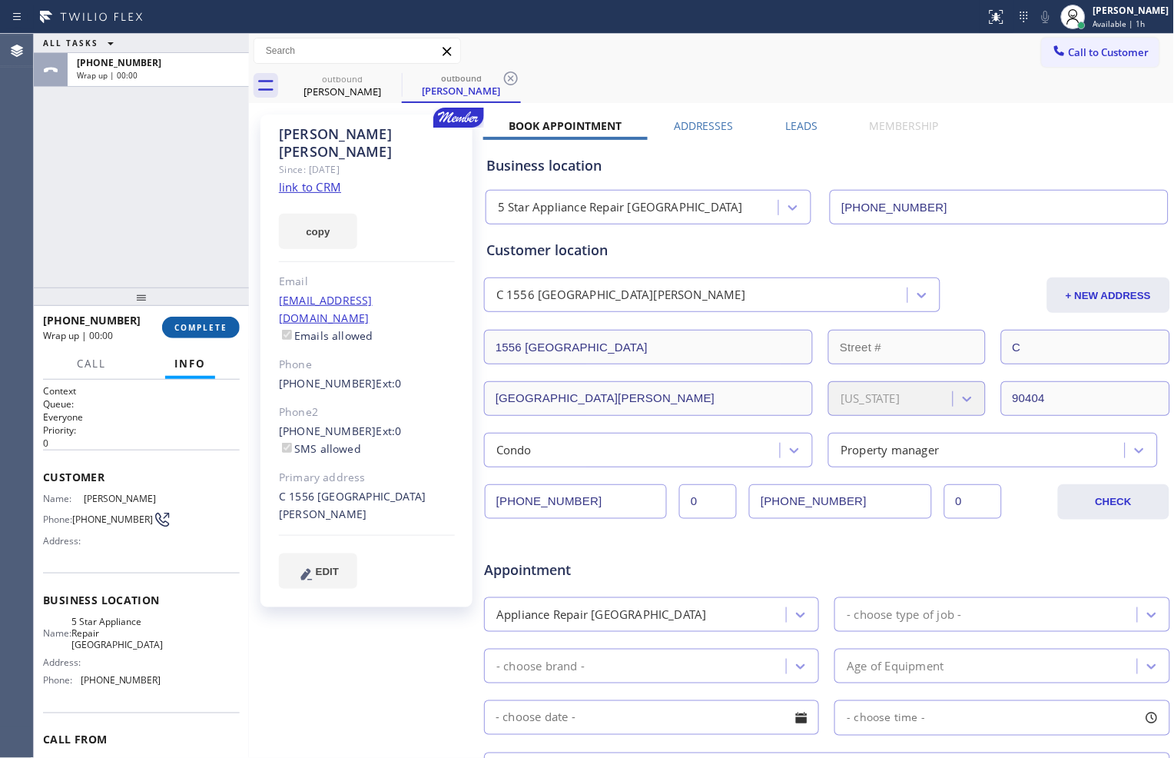
click at [221, 323] on span "COMPLETE" at bounding box center [200, 327] width 53 height 11
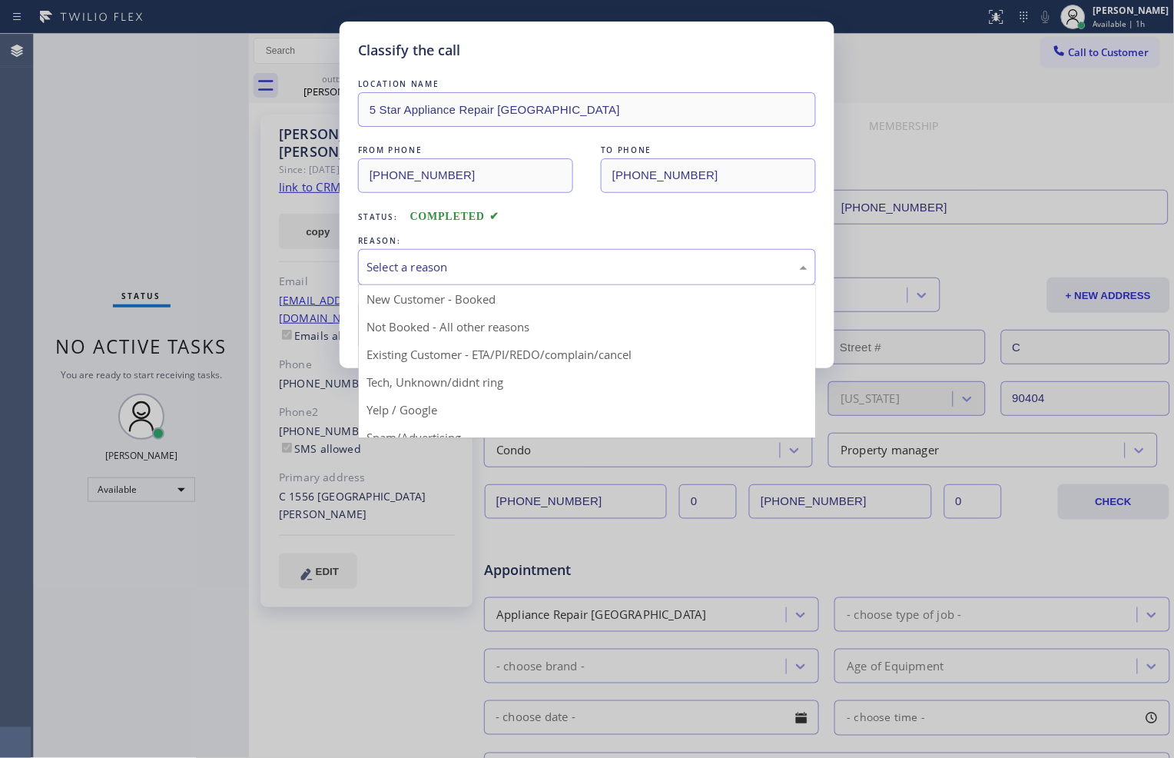
click at [539, 256] on div "Select a reason" at bounding box center [587, 267] width 458 height 36
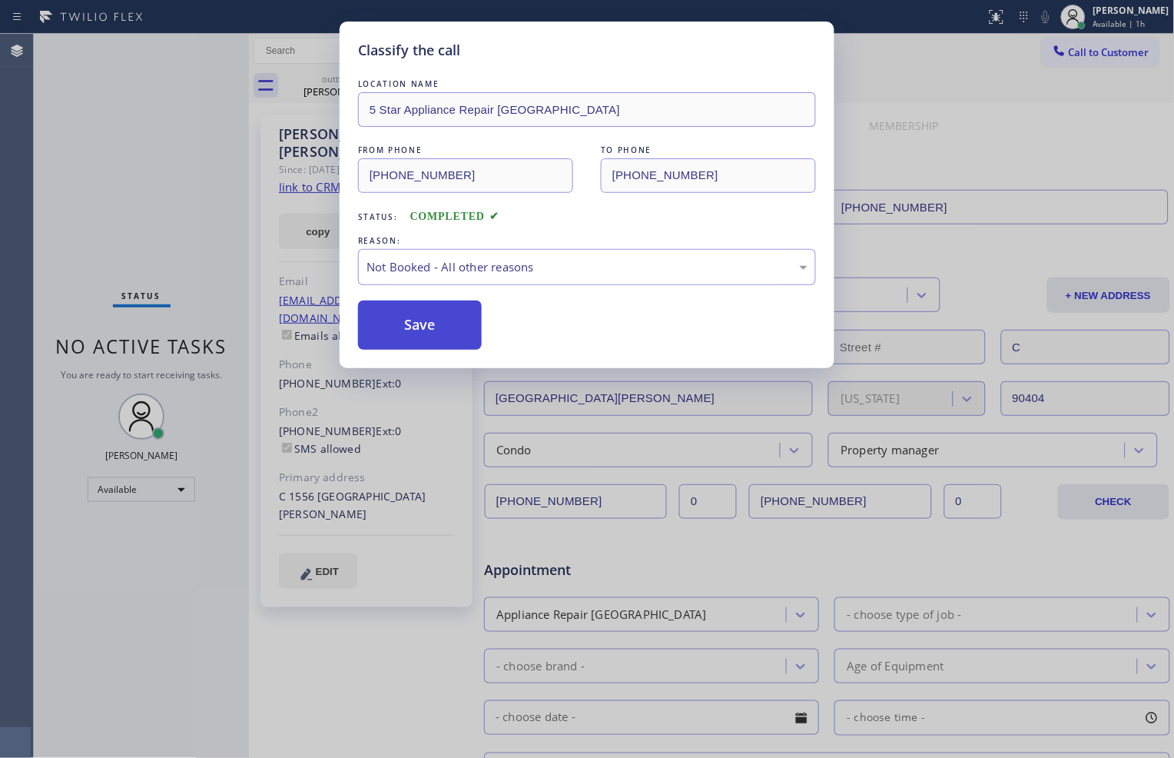
click at [467, 333] on button "Save" at bounding box center [420, 325] width 124 height 49
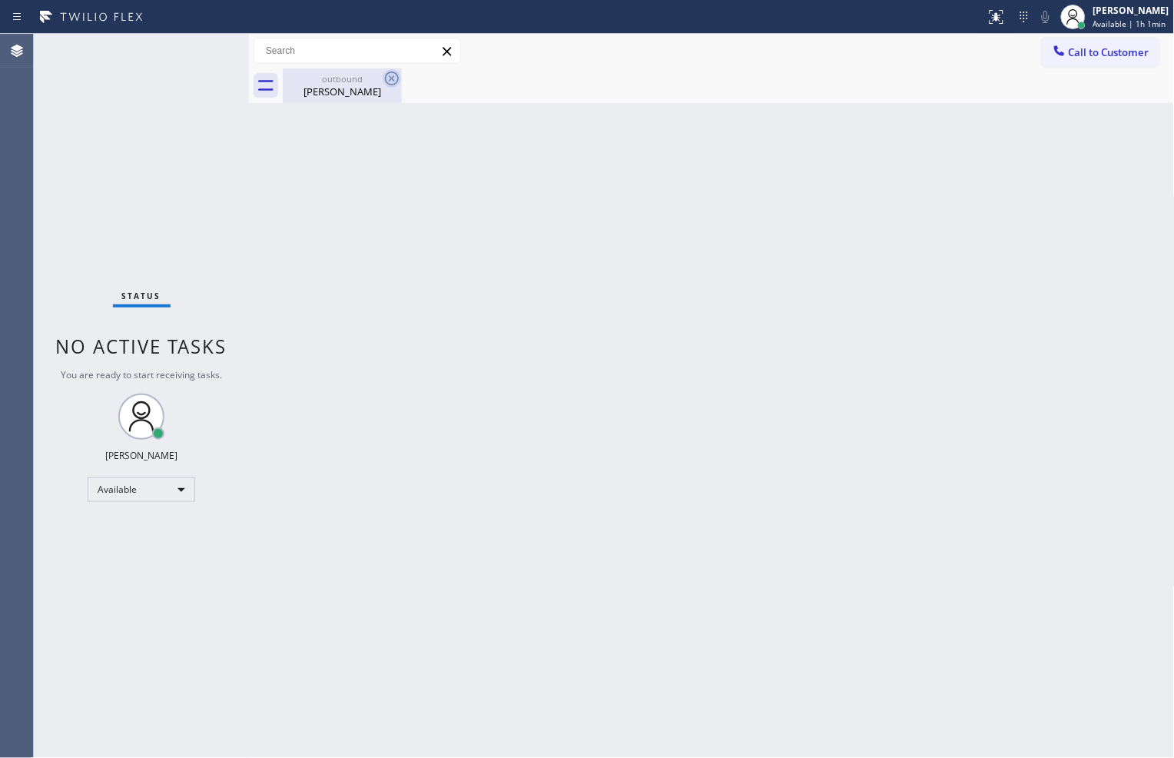
click at [392, 81] on icon at bounding box center [392, 78] width 18 height 18
click at [1104, 65] on button "Call to Customer" at bounding box center [1101, 52] width 118 height 29
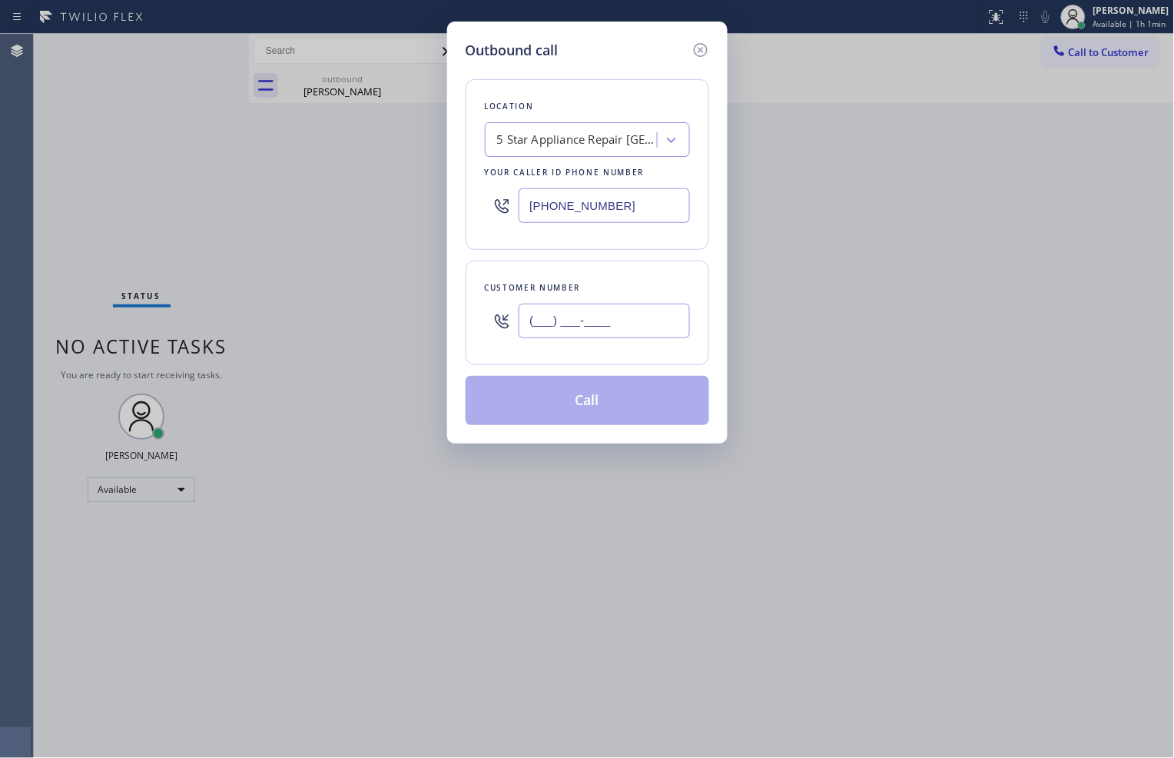
click at [582, 317] on input "(___) ___-____" at bounding box center [604, 321] width 171 height 35
paste input "323) 449-9671"
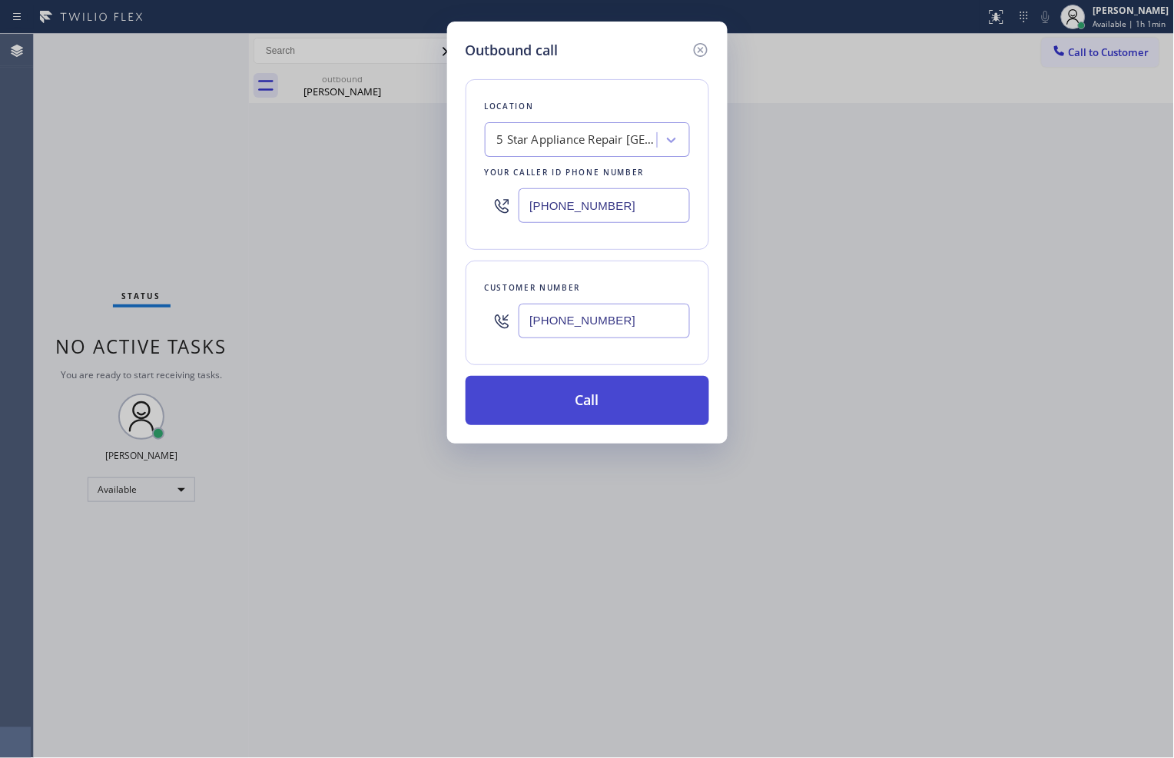
type input "[PHONE_NUMBER]"
click at [607, 388] on button "Call" at bounding box center [588, 400] width 244 height 49
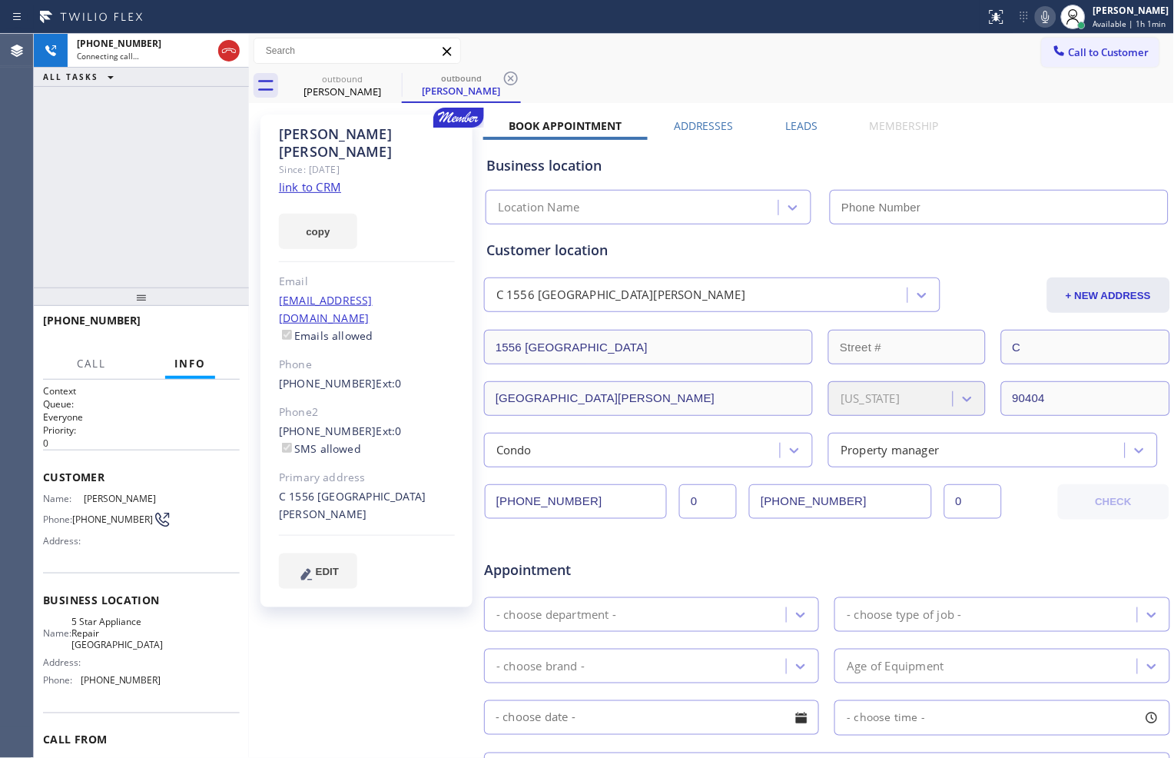
type input "[PHONE_NUMBER]"
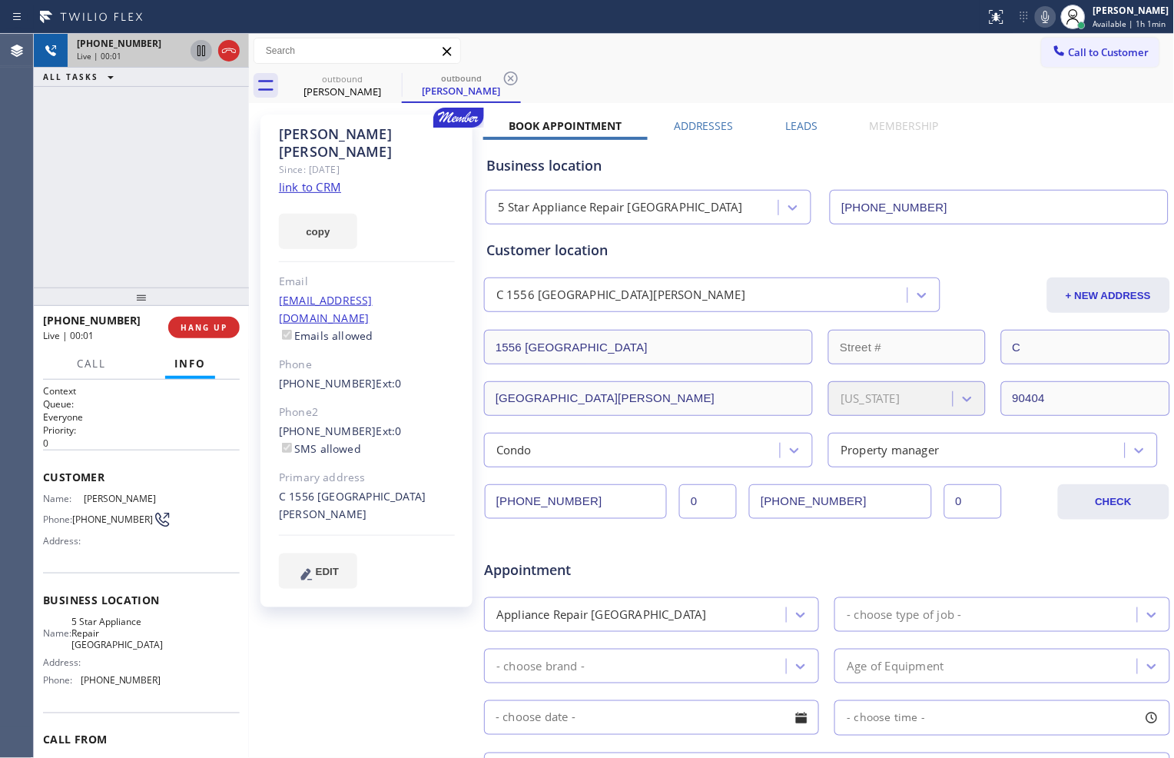
click at [192, 51] on icon at bounding box center [201, 51] width 18 height 18
drag, startPoint x: 201, startPoint y: 50, endPoint x: 200, endPoint y: 73, distance: 23.1
click at [200, 49] on icon at bounding box center [201, 51] width 18 height 18
click at [204, 324] on span "HANG UP" at bounding box center [204, 327] width 47 height 11
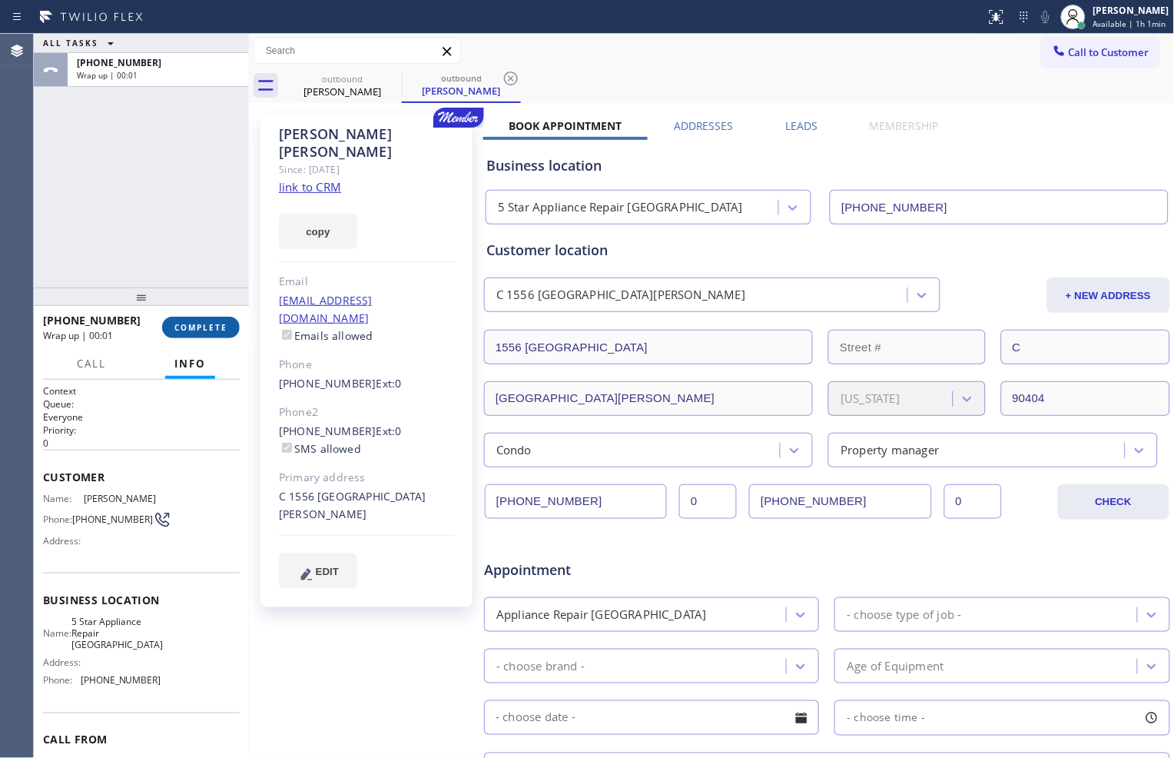
click at [195, 317] on button "COMPLETE" at bounding box center [201, 328] width 78 height 22
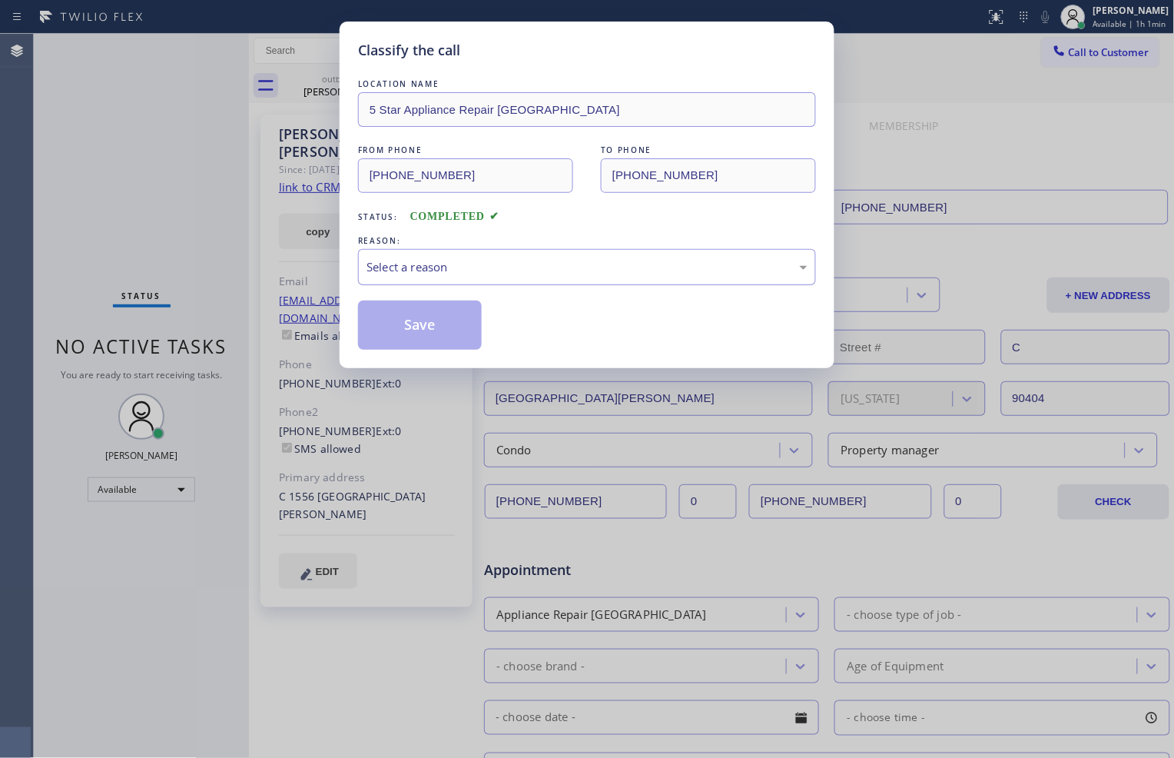
click at [521, 261] on div "Select a reason" at bounding box center [587, 267] width 441 height 18
drag, startPoint x: 460, startPoint y: 335, endPoint x: 421, endPoint y: 304, distance: 49.2
click at [458, 335] on button "Save" at bounding box center [420, 325] width 124 height 49
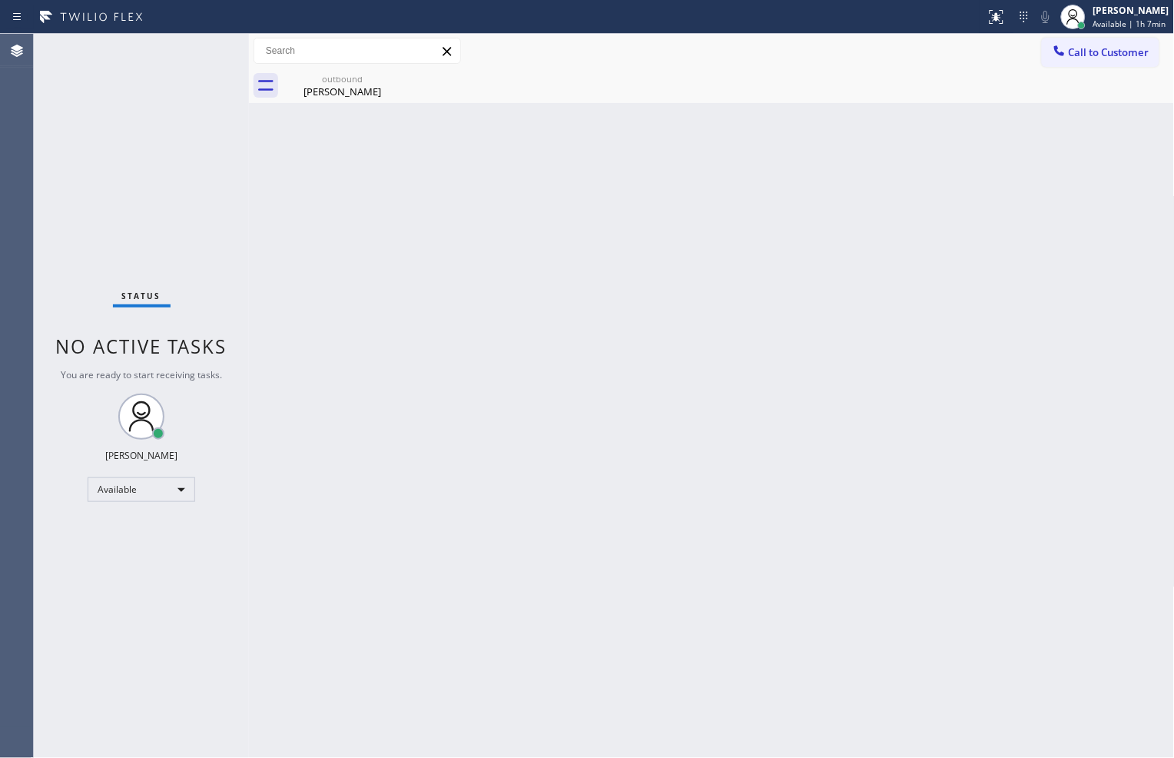
click at [204, 188] on div "Status No active tasks You are ready to start receiving tasks. [PERSON_NAME] Av…" at bounding box center [141, 396] width 215 height 724
click at [1078, 51] on span "Call to Customer" at bounding box center [1109, 52] width 81 height 14
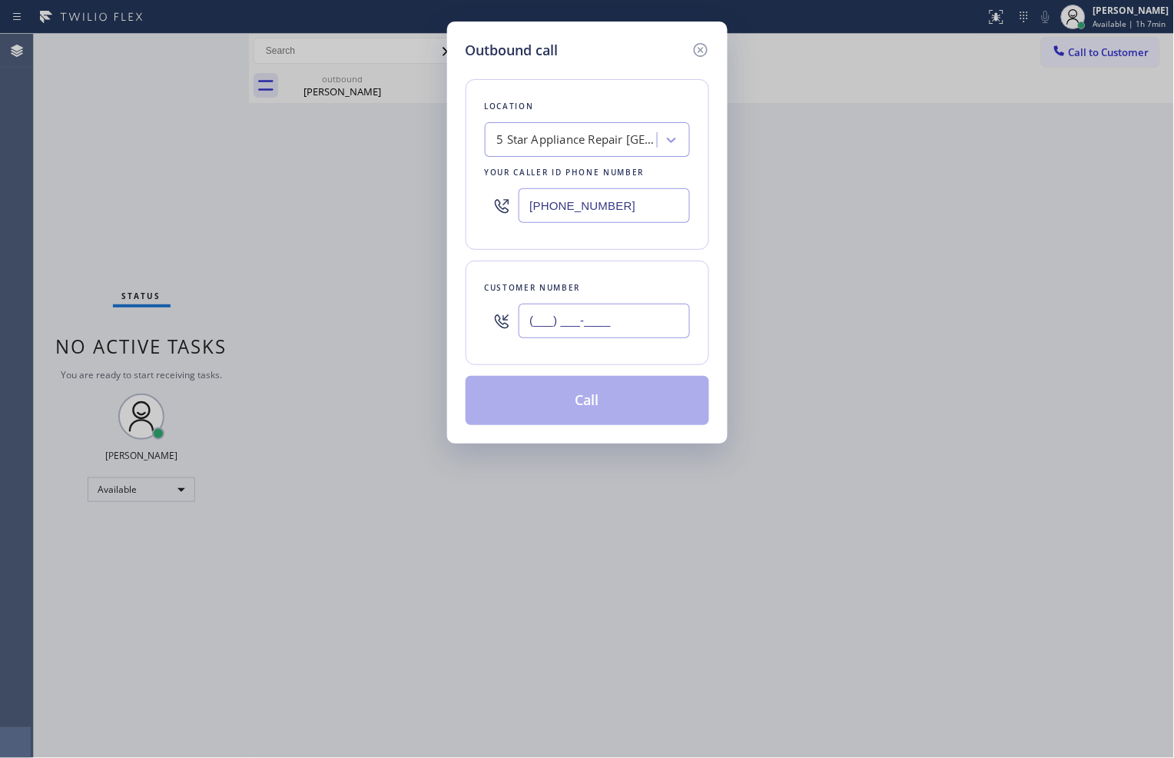
click at [588, 328] on input "(___) ___-____" at bounding box center [604, 321] width 171 height 35
paste input "951) 973-3914"
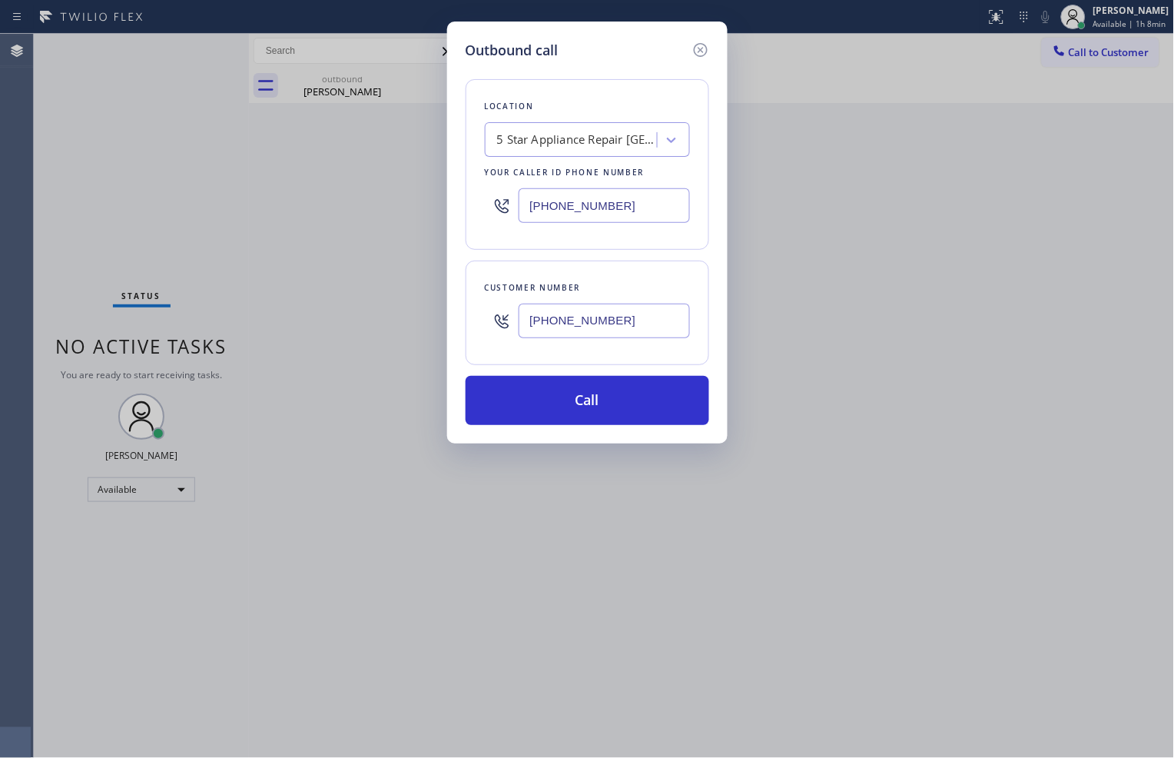
type input "[PHONE_NUMBER]"
click at [626, 593] on div "Outbound call Location 5 Star Appliance Repair [GEOGRAPHIC_DATA] Your caller id…" at bounding box center [587, 379] width 1174 height 758
click at [649, 407] on button "Call" at bounding box center [588, 400] width 244 height 49
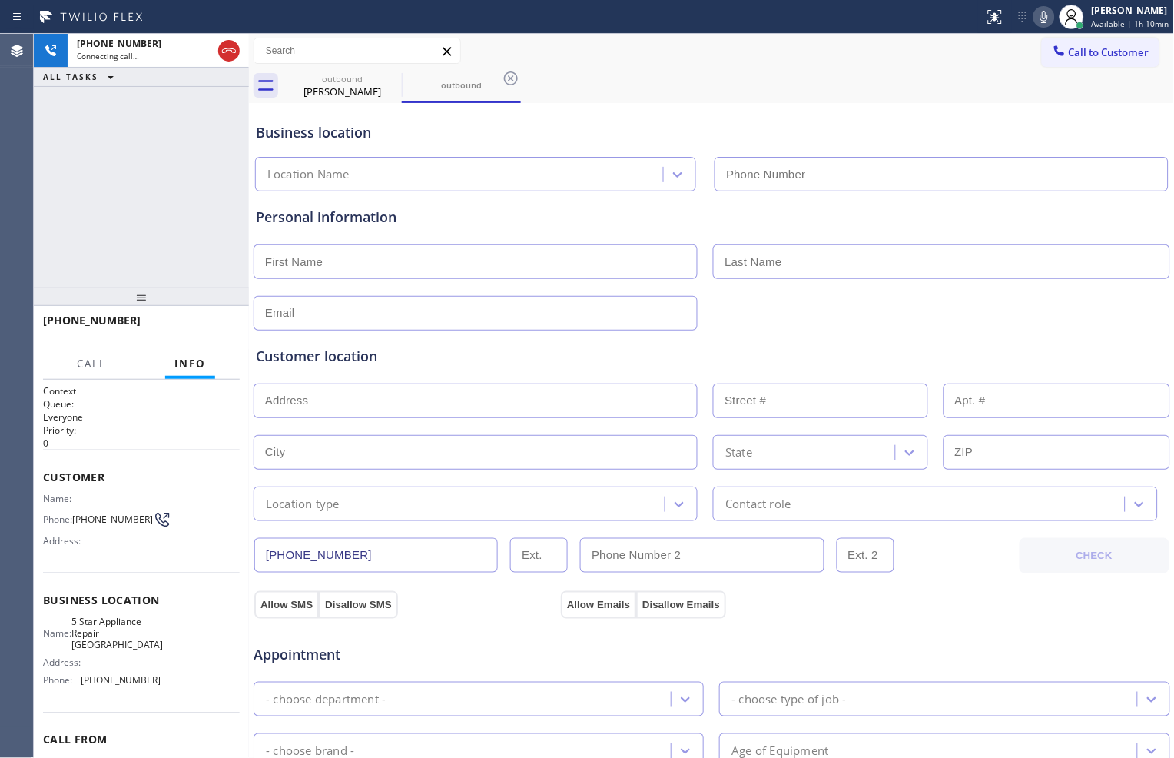
type input "[PHONE_NUMBER]"
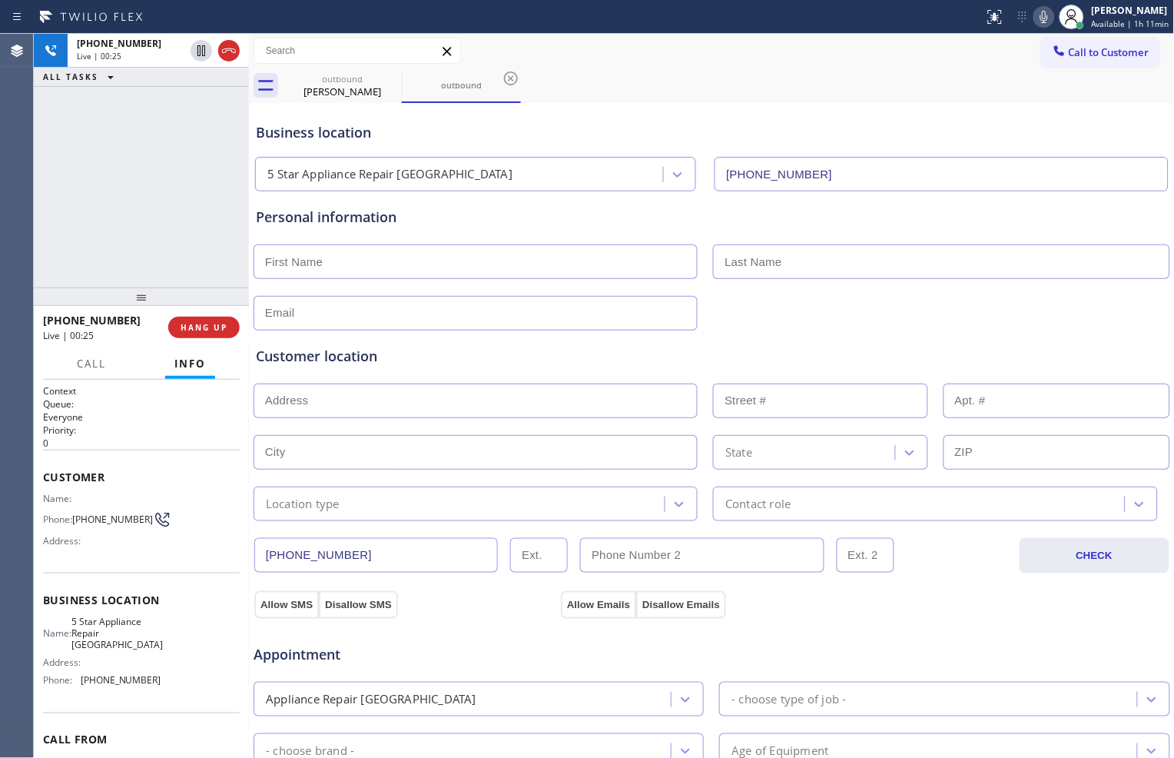
click at [188, 113] on div "[PHONE_NUMBER] Live | 00:25 ALL TASKS ALL TASKS ACTIVE TASKS TASKS IN WRAP UP" at bounding box center [141, 161] width 215 height 254
click at [203, 58] on icon at bounding box center [201, 51] width 18 height 18
click at [214, 331] on span "HANG UP" at bounding box center [204, 327] width 47 height 11
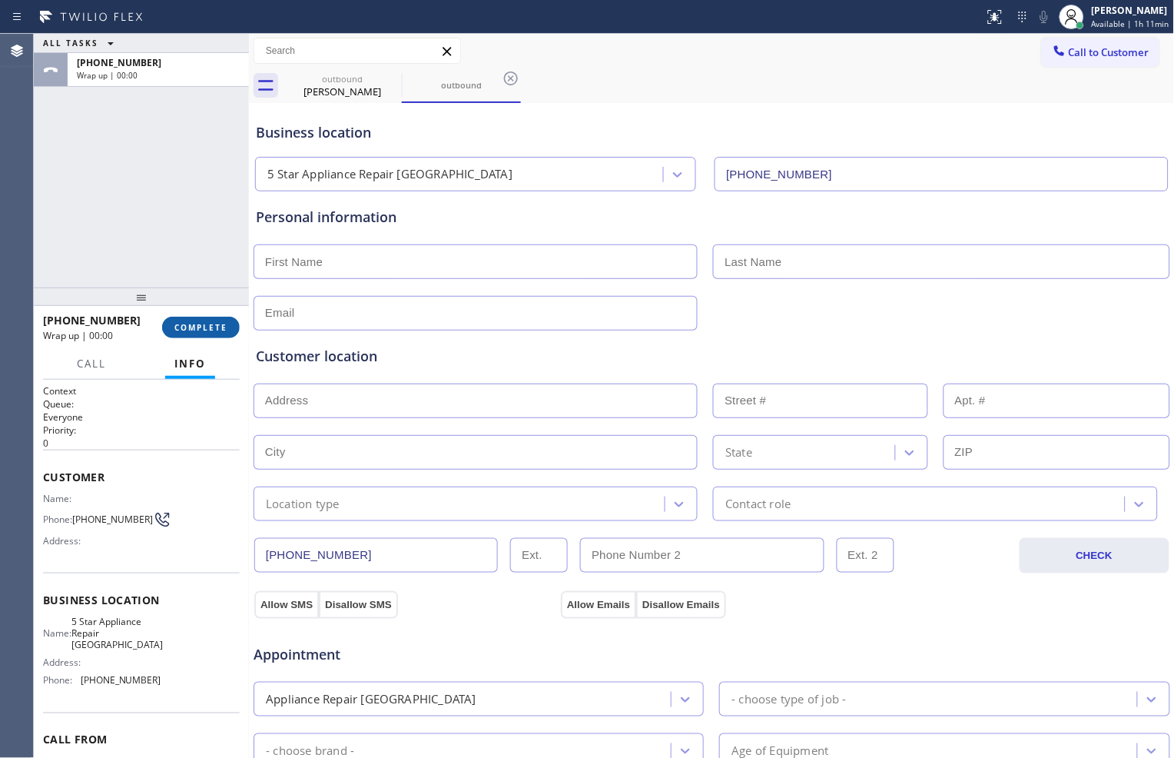
click at [220, 327] on span "COMPLETE" at bounding box center [200, 327] width 53 height 11
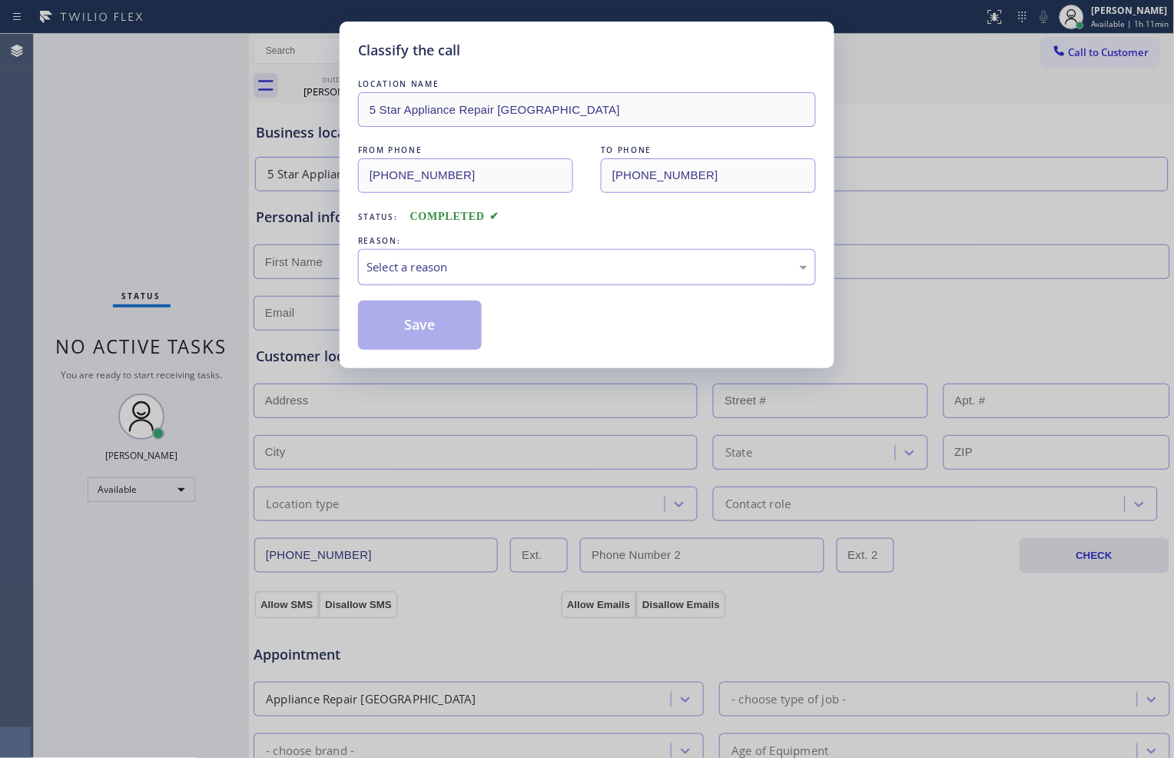
click at [561, 272] on div "Select a reason" at bounding box center [587, 267] width 441 height 18
click at [435, 332] on button "Save" at bounding box center [420, 325] width 124 height 49
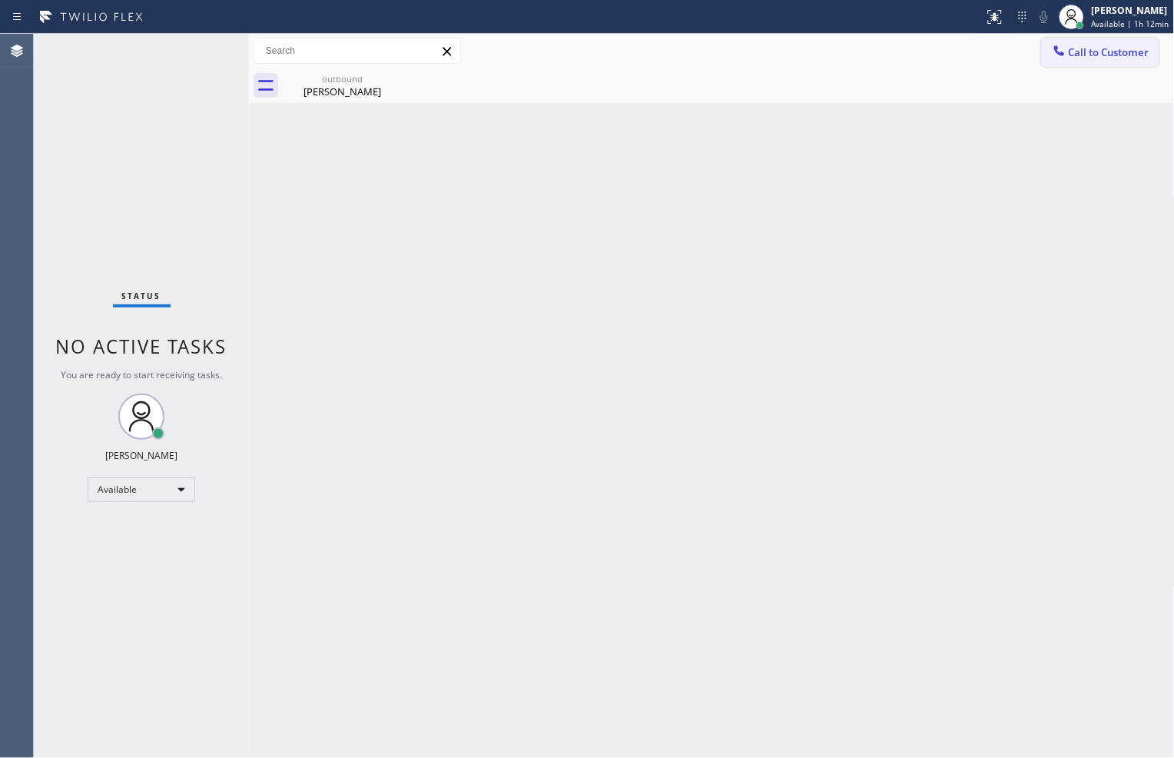
click at [1058, 58] on icon at bounding box center [1059, 50] width 15 height 15
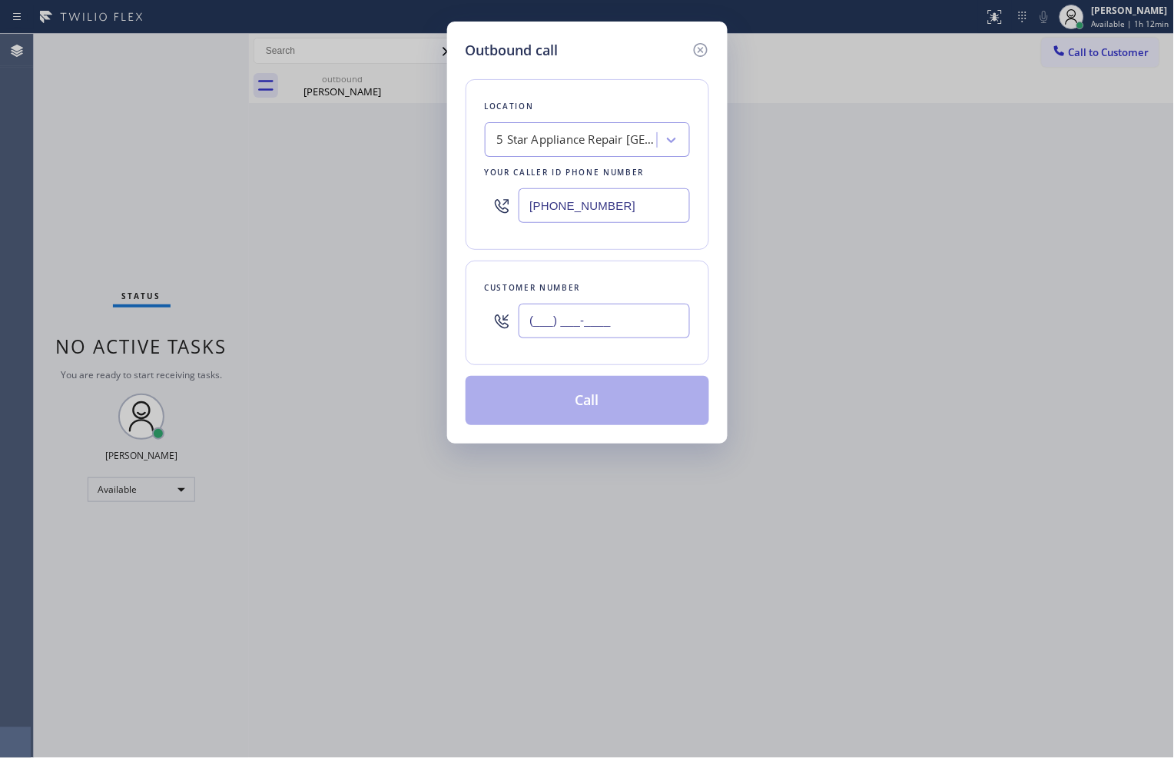
click at [609, 321] on input "(___) ___-____" at bounding box center [604, 321] width 171 height 35
paste input "951) 973-3914"
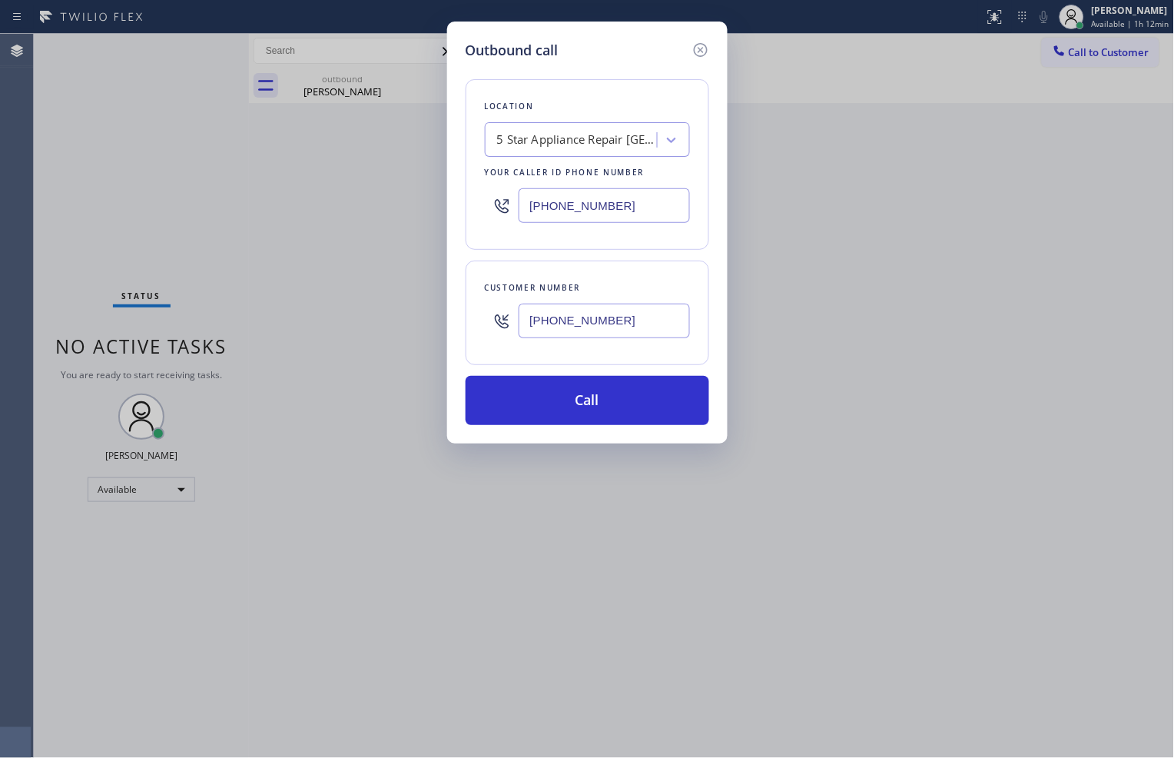
type input "[PHONE_NUMBER]"
click at [650, 406] on button "Call" at bounding box center [588, 400] width 244 height 49
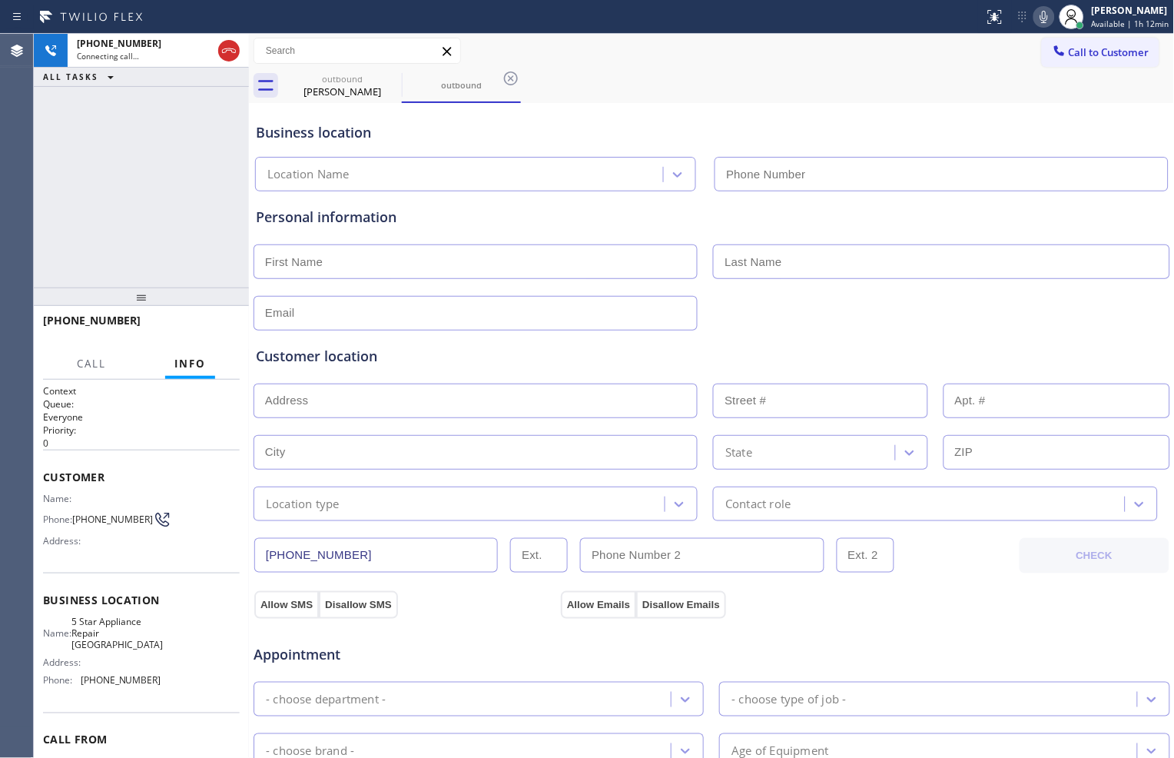
type input "[PHONE_NUMBER]"
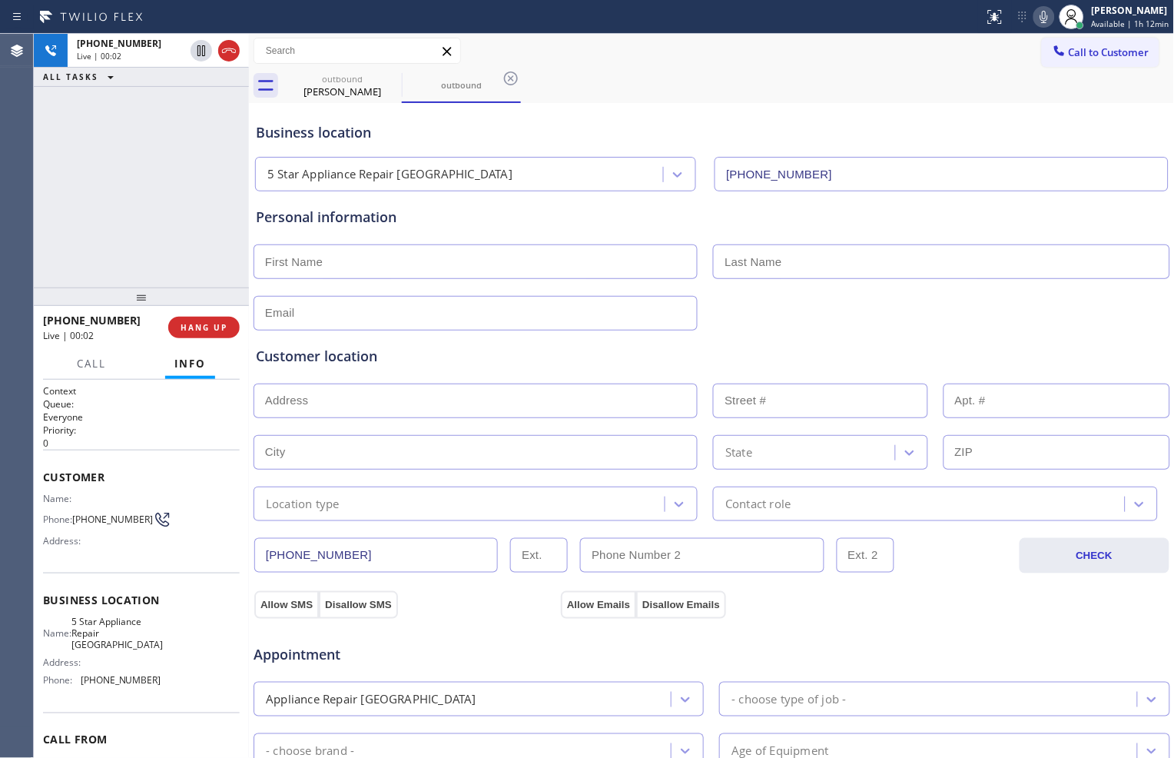
click at [139, 183] on div "[PHONE_NUMBER] Live | 00:02 ALL TASKS ALL TASKS ACTIVE TASKS TASKS IN WRAP UP" at bounding box center [141, 161] width 215 height 254
click at [210, 325] on span "HANG UP" at bounding box center [204, 327] width 47 height 11
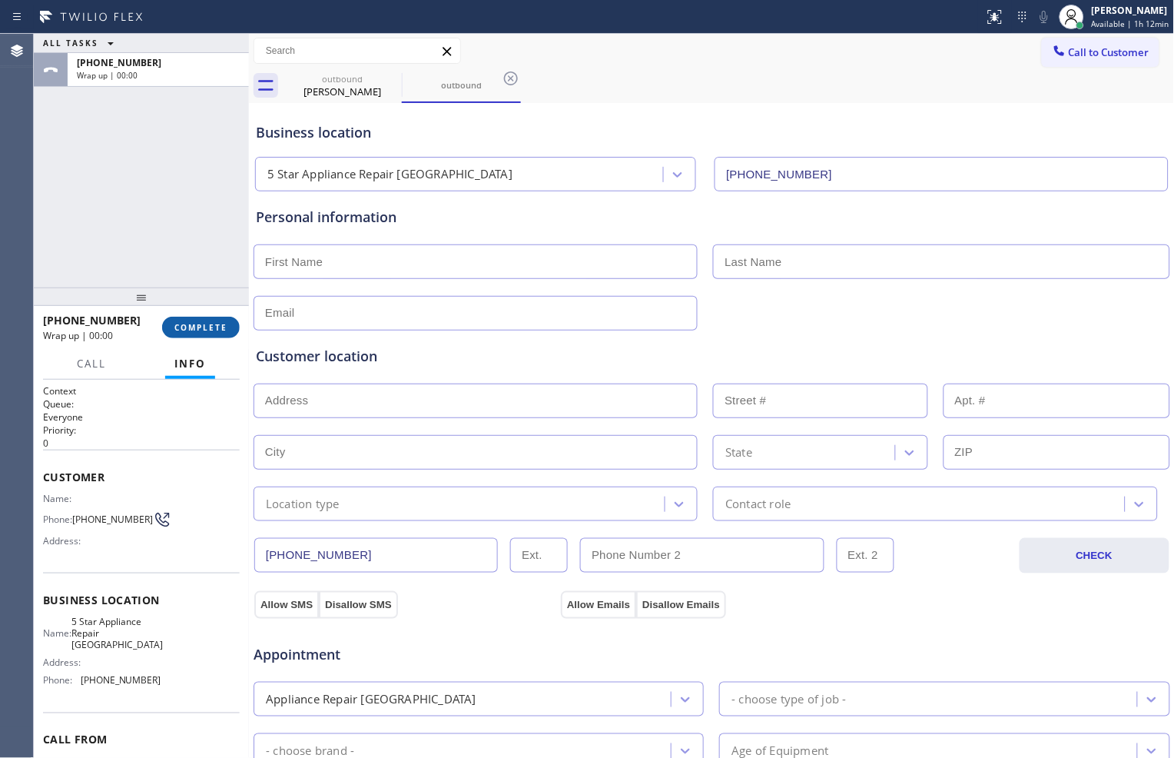
click at [210, 325] on span "COMPLETE" at bounding box center [200, 327] width 53 height 11
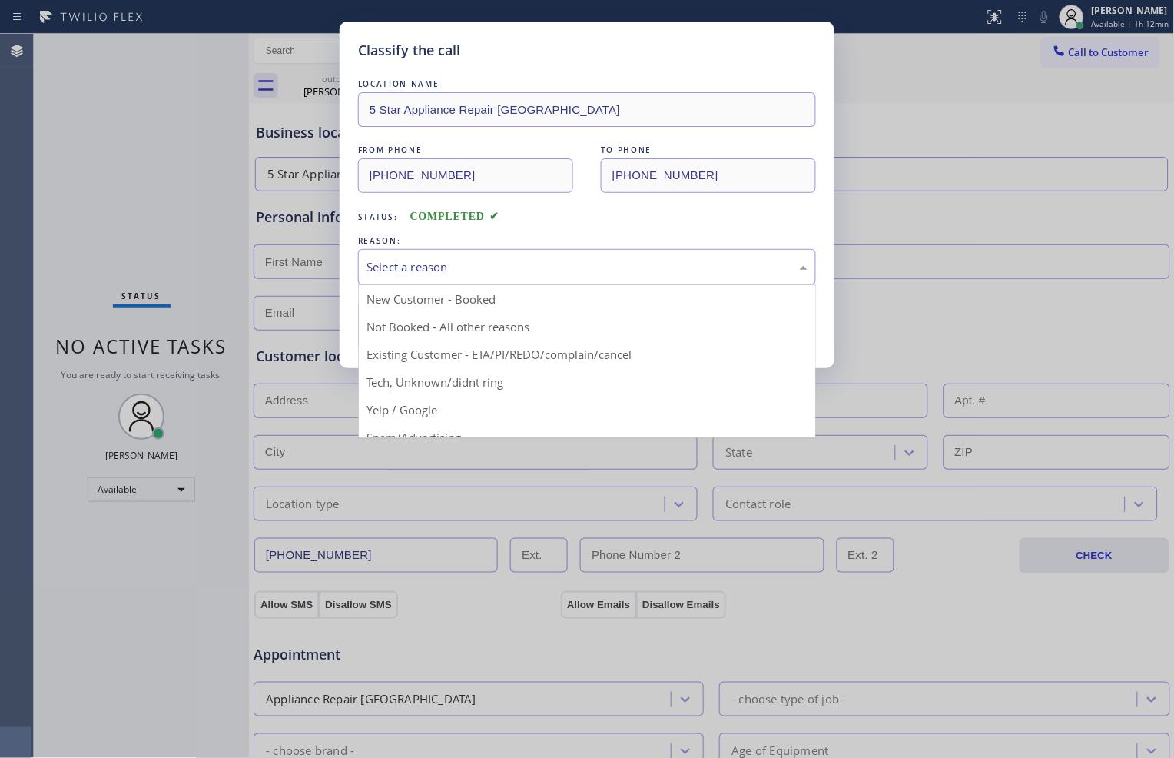
click at [539, 251] on div "Select a reason" at bounding box center [587, 267] width 458 height 36
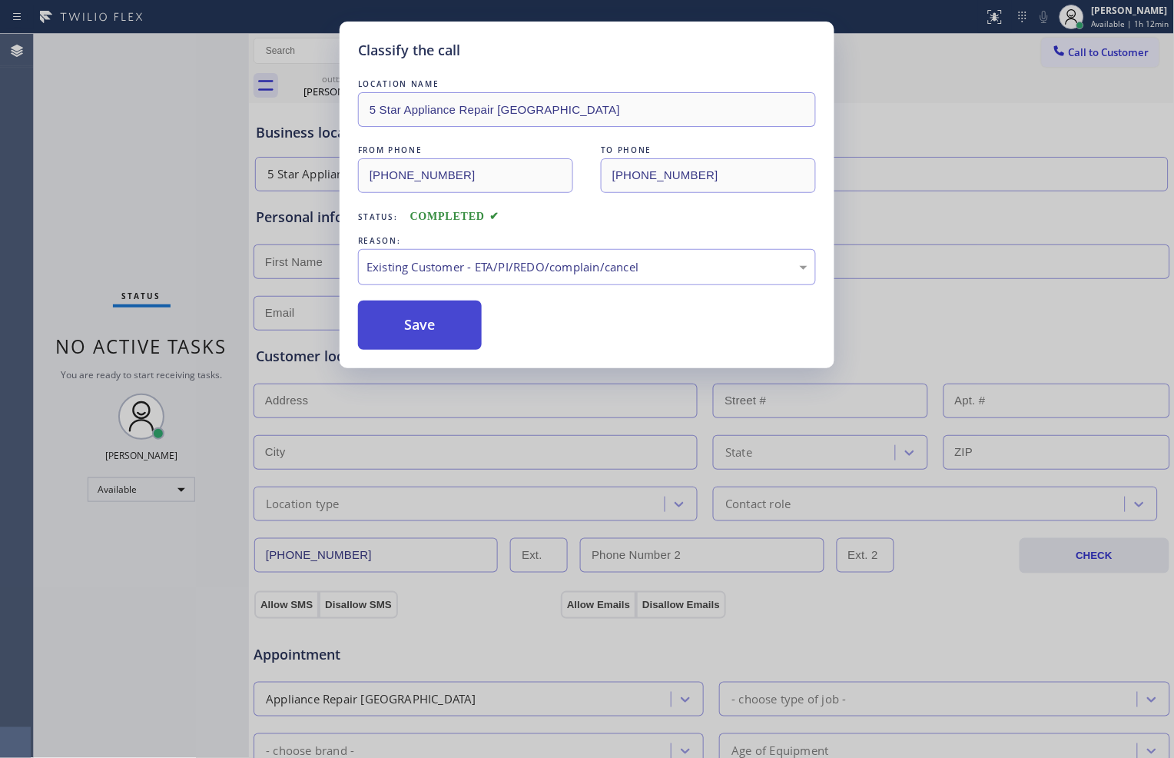
click at [451, 325] on button "Save" at bounding box center [420, 325] width 124 height 49
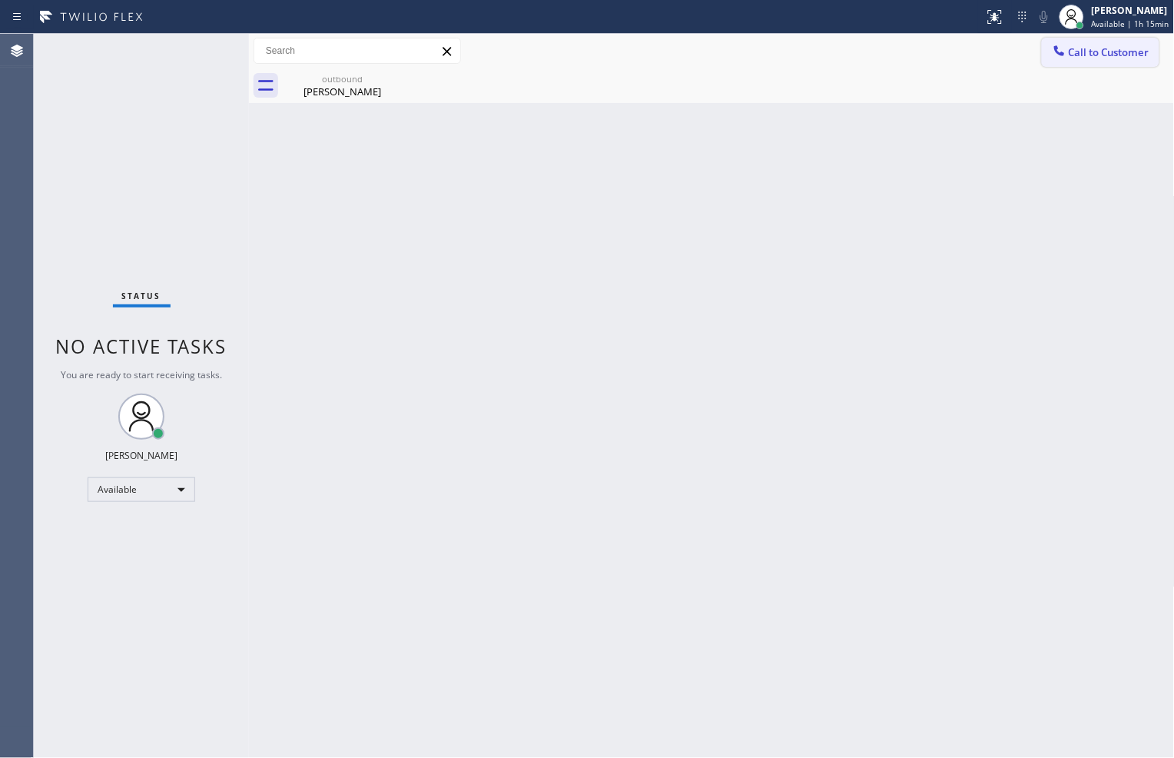
click at [1082, 47] on span "Call to Customer" at bounding box center [1109, 52] width 81 height 14
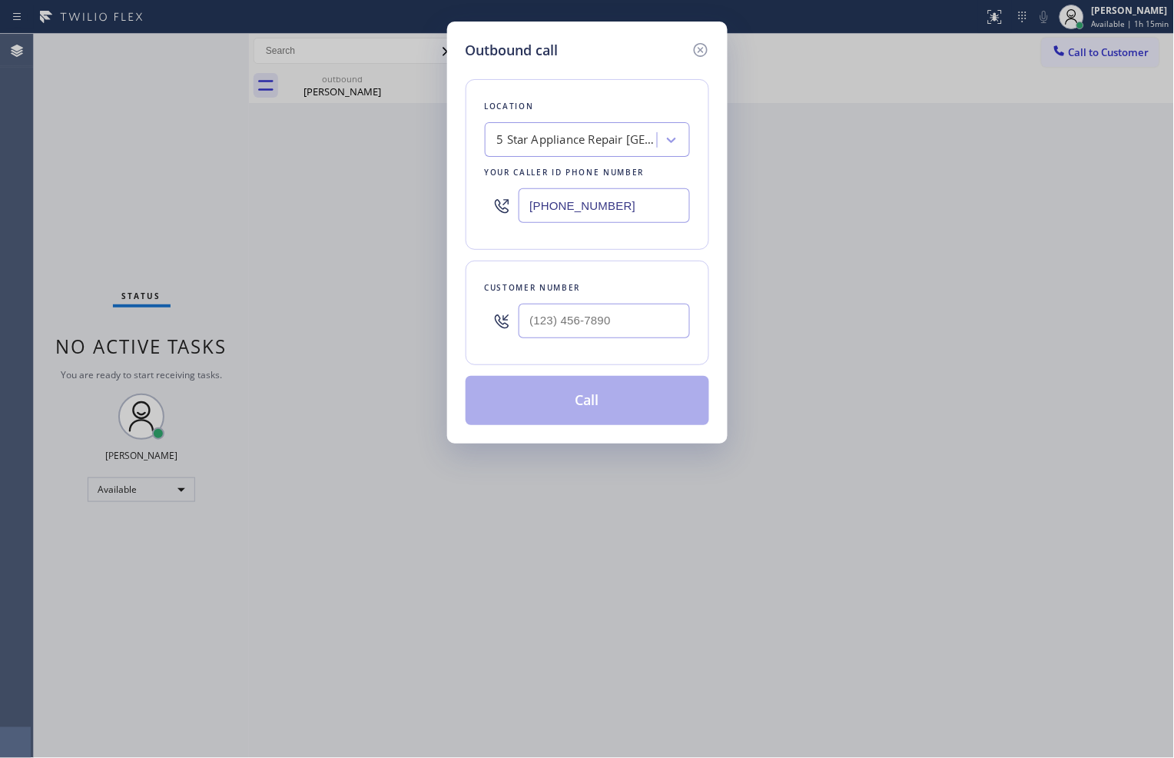
drag, startPoint x: 646, startPoint y: 203, endPoint x: 452, endPoint y: 186, distance: 194.4
click at [452, 186] on div "Outbound call Location 5 Star Appliance Repair [GEOGRAPHIC_DATA] Your caller id…" at bounding box center [587, 233] width 281 height 422
click at [700, 51] on icon at bounding box center [701, 50] width 18 height 18
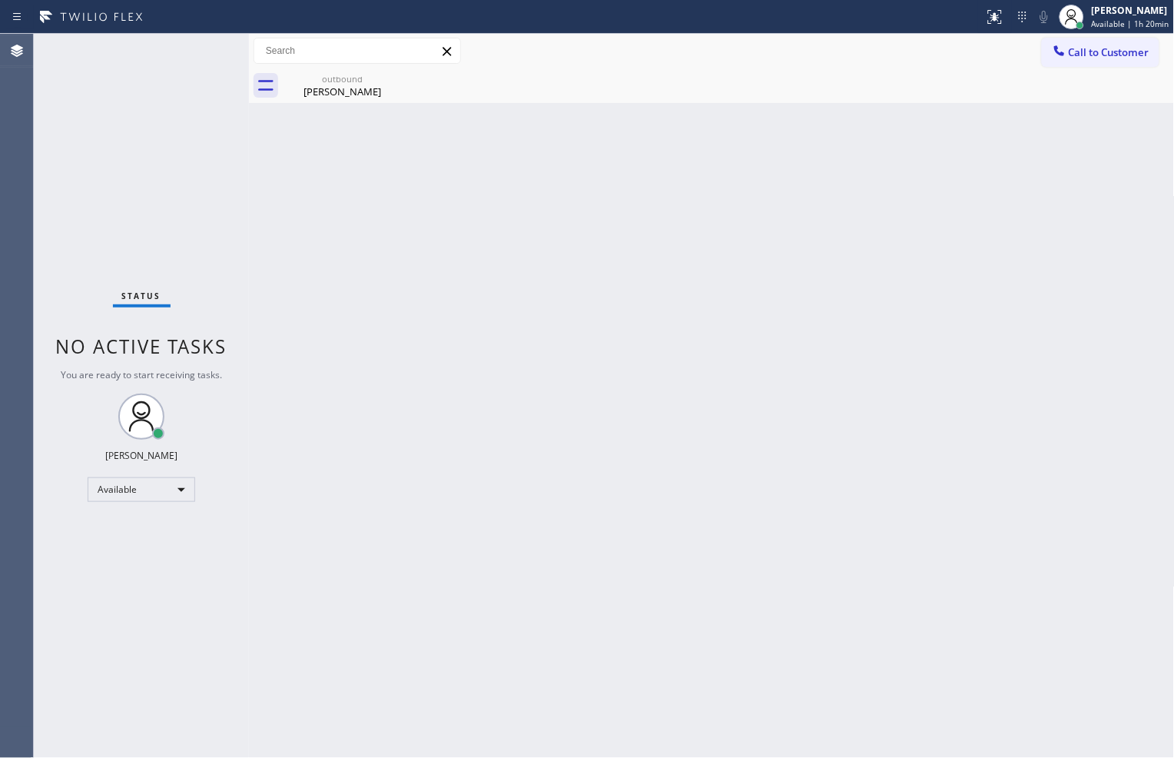
click at [148, 188] on div "Status No active tasks You are ready to start receiving tasks. [PERSON_NAME] Av…" at bounding box center [141, 396] width 215 height 724
click at [392, 78] on icon at bounding box center [392, 78] width 14 height 14
drag, startPoint x: 727, startPoint y: 603, endPoint x: 754, endPoint y: 563, distance: 48.2
click at [734, 593] on div "Back to Dashboard Change Sender ID Customers Technicians Select a contact Outbo…" at bounding box center [712, 396] width 926 height 724
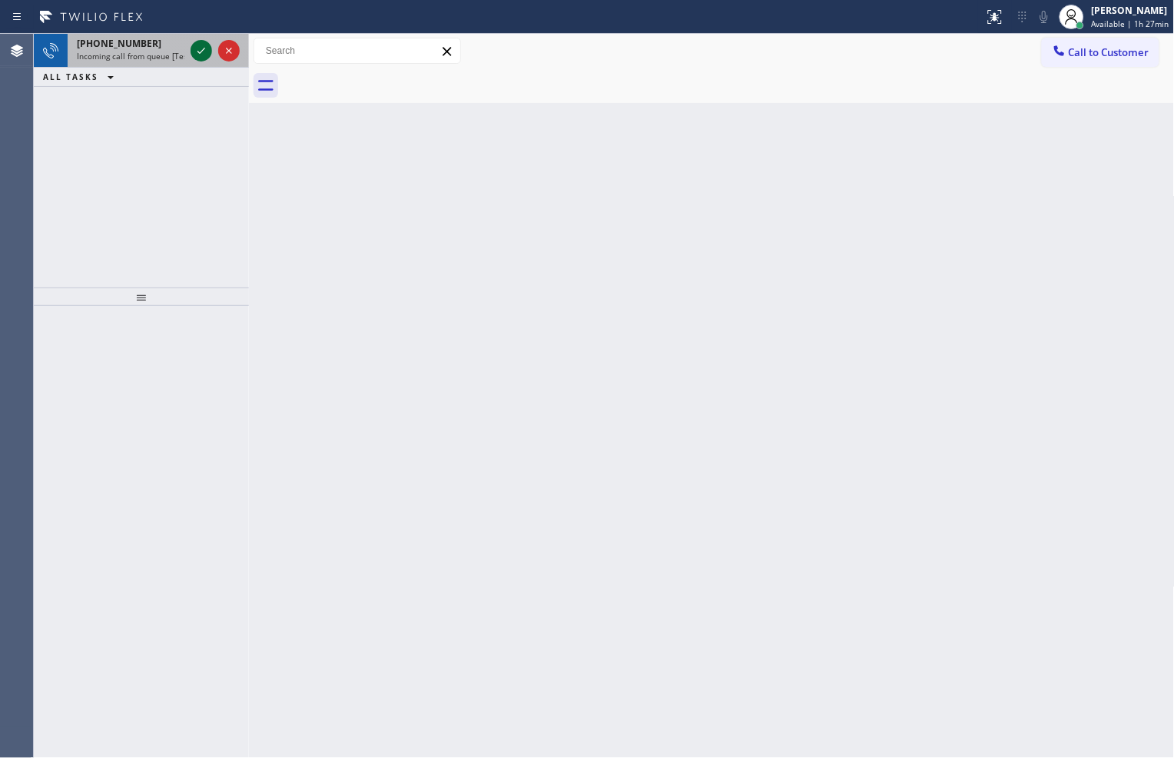
click at [191, 51] on div at bounding box center [202, 51] width 22 height 18
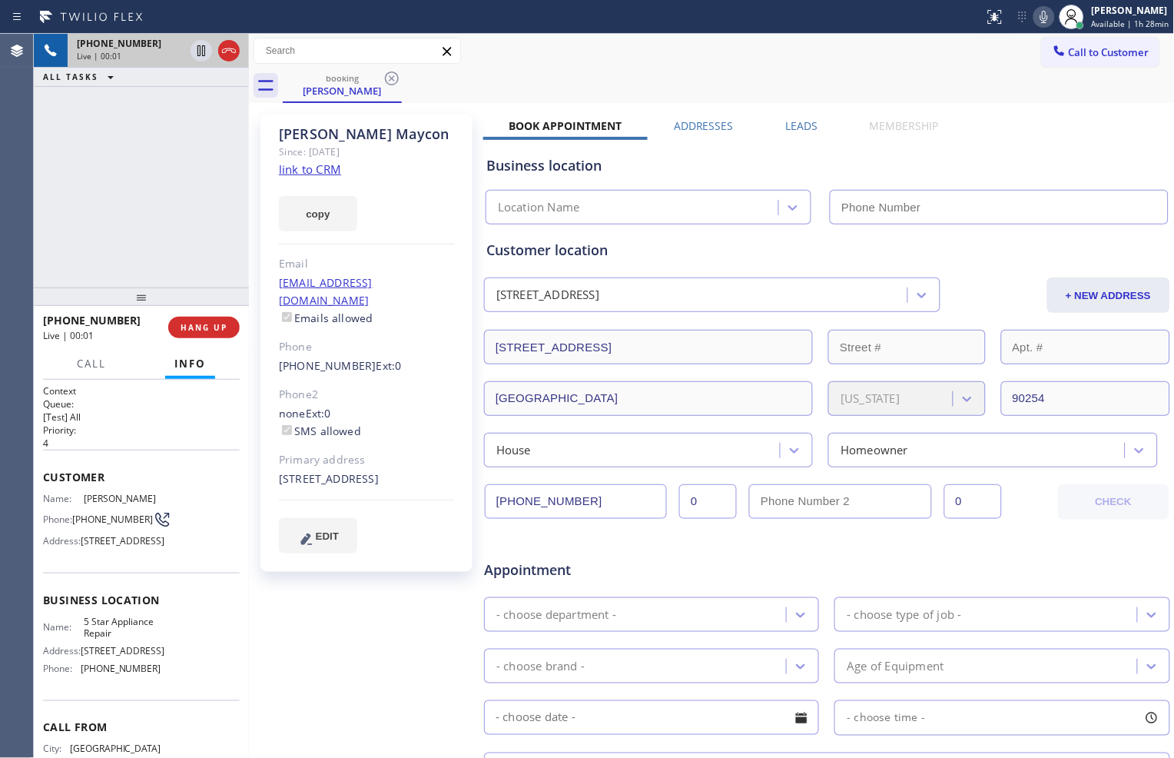
type input "[PHONE_NUMBER]"
click at [317, 170] on link "link to CRM" at bounding box center [310, 168] width 62 height 15
click at [193, 54] on icon at bounding box center [201, 51] width 18 height 18
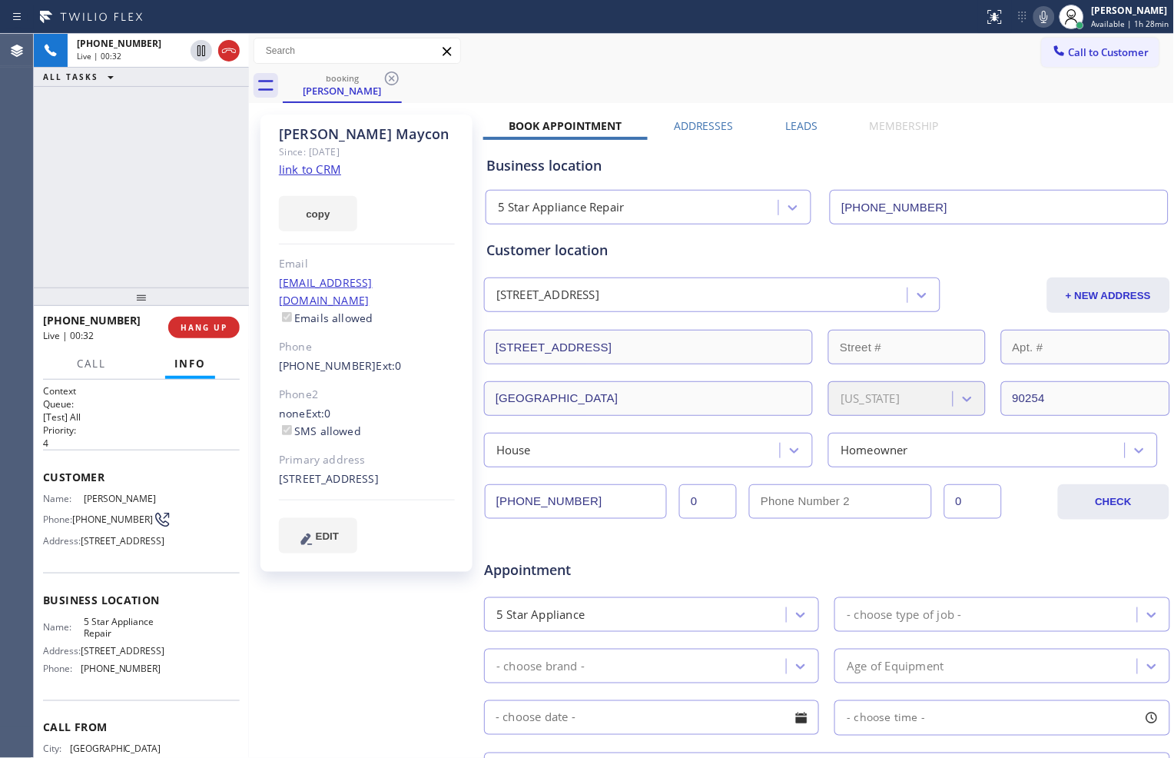
click at [1042, 11] on icon at bounding box center [1044, 17] width 18 height 18
click at [192, 209] on div "[PHONE_NUMBER] Live | 01:21 ALL TASKS ALL TASKS ACTIVE TASKS TASKS IN WRAP UP" at bounding box center [141, 161] width 215 height 254
click at [198, 110] on icon at bounding box center [201, 104] width 18 height 18
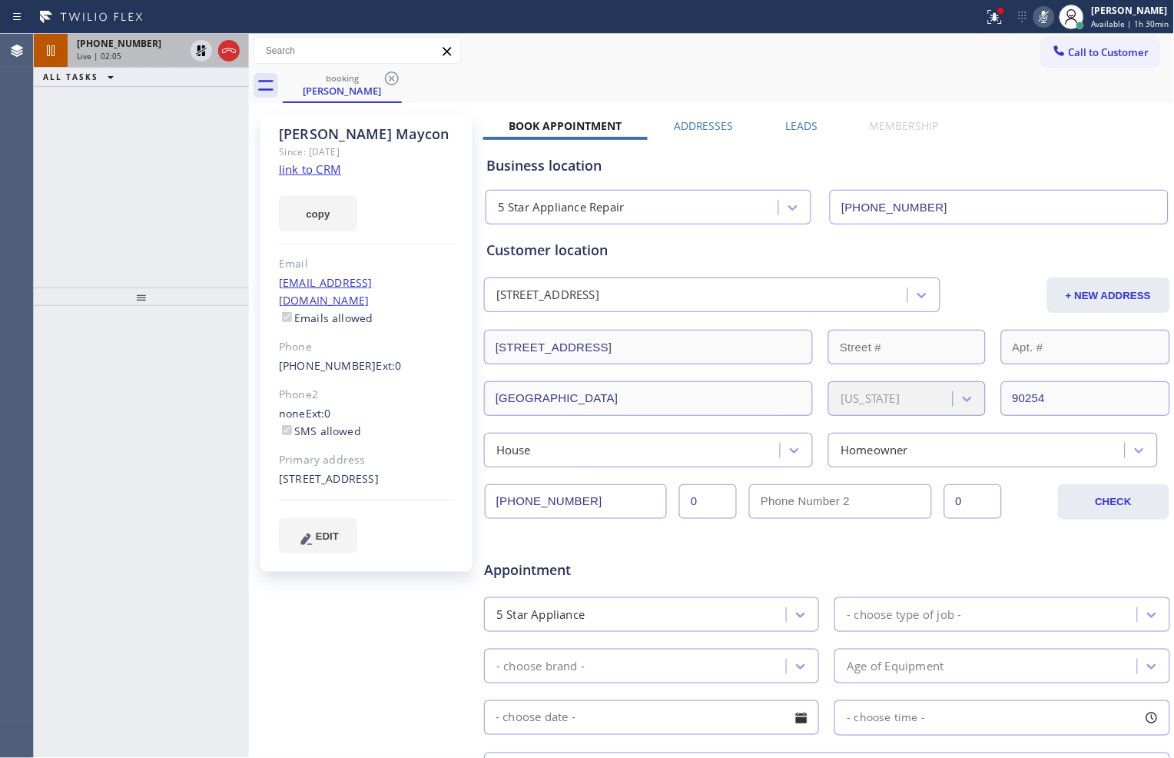
click at [121, 54] on div "Live | 02:05" at bounding box center [131, 56] width 108 height 11
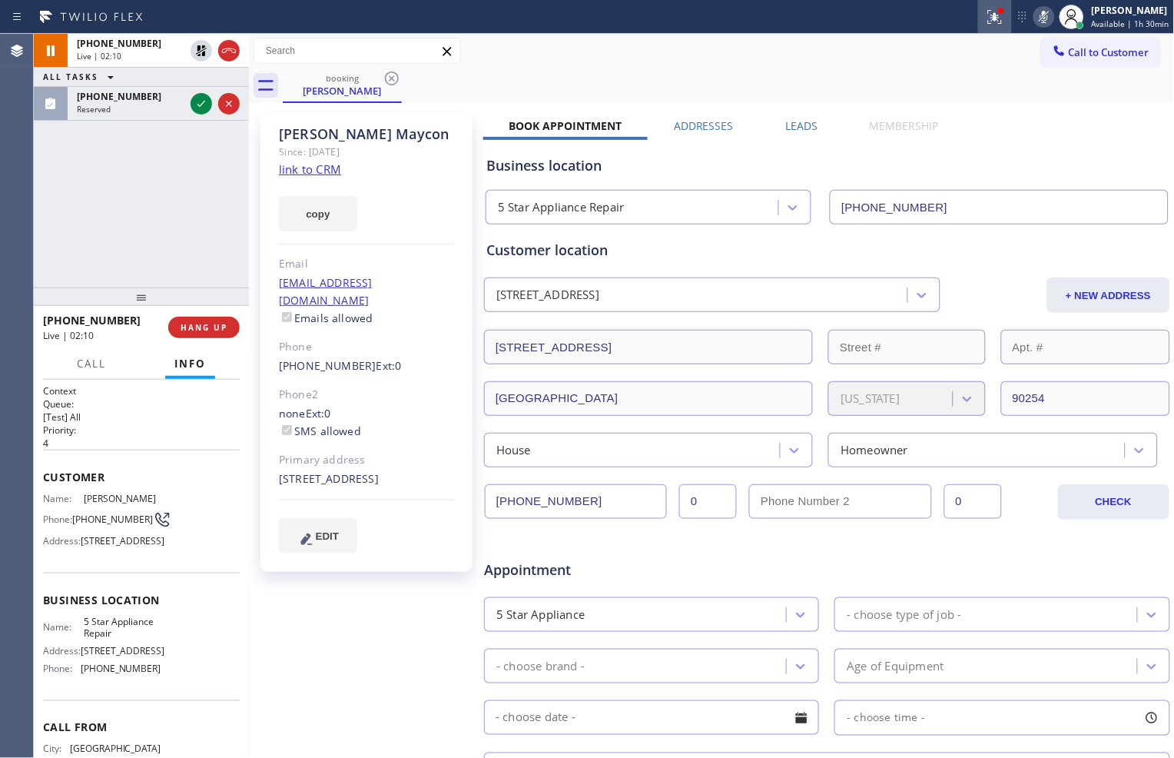
click at [989, 21] on icon at bounding box center [995, 17] width 18 height 18
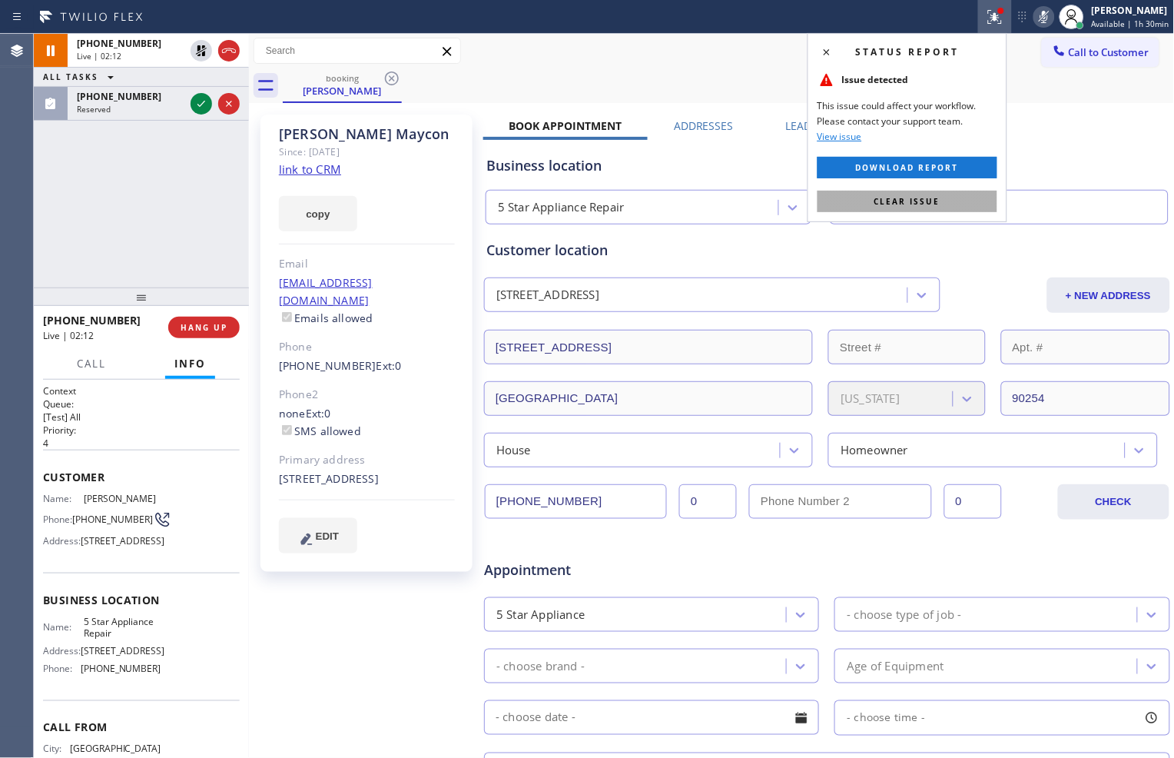
click at [907, 203] on span "Clear issue" at bounding box center [908, 201] width 66 height 11
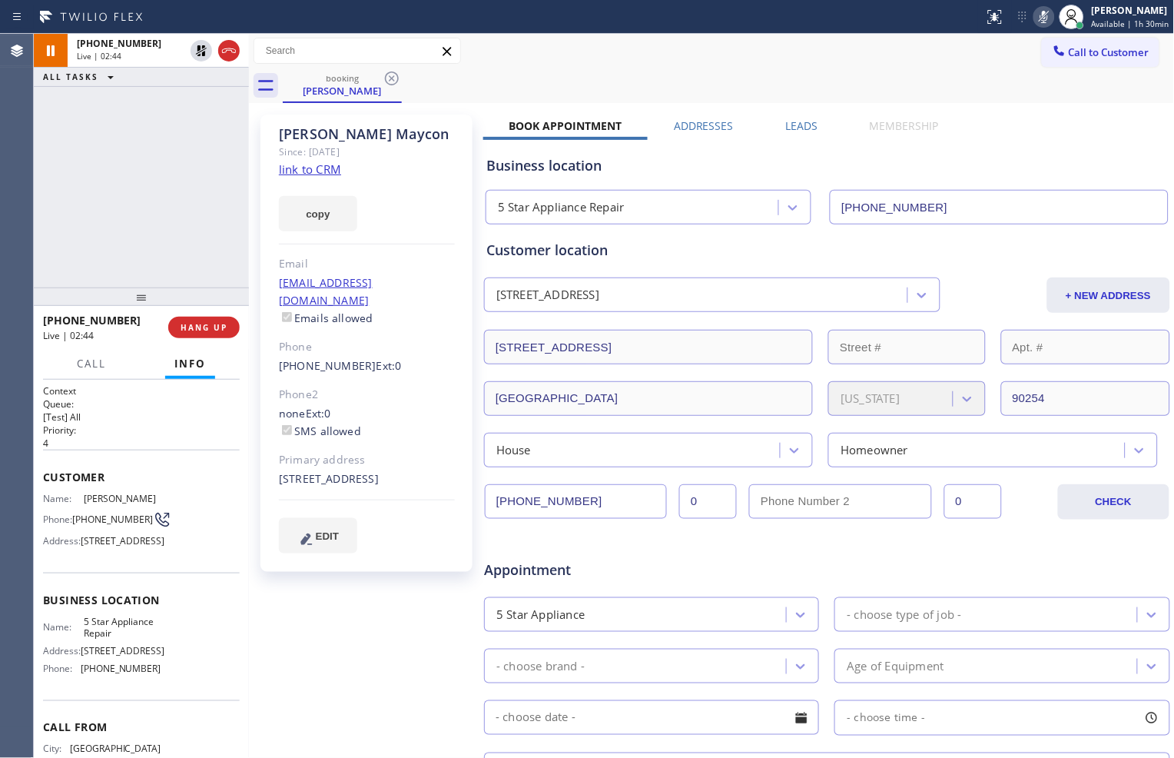
drag, startPoint x: 178, startPoint y: 196, endPoint x: 182, endPoint y: 181, distance: 15.3
click at [178, 196] on div "[PHONE_NUMBER] Live | 02:44 ALL TASKS ALL TASKS ACTIVE TASKS TASKS IN WRAP UP" at bounding box center [141, 161] width 215 height 254
click at [202, 61] on div at bounding box center [215, 51] width 55 height 34
click at [1041, 13] on icon at bounding box center [1045, 17] width 8 height 12
click at [198, 49] on icon at bounding box center [201, 50] width 11 height 11
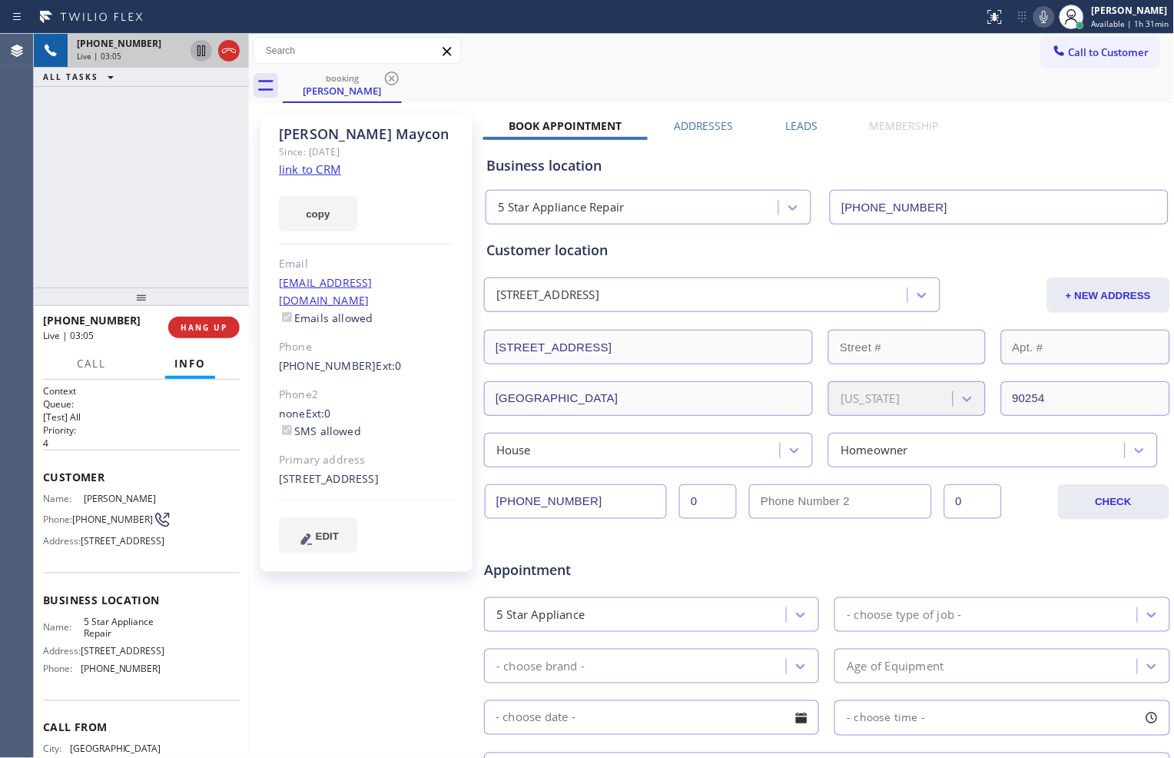
click at [197, 141] on div "[PHONE_NUMBER] Live | 03:05 ALL TASKS ALL TASKS ACTIVE TASKS TASKS IN WRAP UP" at bounding box center [141, 161] width 215 height 254
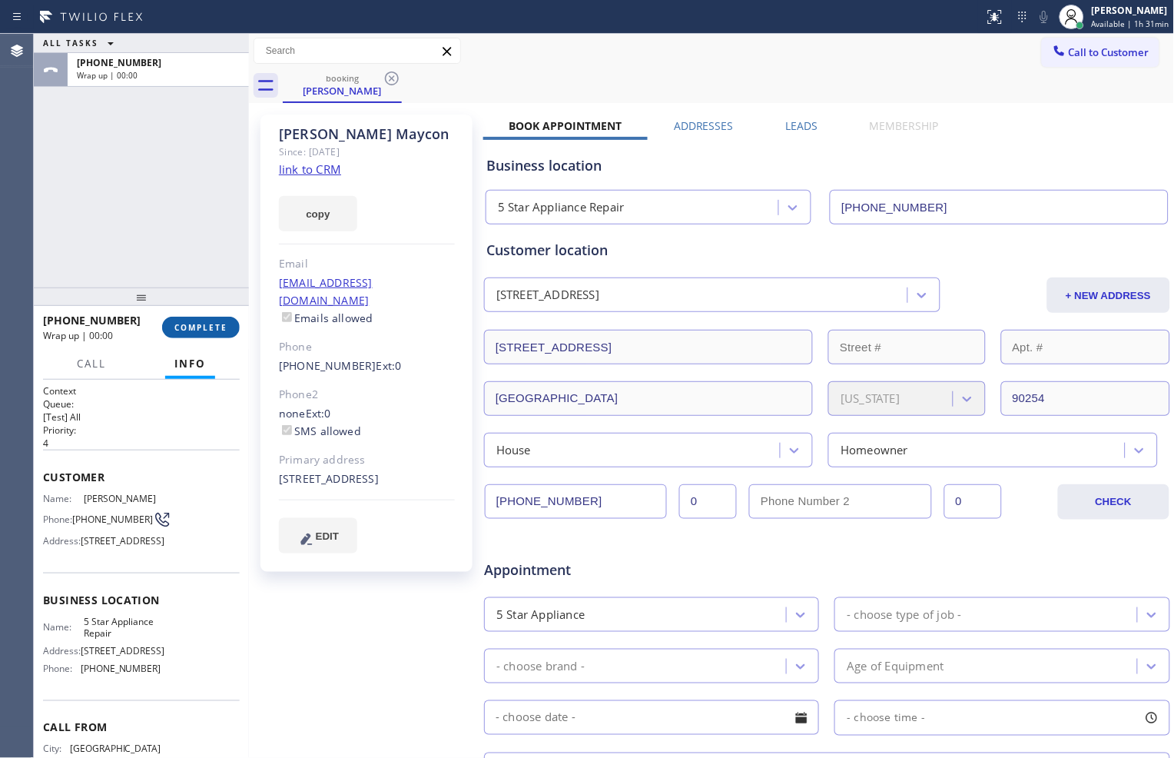
click at [224, 323] on span "COMPLETE" at bounding box center [200, 327] width 53 height 11
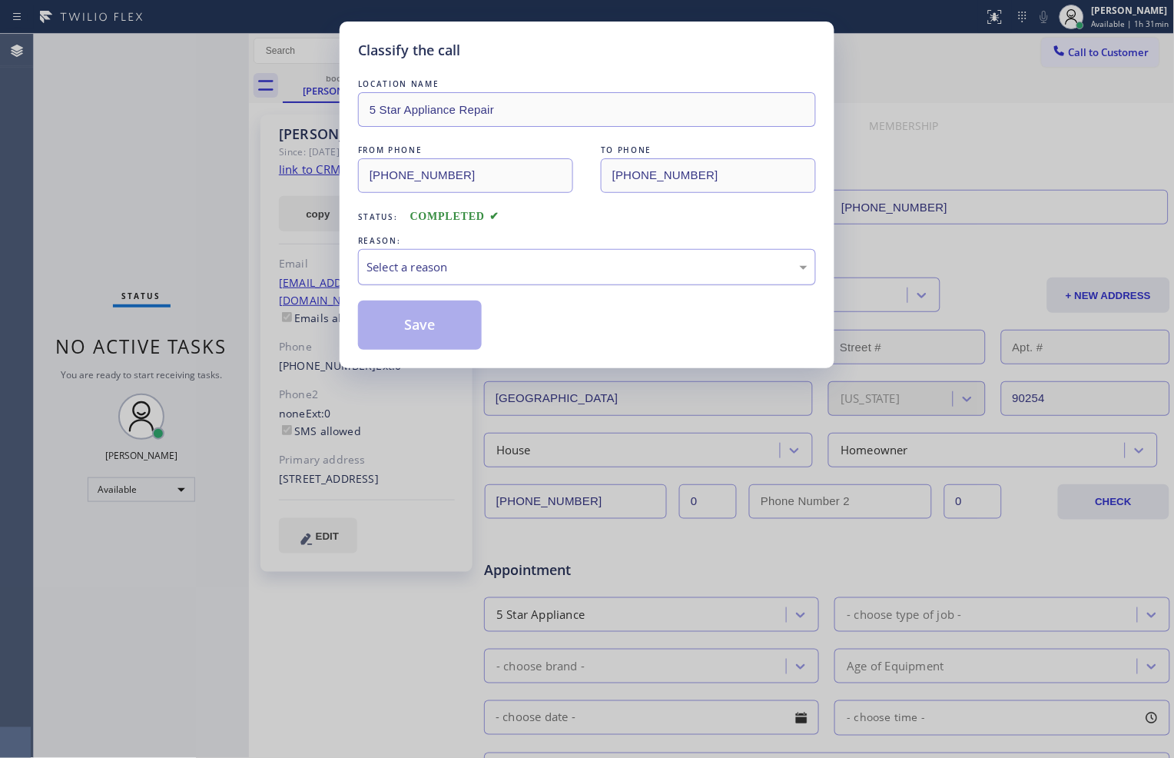
click at [624, 251] on div "Select a reason" at bounding box center [587, 267] width 458 height 36
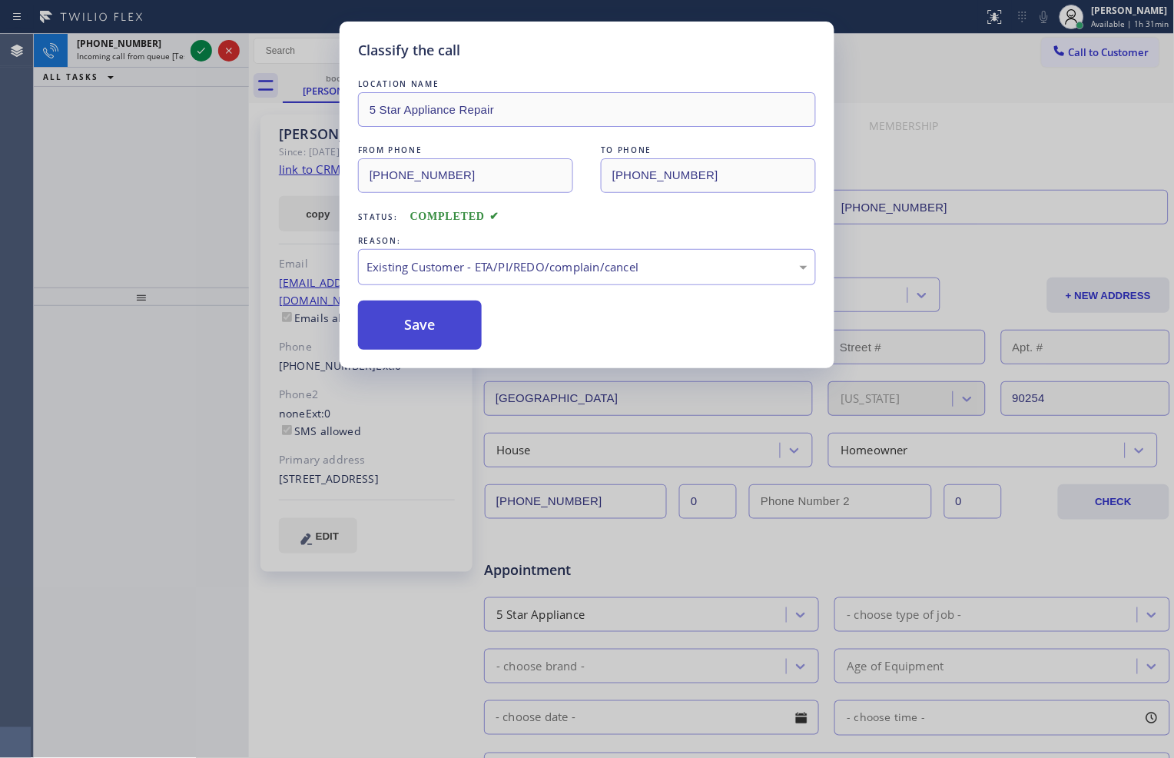
click at [455, 317] on button "Save" at bounding box center [420, 325] width 124 height 49
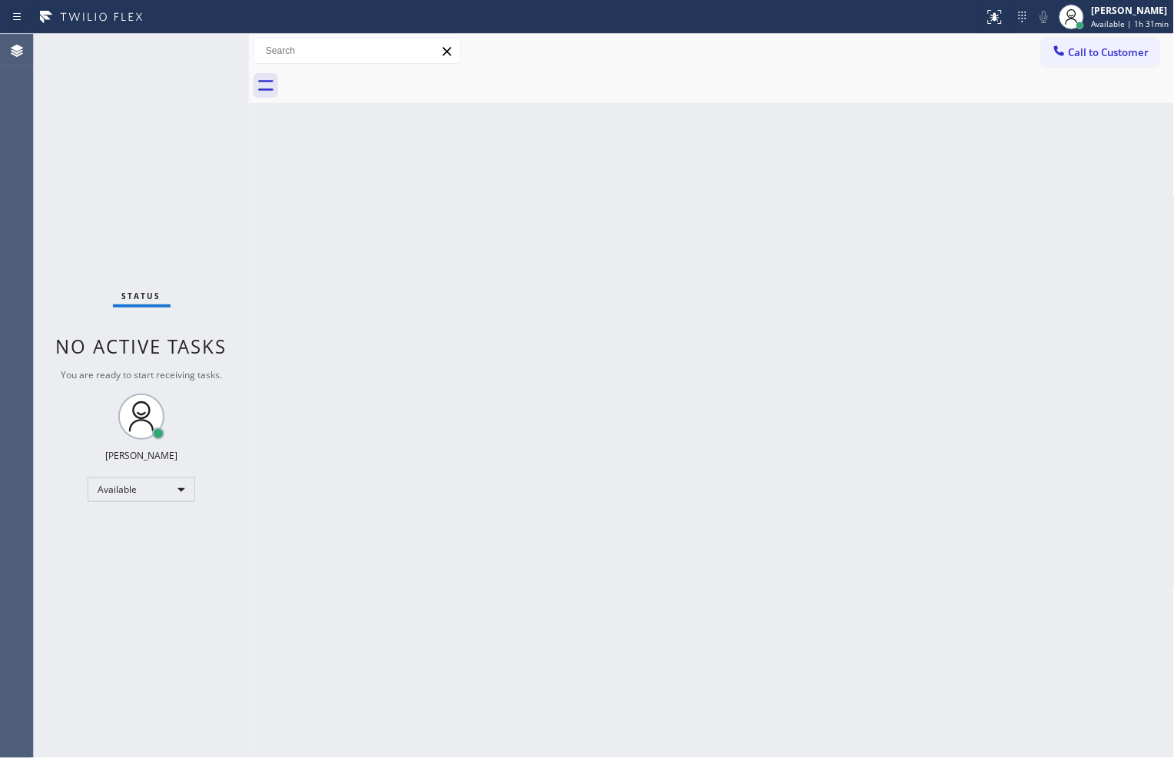
click at [226, 241] on div "Status No active tasks You are ready to start receiving tasks. [PERSON_NAME] Av…" at bounding box center [141, 396] width 215 height 724
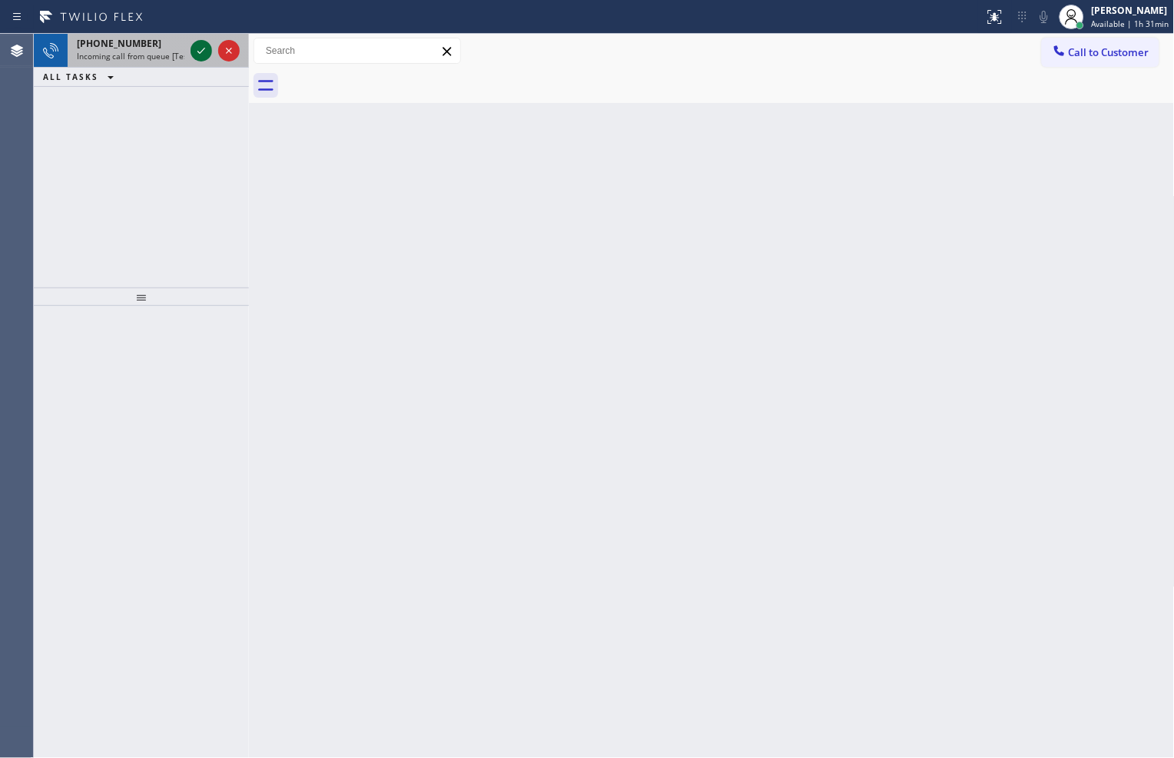
click at [191, 48] on div at bounding box center [202, 51] width 22 height 18
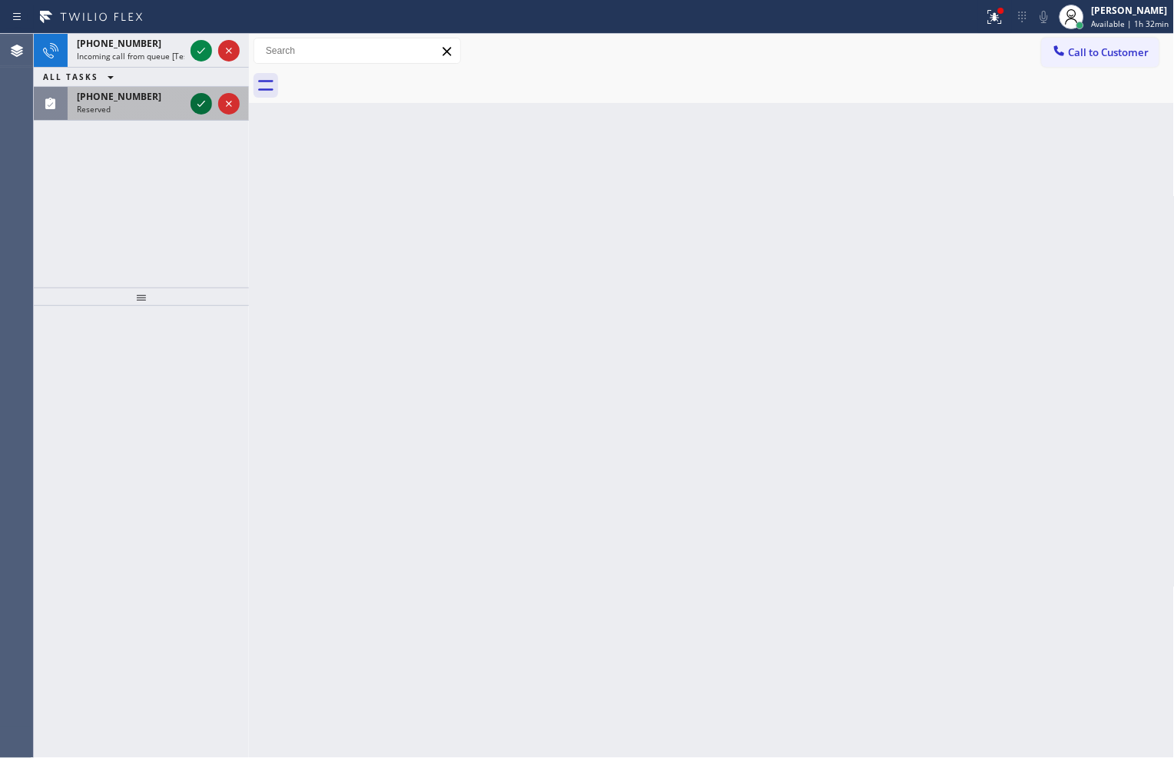
click at [201, 100] on icon at bounding box center [201, 104] width 18 height 18
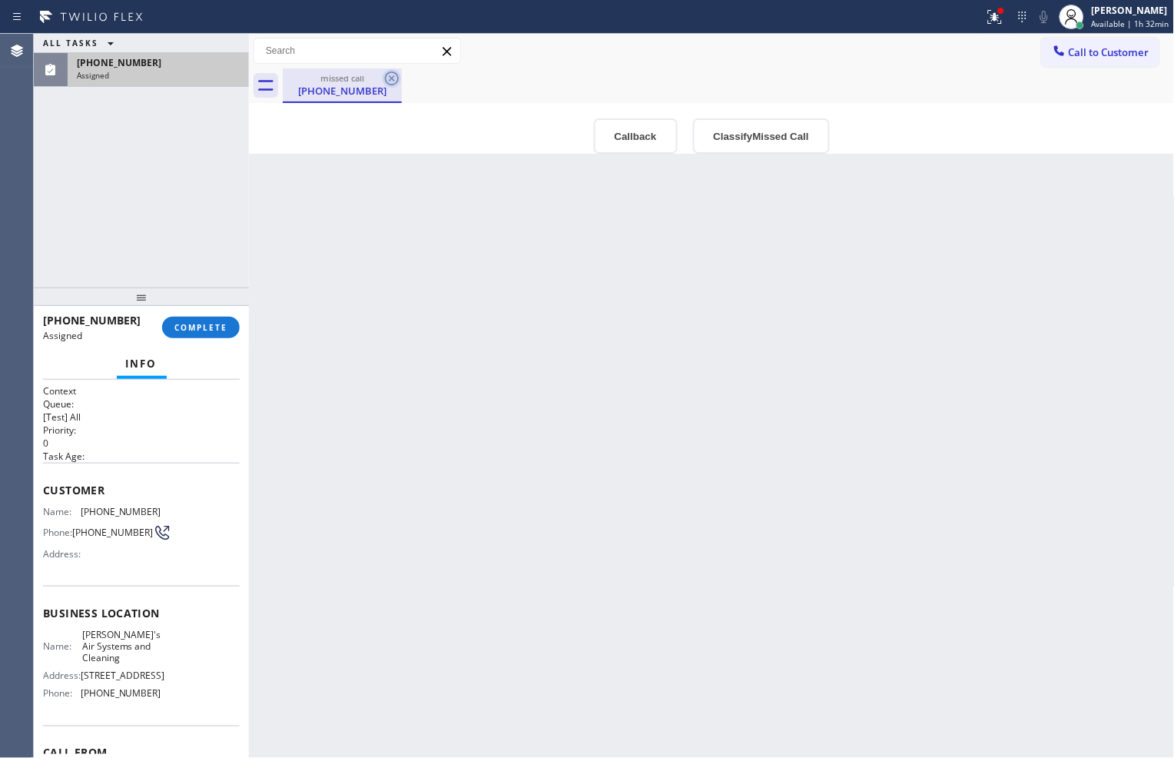
click at [394, 77] on icon at bounding box center [392, 78] width 14 height 14
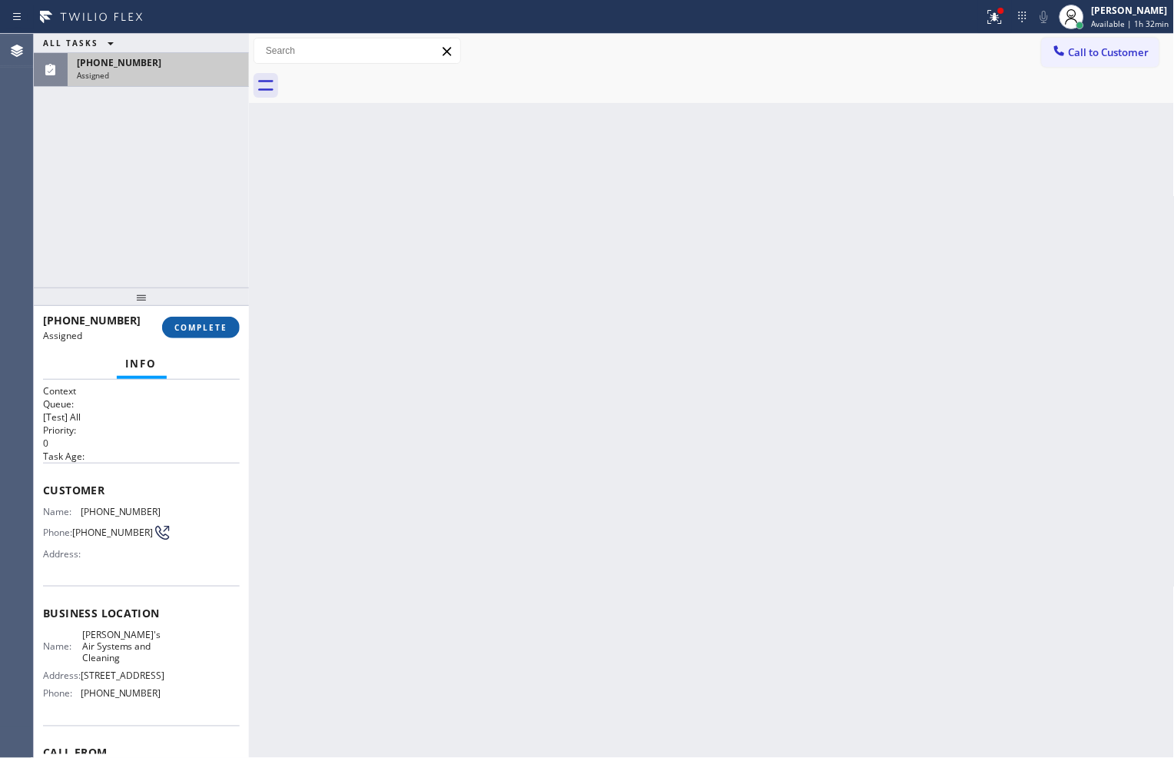
click at [214, 332] on span "COMPLETE" at bounding box center [200, 327] width 53 height 11
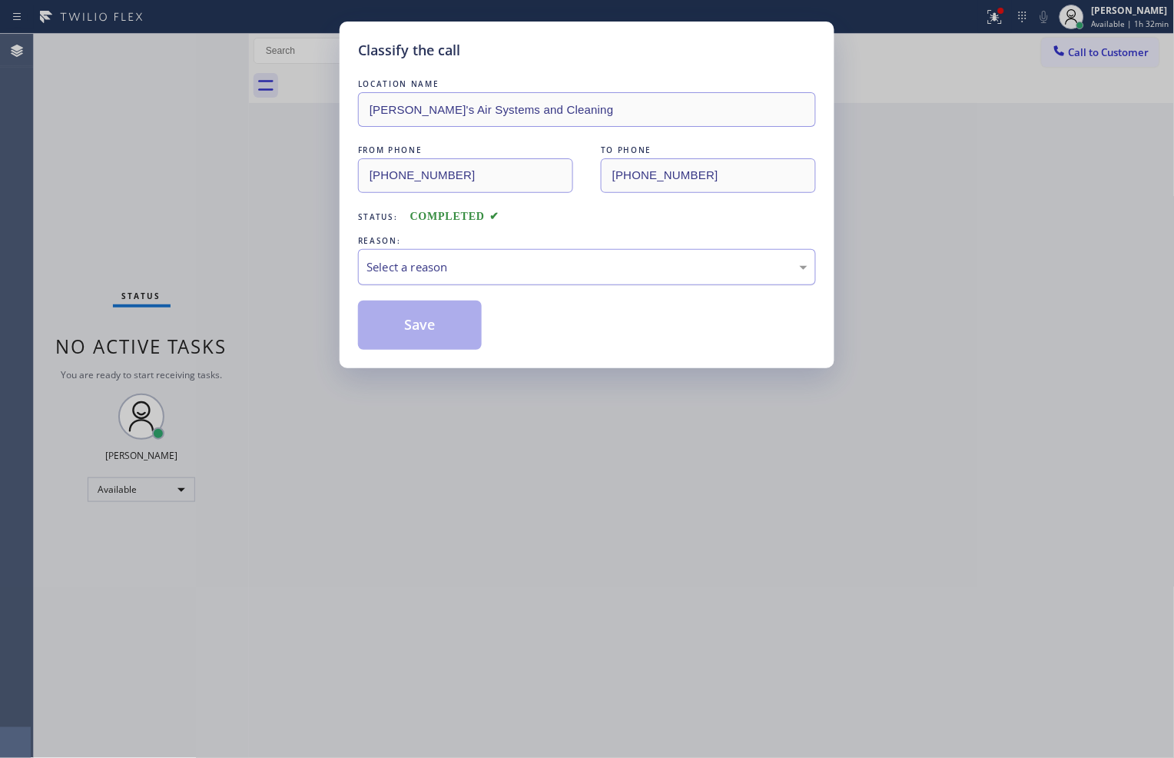
click at [444, 271] on div "Select a reason" at bounding box center [587, 267] width 441 height 18
click at [414, 312] on button "Save" at bounding box center [420, 325] width 124 height 49
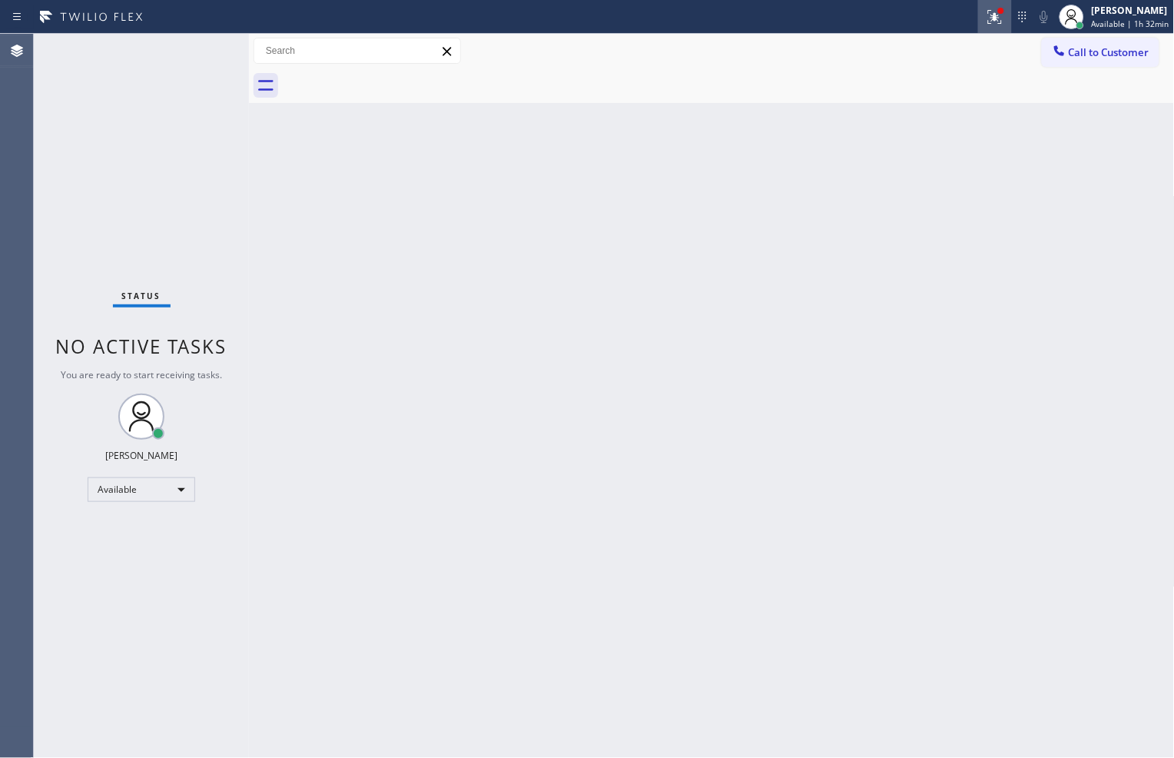
click at [986, 17] on icon at bounding box center [995, 17] width 18 height 18
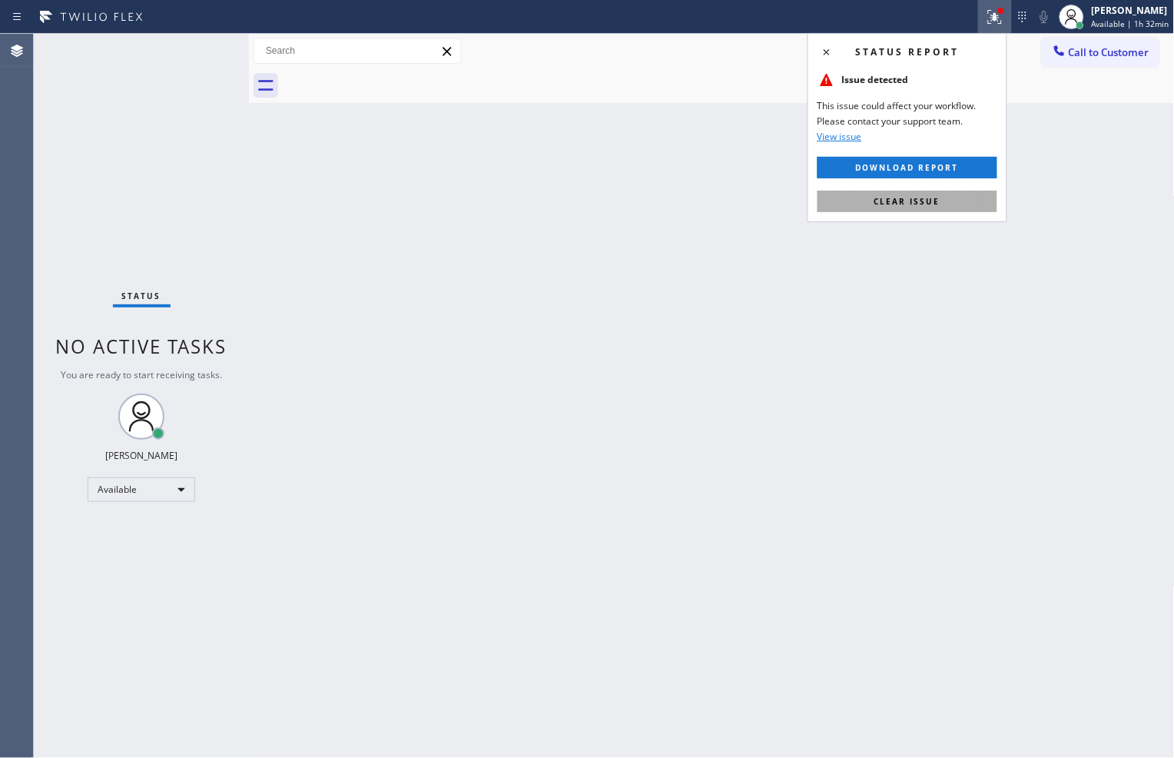
click at [919, 201] on span "Clear issue" at bounding box center [908, 201] width 66 height 11
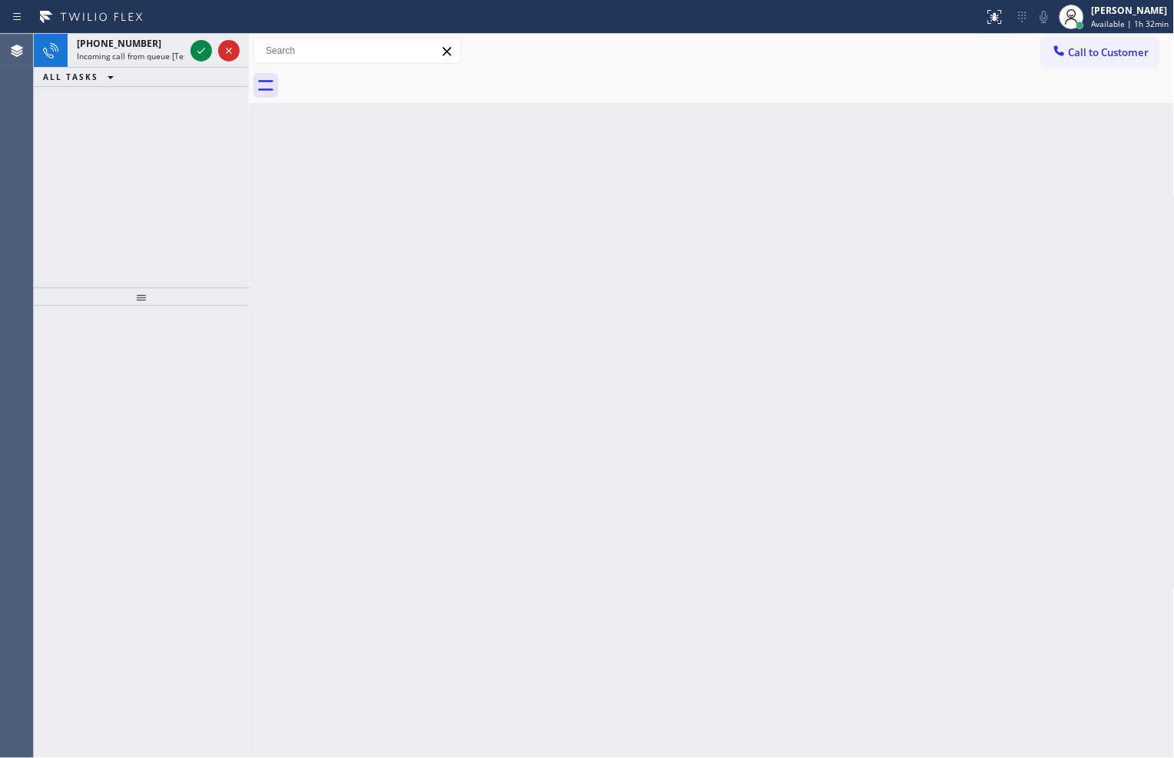
click at [231, 155] on div "[PHONE_NUMBER] Incoming call from queue [Test] All ALL TASKS ALL TASKS ACTIVE T…" at bounding box center [141, 161] width 215 height 254
click at [204, 51] on icon at bounding box center [201, 51] width 18 height 18
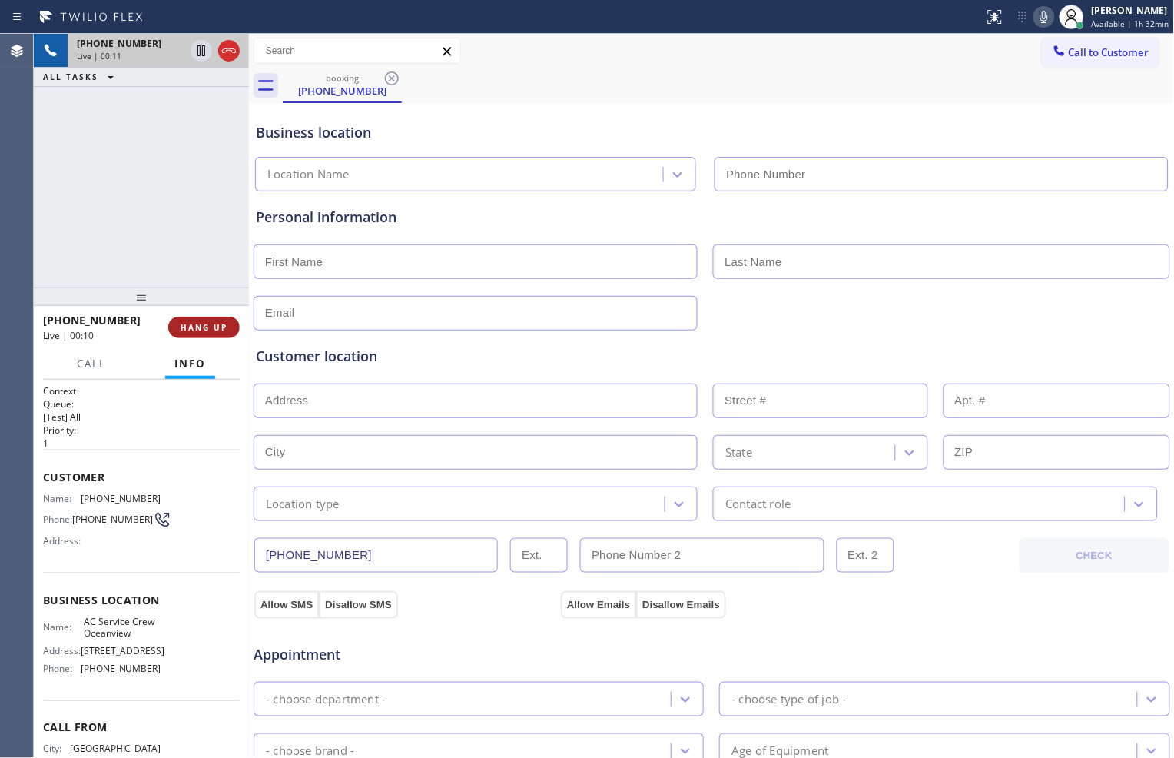
click at [217, 319] on button "HANG UP" at bounding box center [203, 328] width 71 height 22
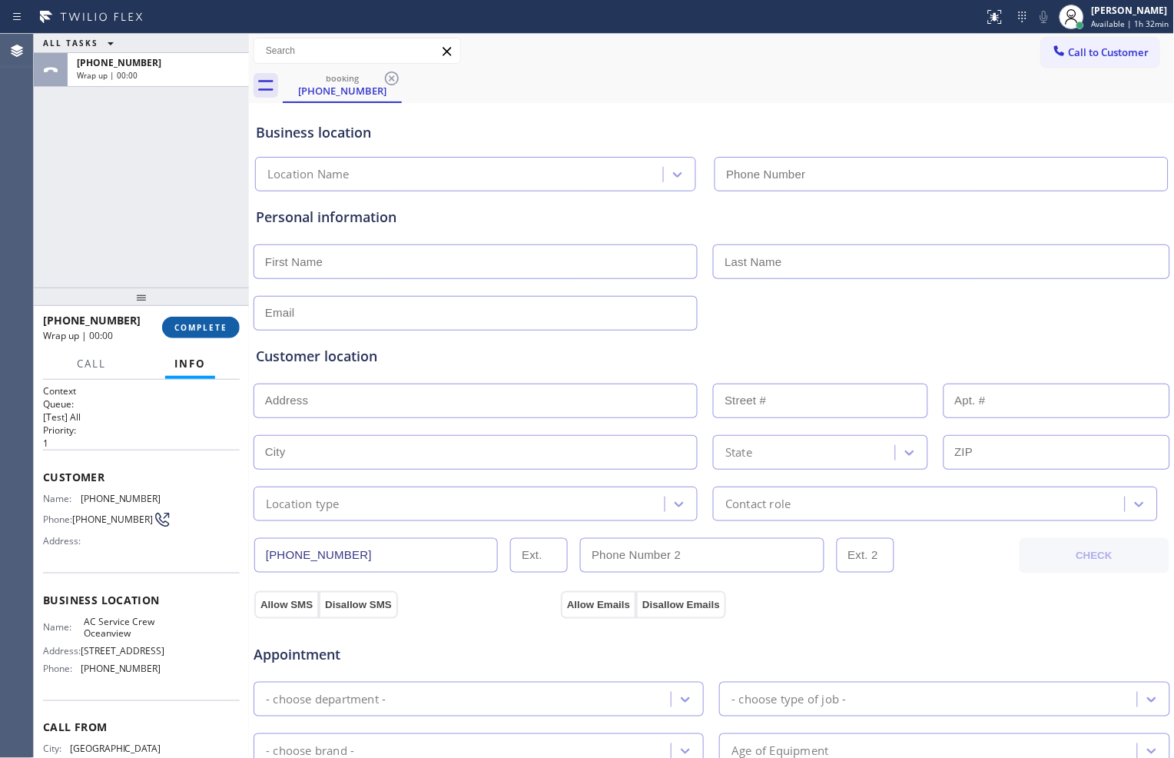
click at [214, 327] on span "COMPLETE" at bounding box center [200, 327] width 53 height 11
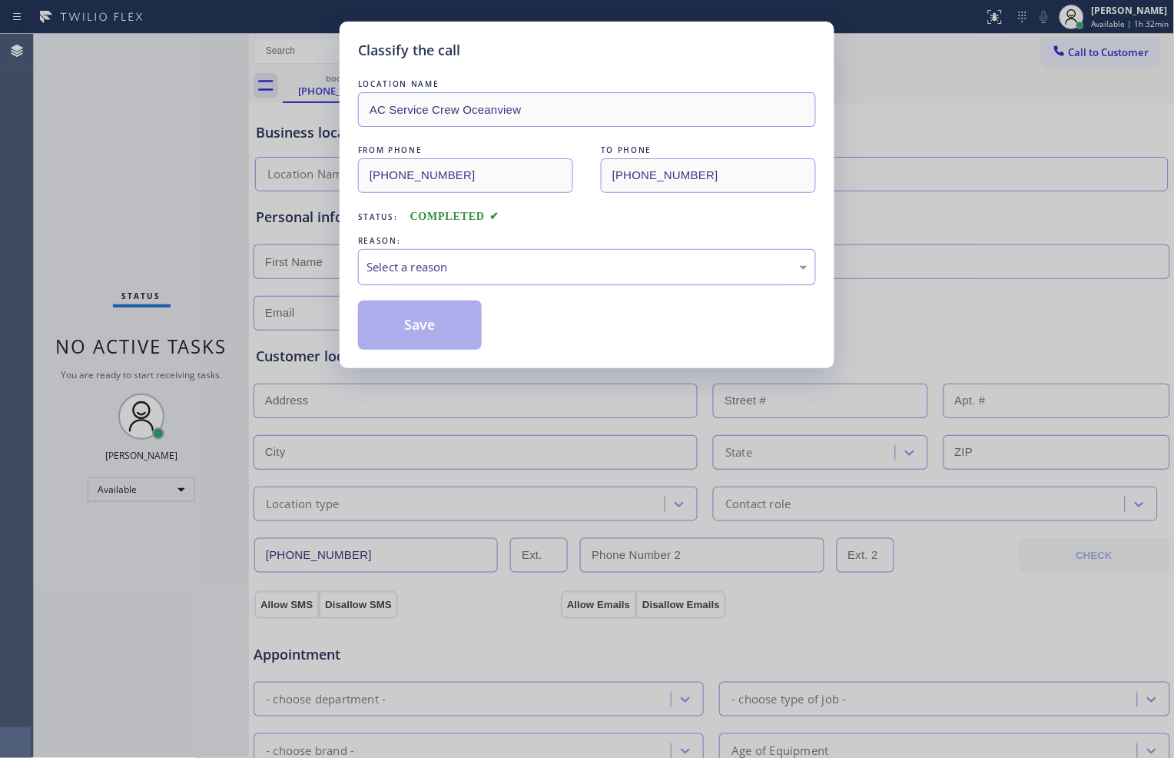
click at [497, 274] on div "Select a reason" at bounding box center [587, 267] width 441 height 18
click at [423, 329] on button "Save" at bounding box center [420, 325] width 124 height 49
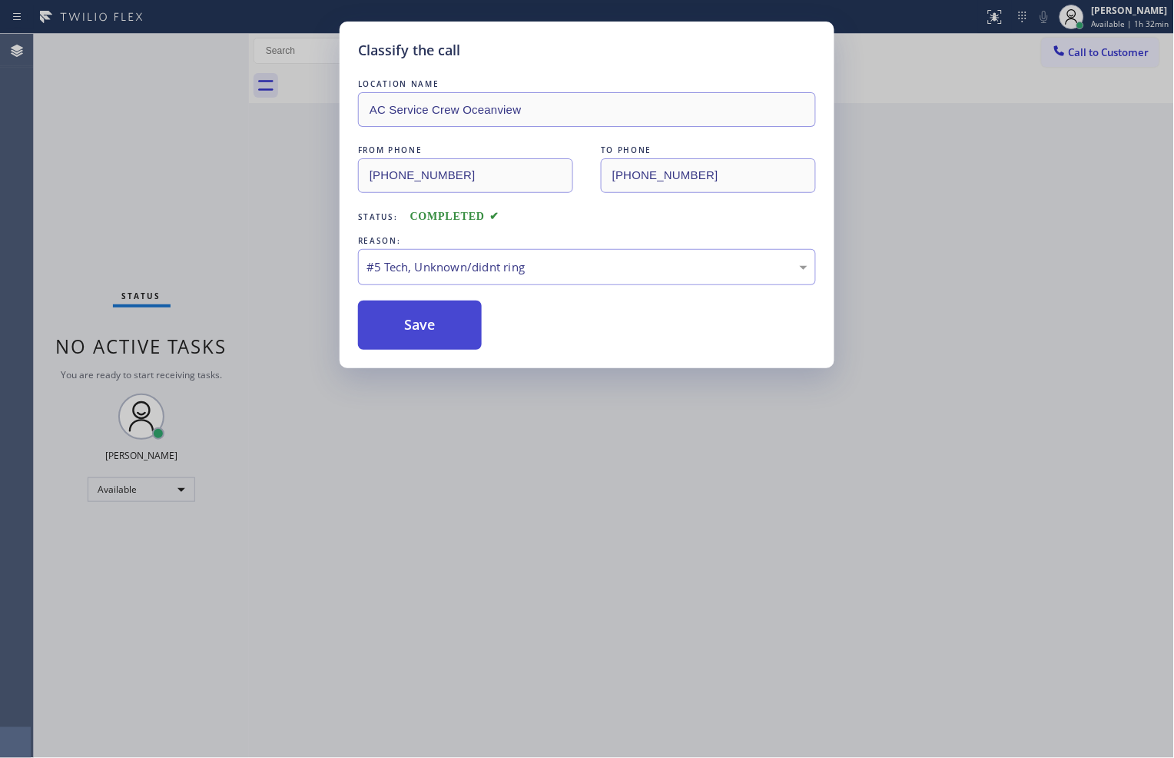
click at [443, 319] on button "Save" at bounding box center [420, 325] width 124 height 49
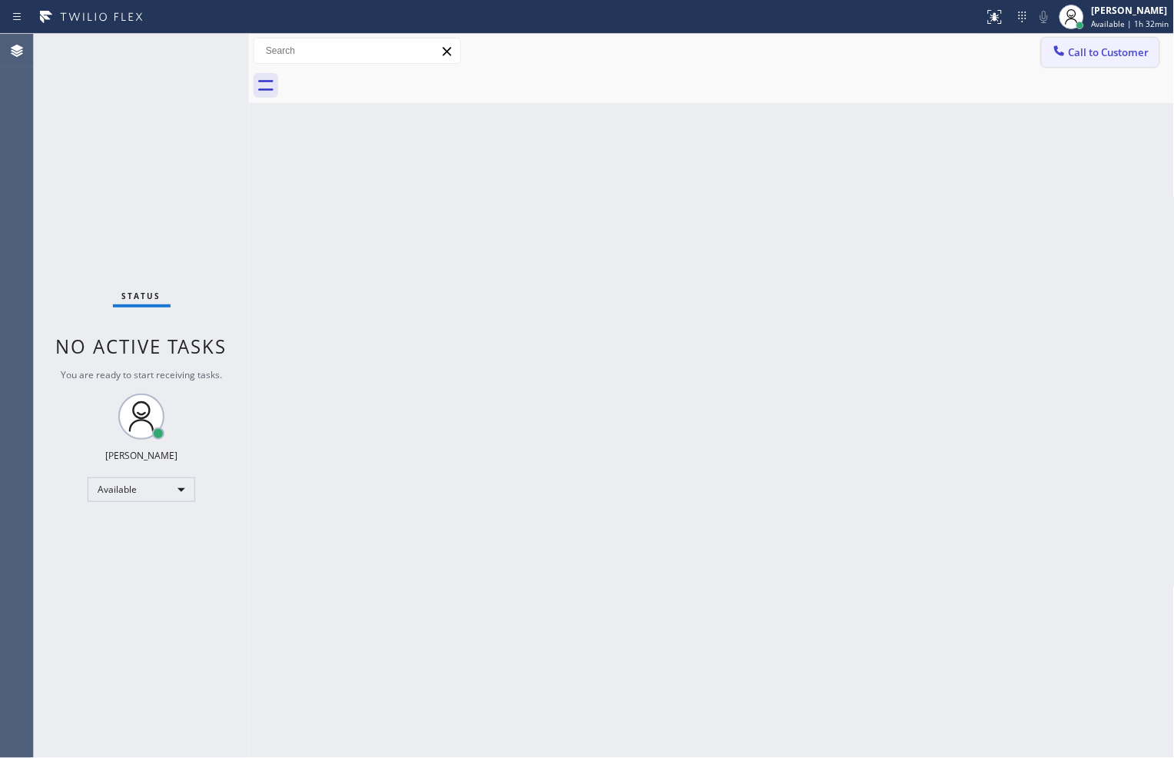
click at [1063, 54] on icon at bounding box center [1060, 50] width 10 height 10
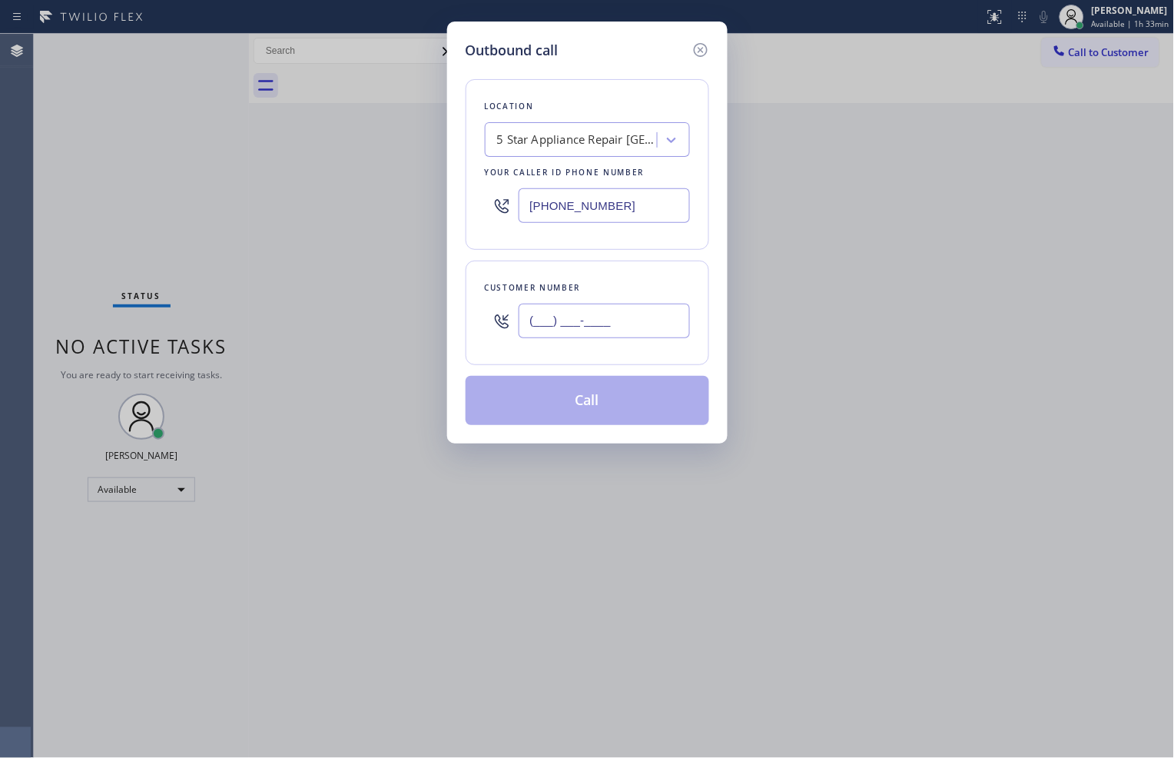
click at [634, 328] on input "(___) ___-____" at bounding box center [604, 321] width 171 height 35
paste input "951) 973-3914"
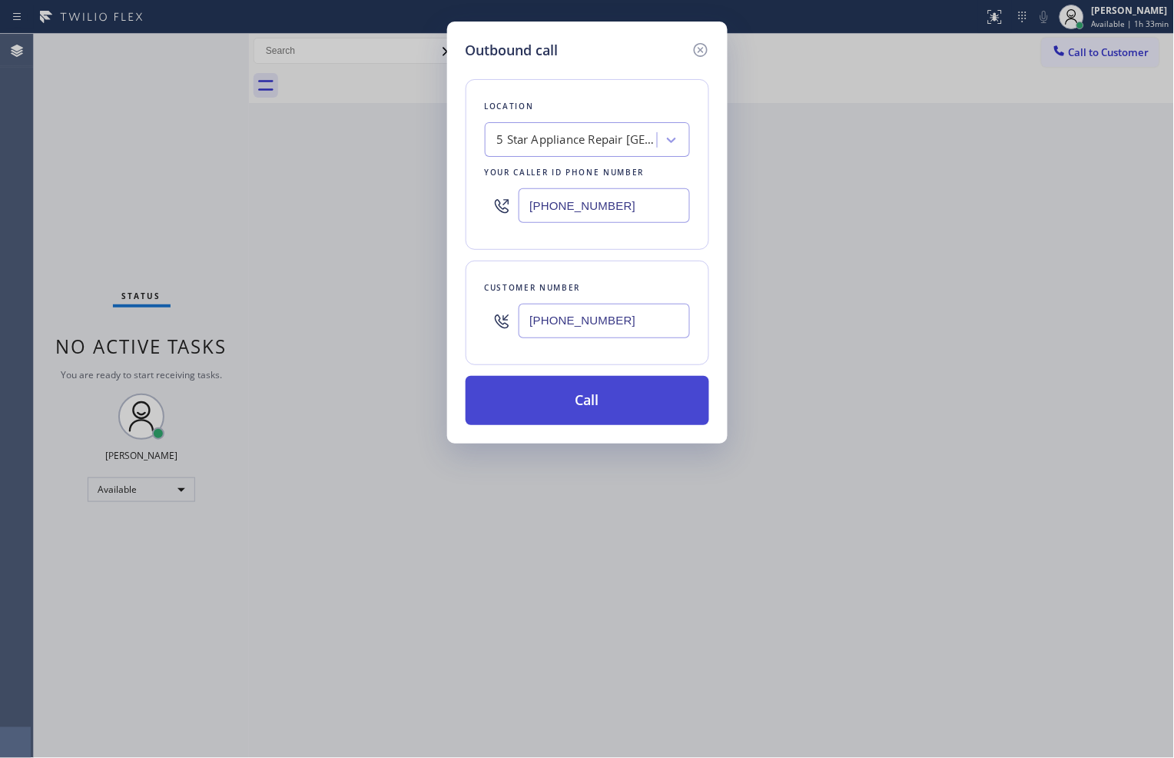
type input "[PHONE_NUMBER]"
click at [633, 407] on button "Call" at bounding box center [588, 400] width 244 height 49
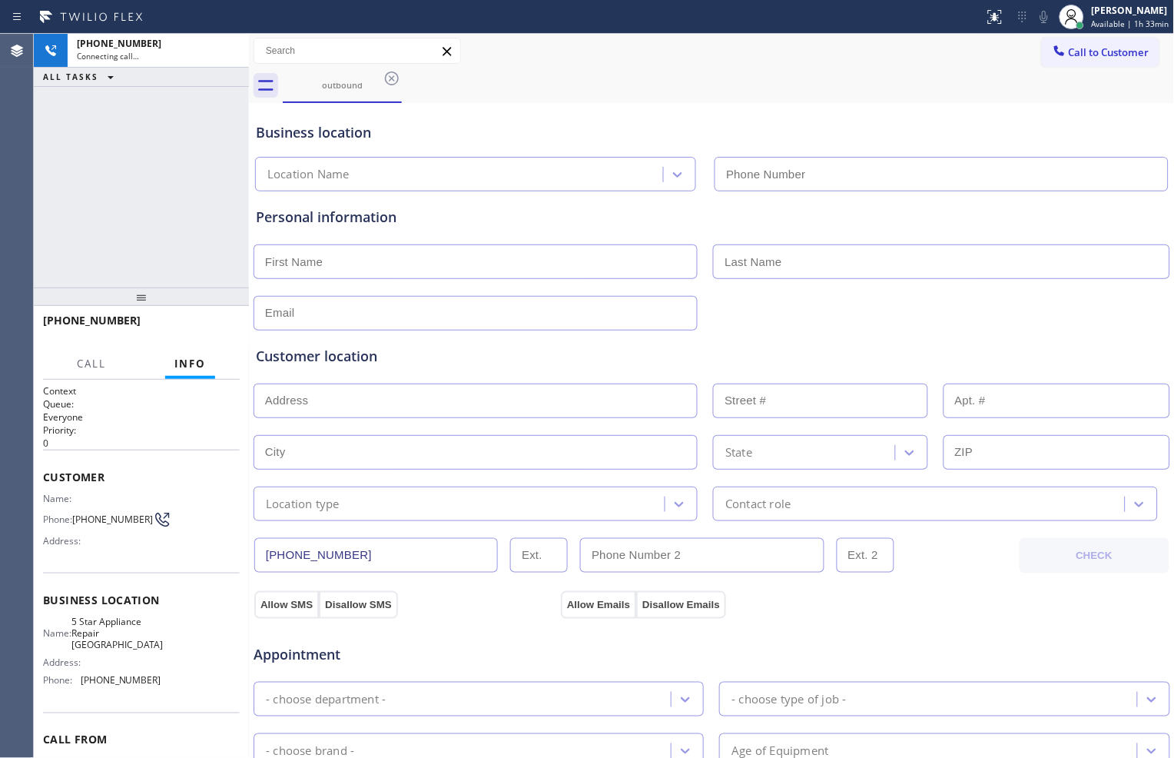
type input "[PHONE_NUMBER]"
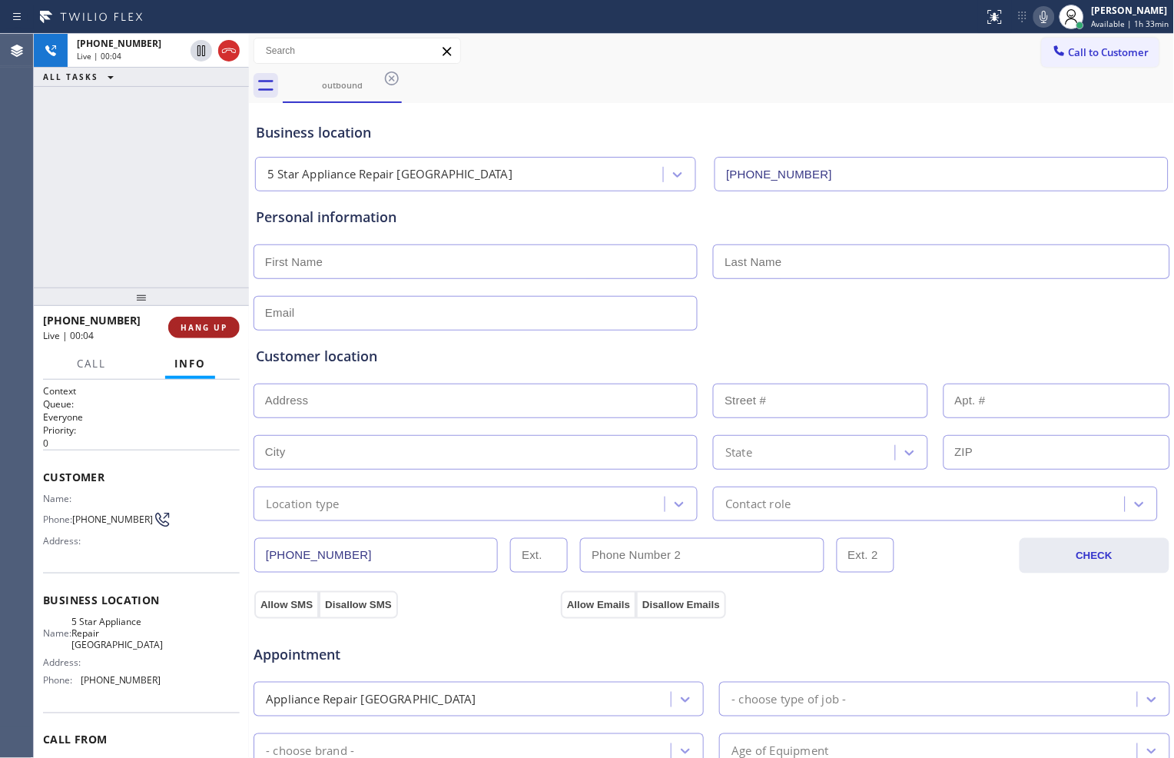
click at [212, 327] on span "HANG UP" at bounding box center [204, 327] width 47 height 11
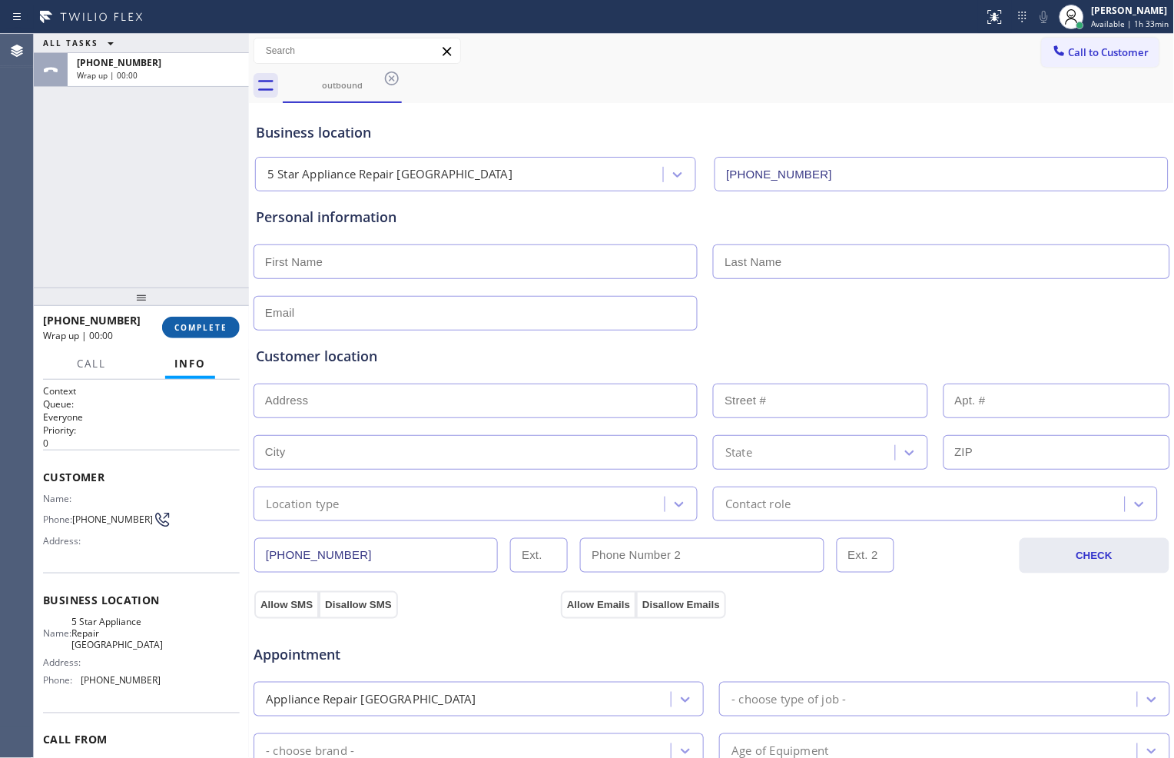
click at [214, 325] on span "COMPLETE" at bounding box center [200, 327] width 53 height 11
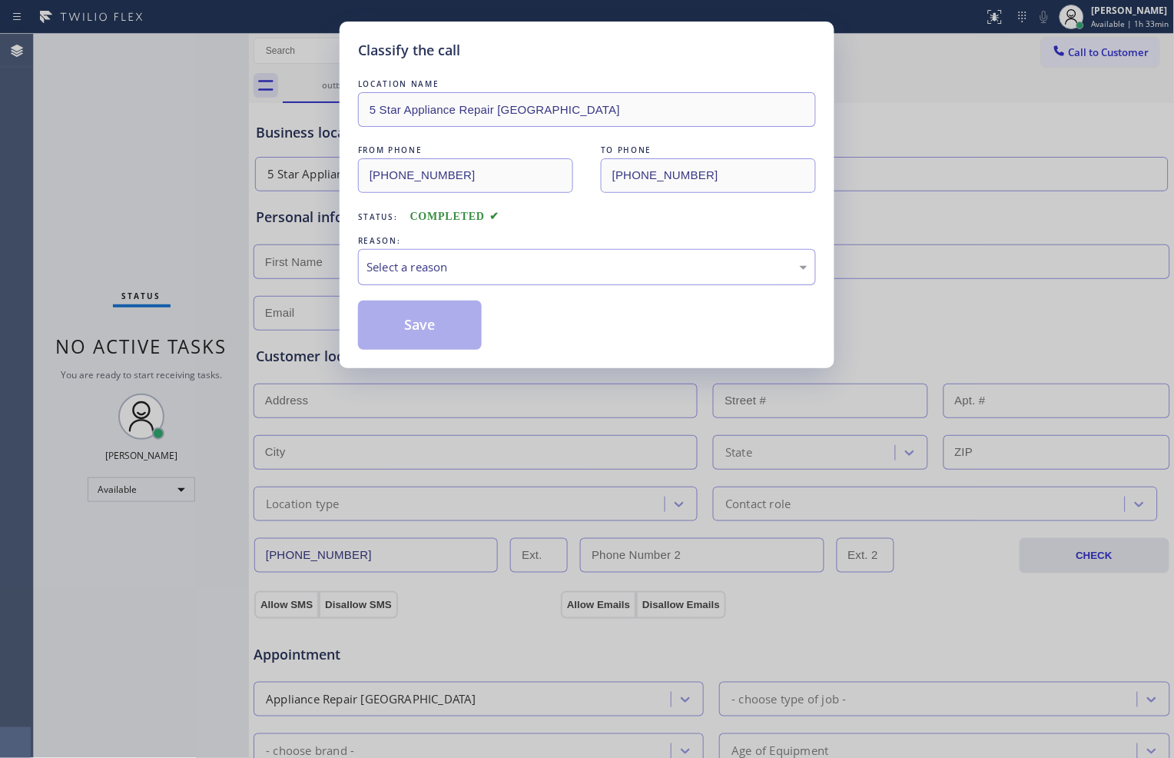
click at [520, 255] on div "Select a reason" at bounding box center [587, 267] width 458 height 36
click at [458, 324] on button "Save" at bounding box center [420, 325] width 124 height 49
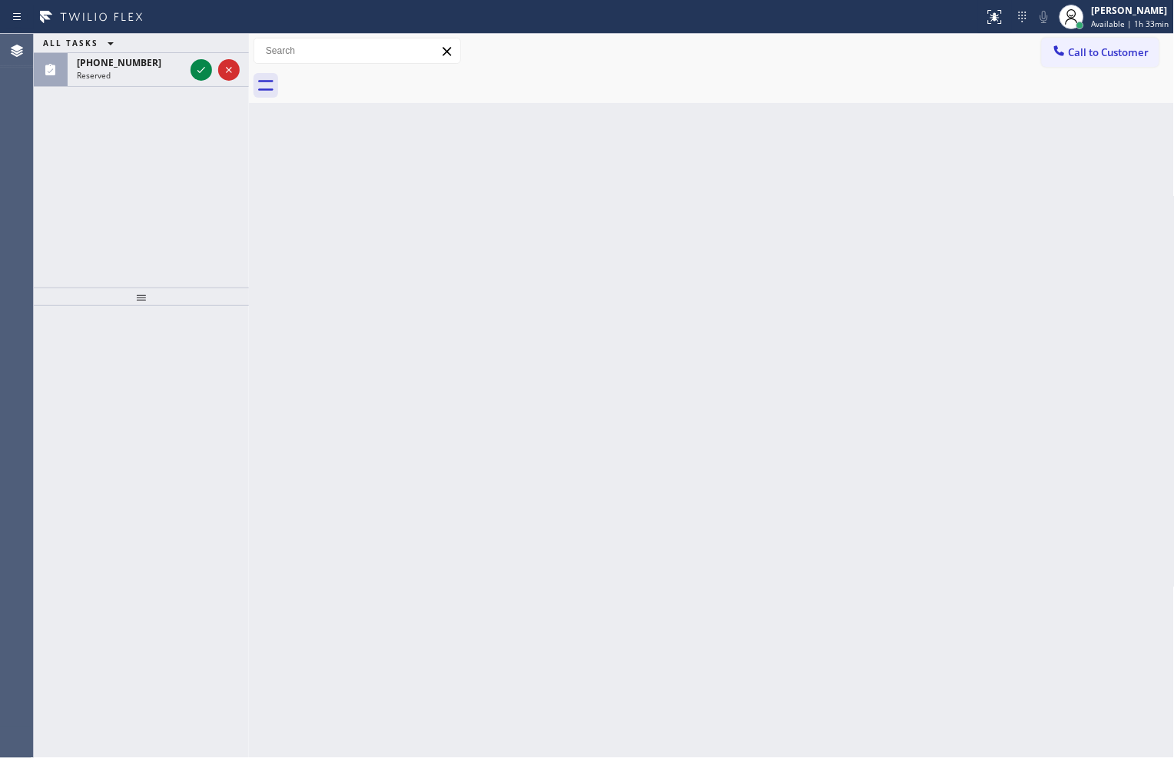
click at [211, 131] on div "ALL TASKS ALL TASKS ACTIVE TASKS TASKS IN WRAP UP [PHONE_NUMBER] Reserved" at bounding box center [141, 161] width 215 height 254
click at [201, 67] on icon at bounding box center [201, 70] width 18 height 18
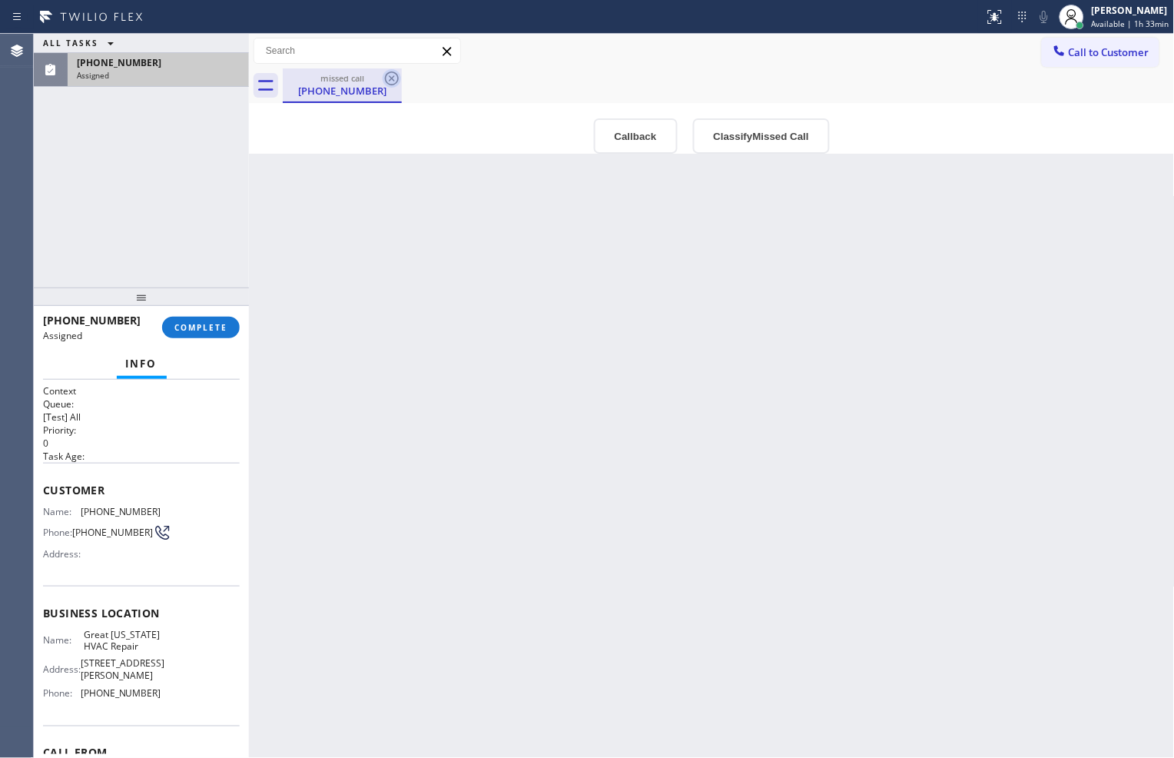
click at [392, 75] on icon at bounding box center [392, 78] width 18 height 18
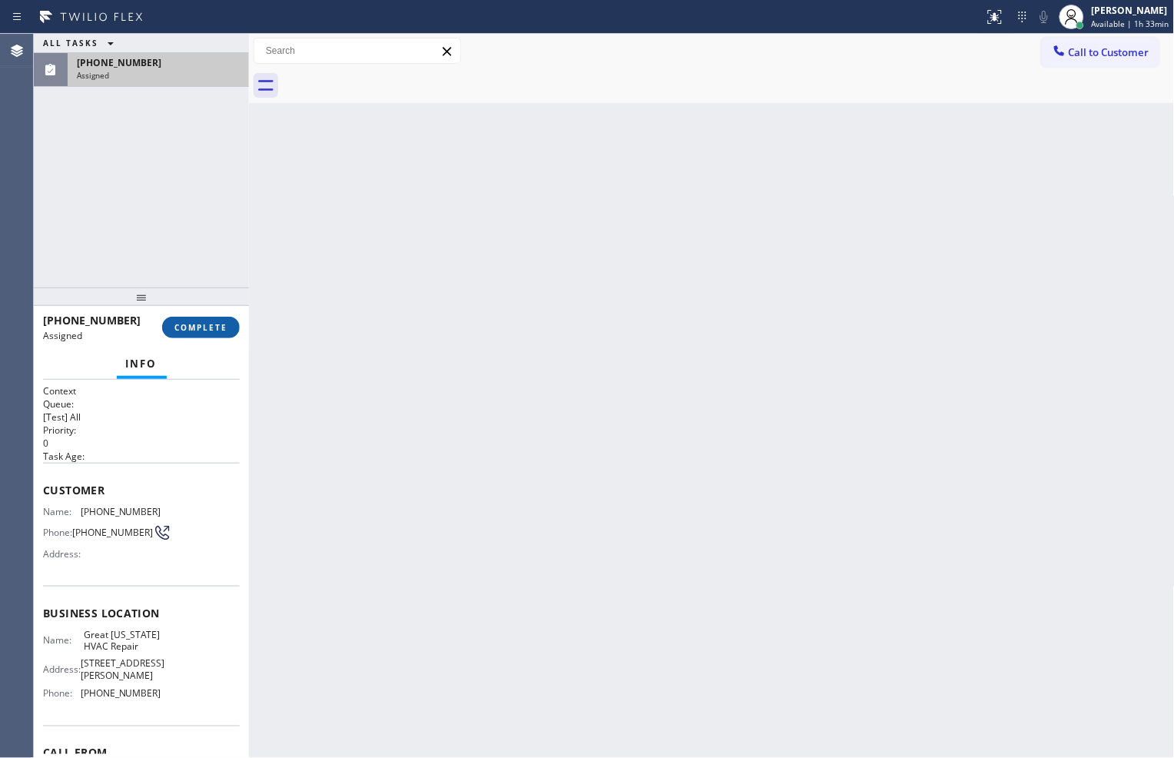
click at [221, 326] on span "COMPLETE" at bounding box center [200, 327] width 53 height 11
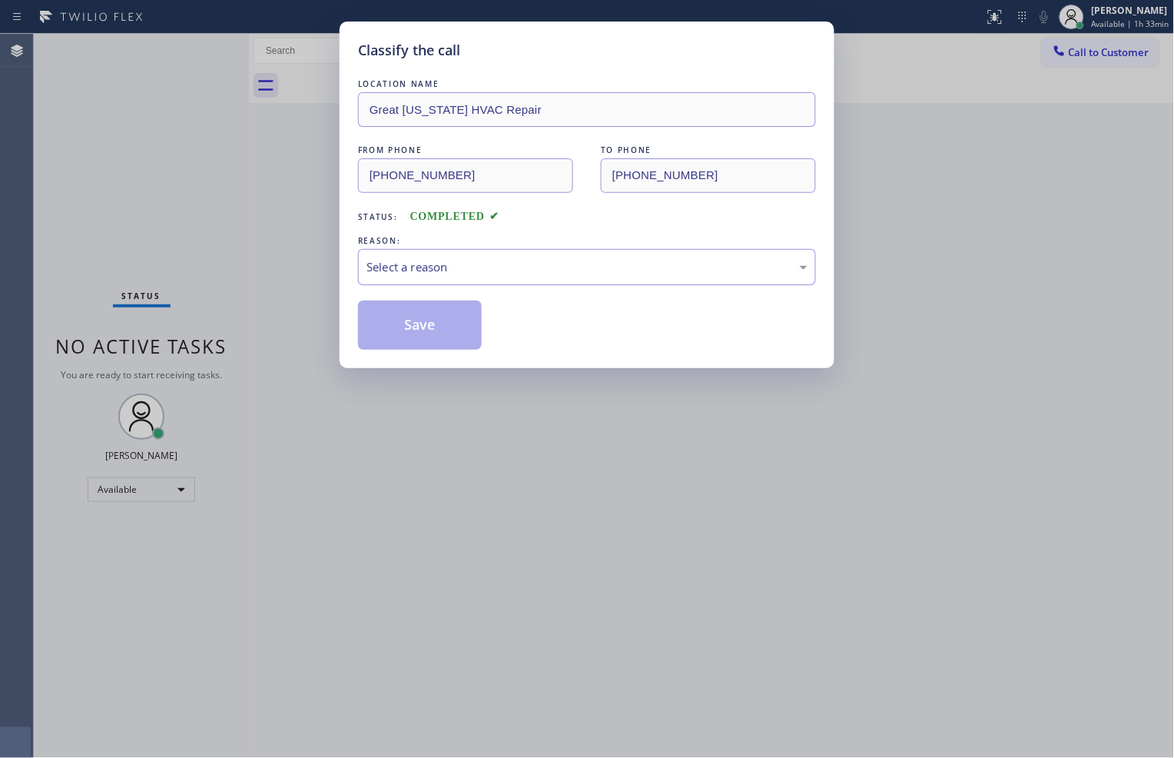
click at [464, 269] on div "Select a reason" at bounding box center [587, 267] width 441 height 18
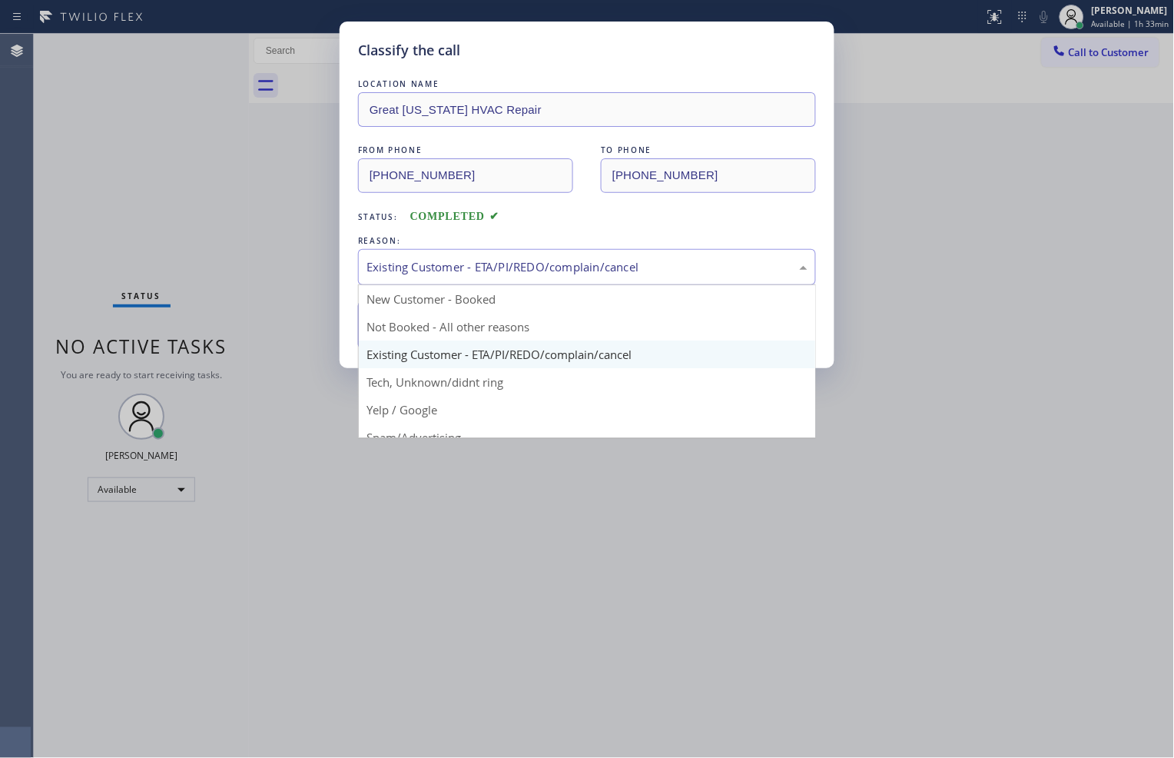
click at [588, 264] on div "Existing Customer - ETA/PI/REDO/complain/cancel" at bounding box center [587, 267] width 441 height 18
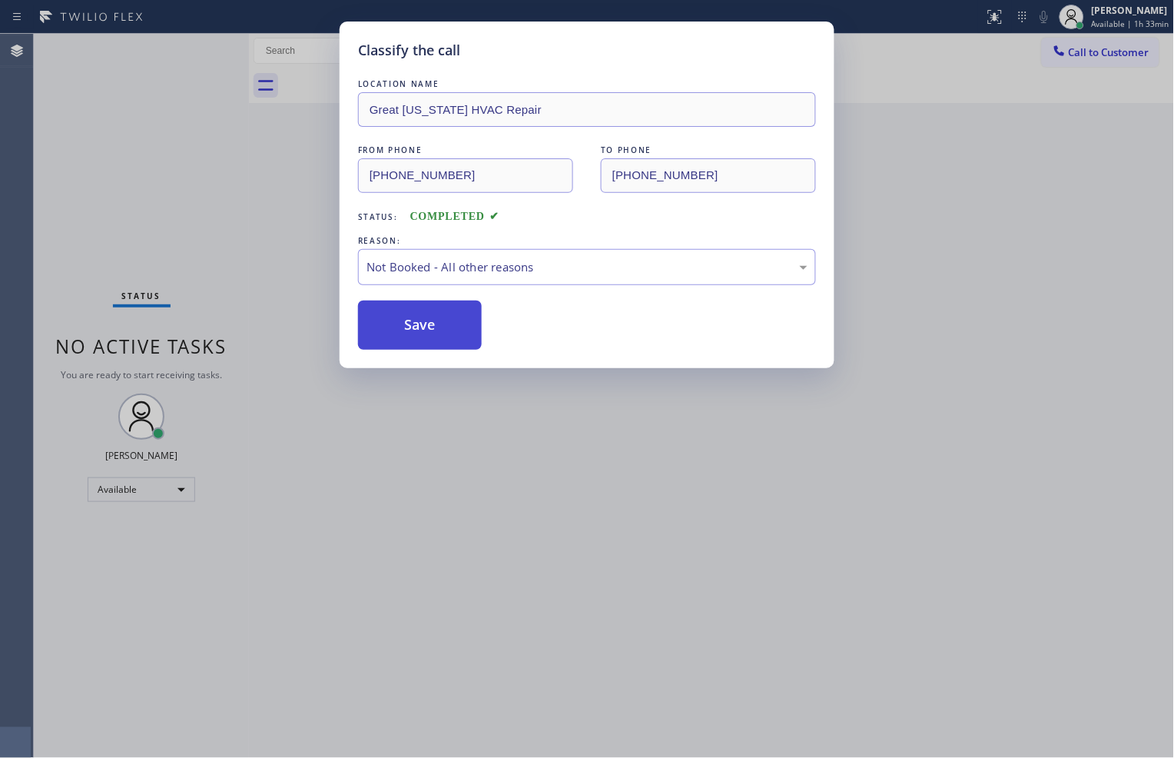
click at [450, 327] on button "Save" at bounding box center [420, 325] width 124 height 49
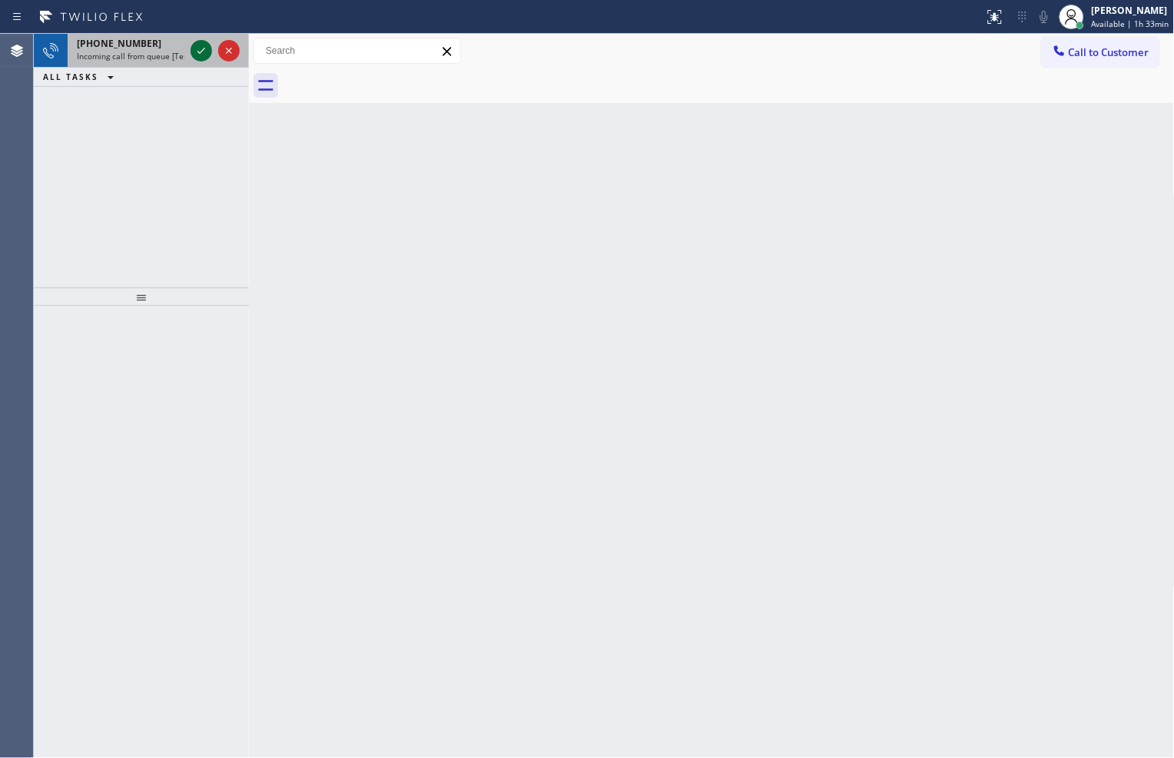
click at [194, 51] on icon at bounding box center [201, 51] width 18 height 18
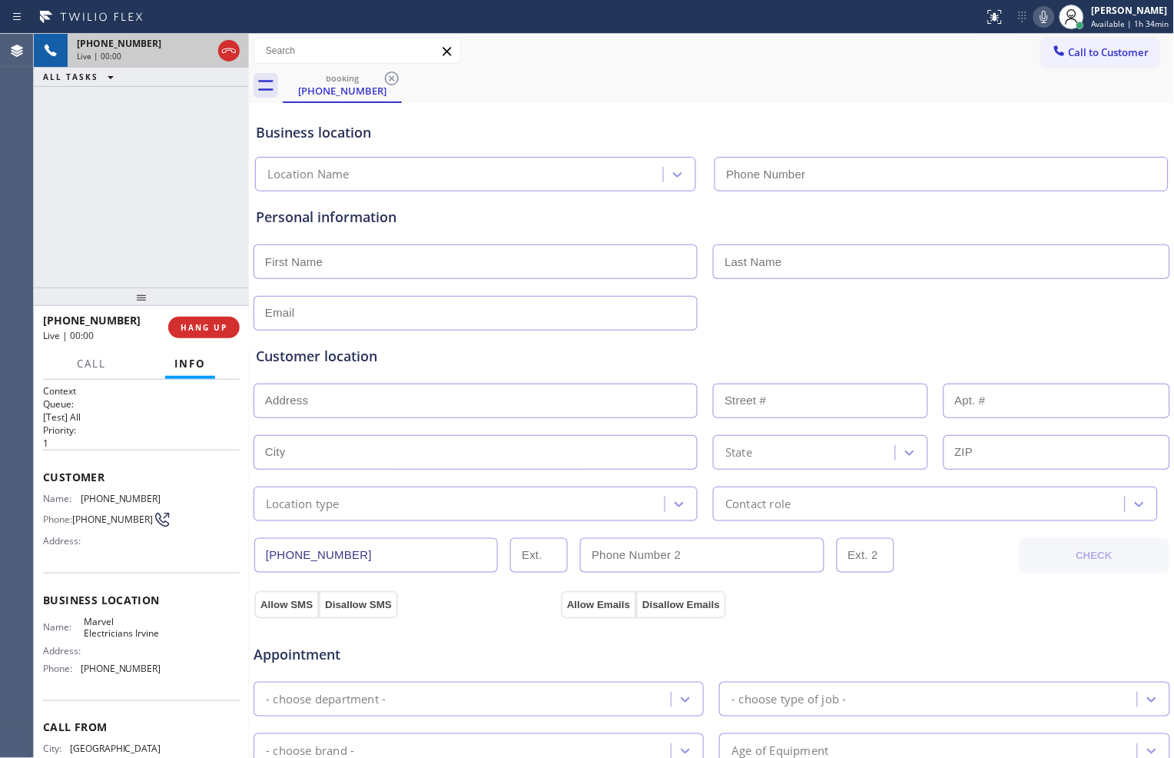
type input "[PHONE_NUMBER]"
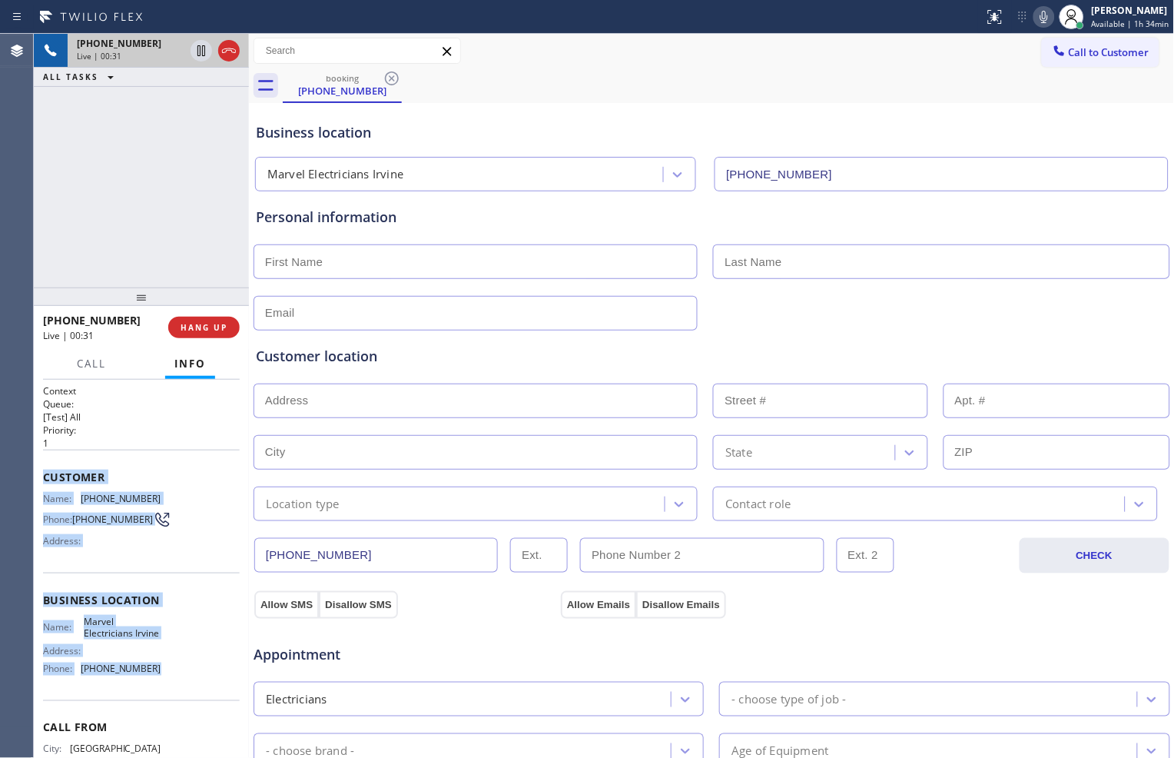
drag, startPoint x: 42, startPoint y: 473, endPoint x: 154, endPoint y: 673, distance: 228.9
click at [149, 679] on div "Context Queue: [Test] All Priority: 1 Customer Name: [PHONE_NUMBER] Phone: [PHO…" at bounding box center [141, 569] width 215 height 379
copy div "Customer Name: [PHONE_NUMBER] Phone: [PHONE_NUMBER] Address: Business location …"
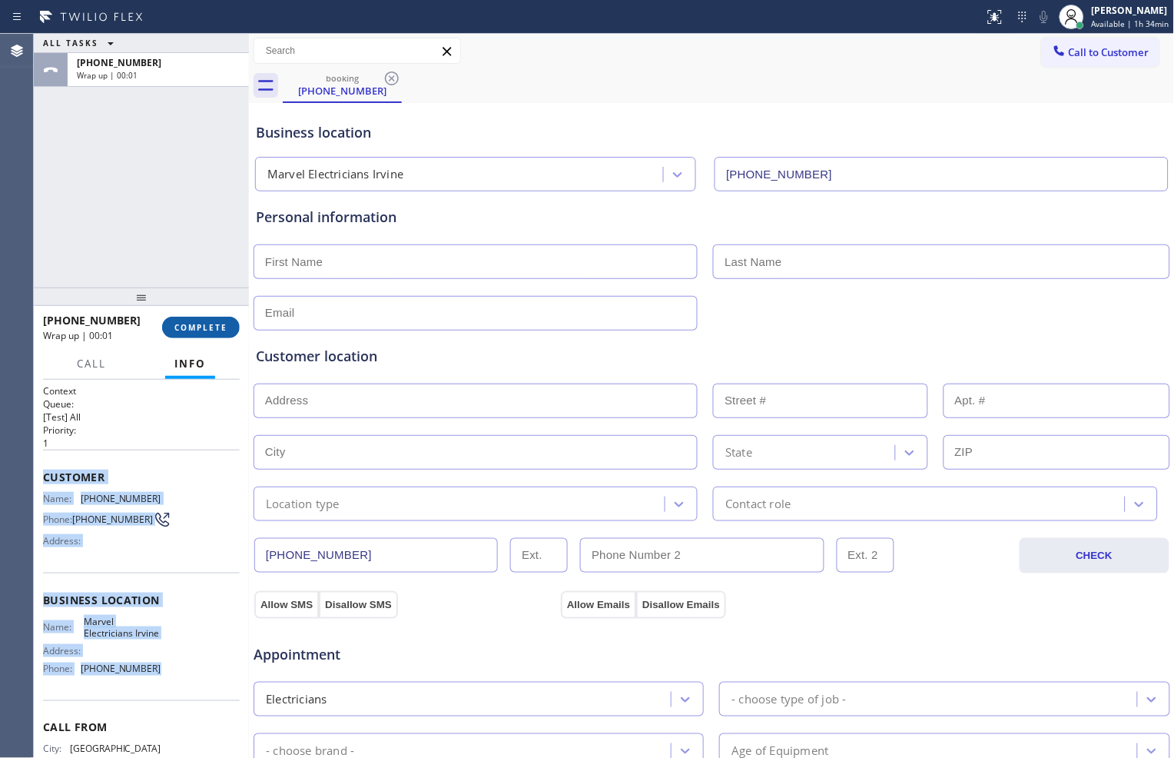
click at [196, 327] on span "COMPLETE" at bounding box center [200, 327] width 53 height 11
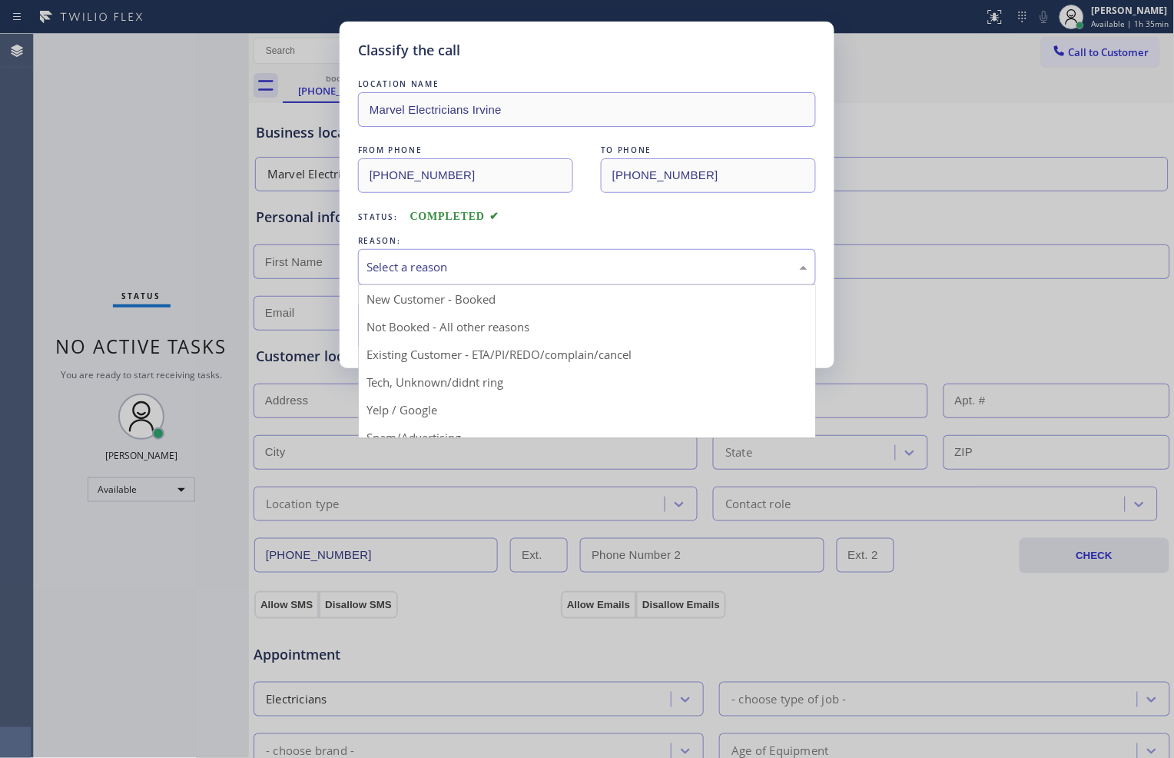
click at [485, 252] on div "Select a reason" at bounding box center [587, 267] width 458 height 36
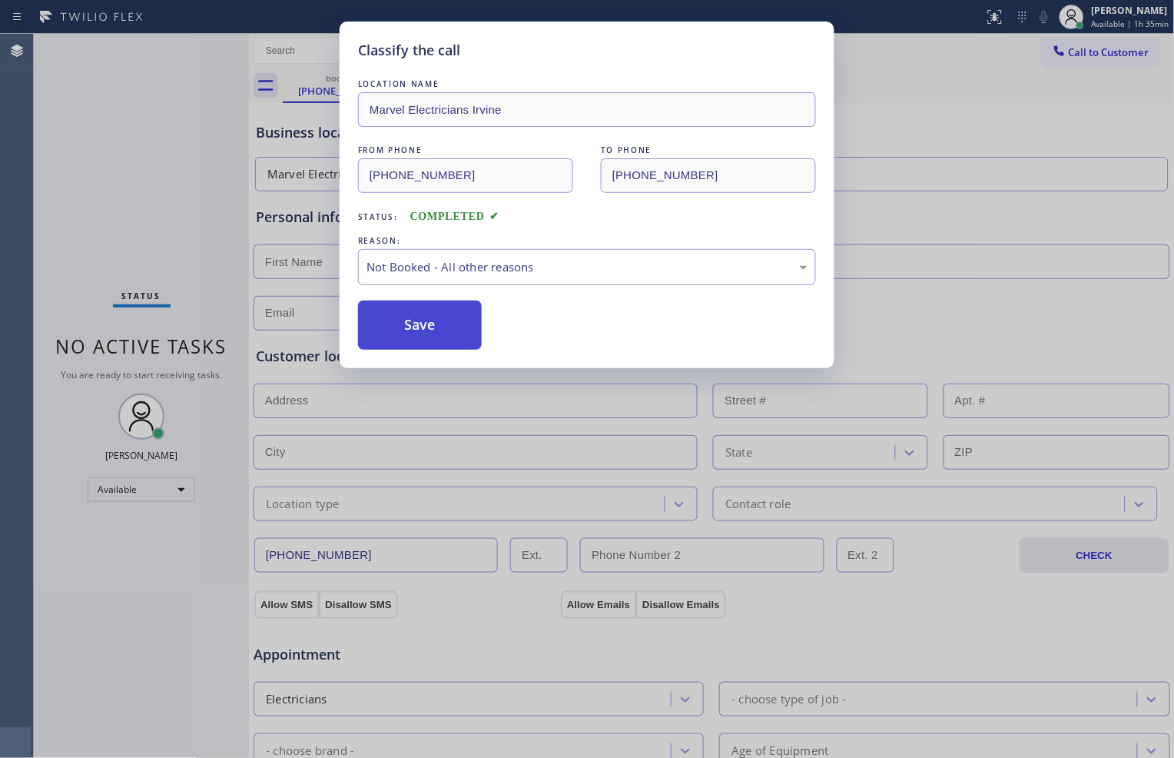
click at [438, 321] on button "Save" at bounding box center [420, 325] width 124 height 49
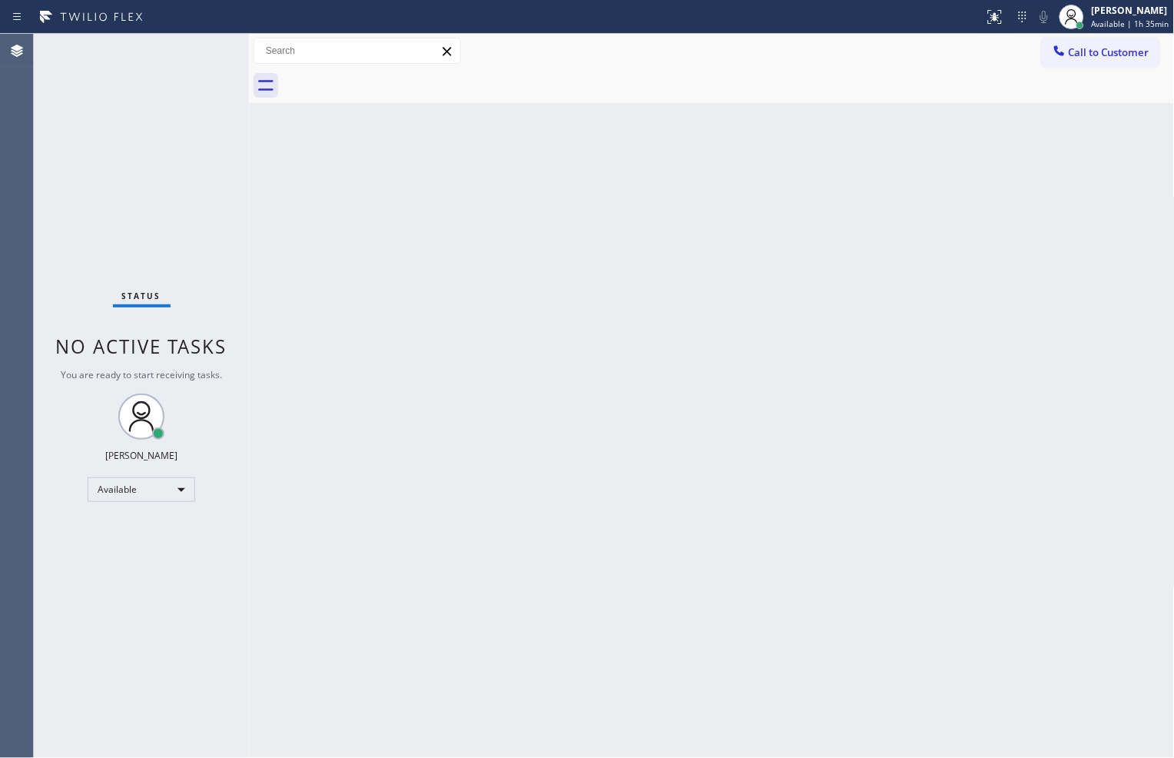
click at [821, 633] on div "Back to Dashboard Change Sender ID Customers Technicians Select a contact Outbo…" at bounding box center [712, 396] width 926 height 724
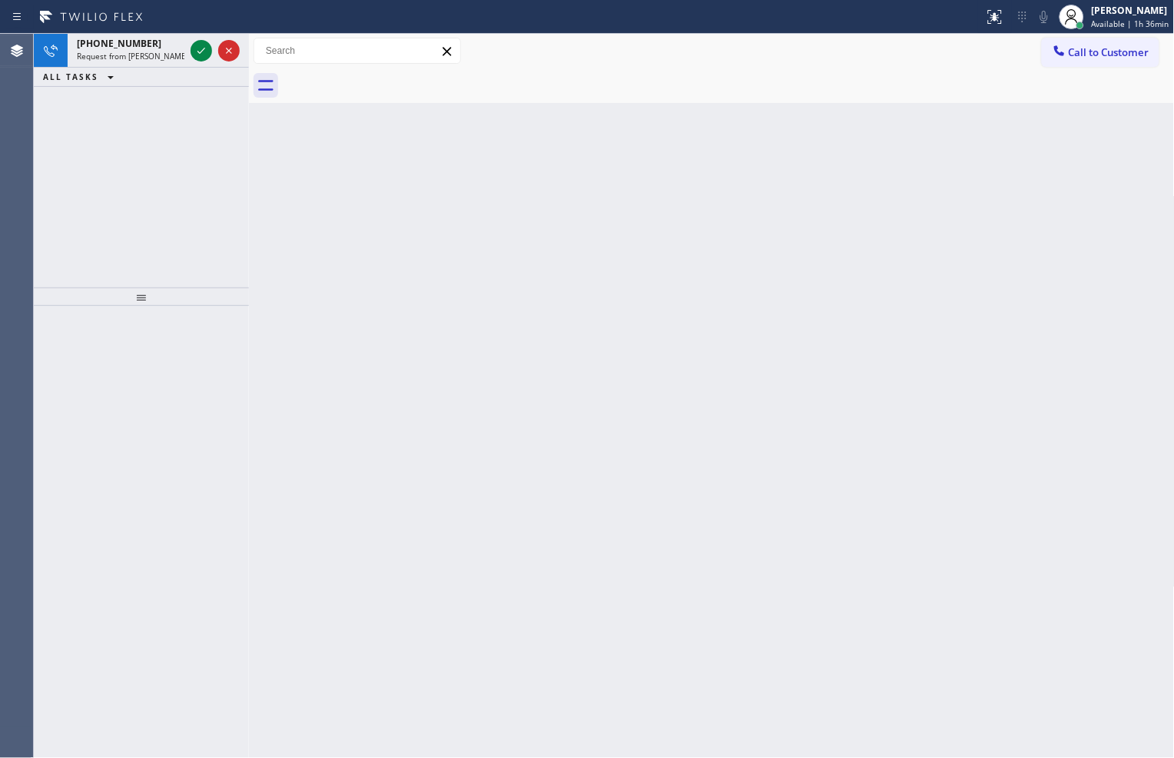
click at [189, 234] on div "[PHONE_NUMBER] Request from [PERSON_NAME] (direct) ALL TASKS ALL TASKS ACTIVE T…" at bounding box center [141, 161] width 215 height 254
click at [201, 51] on icon at bounding box center [202, 51] width 8 height 6
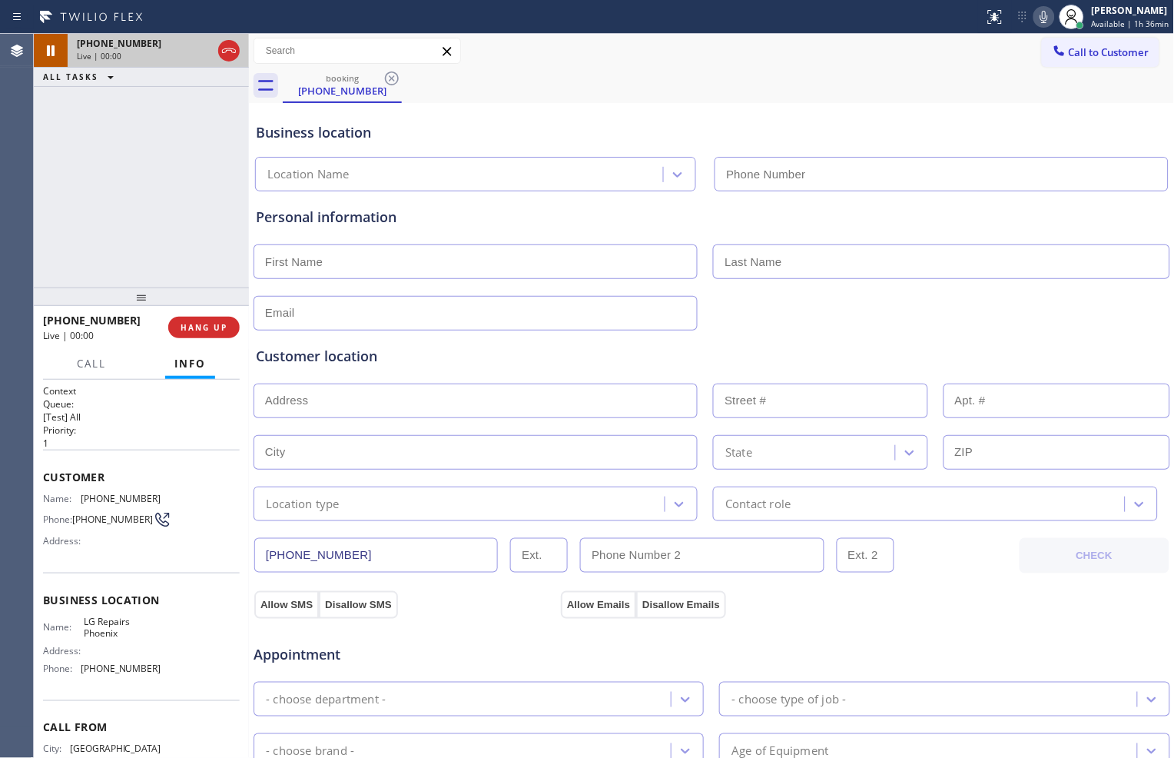
type input "[PHONE_NUMBER]"
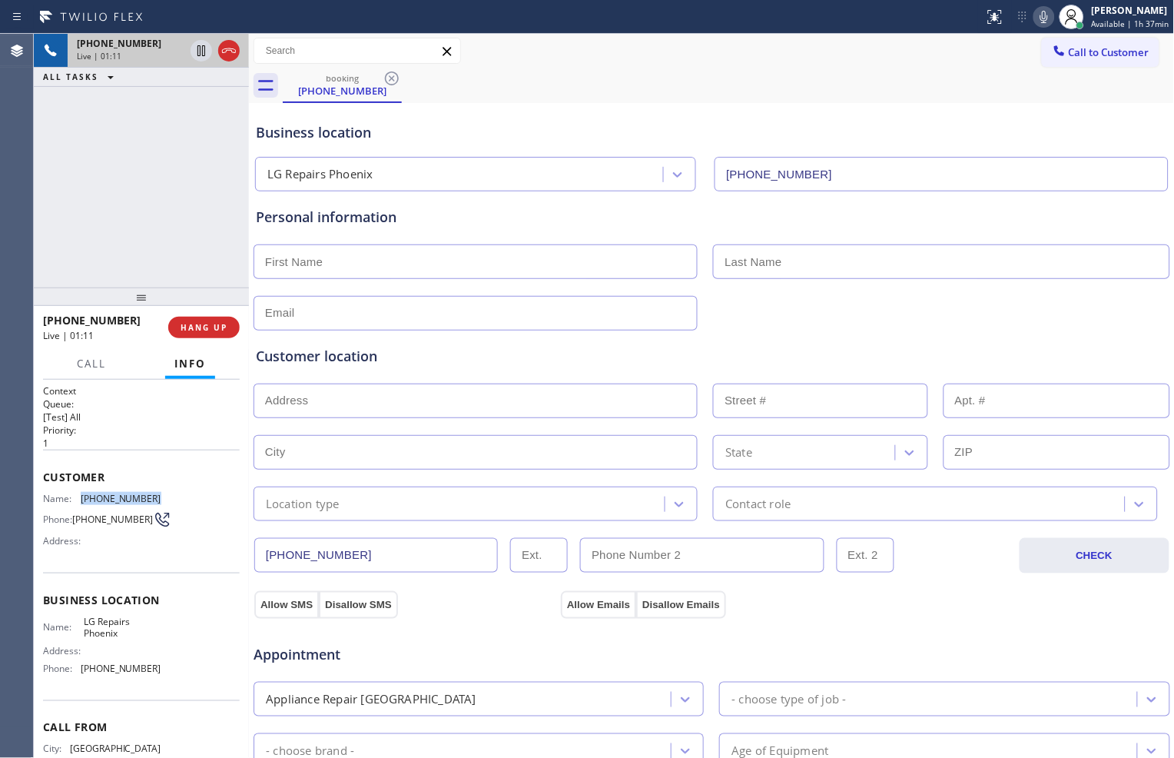
drag, startPoint x: 80, startPoint y: 497, endPoint x: 144, endPoint y: 495, distance: 63.8
click at [144, 495] on div "Name: [PHONE_NUMBER]" at bounding box center [102, 499] width 118 height 12
copy div "[PHONE_NUMBER]"
click at [203, 55] on icon at bounding box center [201, 51] width 18 height 18
click at [1035, 18] on icon at bounding box center [1044, 17] width 18 height 18
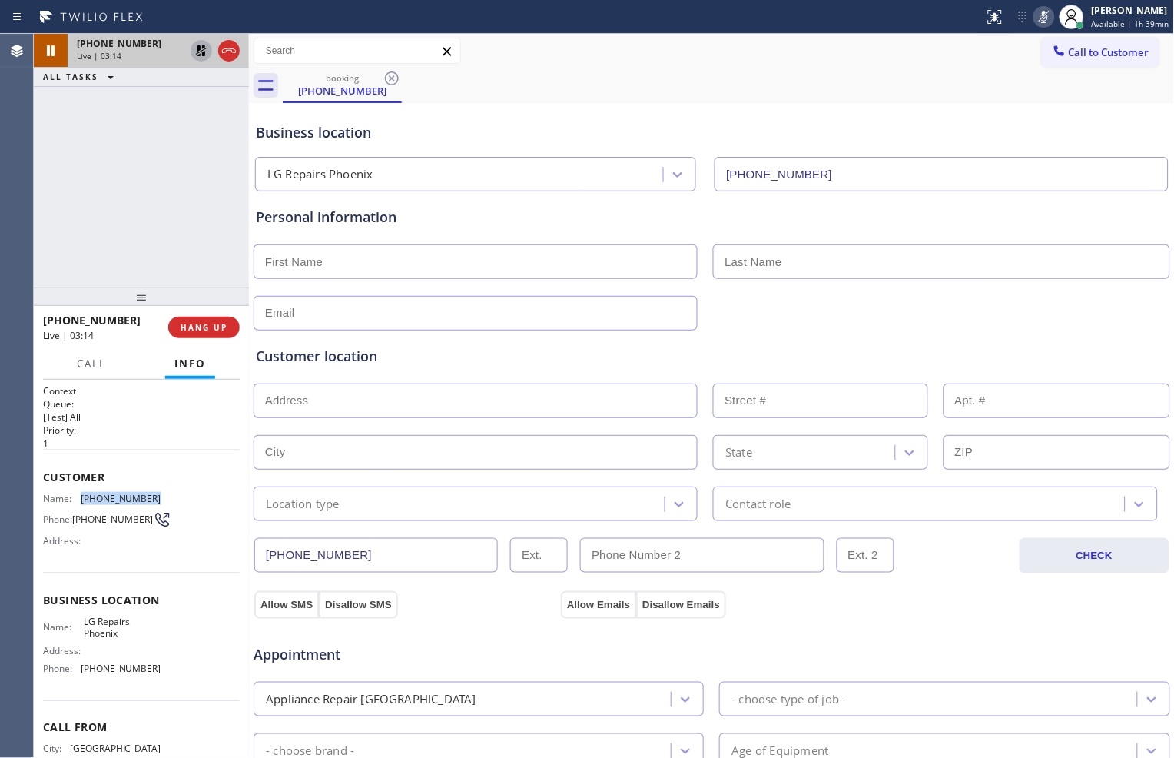
click at [197, 50] on icon at bounding box center [201, 51] width 18 height 18
click at [1038, 13] on icon at bounding box center [1044, 17] width 18 height 18
click at [203, 61] on div at bounding box center [215, 51] width 55 height 34
click at [1041, 16] on icon at bounding box center [1044, 17] width 18 height 18
click at [201, 51] on icon at bounding box center [201, 51] width 18 height 18
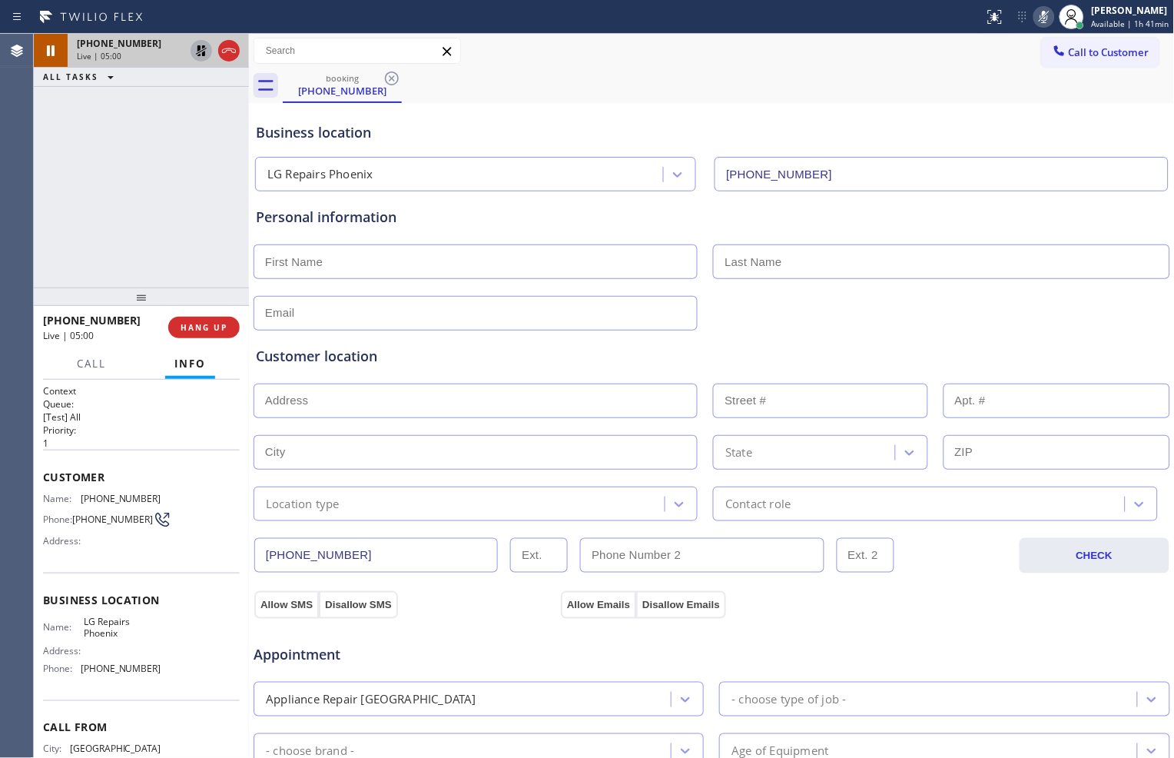
click at [208, 196] on div "[PHONE_NUMBER] Live | 05:00 ALL TASKS ALL TASKS ACTIVE TASKS TASKS IN WRAP UP" at bounding box center [141, 161] width 215 height 254
click at [194, 52] on icon at bounding box center [201, 51] width 18 height 18
click at [1039, 18] on icon at bounding box center [1044, 17] width 18 height 18
click at [158, 109] on div "[PHONE_NUMBER] Live | 07:00 ALL TASKS ALL TASKS ACTIVE TASKS TASKS IN WRAP UP" at bounding box center [141, 161] width 215 height 254
click at [204, 56] on icon at bounding box center [201, 51] width 18 height 18
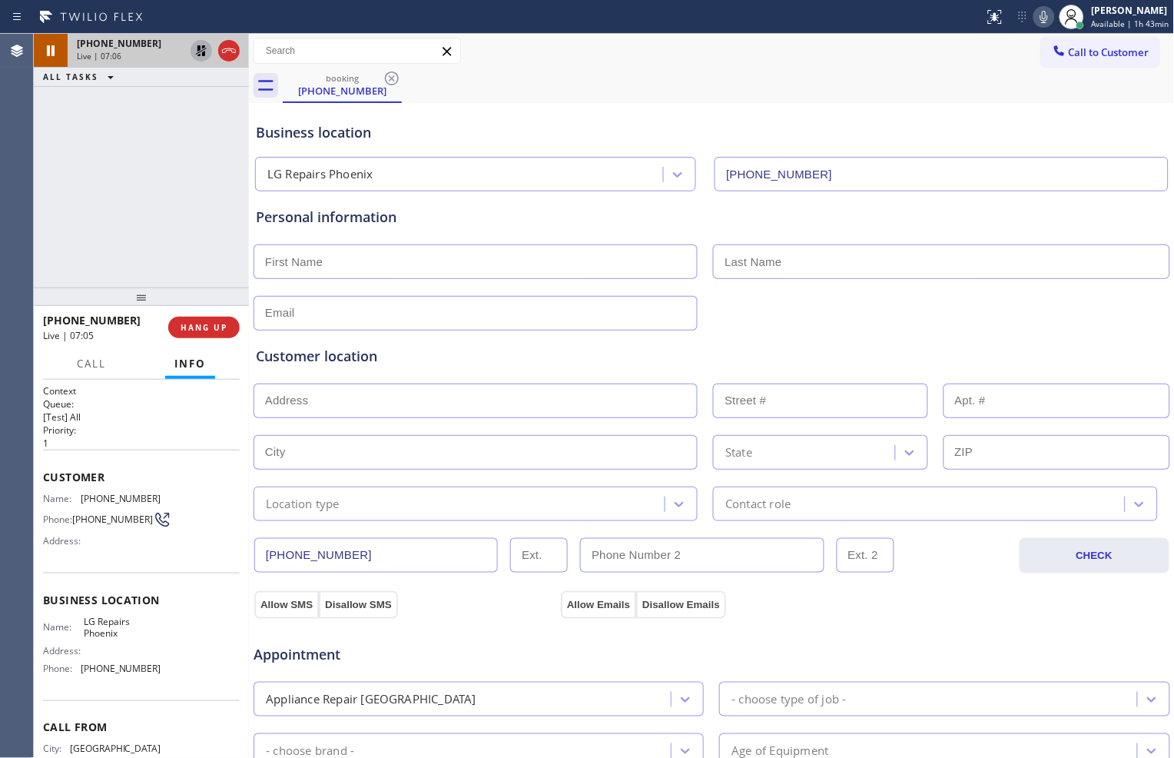
click at [1039, 8] on icon at bounding box center [1044, 17] width 18 height 18
click at [203, 55] on icon at bounding box center [201, 50] width 11 height 11
click at [1039, 18] on icon at bounding box center [1044, 17] width 18 height 18
click at [212, 327] on span "HANG UP" at bounding box center [204, 327] width 47 height 11
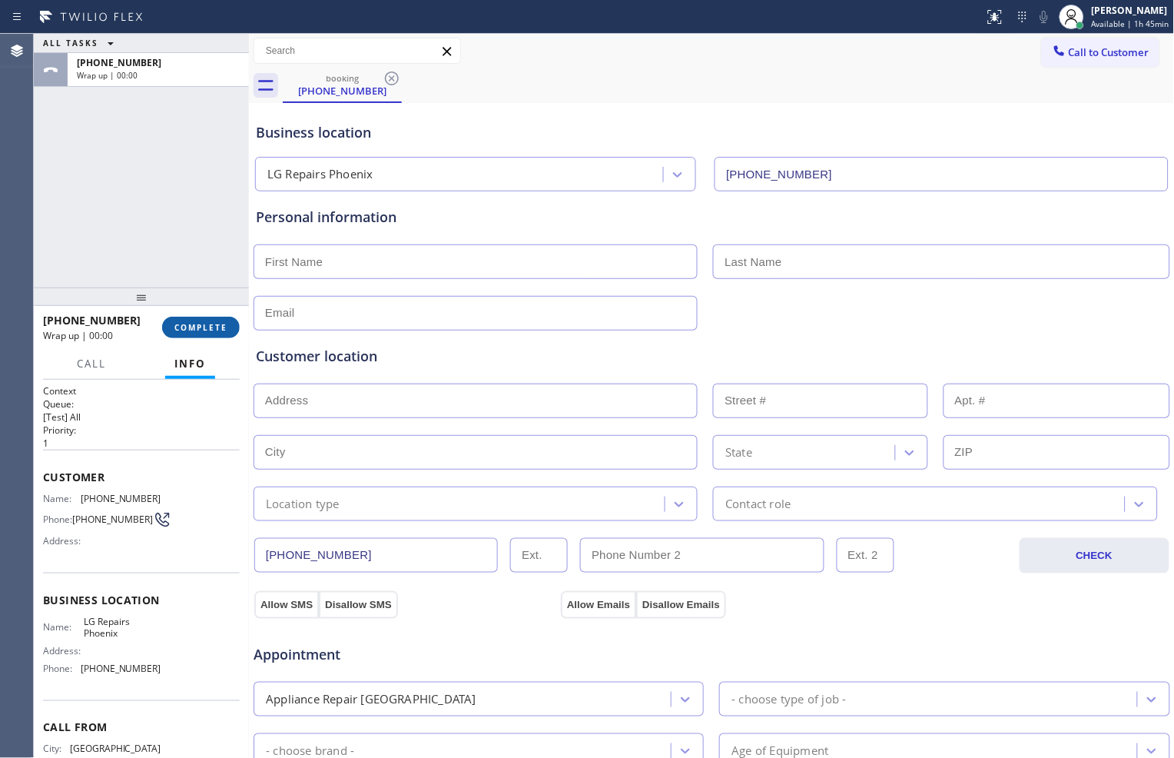
click at [219, 322] on span "COMPLETE" at bounding box center [200, 327] width 53 height 11
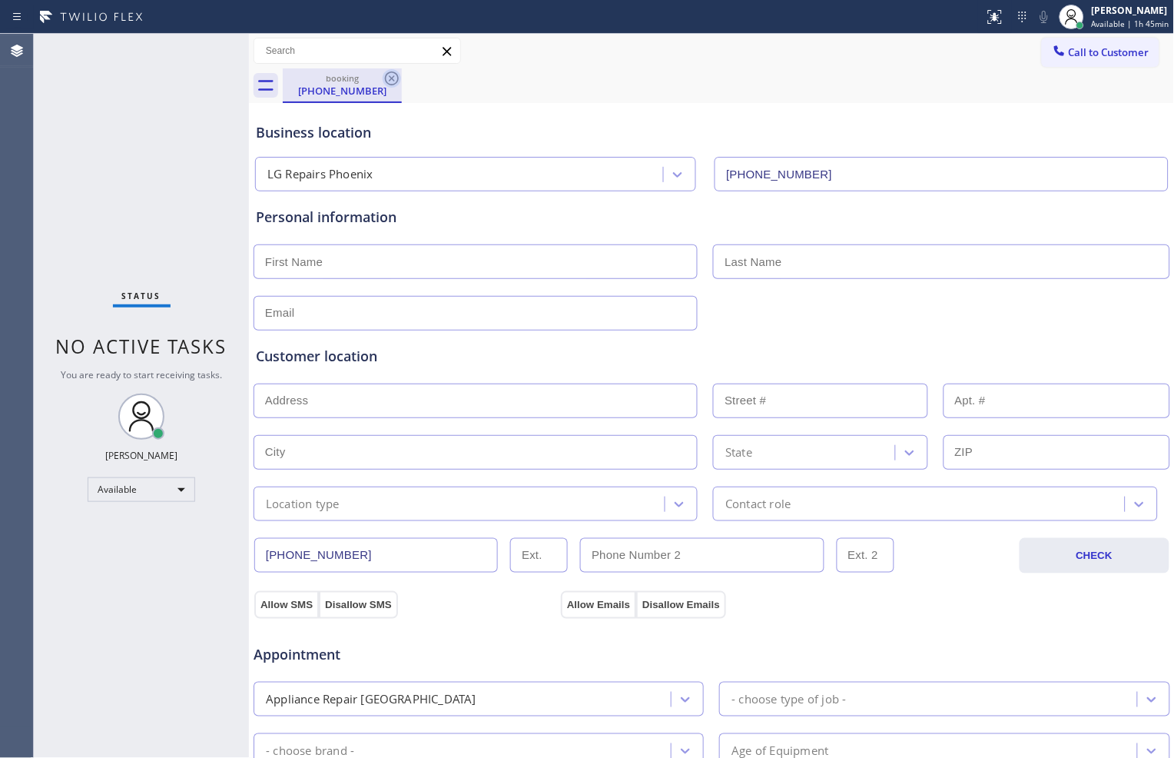
click at [390, 78] on icon at bounding box center [392, 78] width 14 height 14
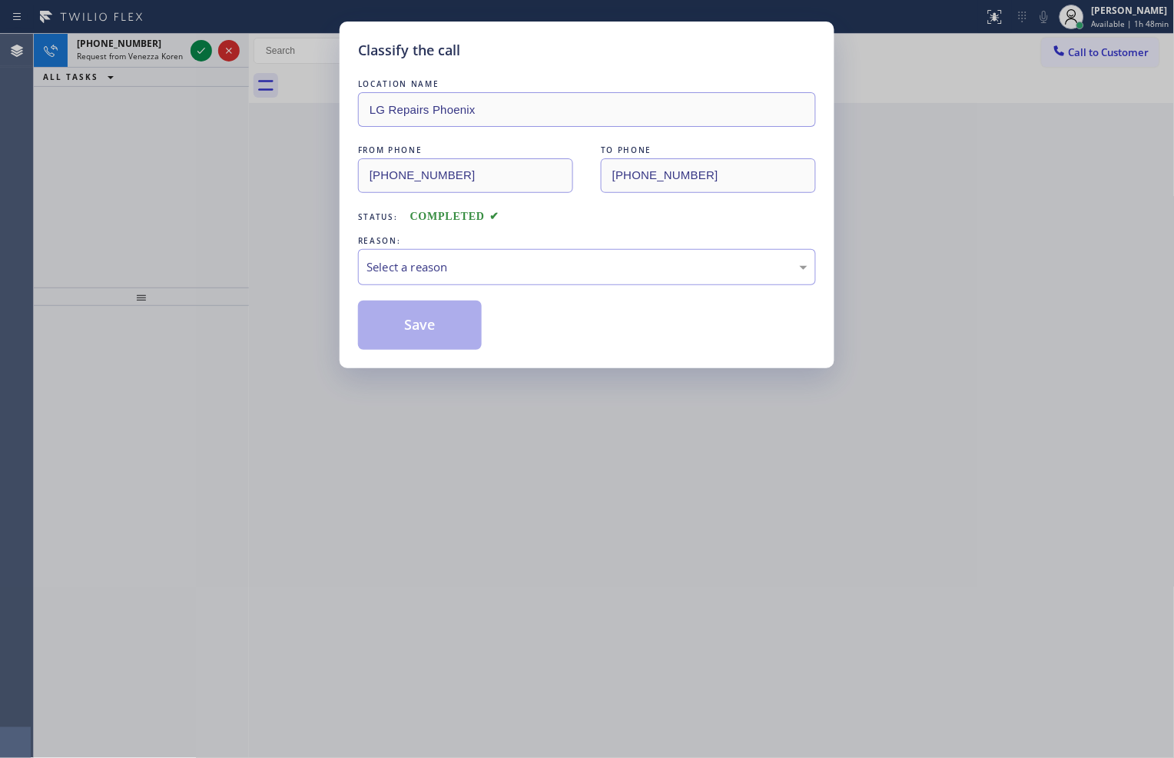
click at [191, 80] on div "Classify the call LOCATION NAME LG Repairs Phoenix FROM PHONE [PHONE_NUMBER] TO…" at bounding box center [587, 379] width 1174 height 758
click at [202, 45] on div "Classify the call LOCATION NAME LG Repairs Phoenix FROM PHONE [PHONE_NUMBER] TO…" at bounding box center [587, 379] width 1174 height 758
click at [516, 270] on div "Select a reason" at bounding box center [587, 267] width 441 height 18
click at [449, 320] on button "Save" at bounding box center [420, 325] width 124 height 49
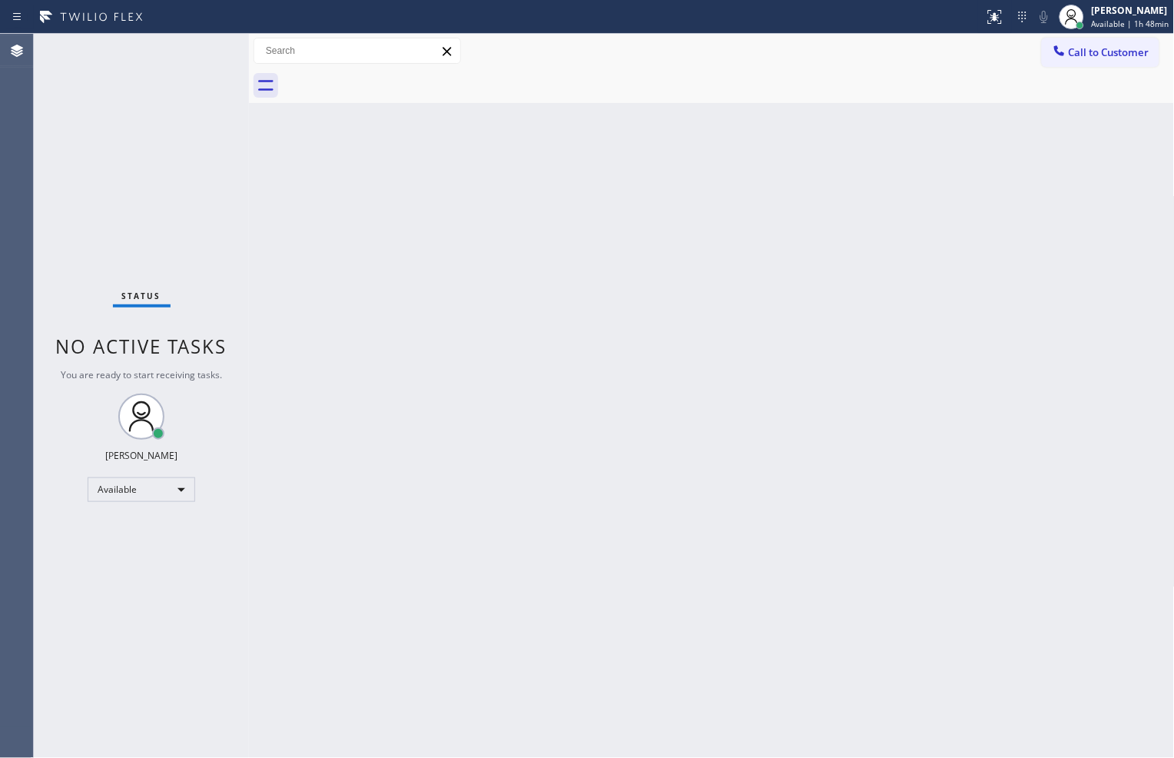
click at [198, 246] on div "Status No active tasks You are ready to start receiving tasks. [PERSON_NAME] Av…" at bounding box center [141, 396] width 215 height 724
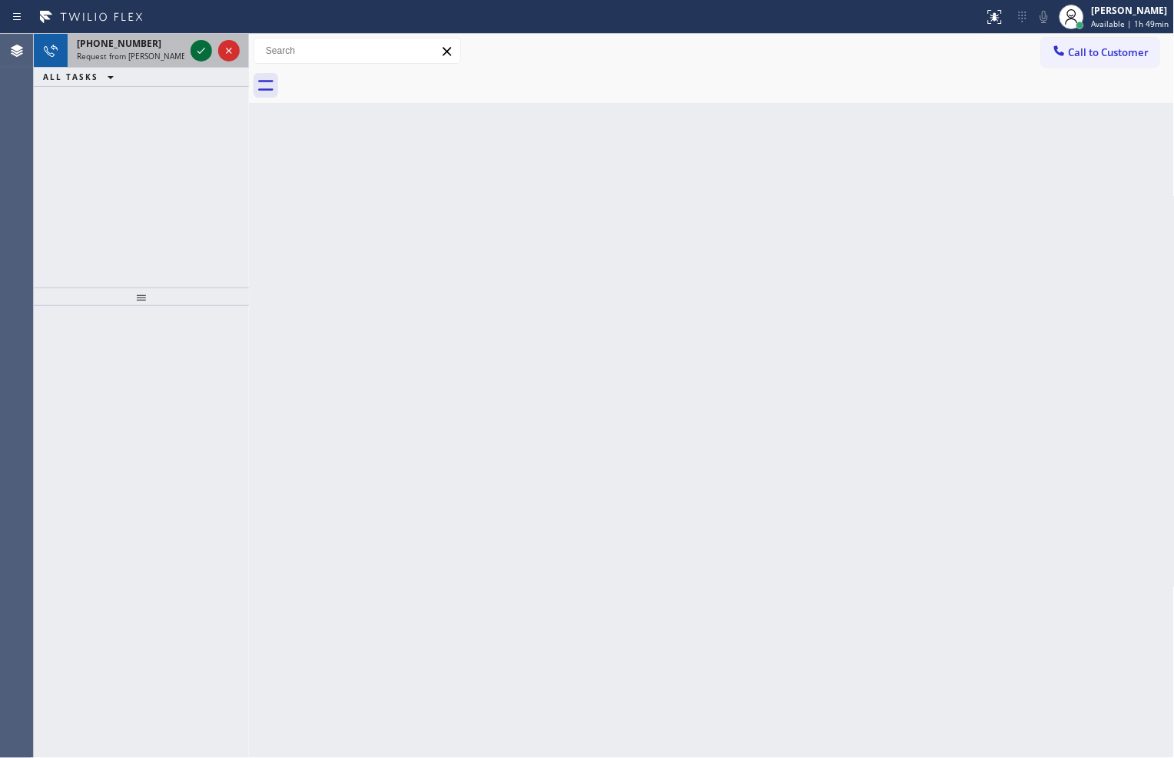
click at [198, 46] on icon at bounding box center [201, 51] width 18 height 18
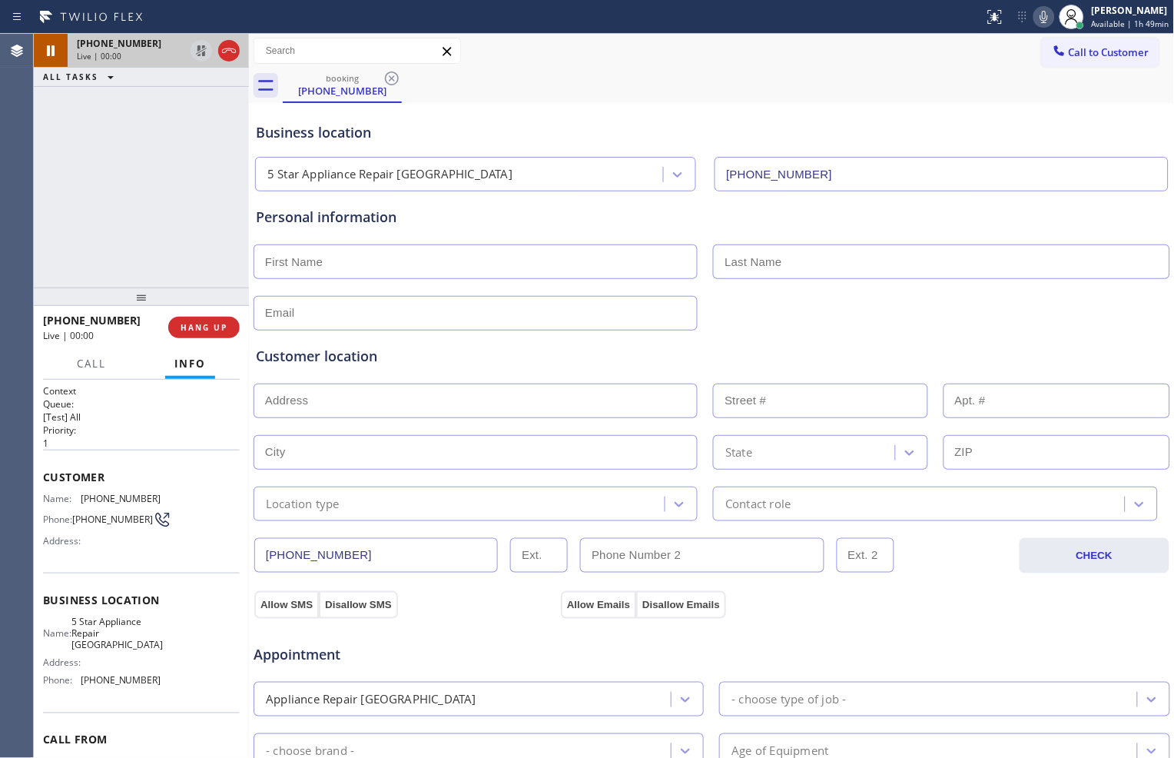
type input "[PHONE_NUMBER]"
click at [203, 48] on icon at bounding box center [201, 51] width 18 height 18
click at [1038, 17] on icon at bounding box center [1044, 17] width 18 height 18
click at [204, 51] on icon at bounding box center [201, 50] width 11 height 11
click at [1041, 20] on icon at bounding box center [1045, 17] width 8 height 12
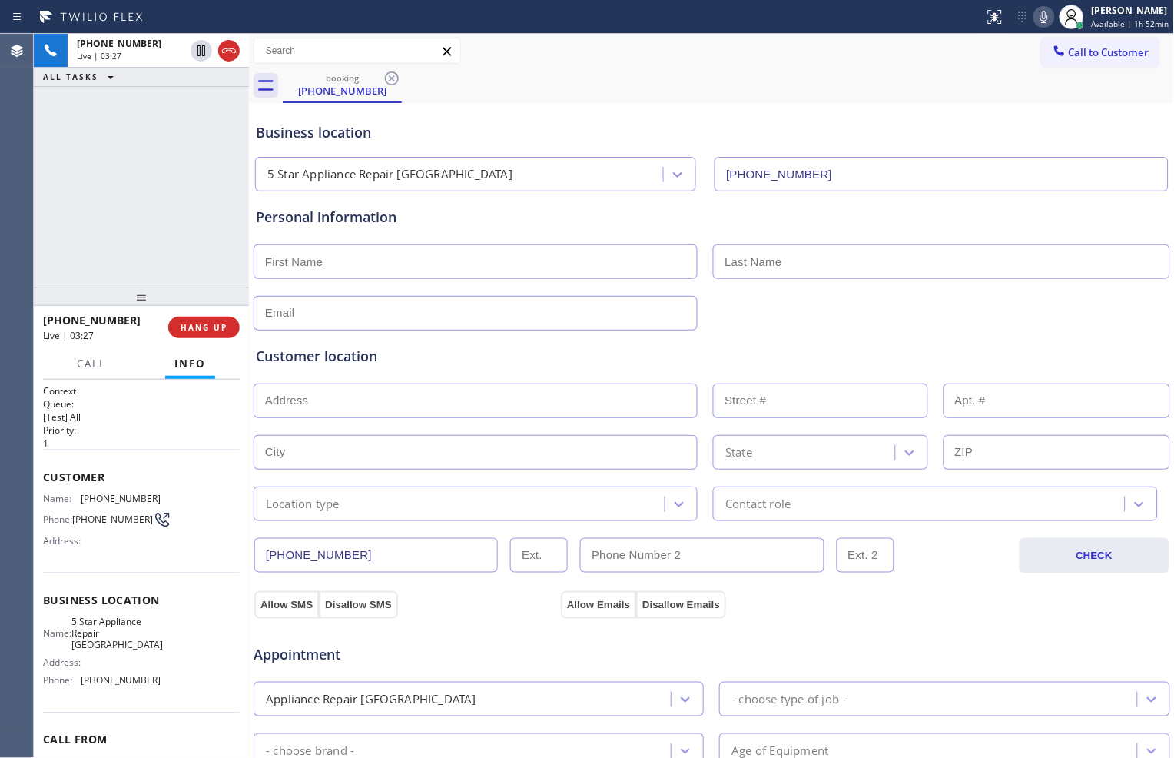
click at [1043, 11] on icon at bounding box center [1044, 17] width 18 height 18
click at [1042, 11] on icon at bounding box center [1044, 17] width 18 height 18
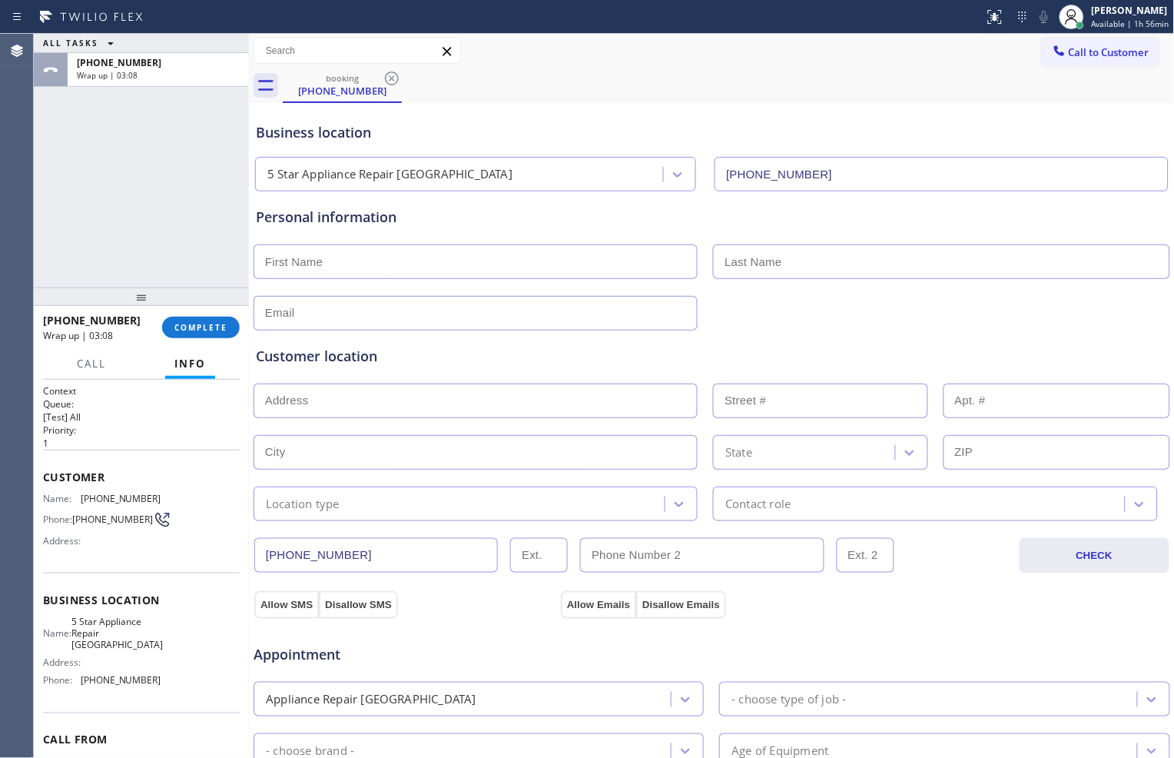
scroll to position [78, 0]
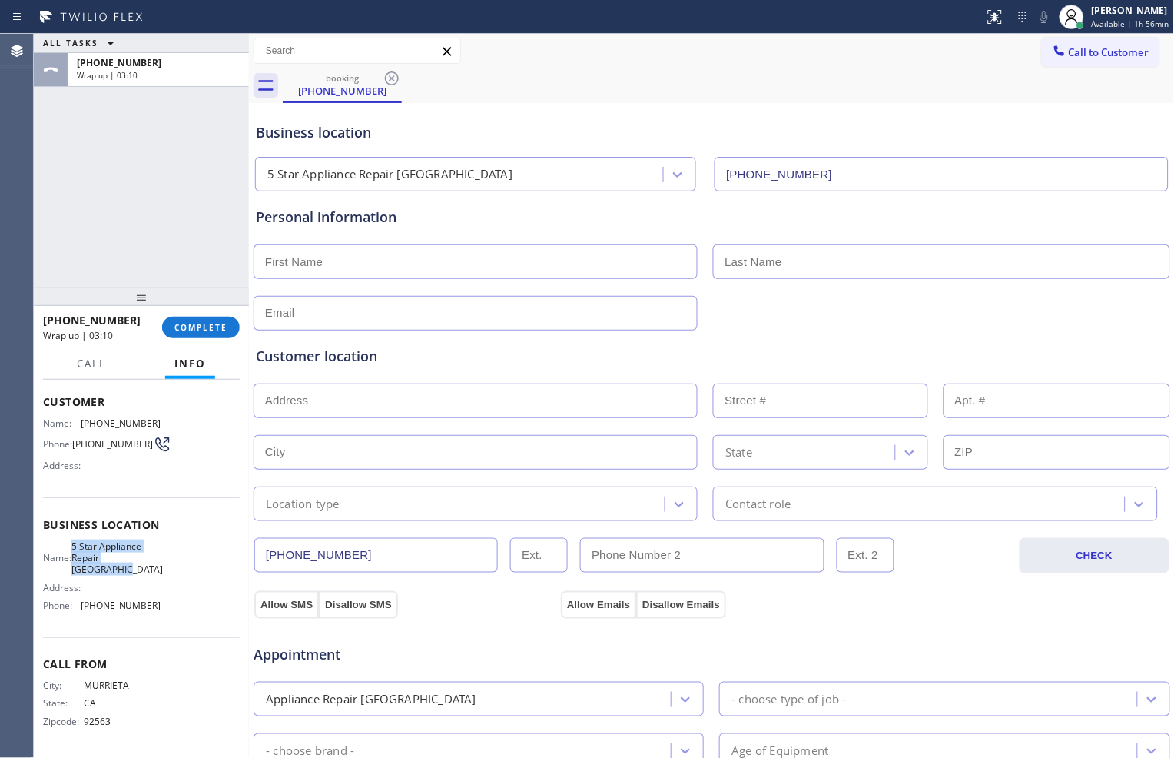
drag, startPoint x: 81, startPoint y: 546, endPoint x: 119, endPoint y: 571, distance: 46.0
click at [118, 571] on span "5 Star Appliance Repair [GEOGRAPHIC_DATA]" at bounding box center [116, 557] width 91 height 35
copy span "5 Star Appliance Repair [GEOGRAPHIC_DATA]"
click at [108, 632] on div "Business location Name: 5 Star Appliance Repair [GEOGRAPHIC_DATA] Address: Phon…" at bounding box center [141, 567] width 197 height 140
drag, startPoint x: 144, startPoint y: 605, endPoint x: 78, endPoint y: 606, distance: 66.1
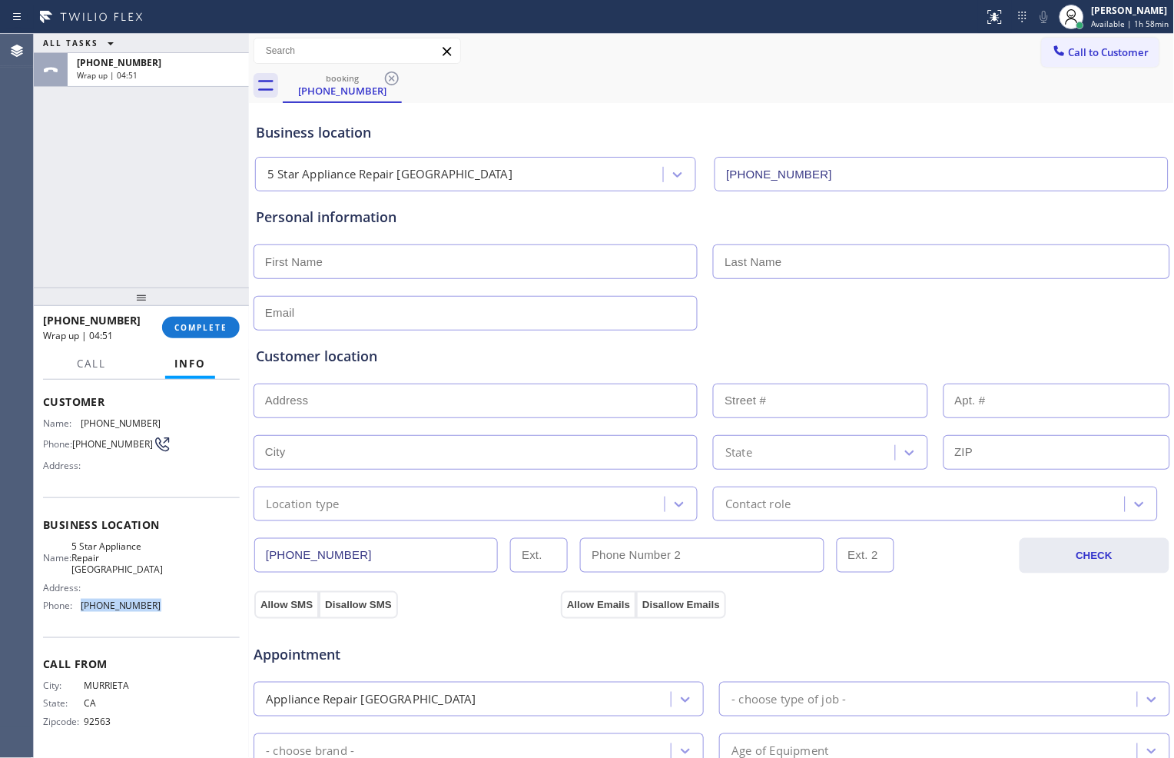
click at [78, 606] on div "Phone: [PHONE_NUMBER]" at bounding box center [102, 605] width 118 height 12
copy div "[PHONE_NUMBER]"
click at [194, 324] on span "COMPLETE" at bounding box center [200, 327] width 53 height 11
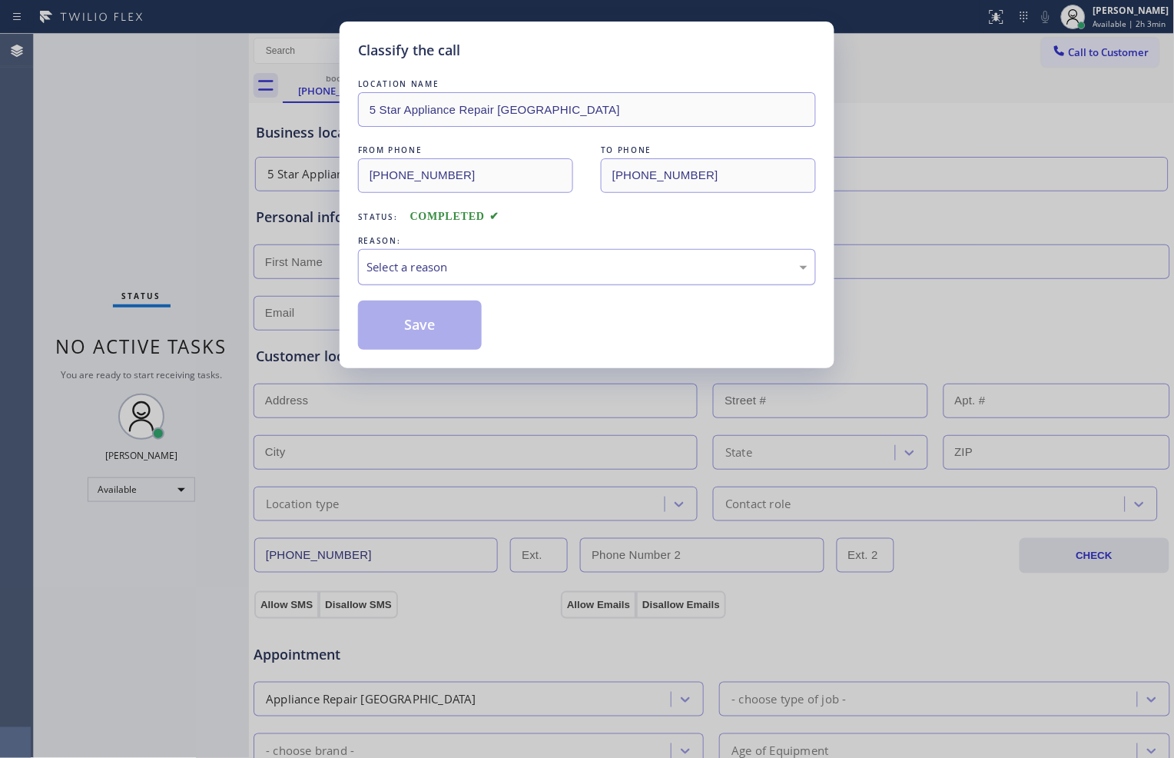
click at [444, 272] on div "Select a reason" at bounding box center [587, 267] width 441 height 18
click at [426, 334] on button "Save" at bounding box center [420, 325] width 124 height 49
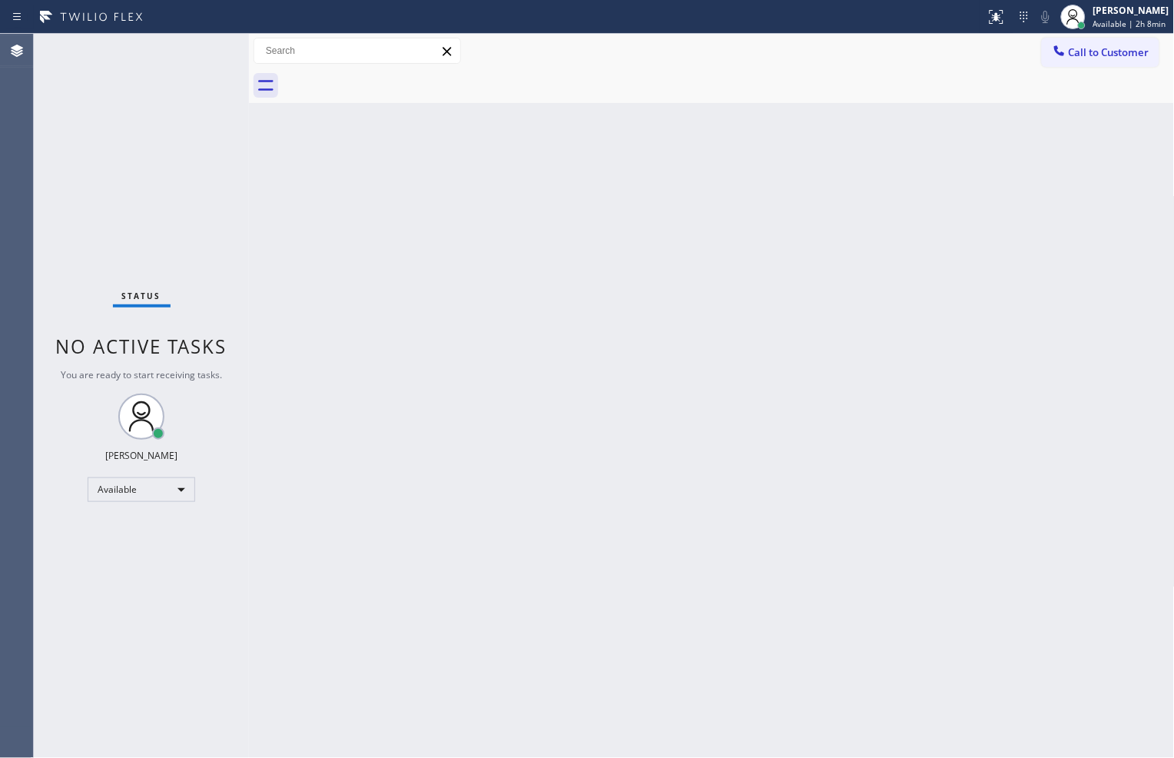
drag, startPoint x: 961, startPoint y: 738, endPoint x: 977, endPoint y: 739, distance: 16.2
click at [972, 739] on div "Back to Dashboard Change Sender ID Customers Technicians Select a contact Outbo…" at bounding box center [712, 396] width 926 height 724
click at [241, 218] on div "Status No active tasks You are ready to start receiving tasks. [PERSON_NAME] Av…" at bounding box center [141, 396] width 215 height 724
click at [173, 493] on div "Available" at bounding box center [142, 489] width 108 height 25
click at [113, 571] on li "Break" at bounding box center [140, 568] width 105 height 18
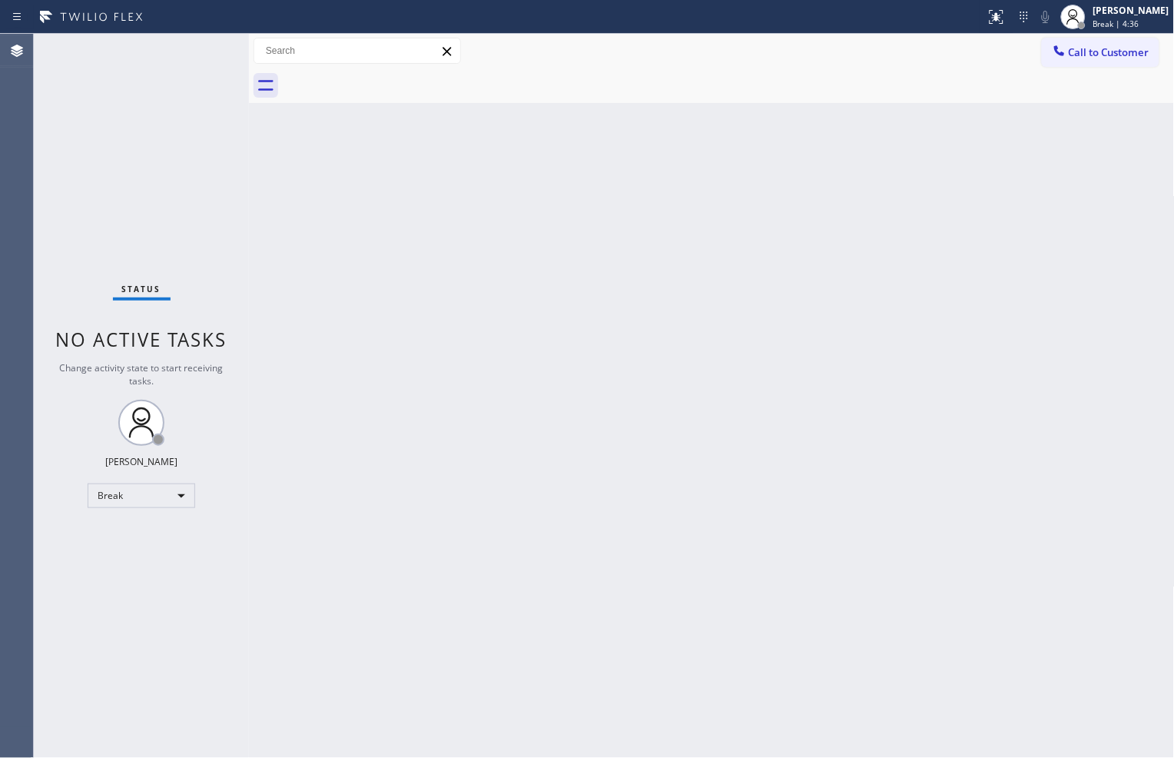
drag, startPoint x: 259, startPoint y: 536, endPoint x: 686, endPoint y: 488, distance: 429.2
click at [686, 488] on div "Back to Dashboard Change Sender ID Customers Technicians Select a contact Outbo…" at bounding box center [712, 396] width 926 height 724
click at [396, 450] on div "Back to Dashboard Change Sender ID Customers Technicians Select a contact Outbo…" at bounding box center [712, 396] width 926 height 724
click at [291, 218] on div "Back to Dashboard Change Sender ID Customers Technicians Select a contact Outbo…" at bounding box center [712, 396] width 926 height 724
click at [589, 632] on div "Back to Dashboard Change Sender ID Customers Technicians Select a contact Outbo…" at bounding box center [712, 396] width 926 height 724
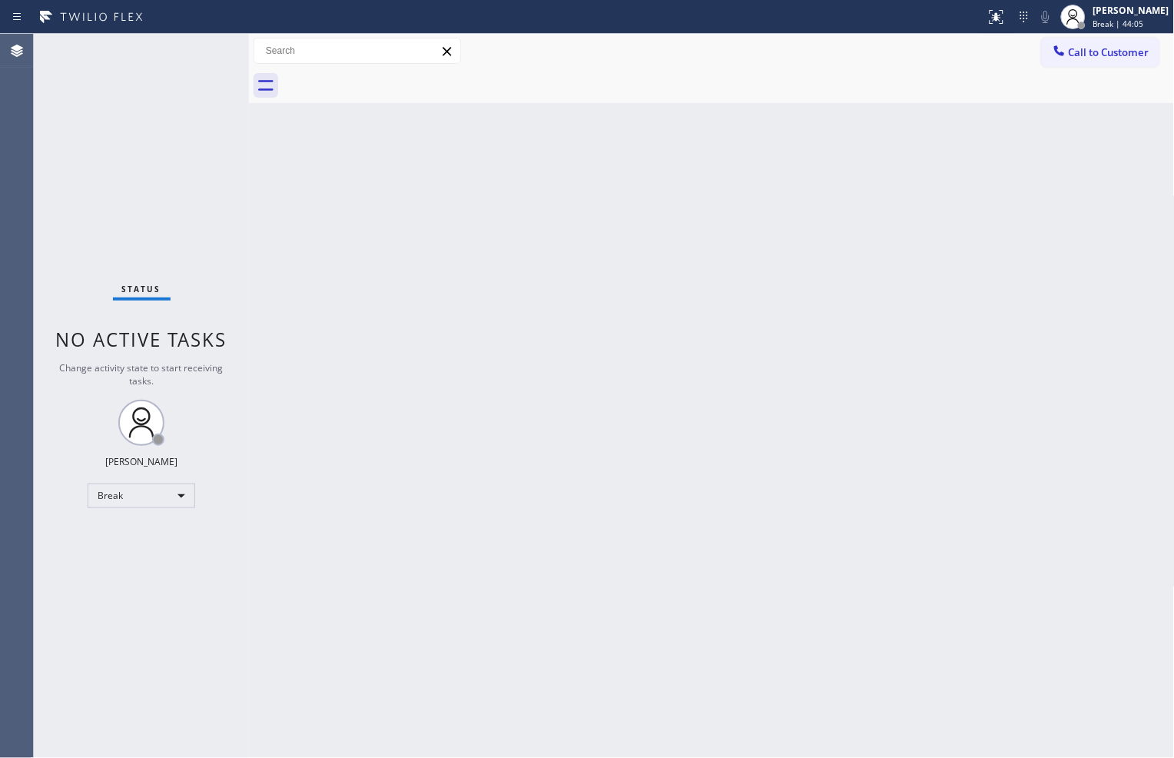
click at [208, 211] on div "Status No active tasks Change activity state to start receiving tasks. [PERSON_…" at bounding box center [141, 396] width 215 height 724
click at [1012, 278] on div "Back to Dashboard Change Sender ID Customers Technicians Select a contact Outbo…" at bounding box center [712, 396] width 926 height 724
click at [116, 178] on div "Status No active tasks Change activity state to start receiving tasks. [PERSON_…" at bounding box center [141, 396] width 215 height 724
click at [409, 666] on div "Back to Dashboard Change Sender ID Customers Technicians Select a contact Outbo…" at bounding box center [712, 396] width 926 height 724
click at [164, 505] on div "Break" at bounding box center [142, 495] width 108 height 25
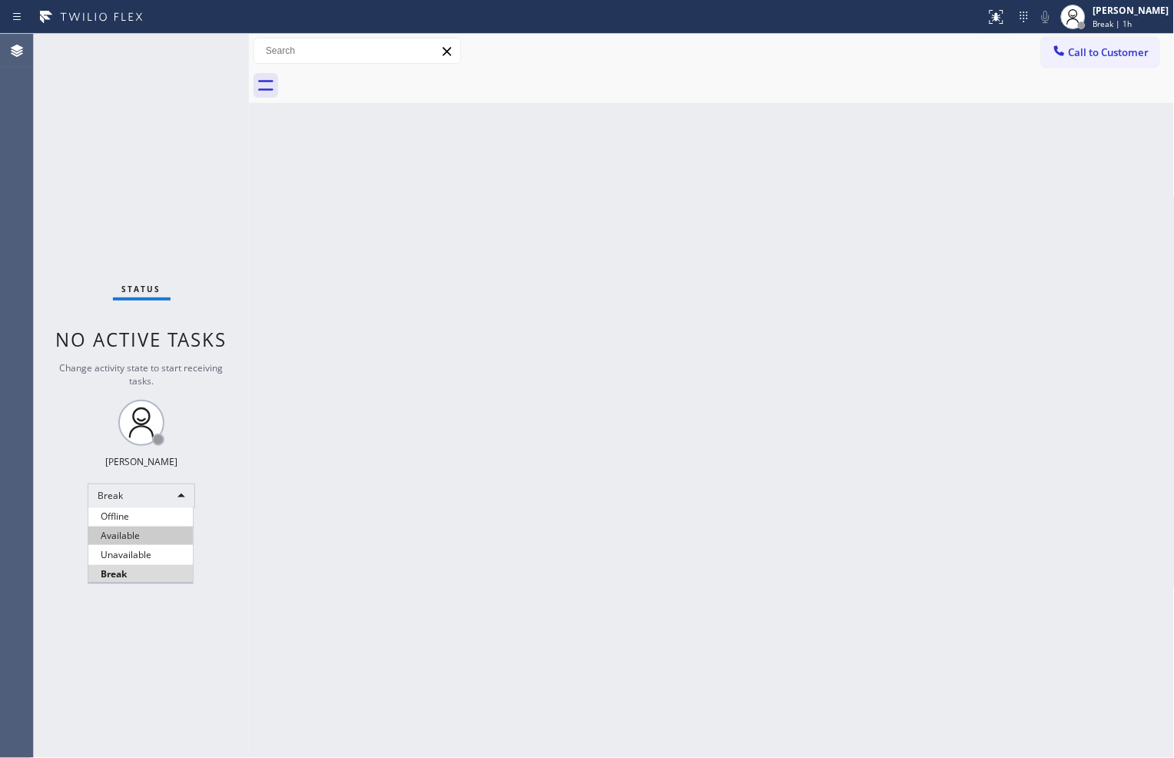
click at [157, 539] on li "Available" at bounding box center [140, 535] width 105 height 18
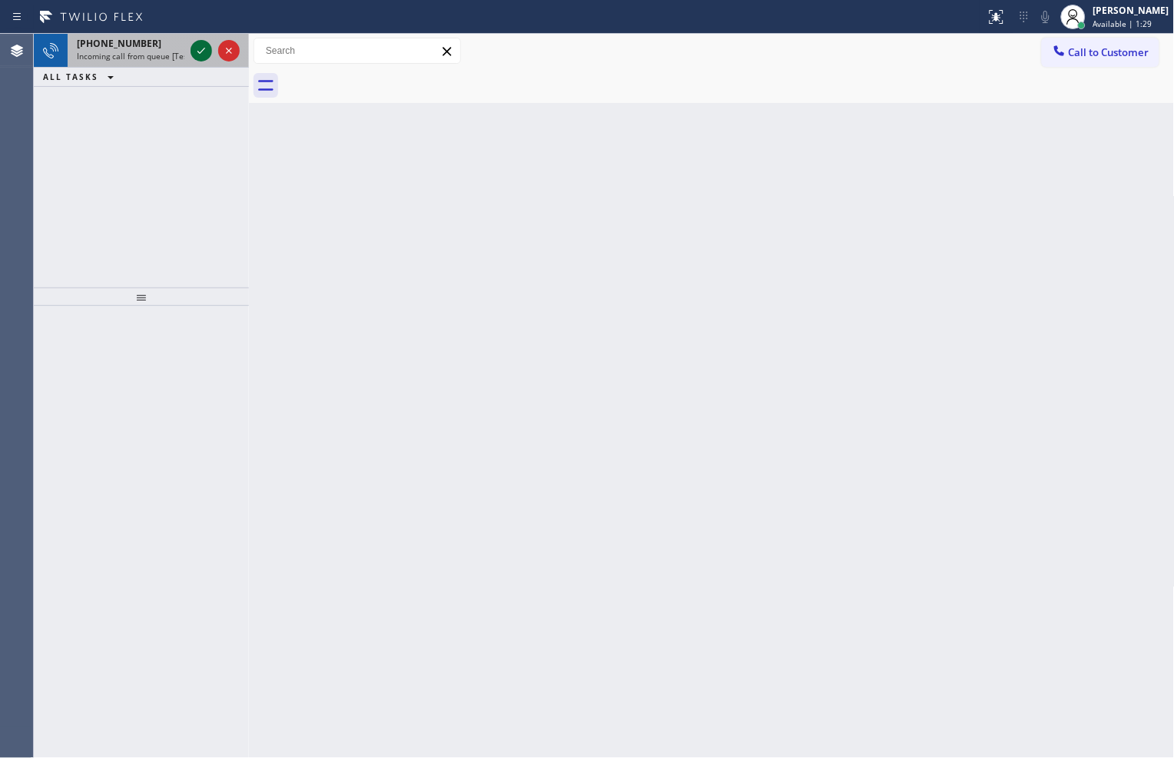
click at [205, 51] on icon at bounding box center [201, 51] width 18 height 18
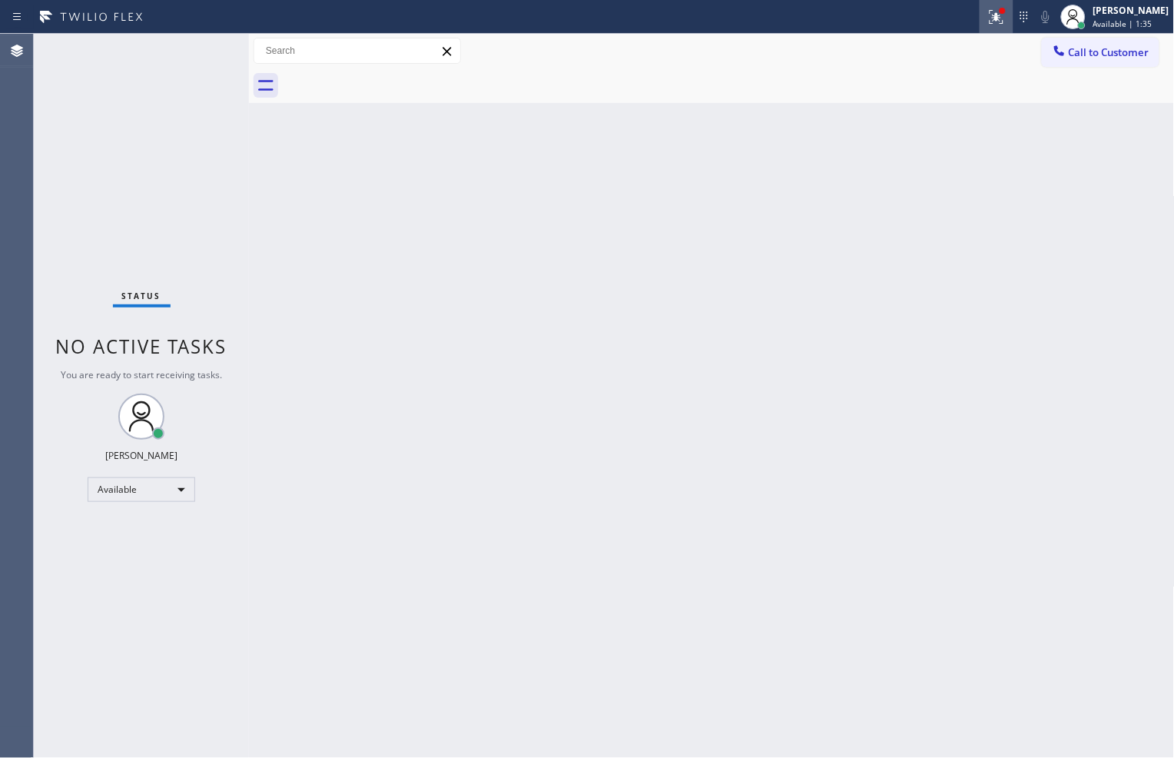
click at [995, 28] on button at bounding box center [997, 17] width 34 height 34
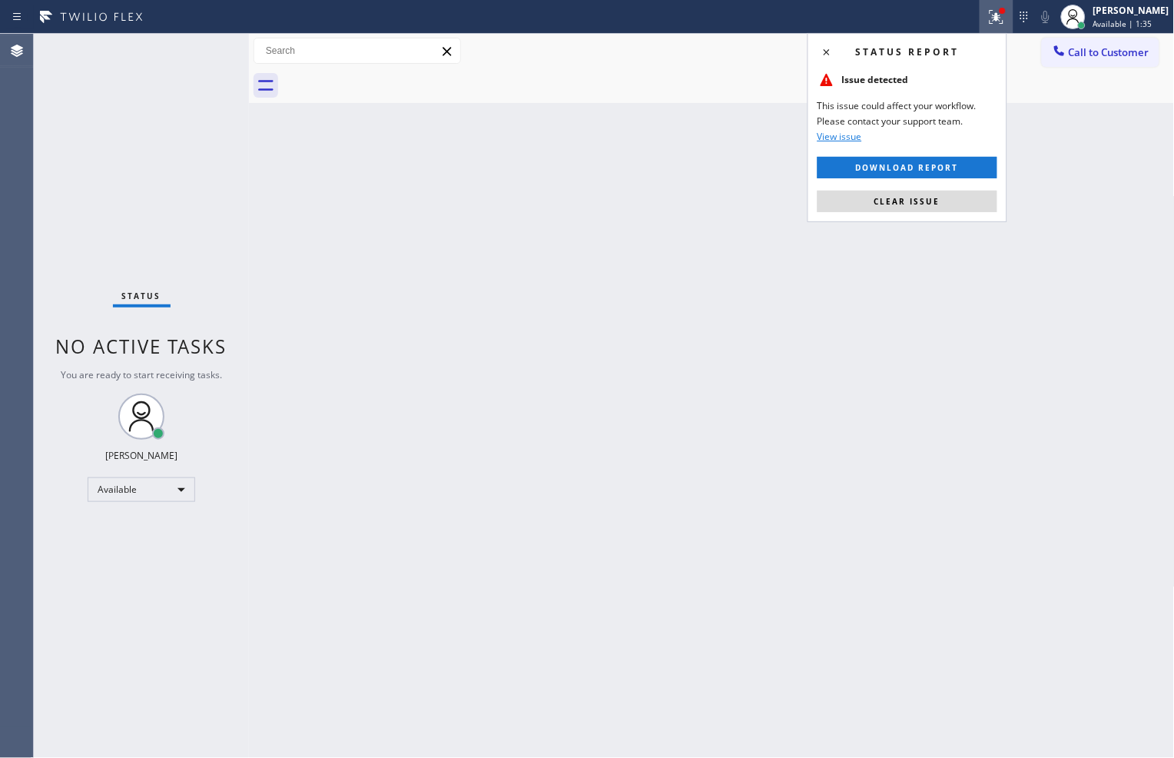
click at [984, 210] on button "Clear issue" at bounding box center [908, 202] width 180 height 22
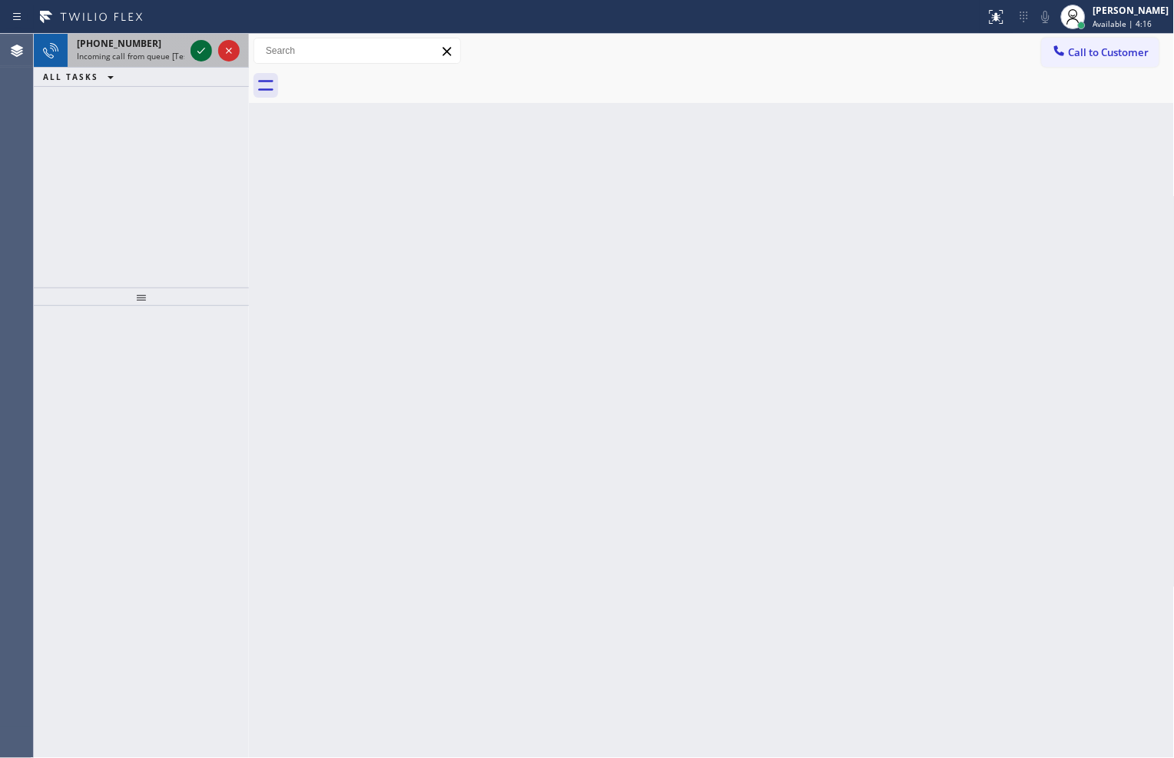
click at [208, 56] on icon at bounding box center [201, 51] width 18 height 18
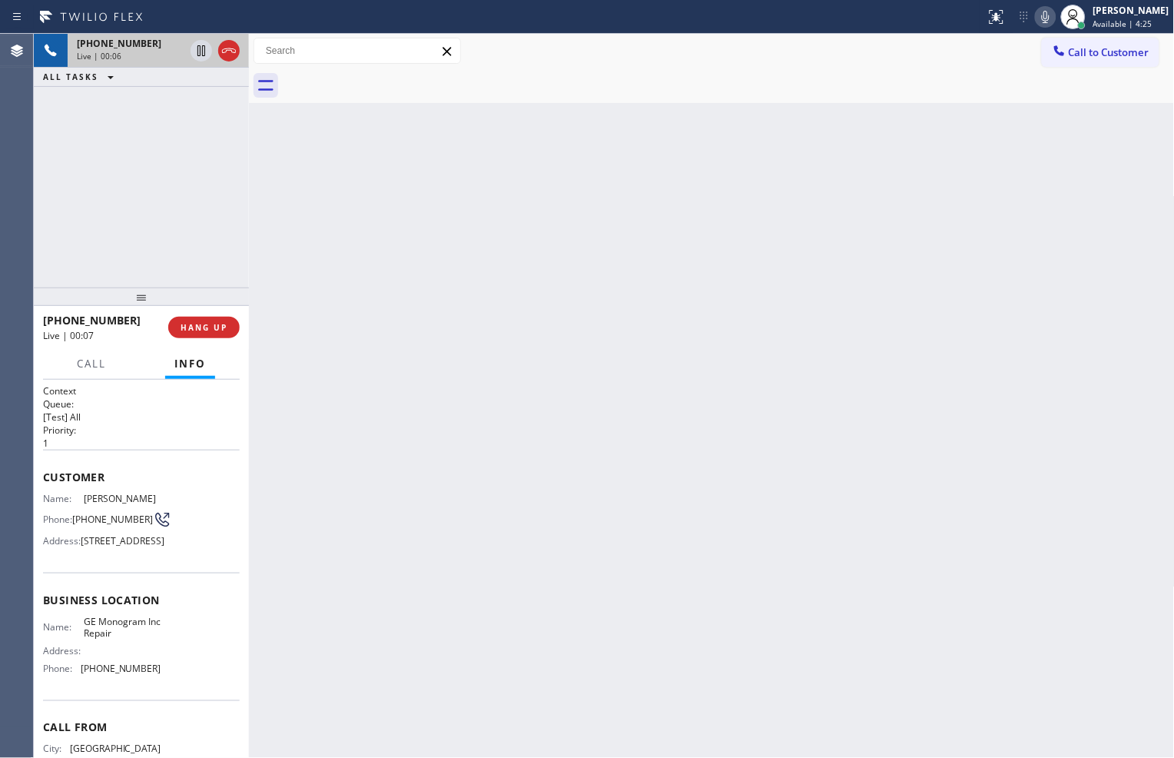
click at [407, 283] on div "Back to Dashboard Change Sender ID Customers Technicians Select a contact Outbo…" at bounding box center [712, 396] width 926 height 724
click at [166, 81] on div "ALL TASKS ALL TASKS ACTIVE TASKS TASKS IN WRAP UP" at bounding box center [141, 77] width 215 height 19
click at [131, 75] on div "ALL TASKS ALL TASKS ACTIVE TASKS TASKS IN WRAP UP" at bounding box center [141, 77] width 215 height 19
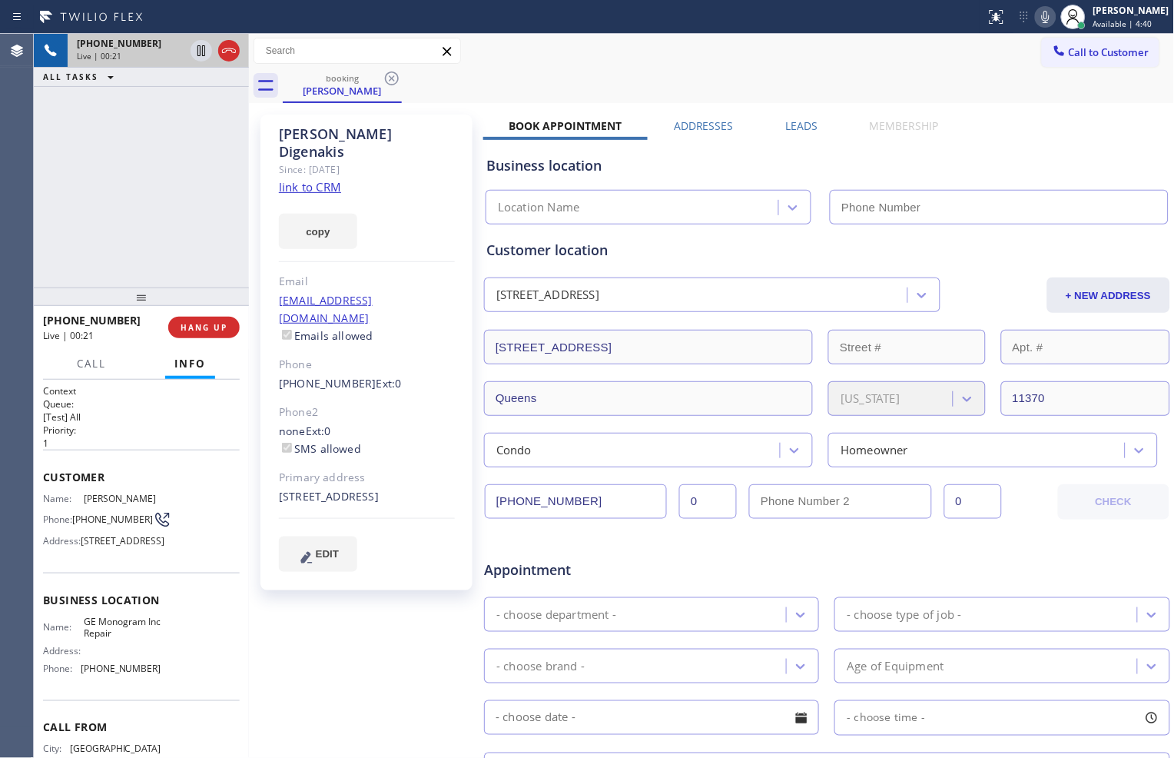
click at [331, 179] on link "link to CRM" at bounding box center [310, 186] width 62 height 15
type input "[PHONE_NUMBER]"
click at [198, 48] on icon at bounding box center [202, 50] width 8 height 11
click at [204, 55] on icon at bounding box center [201, 50] width 11 height 11
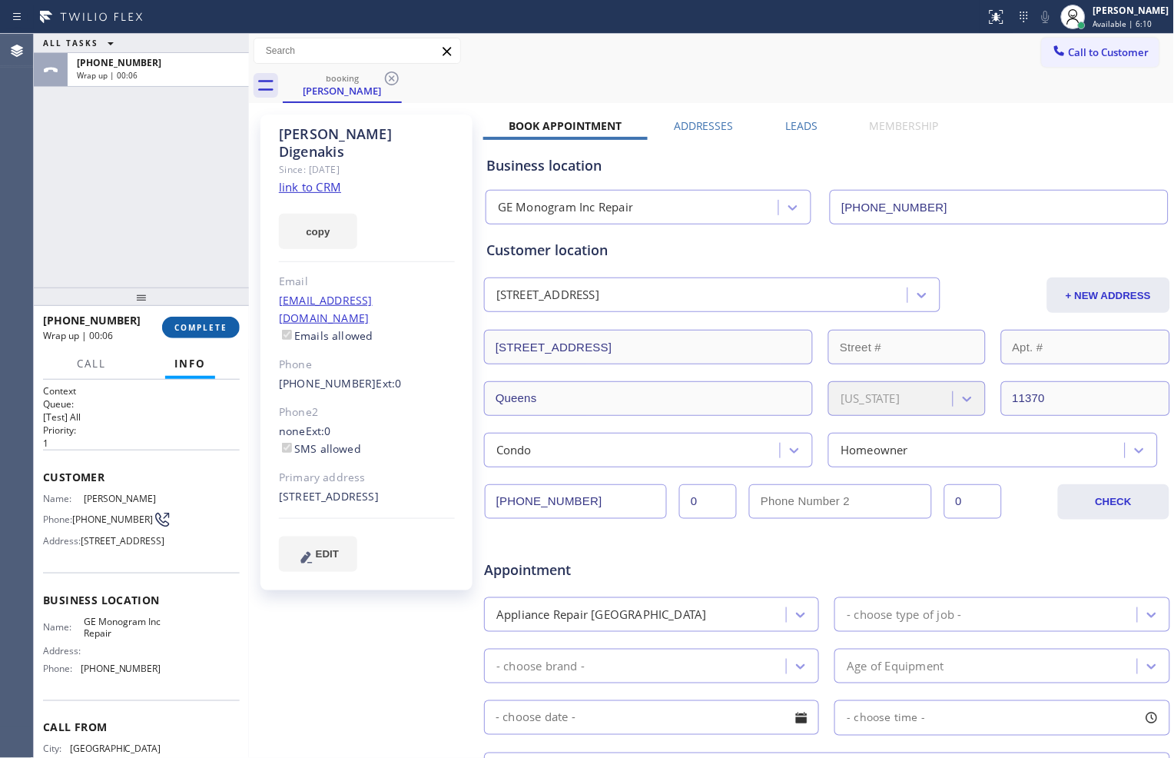
click at [182, 333] on button "COMPLETE" at bounding box center [201, 328] width 78 height 22
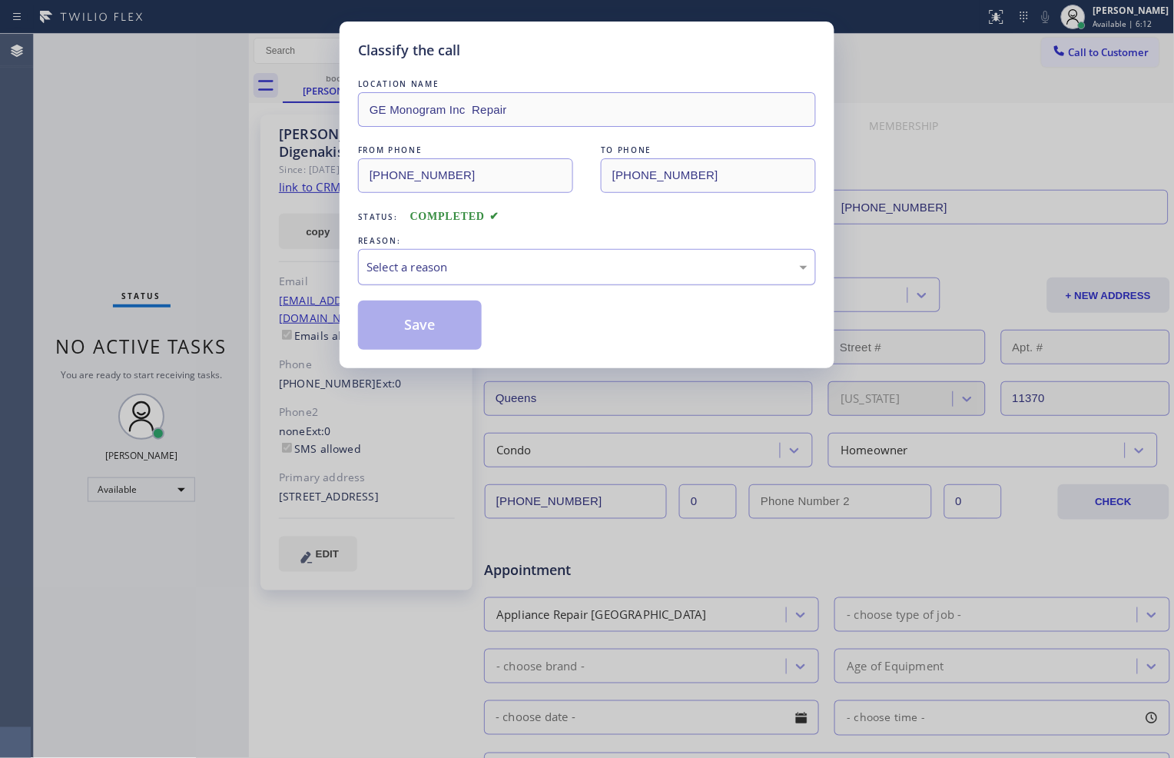
click at [505, 275] on div "Select a reason" at bounding box center [587, 267] width 441 height 18
click at [456, 331] on button "Save" at bounding box center [420, 325] width 124 height 49
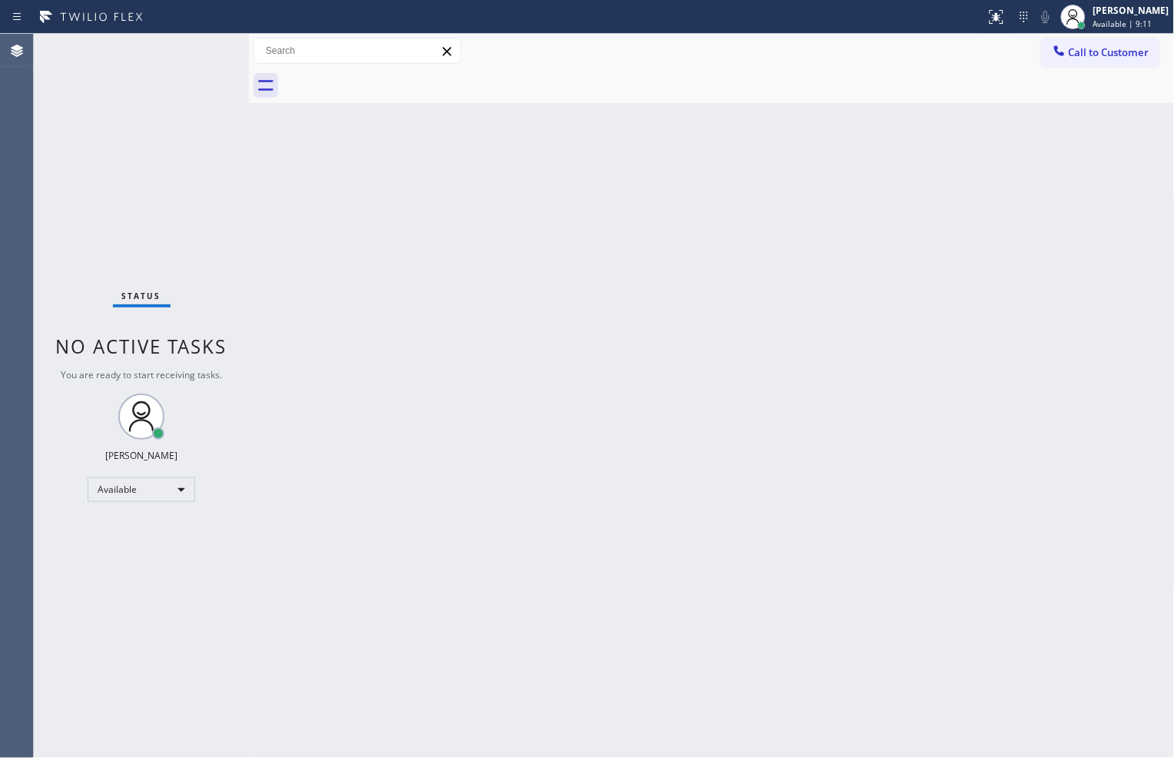
click at [147, 234] on div "Status No active tasks You are ready to start receiving tasks. [PERSON_NAME] Av…" at bounding box center [141, 396] width 215 height 724
click at [593, 249] on div "Back to Dashboard Change Sender ID Customers Technicians Select a contact Outbo…" at bounding box center [712, 396] width 926 height 724
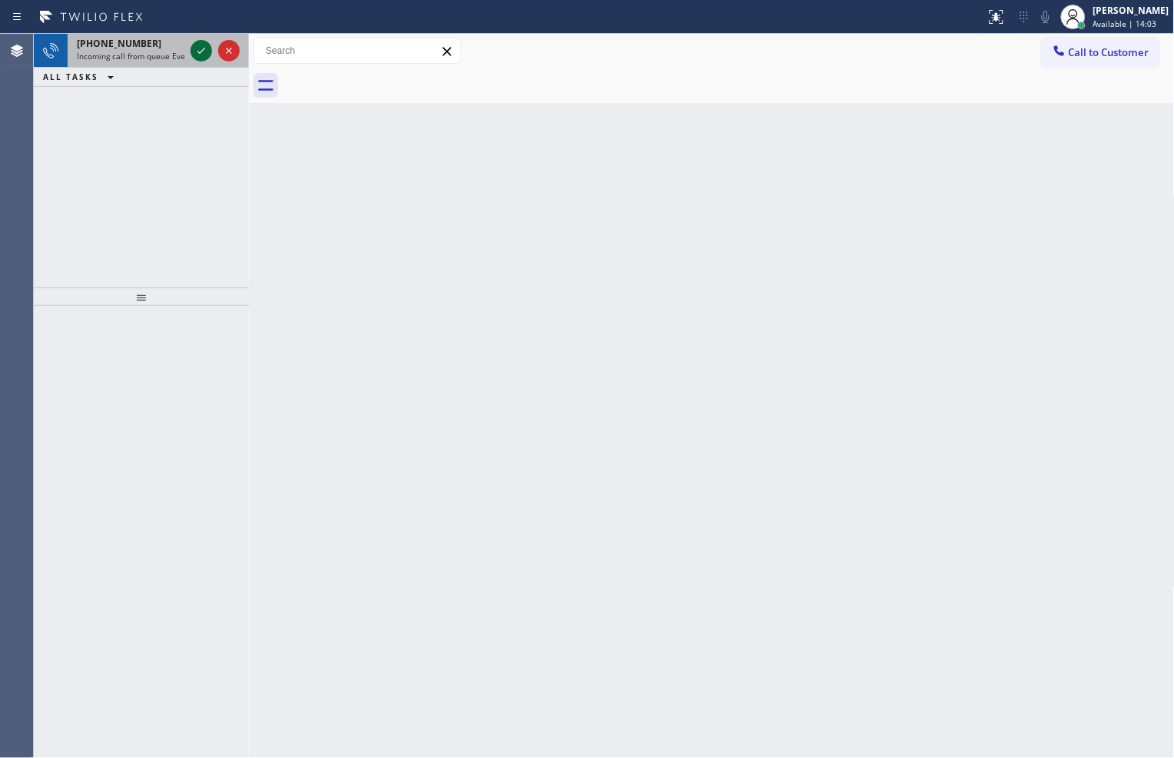
click at [205, 52] on icon at bounding box center [201, 51] width 18 height 18
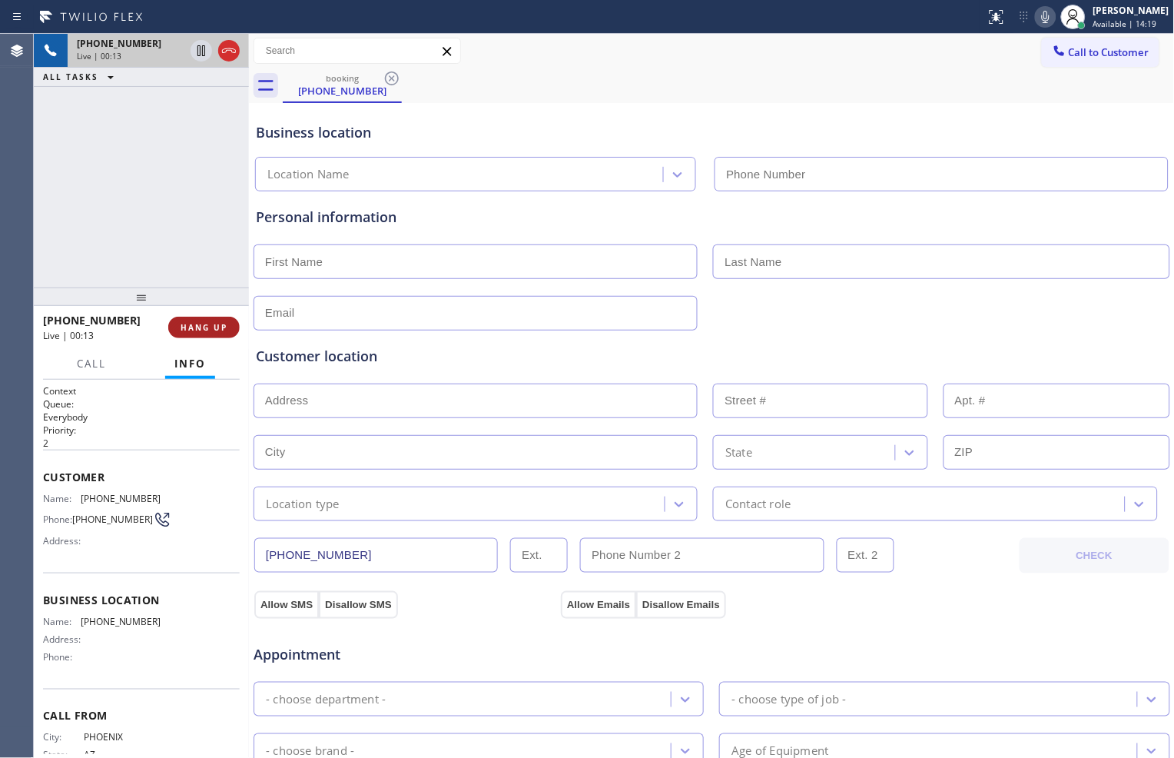
click at [212, 322] on span "HANG UP" at bounding box center [204, 327] width 47 height 11
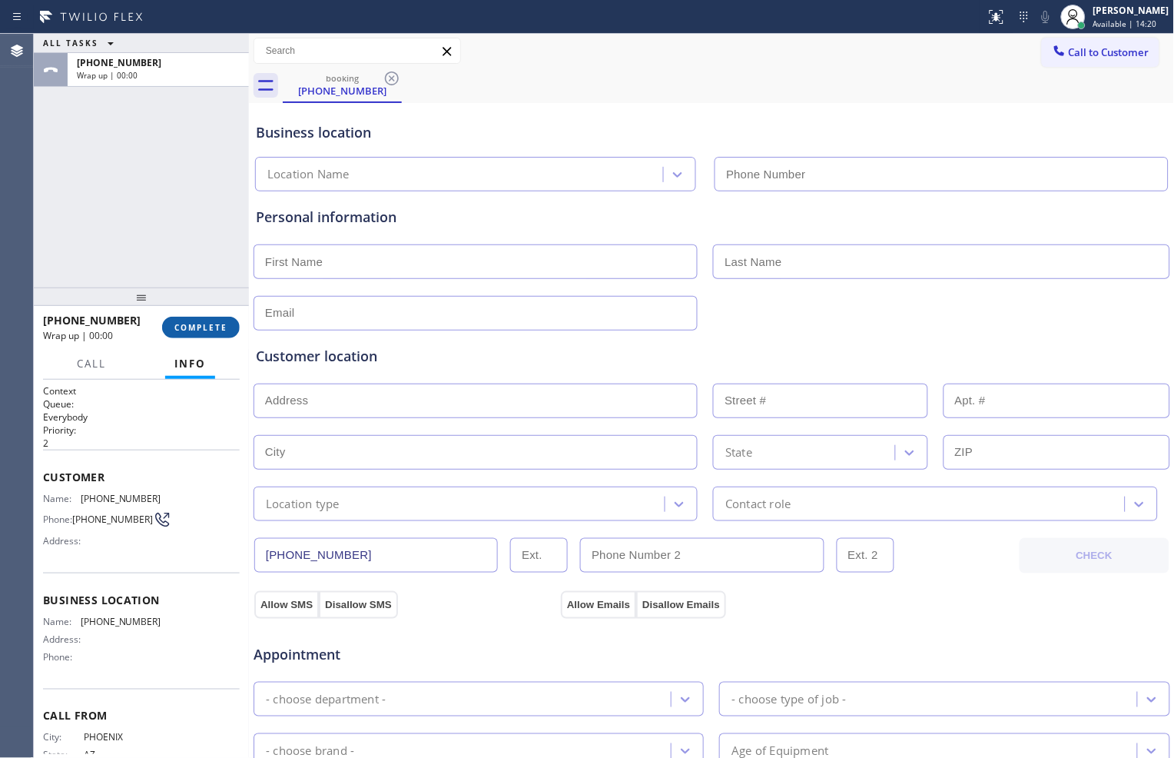
click at [221, 324] on span "COMPLETE" at bounding box center [200, 327] width 53 height 11
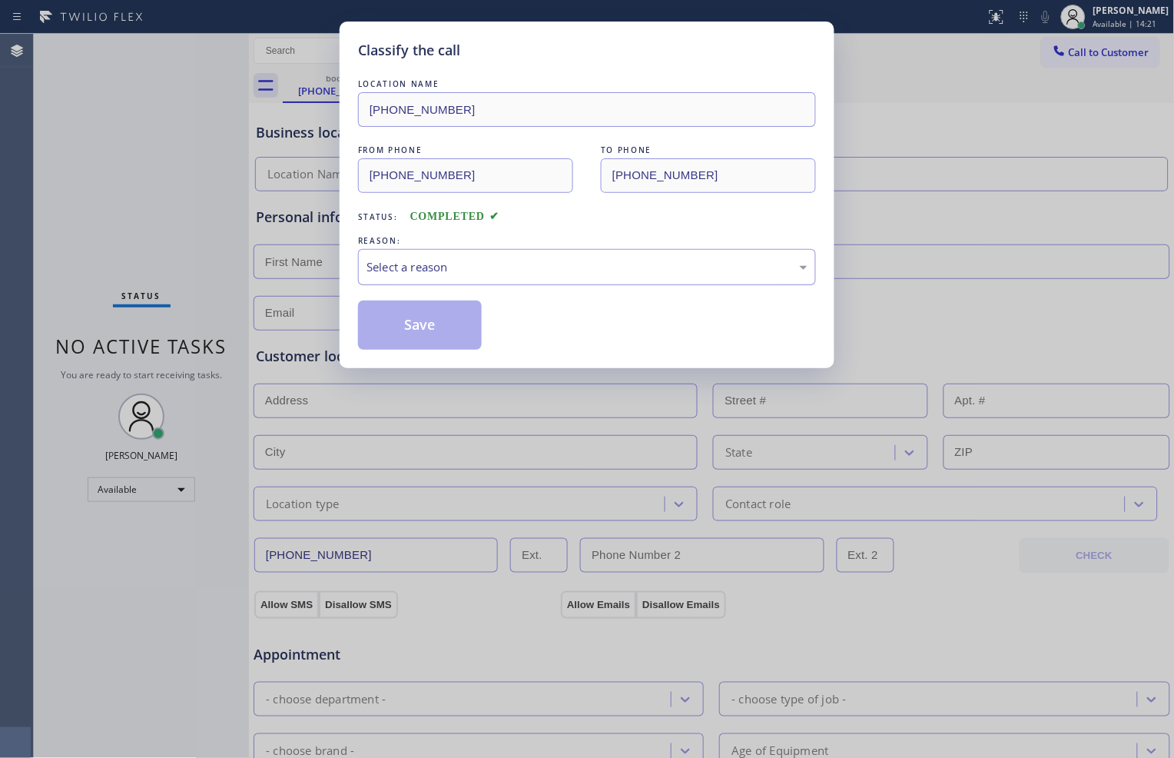
click at [544, 267] on div "Select a reason" at bounding box center [587, 267] width 441 height 18
click at [432, 317] on button "Save" at bounding box center [420, 325] width 124 height 49
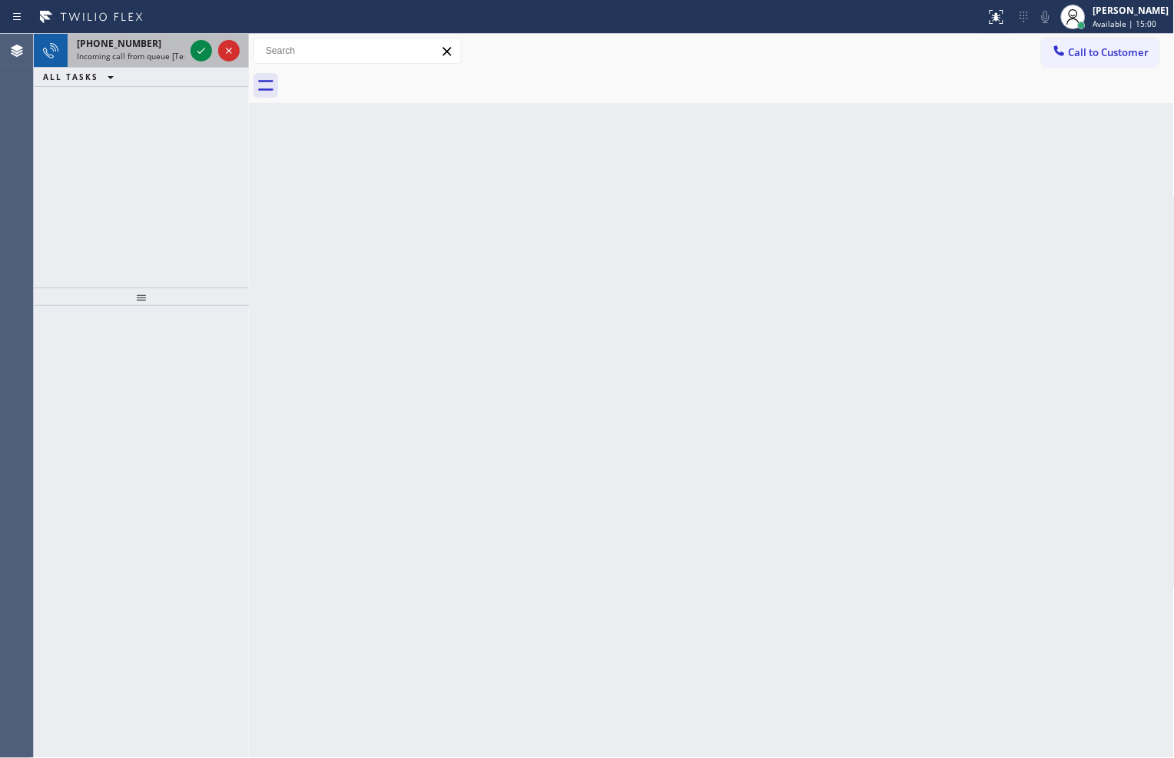
click at [188, 52] on div at bounding box center [215, 51] width 55 height 34
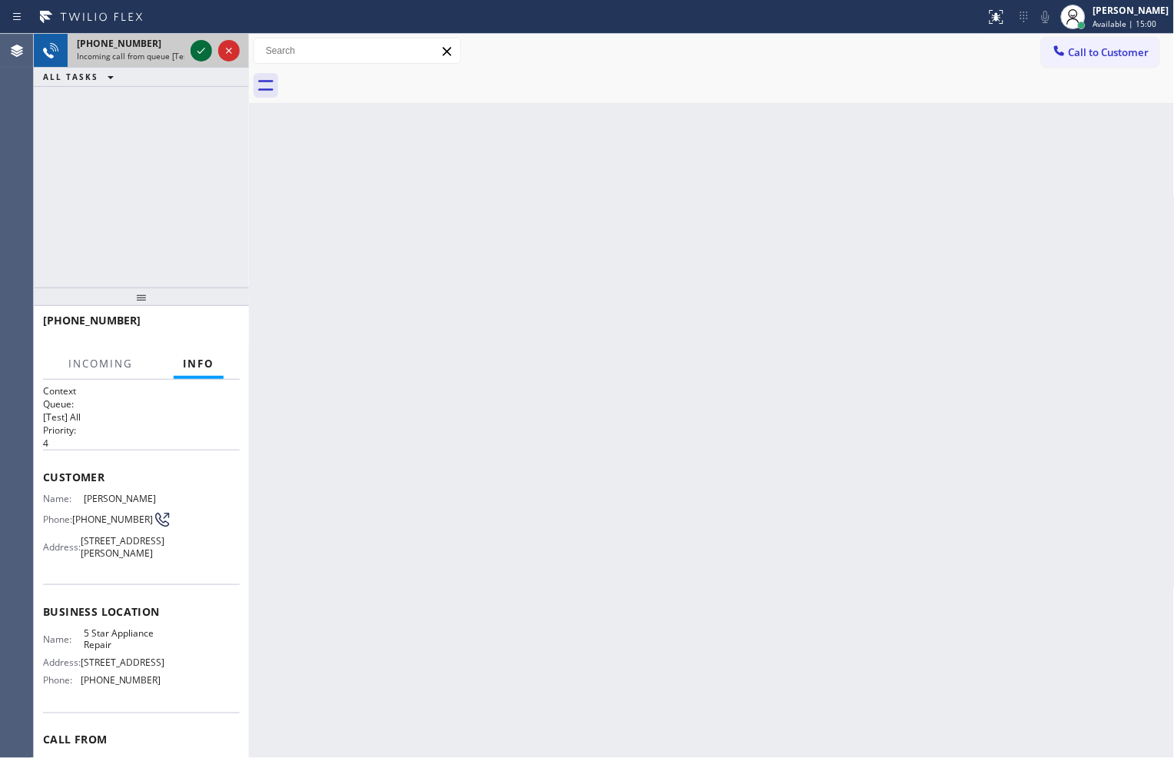
click at [191, 52] on div at bounding box center [202, 51] width 22 height 18
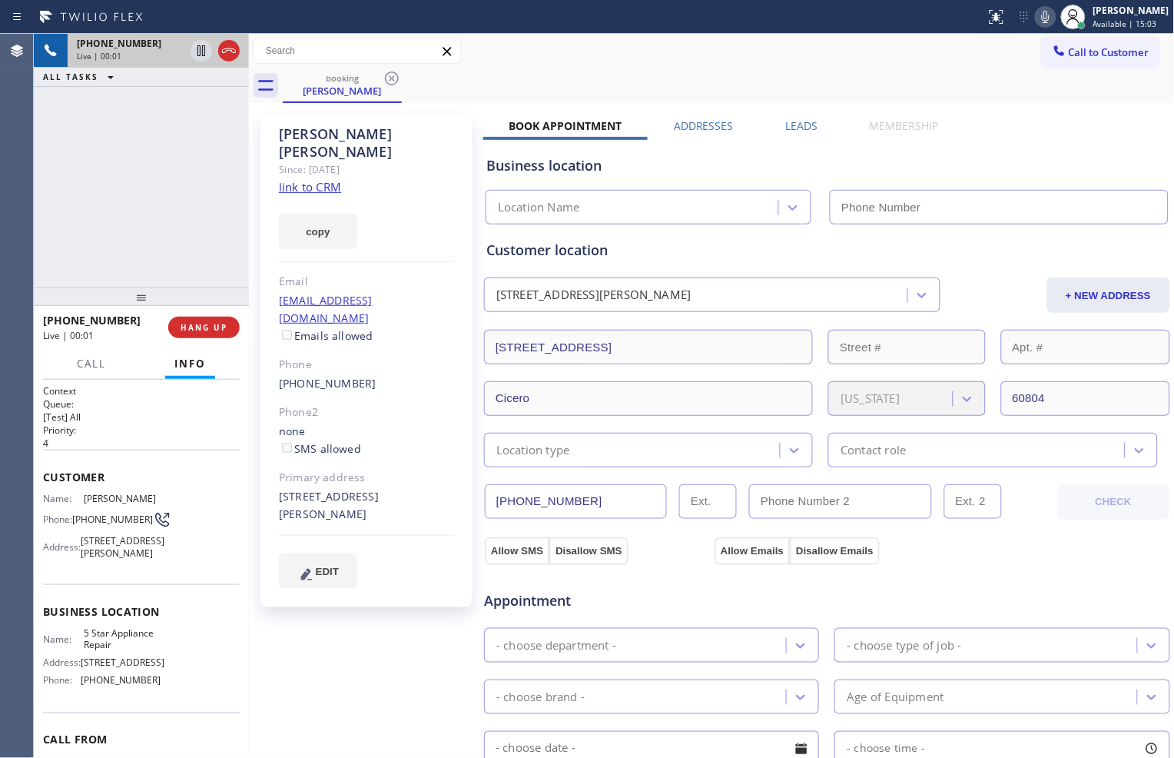
type input "[PHONE_NUMBER]"
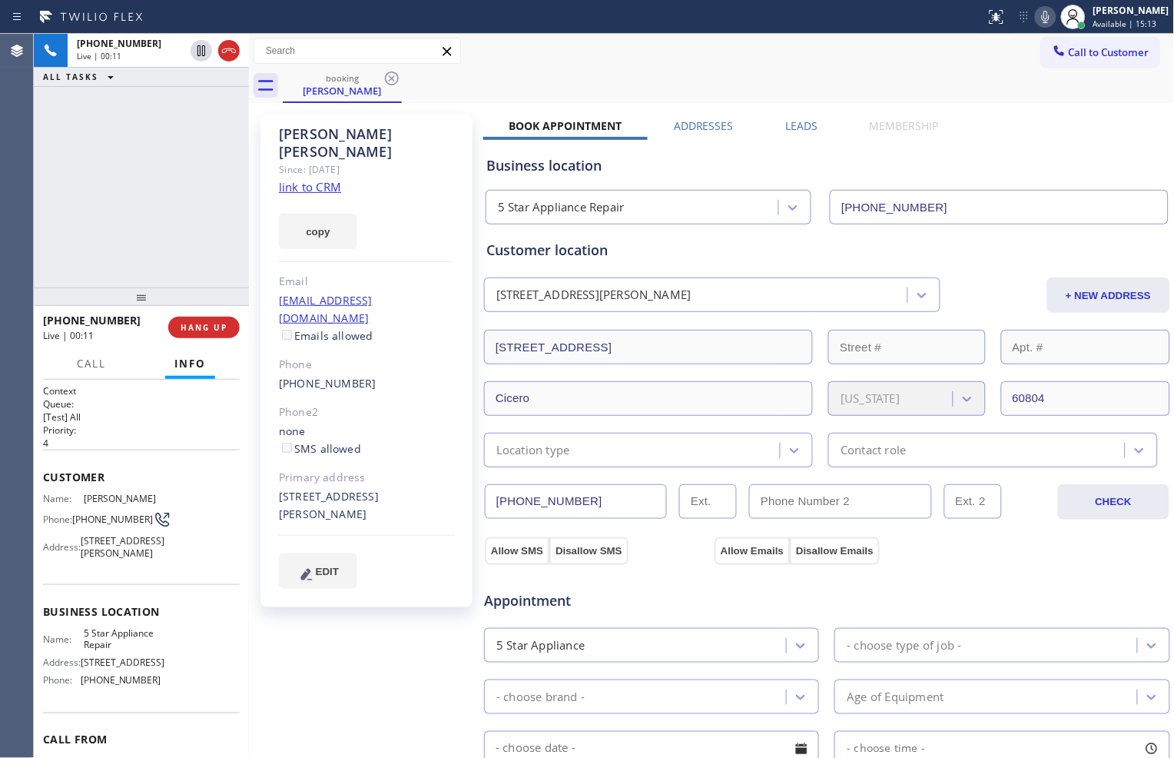
click at [315, 179] on link "link to CRM" at bounding box center [310, 186] width 62 height 15
click at [194, 47] on icon at bounding box center [201, 51] width 18 height 18
click at [1037, 20] on icon at bounding box center [1046, 17] width 18 height 18
click at [195, 52] on icon at bounding box center [201, 51] width 18 height 18
click at [1040, 8] on icon at bounding box center [1046, 17] width 18 height 18
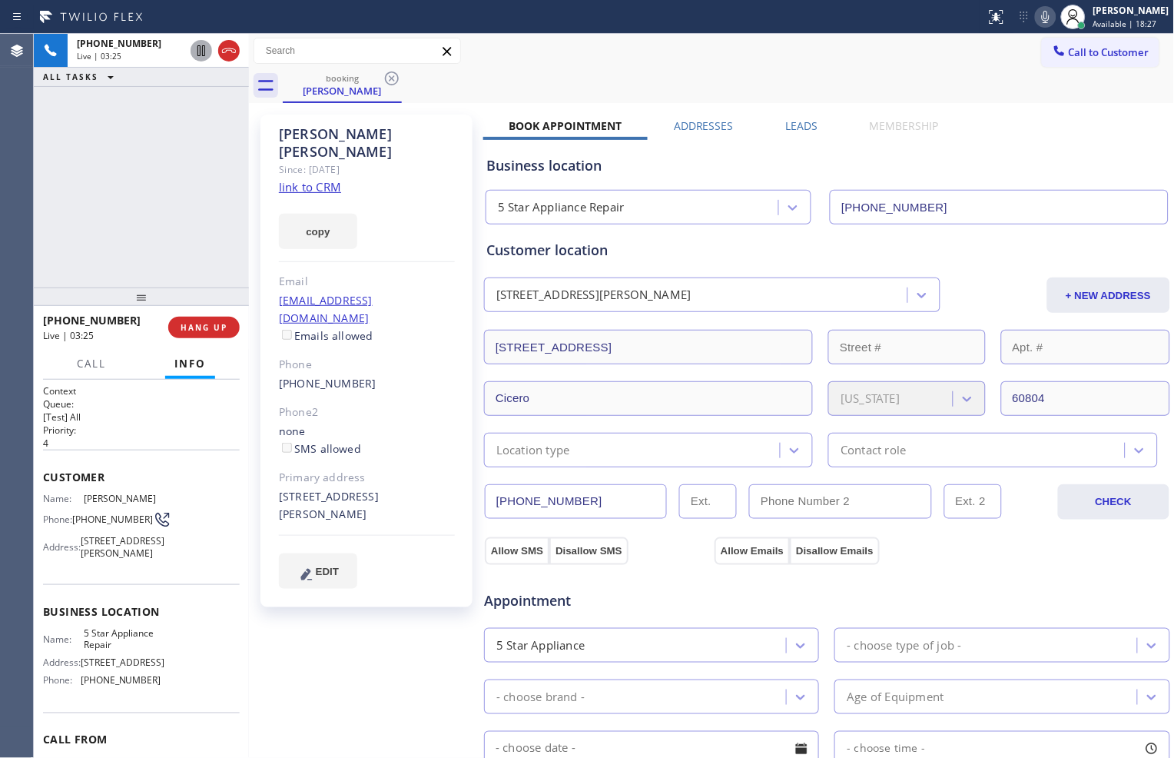
click at [201, 51] on icon at bounding box center [201, 51] width 18 height 18
click at [1038, 21] on icon at bounding box center [1046, 17] width 18 height 18
click at [193, 52] on icon at bounding box center [201, 51] width 18 height 18
click at [1041, 18] on rect at bounding box center [1046, 15] width 11 height 11
click at [1037, 16] on icon at bounding box center [1046, 17] width 18 height 18
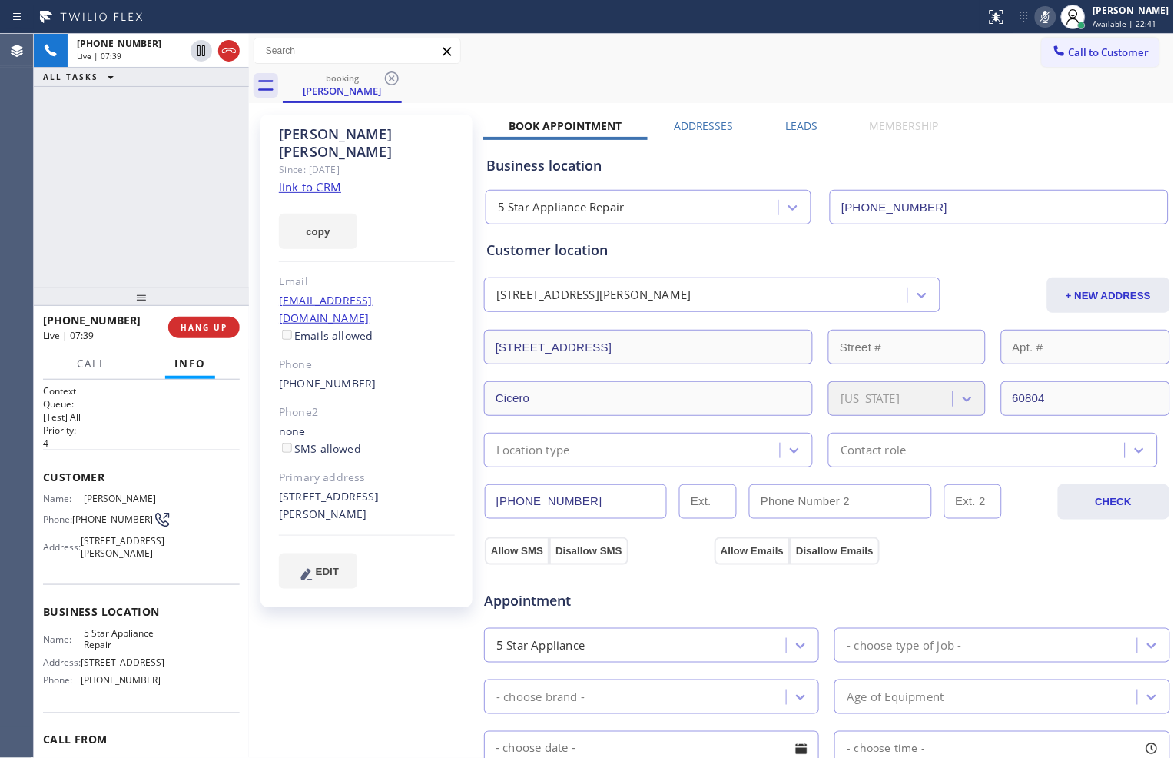
click at [1040, 10] on icon at bounding box center [1046, 17] width 18 height 18
click at [1040, 8] on icon at bounding box center [1046, 17] width 18 height 18
click at [1042, 18] on icon at bounding box center [1046, 17] width 8 height 12
click at [1040, 18] on icon at bounding box center [1046, 17] width 18 height 18
click at [1037, 14] on icon at bounding box center [1046, 17] width 18 height 18
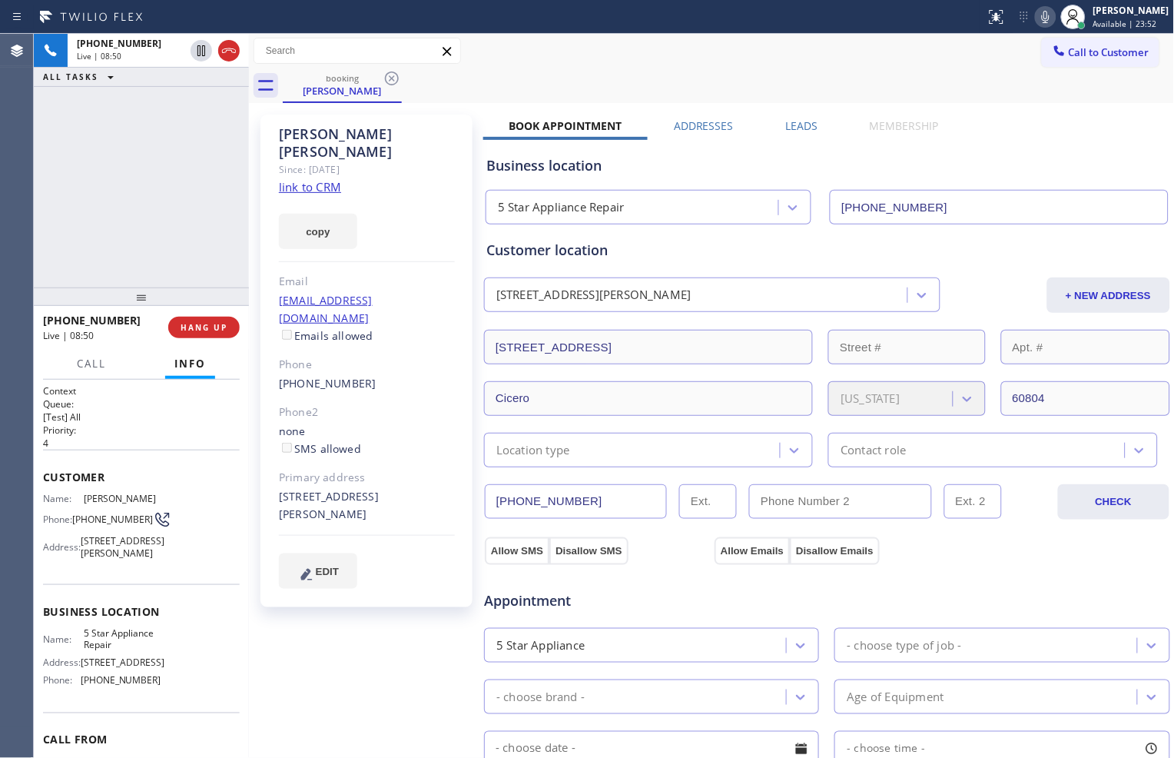
click at [188, 188] on div "[PHONE_NUMBER] Live | 08:50 ALL TASKS ALL TASKS ACTIVE TASKS TASKS IN WRAP UP" at bounding box center [141, 161] width 215 height 254
drag, startPoint x: 203, startPoint y: 52, endPoint x: 218, endPoint y: 52, distance: 14.6
click at [203, 52] on icon at bounding box center [201, 51] width 18 height 18
click at [1042, 24] on icon at bounding box center [1046, 17] width 18 height 18
click at [195, 56] on icon at bounding box center [201, 51] width 18 height 18
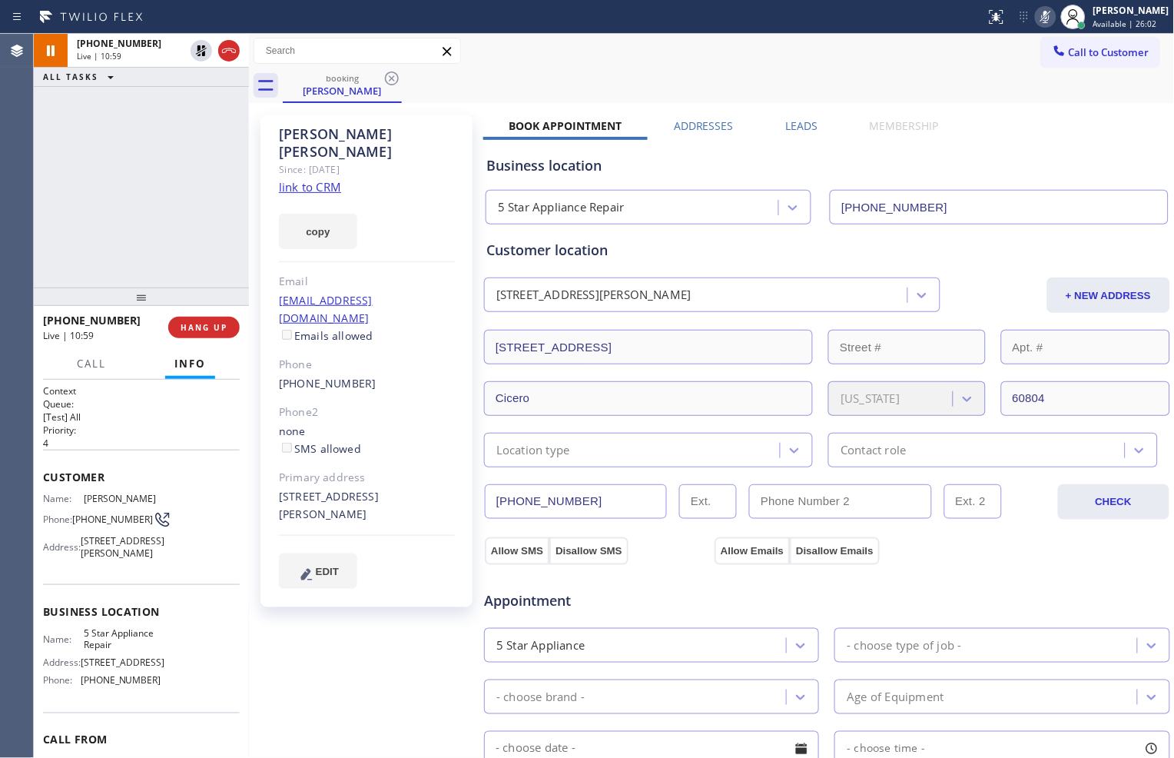
click at [1038, 18] on icon at bounding box center [1046, 17] width 18 height 18
click at [203, 52] on icon at bounding box center [201, 51] width 18 height 18
click at [1037, 8] on icon at bounding box center [1046, 17] width 18 height 18
drag, startPoint x: 197, startPoint y: 54, endPoint x: 205, endPoint y: 54, distance: 8.5
click at [197, 54] on icon at bounding box center [201, 50] width 11 height 11
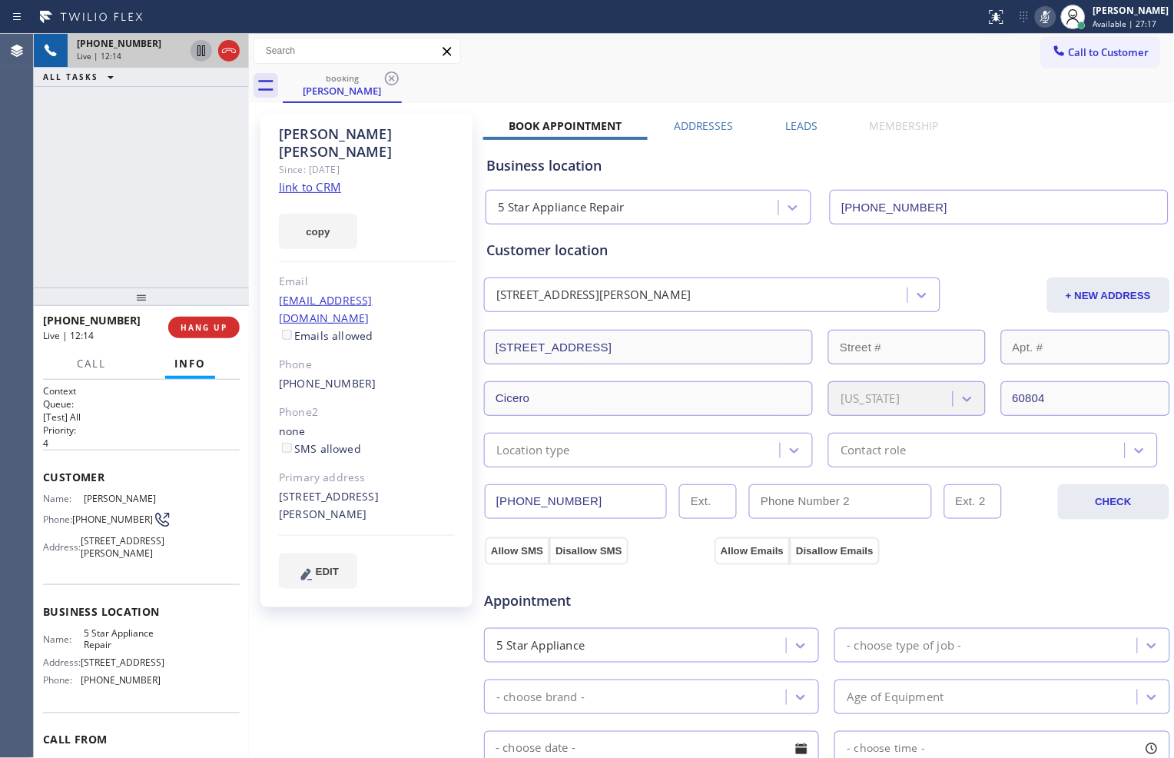
click at [1044, 13] on icon at bounding box center [1046, 17] width 18 height 18
click at [189, 181] on div "[PHONE_NUMBER] Live | 12:30 ALL TASKS ALL TASKS ACTIVE TASKS TASKS IN WRAP UP" at bounding box center [141, 161] width 215 height 254
click at [1037, 18] on icon at bounding box center [1046, 17] width 18 height 18
click at [108, 182] on div "[PHONE_NUMBER] Live | 14:08 ALL TASKS ALL TASKS ACTIVE TASKS TASKS IN WRAP UP" at bounding box center [141, 161] width 215 height 254
click at [1041, 18] on icon at bounding box center [1046, 17] width 18 height 18
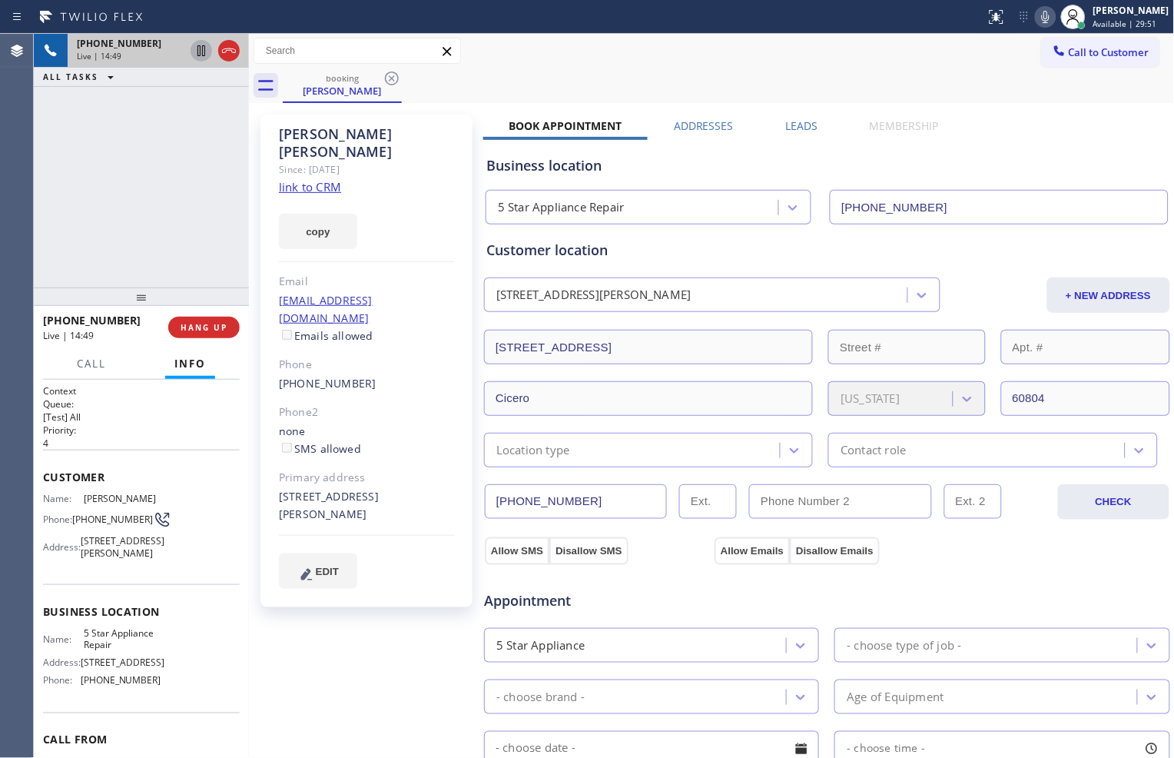
click at [1037, 10] on icon at bounding box center [1046, 17] width 18 height 18
click at [1037, 12] on icon at bounding box center [1046, 17] width 18 height 18
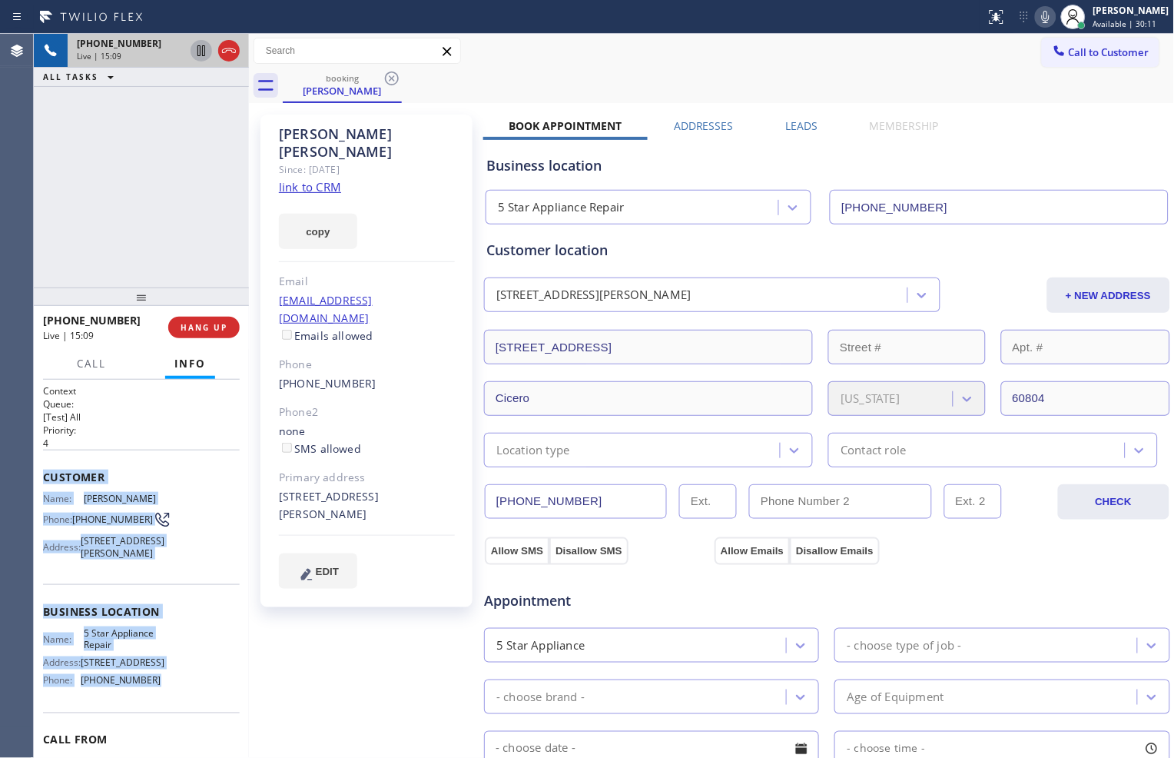
drag, startPoint x: 43, startPoint y: 474, endPoint x: 151, endPoint y: 694, distance: 245.1
click at [151, 694] on div "Context Queue: [Test] All Priority: 4 Customer Name: [PERSON_NAME] Phone: [PHON…" at bounding box center [141, 606] width 197 height 445
copy div "Customer Name: [PERSON_NAME] Phone: [PHONE_NUMBER] Address: [STREET_ADDRESS] Bu…"
click at [229, 329] on button "HANG UP" at bounding box center [203, 328] width 71 height 22
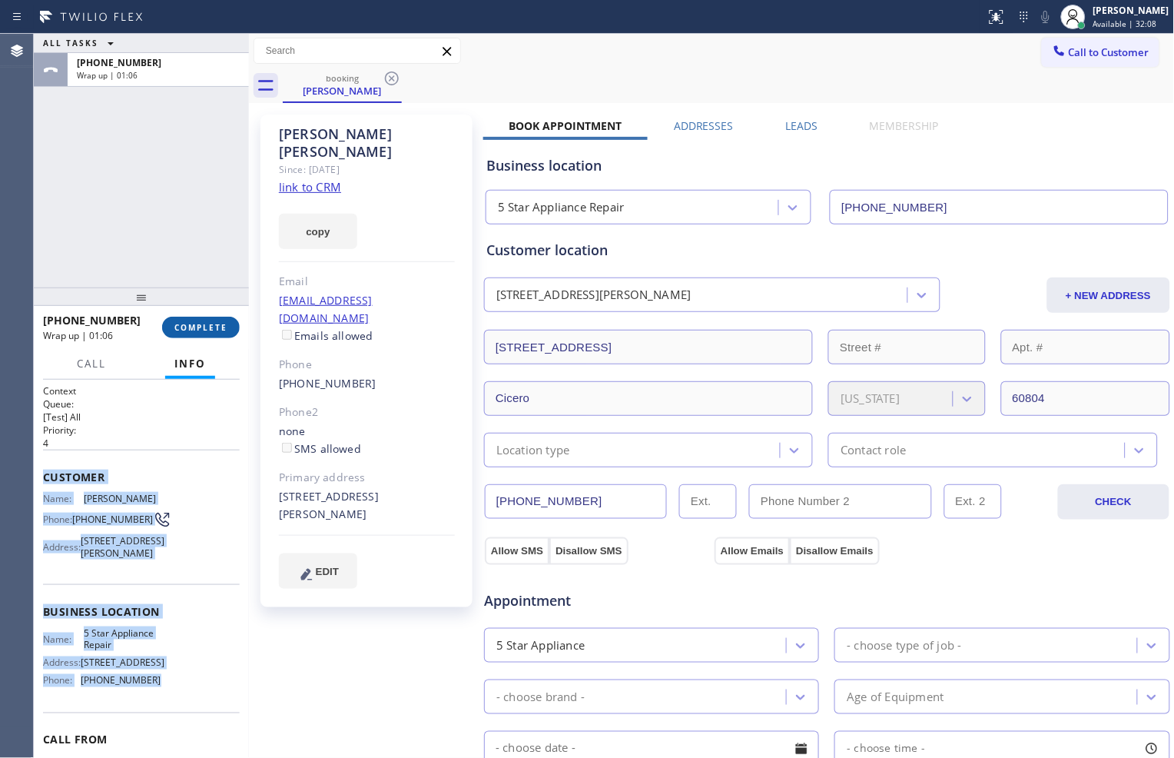
click at [206, 325] on span "COMPLETE" at bounding box center [200, 327] width 53 height 11
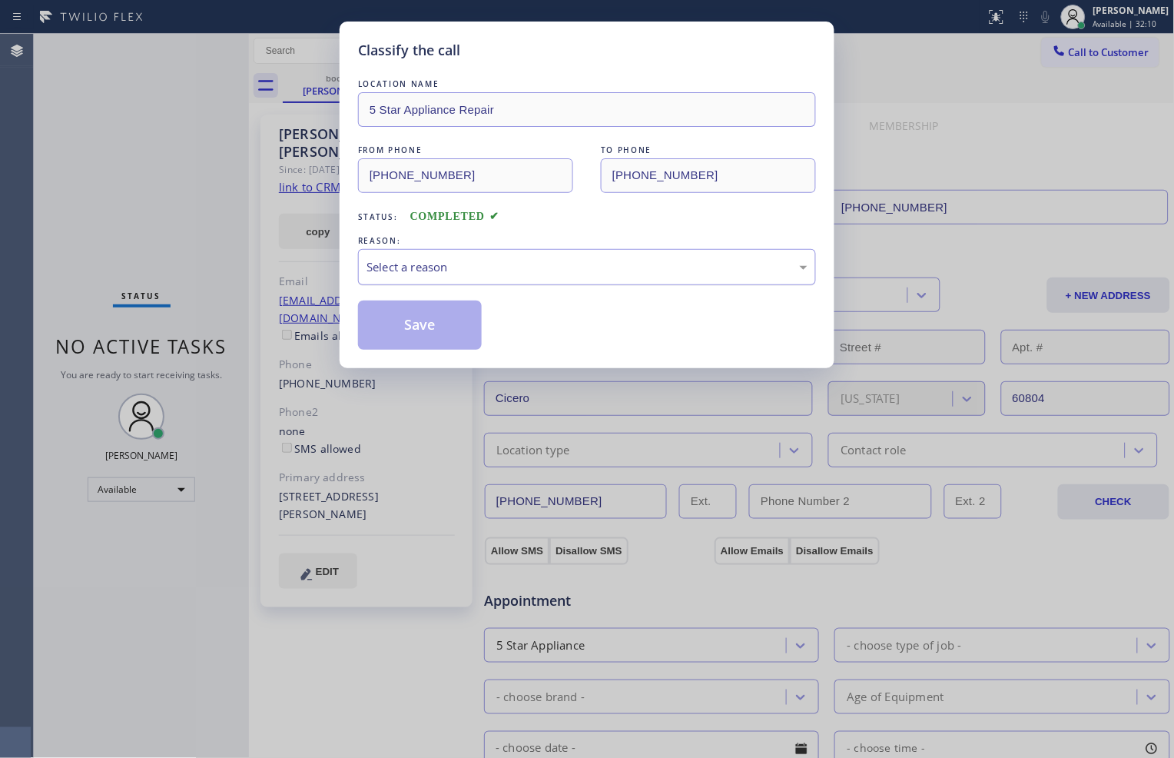
click at [581, 273] on div "Select a reason" at bounding box center [587, 267] width 441 height 18
click at [455, 331] on button "Save" at bounding box center [420, 325] width 124 height 49
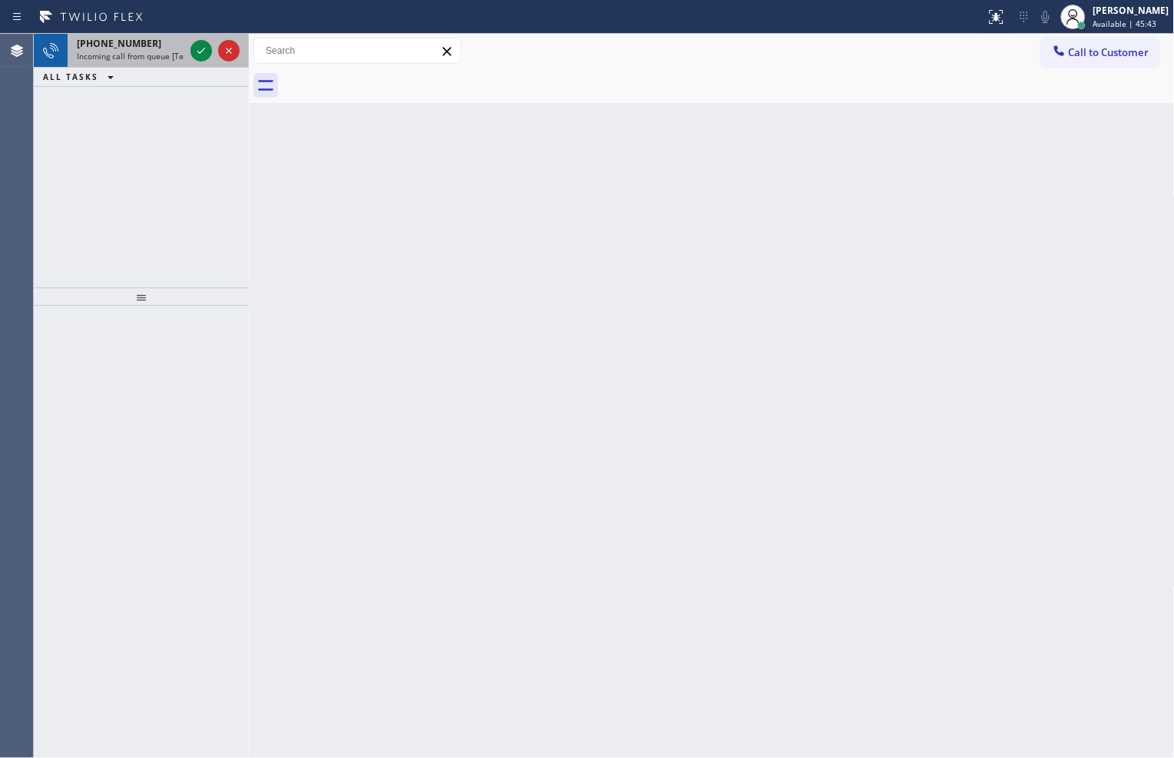
click at [182, 47] on div "[PHONE_NUMBER]" at bounding box center [131, 43] width 108 height 13
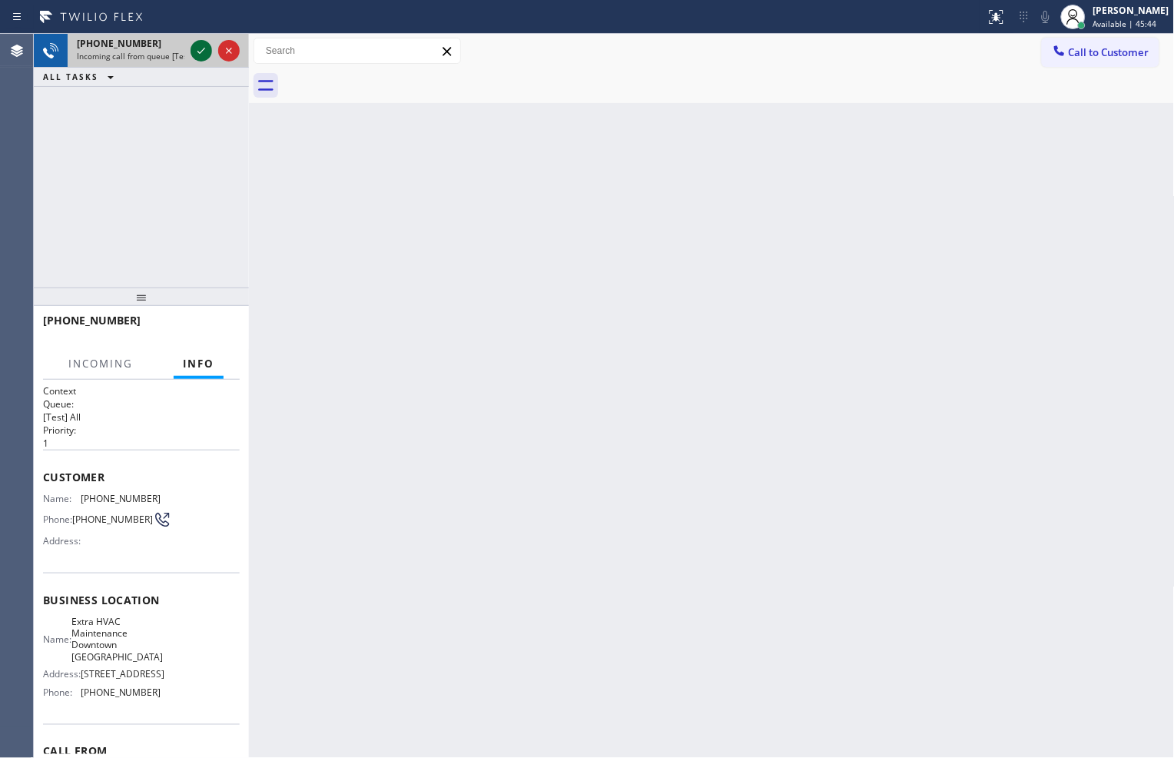
click at [194, 51] on icon at bounding box center [201, 51] width 18 height 18
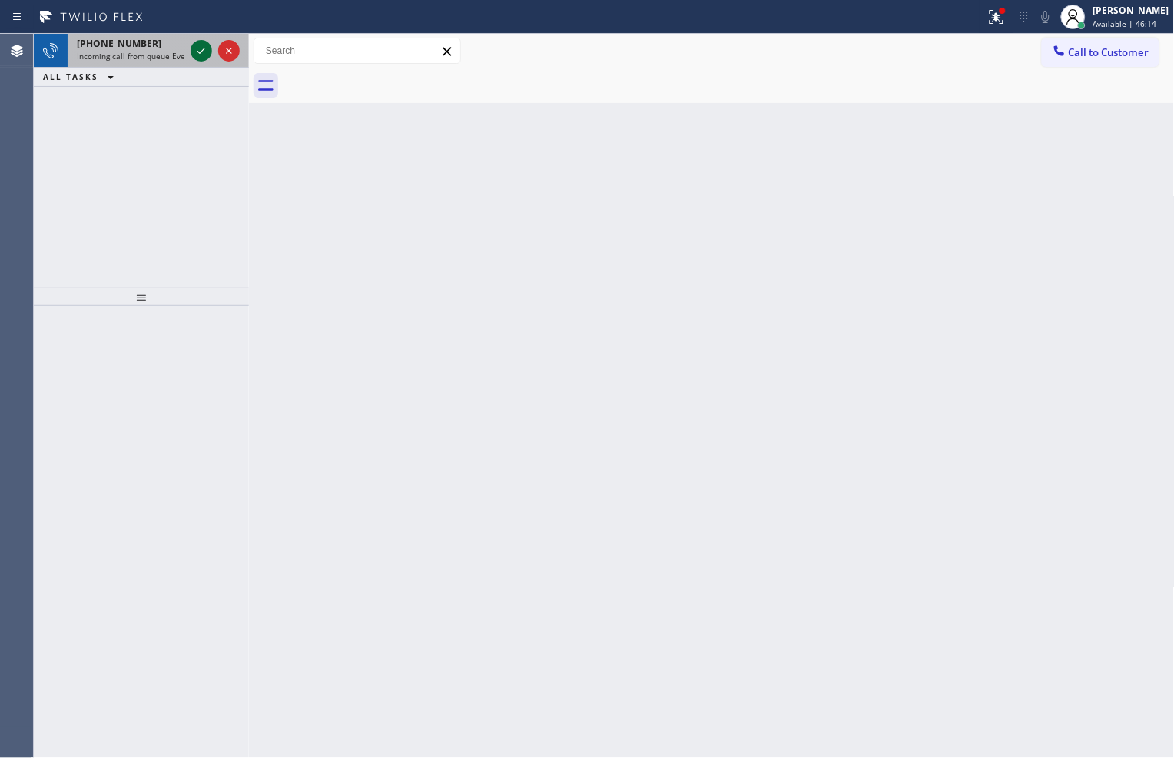
click at [202, 58] on icon at bounding box center [201, 51] width 18 height 18
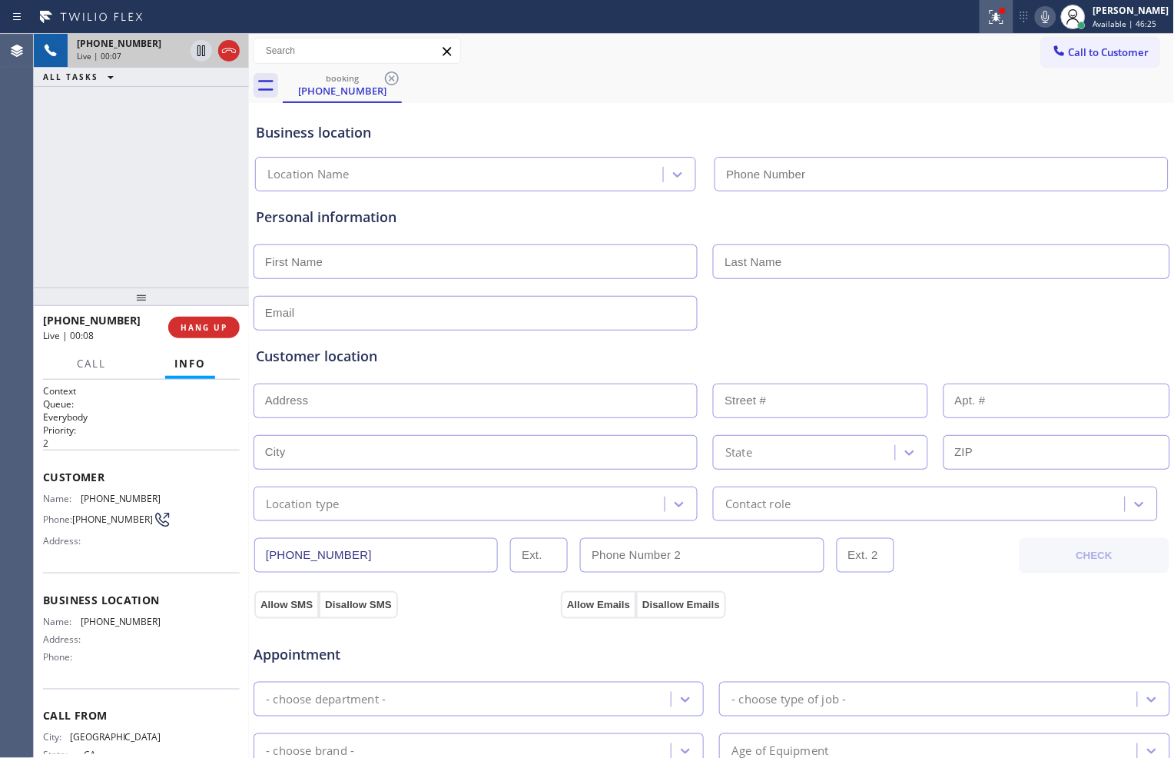
click at [988, 21] on icon at bounding box center [997, 17] width 18 height 18
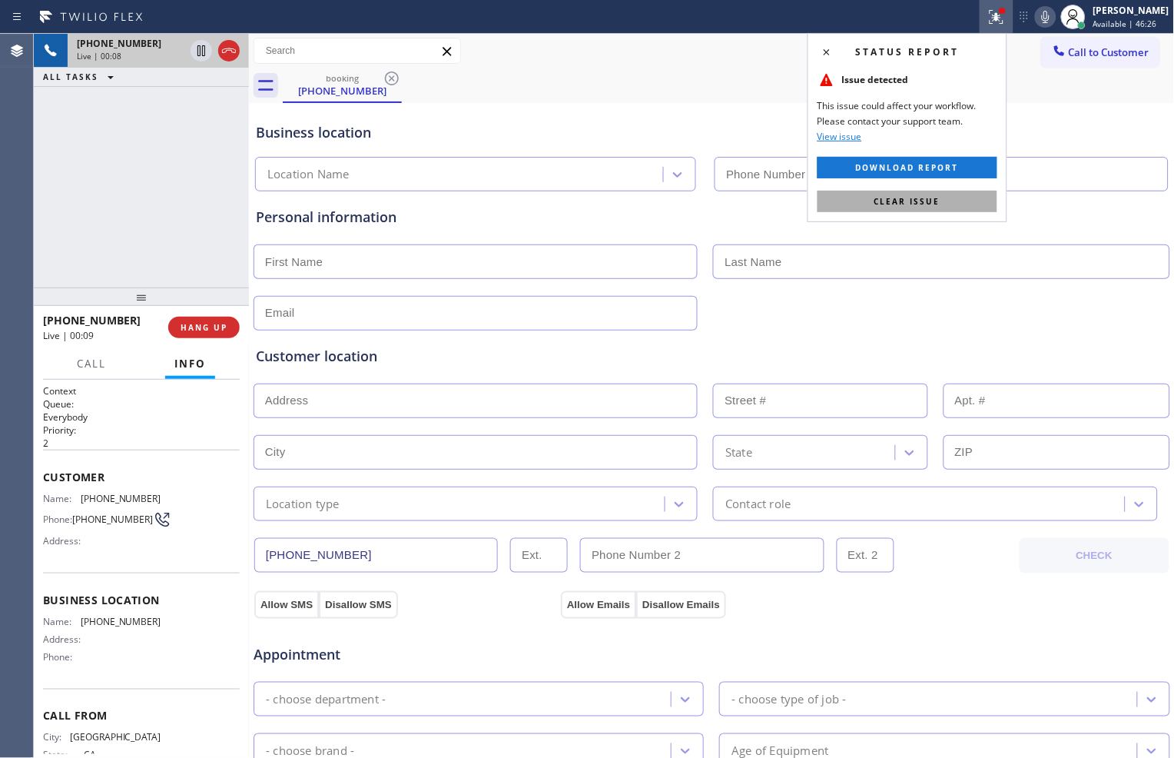
click at [923, 200] on span "Clear issue" at bounding box center [908, 201] width 66 height 11
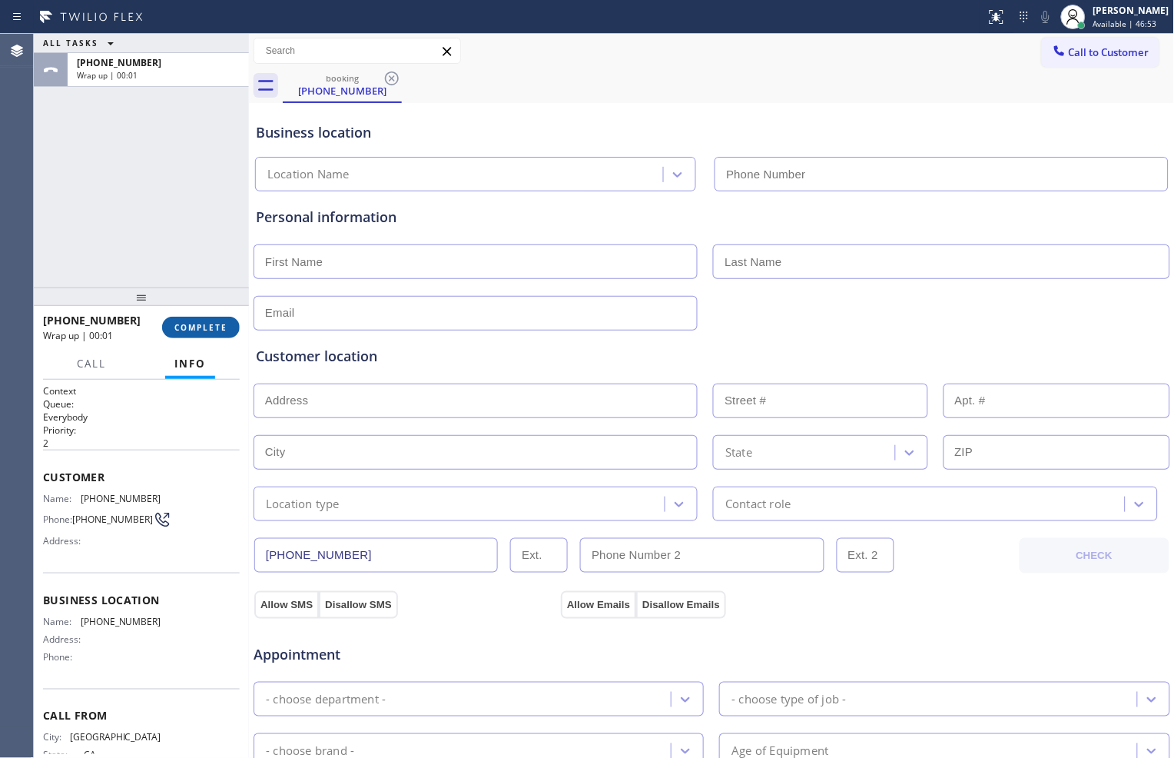
click at [195, 324] on span "COMPLETE" at bounding box center [200, 327] width 53 height 11
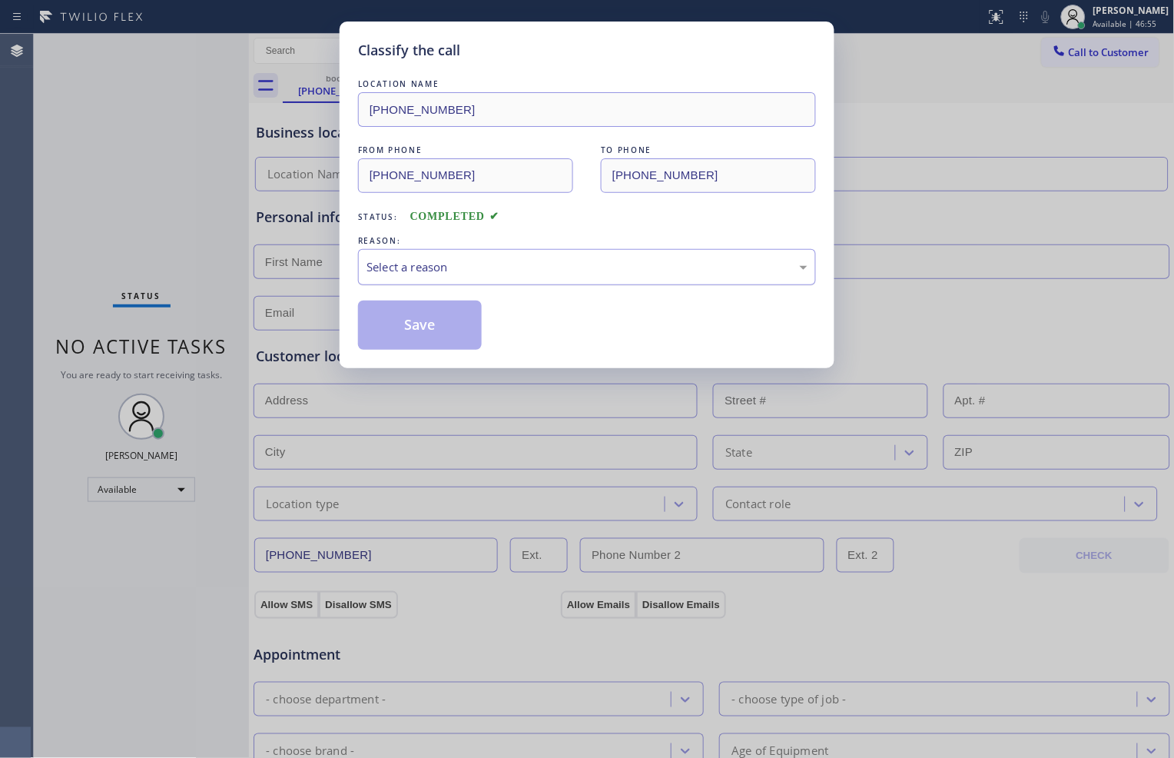
click at [470, 269] on div "Select a reason" at bounding box center [587, 267] width 441 height 18
click at [448, 335] on button "Save" at bounding box center [420, 325] width 124 height 49
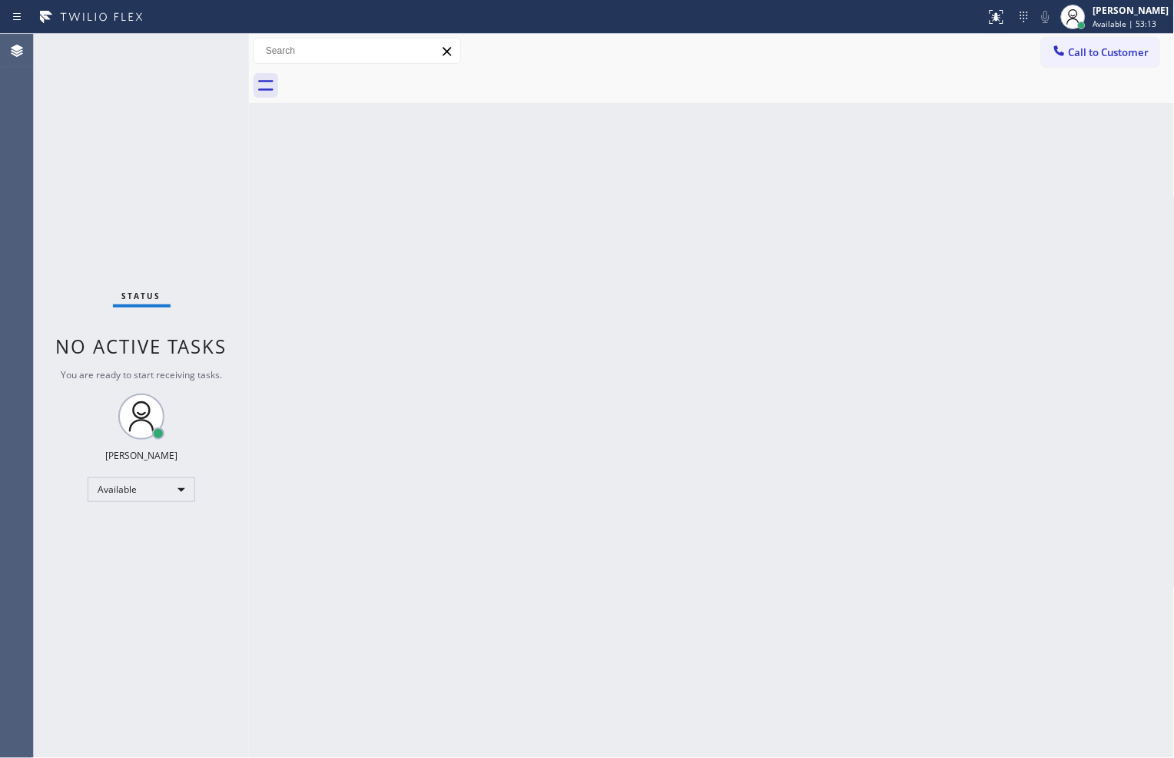
click at [221, 135] on div "Status No active tasks You are ready to start receiving tasks. [PERSON_NAME] Av…" at bounding box center [141, 396] width 215 height 724
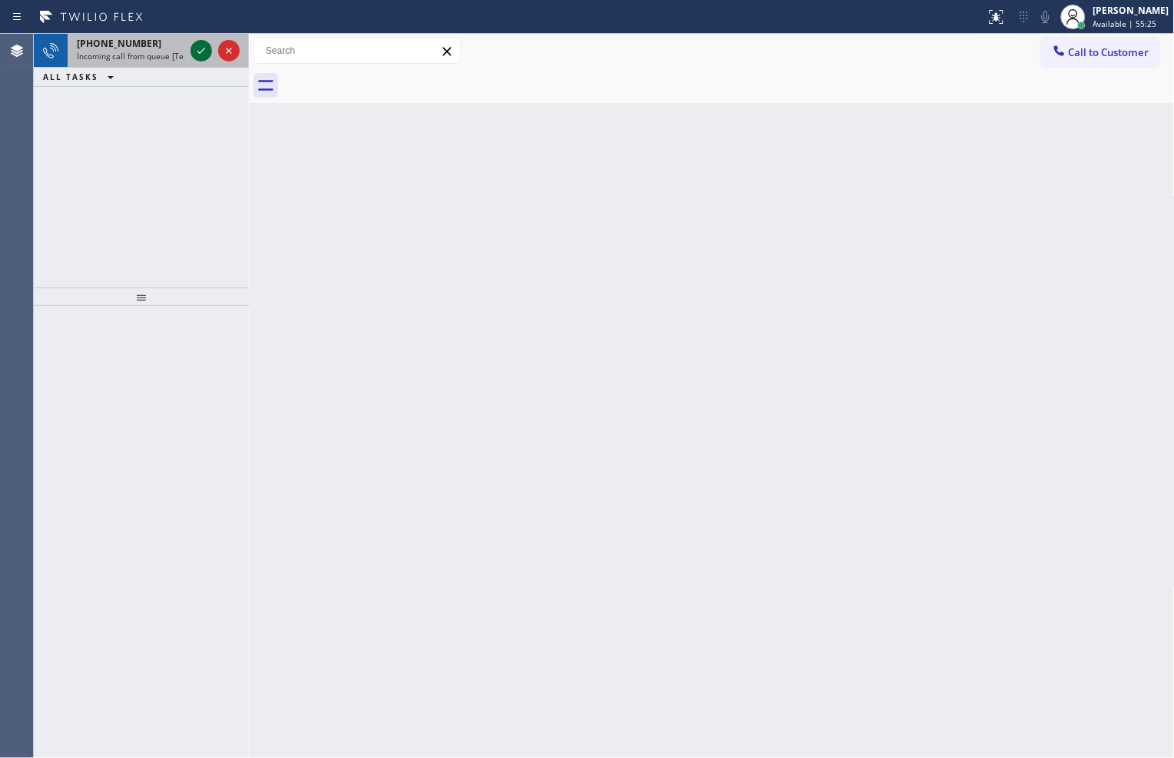
click at [202, 60] on button at bounding box center [202, 51] width 22 height 22
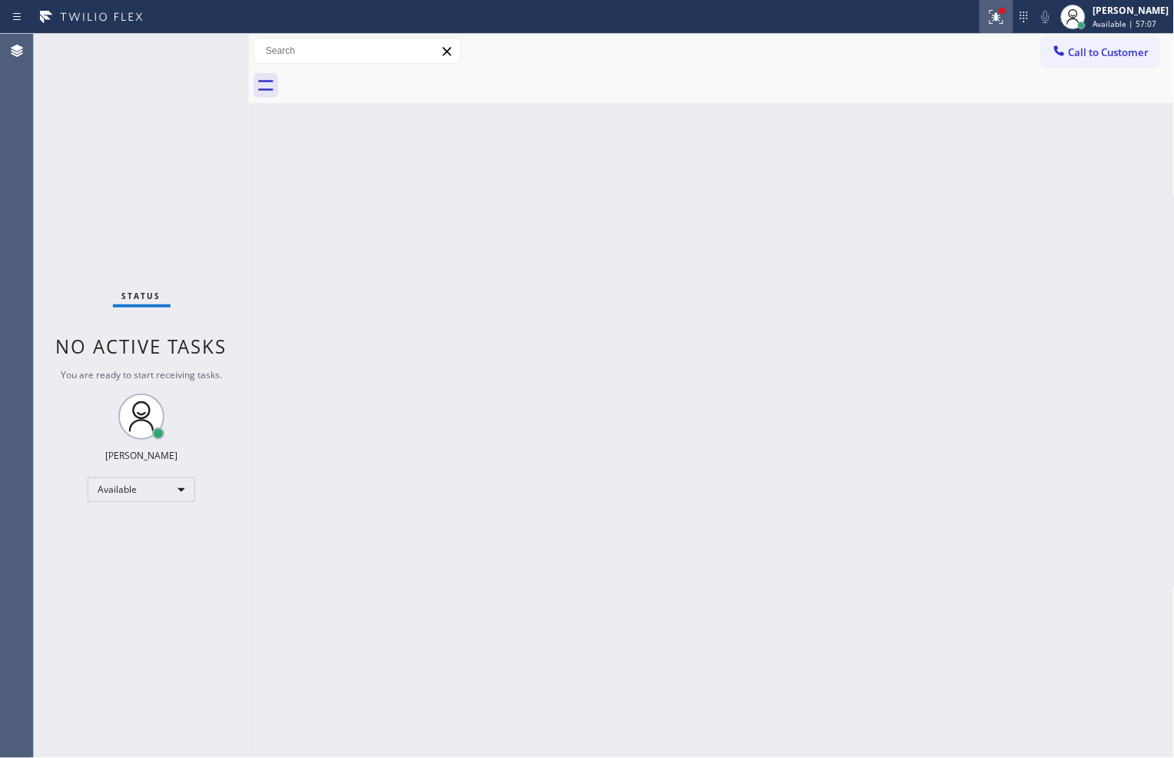
click at [988, 19] on icon at bounding box center [997, 17] width 18 height 18
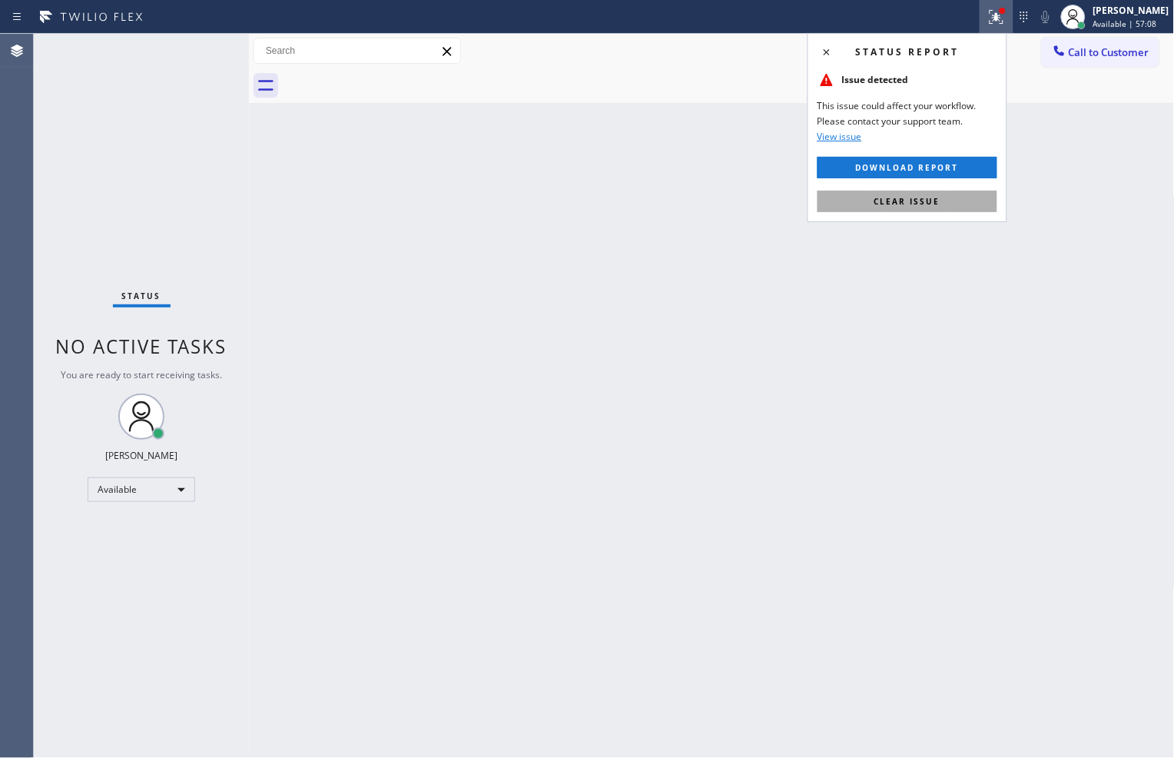
click at [935, 200] on span "Clear issue" at bounding box center [908, 201] width 66 height 11
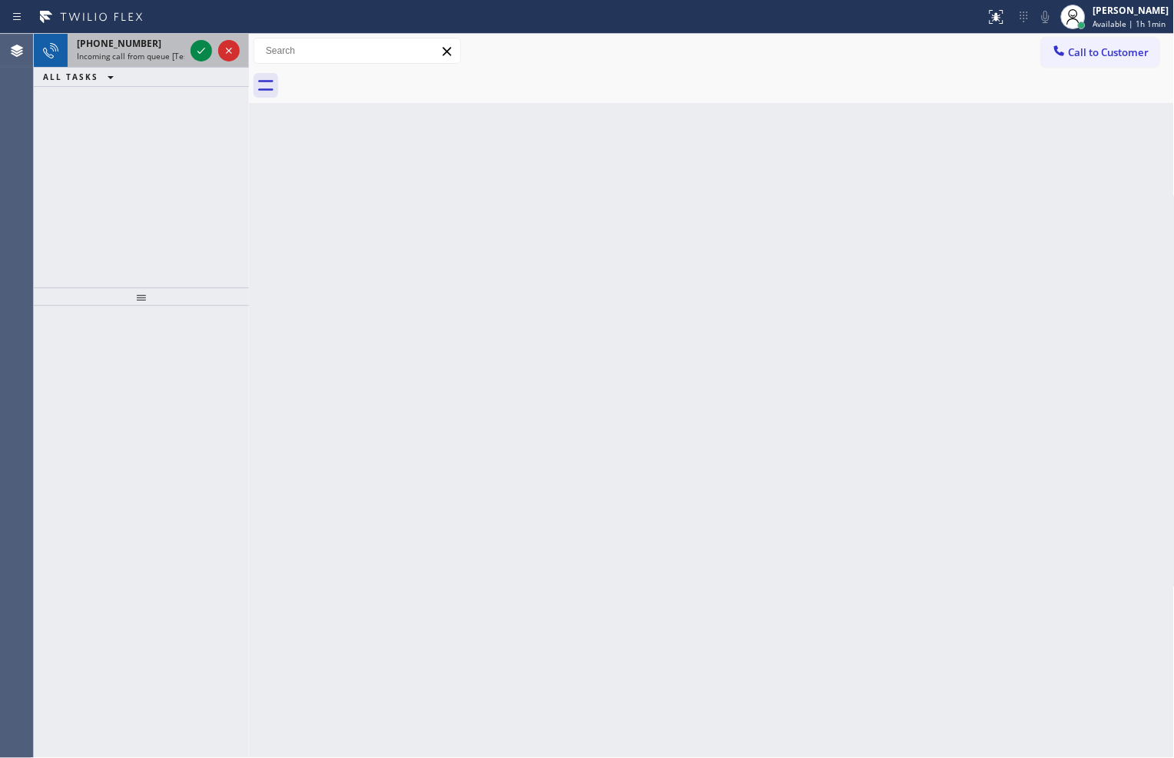
click at [188, 51] on div at bounding box center [215, 51] width 55 height 34
click at [201, 52] on icon at bounding box center [201, 51] width 18 height 18
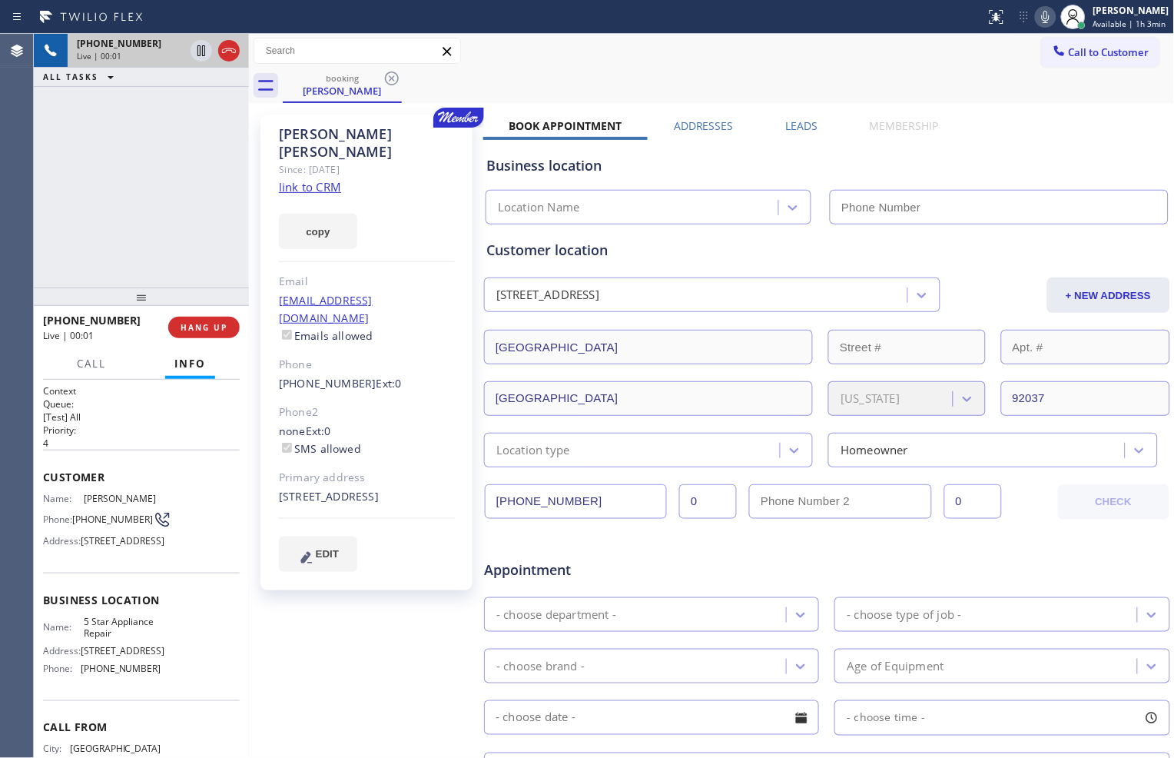
type input "[PHONE_NUMBER]"
click at [310, 179] on link "link to CRM" at bounding box center [310, 186] width 62 height 15
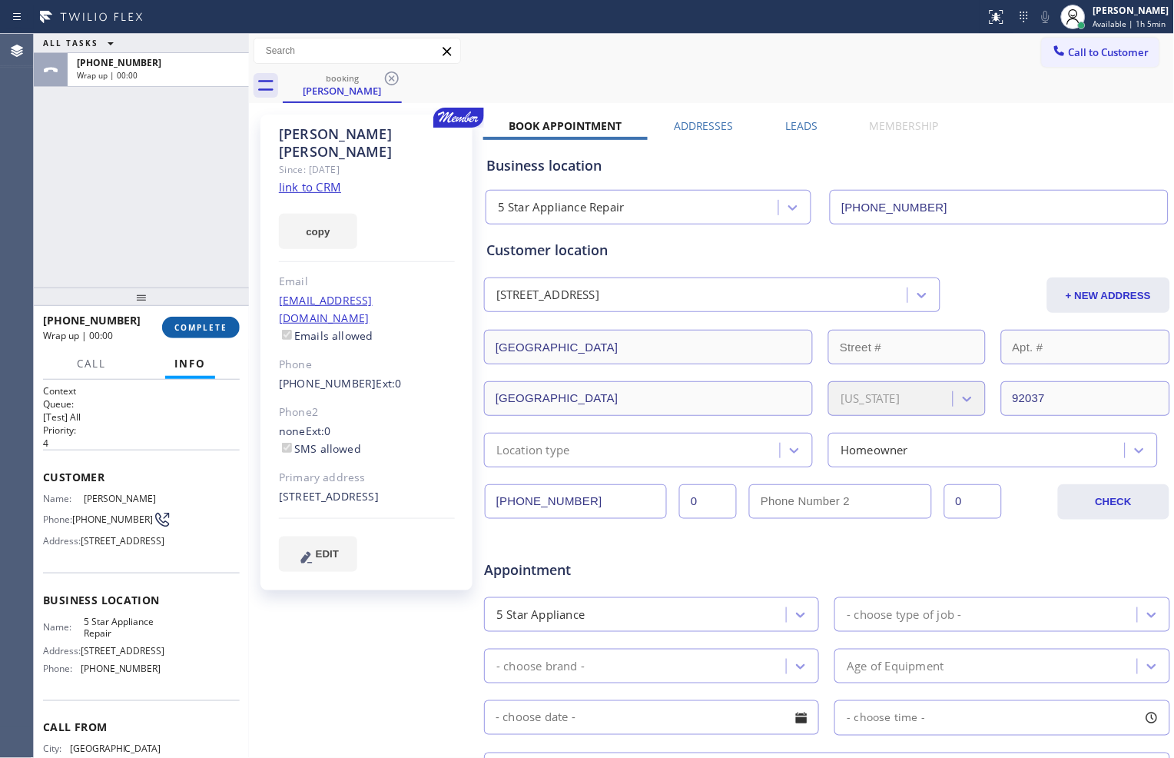
click at [218, 320] on button "COMPLETE" at bounding box center [201, 328] width 78 height 22
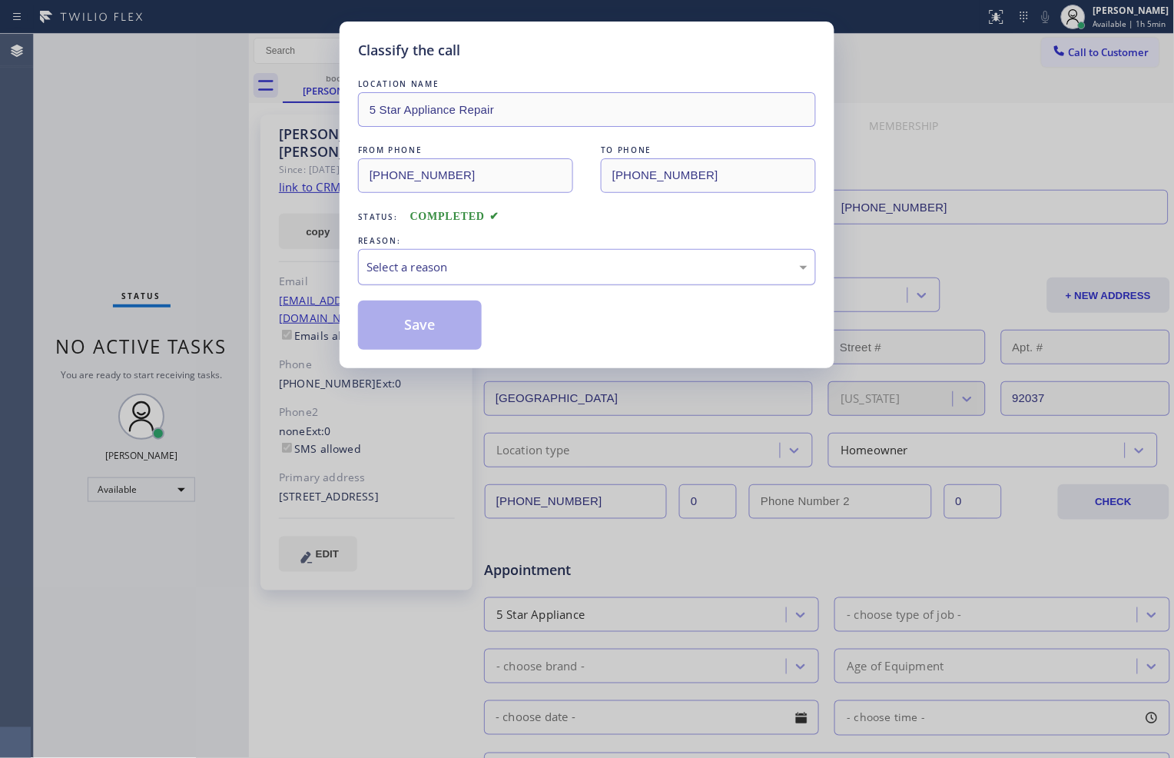
click at [603, 259] on div "Select a reason" at bounding box center [587, 267] width 441 height 18
click at [417, 324] on button "Save" at bounding box center [420, 325] width 124 height 49
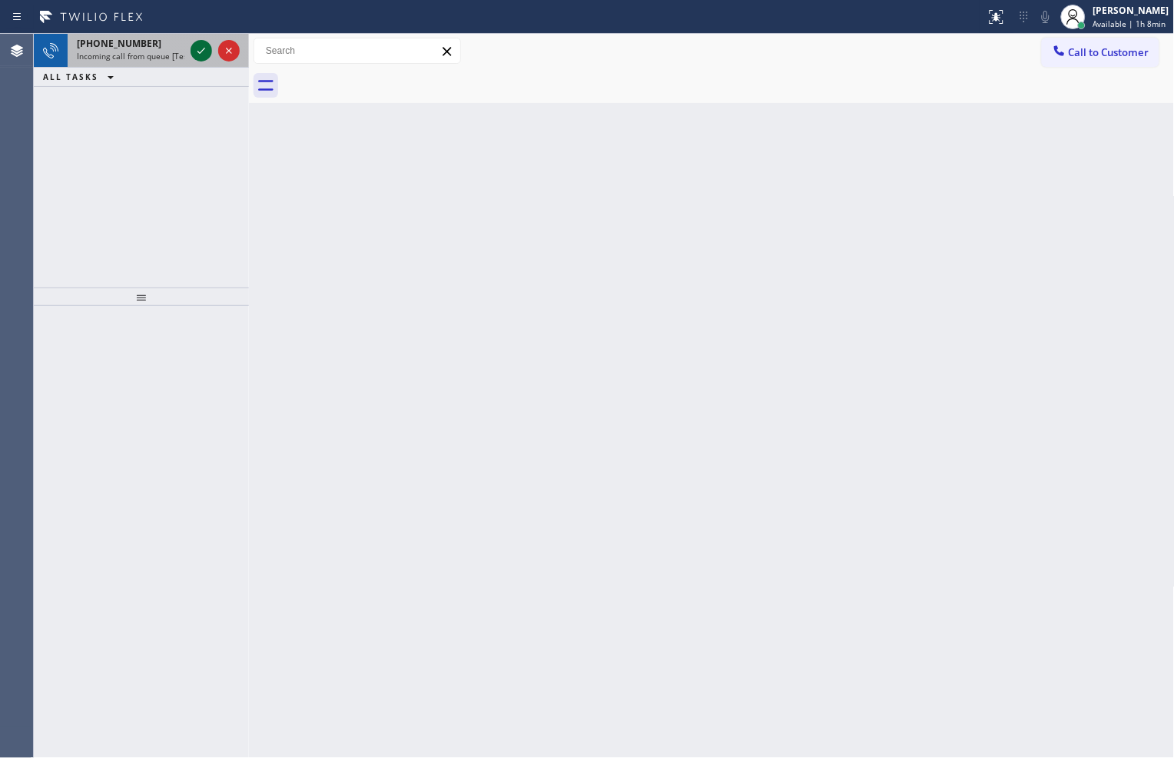
click at [198, 51] on icon at bounding box center [202, 51] width 8 height 6
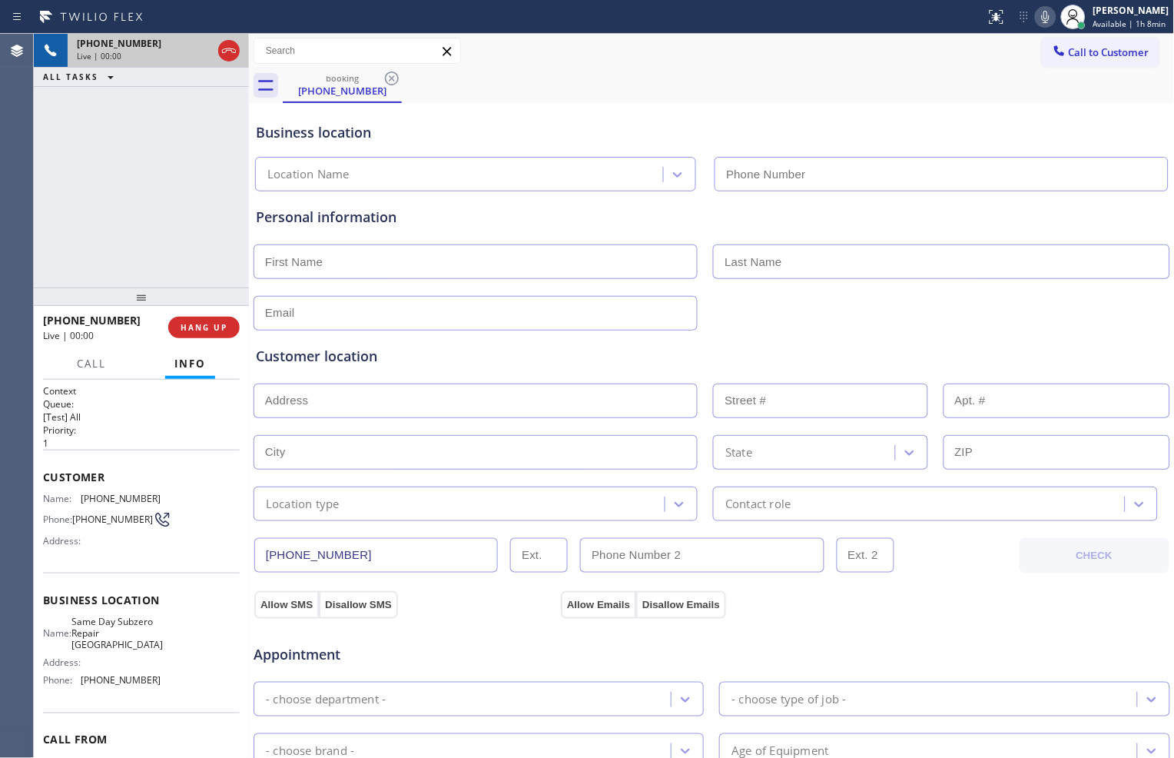
type input "[PHONE_NUMBER]"
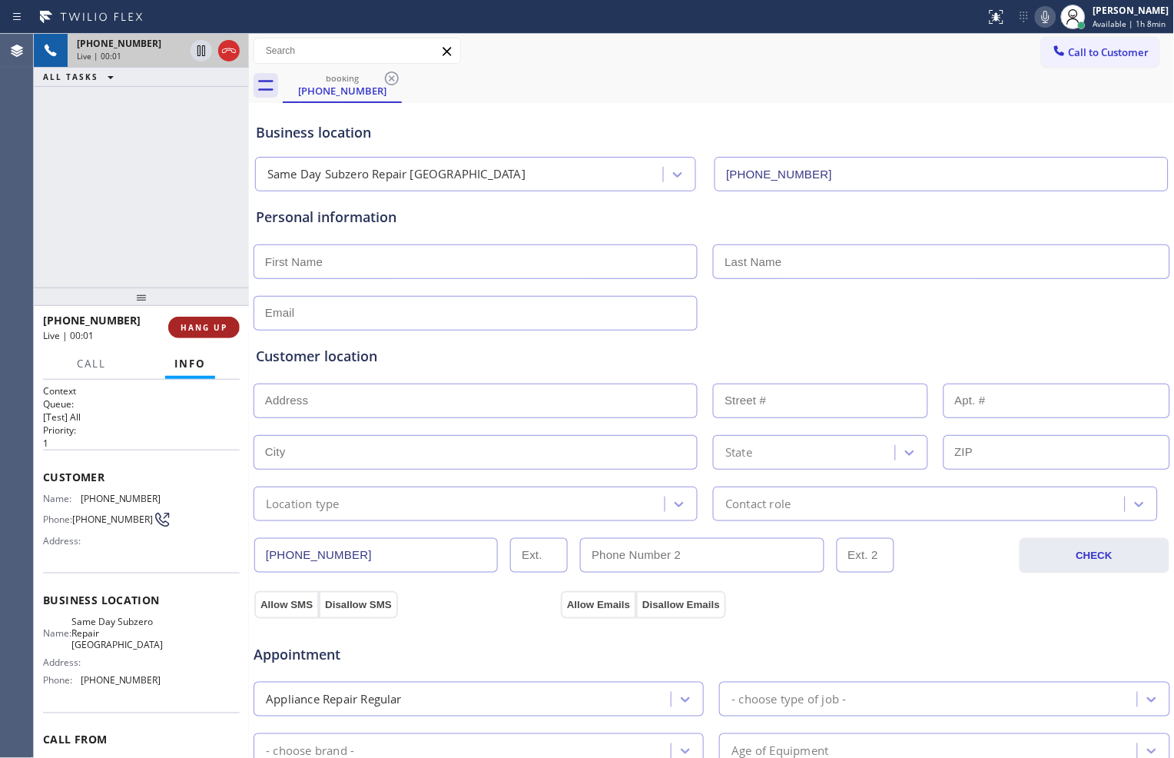
click at [227, 319] on button "HANG UP" at bounding box center [203, 328] width 71 height 22
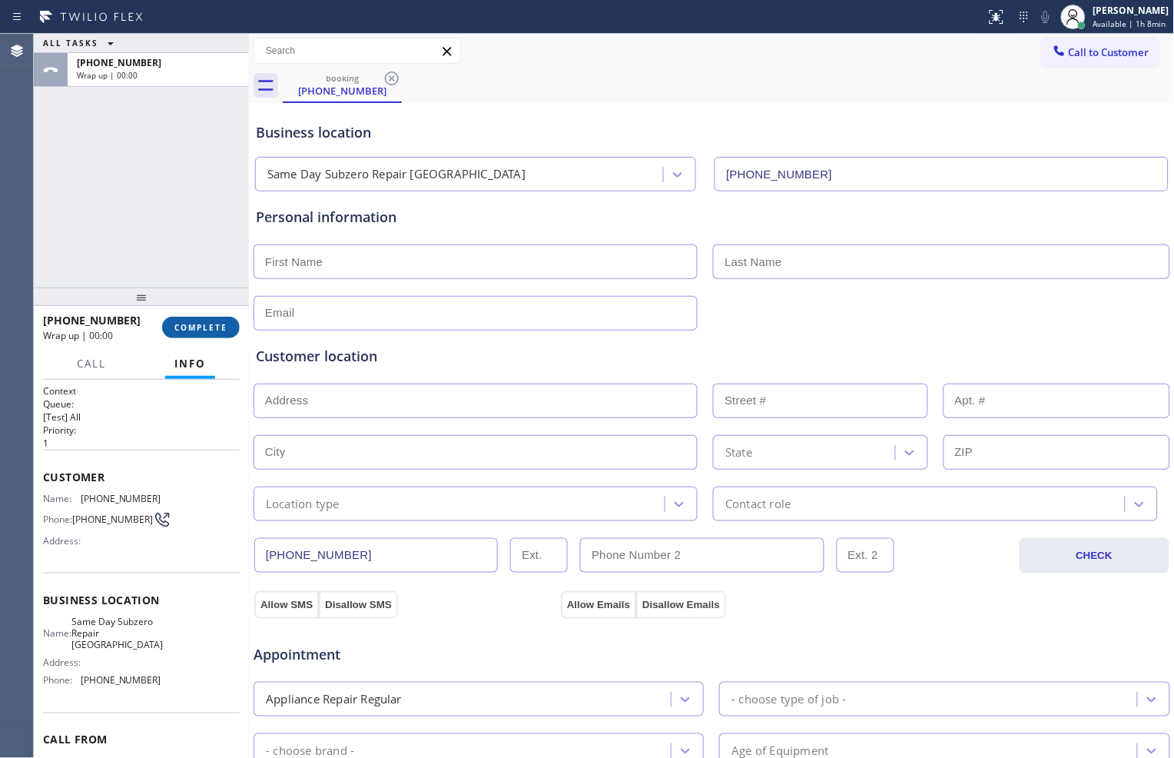
click at [217, 329] on span "COMPLETE" at bounding box center [200, 327] width 53 height 11
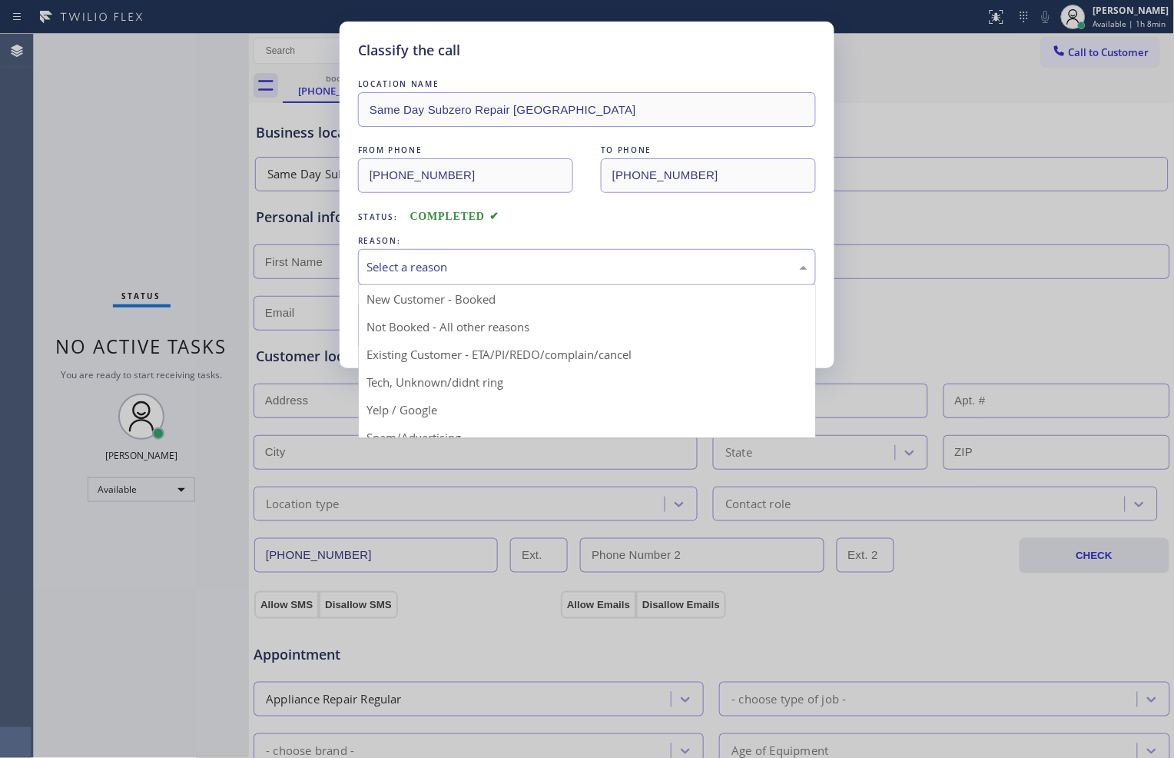
click at [474, 261] on div "Select a reason" at bounding box center [587, 267] width 441 height 18
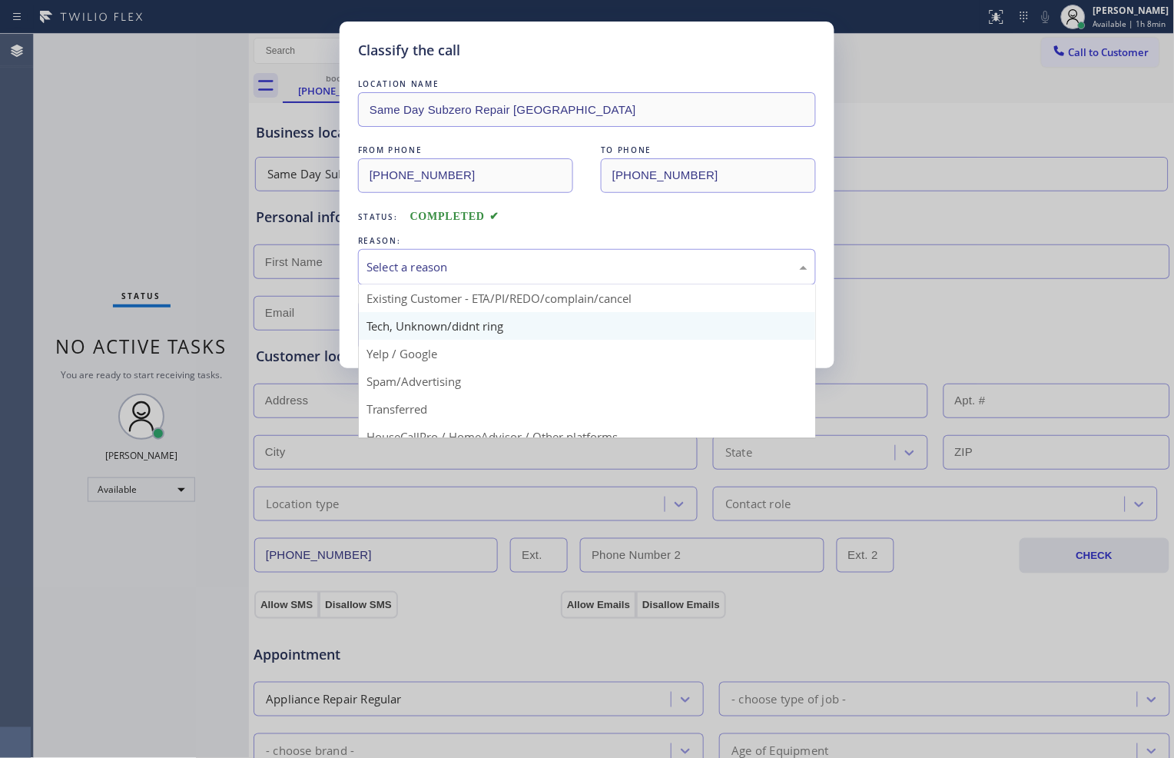
scroll to position [85, 0]
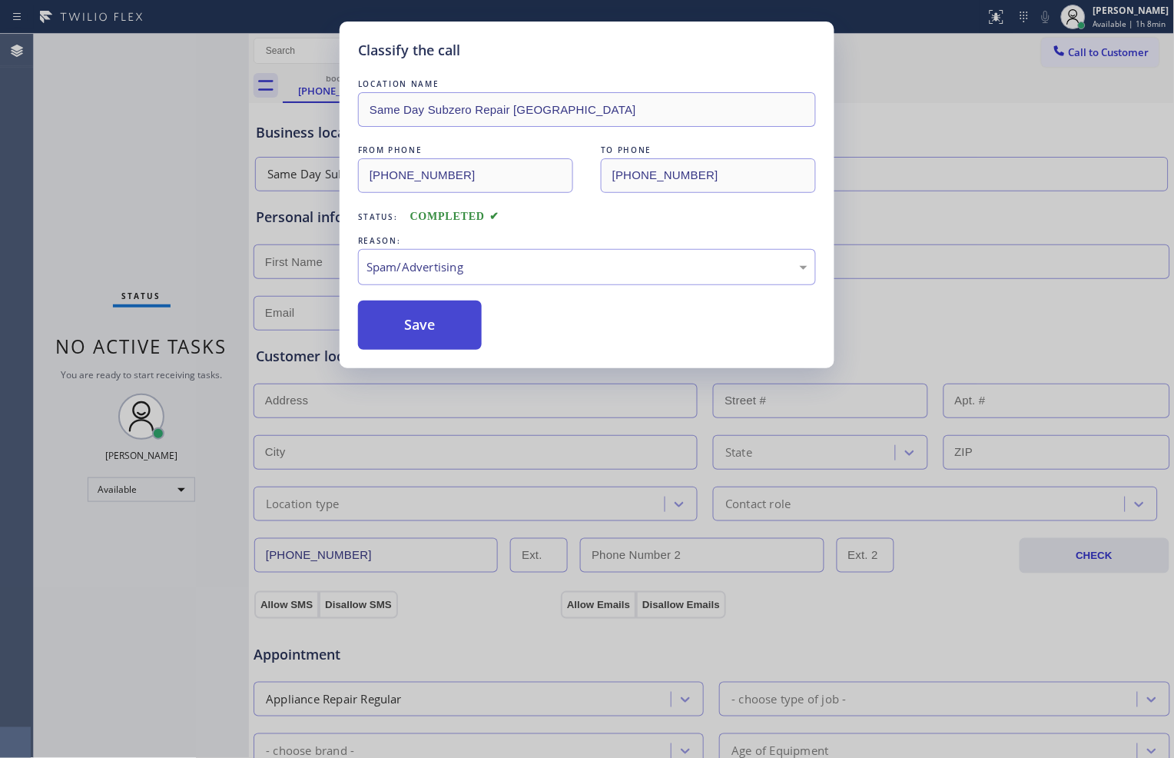
click at [446, 321] on button "Save" at bounding box center [420, 325] width 124 height 49
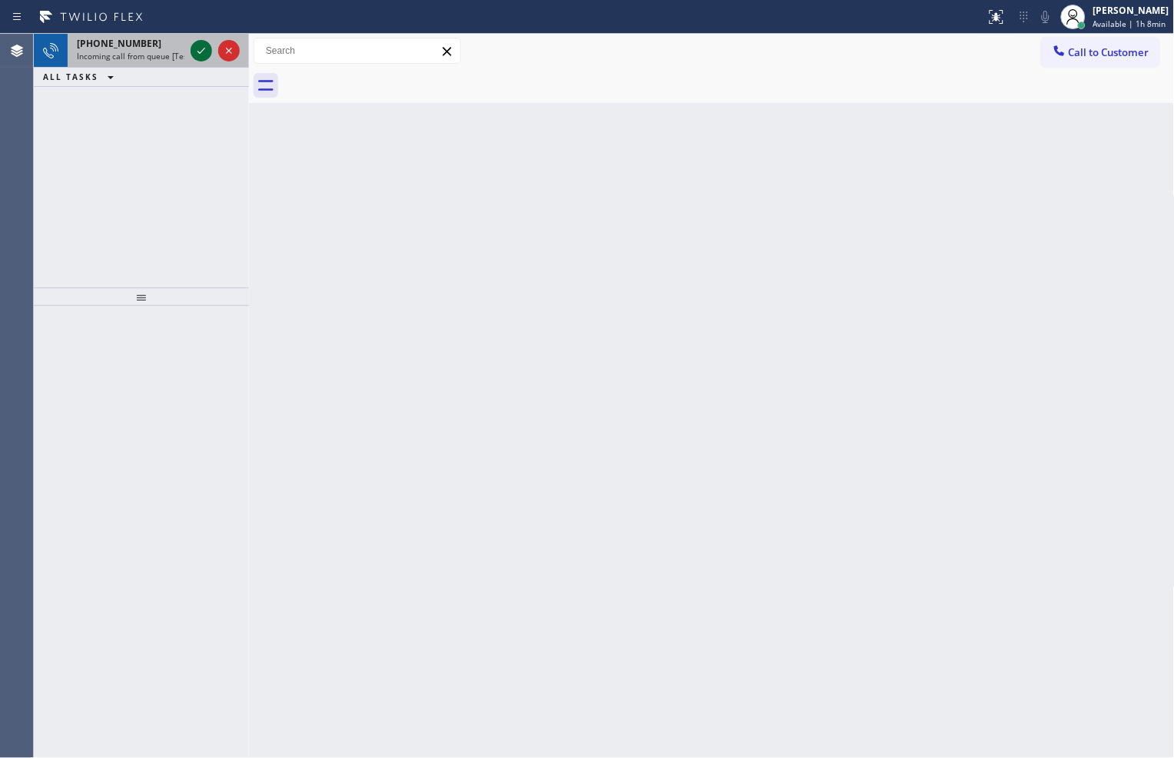
click at [198, 54] on icon at bounding box center [201, 51] width 18 height 18
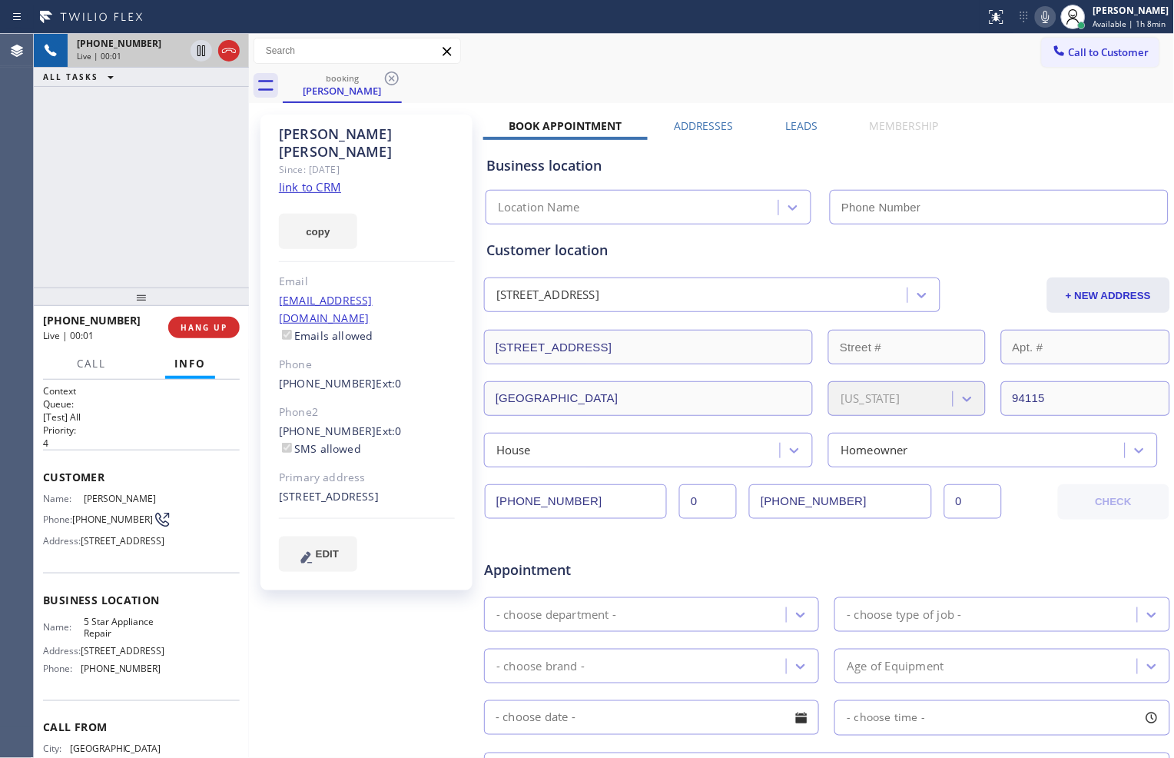
type input "[PHONE_NUMBER]"
click at [318, 179] on link "link to CRM" at bounding box center [310, 186] width 62 height 15
click at [198, 51] on icon at bounding box center [201, 51] width 18 height 18
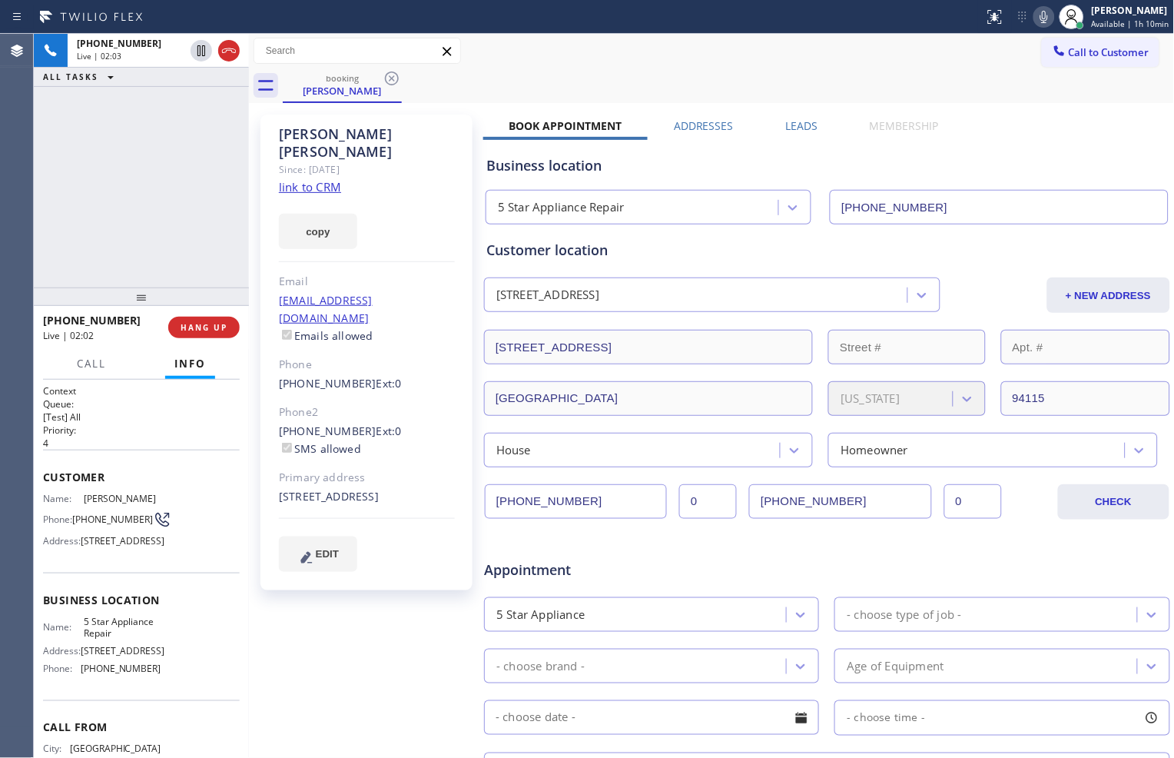
click at [1041, 16] on icon at bounding box center [1044, 17] width 18 height 18
click at [194, 47] on icon at bounding box center [201, 51] width 18 height 18
click at [1038, 25] on icon at bounding box center [1044, 17] width 18 height 18
click at [204, 51] on icon at bounding box center [201, 51] width 18 height 18
click at [1041, 14] on icon at bounding box center [1044, 17] width 18 height 18
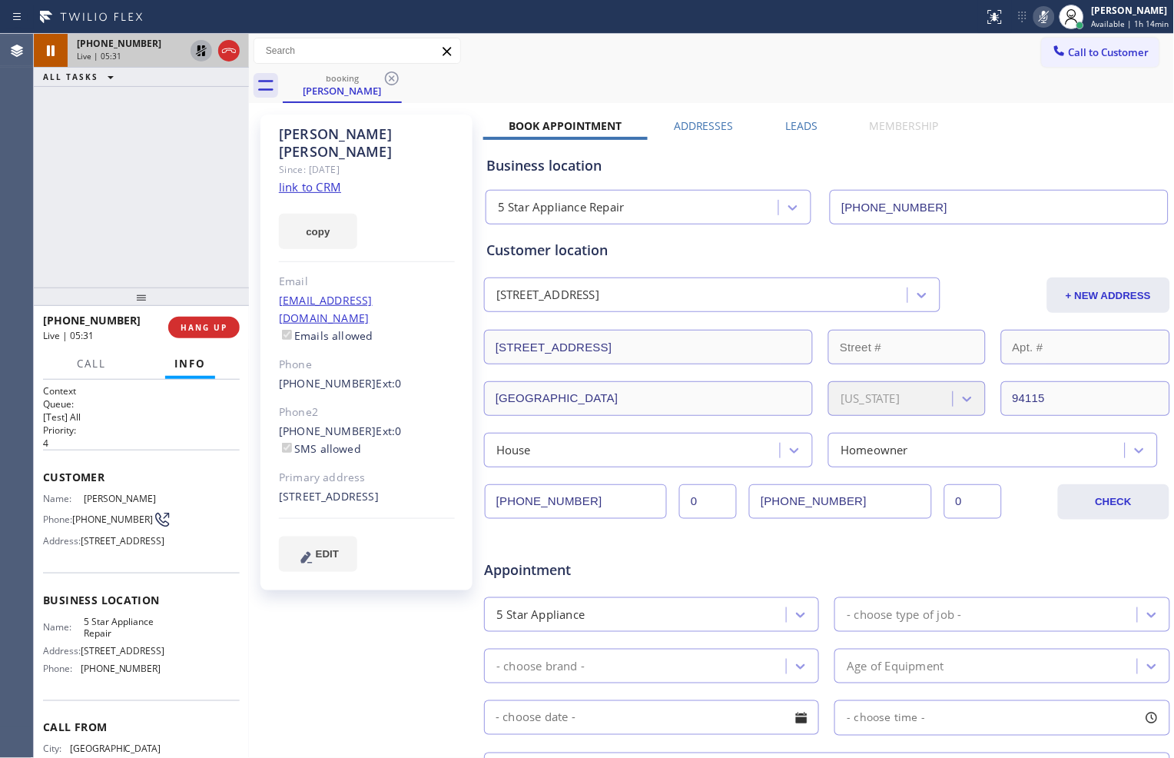
click at [195, 55] on icon at bounding box center [201, 51] width 18 height 18
click at [1035, 17] on icon at bounding box center [1044, 17] width 18 height 18
click at [204, 49] on icon at bounding box center [202, 50] width 8 height 11
click at [1038, 15] on icon at bounding box center [1044, 17] width 18 height 18
click at [204, 327] on span "HANG UP" at bounding box center [204, 327] width 47 height 11
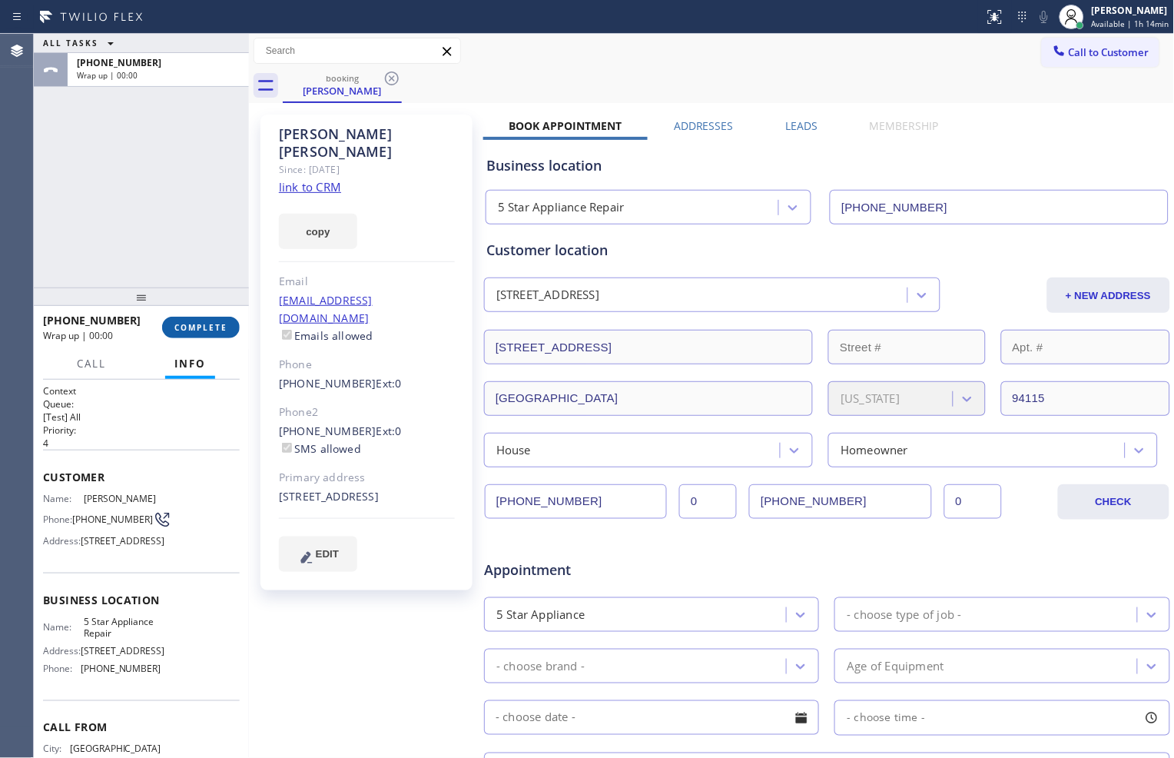
click at [220, 327] on span "COMPLETE" at bounding box center [200, 327] width 53 height 11
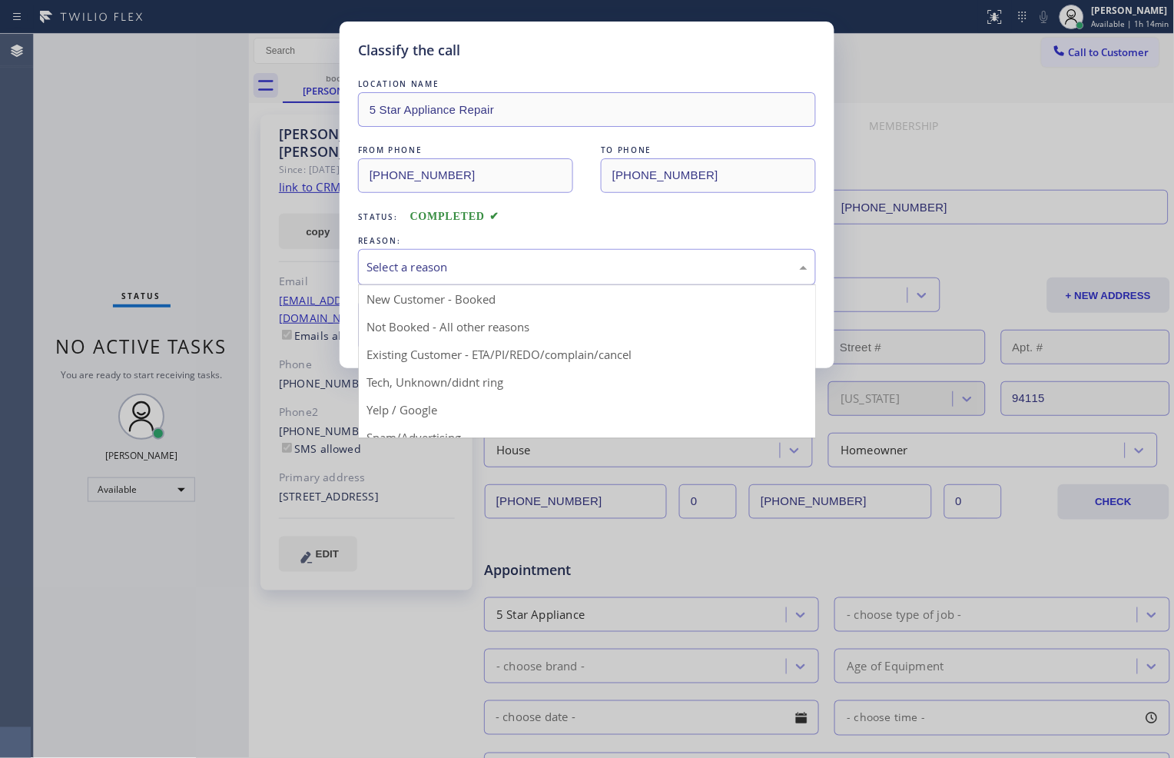
click at [509, 263] on div "Select a reason" at bounding box center [587, 267] width 441 height 18
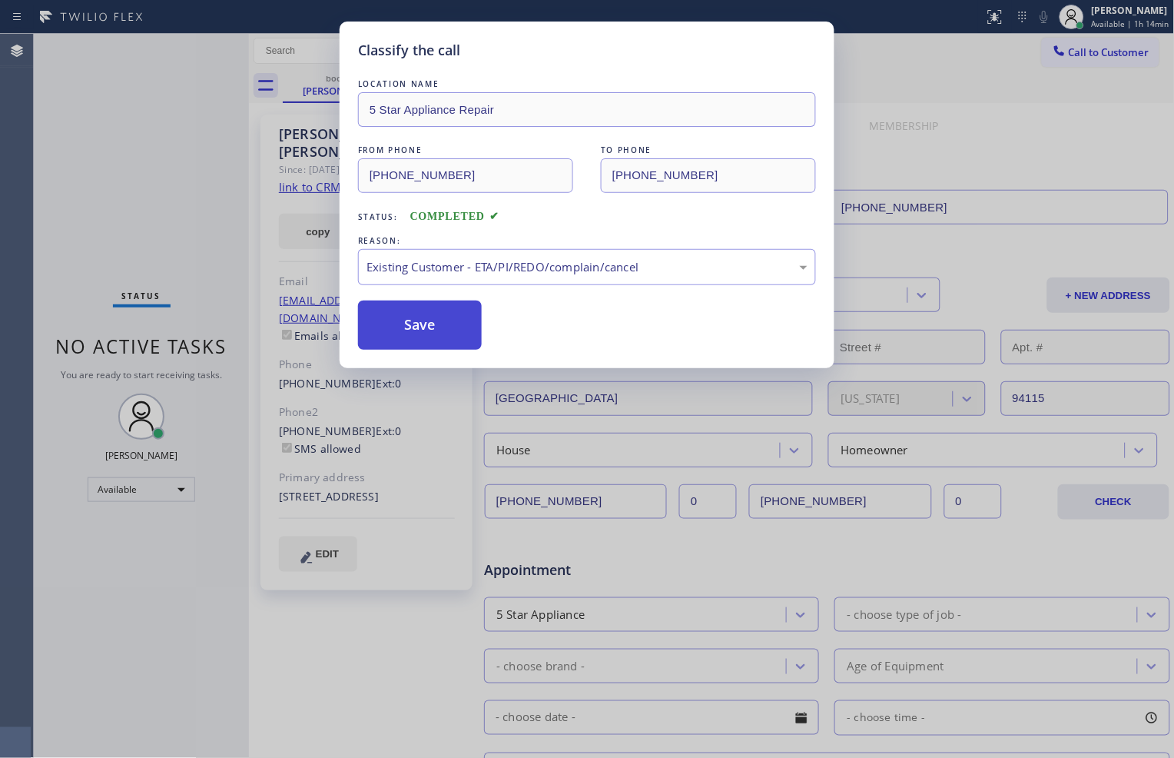
click at [448, 320] on button "Save" at bounding box center [420, 325] width 124 height 49
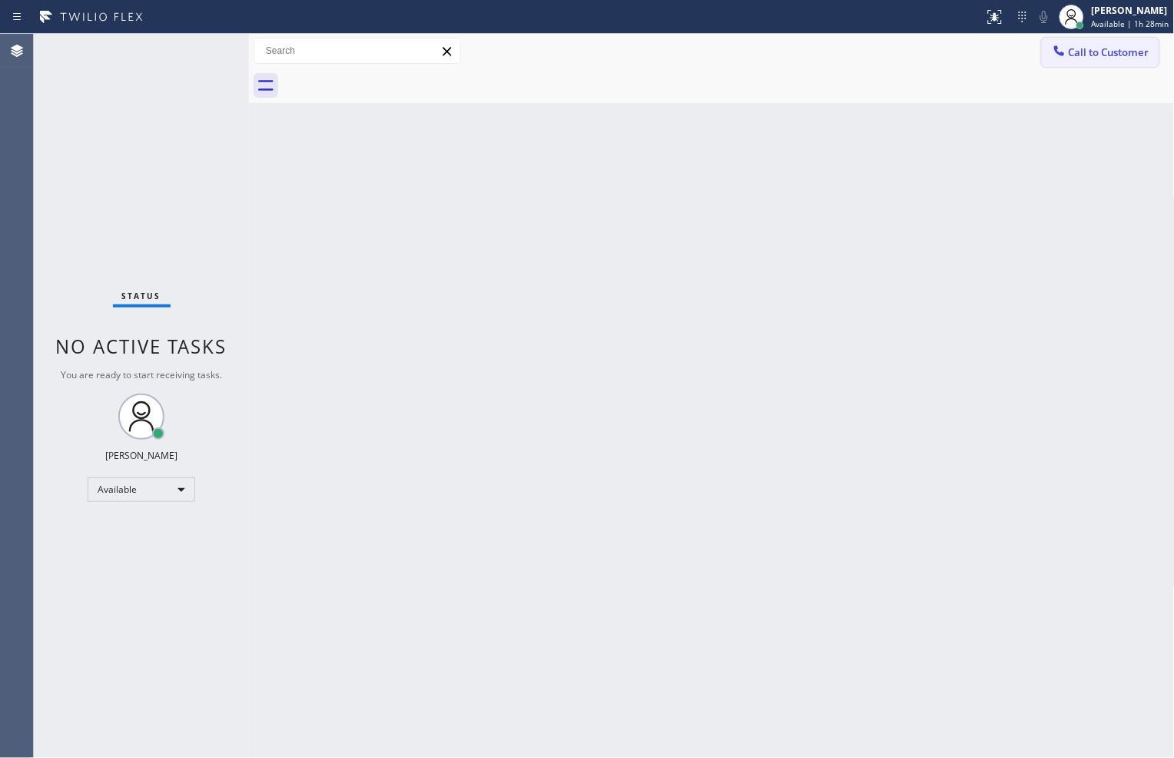
click at [1068, 54] on div at bounding box center [1060, 52] width 18 height 18
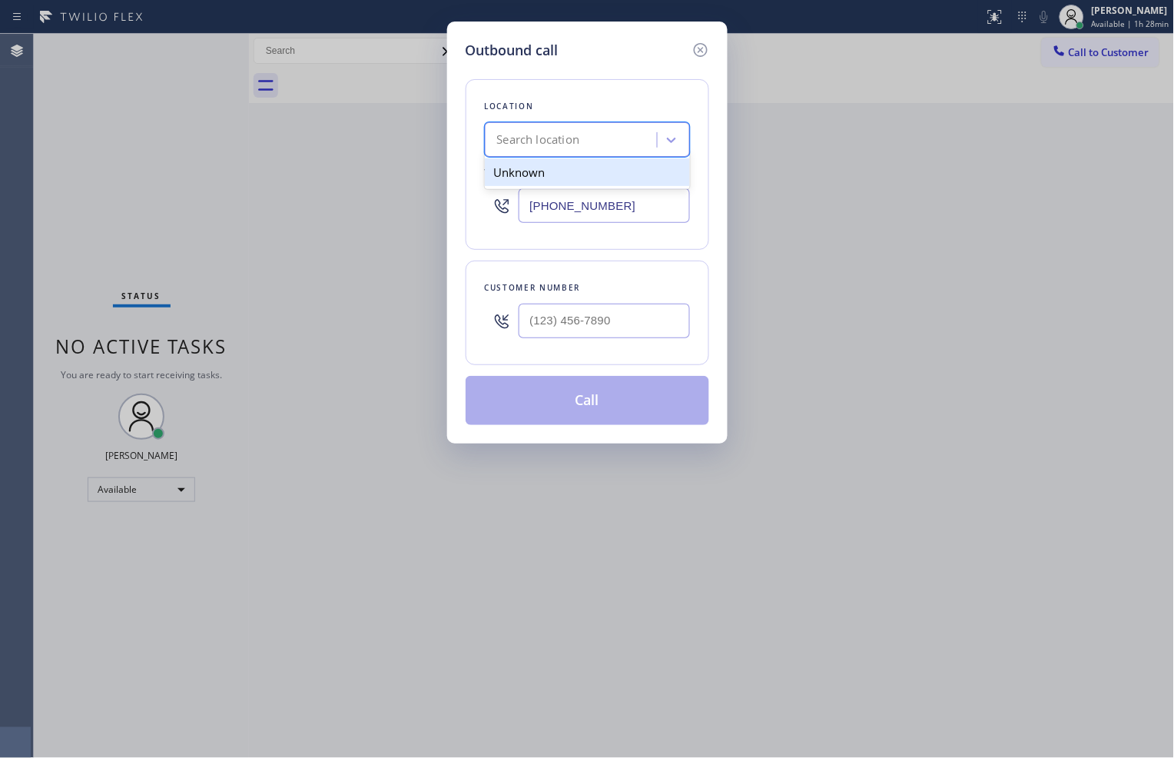
click at [634, 137] on div "Search location" at bounding box center [574, 140] width 168 height 27
click at [639, 211] on input "[PHONE_NUMBER]" at bounding box center [604, 205] width 171 height 35
paste input "text"
type input "[PHONE_NUMBER]"
type input "(___) ___-____"
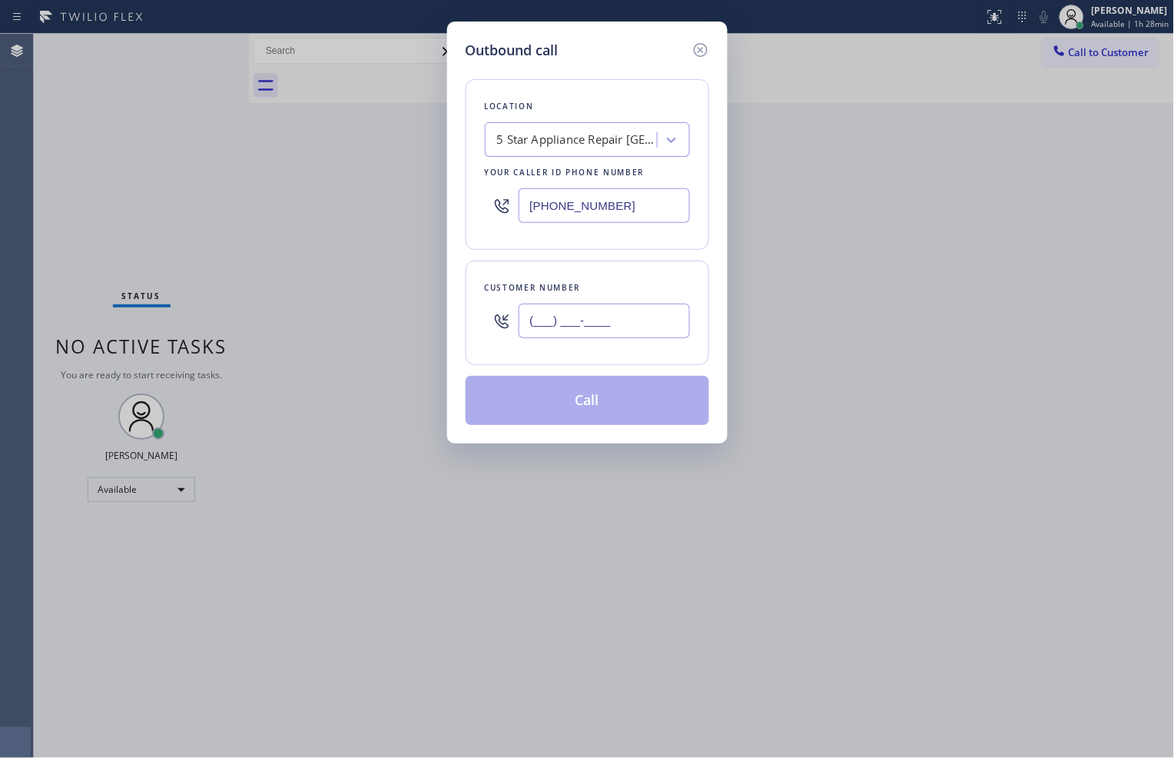
click at [604, 323] on input "(___) ___-____" at bounding box center [604, 321] width 171 height 35
click at [613, 321] on input "(___) ___-____" at bounding box center [604, 321] width 171 height 35
paste input "855) 731-4952"
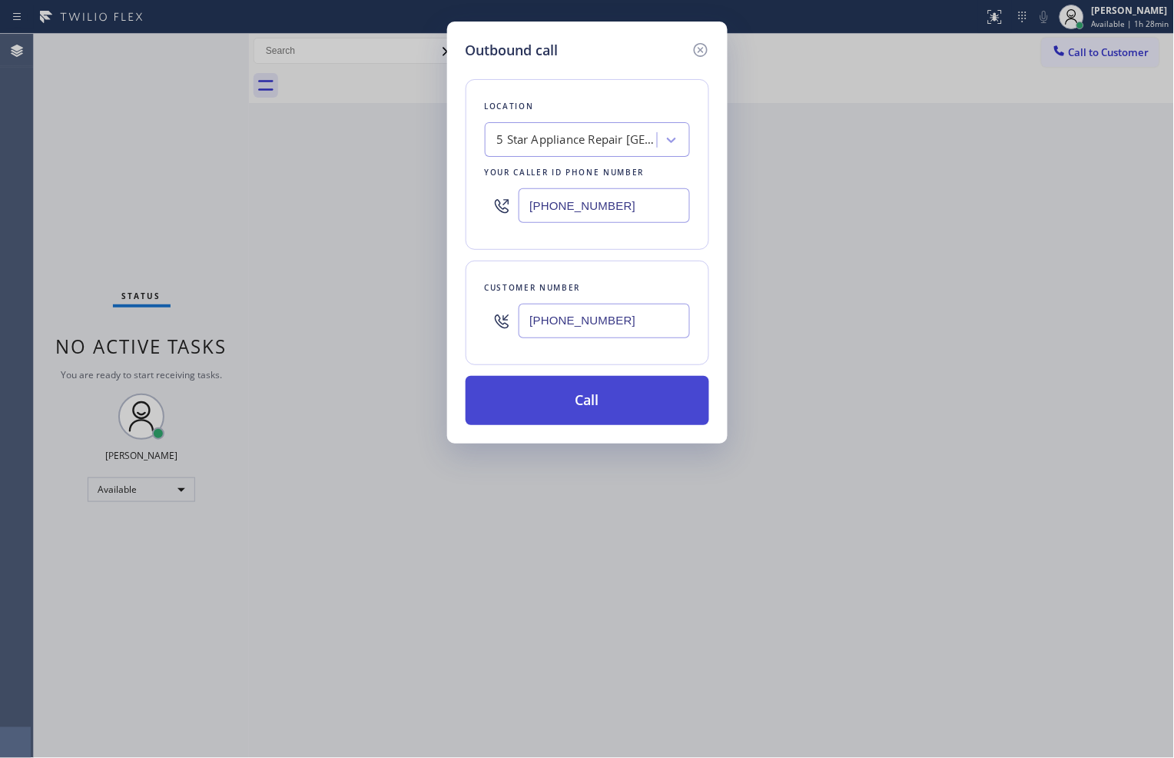
type input "[PHONE_NUMBER]"
click at [620, 405] on button "Call" at bounding box center [588, 400] width 244 height 49
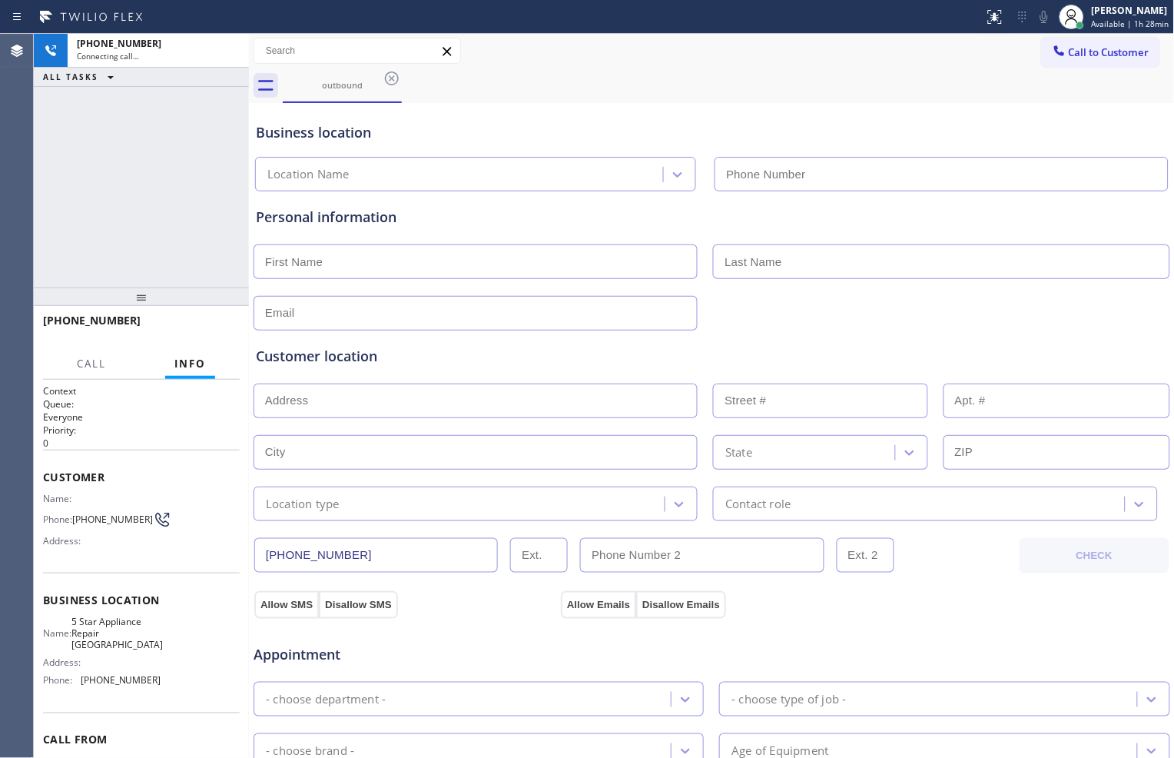
type input "[PHONE_NUMBER]"
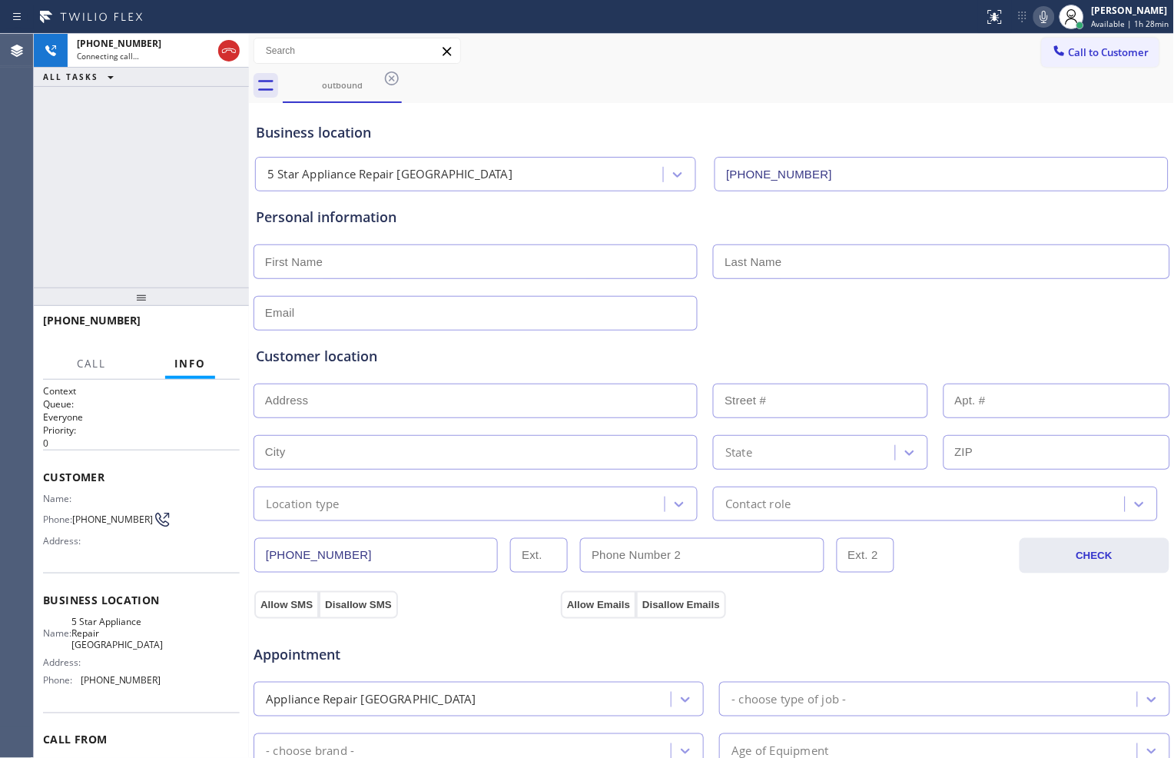
click at [815, 107] on div "Business location 5 Star Appliance Repair [GEOGRAPHIC_DATA] [PHONE_NUMBER]" at bounding box center [712, 149] width 918 height 85
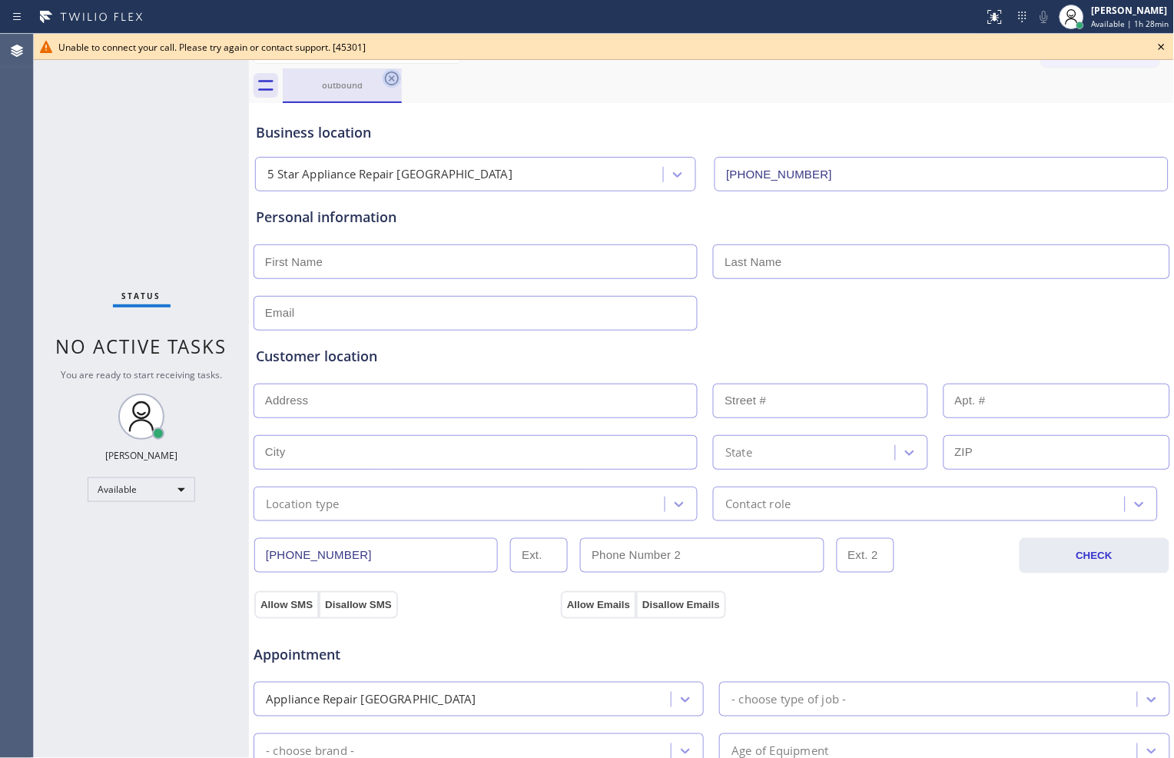
click at [392, 78] on icon at bounding box center [392, 78] width 14 height 14
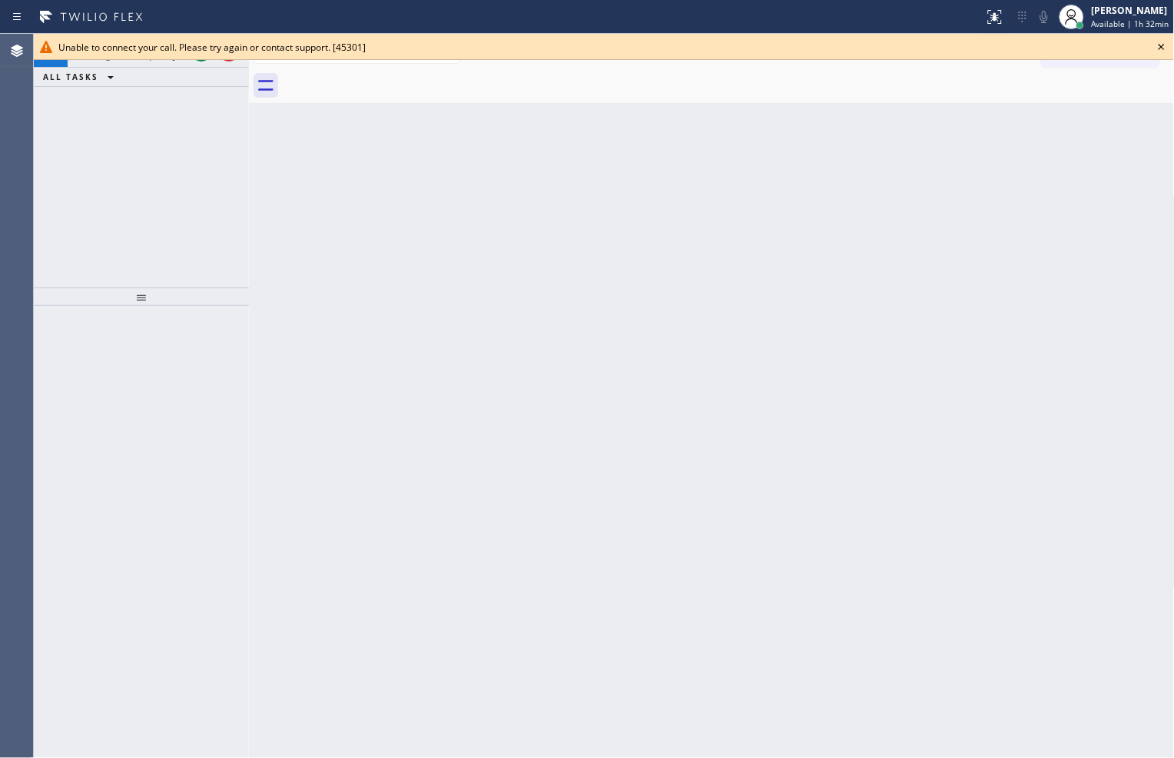
click at [181, 204] on div "[PHONE_NUMBER] Incoming call from queue [Test] All ALL TASKS ALL TASKS ACTIVE T…" at bounding box center [141, 161] width 215 height 254
click at [971, 508] on div "Back to Dashboard Change Sender ID Customers Technicians Select a contact Outbo…" at bounding box center [712, 396] width 926 height 724
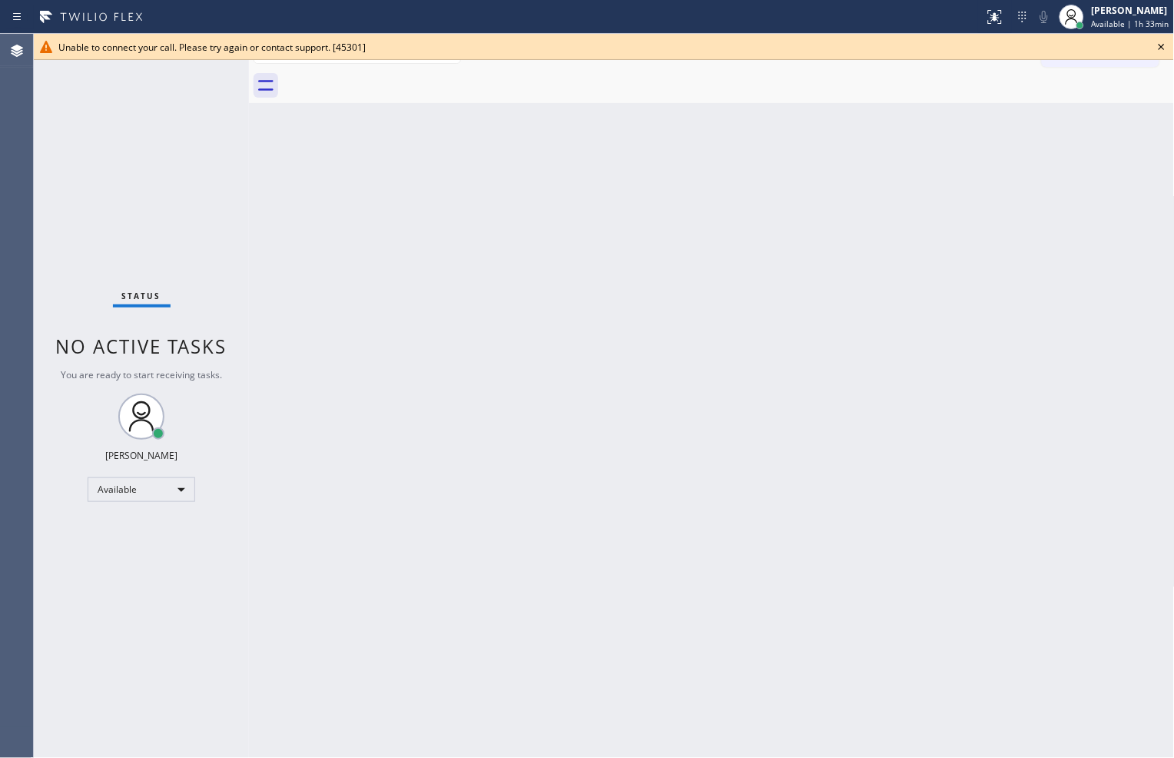
click at [811, 91] on div at bounding box center [729, 85] width 892 height 35
click at [925, 72] on div at bounding box center [729, 85] width 892 height 35
click at [157, 275] on div "Status No active tasks You are ready to start receiving tasks. [PERSON_NAME] Av…" at bounding box center [141, 396] width 215 height 724
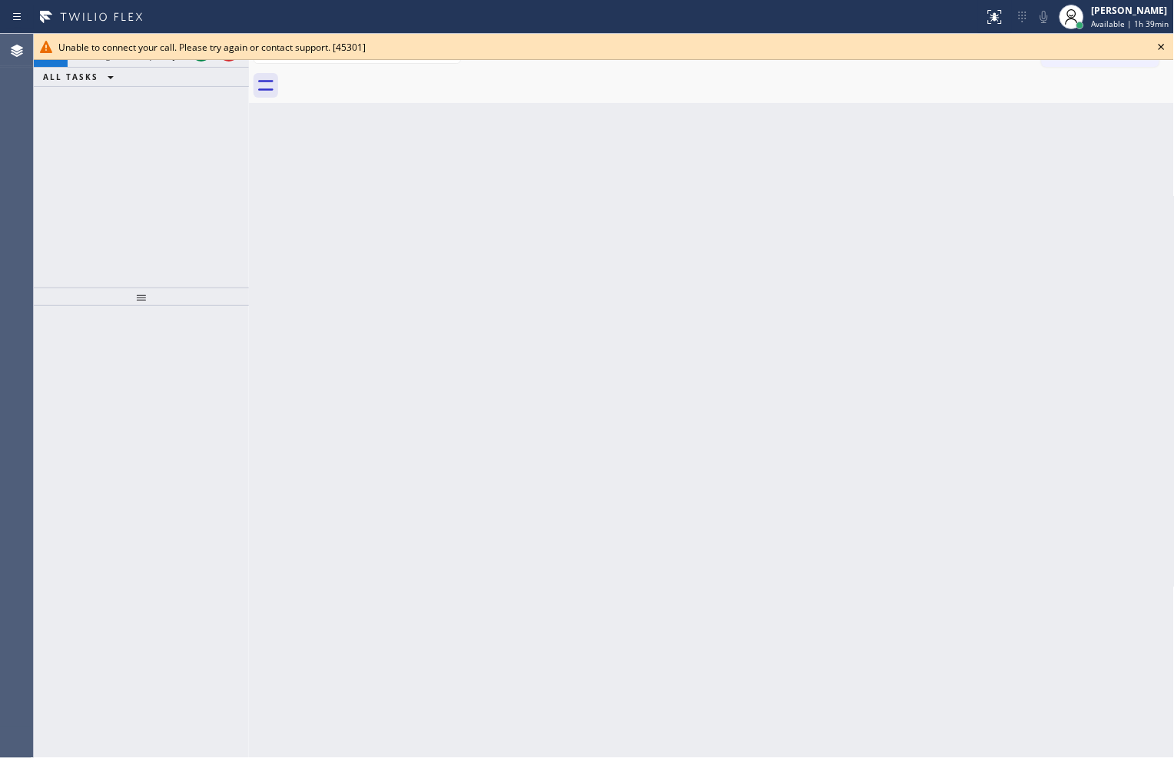
click at [162, 131] on div "[PHONE_NUMBER] Incoming call from queue [Test] All ALL TASKS ALL TASKS ACTIVE T…" at bounding box center [141, 161] width 215 height 254
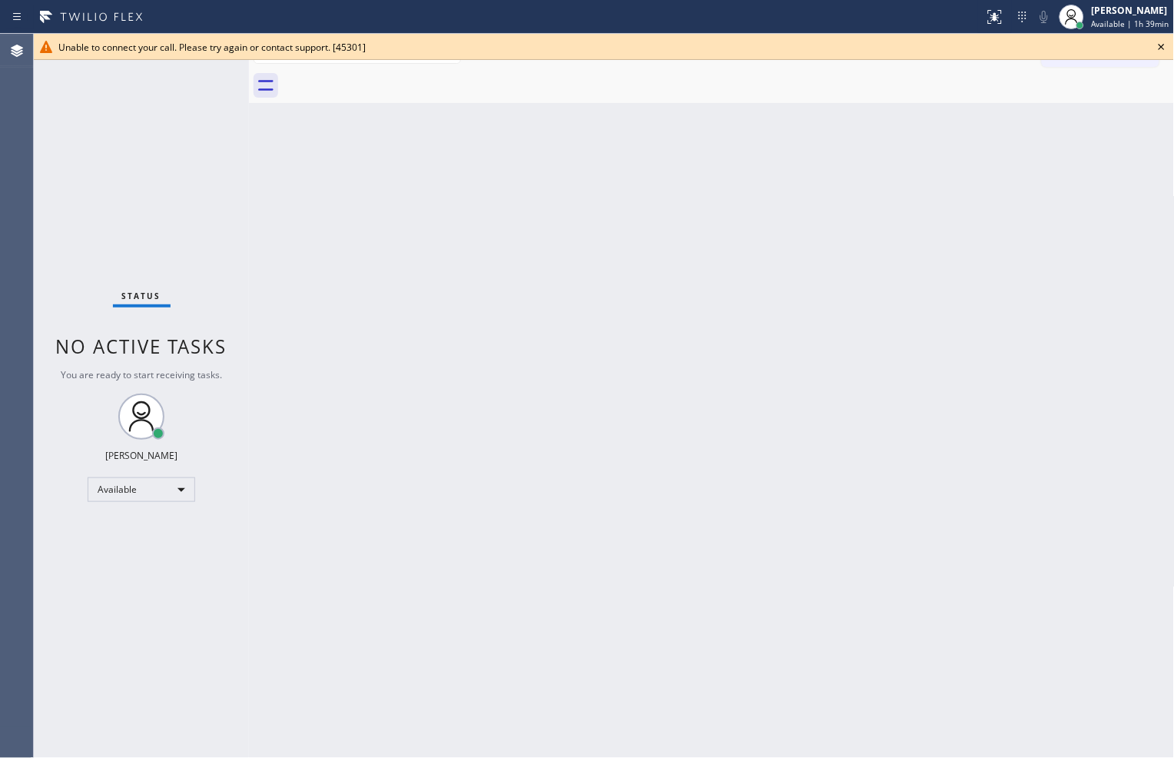
click at [1169, 48] on icon at bounding box center [1162, 47] width 18 height 18
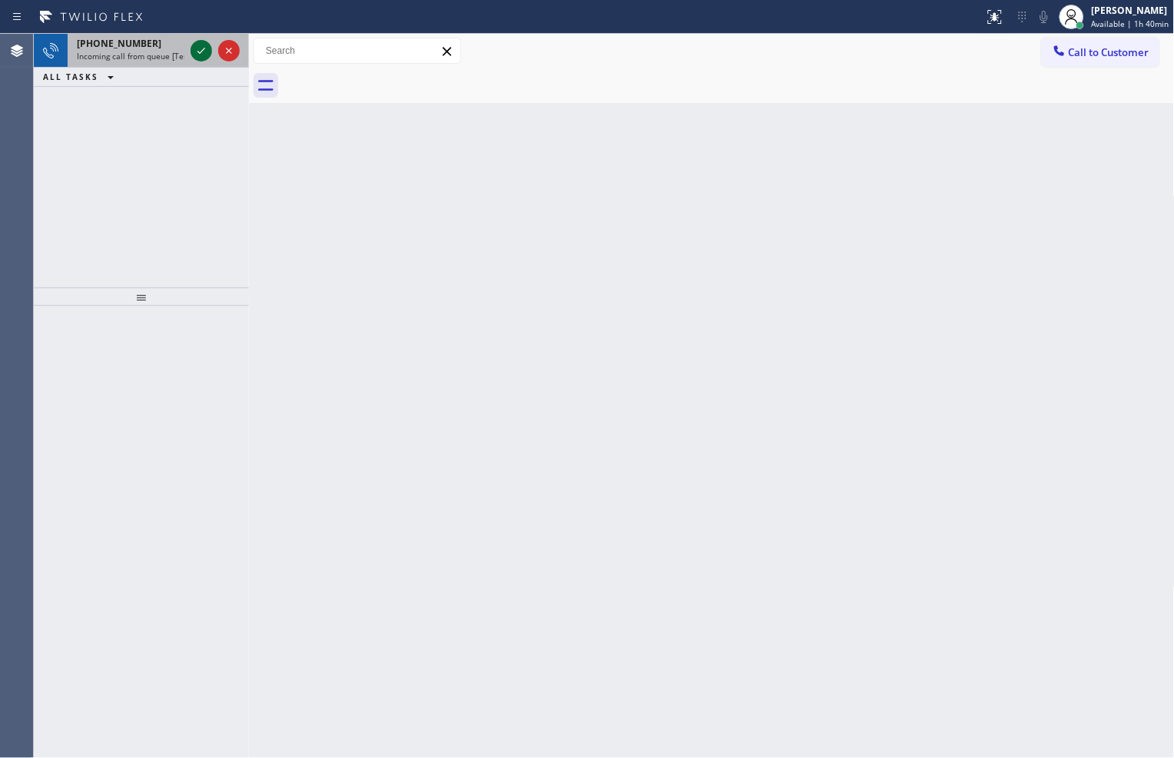
click at [201, 42] on icon at bounding box center [201, 51] width 18 height 18
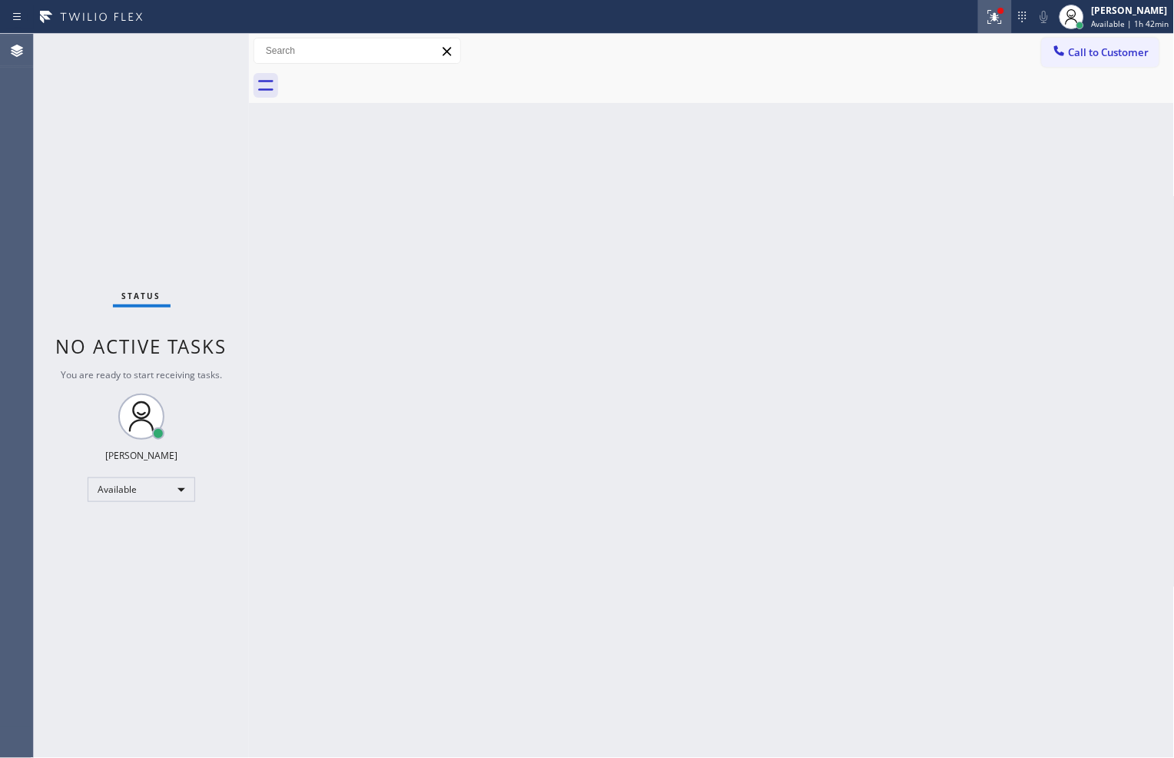
click at [1001, 11] on div at bounding box center [995, 17] width 34 height 18
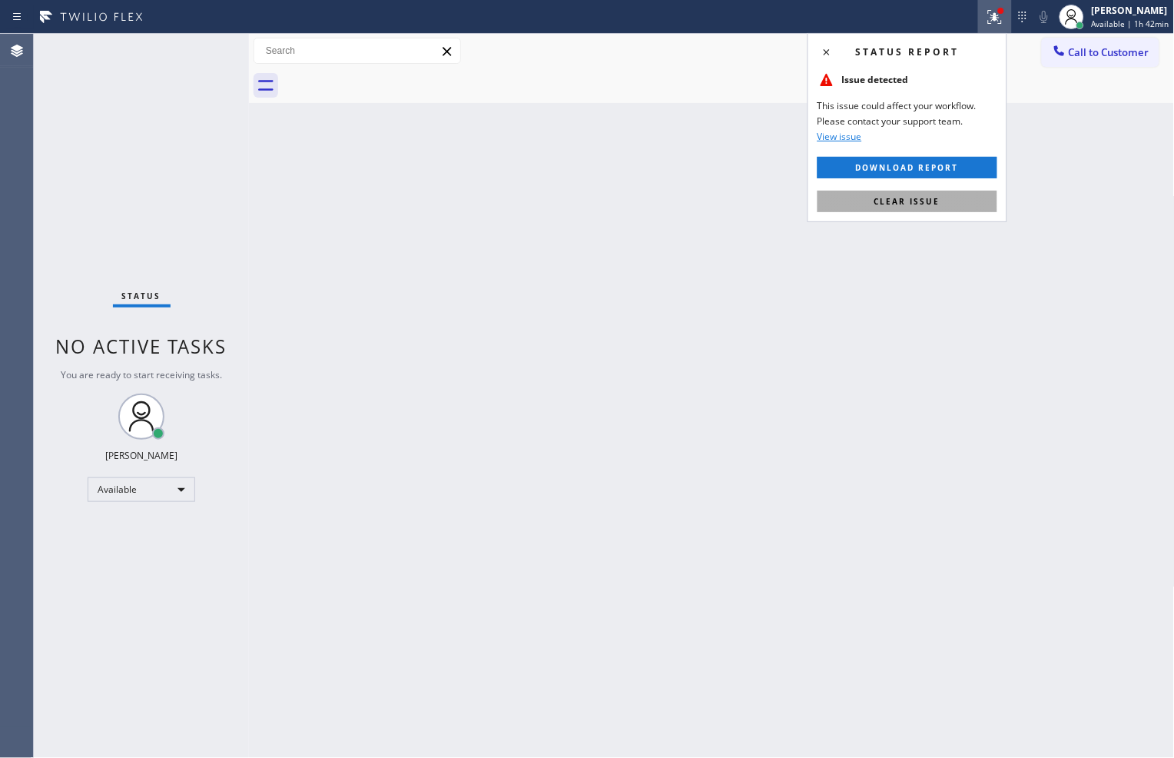
drag, startPoint x: 940, startPoint y: 195, endPoint x: 902, endPoint y: 210, distance: 41.1
click at [940, 196] on button "Clear issue" at bounding box center [908, 202] width 180 height 22
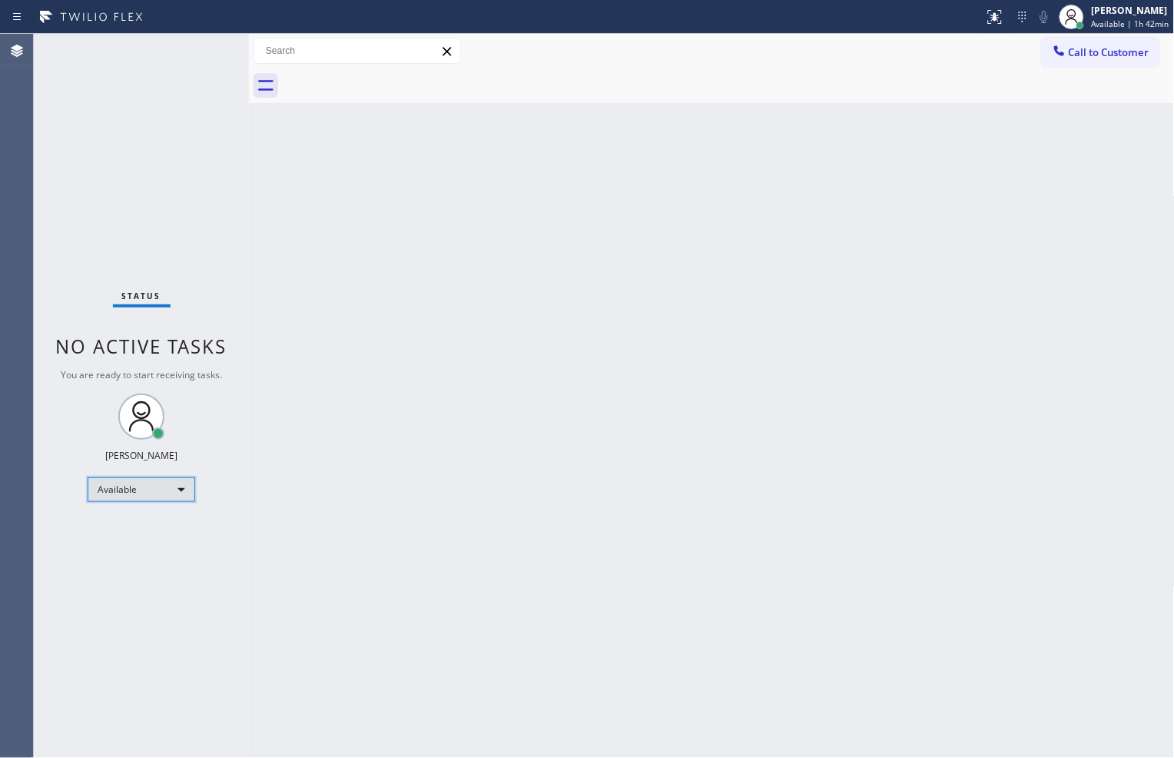
click at [134, 490] on div "Available" at bounding box center [142, 489] width 108 height 25
click at [151, 563] on li "Break" at bounding box center [140, 568] width 105 height 18
click at [888, 97] on div at bounding box center [729, 85] width 892 height 35
click at [329, 86] on div at bounding box center [729, 85] width 892 height 35
click at [167, 500] on div "Break" at bounding box center [142, 495] width 108 height 25
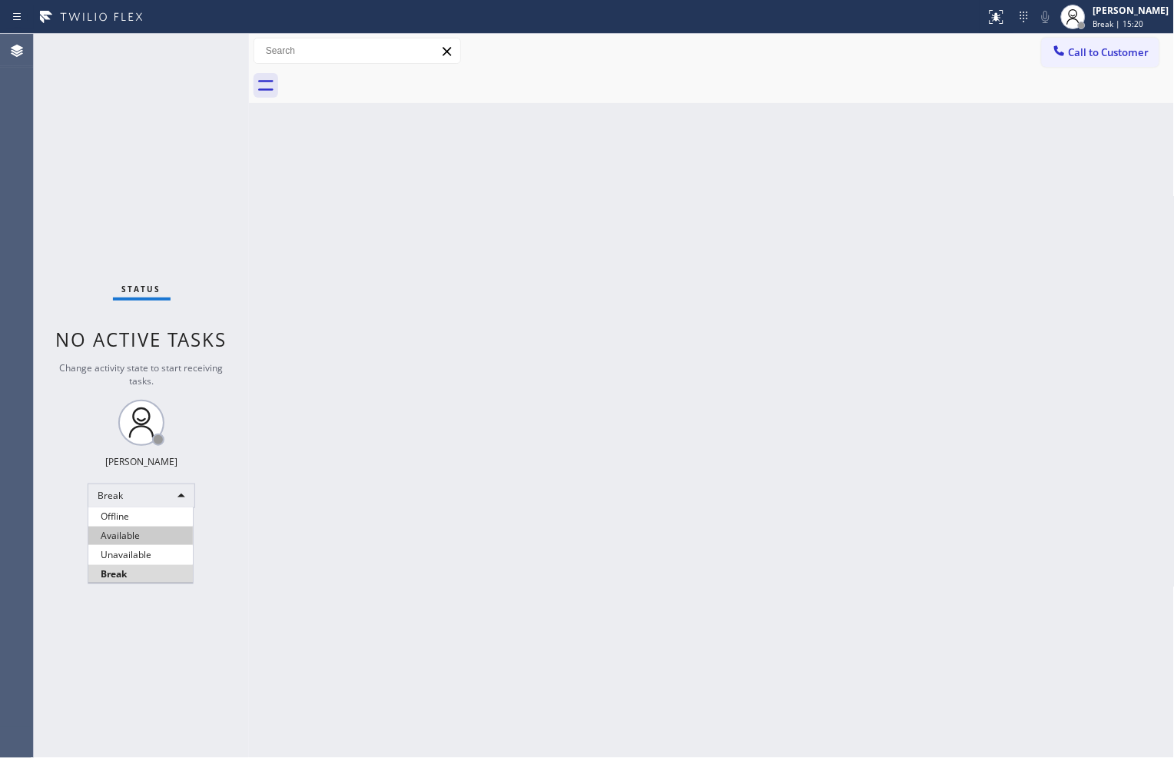
click at [157, 540] on li "Available" at bounding box center [140, 535] width 105 height 18
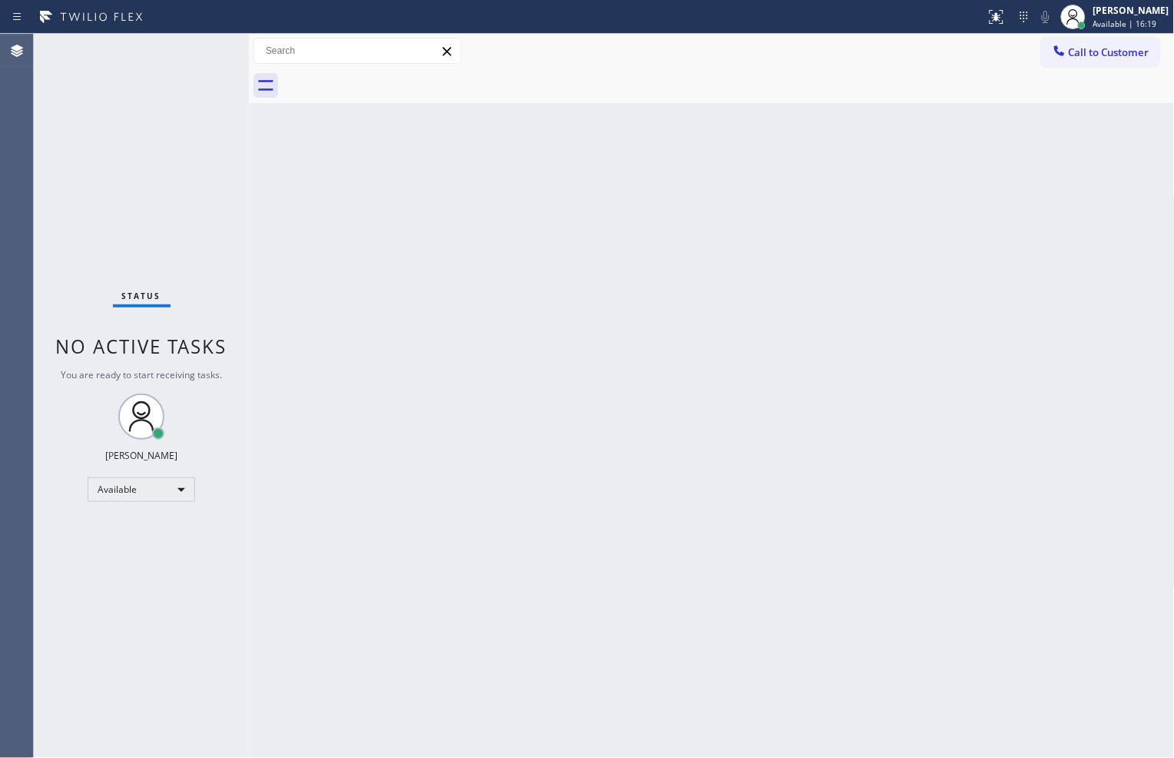
click at [312, 583] on div "Back to Dashboard Change Sender ID Customers Technicians Select a contact Outbo…" at bounding box center [712, 396] width 926 height 724
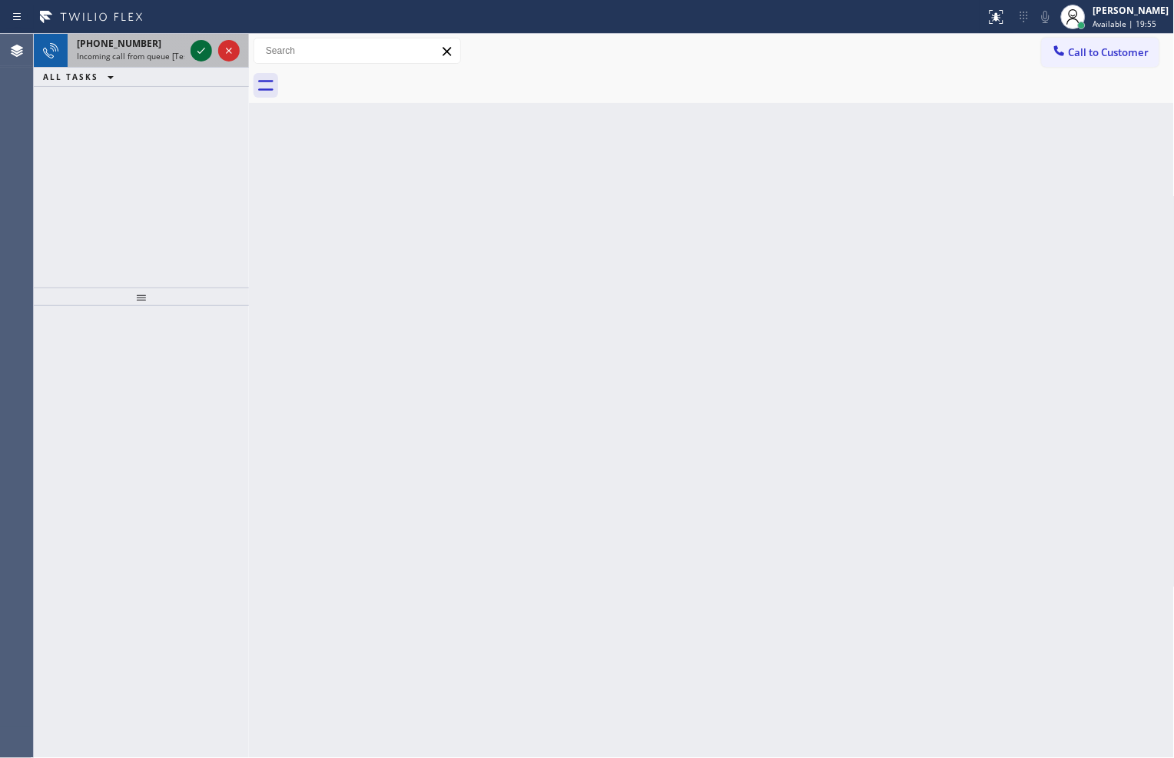
click at [196, 40] on button at bounding box center [202, 51] width 22 height 22
click at [188, 43] on div at bounding box center [215, 51] width 55 height 34
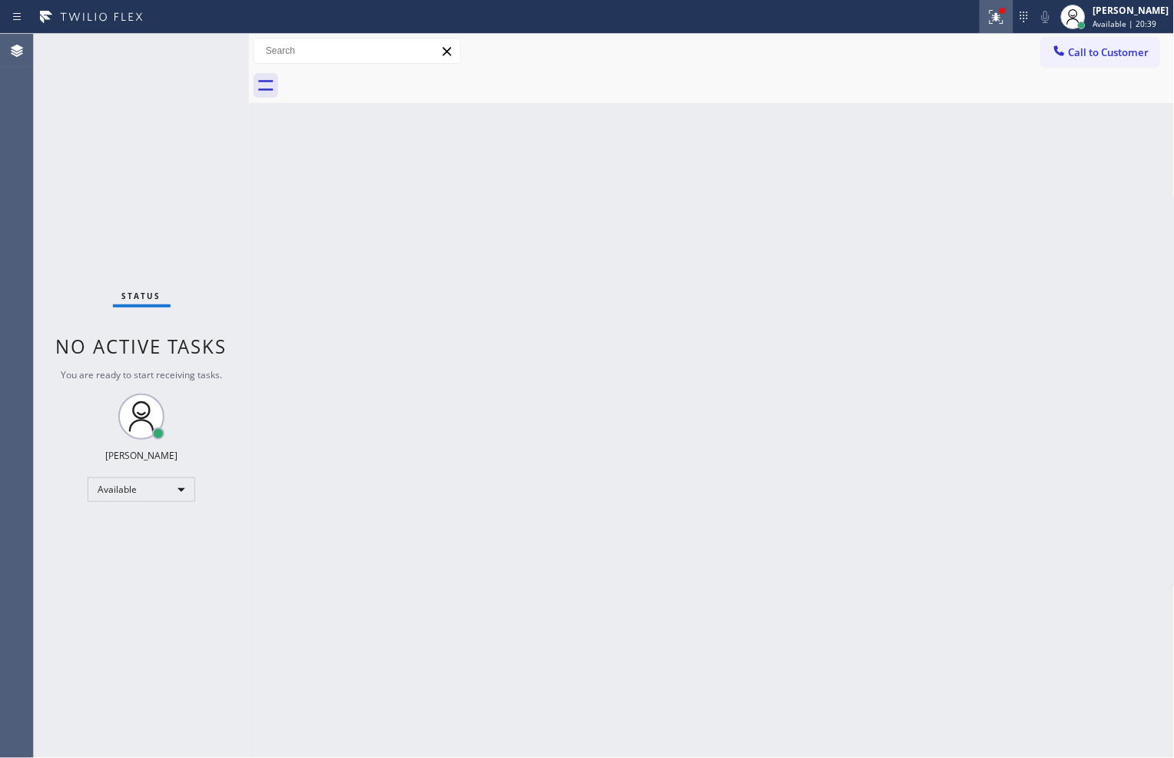
click at [988, 9] on icon at bounding box center [997, 17] width 18 height 18
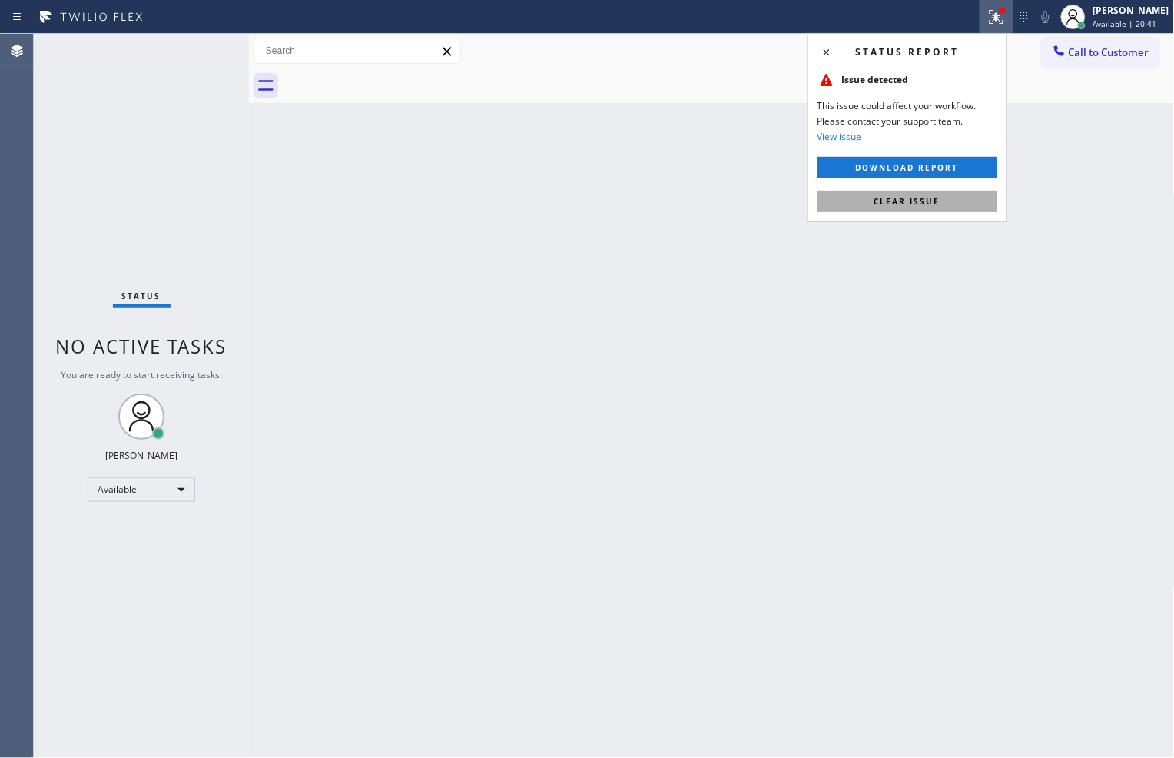
click at [911, 191] on button "Clear issue" at bounding box center [908, 202] width 180 height 22
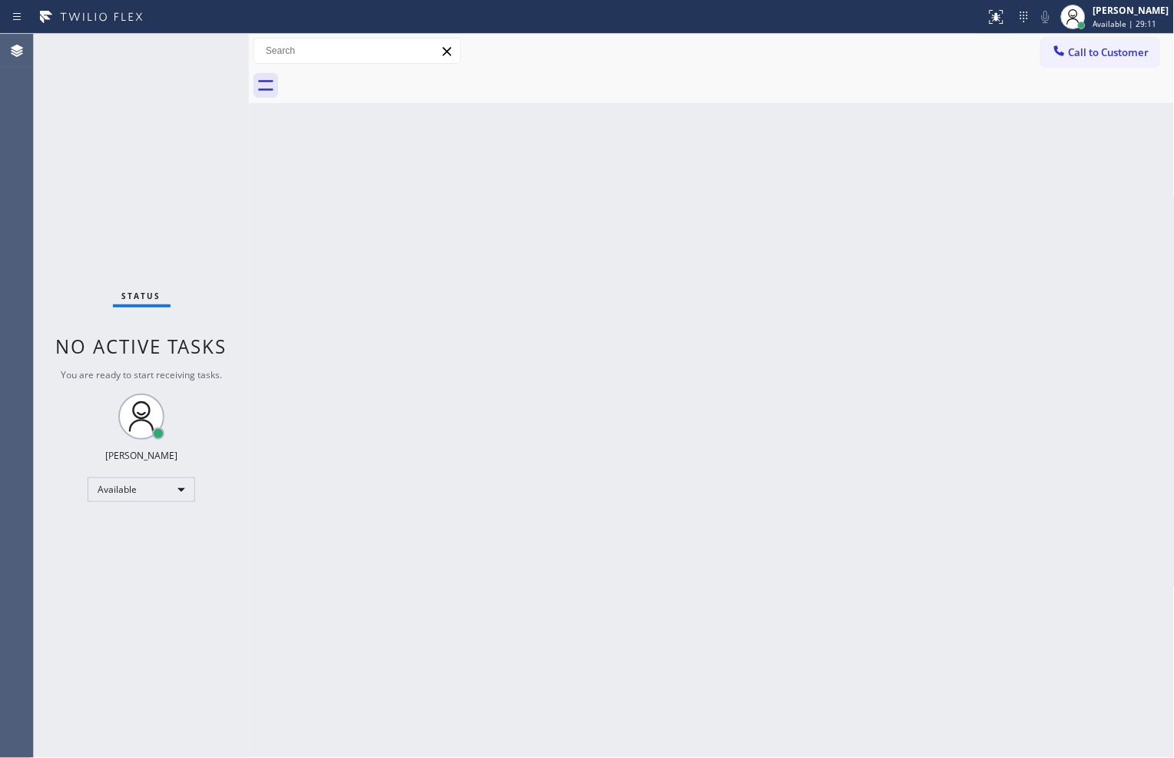
drag, startPoint x: 543, startPoint y: 726, endPoint x: 209, endPoint y: 542, distance: 381.8
click at [209, 542] on div "Status No active tasks You are ready to start receiving tasks. [PERSON_NAME] Av…" at bounding box center [141, 396] width 215 height 724
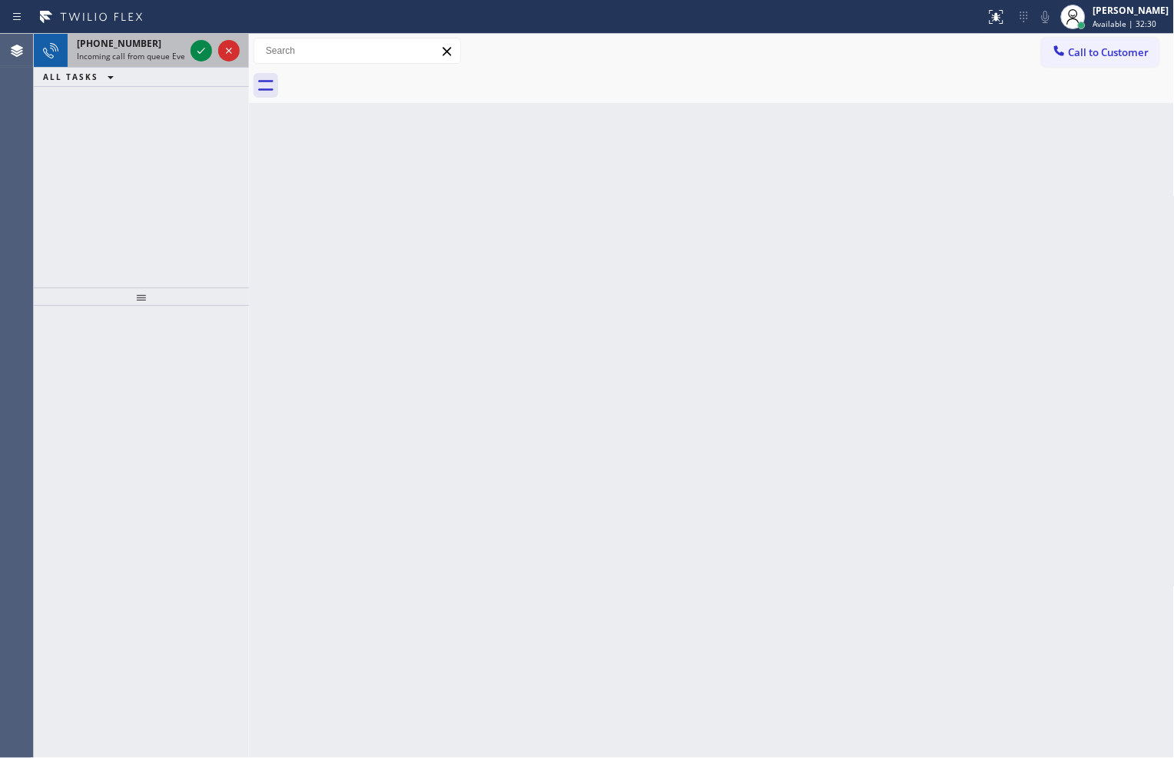
click at [195, 60] on div at bounding box center [215, 51] width 55 height 34
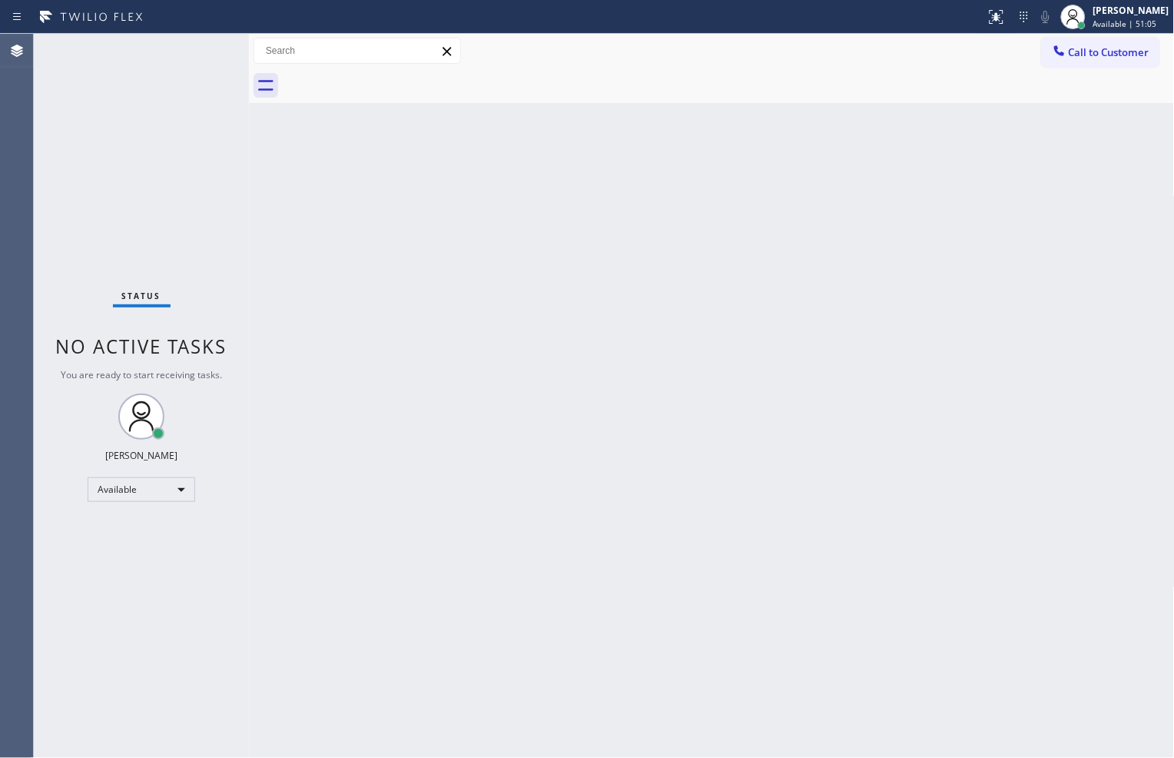
click at [968, 586] on div "Back to Dashboard Change Sender ID Customers Technicians Select a contact Outbo…" at bounding box center [712, 396] width 926 height 724
click at [183, 487] on div "Available" at bounding box center [142, 489] width 108 height 25
click at [169, 511] on li "Offline" at bounding box center [140, 510] width 105 height 18
click at [1111, 15] on div "[PERSON_NAME]" at bounding box center [1132, 10] width 76 height 13
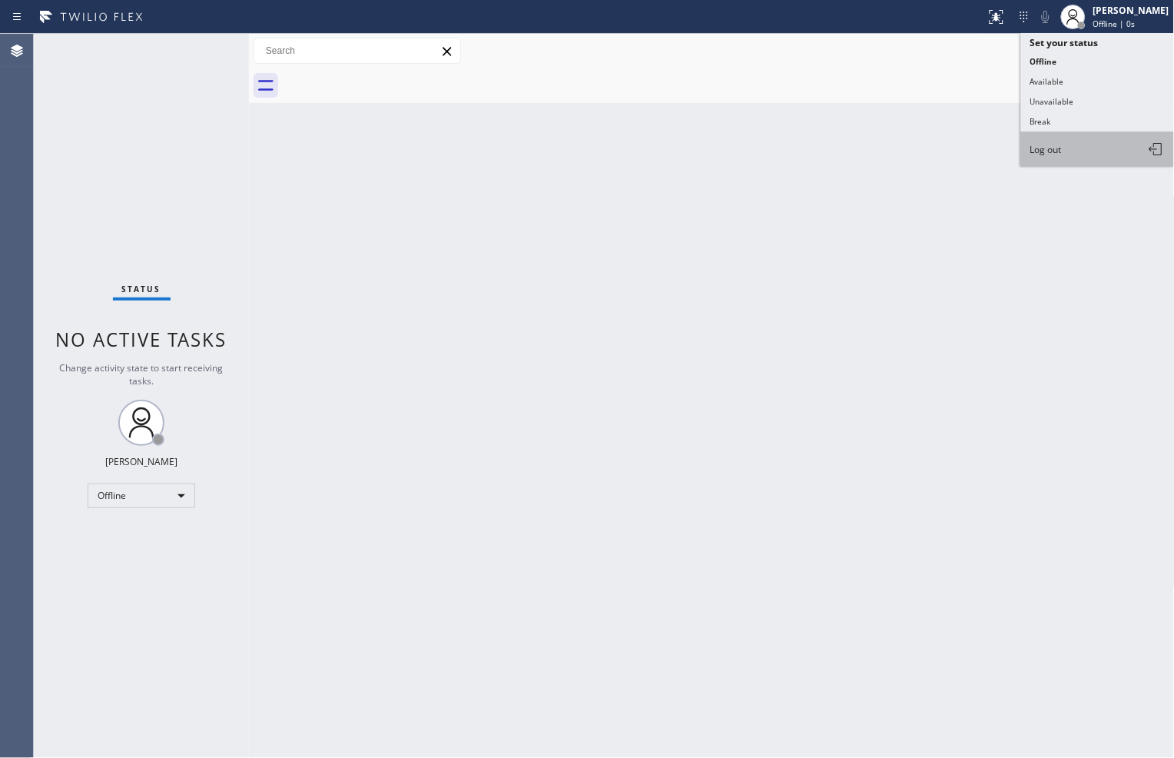
click at [1076, 144] on button "Log out" at bounding box center [1098, 149] width 154 height 34
